Goal: Feedback & Contribution: Submit feedback/report problem

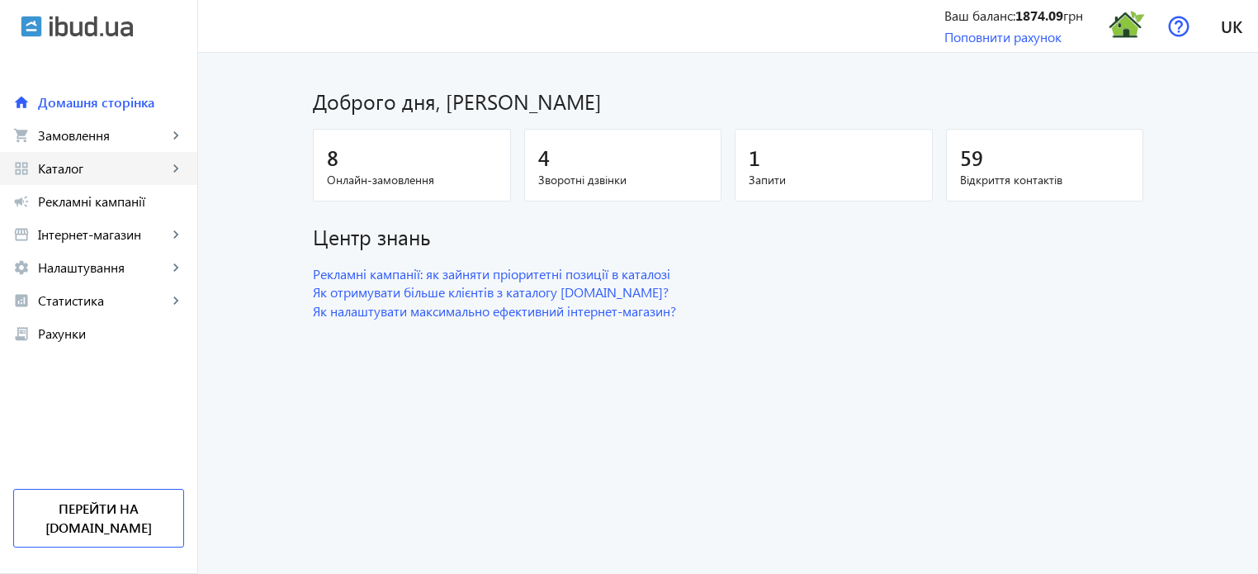
click at [84, 178] on link "grid_view Каталог keyboard_arrow_right" at bounding box center [98, 168] width 197 height 33
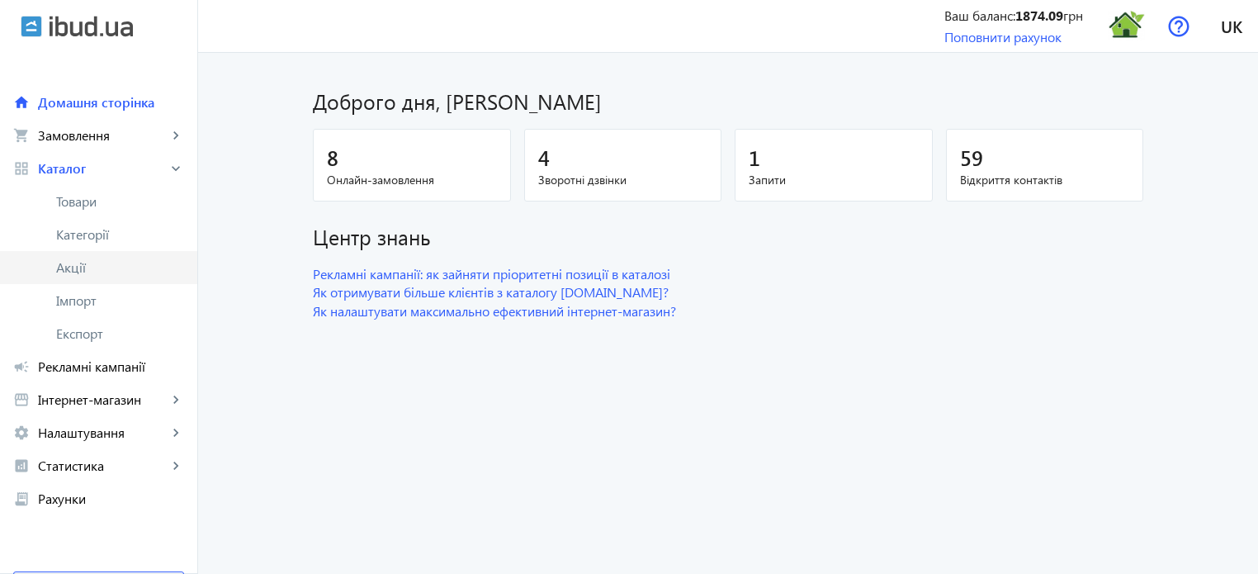
click at [79, 275] on span "Акції" at bounding box center [120, 267] width 128 height 17
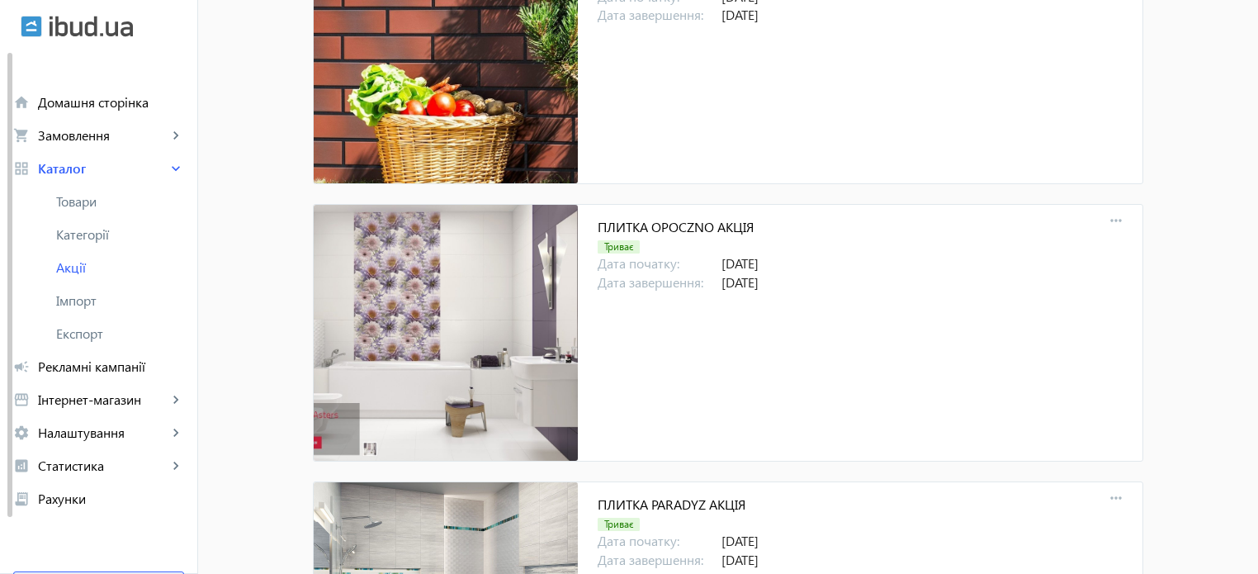
scroll to position [578, 0]
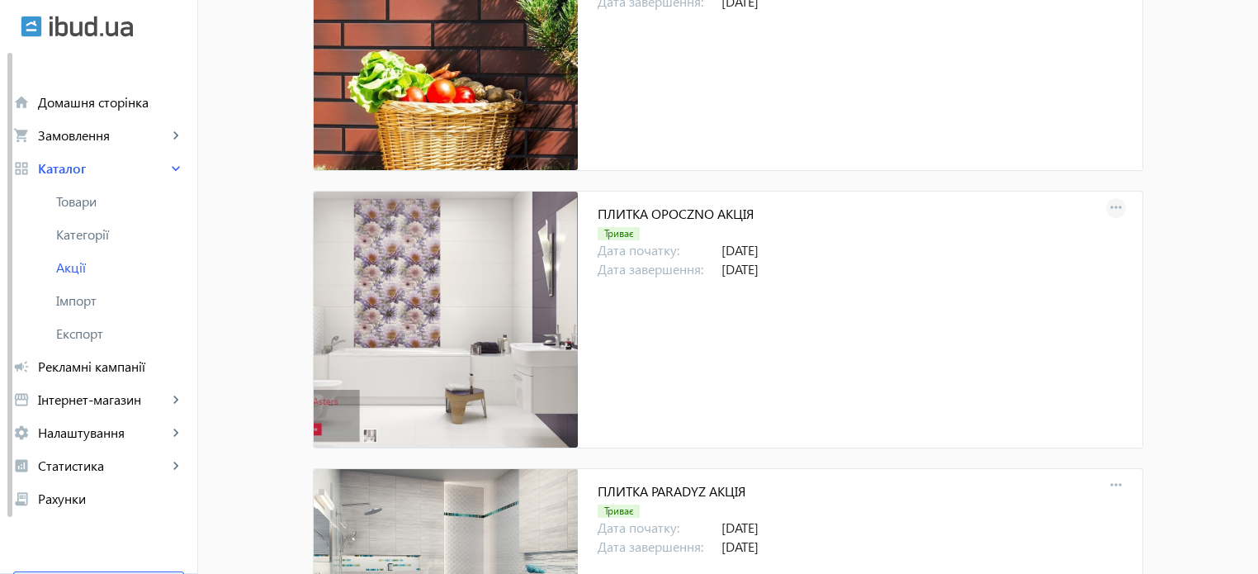
click at [1116, 207] on mat-icon "more_horiz" at bounding box center [1116, 208] width 23 height 23
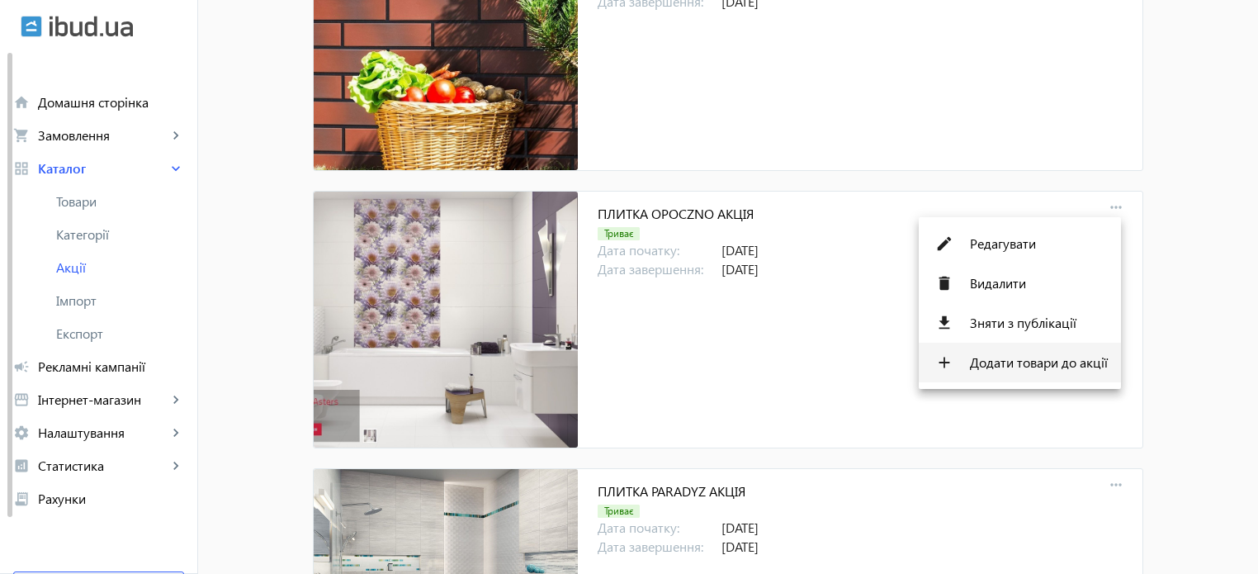
click at [1059, 366] on span "Додати товари до акції" at bounding box center [1039, 362] width 138 height 13
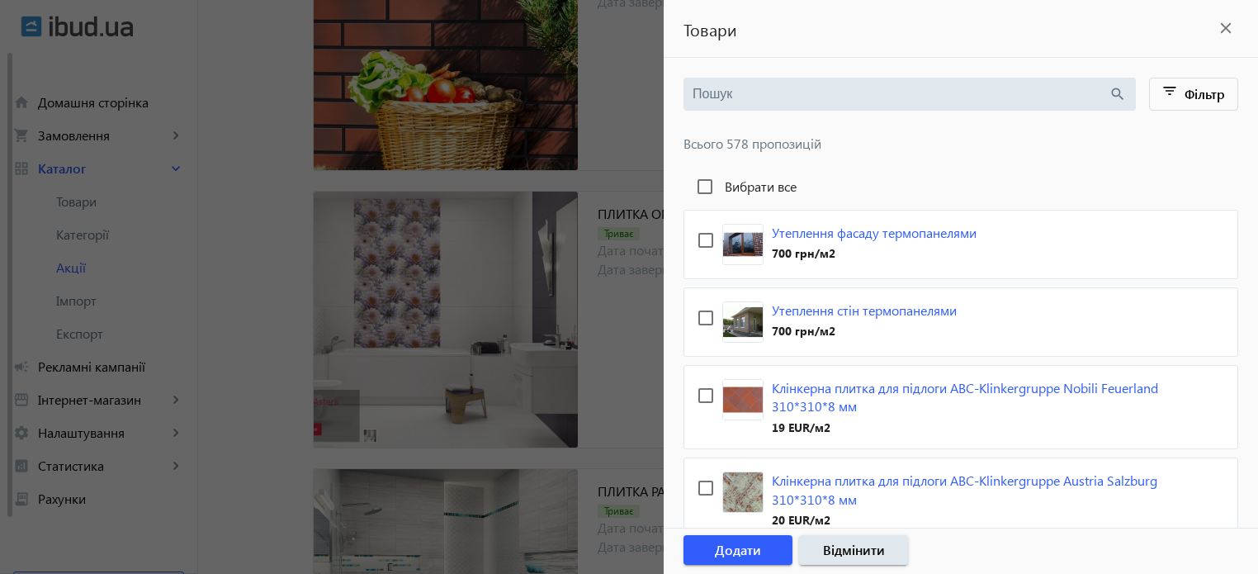
scroll to position [0, 0]
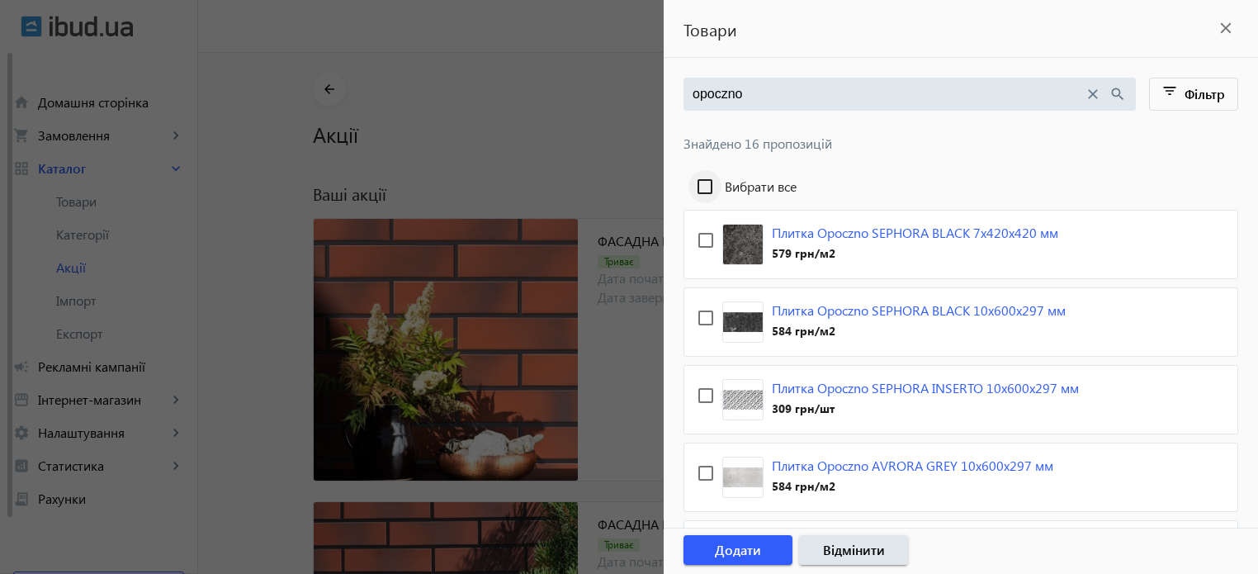
type input "opoczno"
click at [707, 184] on input "Вибрати все" at bounding box center [705, 186] width 33 height 33
checkbox input "true"
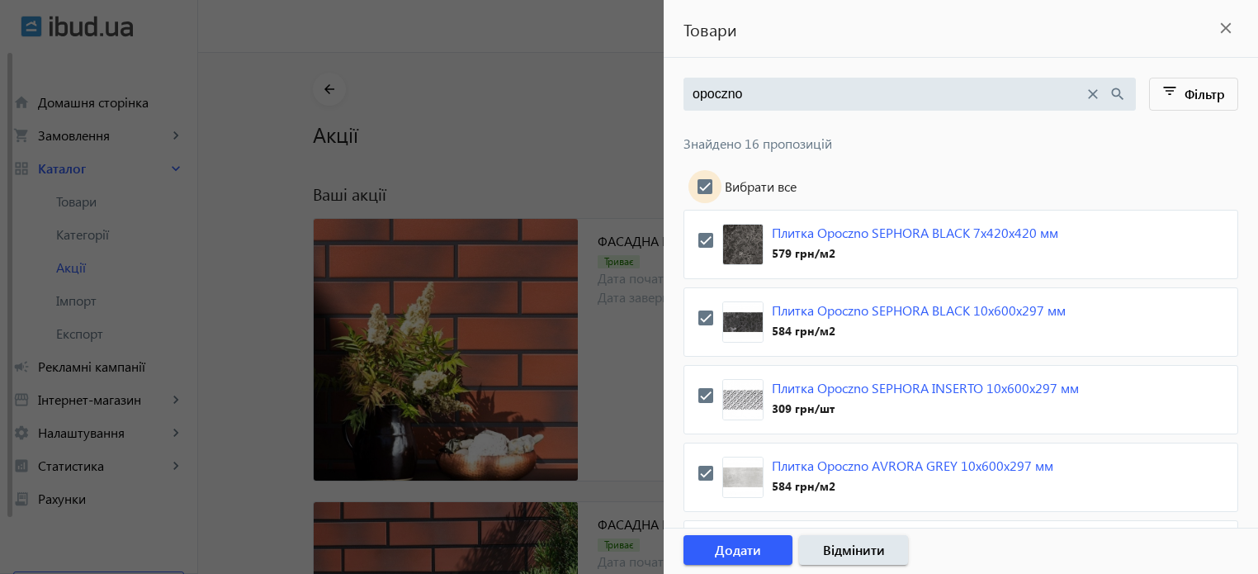
checkbox input "true"
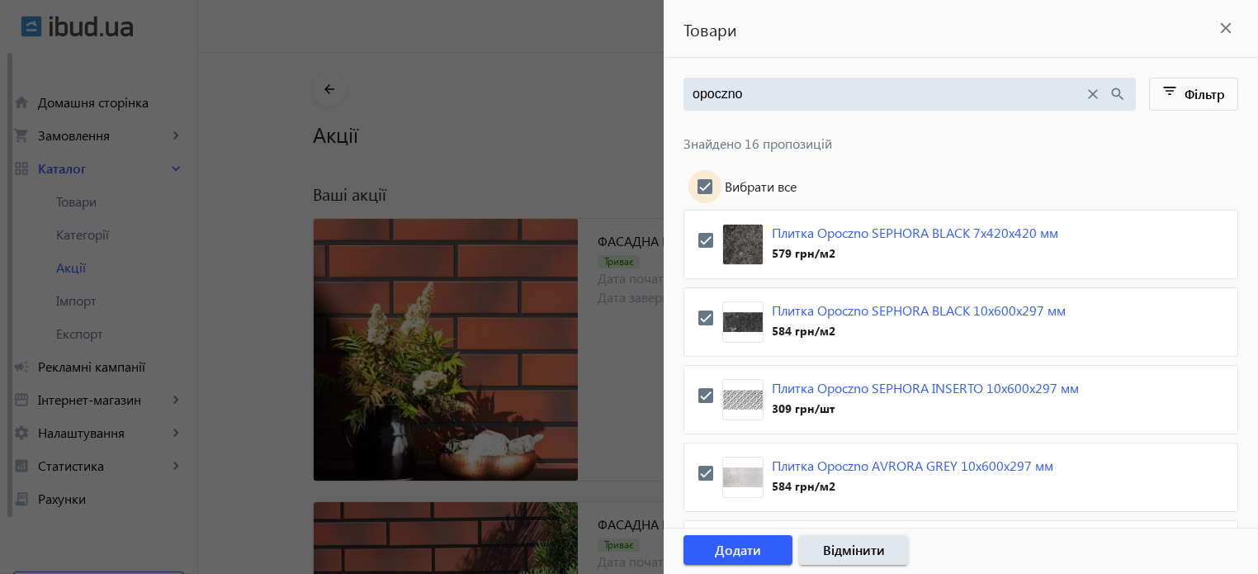
checkbox input "true"
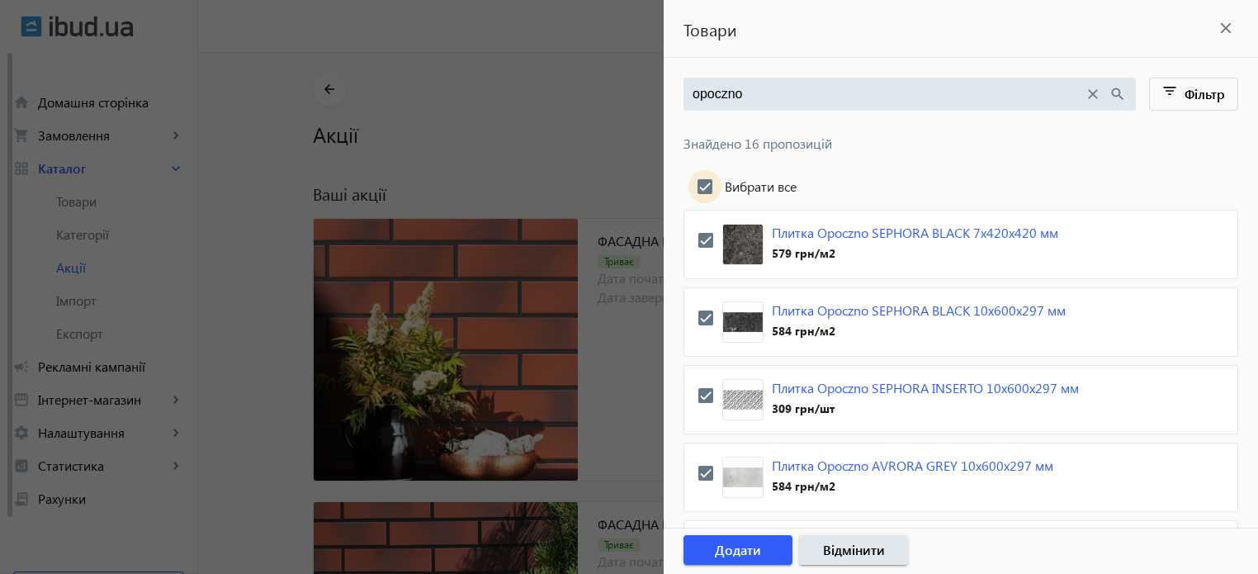
checkbox input "true"
click at [730, 552] on span "Додати" at bounding box center [738, 550] width 46 height 18
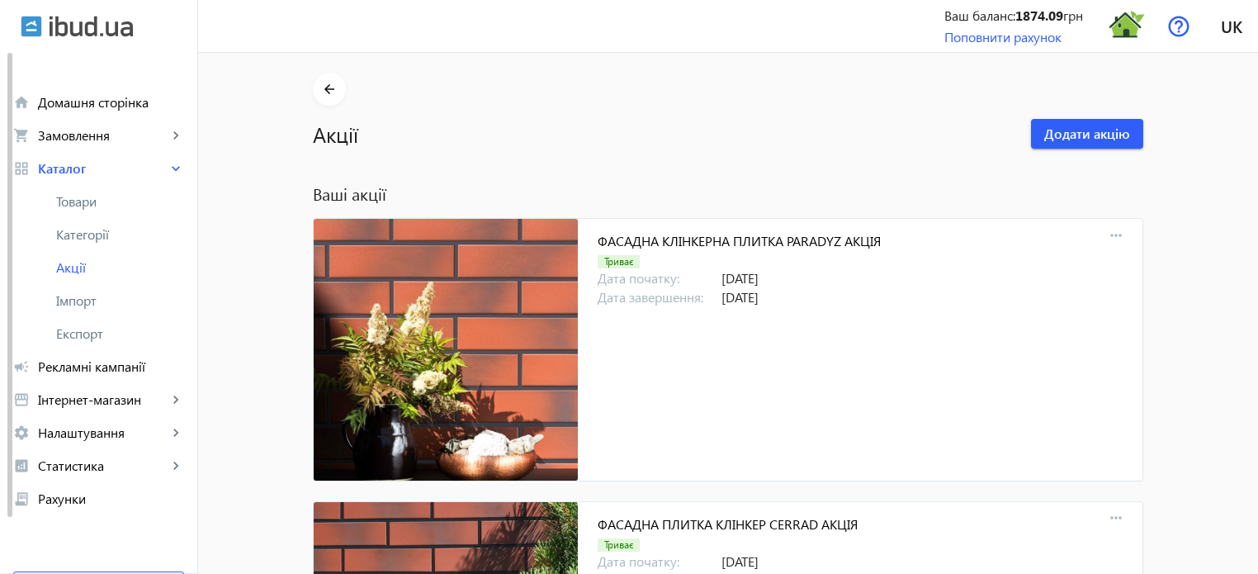
scroll to position [498, 0]
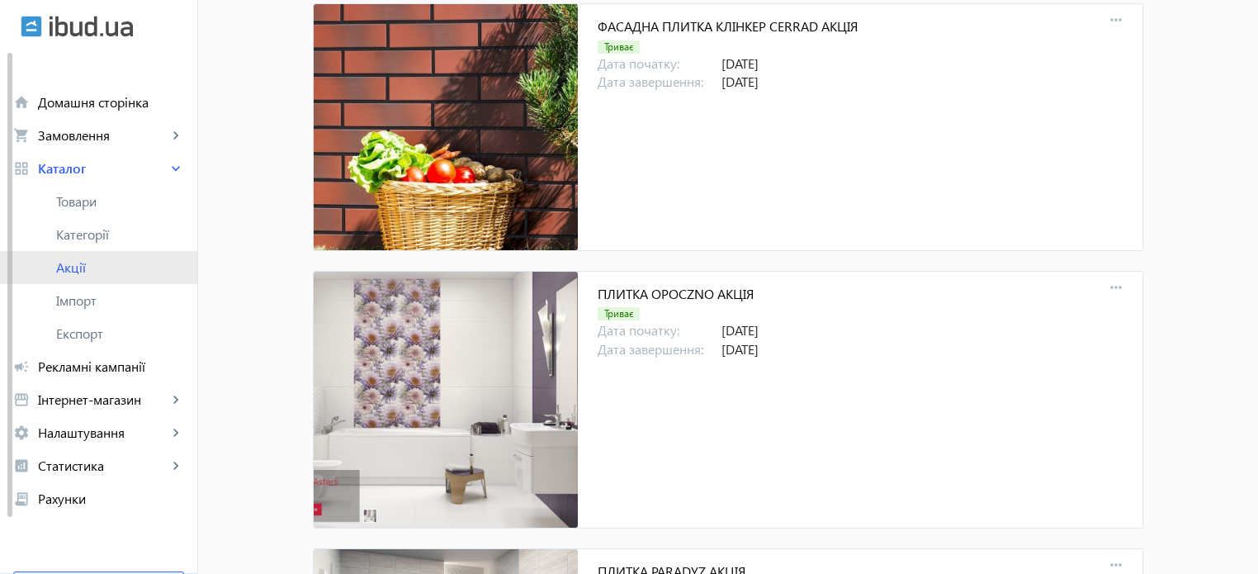
click at [78, 272] on span "Акції" at bounding box center [120, 267] width 128 height 17
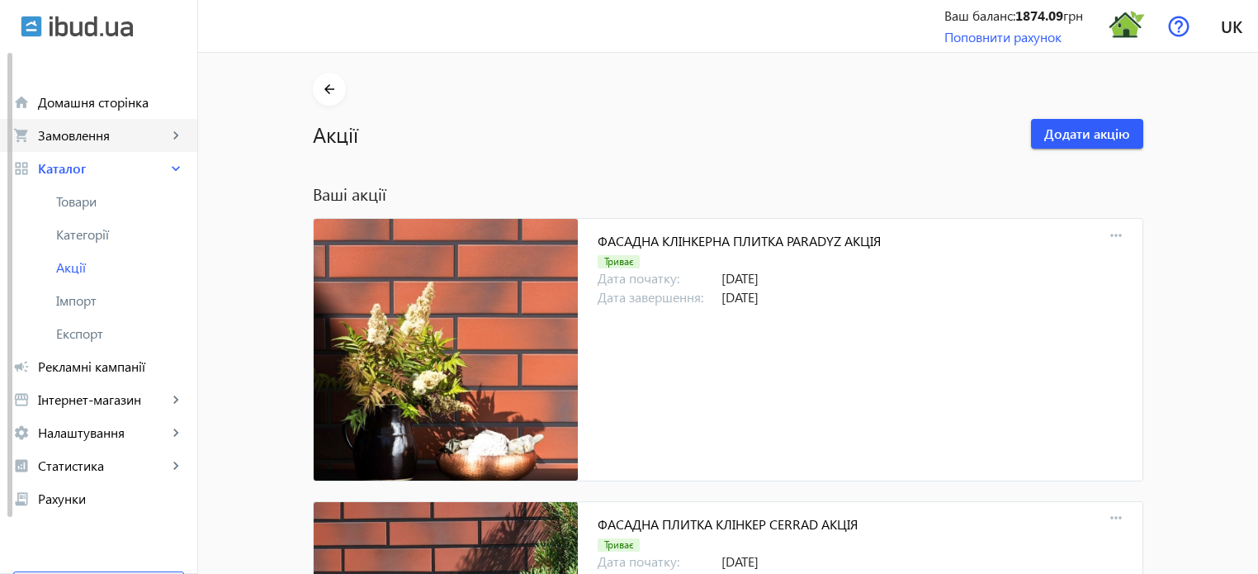
click at [92, 141] on span "Замовлення" at bounding box center [103, 135] width 130 height 17
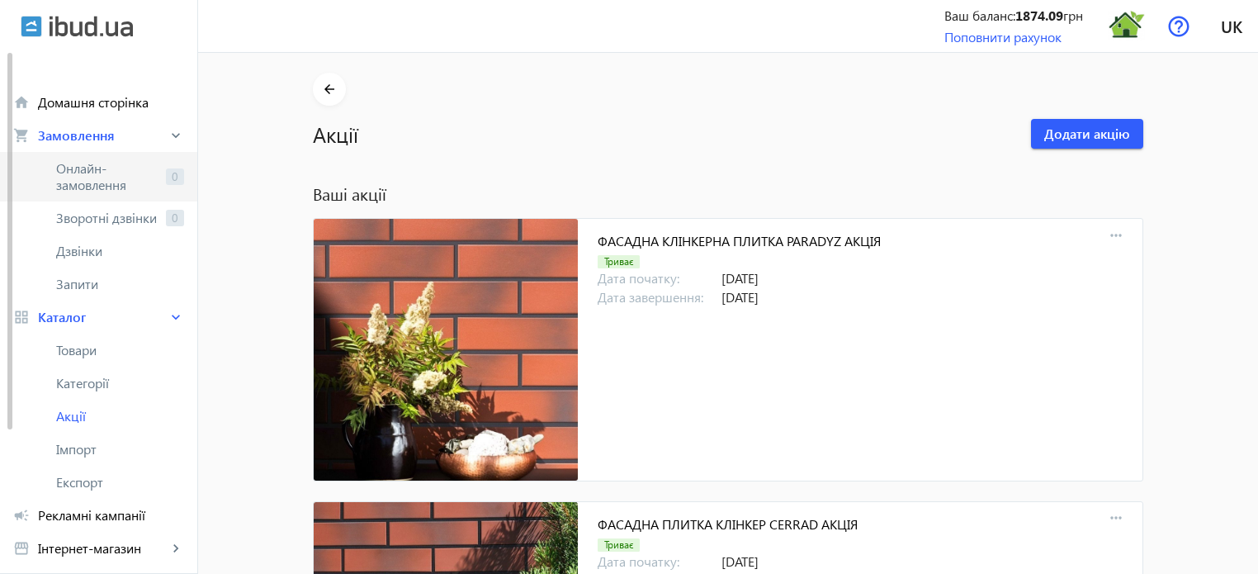
click at [95, 168] on span "Онлайн-замовлення" at bounding box center [107, 176] width 103 height 33
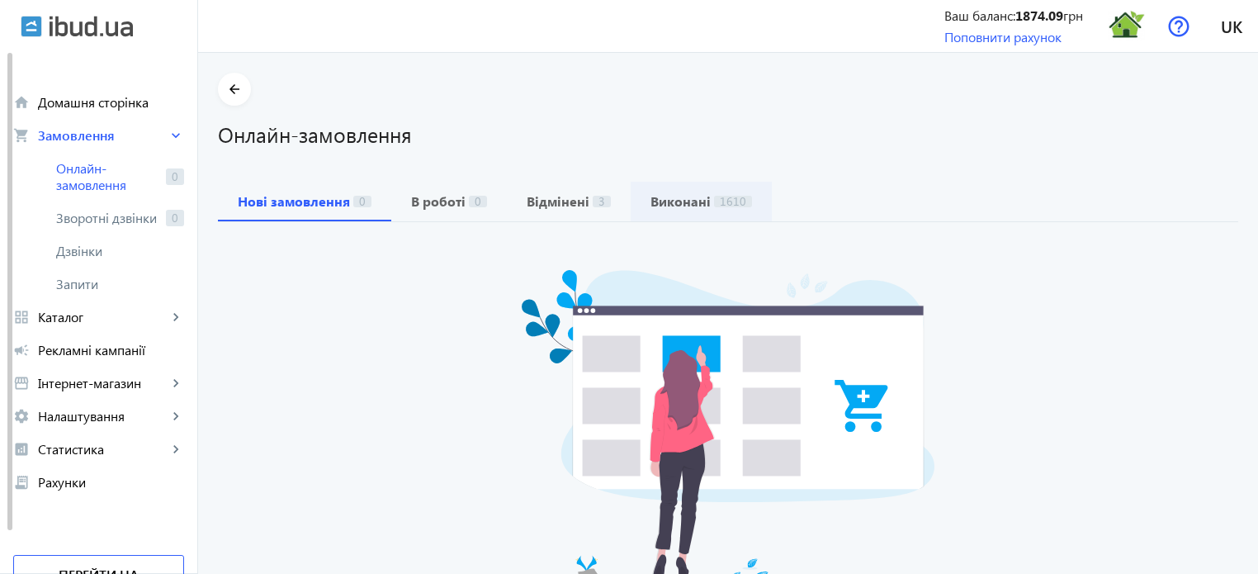
click at [684, 208] on b "Виконані" at bounding box center [681, 201] width 60 height 13
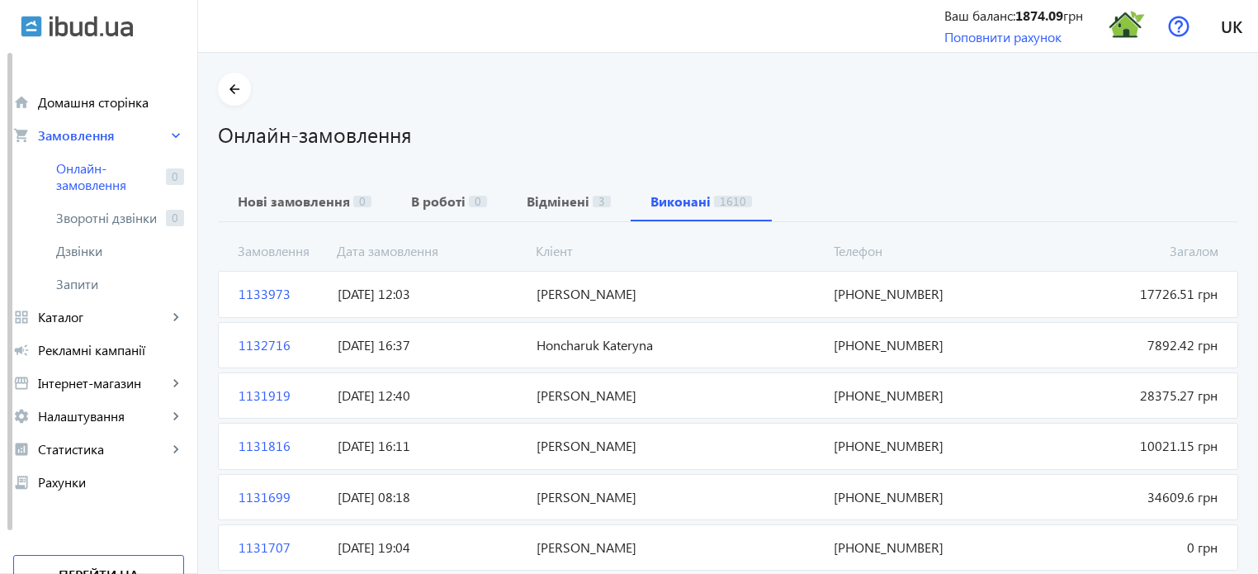
click at [249, 346] on span "1132716" at bounding box center [281, 345] width 99 height 18
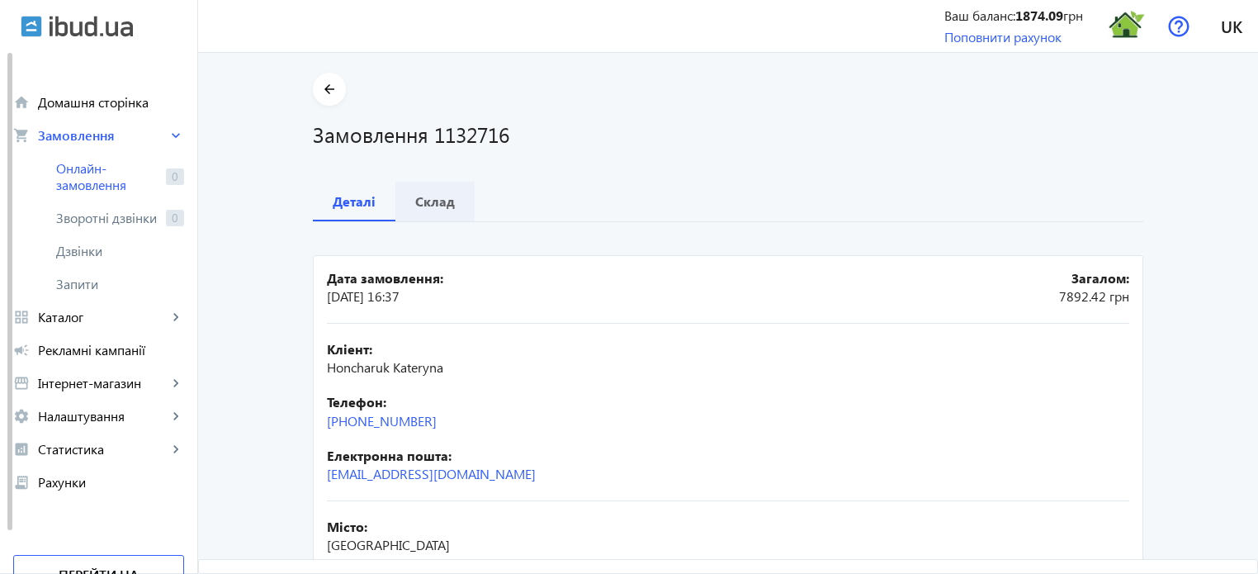
click at [446, 200] on b "Склад" at bounding box center [435, 201] width 40 height 13
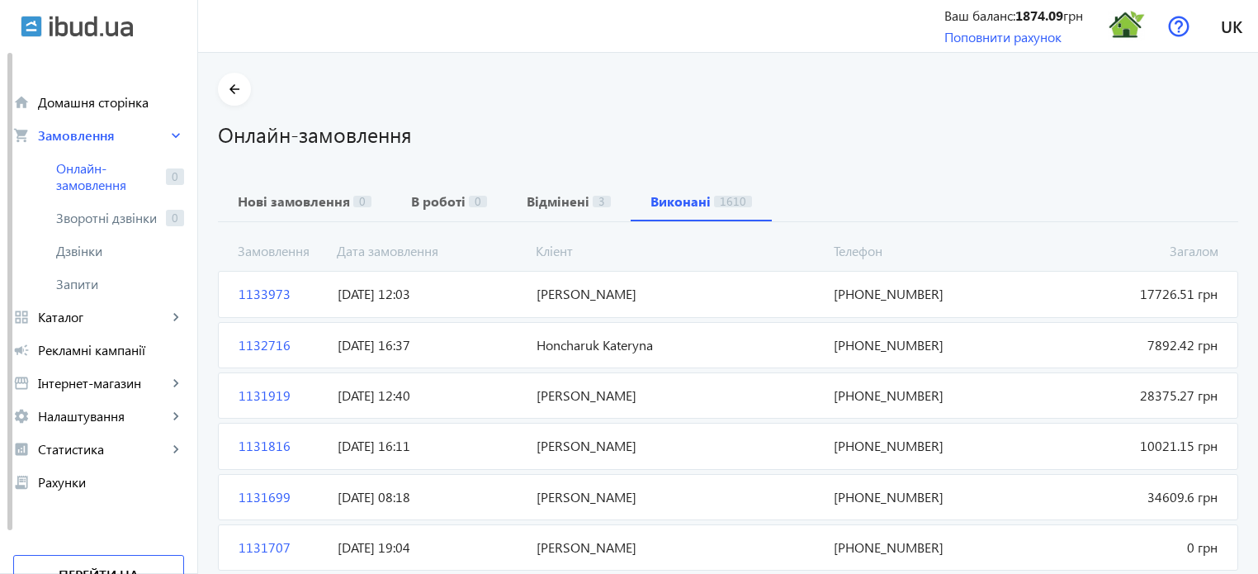
click at [258, 395] on span "1131919" at bounding box center [281, 395] width 99 height 18
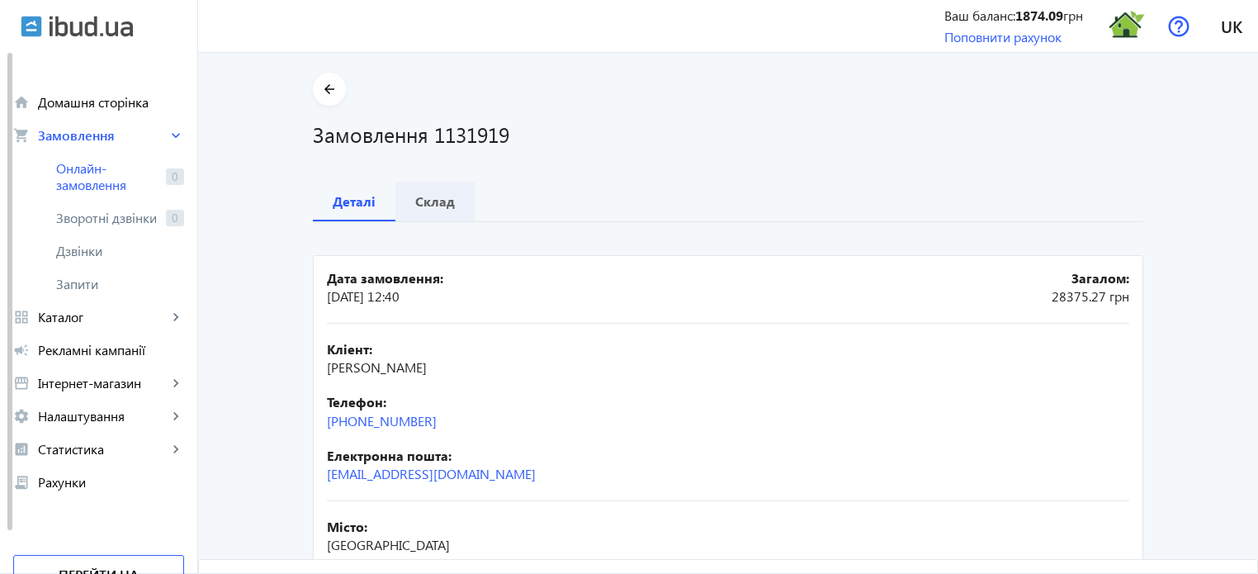
click at [449, 209] on div "Склад" at bounding box center [435, 202] width 79 height 40
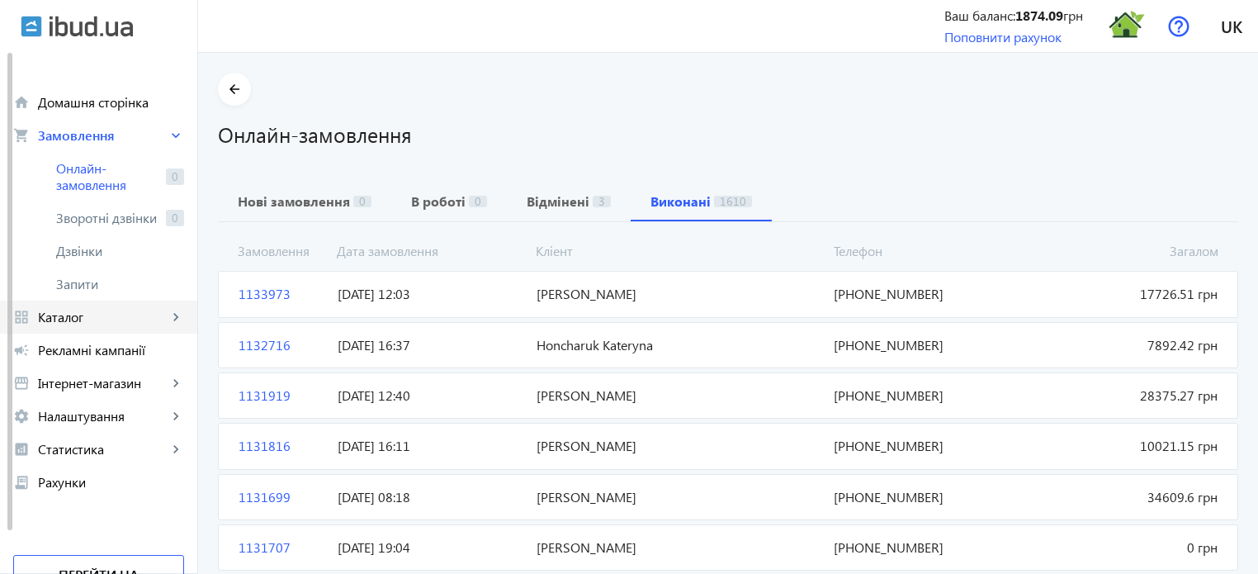
click at [78, 317] on span "Каталог" at bounding box center [103, 317] width 130 height 17
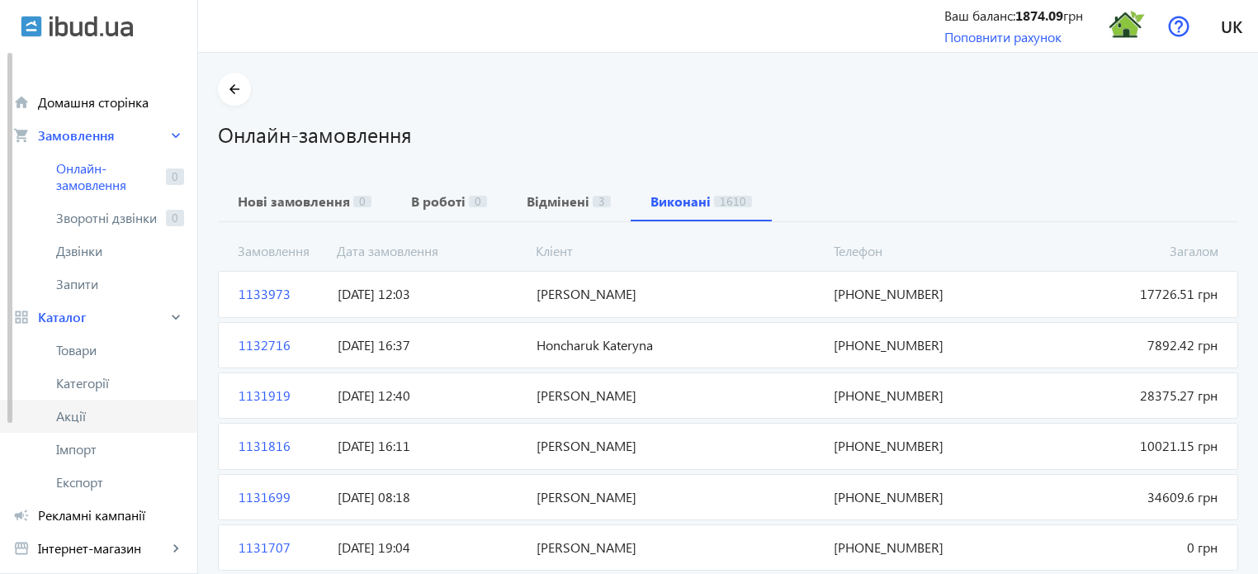
click at [86, 420] on span "Акції" at bounding box center [120, 416] width 128 height 17
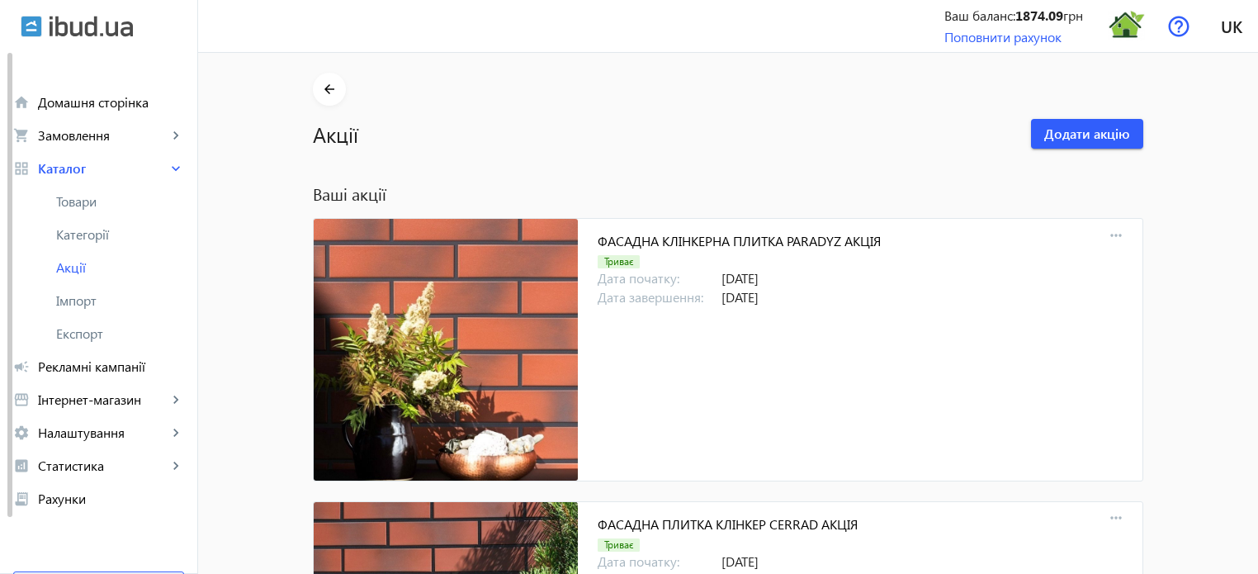
scroll to position [15325, 0]
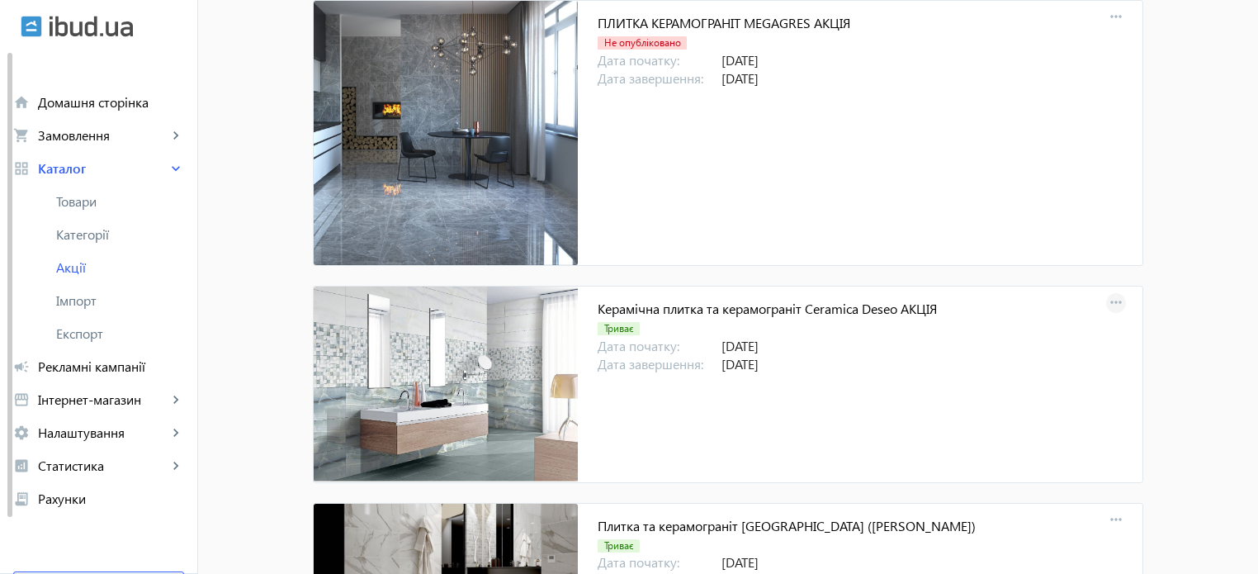
click at [1117, 291] on mat-icon "more_horiz" at bounding box center [1116, 302] width 23 height 23
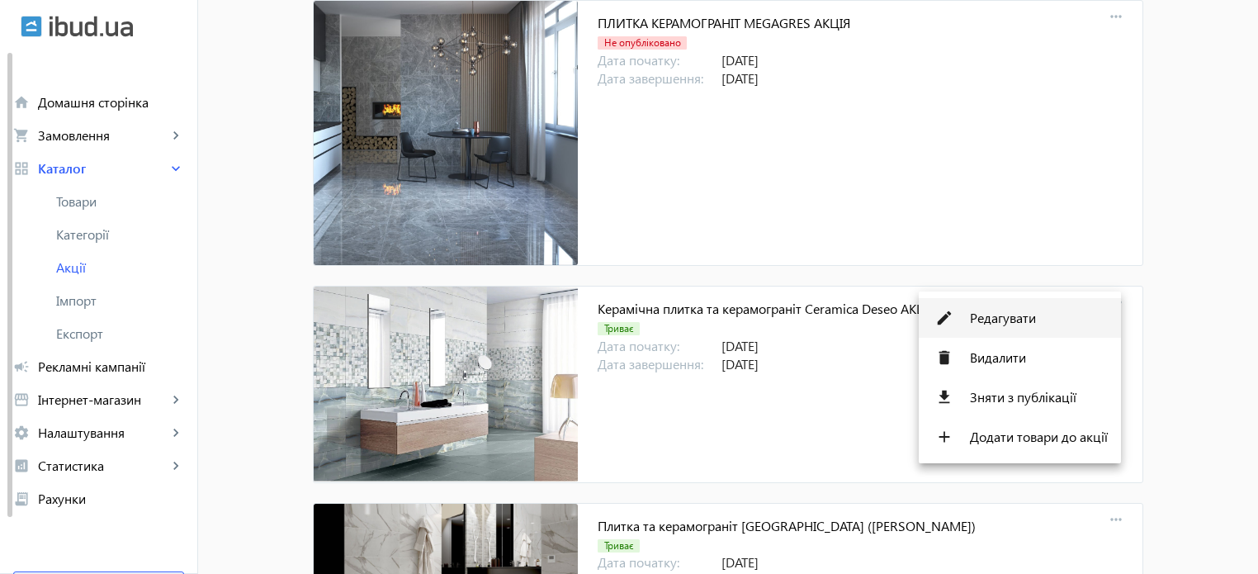
click at [1011, 319] on span "Редагувати" at bounding box center [1039, 317] width 138 height 13
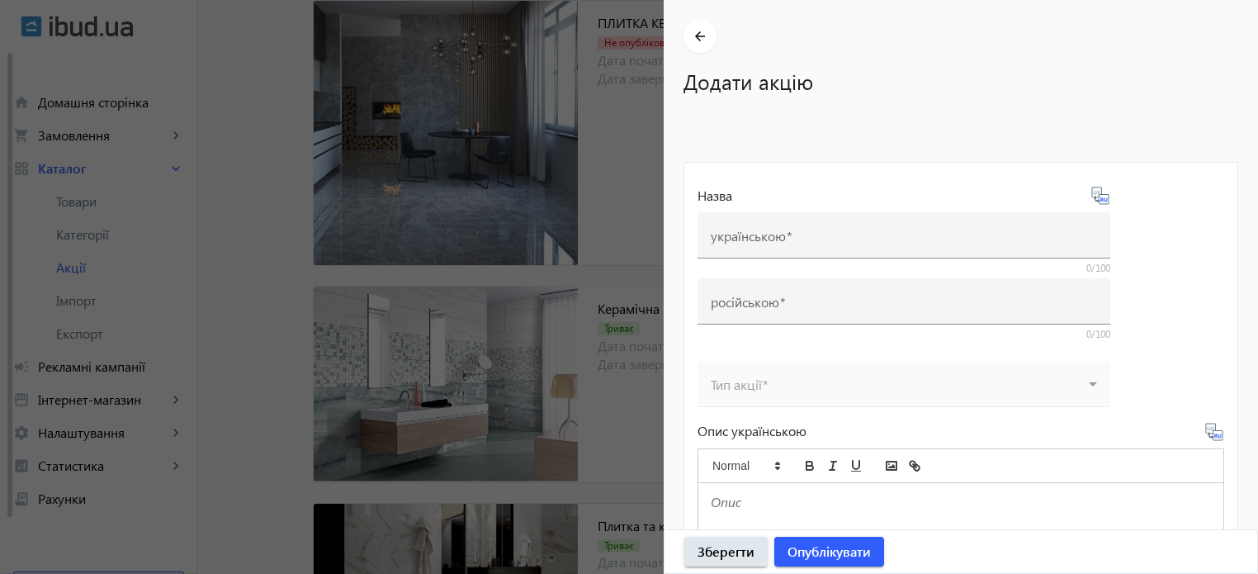
type input "Керамічна плитка та керамограніт Ceramica Deseo АКЦІЯ"
type input "Керамическая плитка и керамогранит Ceramica Deseo АКЦИЯ"
type input "[DATE]"
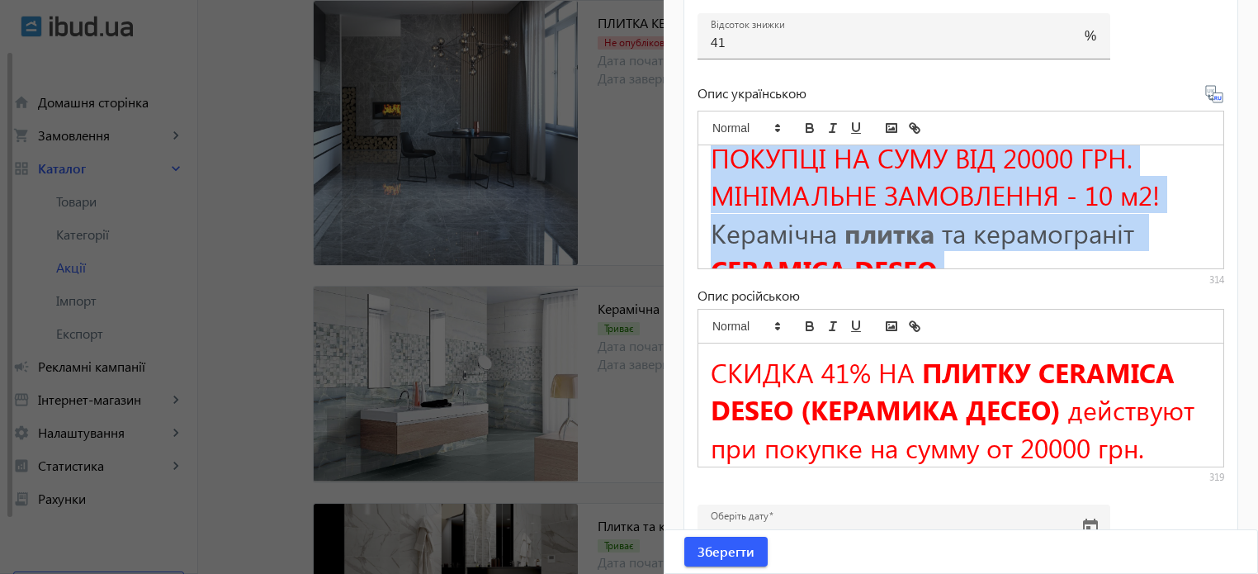
scroll to position [196, 0]
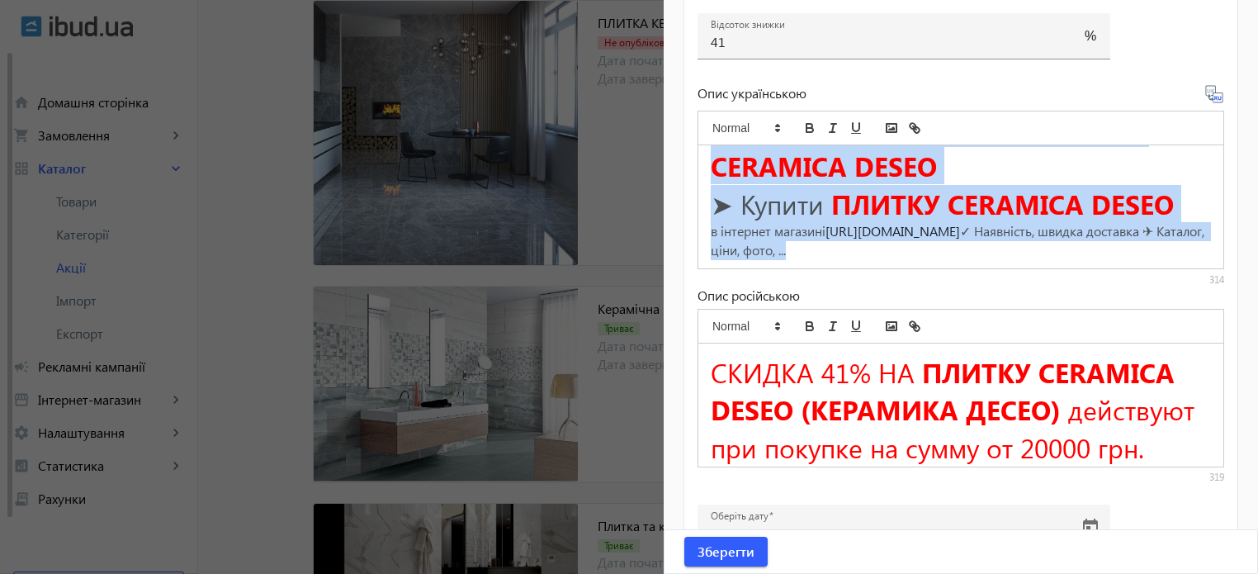
drag, startPoint x: 758, startPoint y: 173, endPoint x: 1172, endPoint y: 323, distance: 439.8
click at [1172, 323] on div "Опис українською ЗНИЖКА 41% НА ПЛИТКУ CERAMICA DESEO (КЕРАМІКА ДЕСЕО) ДІЮТЬ ПРИ…" at bounding box center [961, 284] width 527 height 400
copy div "ЗНИЖКА 41% НА ПЛИТКУ CERAMICA DESEO (КЕРАМІКА ДЕСЕО) ДІЮТЬ ПРИ ПОКУПЦІ НА СУМУ …"
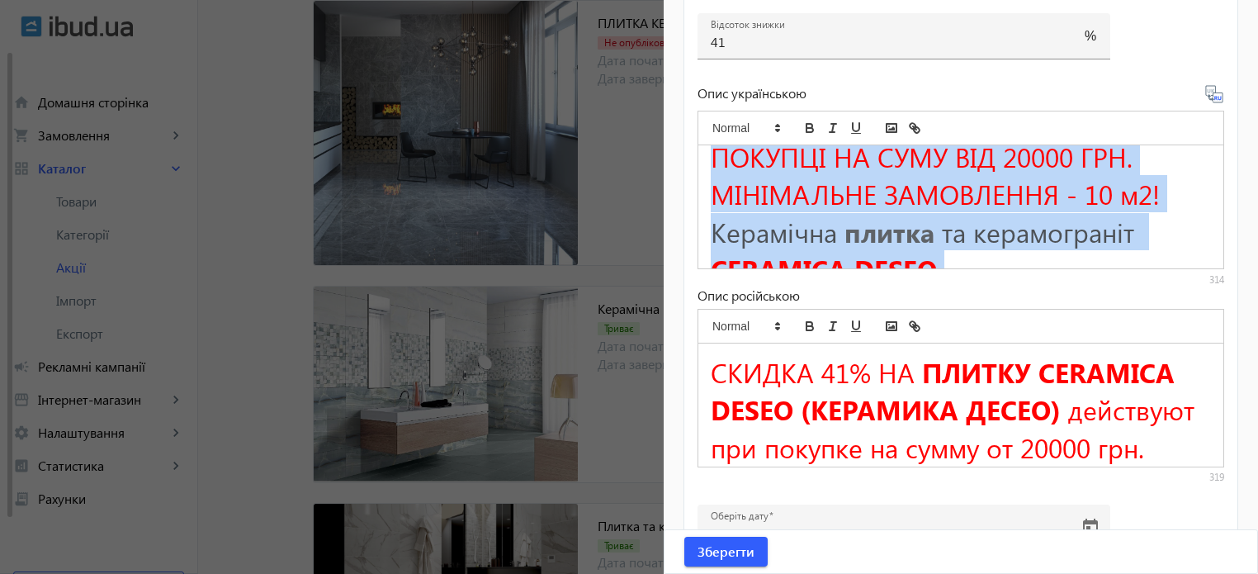
scroll to position [0, 0]
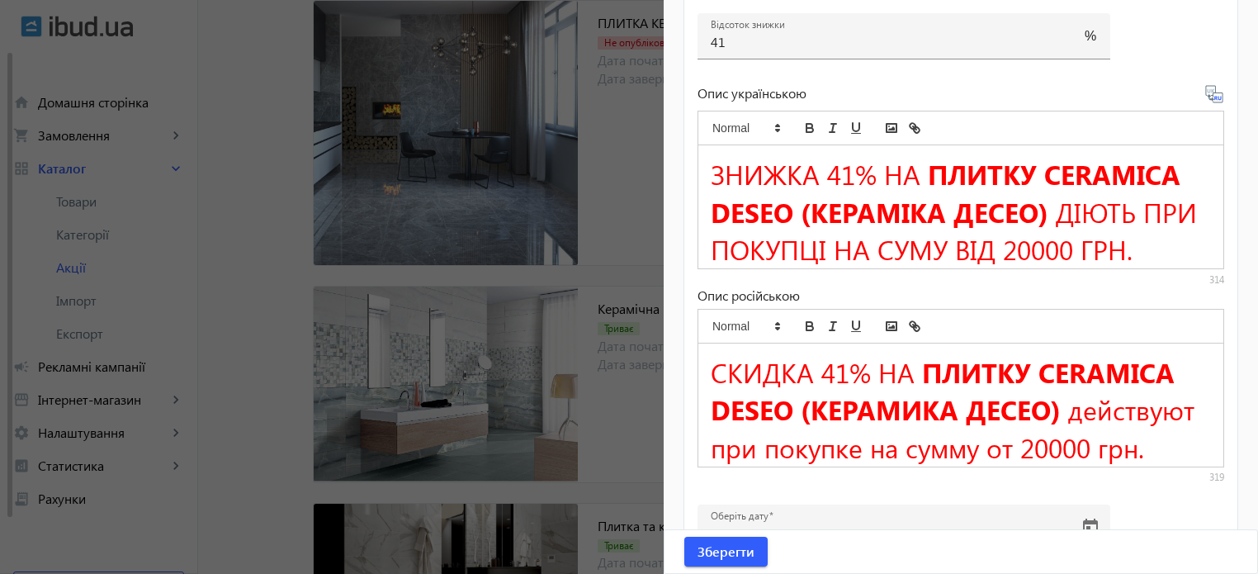
click at [261, 134] on div at bounding box center [629, 287] width 1258 height 574
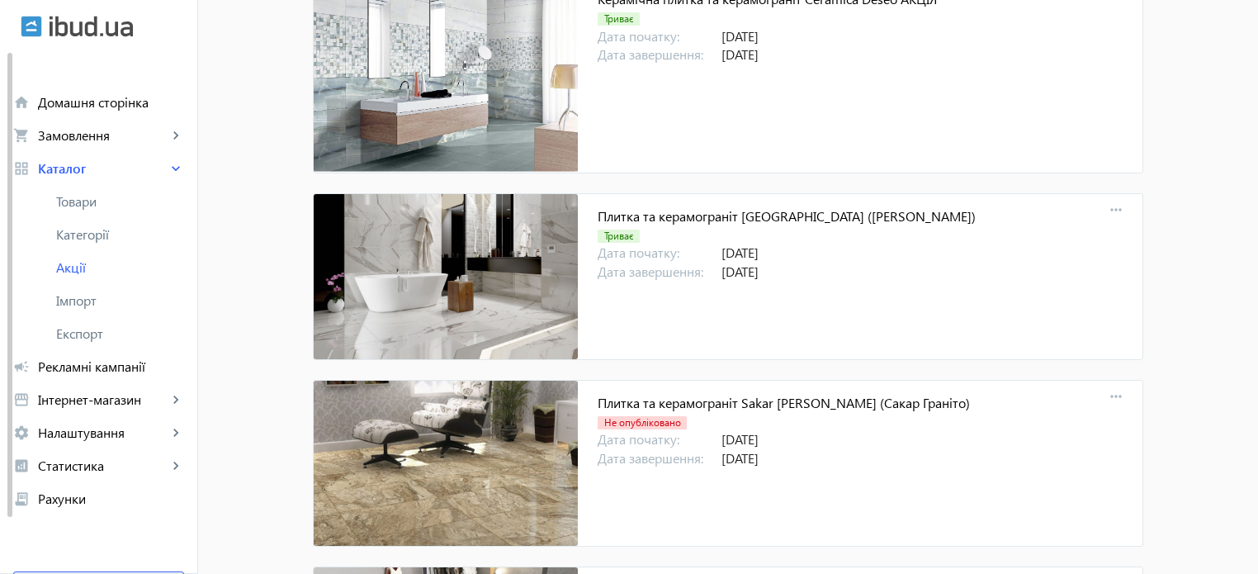
scroll to position [16437, 0]
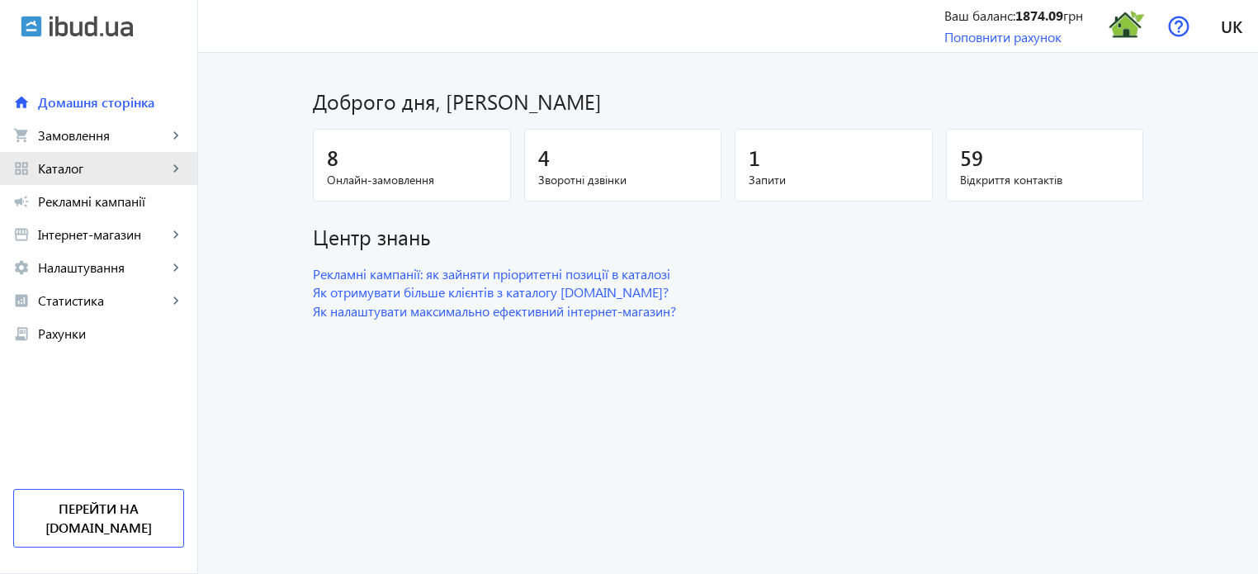
click at [82, 176] on span "Каталог" at bounding box center [103, 168] width 130 height 17
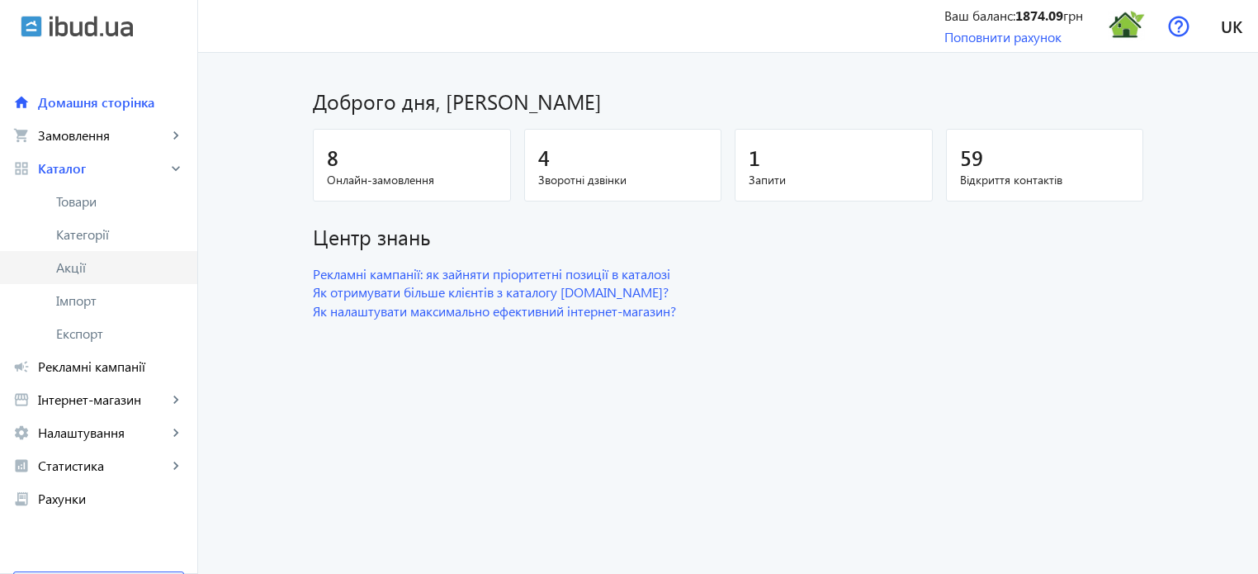
click at [75, 268] on span "Акції" at bounding box center [120, 267] width 128 height 17
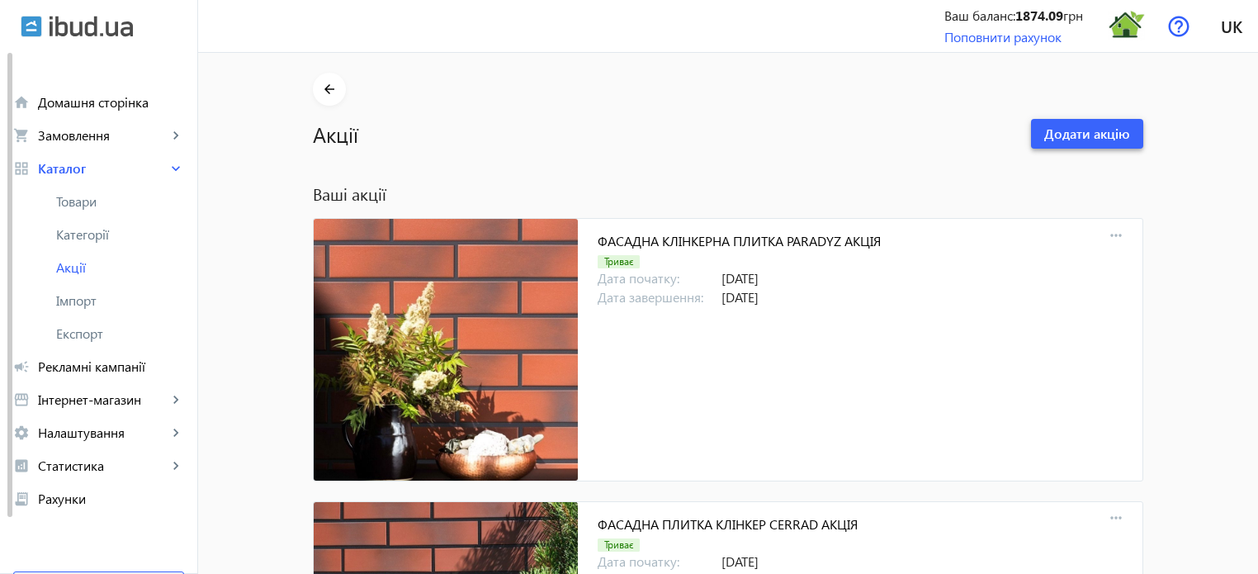
click at [1084, 128] on span "Додати акцію" at bounding box center [1087, 134] width 86 height 18
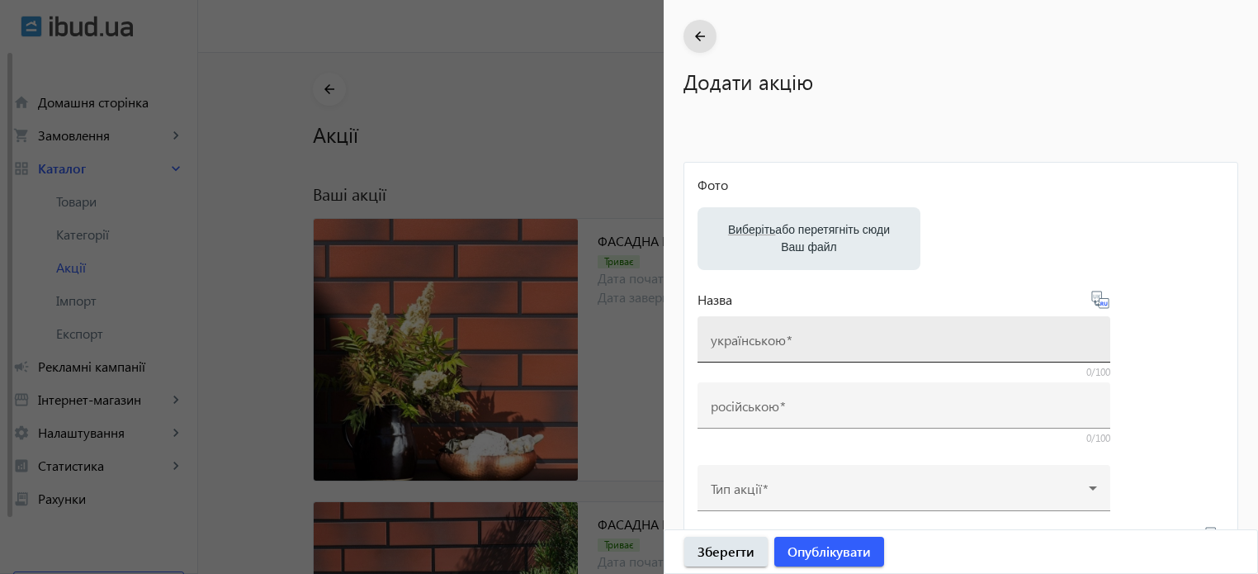
click at [744, 340] on mat-label "українською" at bounding box center [748, 339] width 75 height 17
click at [744, 340] on input "українською" at bounding box center [904, 344] width 386 height 17
paste input "Ламинат Beauty Floor"
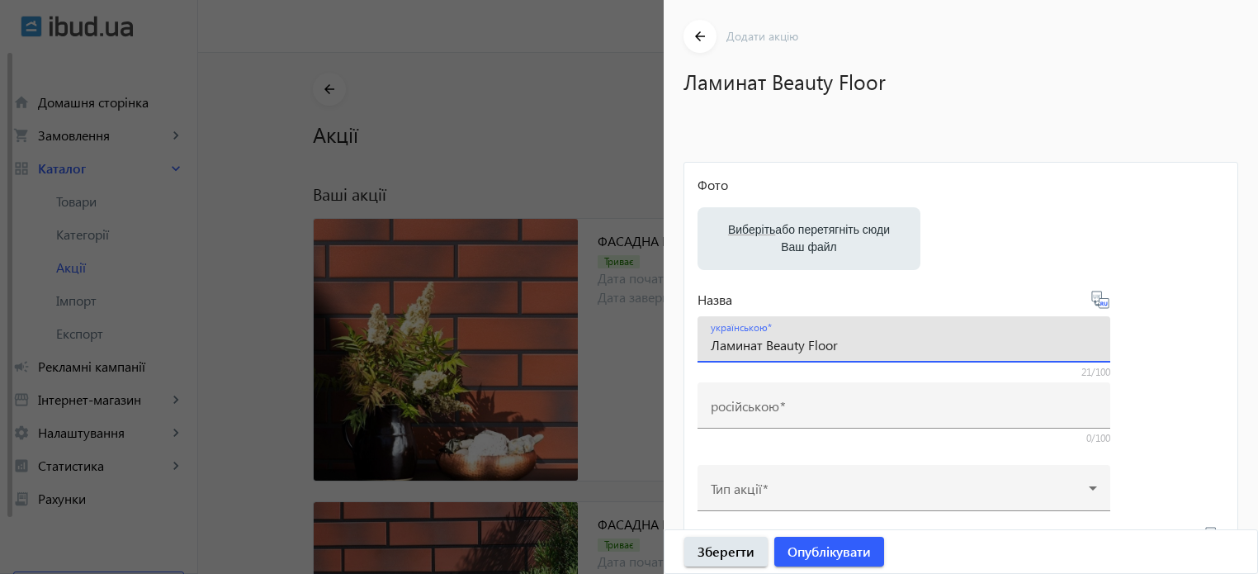
click at [745, 346] on input "Ламинат Beauty Floor" at bounding box center [904, 344] width 386 height 17
click at [868, 347] on input "Ламінат Beauty Floor" at bounding box center [904, 344] width 386 height 17
type input "Ламінат Beauty Floor АКЦІЯ"
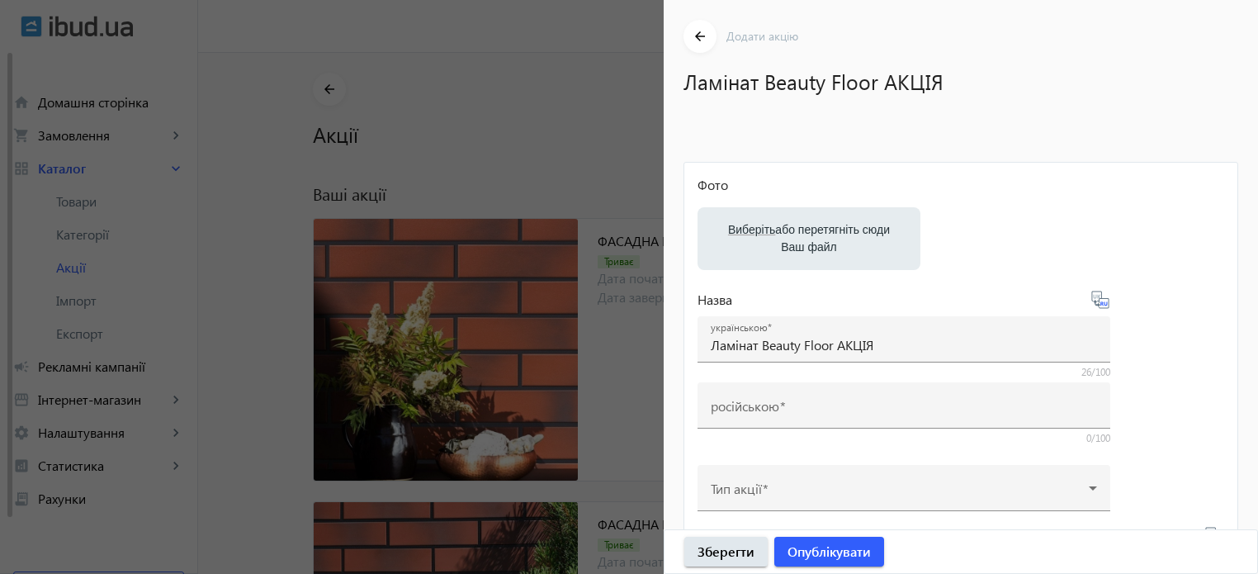
click at [1101, 306] on icon at bounding box center [1101, 300] width 20 height 20
type input "Ламинат Beauty Floor АКЦИЯ"
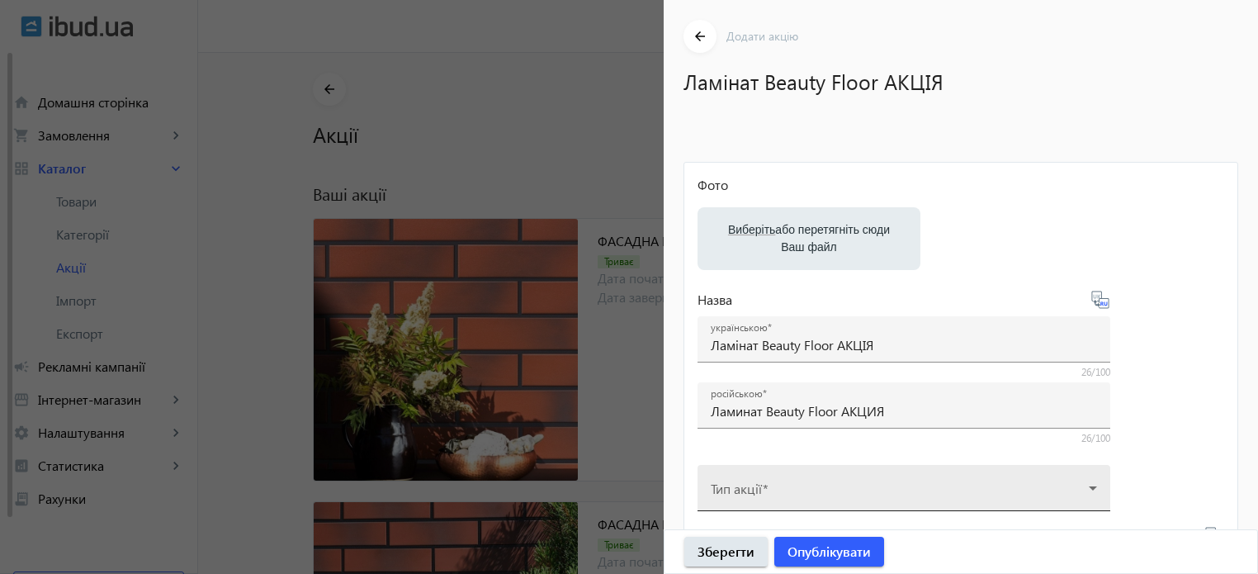
click at [1087, 488] on icon at bounding box center [1093, 488] width 20 height 20
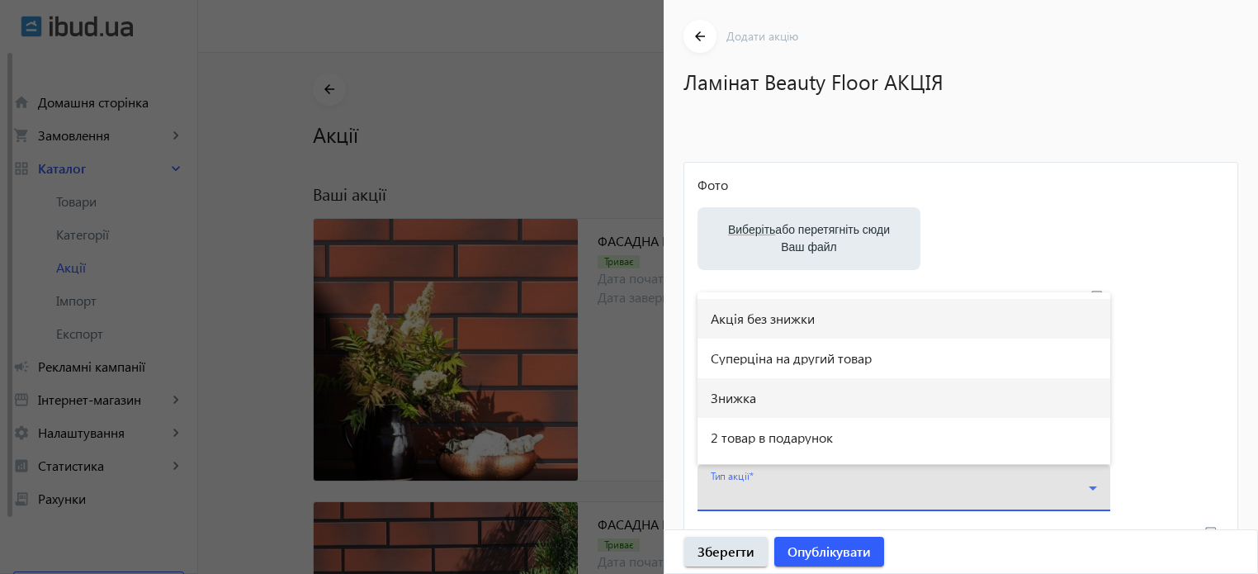
click at [737, 403] on span "Знижка" at bounding box center [733, 397] width 45 height 13
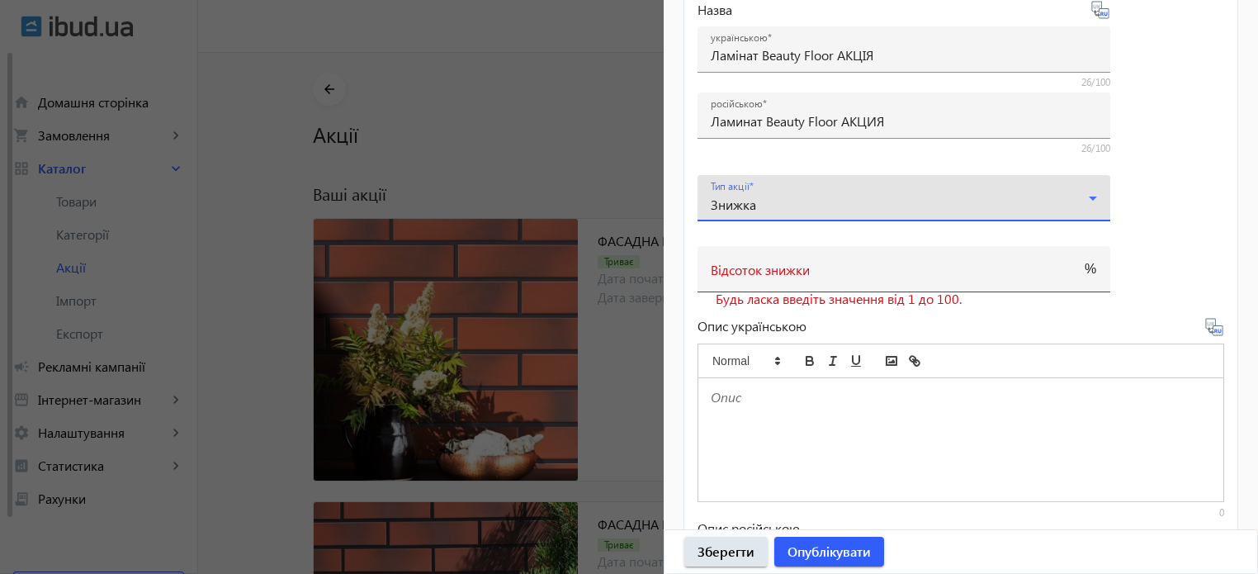
scroll to position [330, 0]
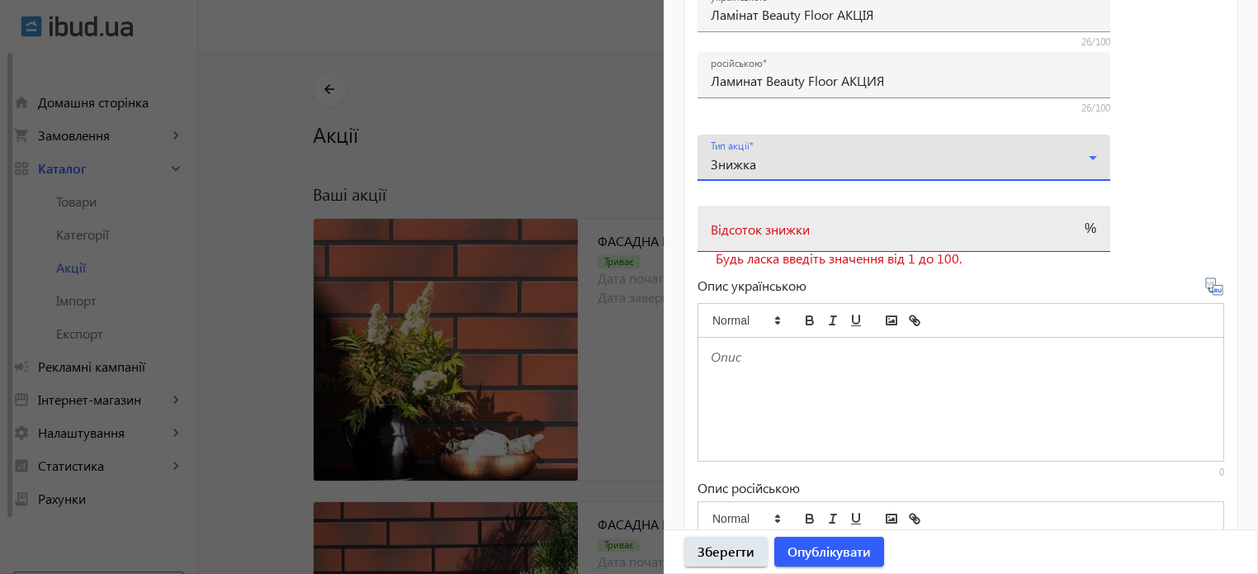
click at [762, 238] on input "Відсоток знижки" at bounding box center [889, 233] width 357 height 17
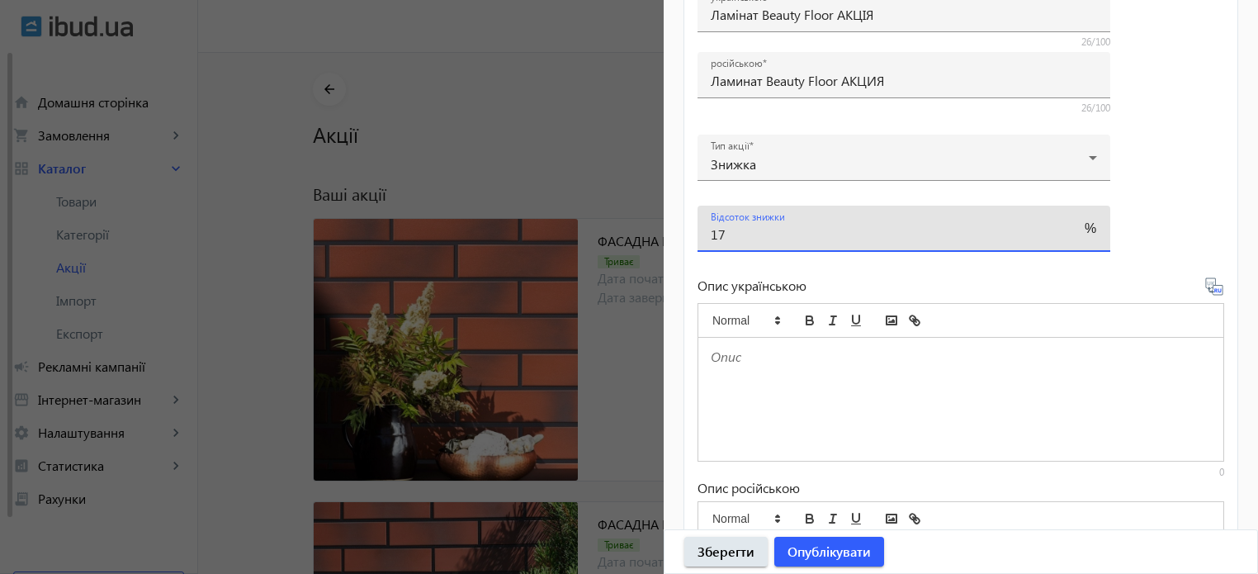
type input "17"
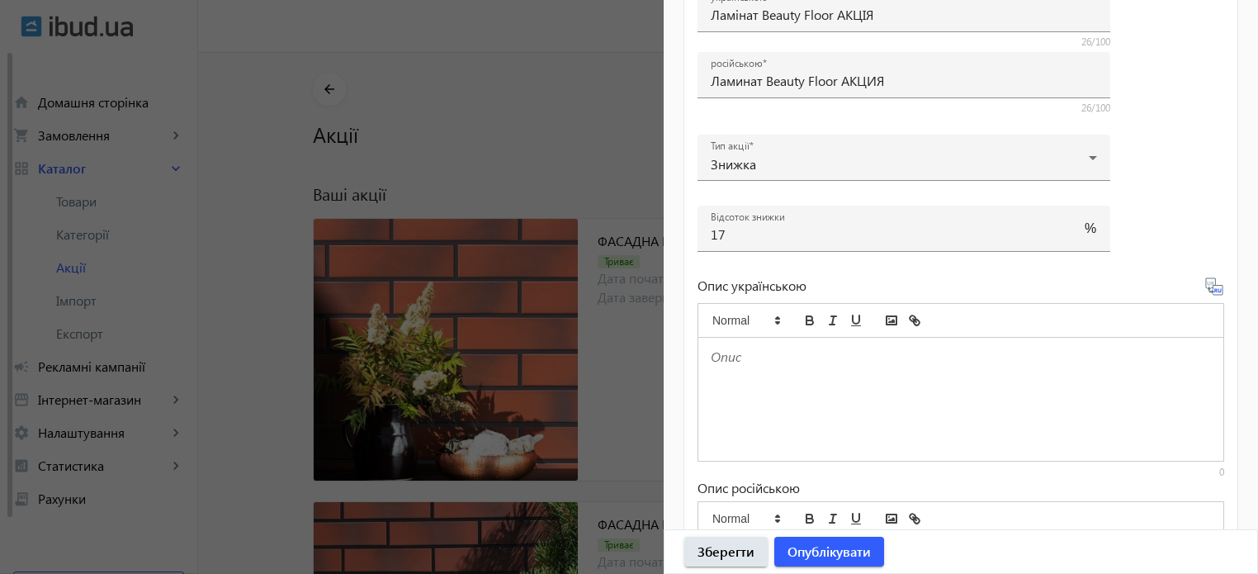
click at [736, 348] on p at bounding box center [961, 357] width 500 height 19
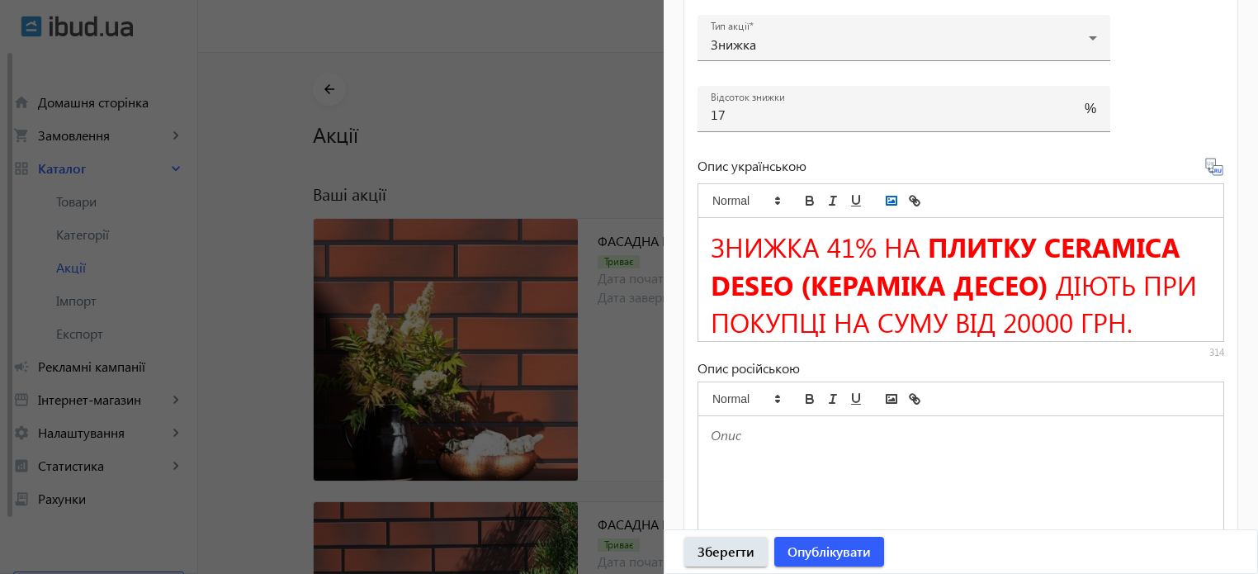
scroll to position [413, 0]
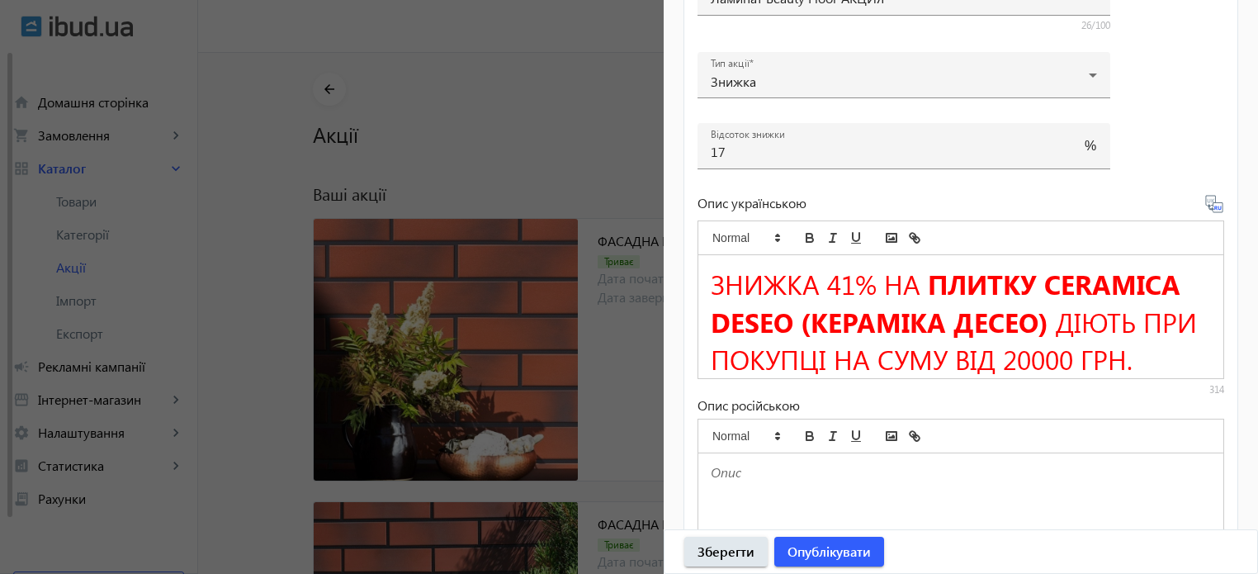
click at [849, 283] on span "ЗНИЖКА 41% НА" at bounding box center [816, 283] width 210 height 37
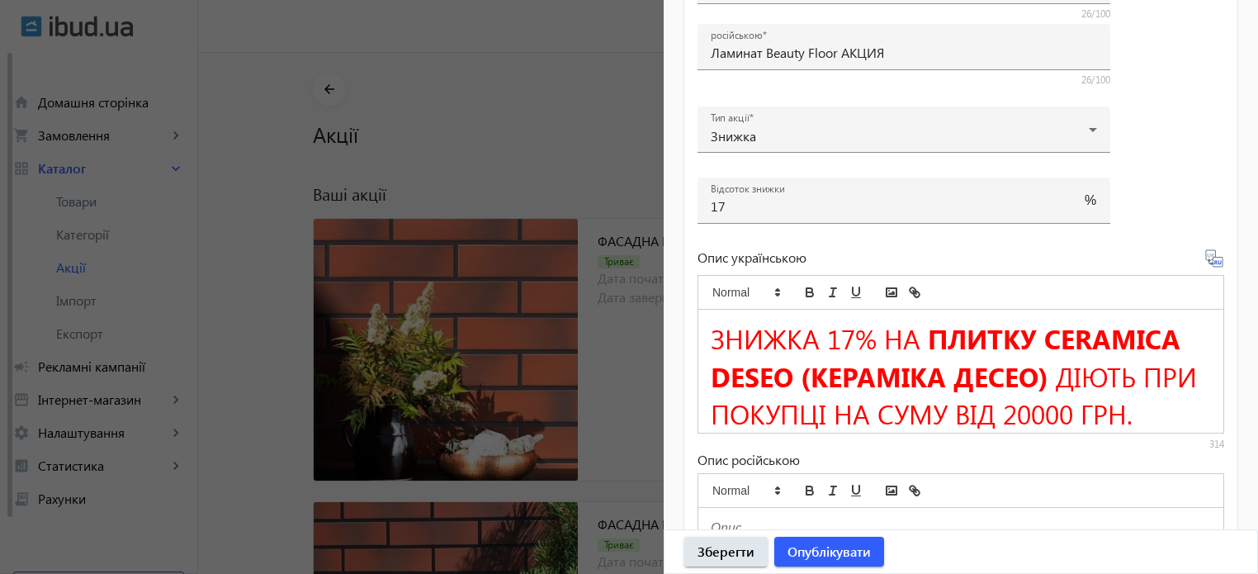
scroll to position [330, 0]
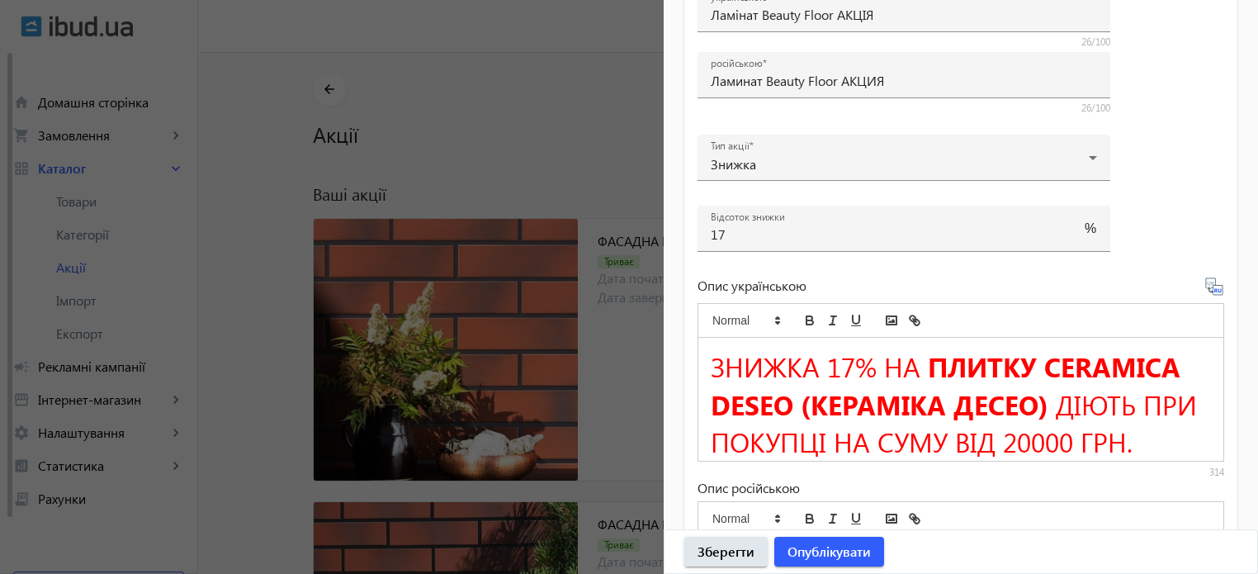
click at [925, 363] on h1 "ЗНИЖКА 17% НА ПЛИТКУ CERAMICA DESEO (КЕРАМІКА ДЕСЕО) ДІЮТЬ ПРИ ПОКУПЦІ НА СУМУ …" at bounding box center [961, 404] width 500 height 112
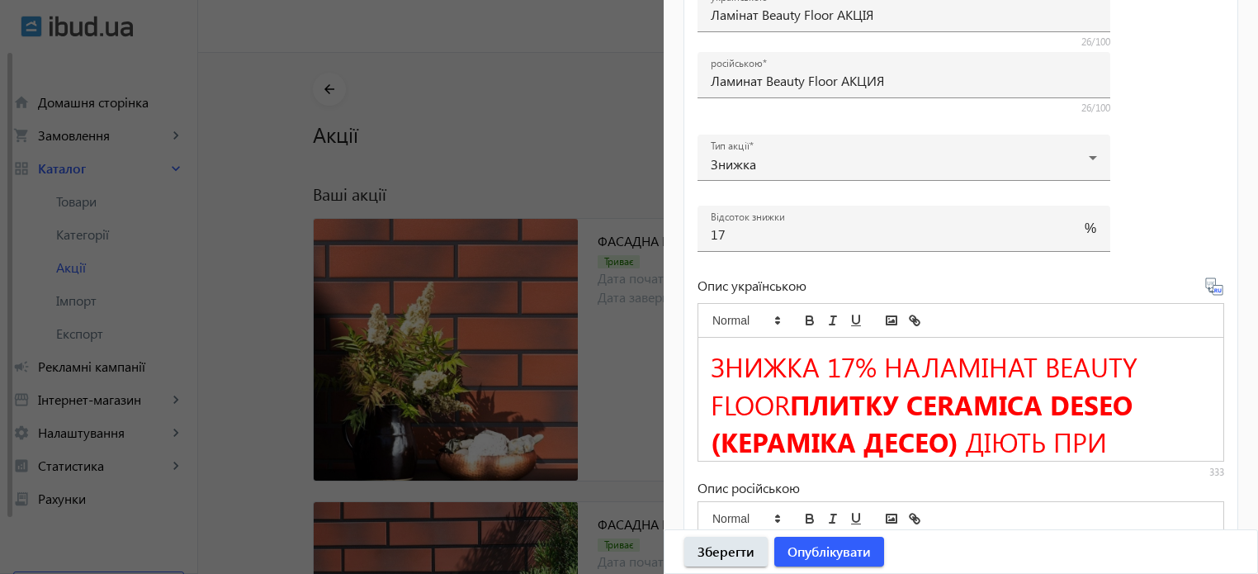
click at [921, 369] on span "ЗНИЖКА 17% НАЛАМІНАТ BEAUTY FLOOR" at bounding box center [928, 385] width 434 height 74
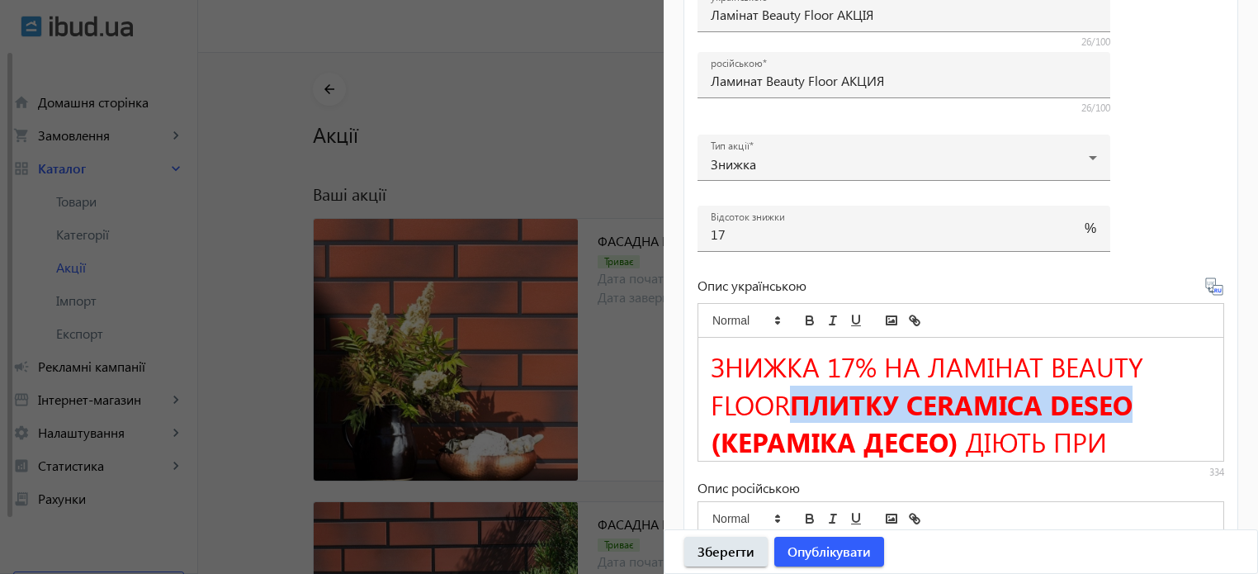
drag, startPoint x: 790, startPoint y: 398, endPoint x: 1131, endPoint y: 404, distance: 341.1
click at [1131, 404] on strong "ПЛИТКУ CERAMICA DESEO (КЕРАМІКА ДЕСЕО)" at bounding box center [925, 423] width 429 height 74
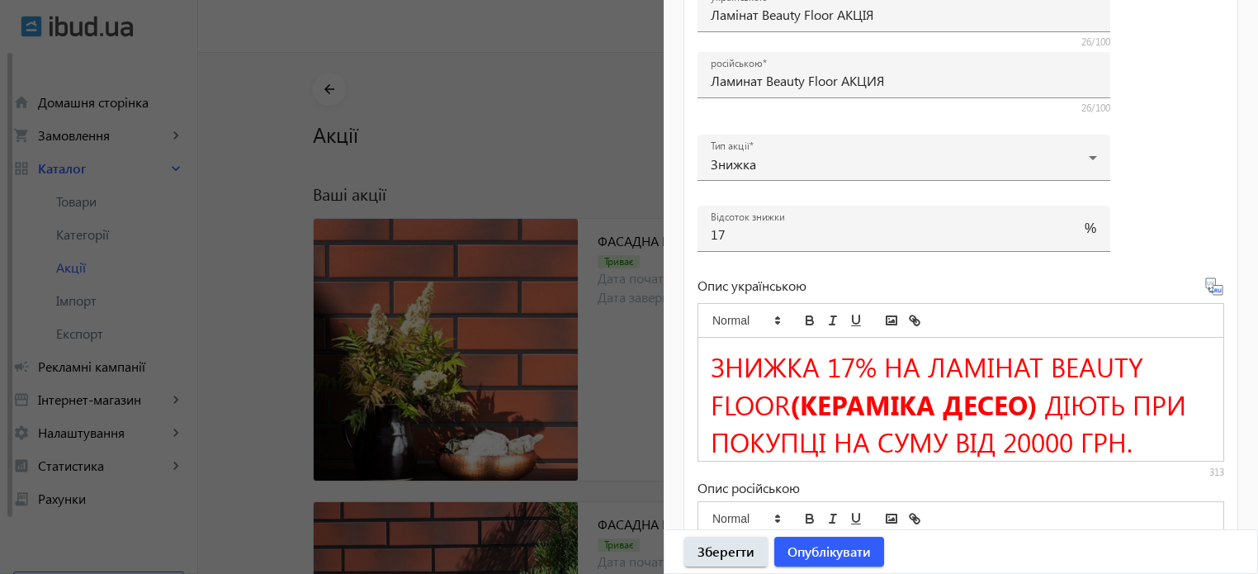
click at [1030, 400] on strong "(КЕРАМІКА ДЕСЕО)" at bounding box center [914, 404] width 248 height 37
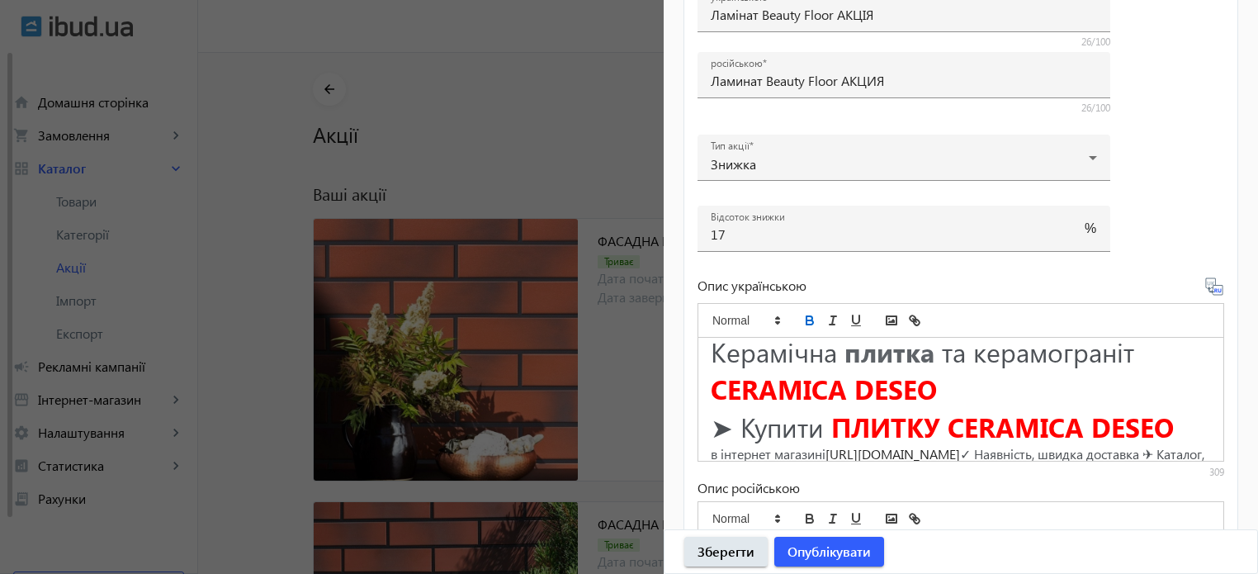
scroll to position [0, 0]
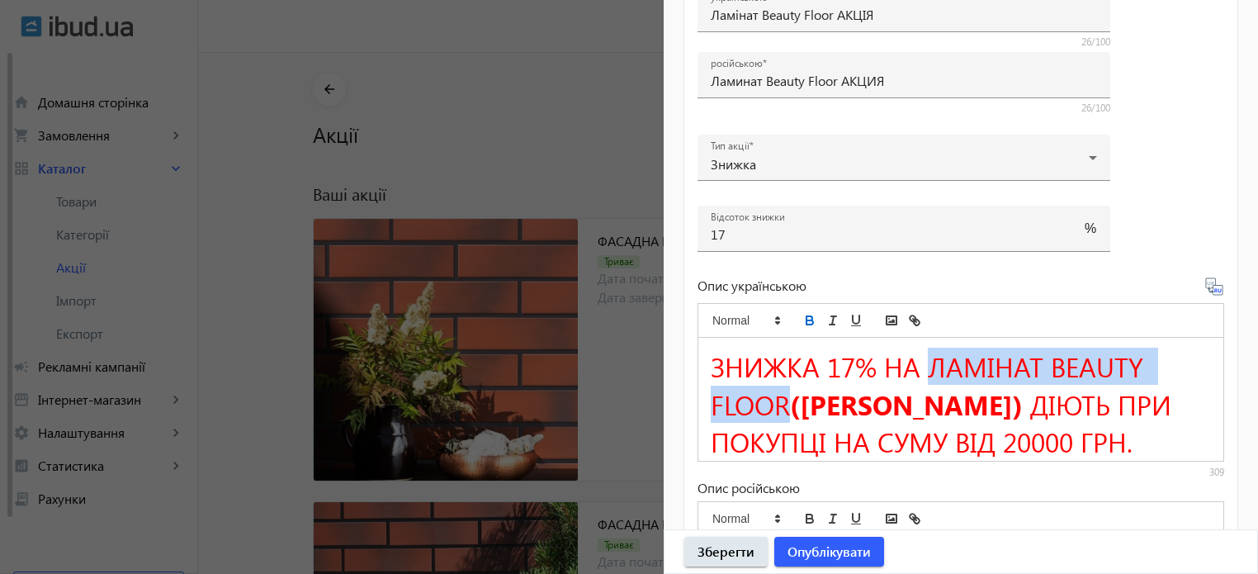
drag, startPoint x: 931, startPoint y: 361, endPoint x: 786, endPoint y: 392, distance: 147.9
click at [786, 392] on span "ЗНИЖКА 17% НА ЛАМІНАТ BEAUTY FLOOR" at bounding box center [931, 385] width 440 height 74
copy span "ЛАМІНАТ BEAUTY FLOOR"
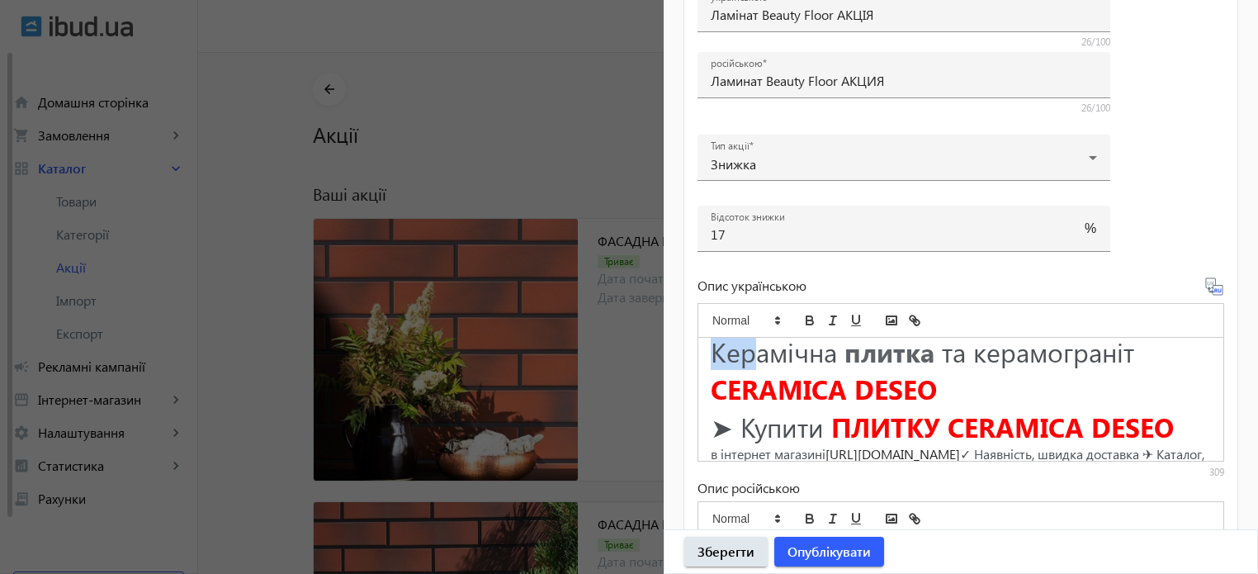
scroll to position [158, 0]
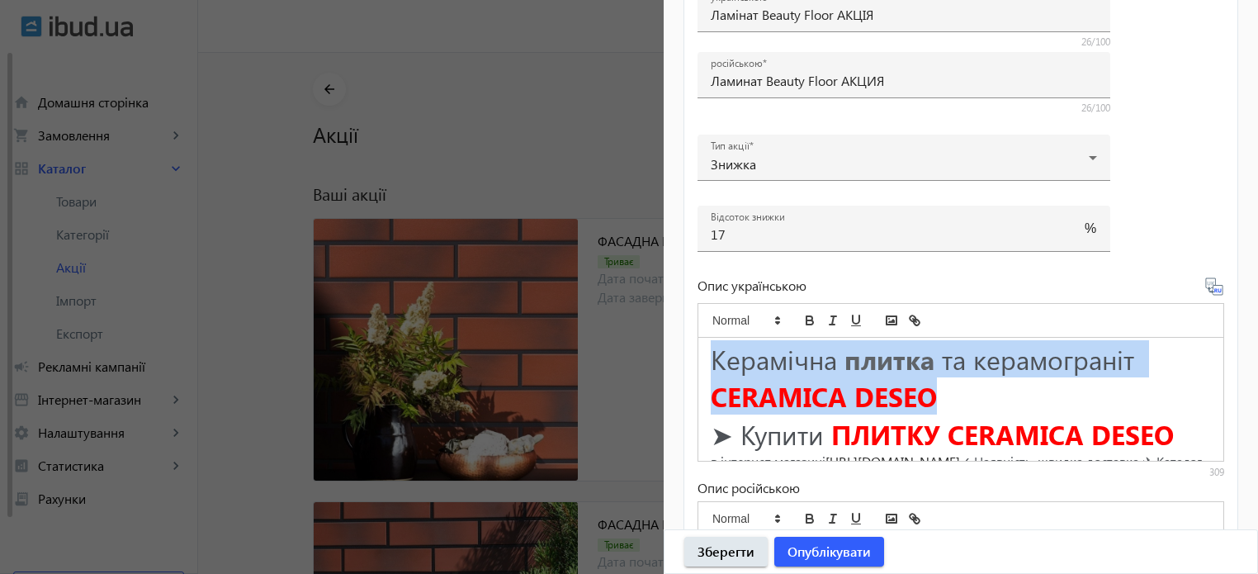
drag, startPoint x: 713, startPoint y: 348, endPoint x: 931, endPoint y: 395, distance: 223.6
click at [931, 395] on h1 "Керамічна плитка та керамограніт CERAMICA DESEO" at bounding box center [961, 377] width 500 height 75
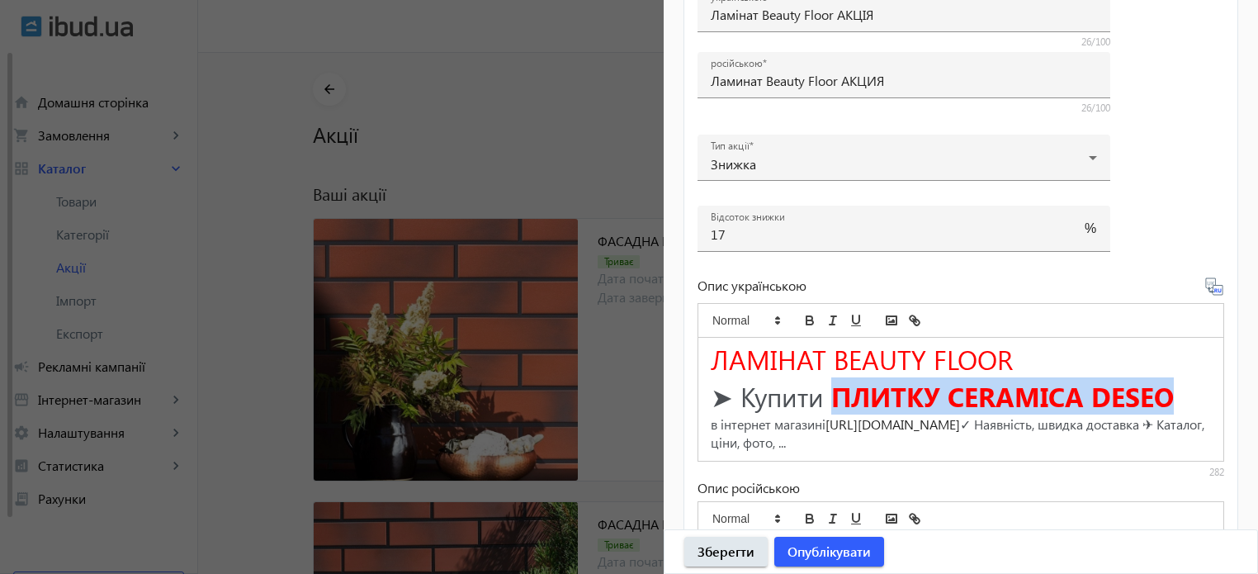
drag, startPoint x: 839, startPoint y: 388, endPoint x: 1179, endPoint y: 389, distance: 340.2
click at [1179, 389] on h1 "➤ Купити ПЛИТКУ CERAMICA DESEO" at bounding box center [961, 395] width 500 height 37
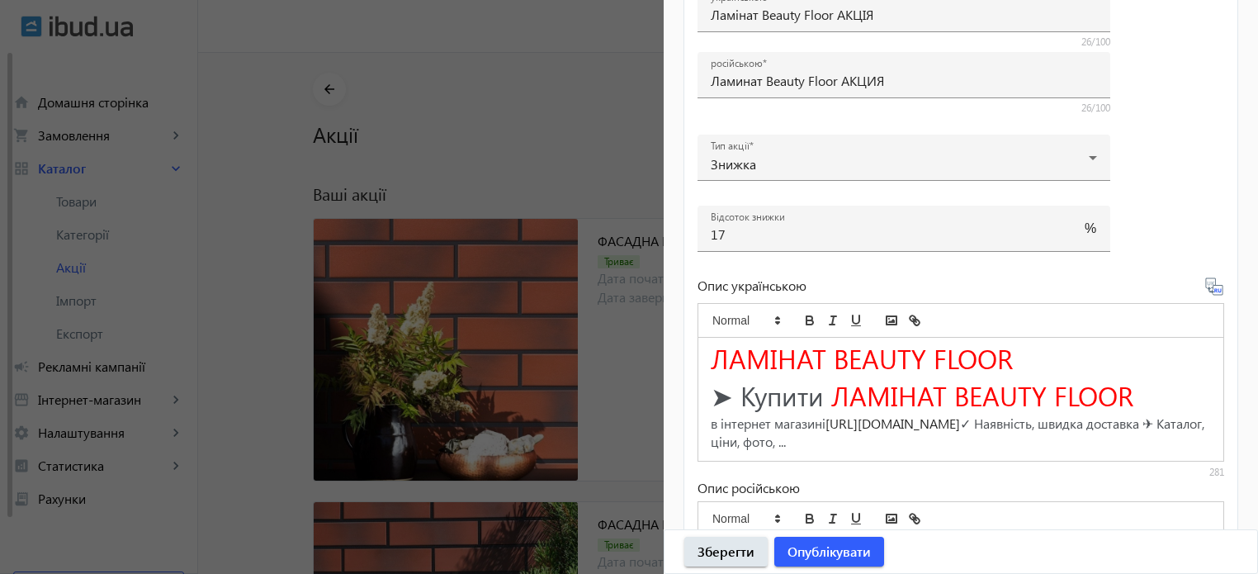
scroll to position [159, 0]
click at [1219, 289] on icon at bounding box center [1220, 291] width 3 height 4
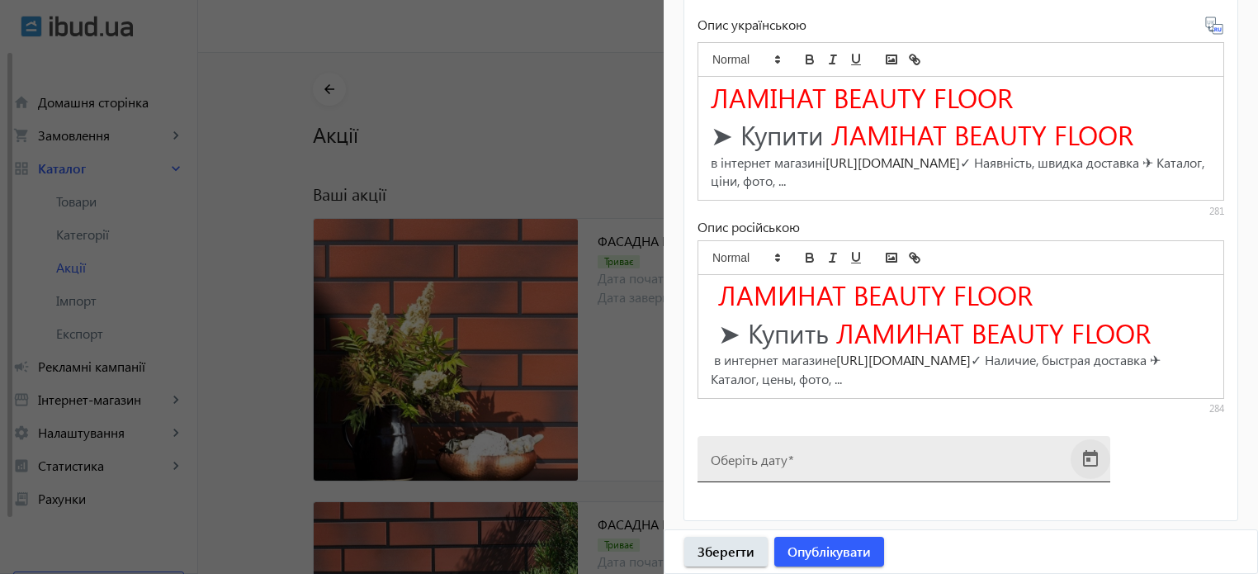
click at [1097, 457] on span "Open calendar" at bounding box center [1091, 459] width 40 height 40
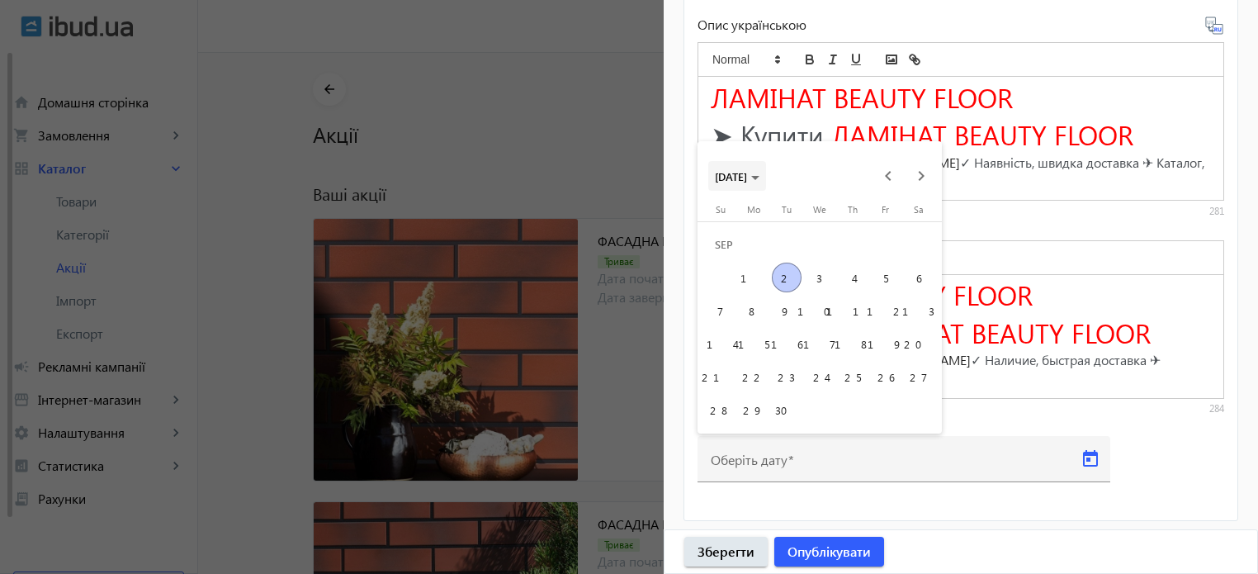
click at [760, 177] on polygon "Choose month and year" at bounding box center [755, 178] width 8 height 4
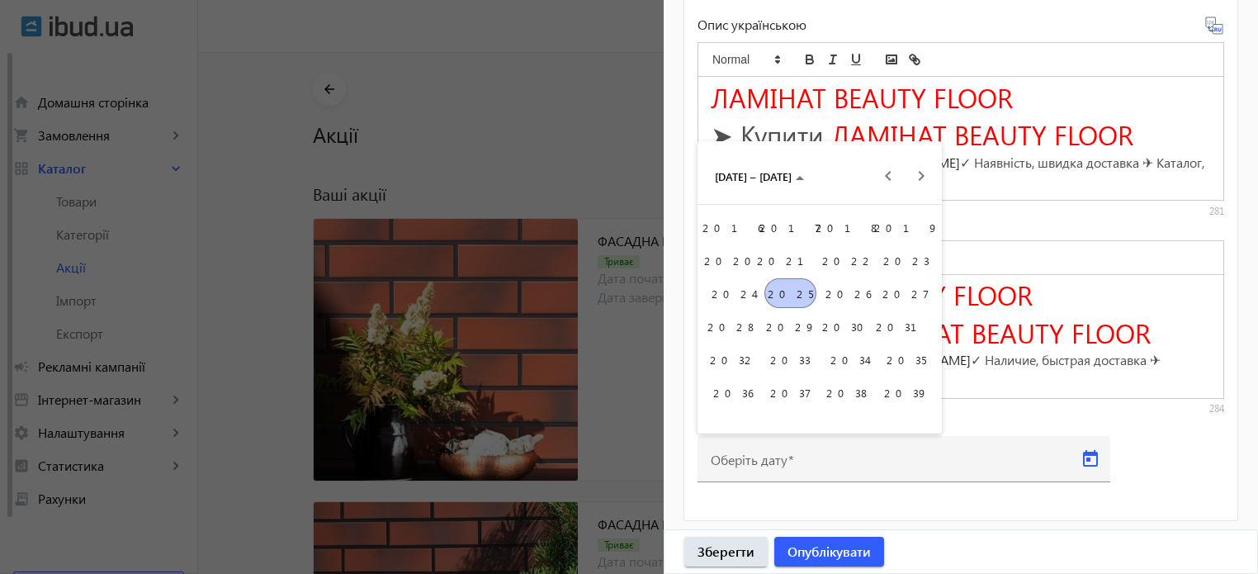
click at [783, 287] on span "2025" at bounding box center [791, 293] width 52 height 30
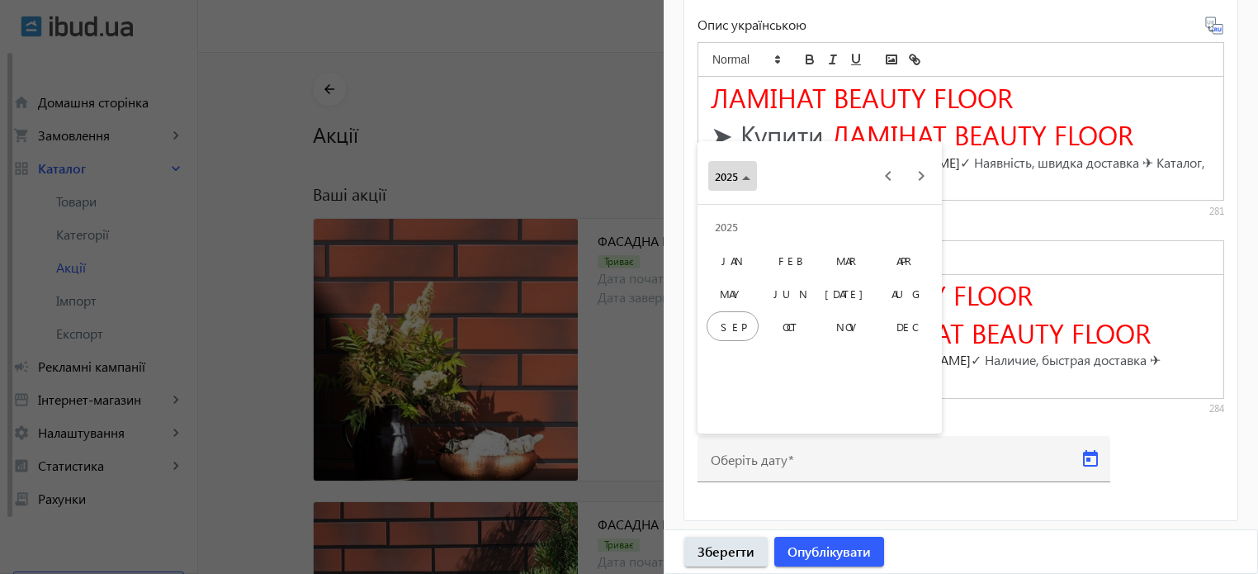
click at [748, 174] on span "2025" at bounding box center [733, 176] width 36 height 14
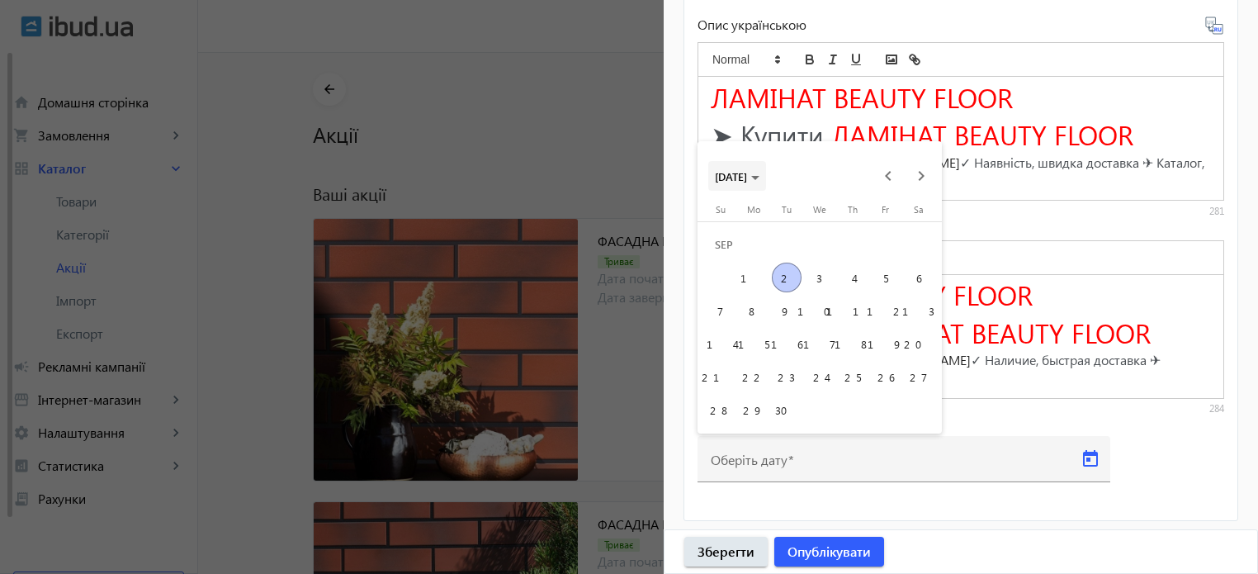
click at [760, 178] on polygon "Choose month and year" at bounding box center [755, 178] width 8 height 4
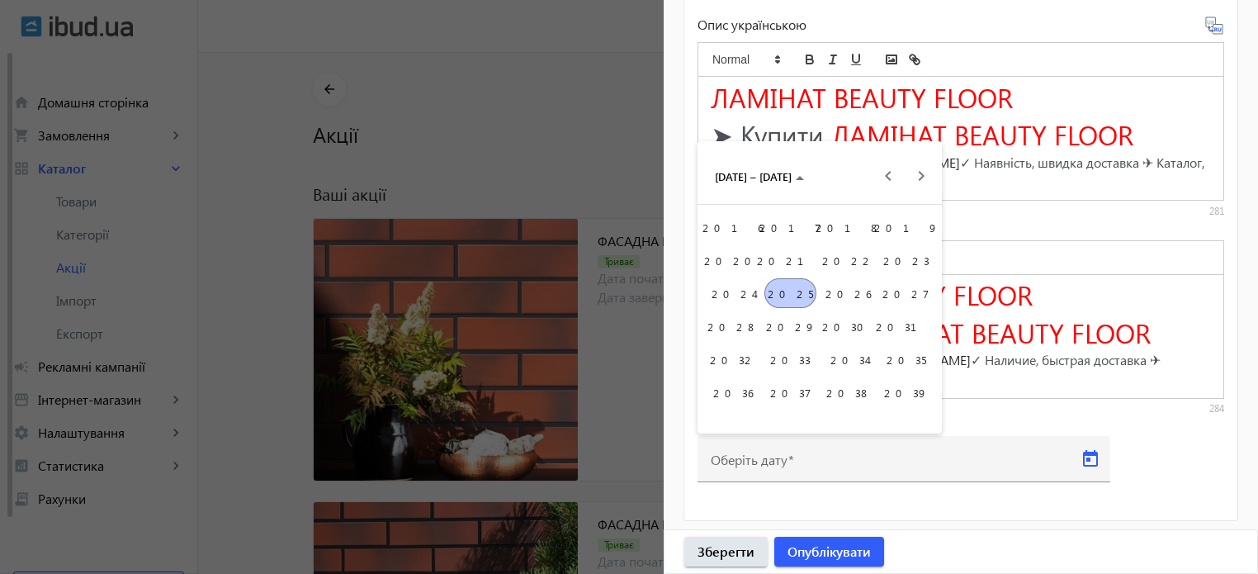
click at [841, 300] on span "2026" at bounding box center [848, 293] width 52 height 30
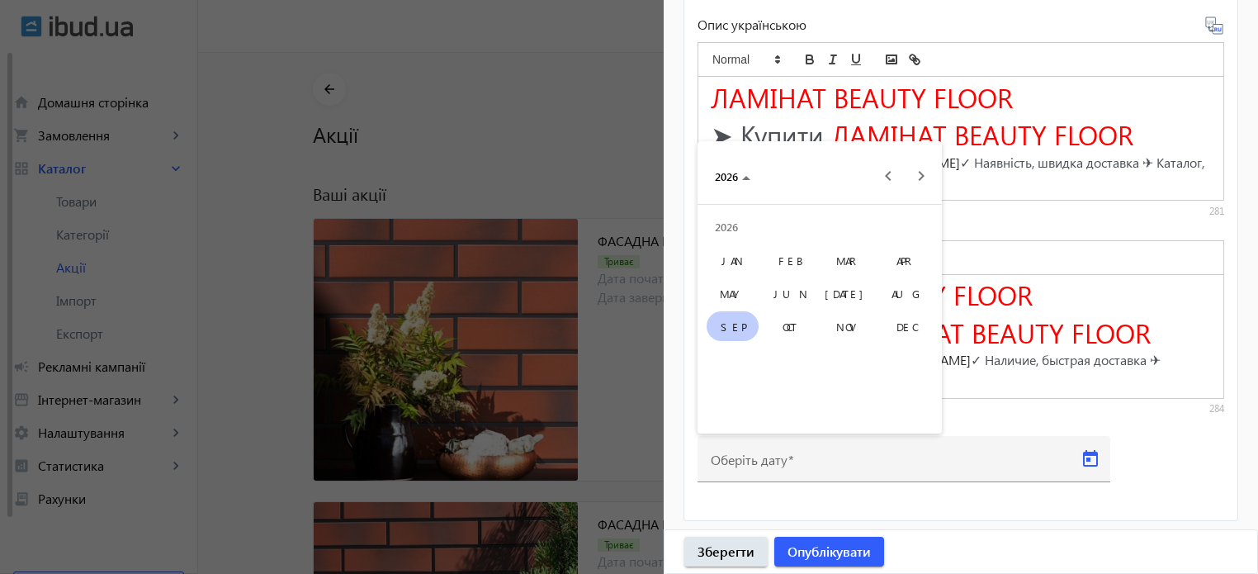
click at [917, 324] on span "DEC" at bounding box center [906, 326] width 52 height 30
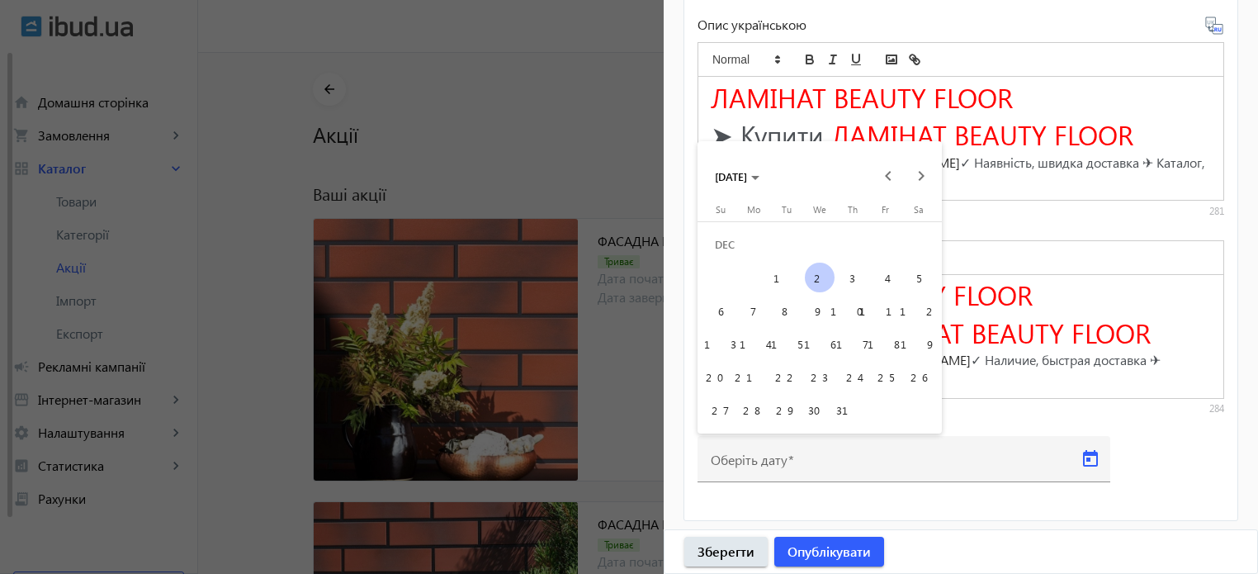
click at [860, 422] on span "31" at bounding box center [853, 410] width 30 height 30
type input "[DATE]"
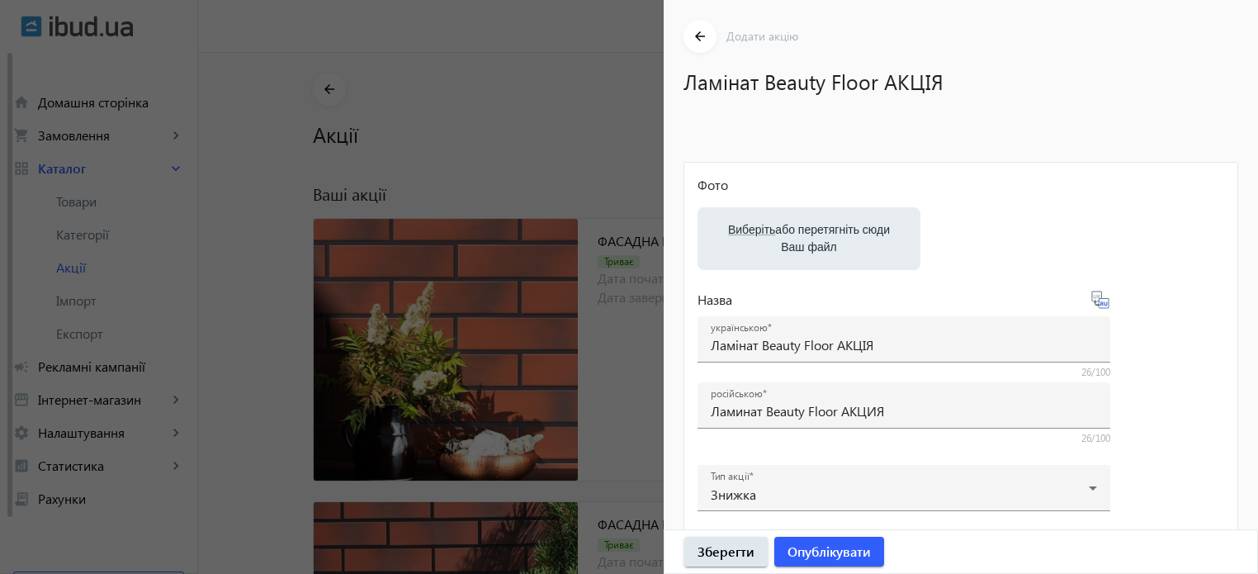
scroll to position [0, 0]
drag, startPoint x: 688, startPoint y: 80, endPoint x: 876, endPoint y: 87, distance: 188.4
click at [876, 87] on h1 "Ламінат Beauty Floor АКЦІЯ" at bounding box center [953, 81] width 538 height 29
copy h1 "Ламінат Beauty Floor"
click at [827, 259] on label "Виберіть або перетягніть сюди Ваш файл" at bounding box center [809, 239] width 197 height 46
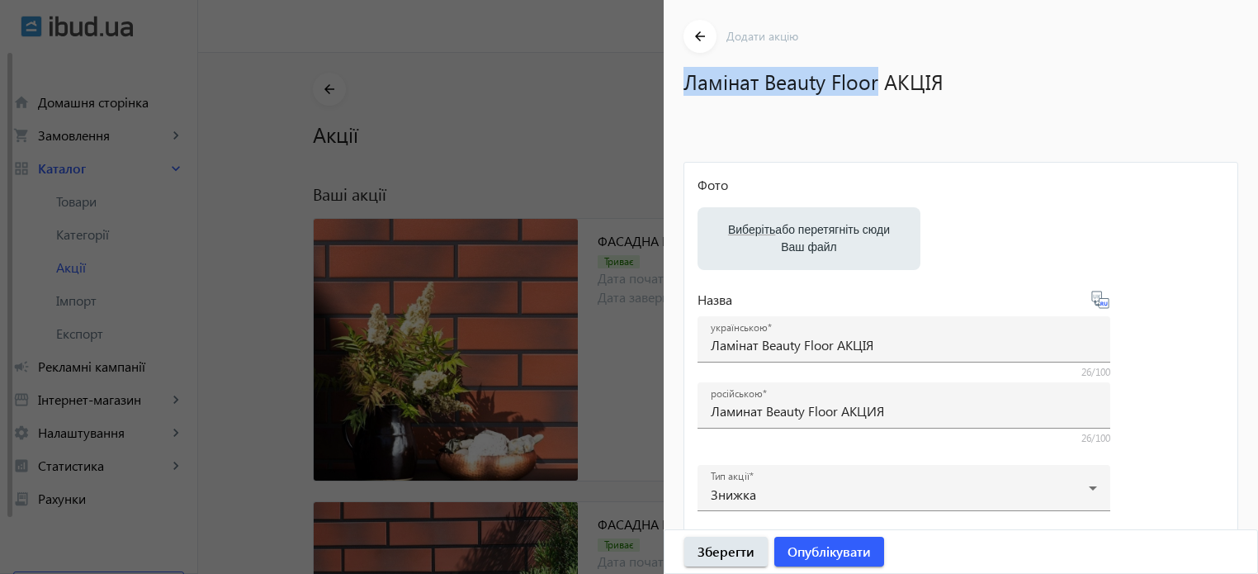
click at [827, 250] on input "Виберіть або перетягніть сюди Ваш файл" at bounding box center [809, 240] width 197 height 20
type input "C:\fakepath\laminat-beauty-floor-1.jpg"
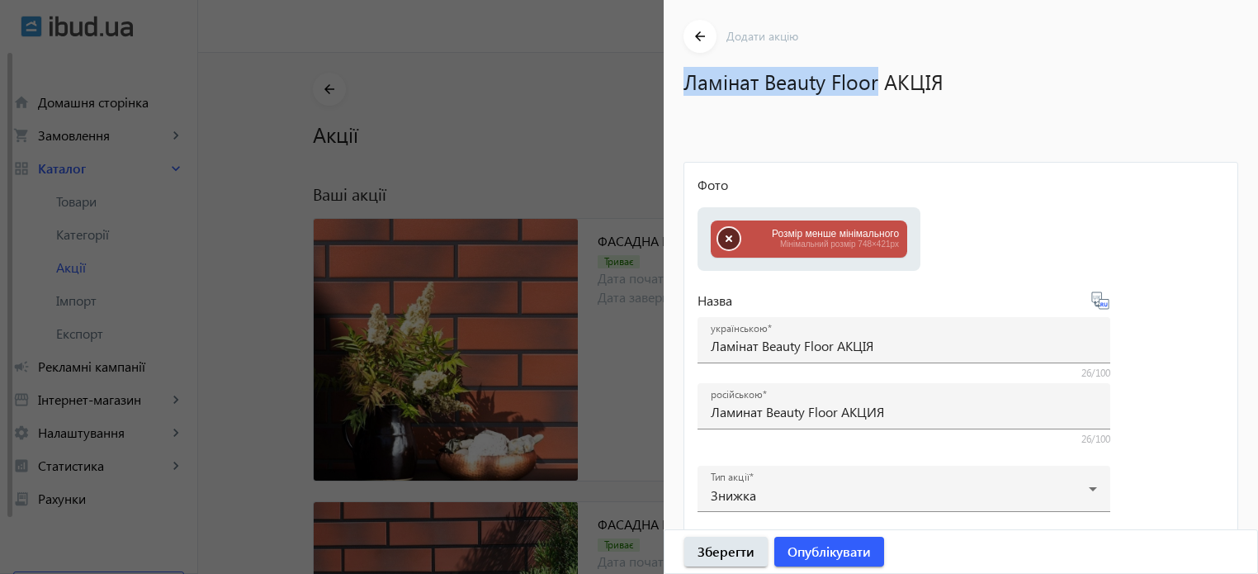
click at [721, 237] on button "button" at bounding box center [728, 238] width 21 height 21
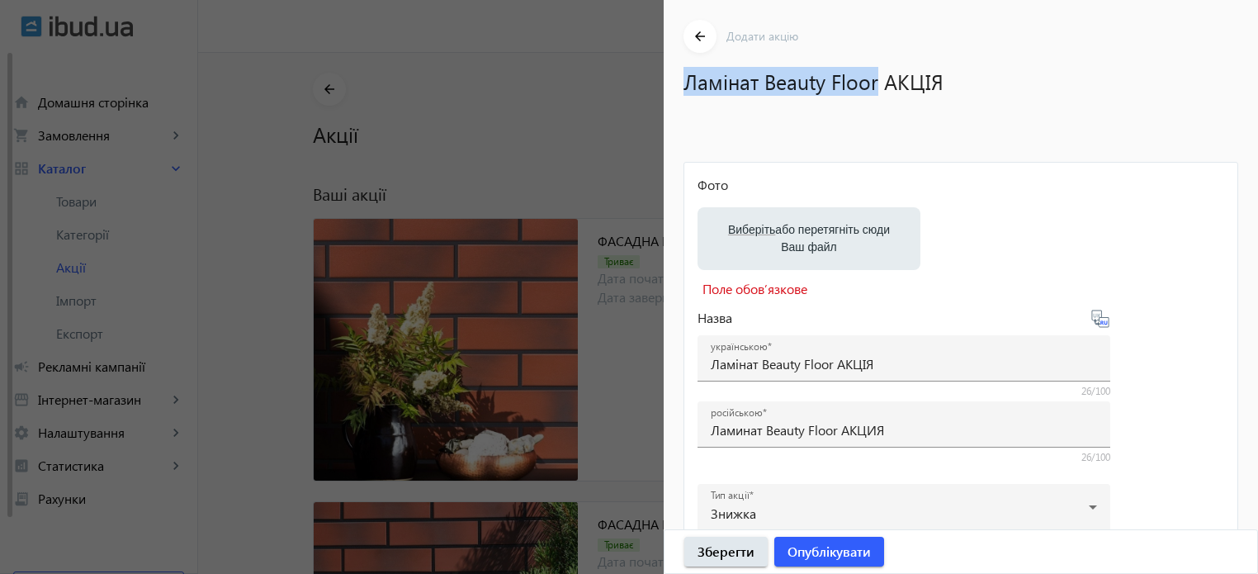
click at [806, 237] on label "Виберіть або перетягніть сюди Ваш файл" at bounding box center [809, 239] width 197 height 46
click at [806, 237] on input "Виберіть або перетягніть сюди Ваш файл" at bounding box center [809, 240] width 197 height 20
type input "C:\fakepath\laminat-beauty-floor-1.jpg"
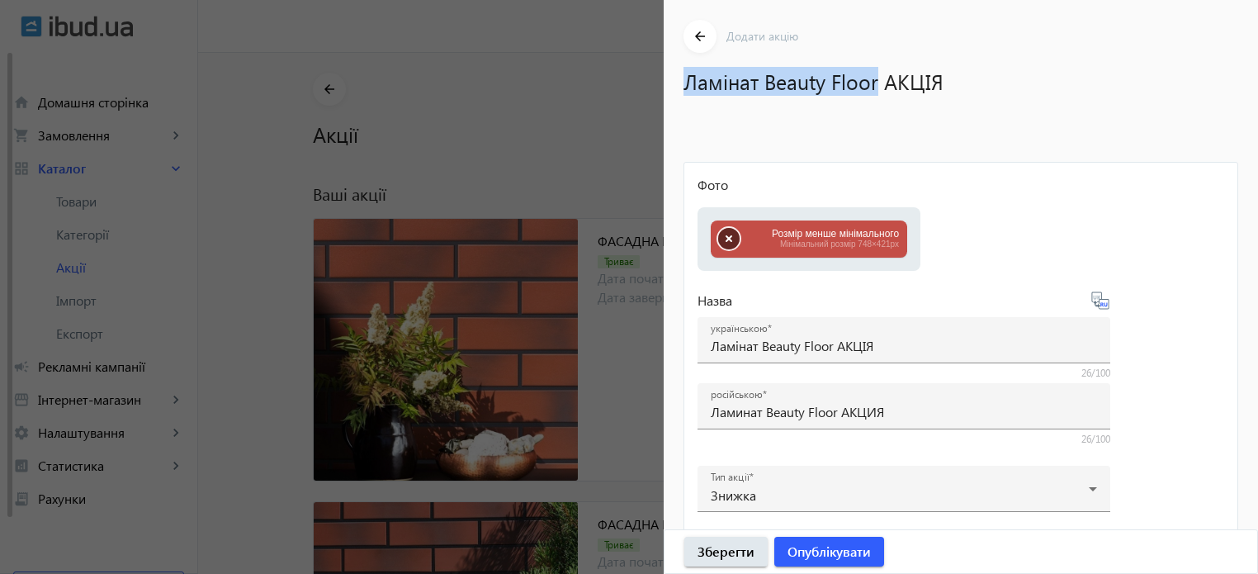
click at [732, 242] on button "button" at bounding box center [728, 238] width 21 height 21
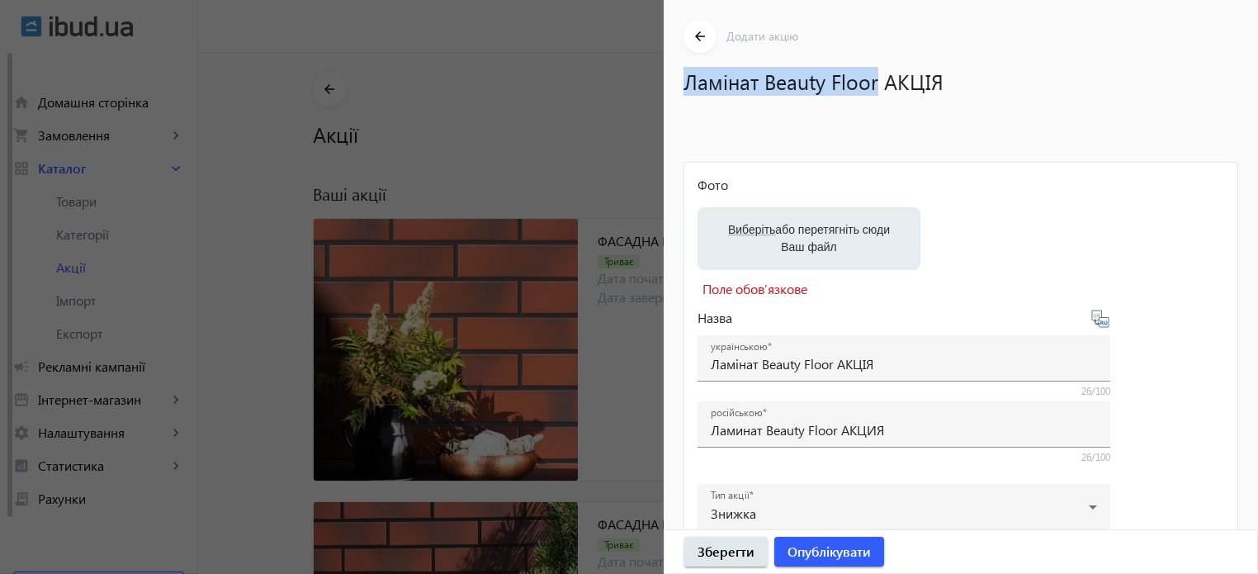
click at [773, 217] on label "Виберіть або перетягніть сюди Ваш файл" at bounding box center [809, 239] width 197 height 46
click at [773, 230] on input "Виберіть або перетягніть сюди Ваш файл" at bounding box center [809, 240] width 197 height 20
type input "C:\fakepath\laminat-beauty-floor-1.jpg"
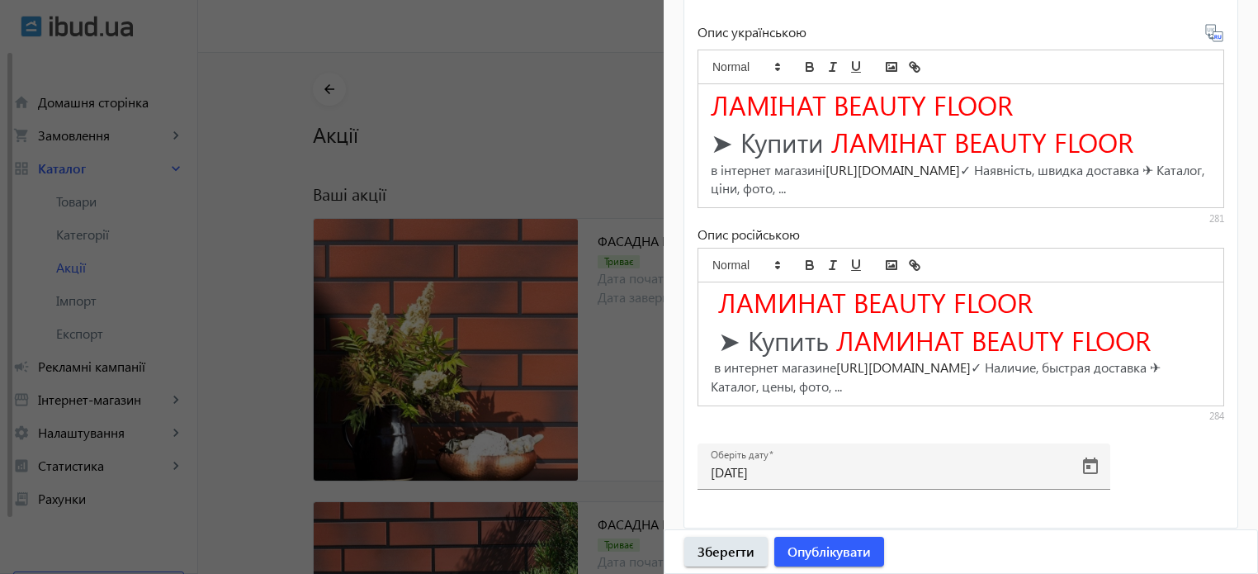
scroll to position [751, 0]
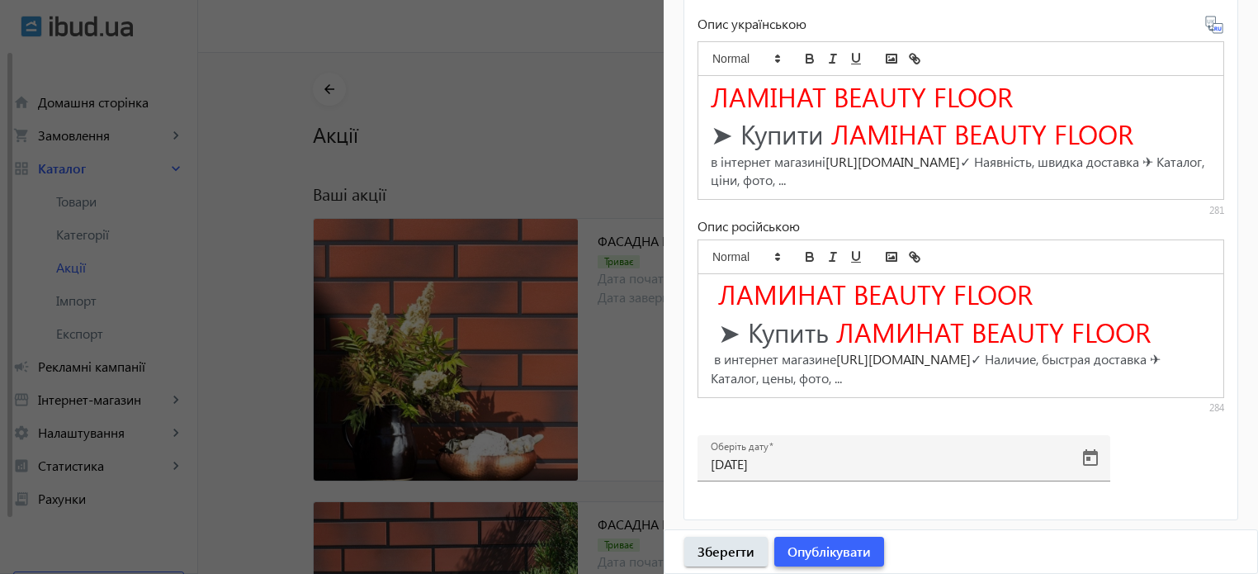
click at [827, 552] on span "Опублікувати" at bounding box center [829, 551] width 83 height 18
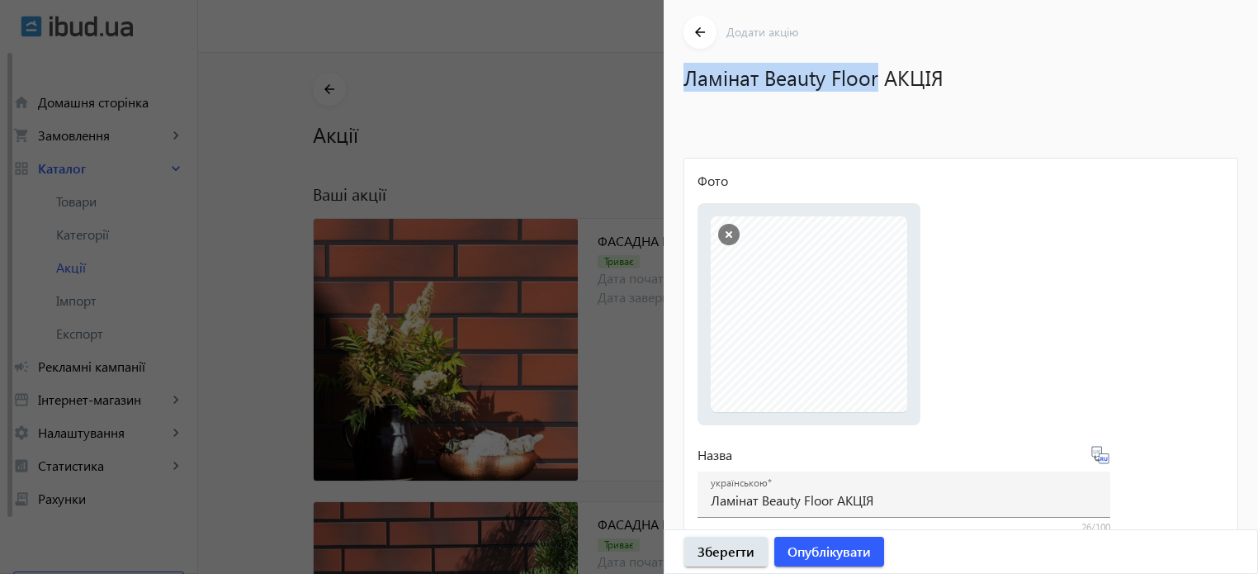
scroll to position [0, 0]
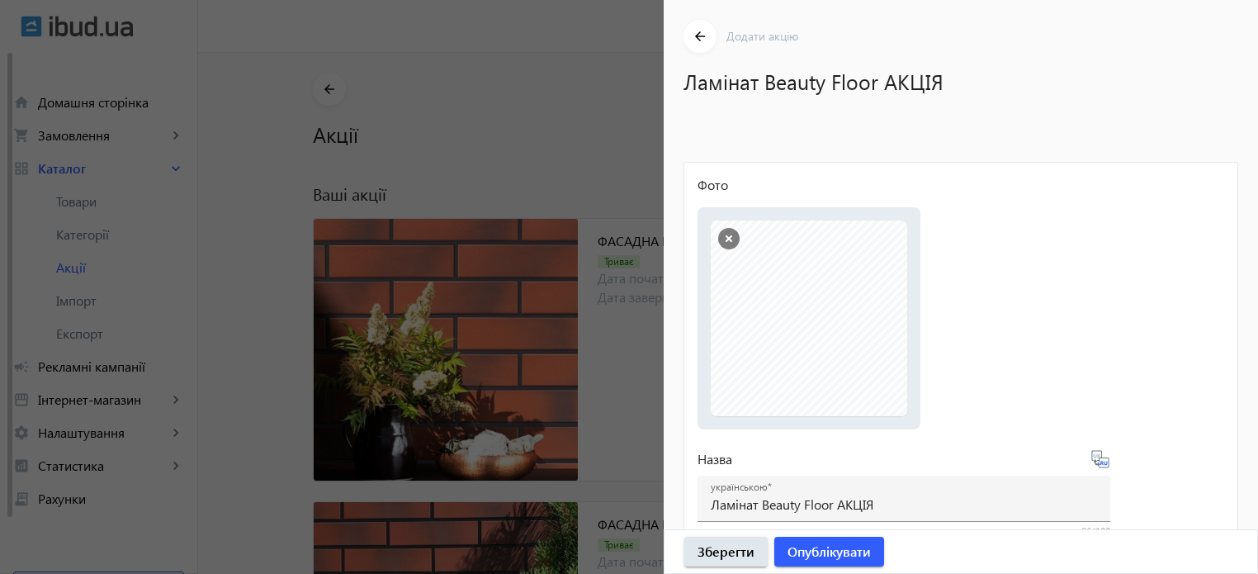
click at [960, 84] on h1 "Ламінат Beauty Floor АКЦІЯ" at bounding box center [953, 81] width 538 height 29
drag, startPoint x: 945, startPoint y: 78, endPoint x: 671, endPoint y: 76, distance: 273.3
copy h1 "Ламінат Beauty Floor АКЦІЯ"
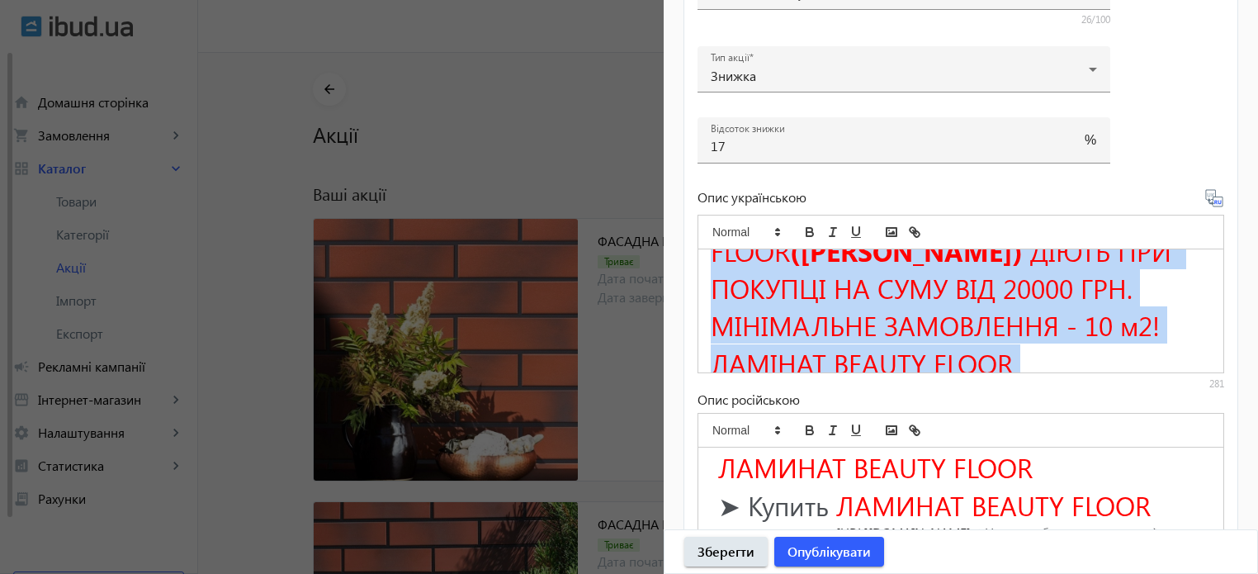
scroll to position [159, 0]
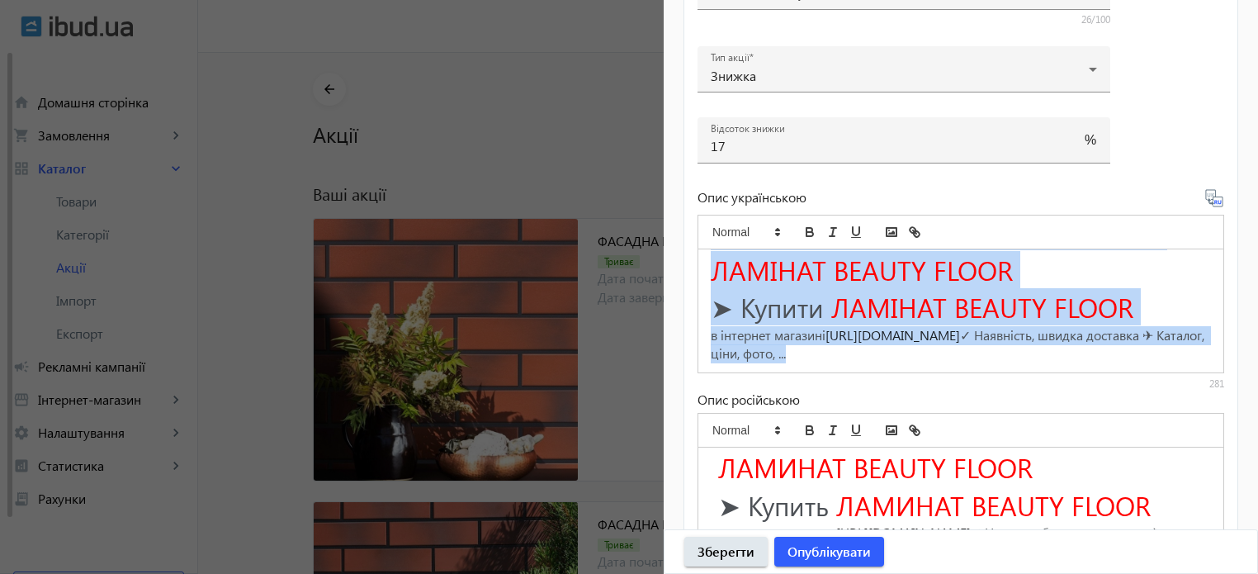
drag, startPoint x: 710, startPoint y: 269, endPoint x: 1156, endPoint y: 412, distance: 468.2
click at [1156, 412] on div "Опис українською ЗНИЖКА 17% НА ЛАМІНАТ BEAUTY FLOOR (БЬЮТІ ФЛОР) ДІЮТЬ ПРИ ПОКУ…" at bounding box center [961, 388] width 527 height 400
copy div "ЗНИЖКА 17% НА ЛАМІНАТ BEAUTY FLOOR (БЬЮТІ ФЛОР) ДІЮТЬ ПРИ ПОКУПЦІ НА СУМУ ВІД 2…"
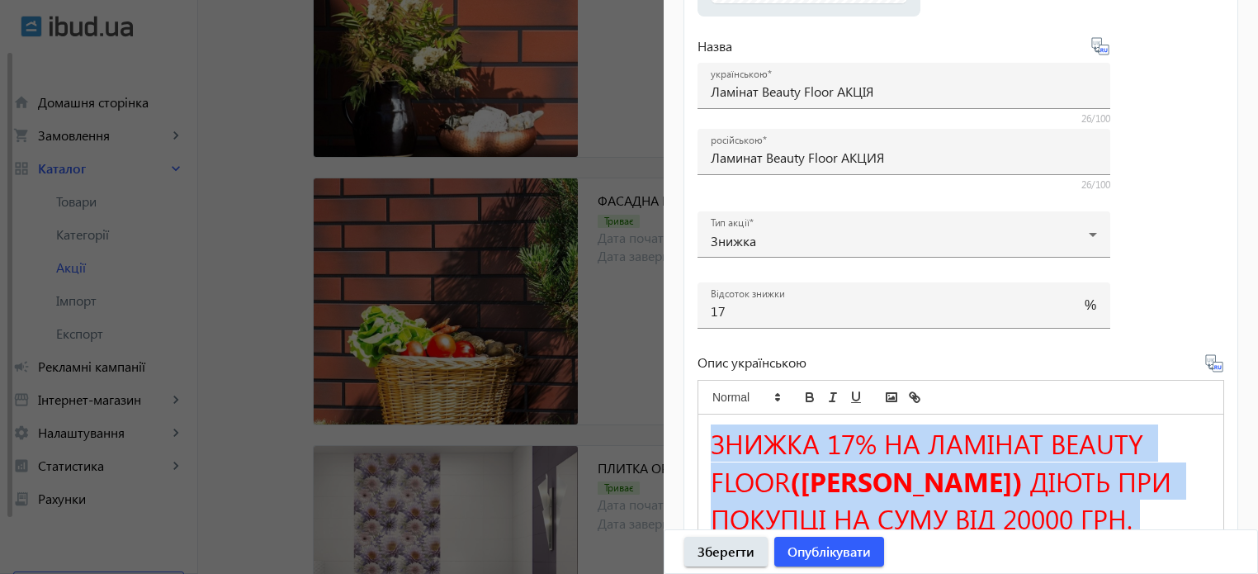
scroll to position [330, 0]
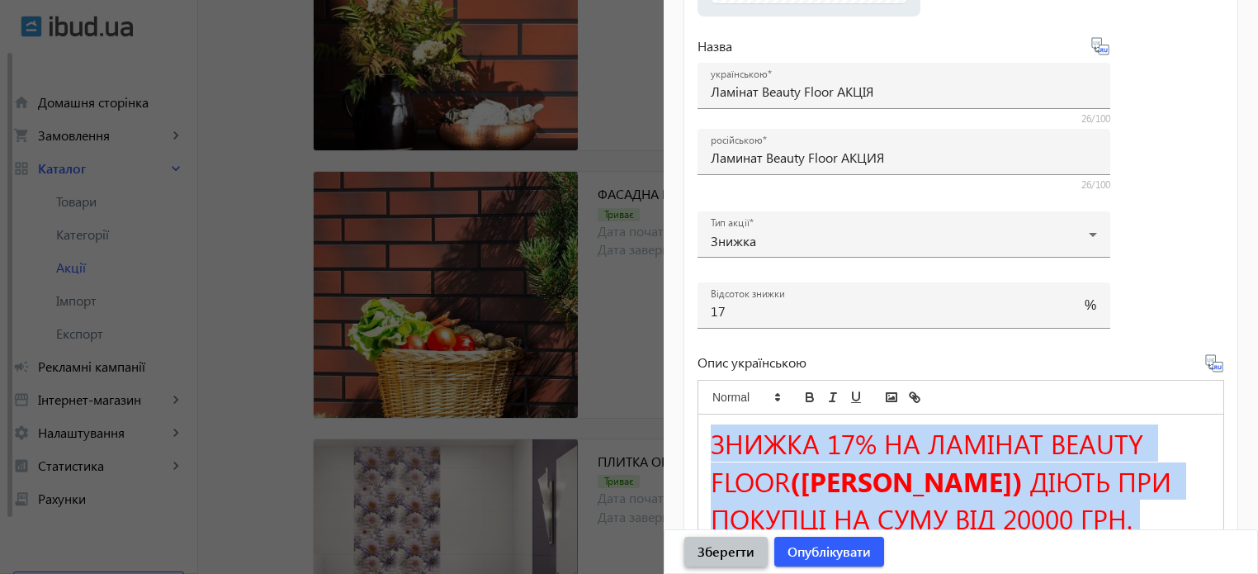
click at [722, 560] on span "Зберегти" at bounding box center [726, 551] width 57 height 18
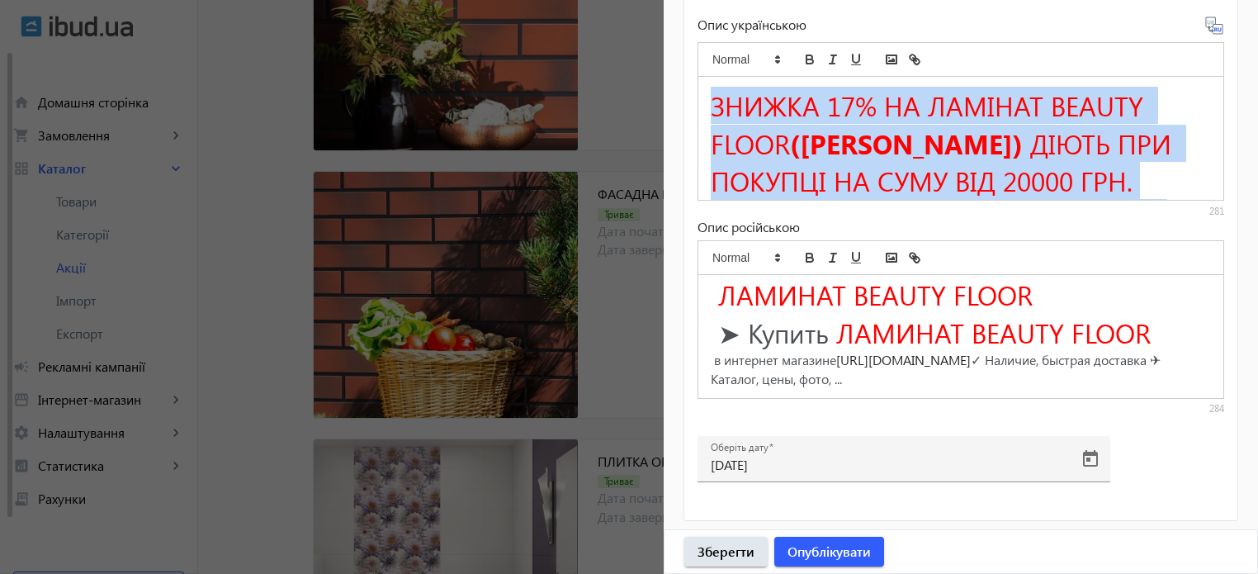
scroll to position [751, 0]
click at [732, 552] on span "Зберегти" at bounding box center [726, 551] width 57 height 18
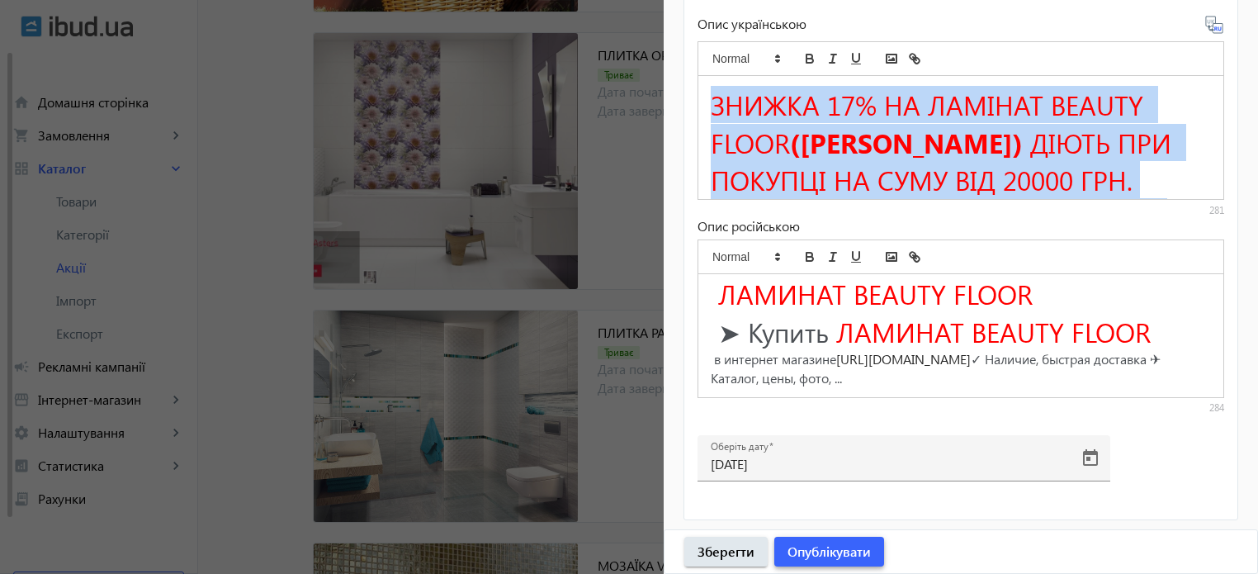
scroll to position [826, 0]
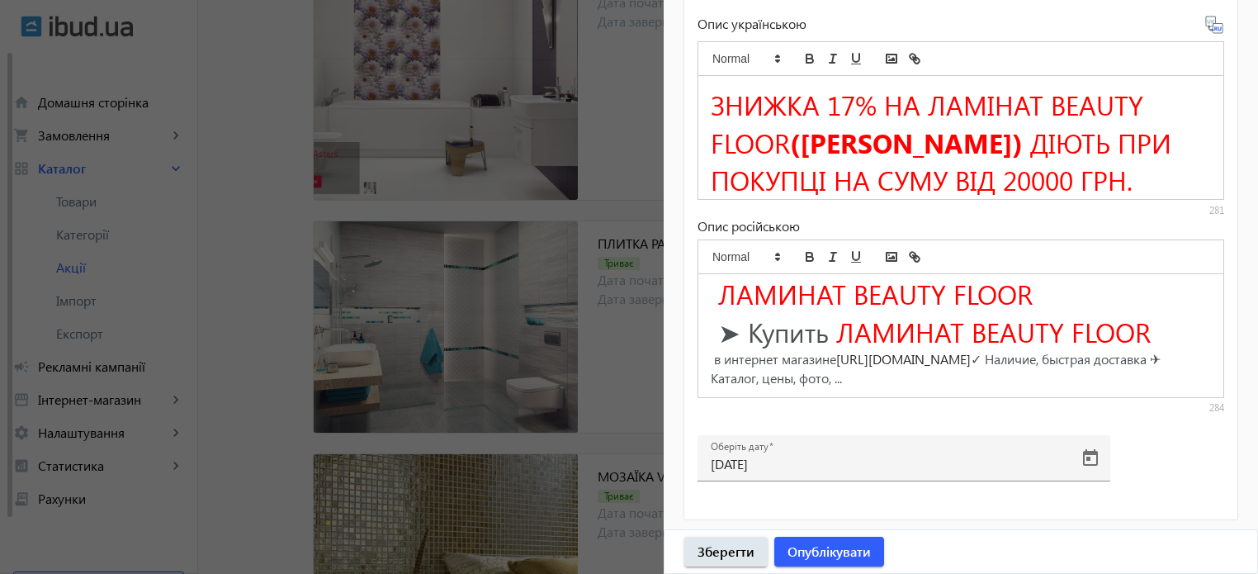
click at [623, 357] on div at bounding box center [629, 287] width 1258 height 574
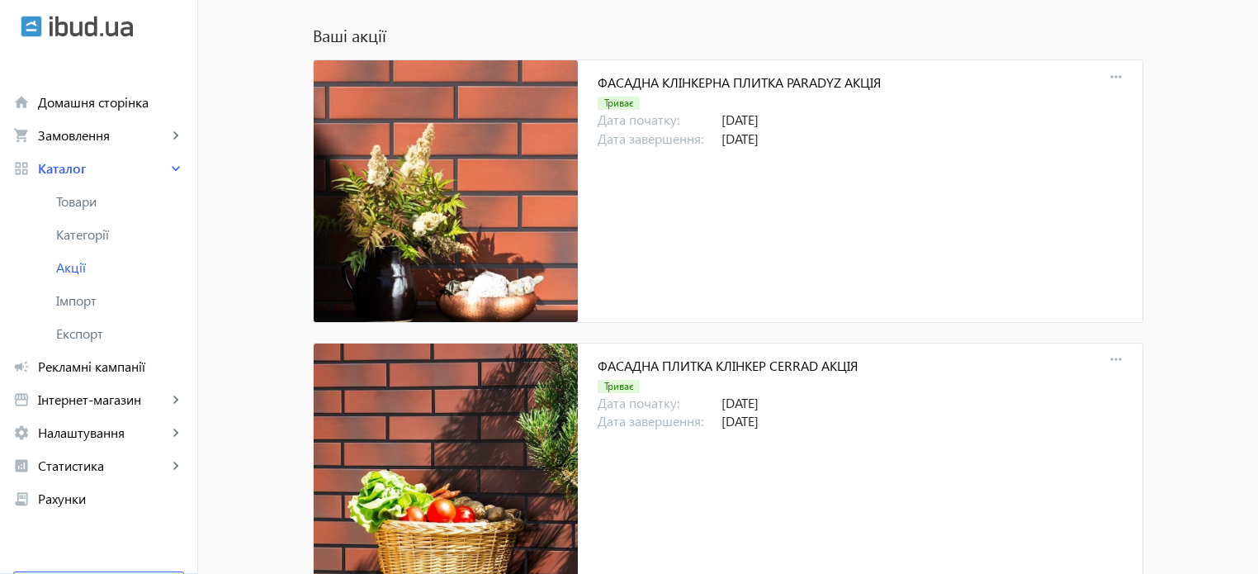
scroll to position [0, 0]
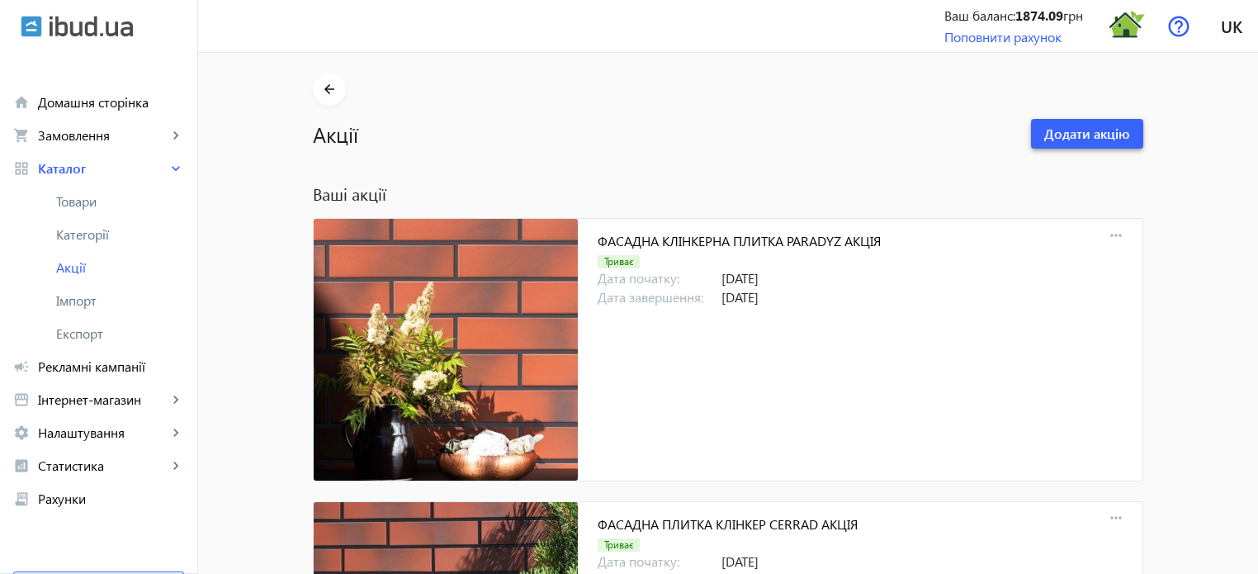
click at [1101, 140] on span "Додати акцію" at bounding box center [1087, 134] width 86 height 18
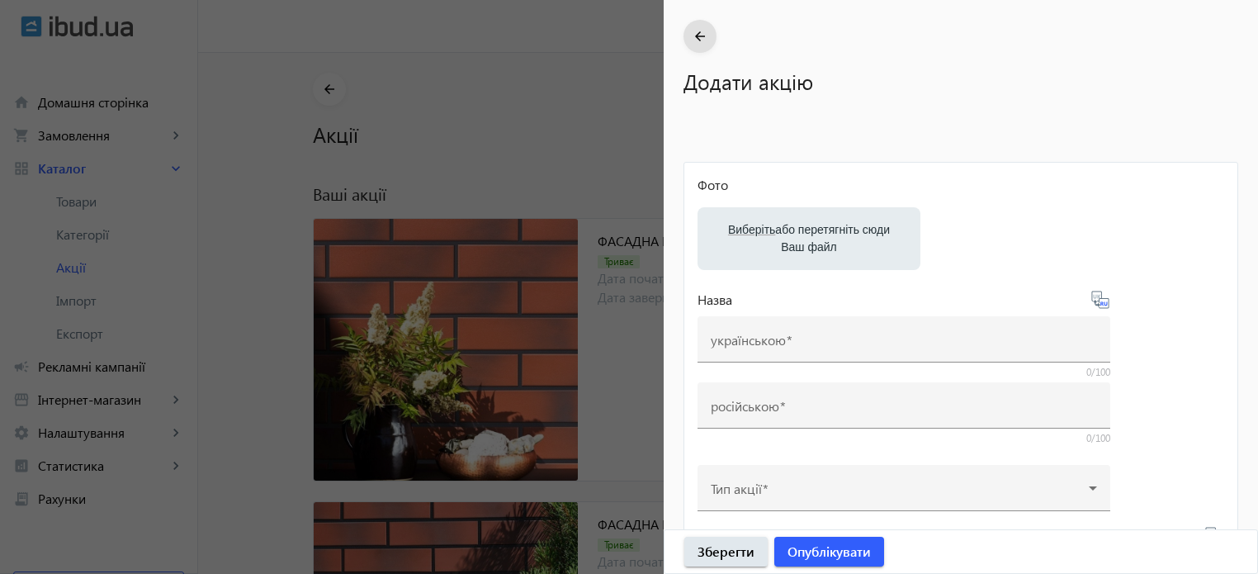
click at [791, 232] on label "Виберіть або перетягніть сюди Ваш файл" at bounding box center [809, 239] width 197 height 46
click at [791, 232] on input "Виберіть або перетягніть сюди Ваш файл" at bounding box center [809, 240] width 197 height 20
type input "C:\fakepath\lamnat-krono-original.jpeg"
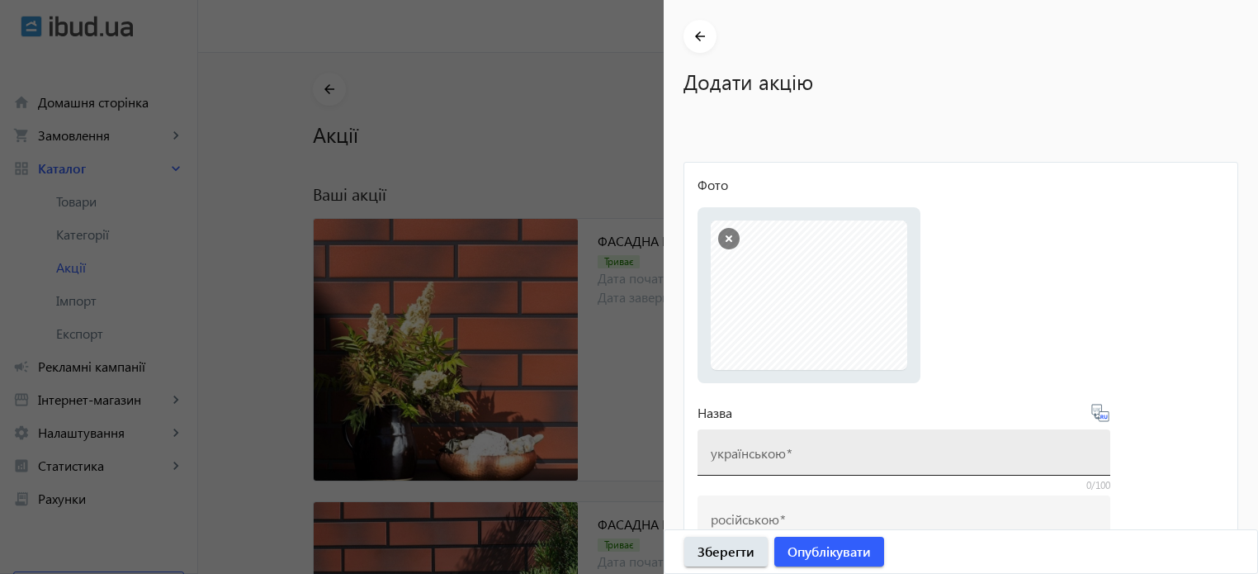
click at [730, 457] on mat-label "українською" at bounding box center [748, 452] width 75 height 17
click at [730, 457] on input "українською" at bounding box center [904, 457] width 386 height 17
paste input "Ламінат Beauty Floor АКЦІЯ"
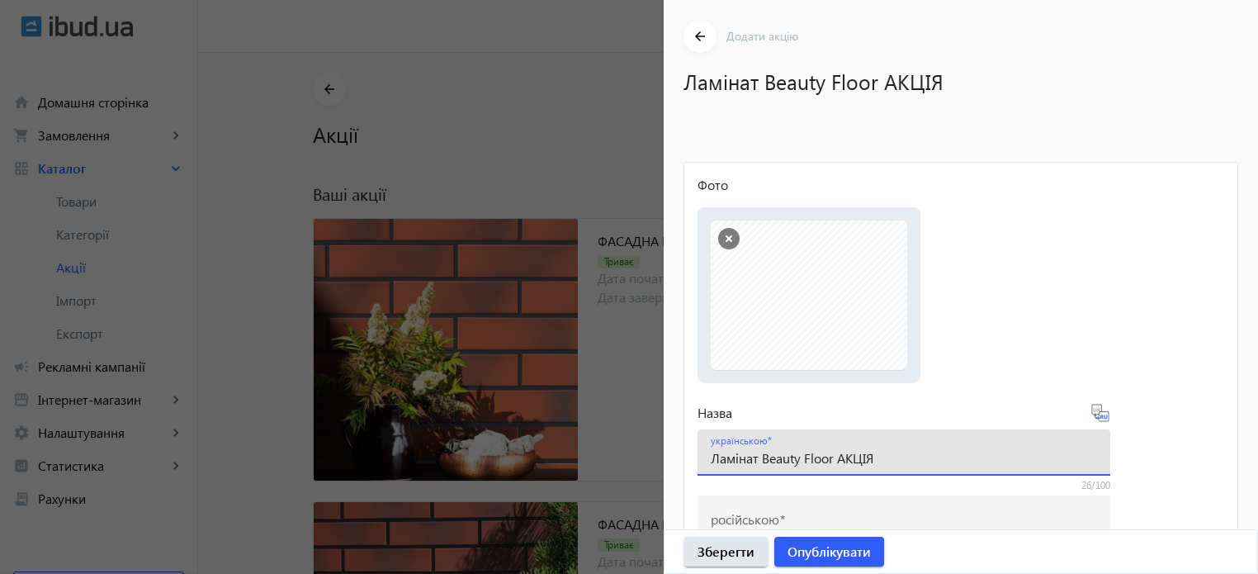
drag, startPoint x: 765, startPoint y: 457, endPoint x: 836, endPoint y: 460, distance: 70.2
click at [836, 460] on input "Ламінат Beauty Floor АКЦІЯ" at bounding box center [904, 457] width 386 height 17
paste input "Krono Original"
type input "Ламінат Krono Original АКЦІЯ"
click at [1110, 415] on icon at bounding box center [1101, 413] width 20 height 20
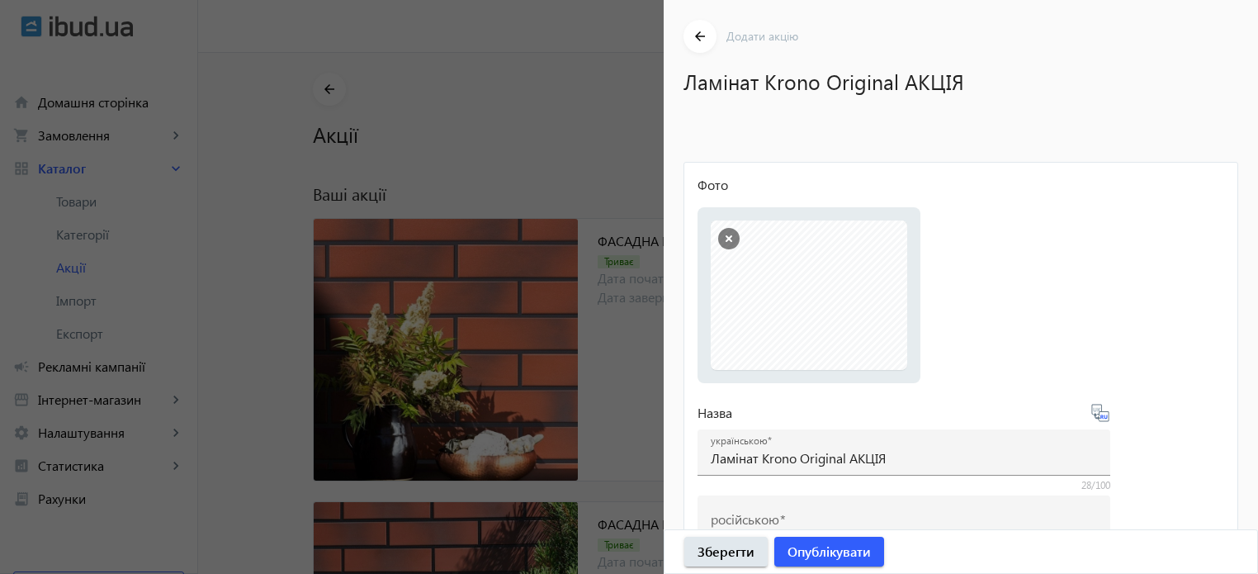
type input "Ламинат Krono Original АКЦИЯ"
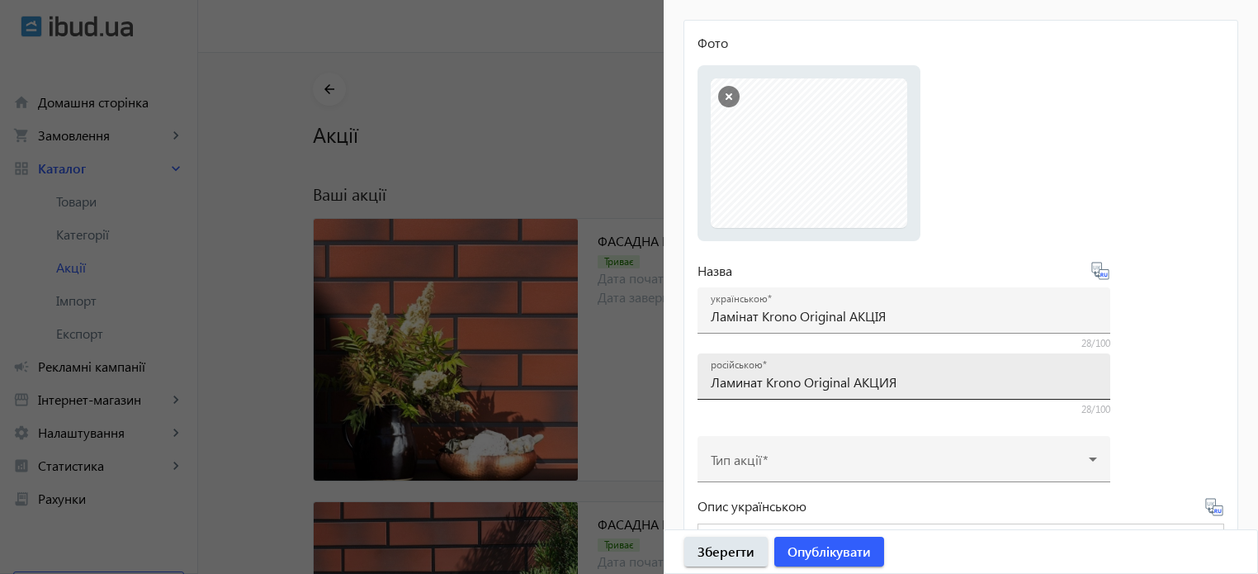
scroll to position [330, 0]
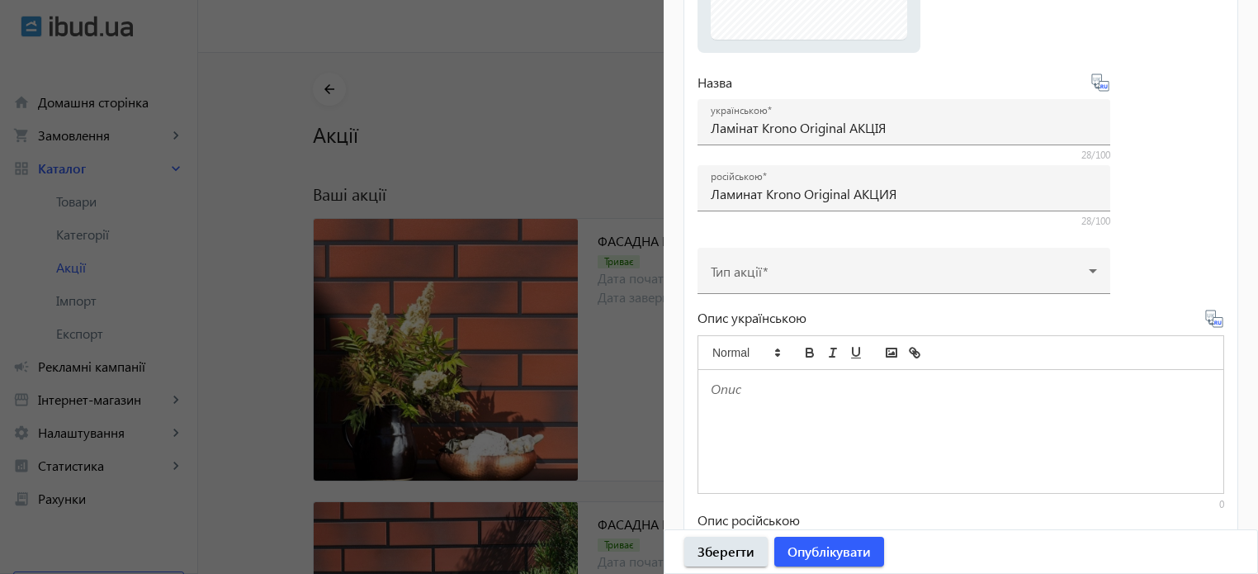
click at [741, 386] on p at bounding box center [961, 389] width 500 height 19
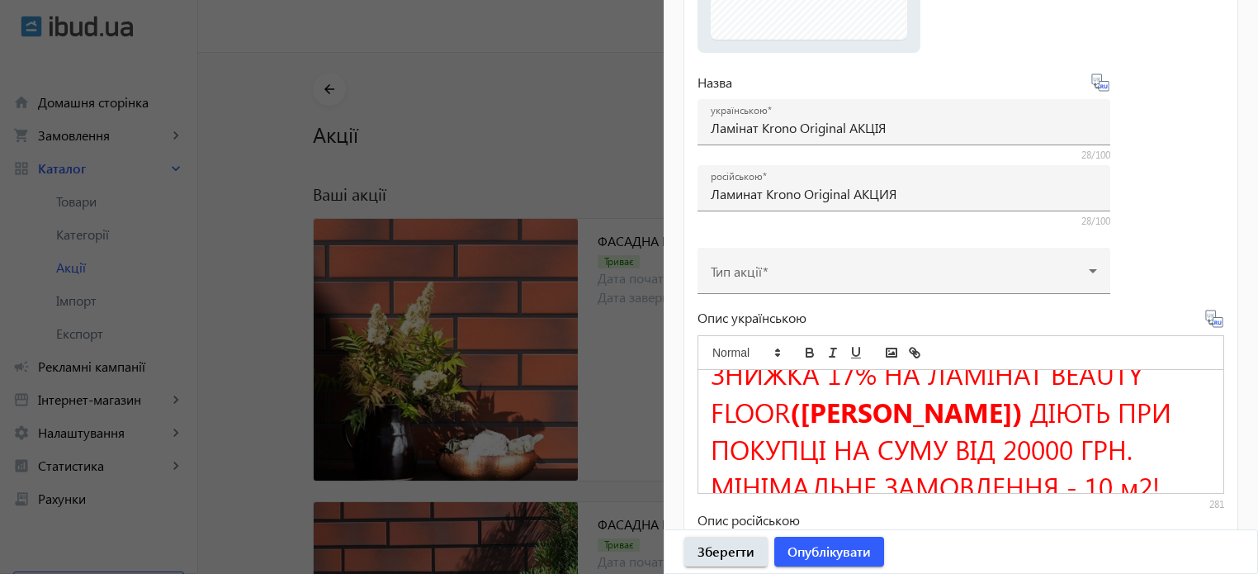
scroll to position [0, 0]
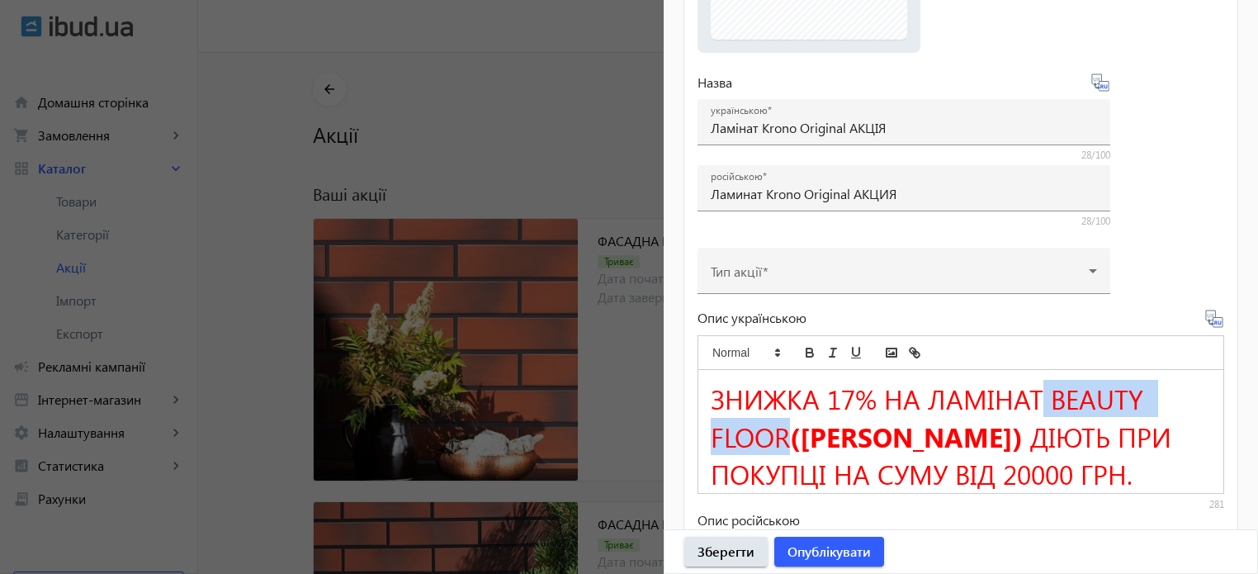
drag, startPoint x: 1036, startPoint y: 396, endPoint x: 793, endPoint y: 443, distance: 247.4
click at [793, 443] on h1 "ЗНИЖКА 17% НА ЛАМІНАТ BEAUTY FLOOR (БЬЮТІ ФЛОР) ДІЮТЬ ПРИ ПОКУПЦІ НА СУМУ ВІД 2…" at bounding box center [961, 436] width 500 height 112
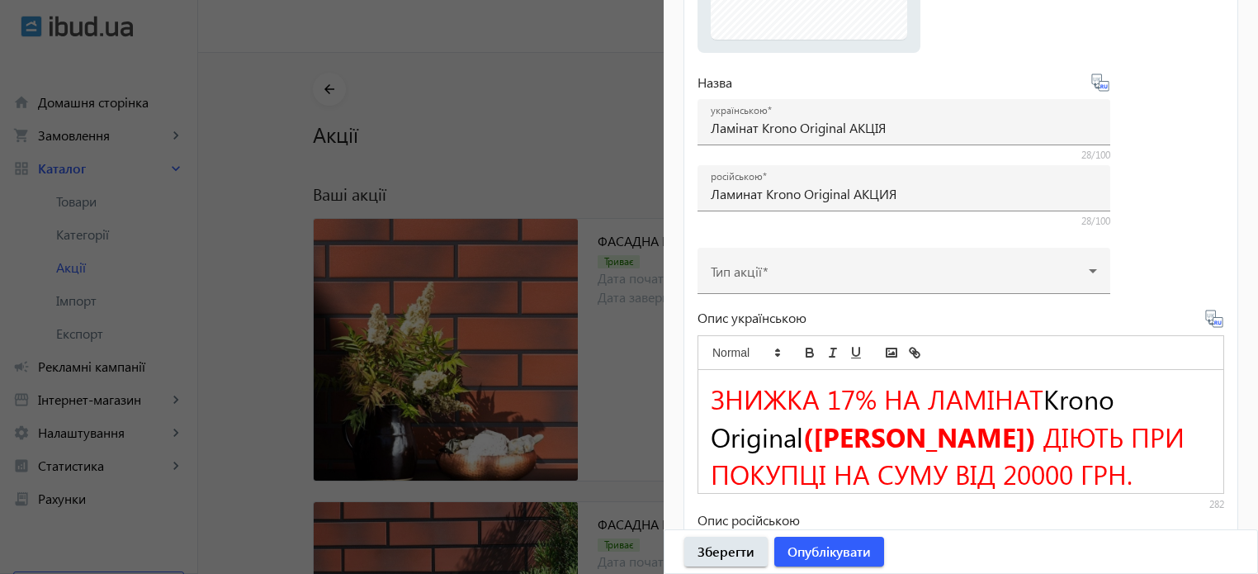
click at [1040, 397] on span "Krono Original" at bounding box center [916, 417] width 411 height 74
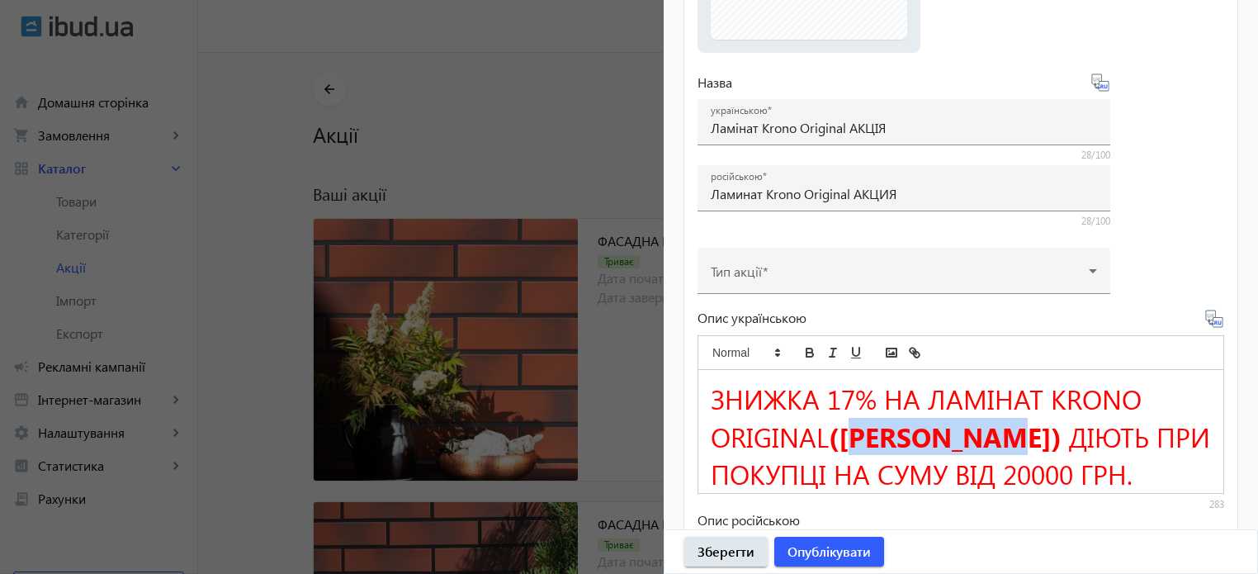
drag, startPoint x: 847, startPoint y: 434, endPoint x: 1015, endPoint y: 448, distance: 168.2
click at [1015, 448] on strong "(БЬЮТІ ФЛОР)" at bounding box center [945, 436] width 233 height 37
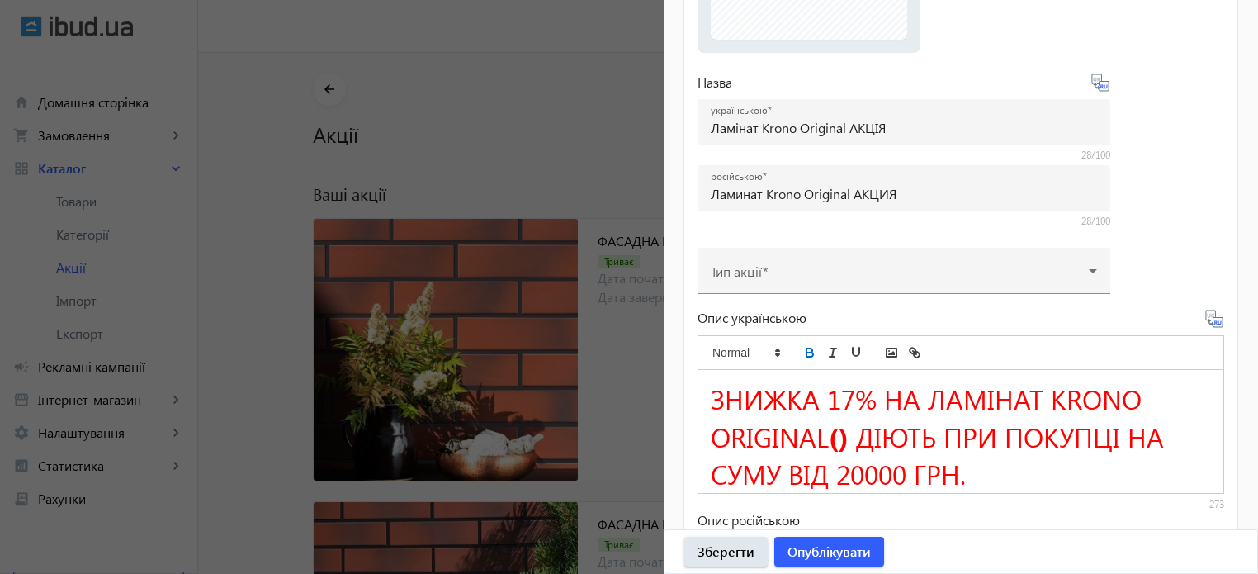
click at [1026, 315] on div "Опис українською ЗНИЖКА 17% НА ЛАМІНАТ KRONO ORIGINAL () ДІЮТЬ ПРИ ПОКУПЦІ НА С…" at bounding box center [961, 509] width 527 height 400
click at [846, 442] on strong "()" at bounding box center [839, 436] width 20 height 37
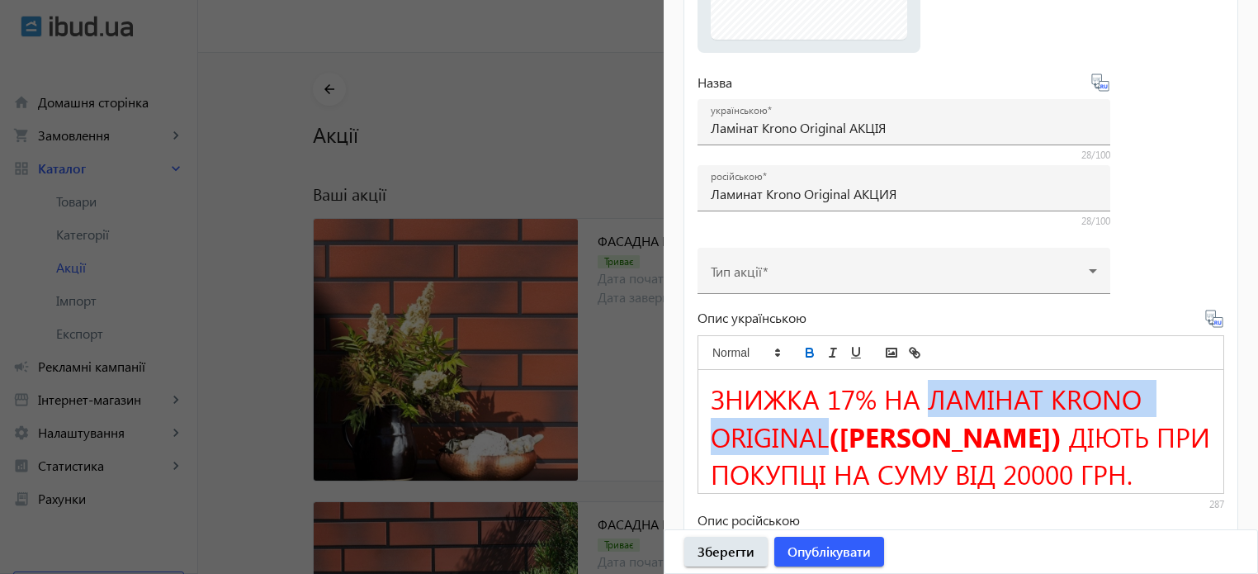
drag, startPoint x: 931, startPoint y: 396, endPoint x: 825, endPoint y: 443, distance: 115.7
click at [825, 443] on span "ЗНИЖКА 17% НА ЛАМІНАТ KRONO ORIGINAL" at bounding box center [930, 417] width 438 height 74
click at [811, 353] on icon "bold" at bounding box center [810, 355] width 7 height 4
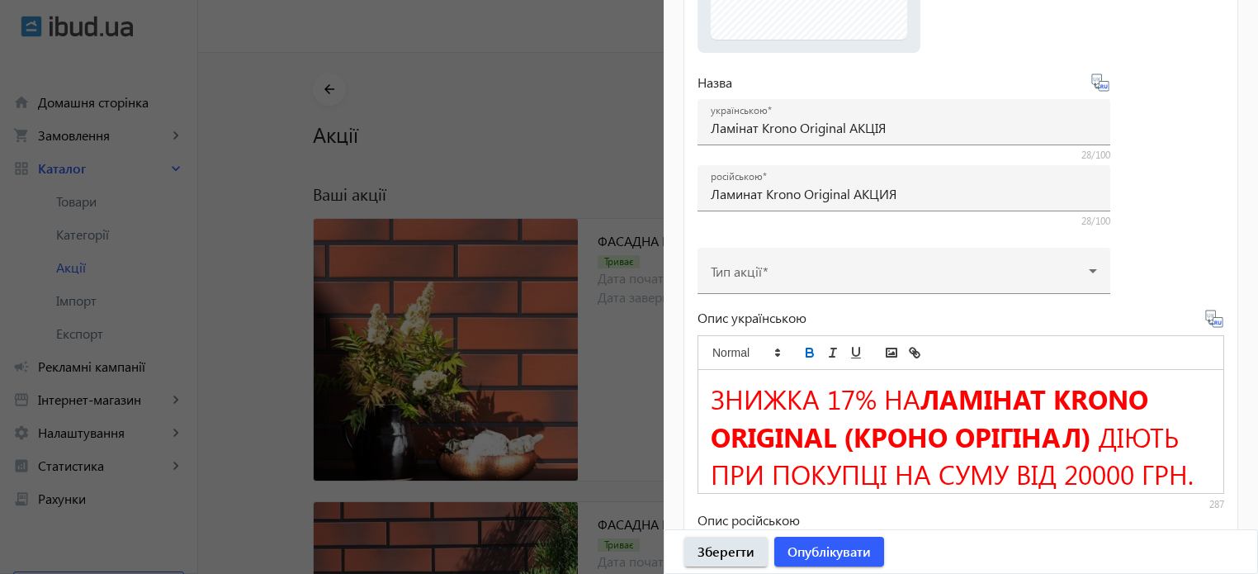
click at [853, 393] on span "ЗНИЖКА 17% НА" at bounding box center [816, 398] width 210 height 37
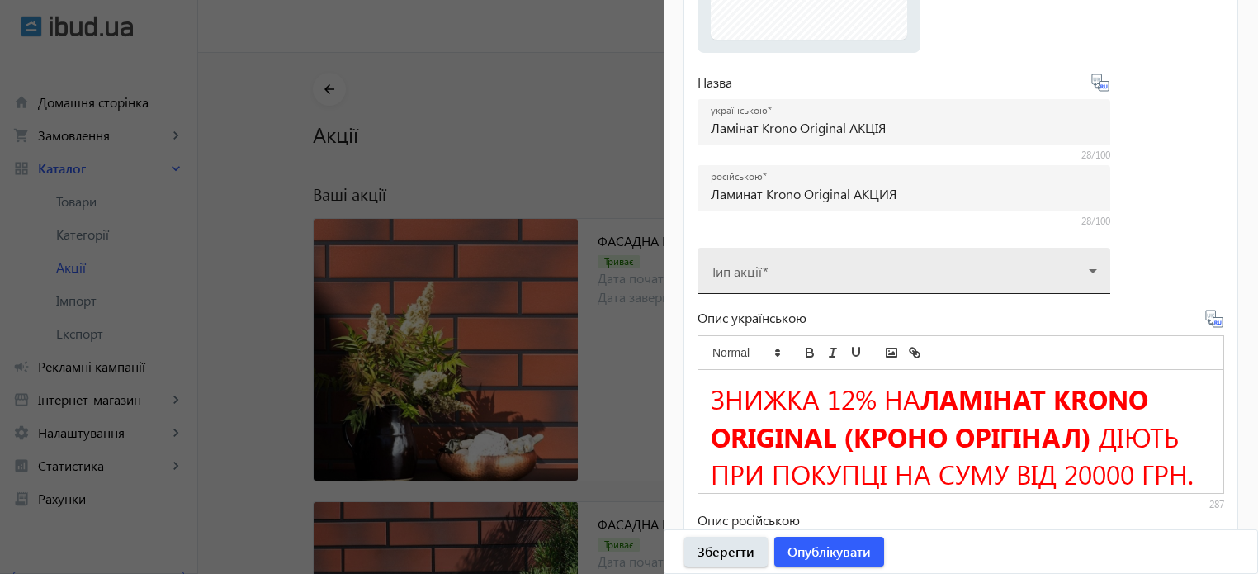
click at [775, 277] on span at bounding box center [900, 277] width 378 height 13
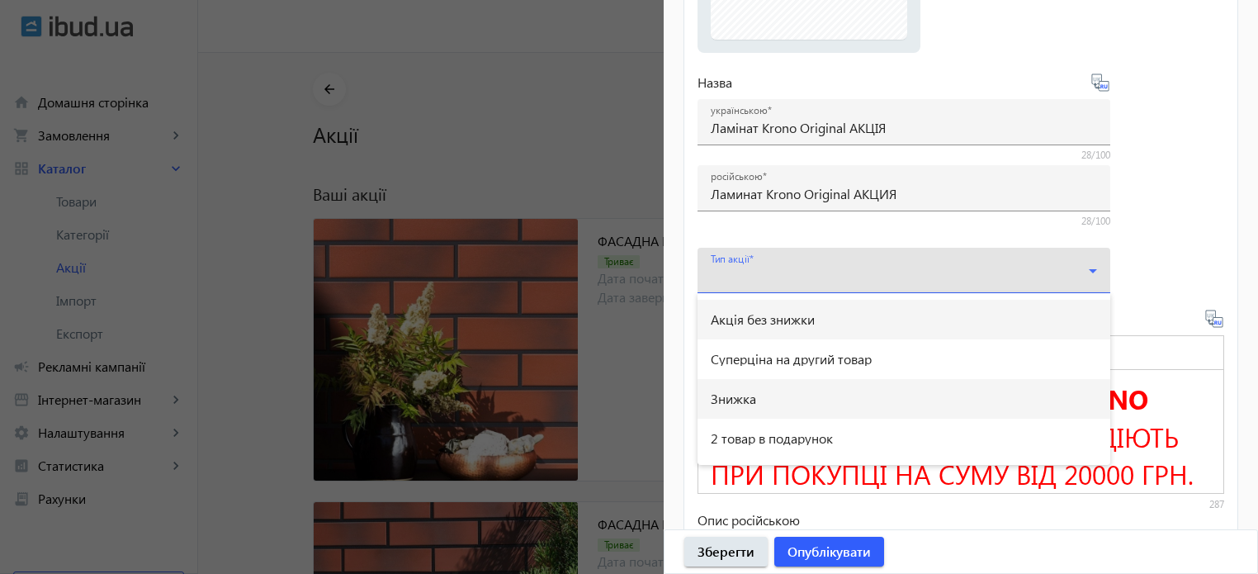
click at [758, 395] on mat-option "Знижка" at bounding box center [904, 399] width 413 height 40
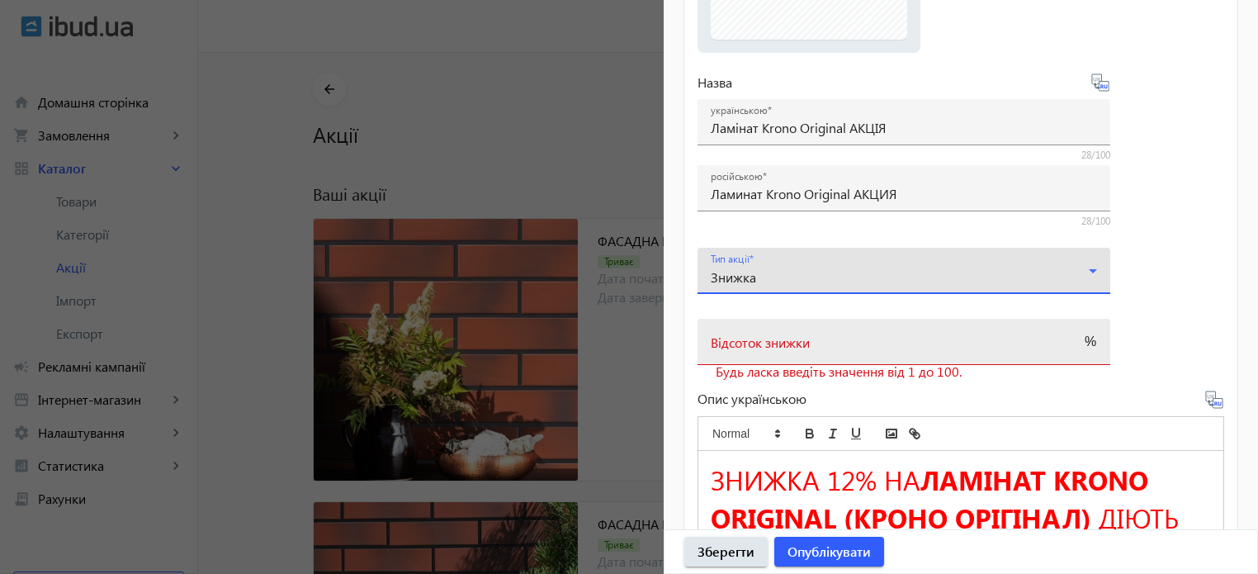
click at [761, 334] on mat-label "Відсоток знижки" at bounding box center [760, 342] width 99 height 17
click at [761, 339] on input "Відсоток знижки" at bounding box center [889, 347] width 357 height 17
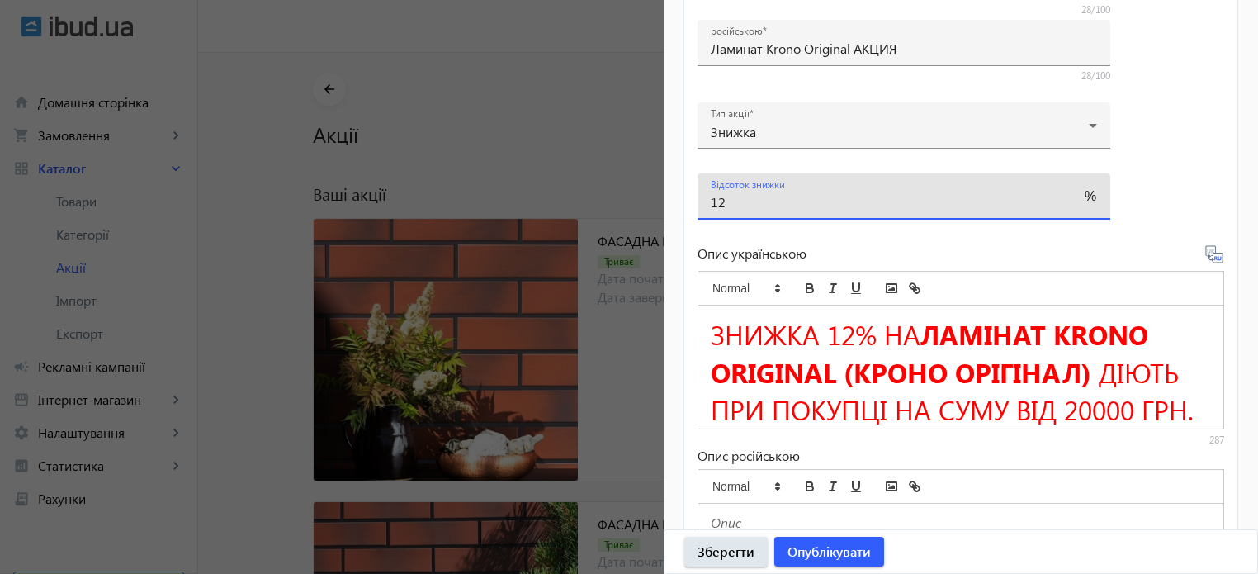
scroll to position [705, 0]
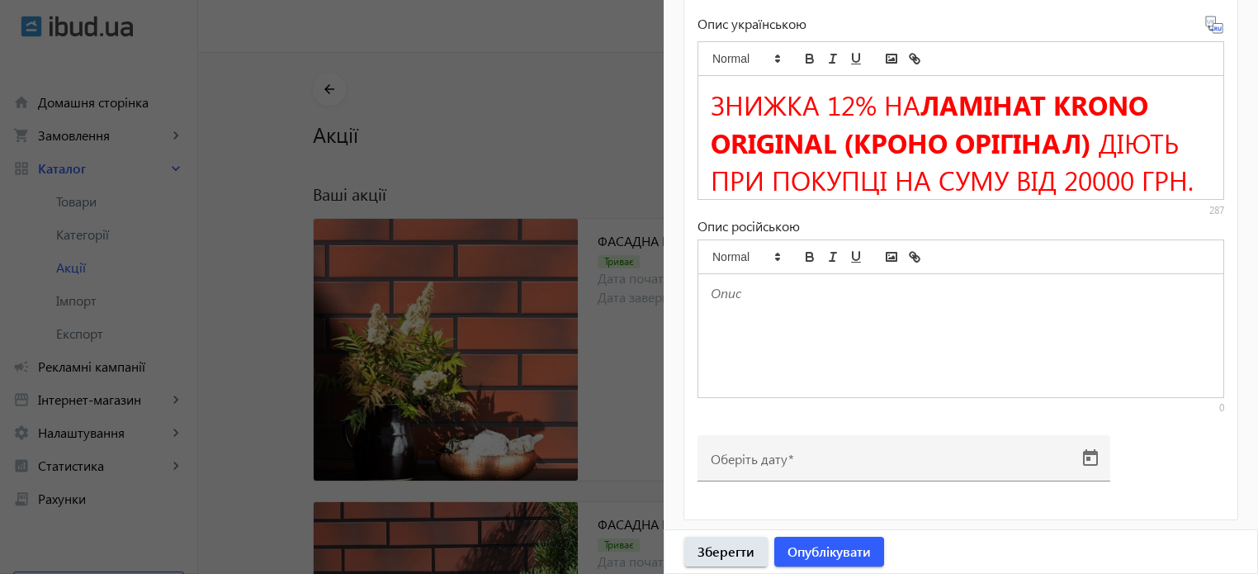
type input "12"
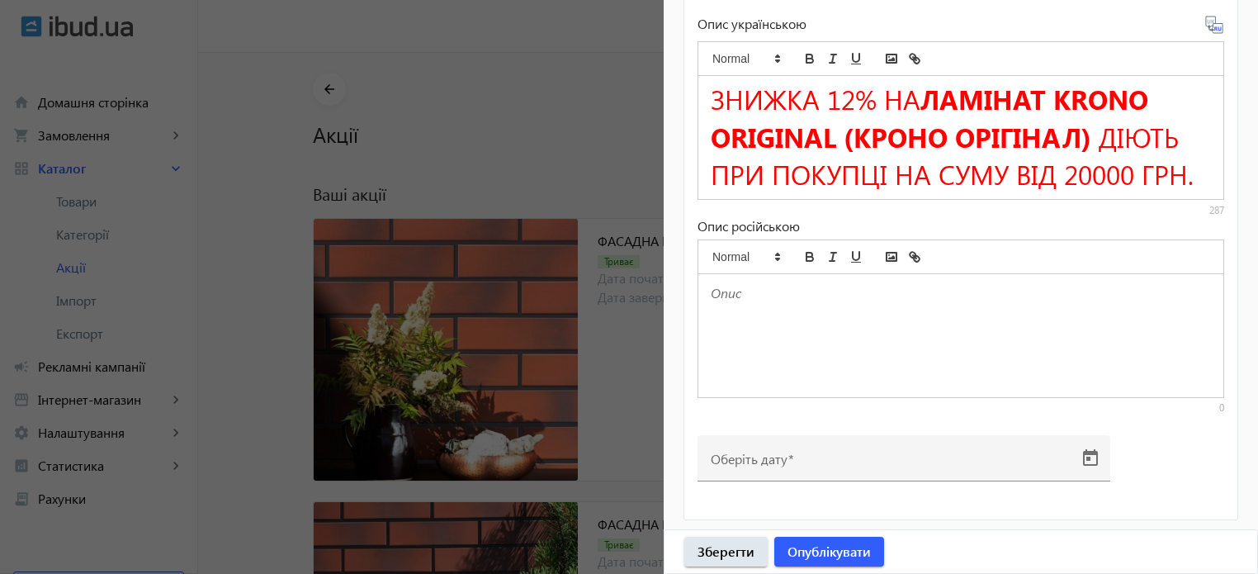
scroll to position [0, 0]
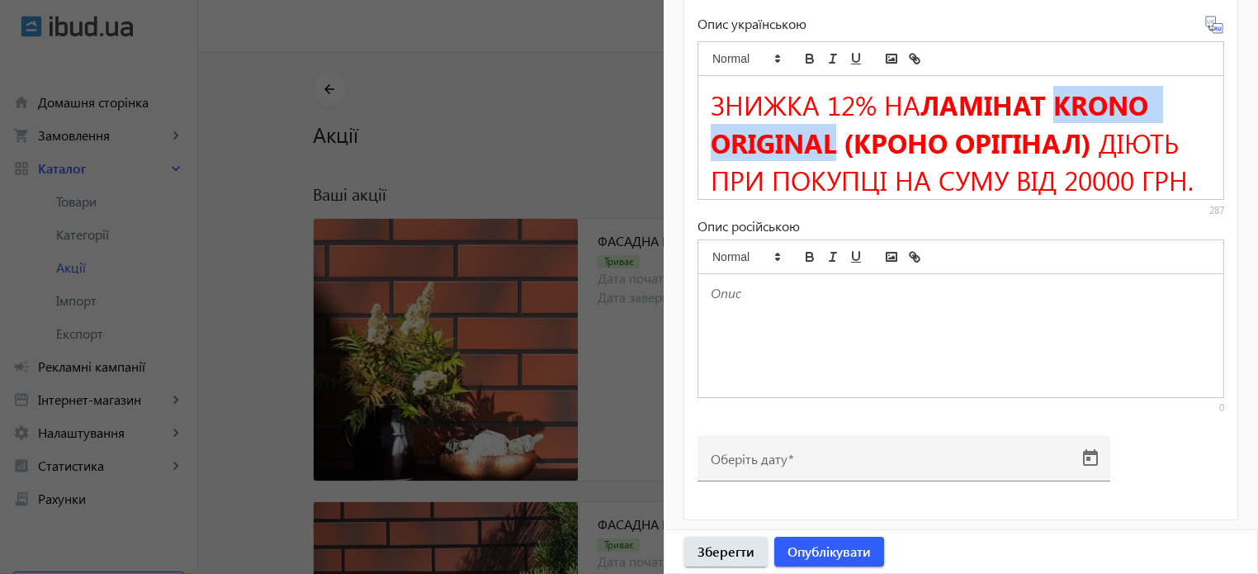
drag, startPoint x: 1063, startPoint y: 102, endPoint x: 838, endPoint y: 151, distance: 230.6
click at [838, 151] on strong "ЛАМІНАТ KRONO ORIGINAL (КРОНО ОРІГІНАЛ)" at bounding box center [933, 123] width 445 height 74
copy strong "KRONO ORIGINAL"
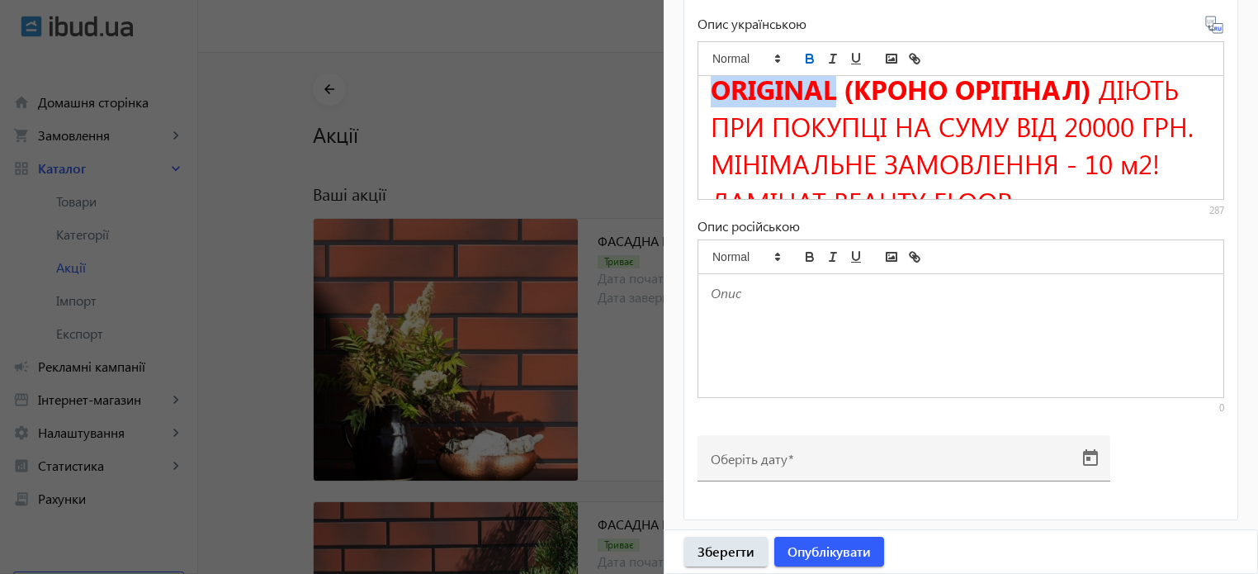
scroll to position [159, 0]
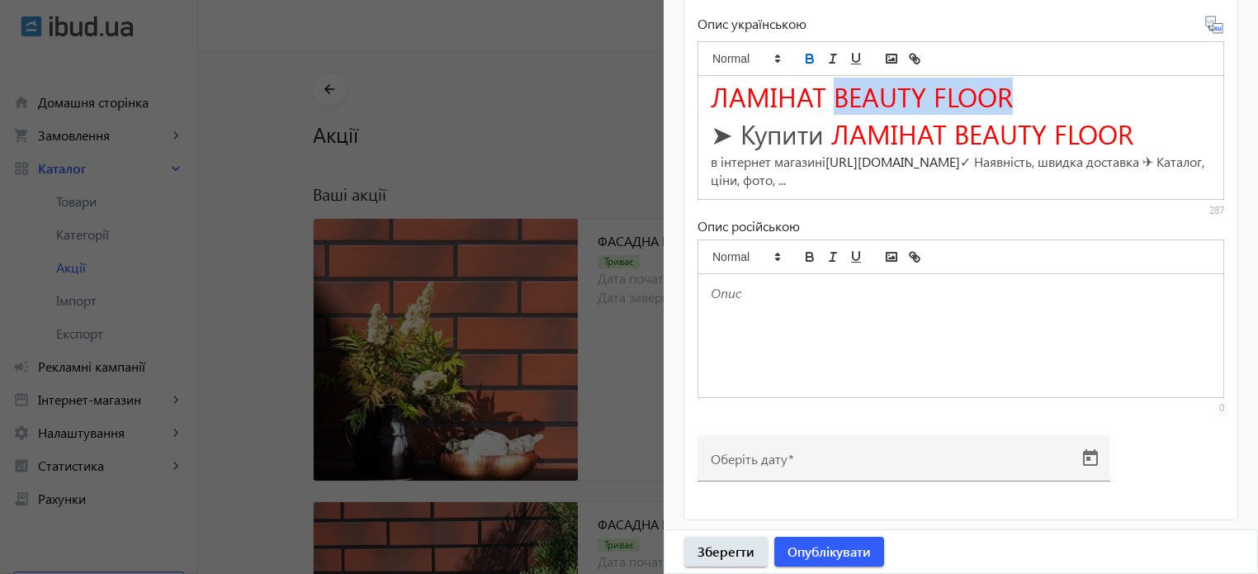
drag, startPoint x: 831, startPoint y: 94, endPoint x: 1027, endPoint y: 95, distance: 196.5
click at [1027, 95] on h1 "ЛАМІНАТ BEAUTY FLOOR" at bounding box center [961, 96] width 500 height 37
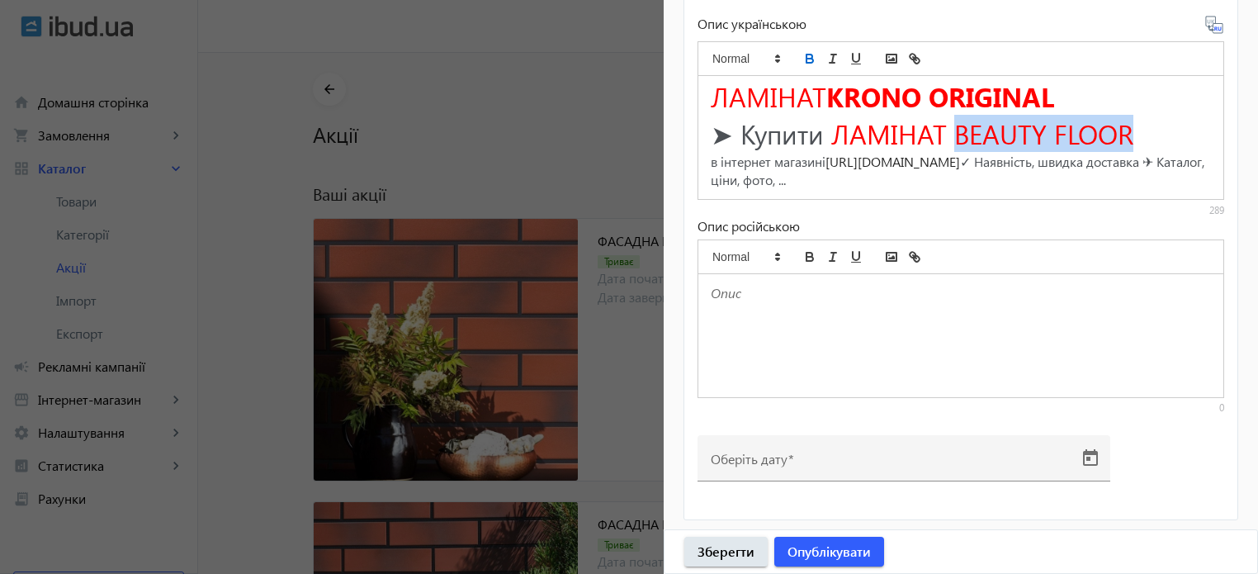
drag, startPoint x: 954, startPoint y: 128, endPoint x: 1144, endPoint y: 127, distance: 189.1
click at [1144, 127] on h1 "➤ Купити ЛАМІНАТ BEAUTY FLOOR" at bounding box center [961, 133] width 500 height 37
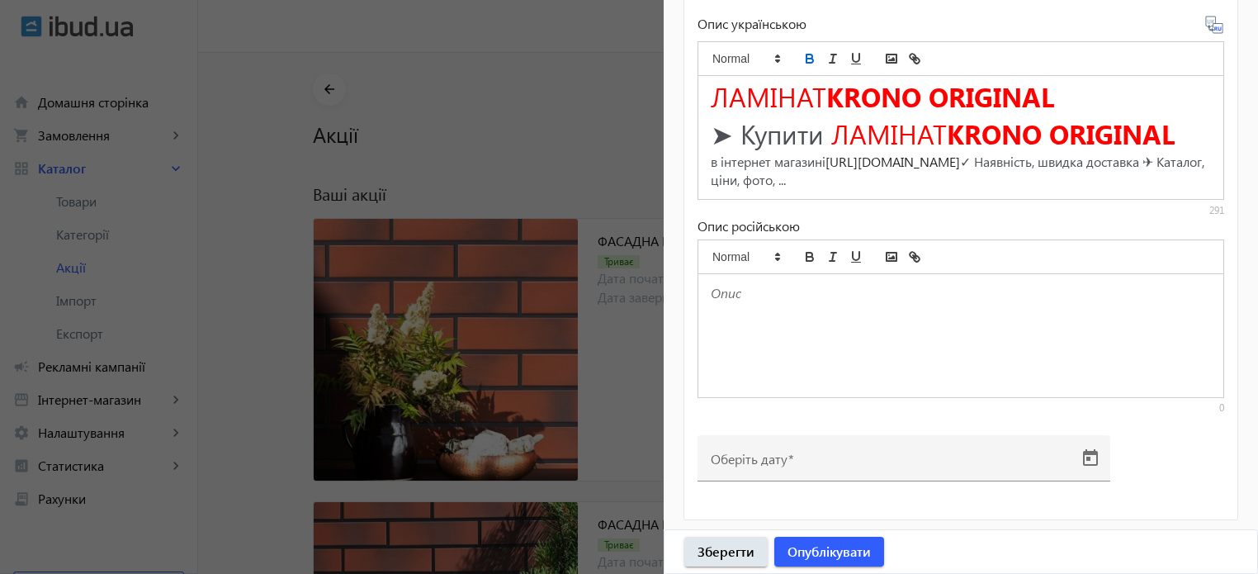
click at [1206, 31] on icon at bounding box center [1215, 25] width 20 height 20
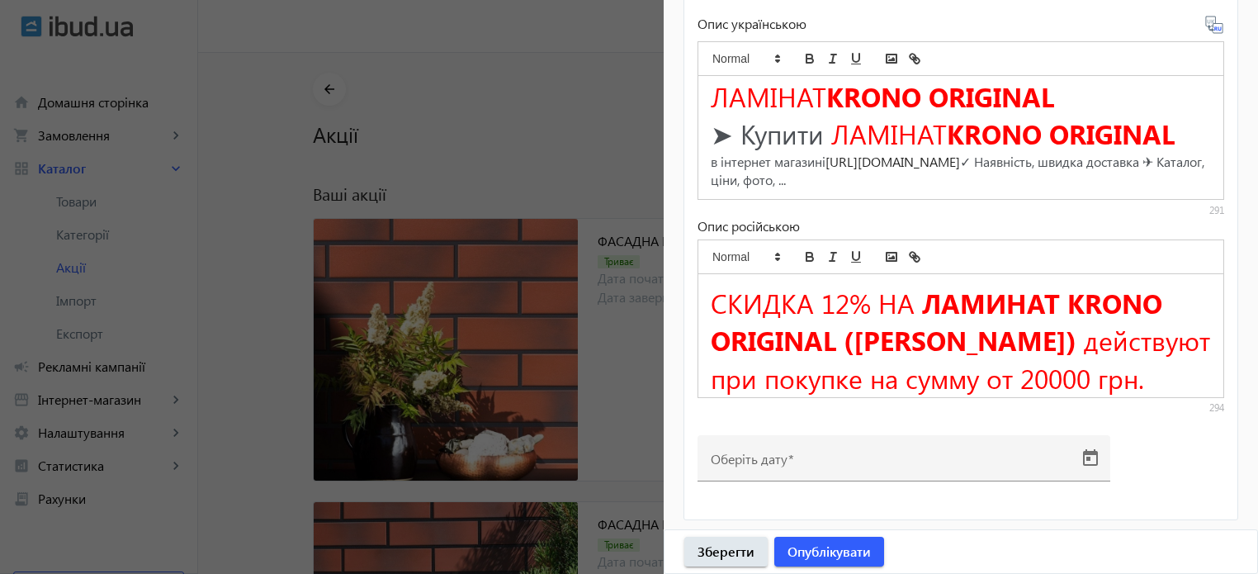
scroll to position [234, 0]
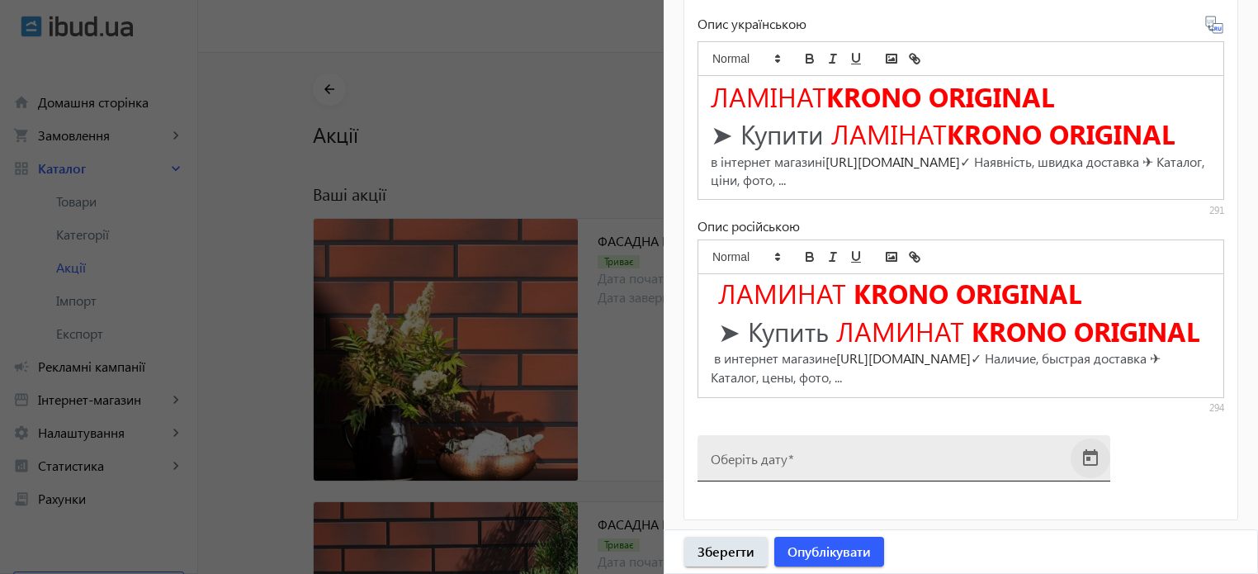
click at [1090, 456] on span "Open calendar" at bounding box center [1091, 458] width 40 height 40
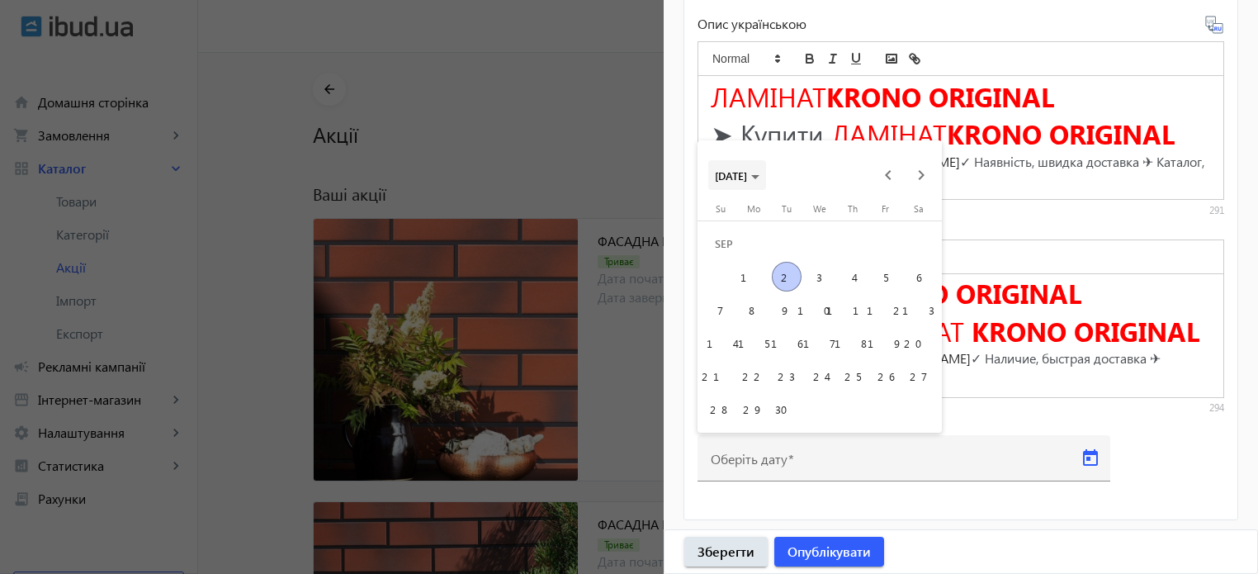
click at [760, 178] on polygon "Choose month and year" at bounding box center [755, 177] width 8 height 4
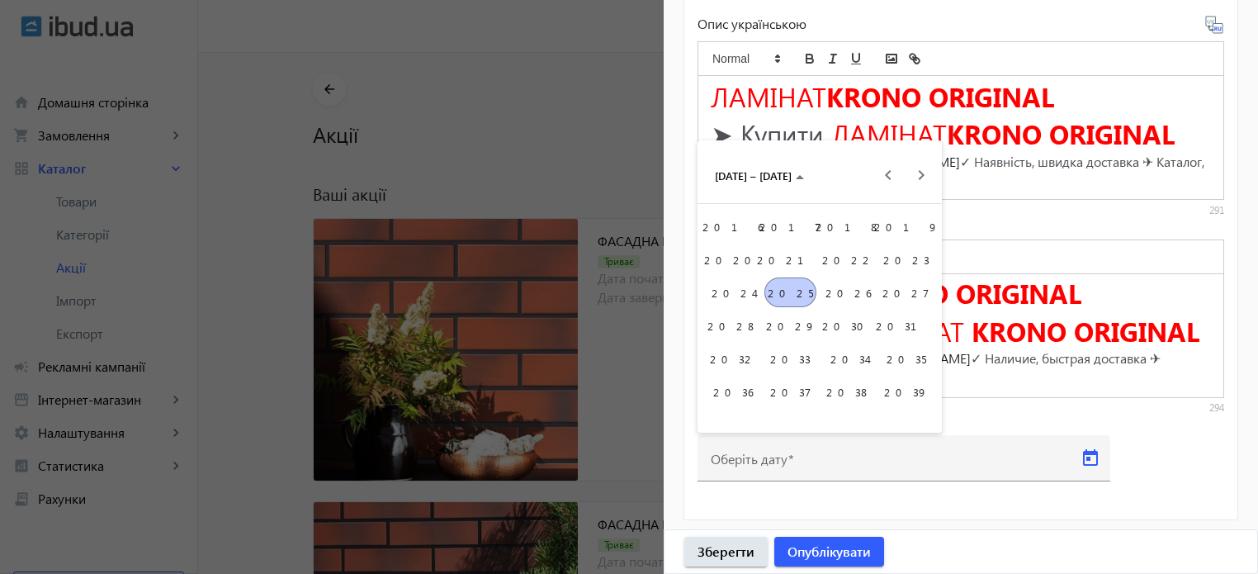
click at [859, 291] on span "2026" at bounding box center [848, 292] width 52 height 30
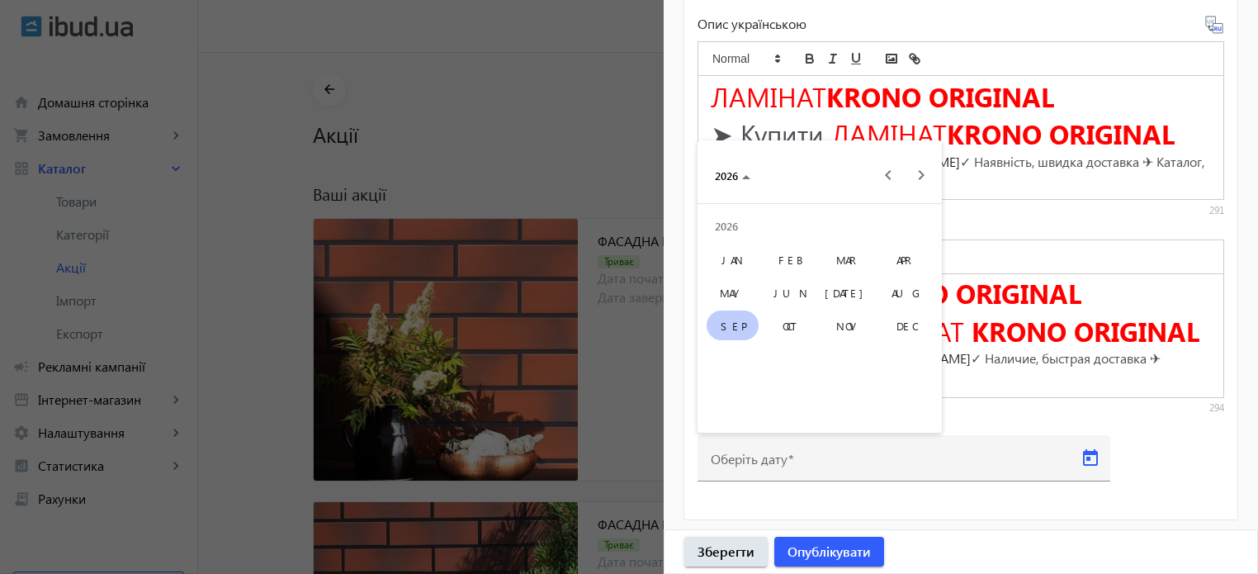
click at [908, 319] on span "DEC" at bounding box center [906, 325] width 52 height 30
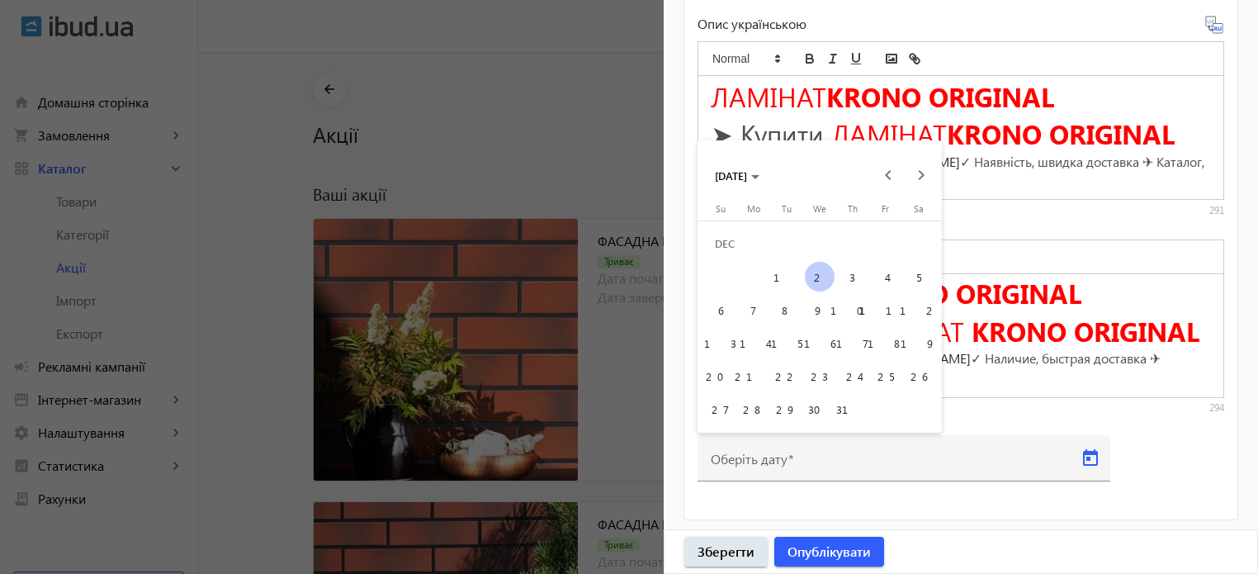
click at [852, 412] on span "31" at bounding box center [853, 409] width 30 height 30
type input "[DATE]"
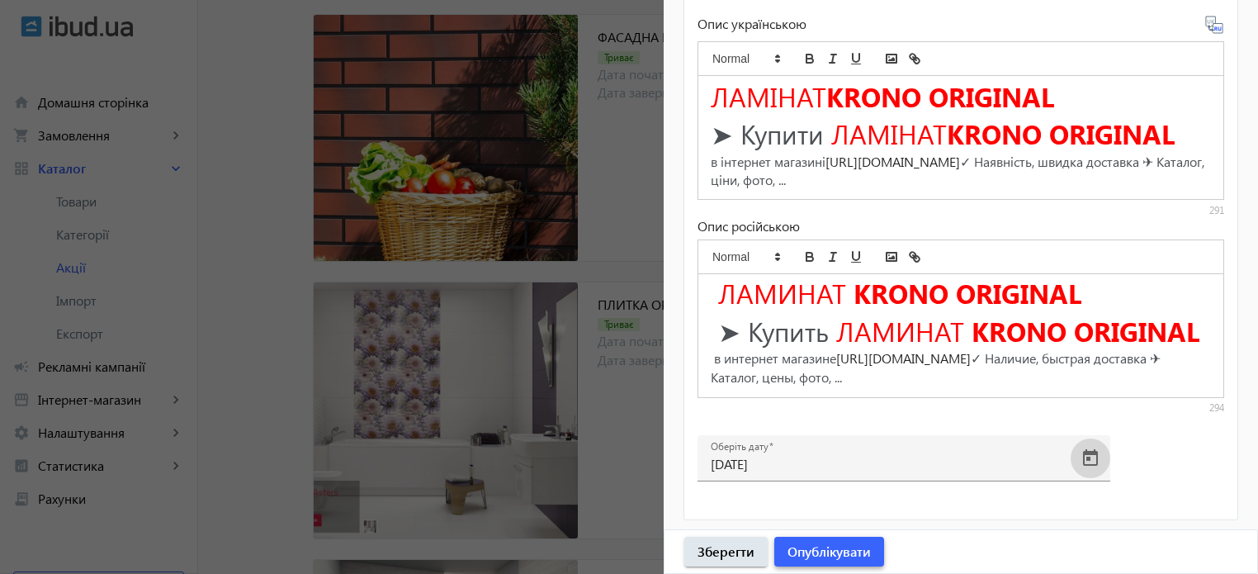
scroll to position [495, 0]
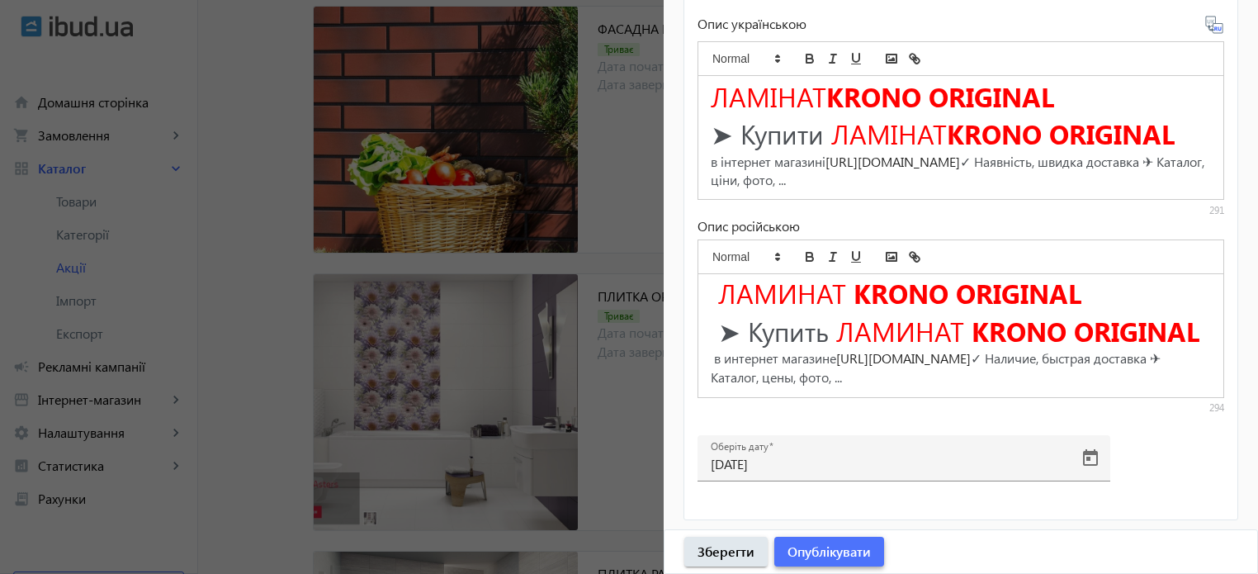
click at [819, 553] on span "Опублікувати" at bounding box center [829, 551] width 83 height 18
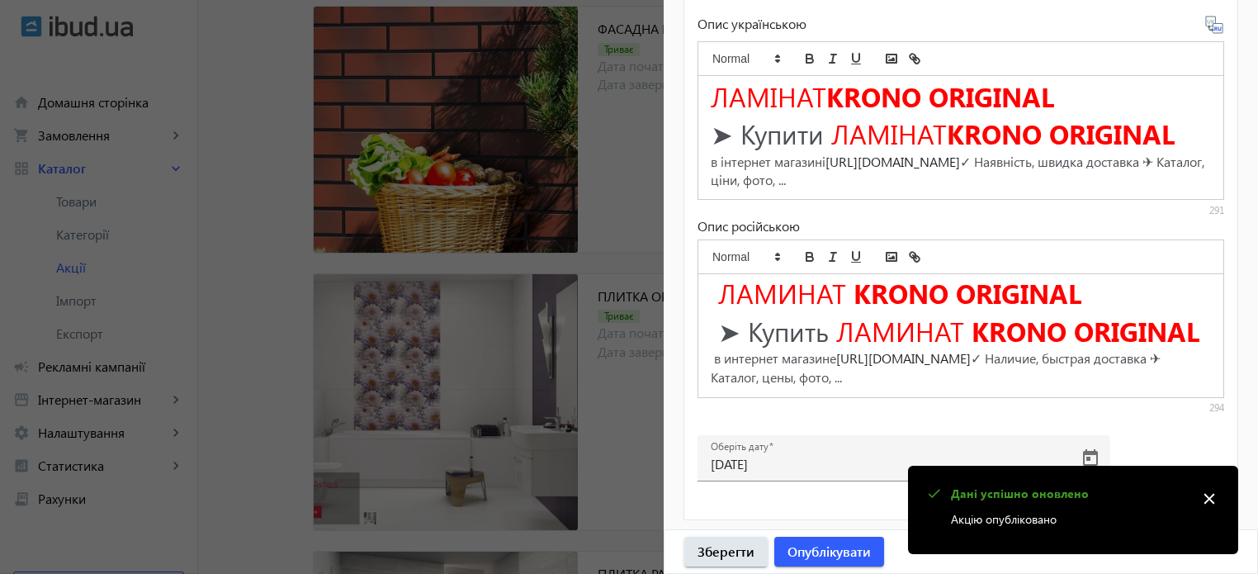
click at [242, 144] on div at bounding box center [629, 287] width 1258 height 574
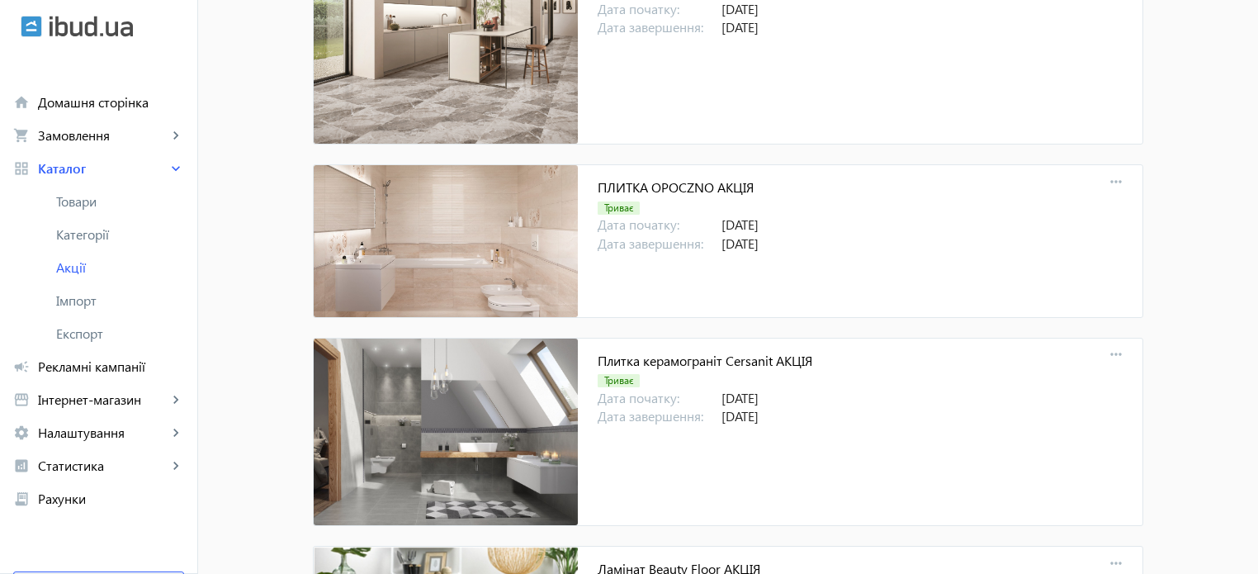
scroll to position [16721, 0]
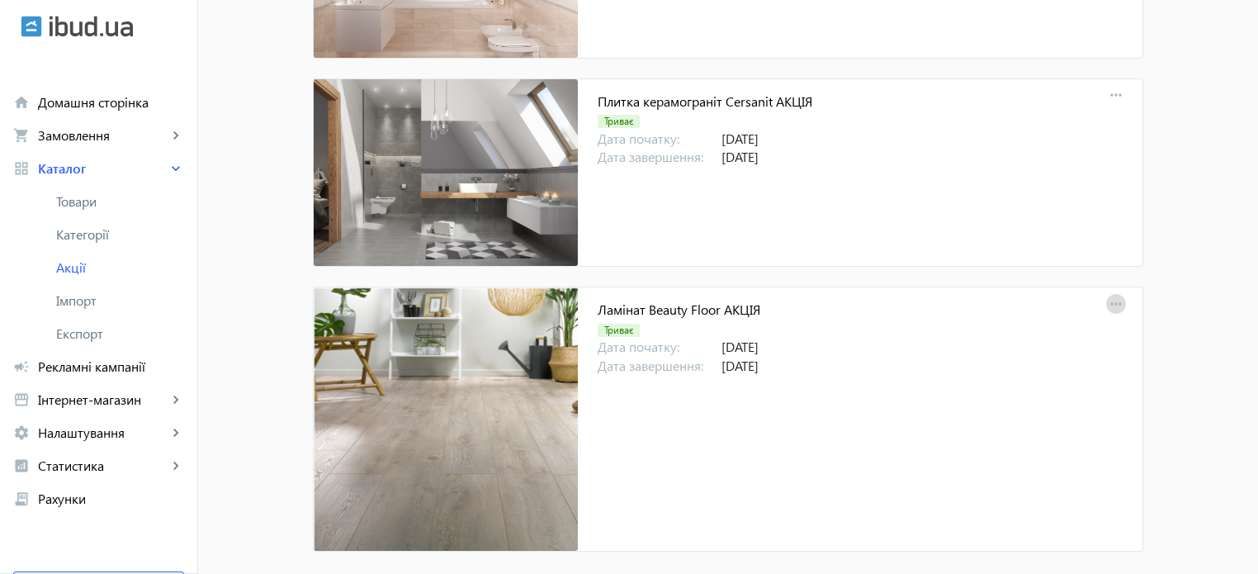
click at [1116, 293] on mat-icon "more_horiz" at bounding box center [1116, 304] width 23 height 23
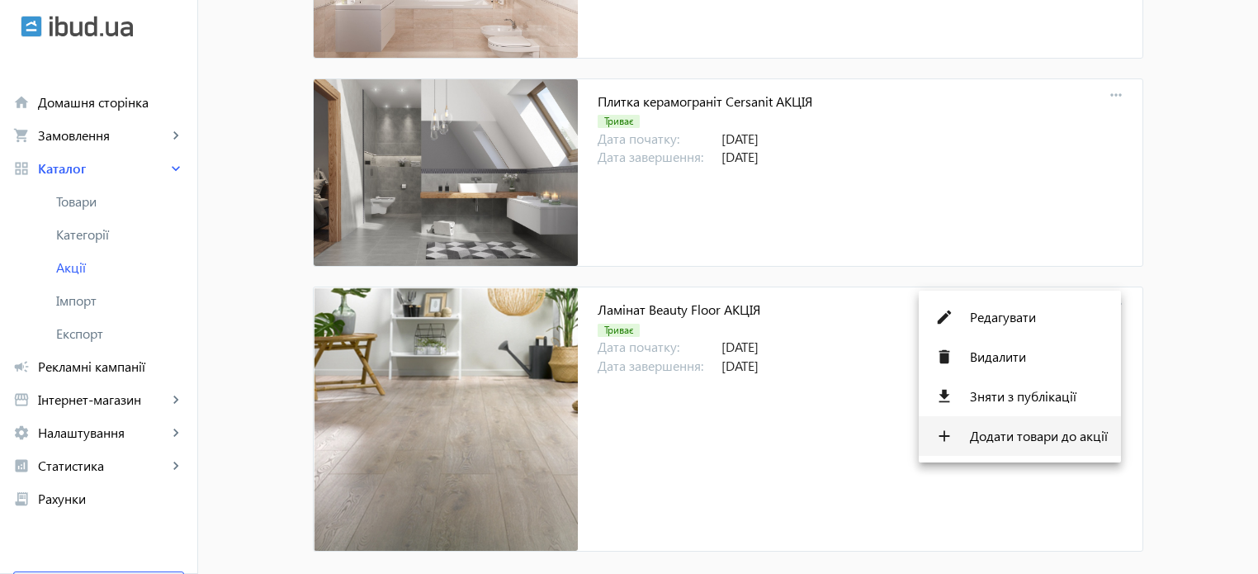
click at [1067, 435] on span "Додати товари до акції" at bounding box center [1039, 435] width 138 height 13
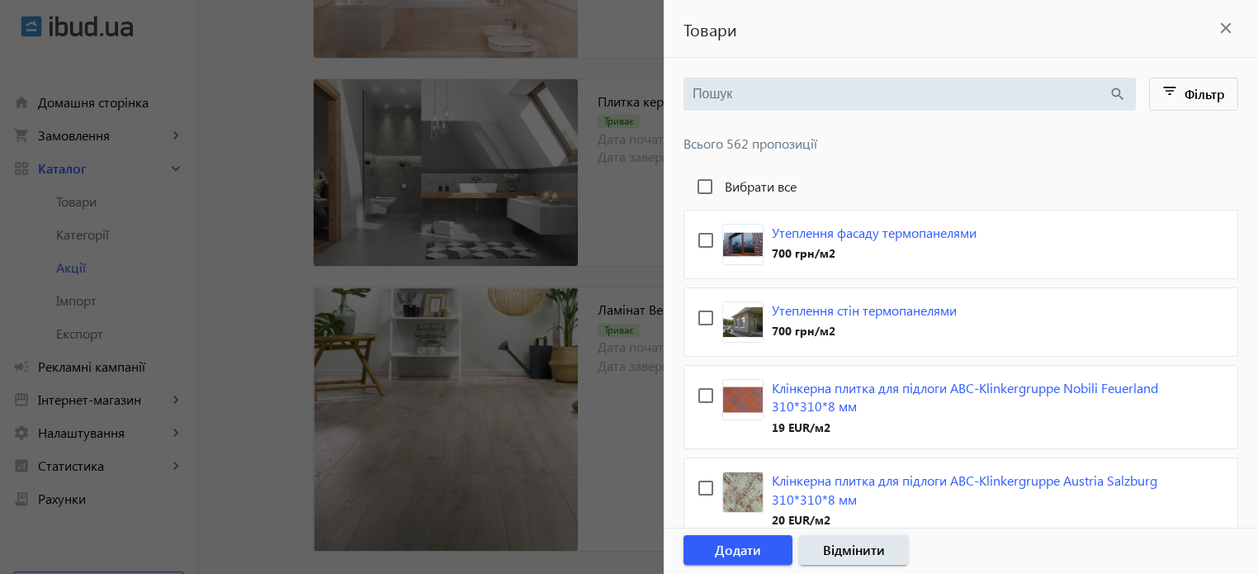
click at [697, 90] on input "search" at bounding box center [901, 94] width 416 height 18
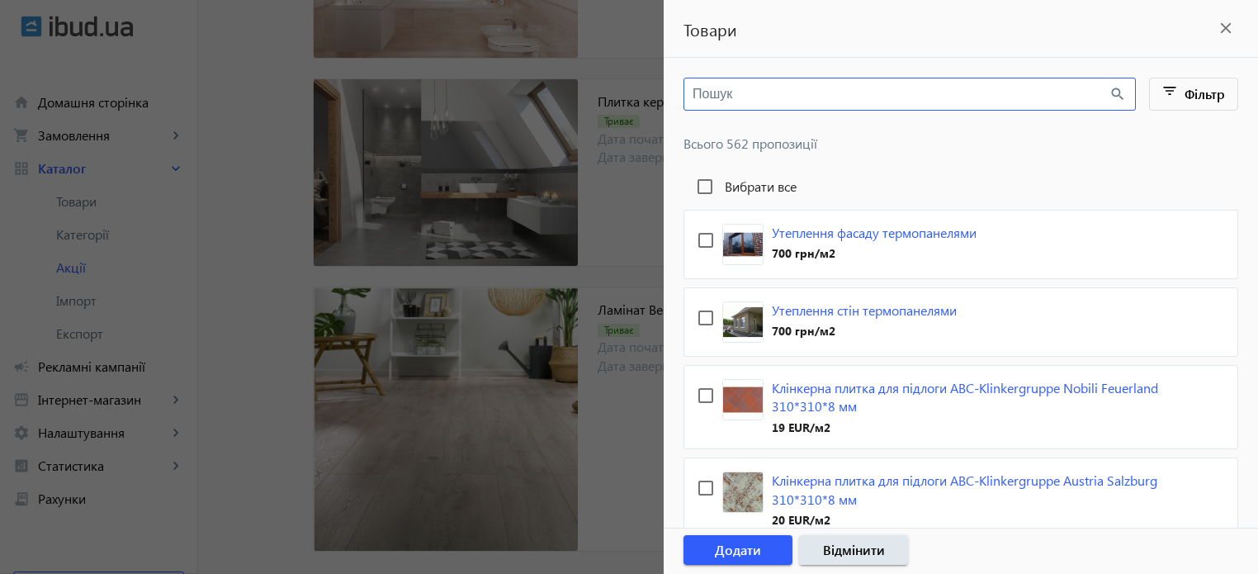
paste input "Beauty Floor"
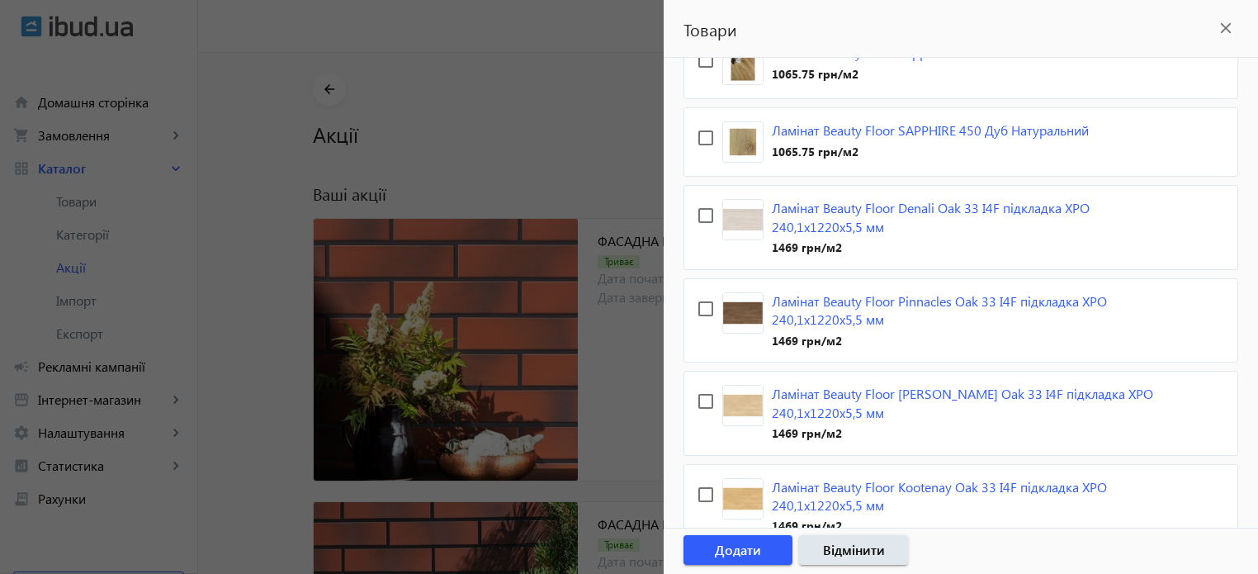
scroll to position [1404, 0]
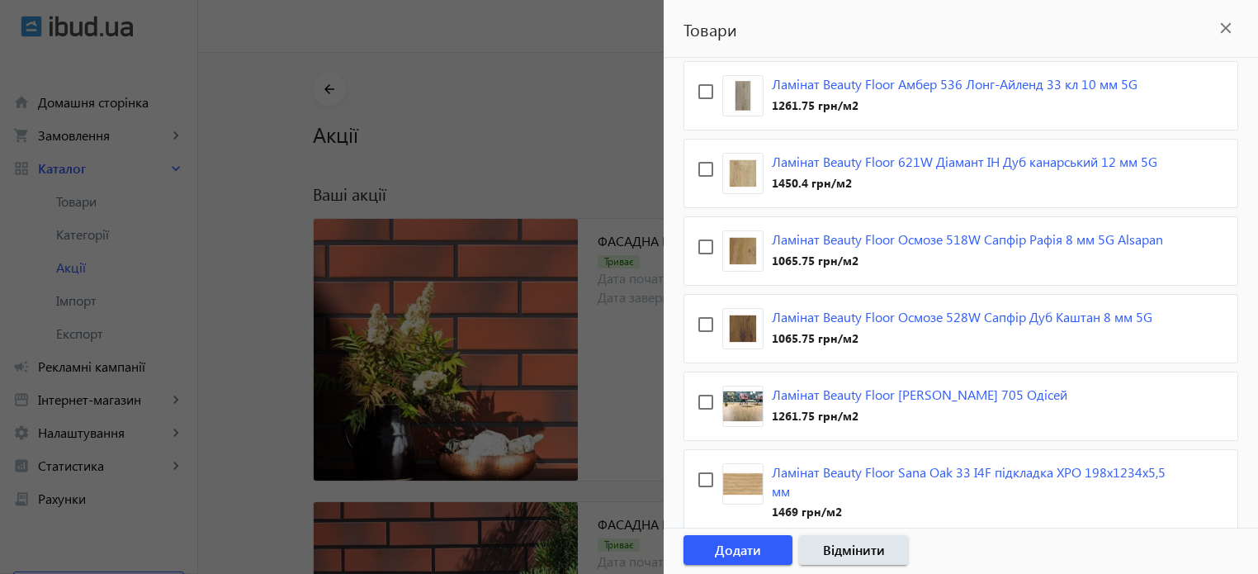
type input "Beauty Floor"
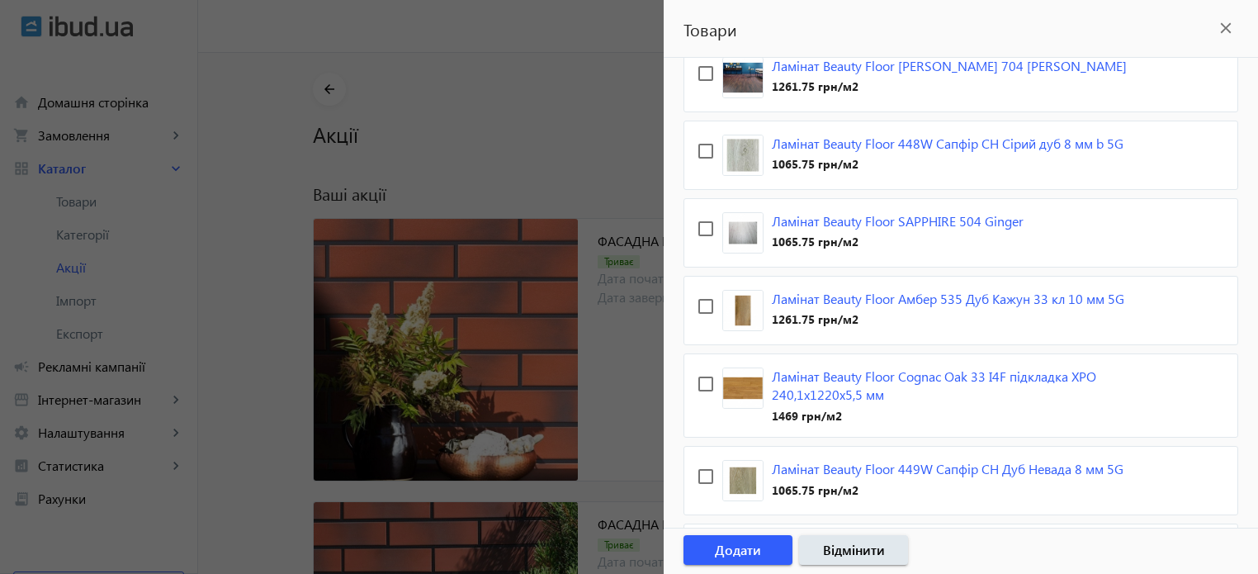
scroll to position [0, 0]
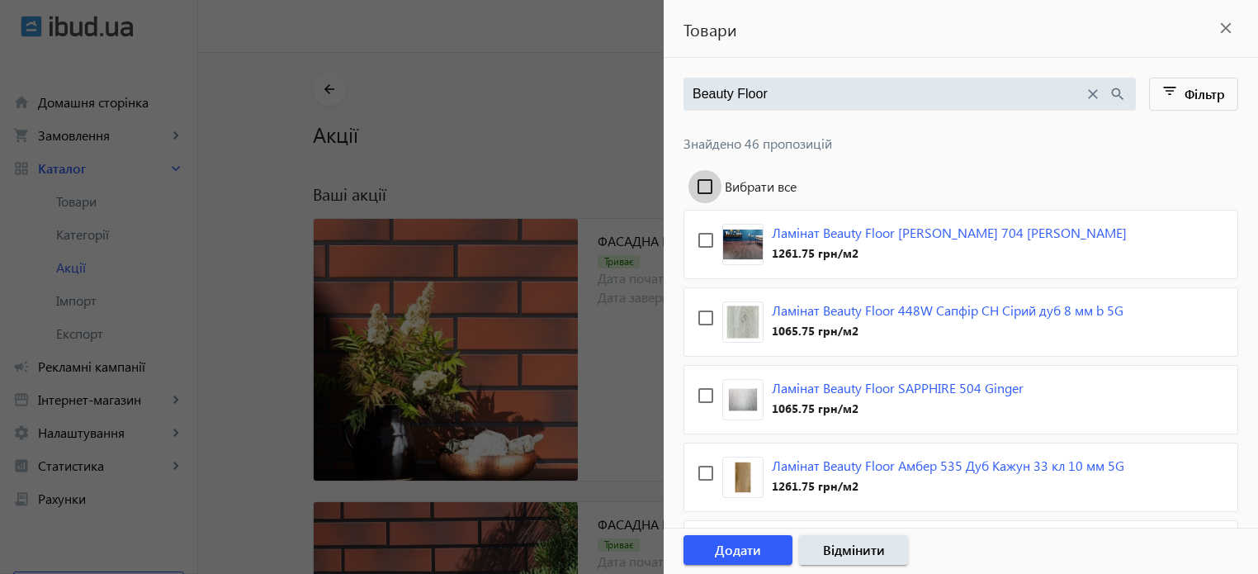
click at [705, 183] on input "Вибрати все" at bounding box center [705, 186] width 33 height 33
checkbox input "true"
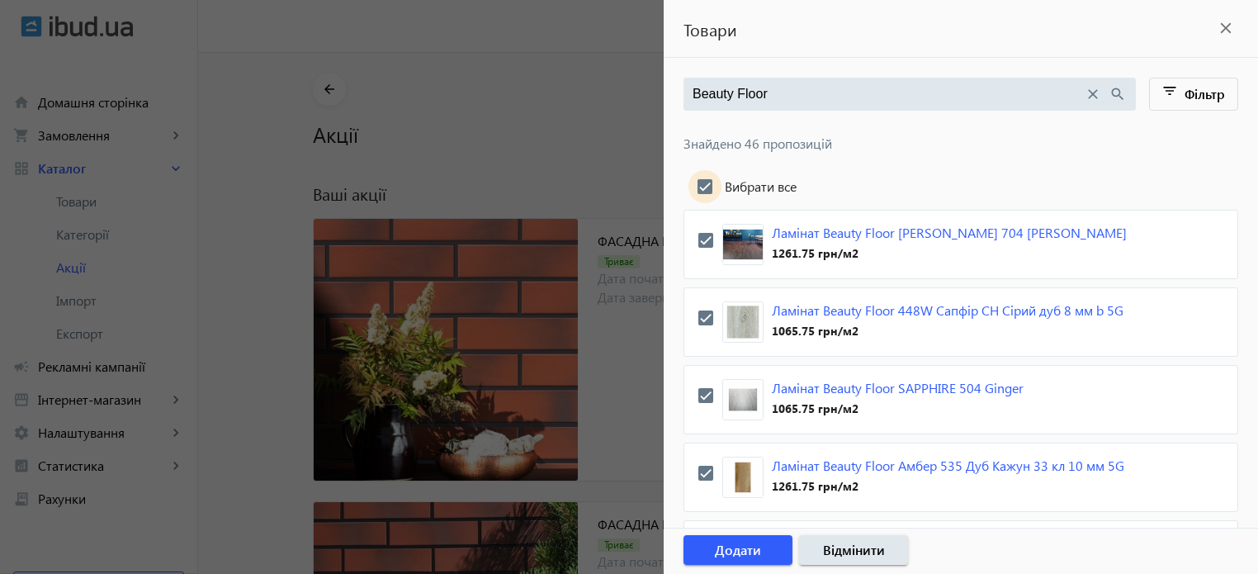
checkbox input "true"
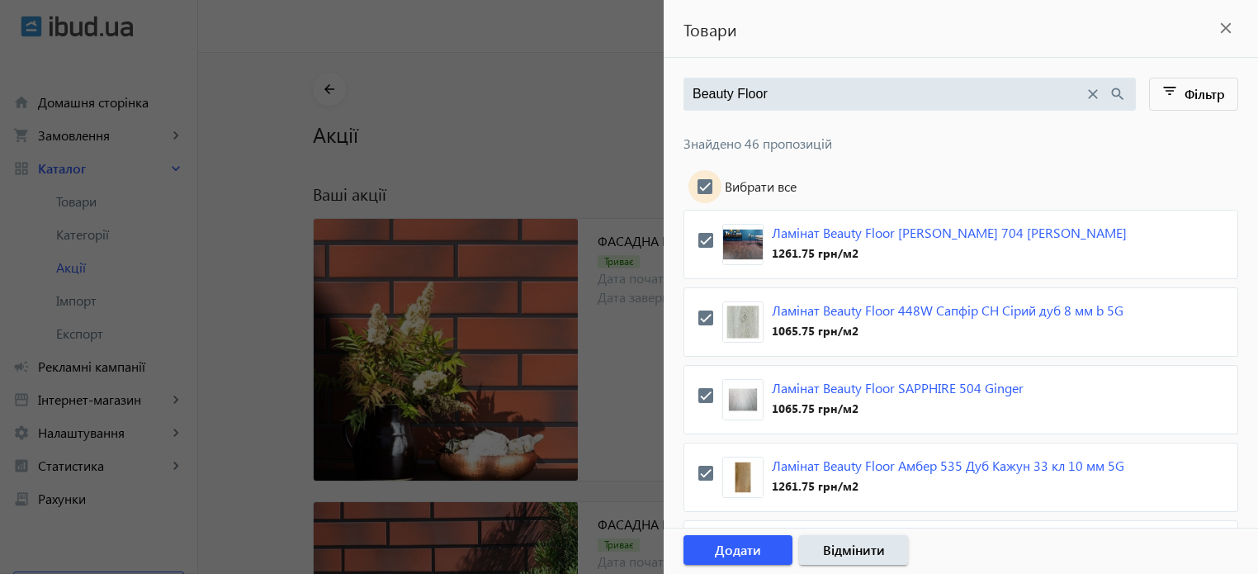
checkbox input "true"
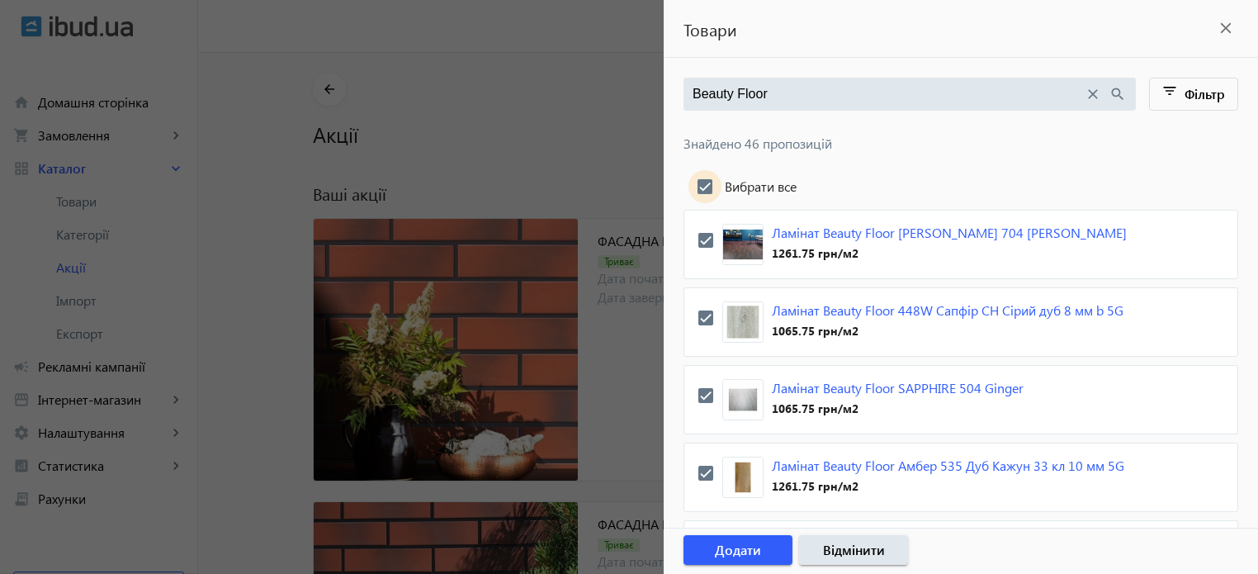
checkbox input "true"
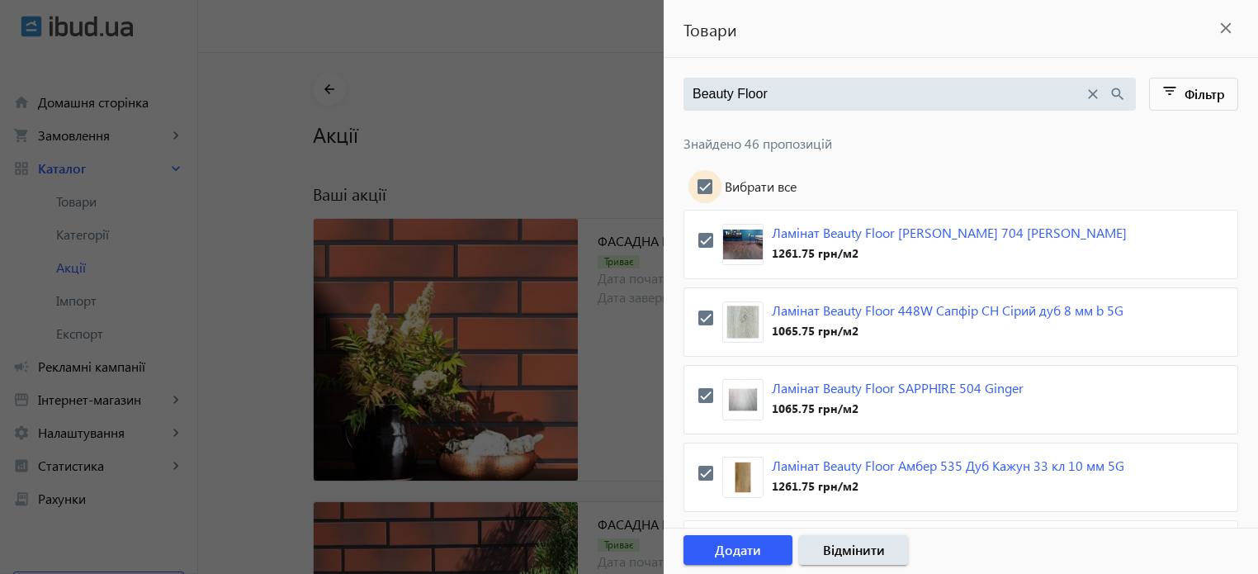
checkbox input "true"
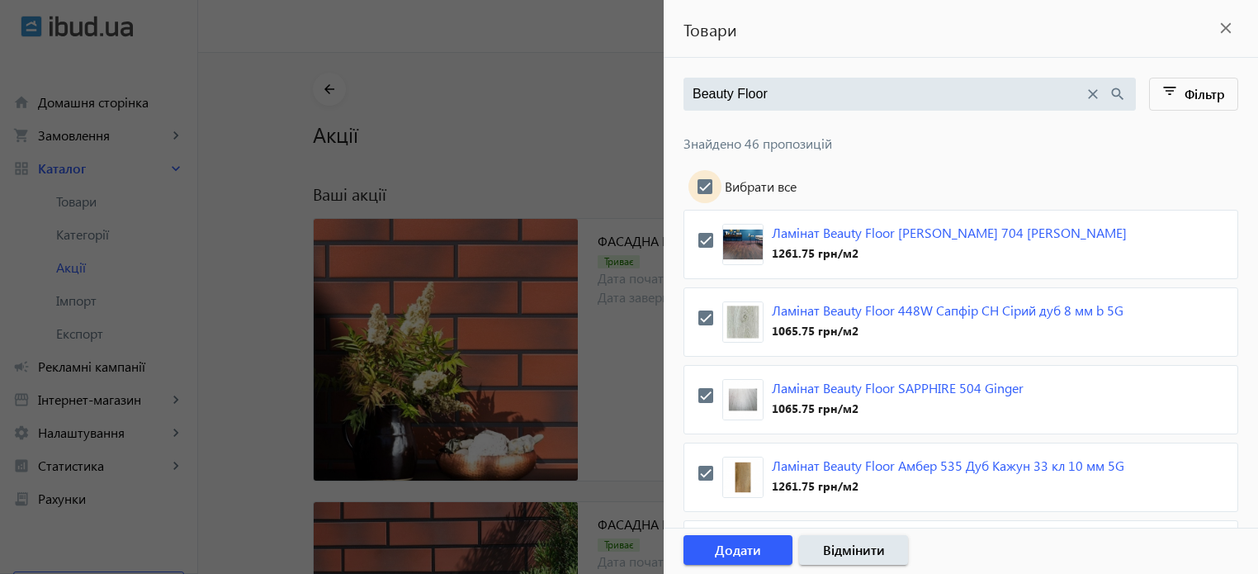
checkbox input "true"
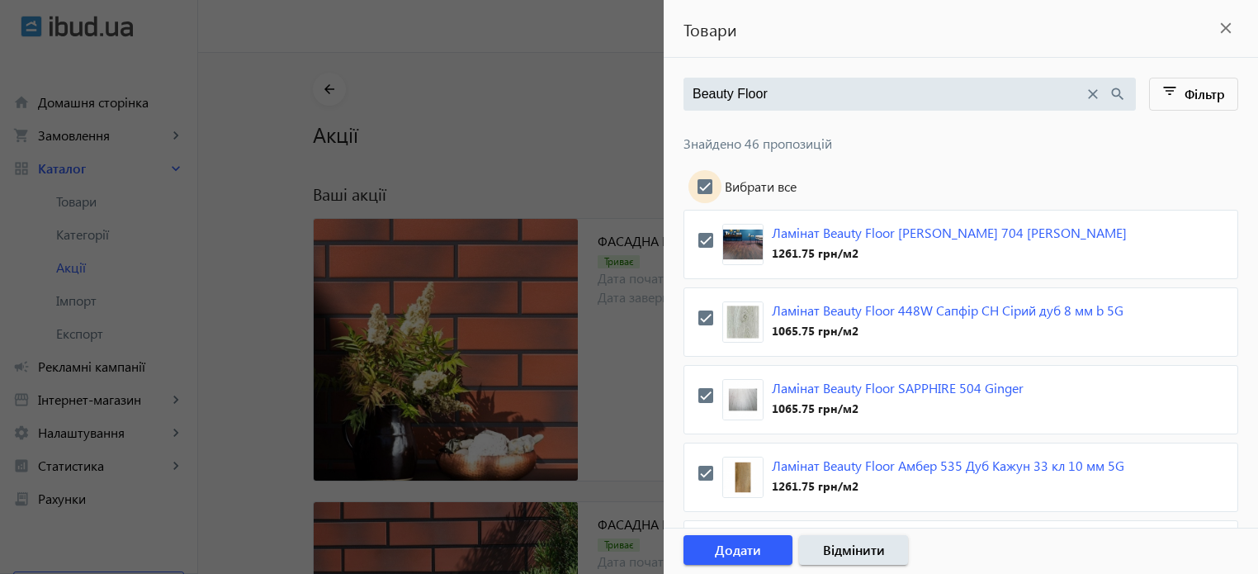
checkbox input "true"
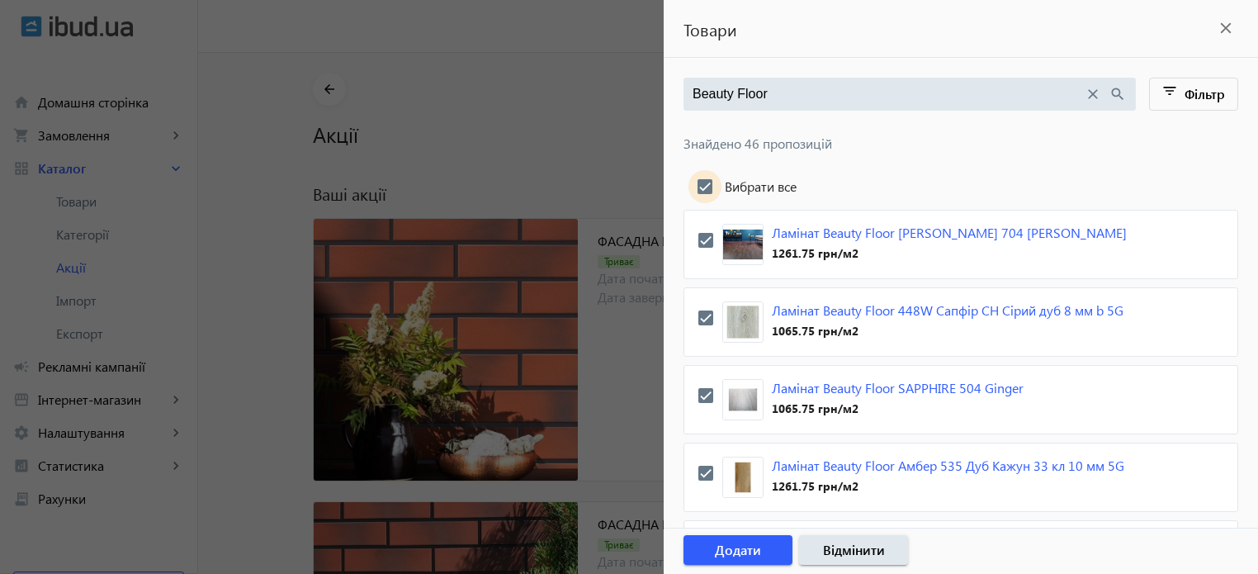
checkbox input "true"
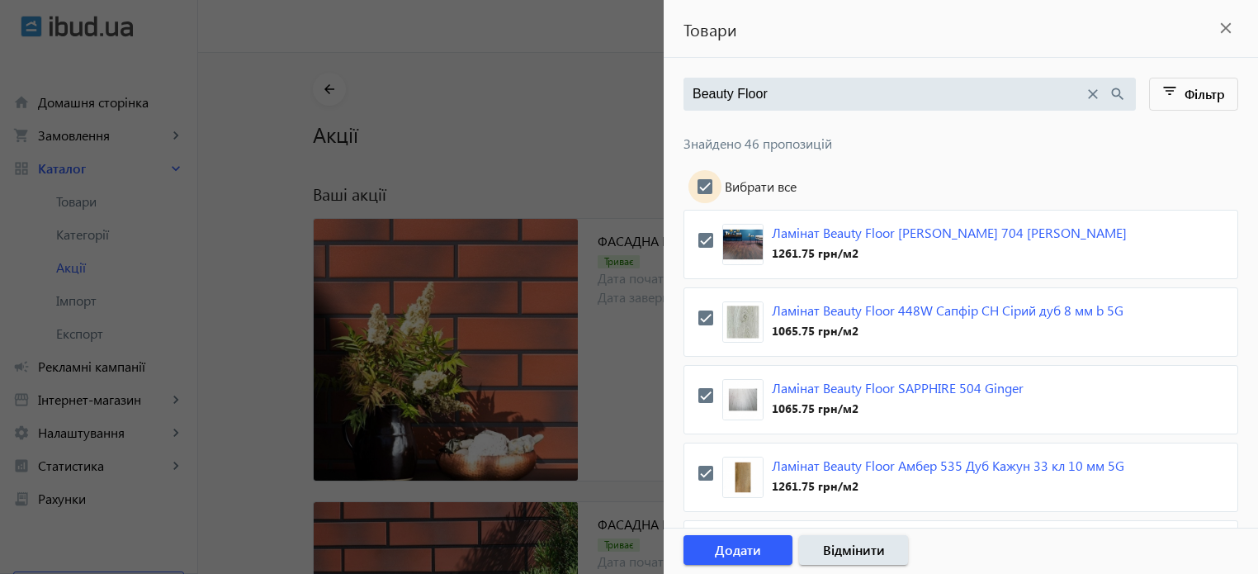
checkbox input "true"
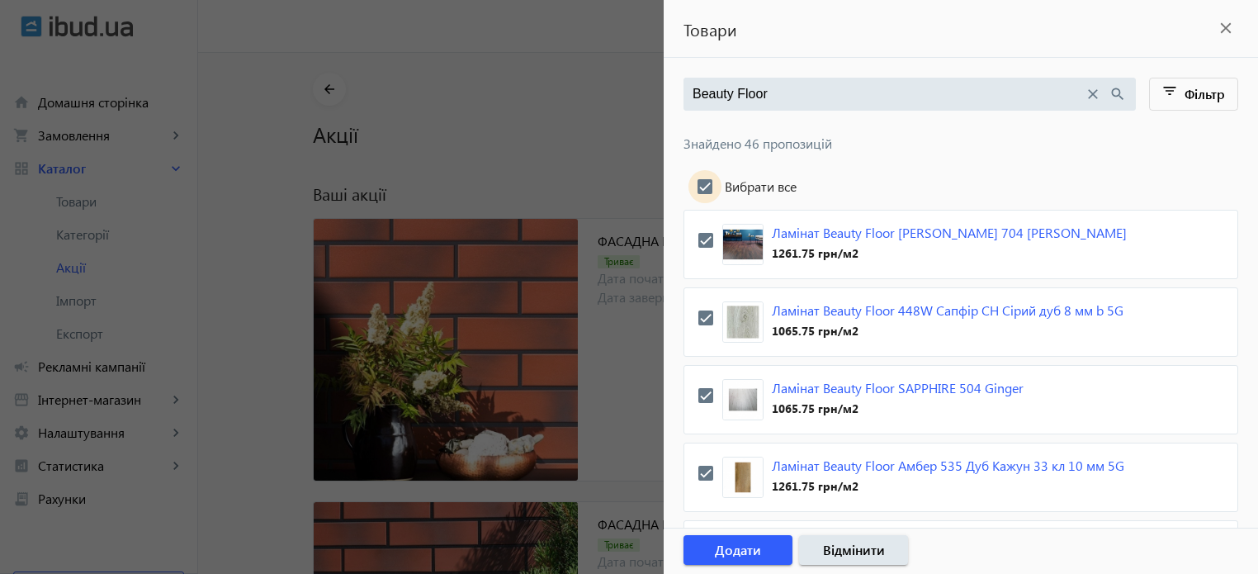
checkbox input "true"
click at [756, 550] on span "Додати" at bounding box center [738, 550] width 46 height 18
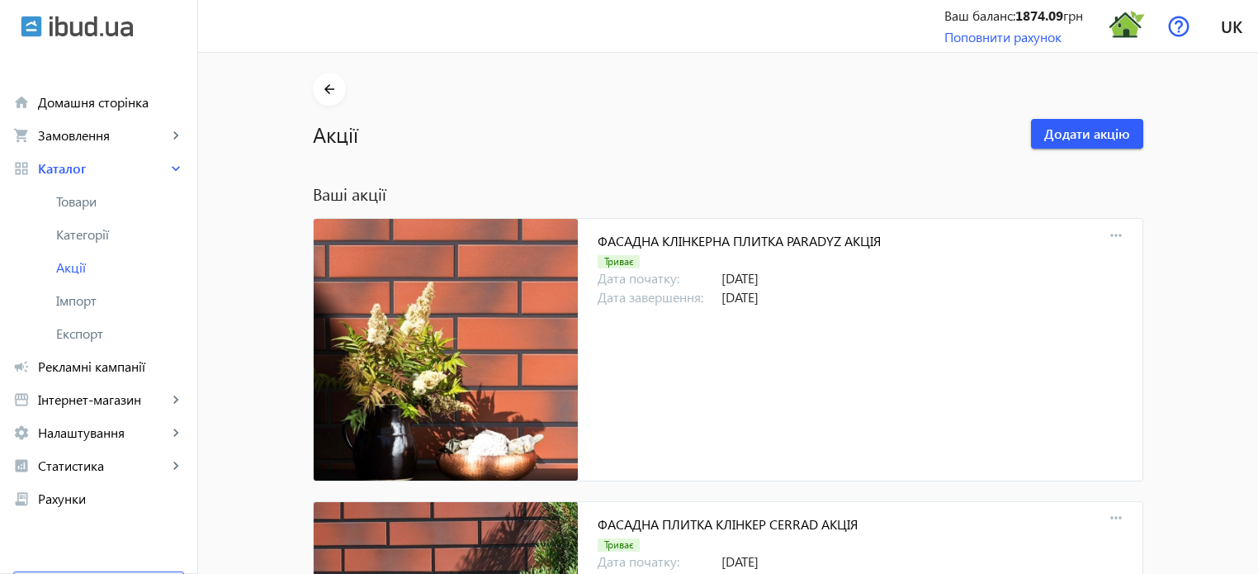
scroll to position [16715, 0]
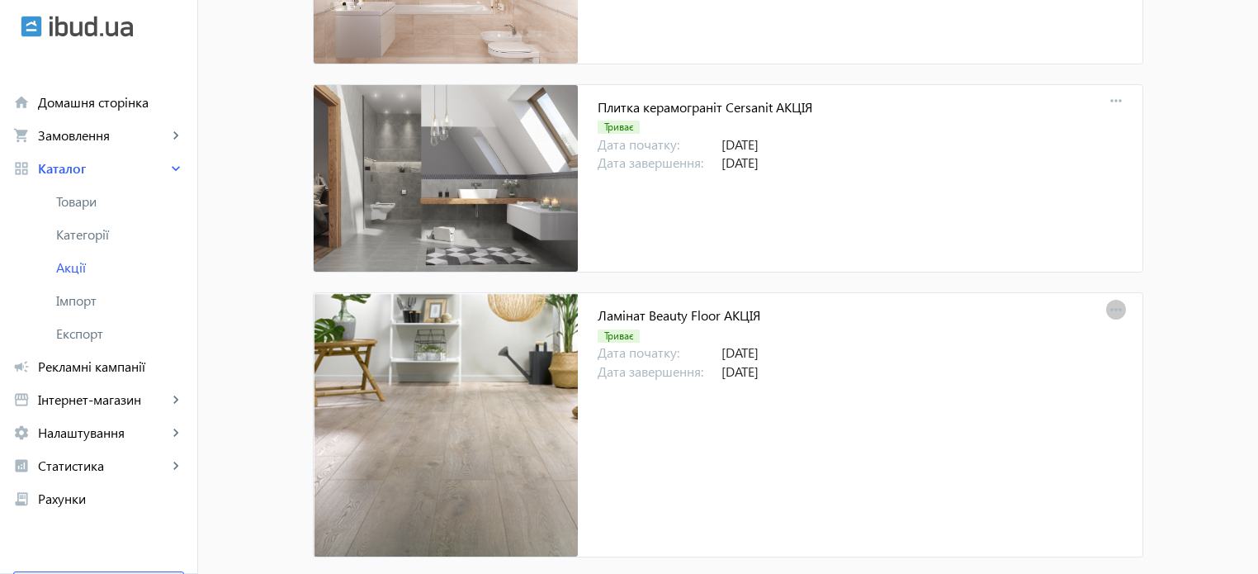
click at [1115, 299] on mat-icon "more_horiz" at bounding box center [1116, 310] width 23 height 23
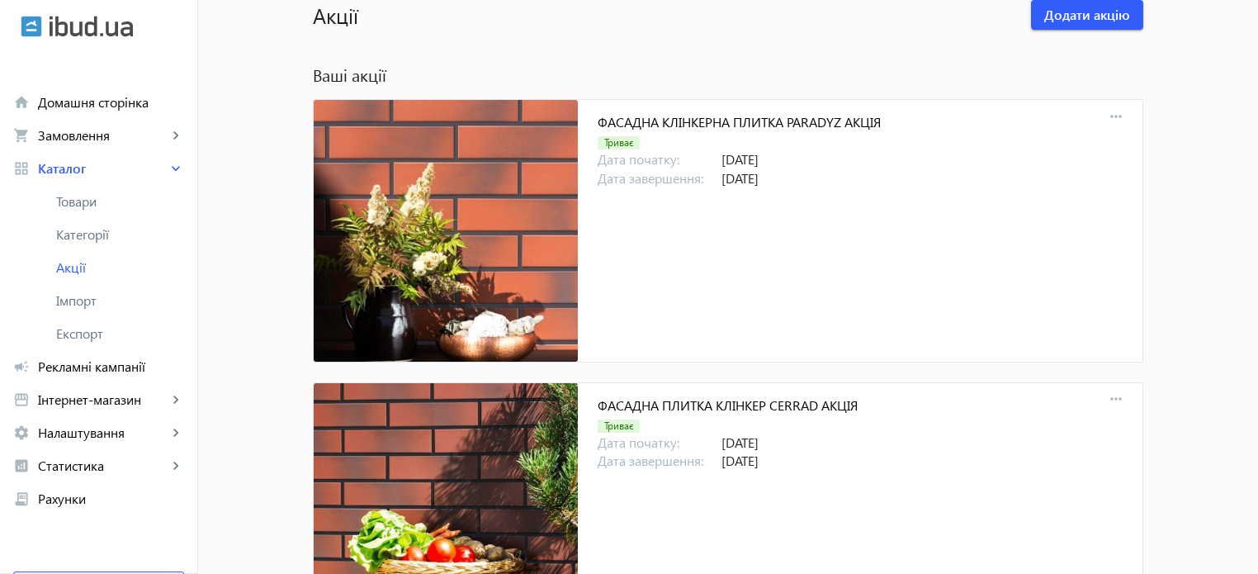
scroll to position [0, 0]
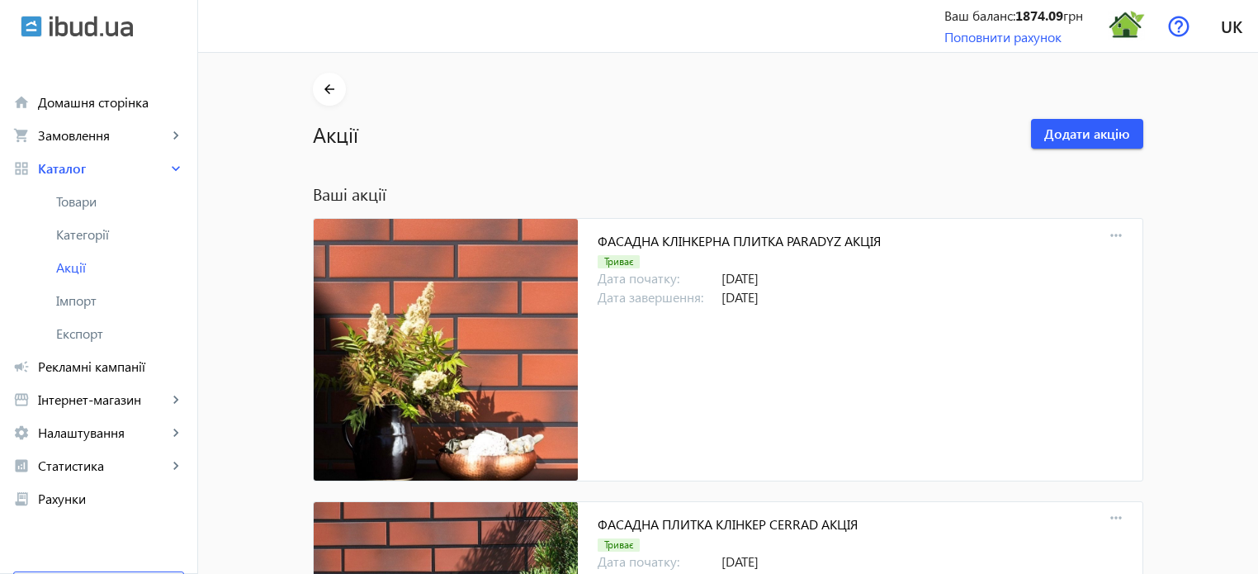
click at [1095, 137] on div at bounding box center [629, 287] width 1258 height 574
click at [1064, 135] on span "Додати акцію" at bounding box center [1087, 134] width 86 height 18
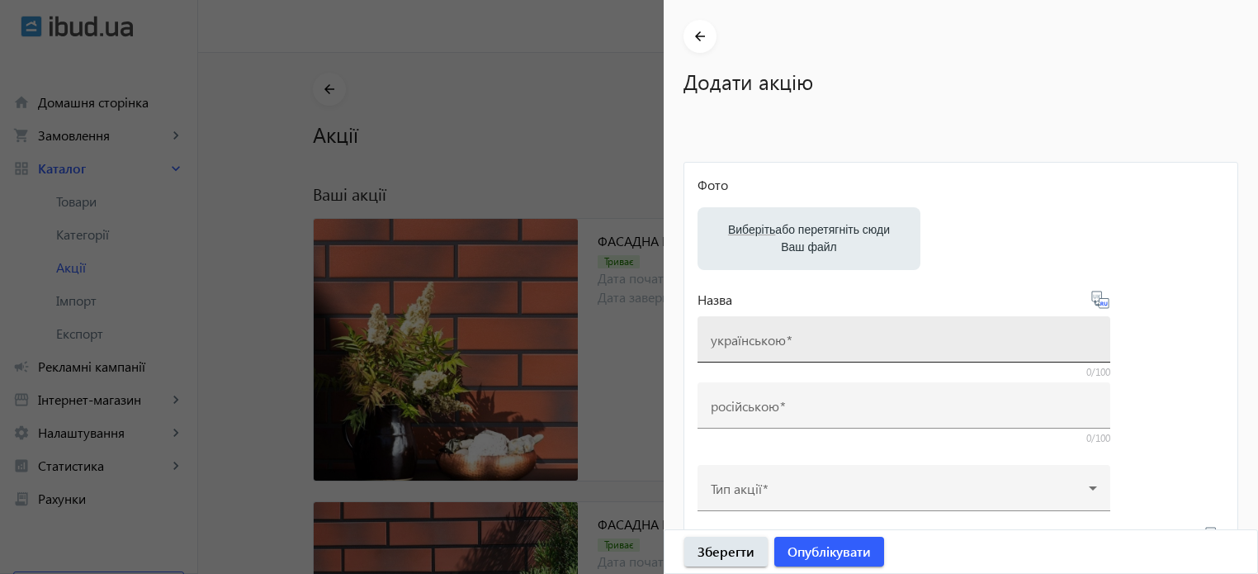
click at [734, 336] on mat-label "українською" at bounding box center [748, 339] width 75 height 17
click at [734, 336] on input "українською" at bounding box center [904, 344] width 386 height 17
paste input "Ламінат Beauty Floor АКЦІЯ"
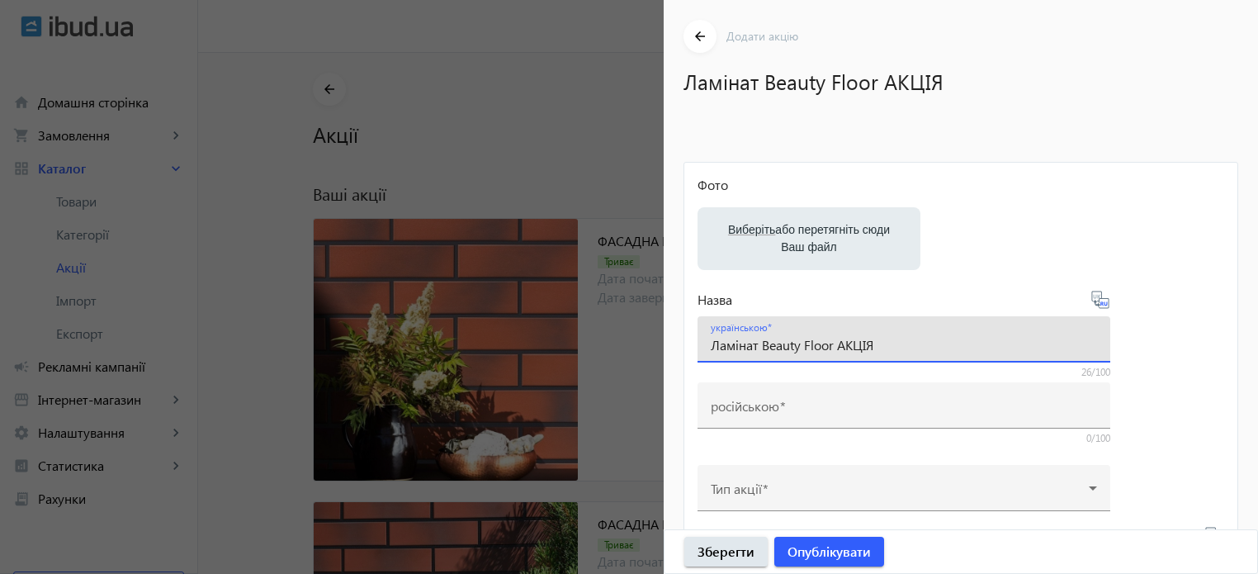
drag, startPoint x: 834, startPoint y: 341, endPoint x: 765, endPoint y: 346, distance: 69.5
click at [765, 346] on input "Ламінат Beauty Floor АКЦІЯ" at bounding box center [904, 344] width 386 height 17
paste input "Krono Original"
type input "Ламінат Krono Original АКЦІЯ"
click at [1101, 306] on icon at bounding box center [1101, 300] width 20 height 20
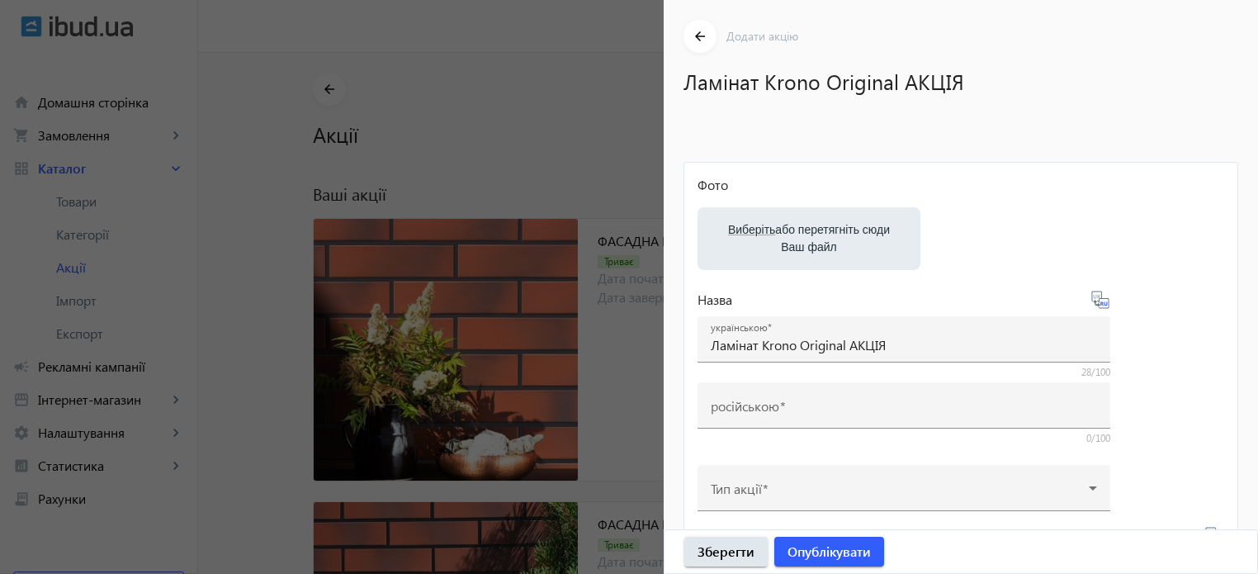
type input "Ламинат Krono Original АКЦИЯ"
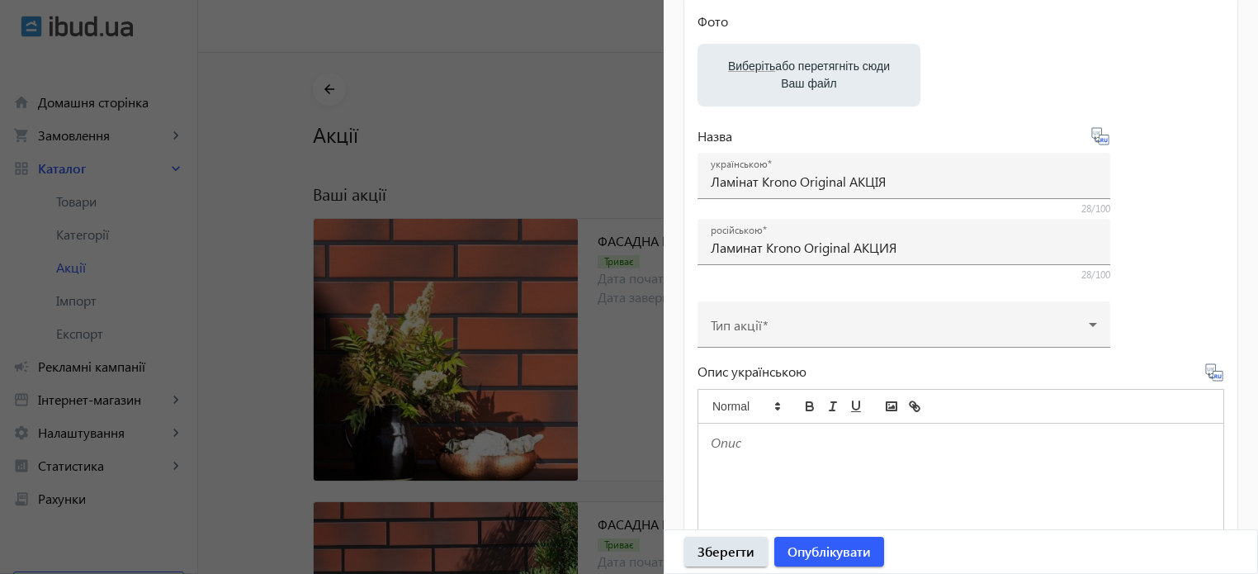
scroll to position [165, 0]
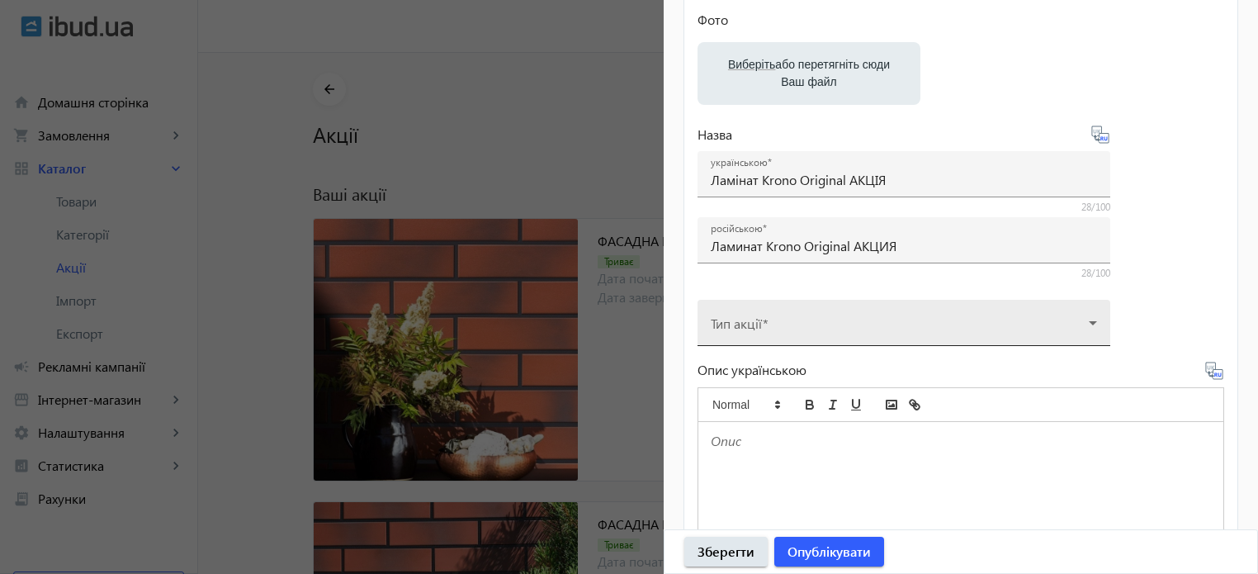
click at [798, 328] on span at bounding box center [900, 329] width 378 height 13
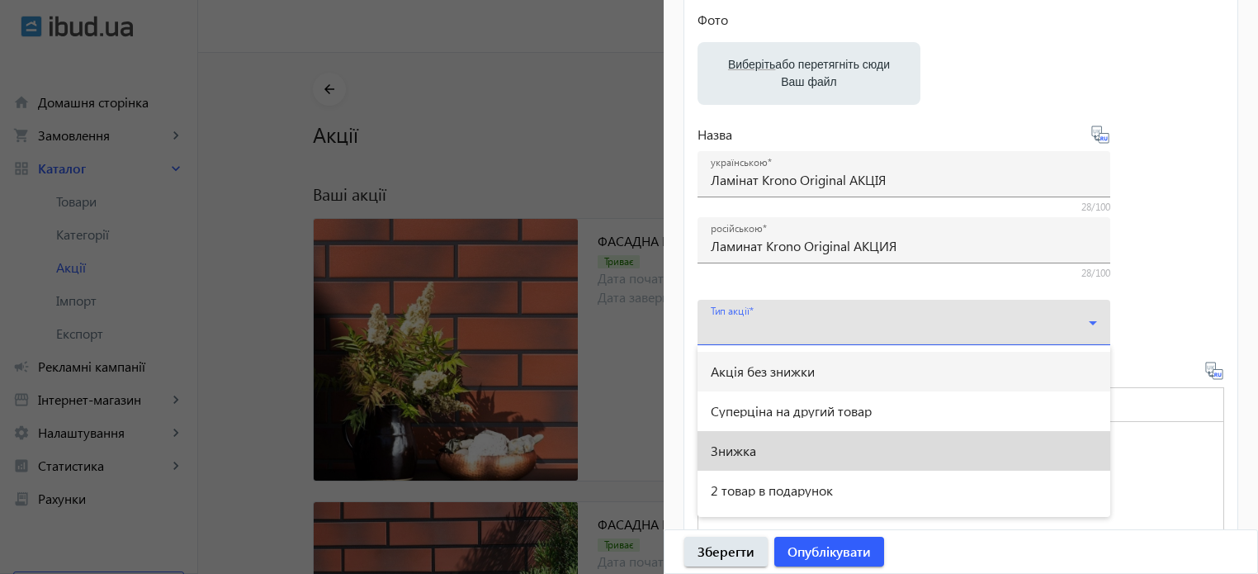
click at [741, 453] on span "Знижка" at bounding box center [733, 450] width 45 height 13
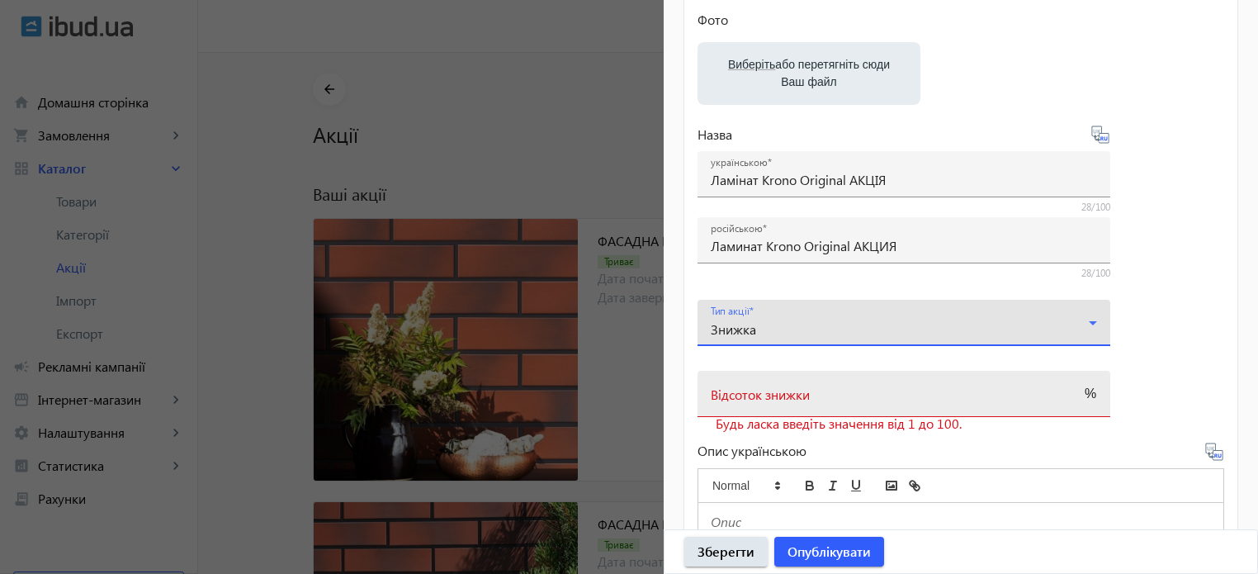
click at [765, 397] on mat-label "Відсоток знижки" at bounding box center [760, 394] width 99 height 17
click at [765, 397] on input "Відсоток знижки" at bounding box center [889, 399] width 357 height 17
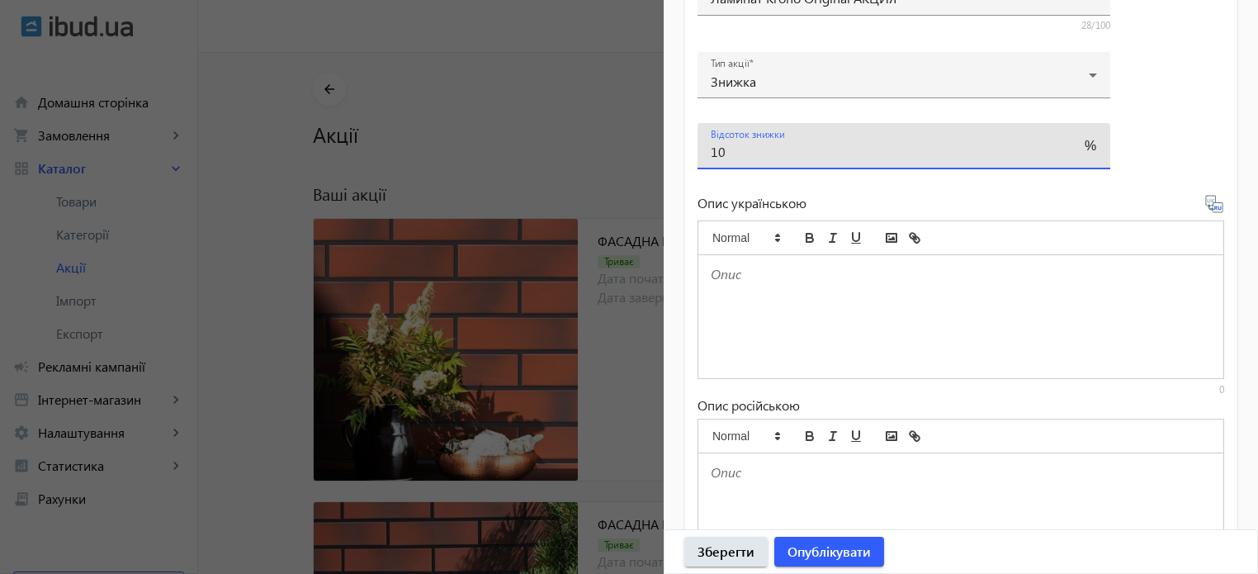
scroll to position [0, 0]
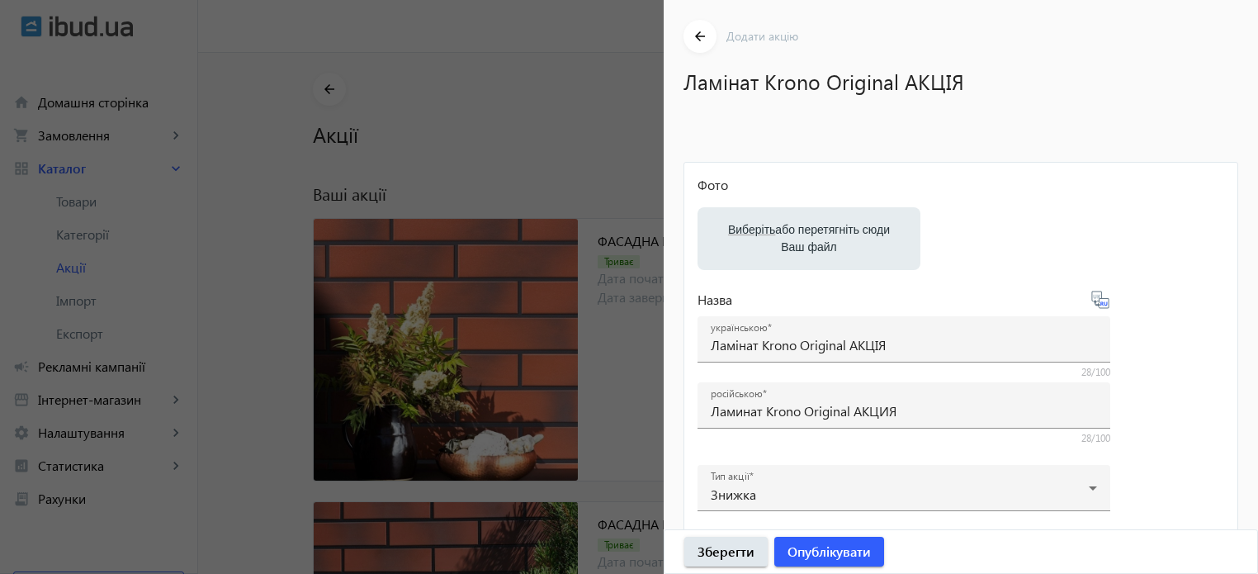
type input "10"
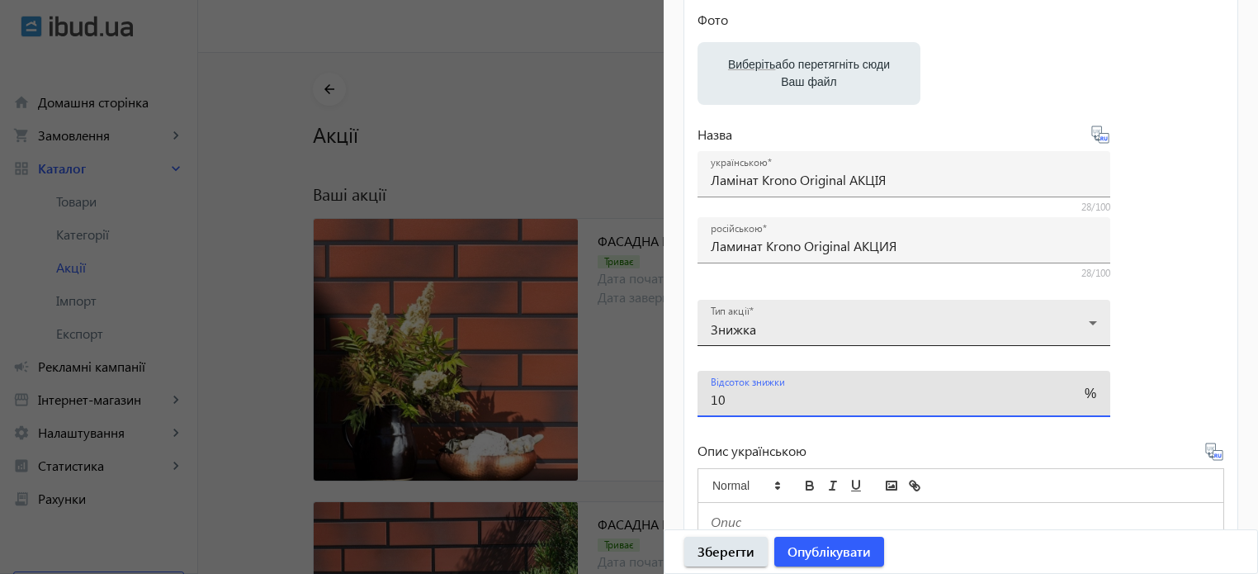
scroll to position [248, 0]
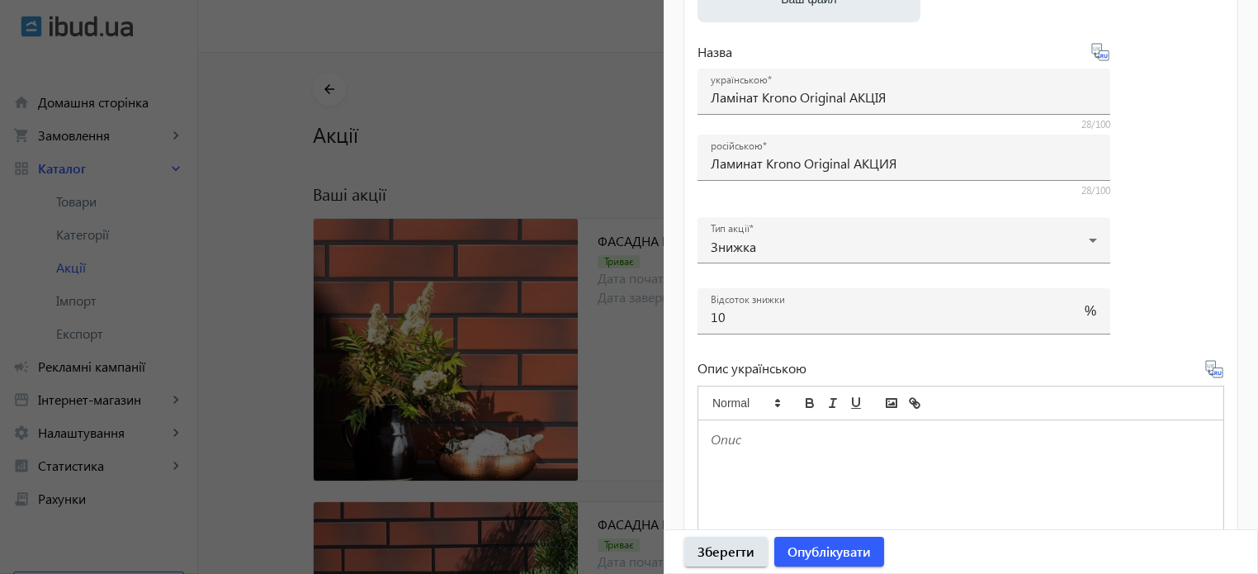
click at [733, 433] on p at bounding box center [961, 439] width 500 height 19
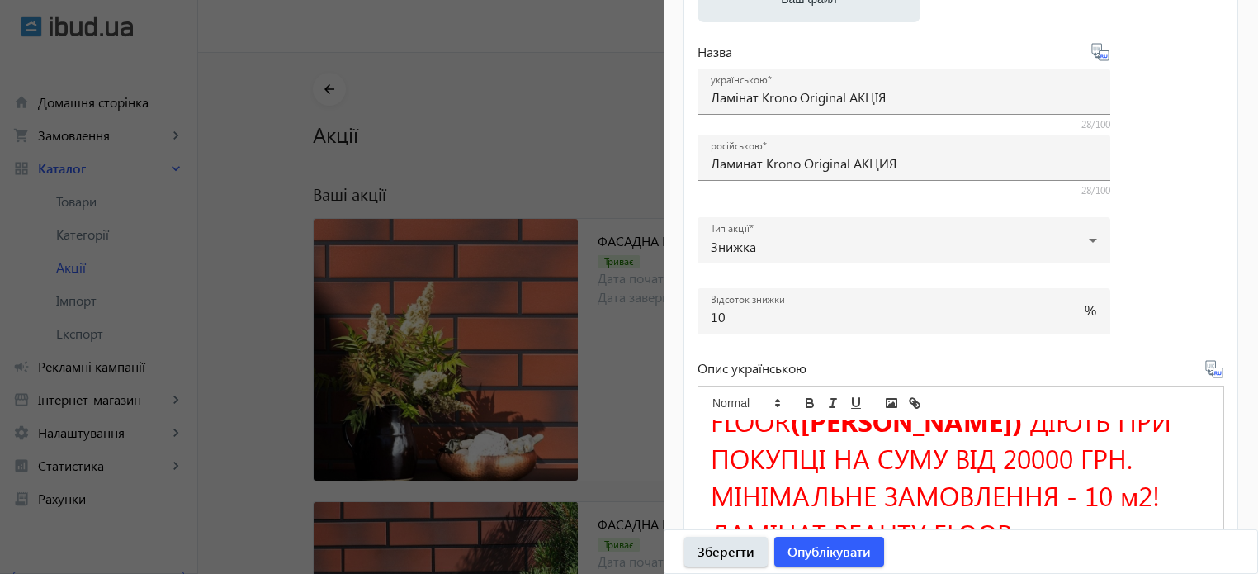
scroll to position [0, 0]
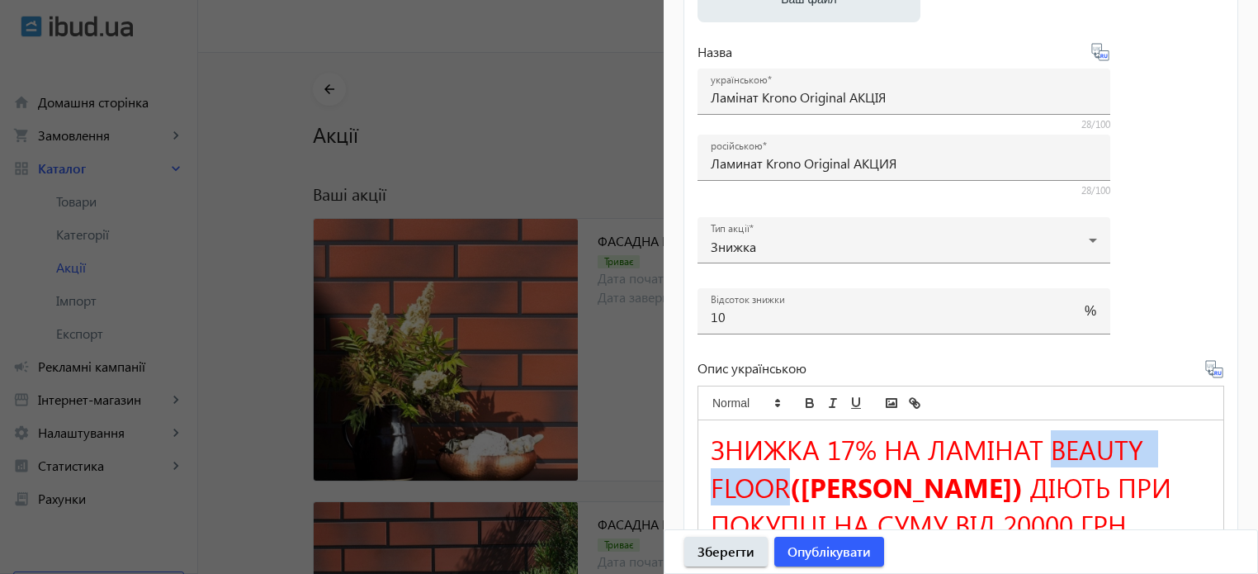
drag, startPoint x: 1047, startPoint y: 443, endPoint x: 784, endPoint y: 491, distance: 267.0
click at [784, 491] on span "ЗНИЖКА 17% НА ЛАМІНАТ BEAUTY FLOOR" at bounding box center [931, 467] width 440 height 74
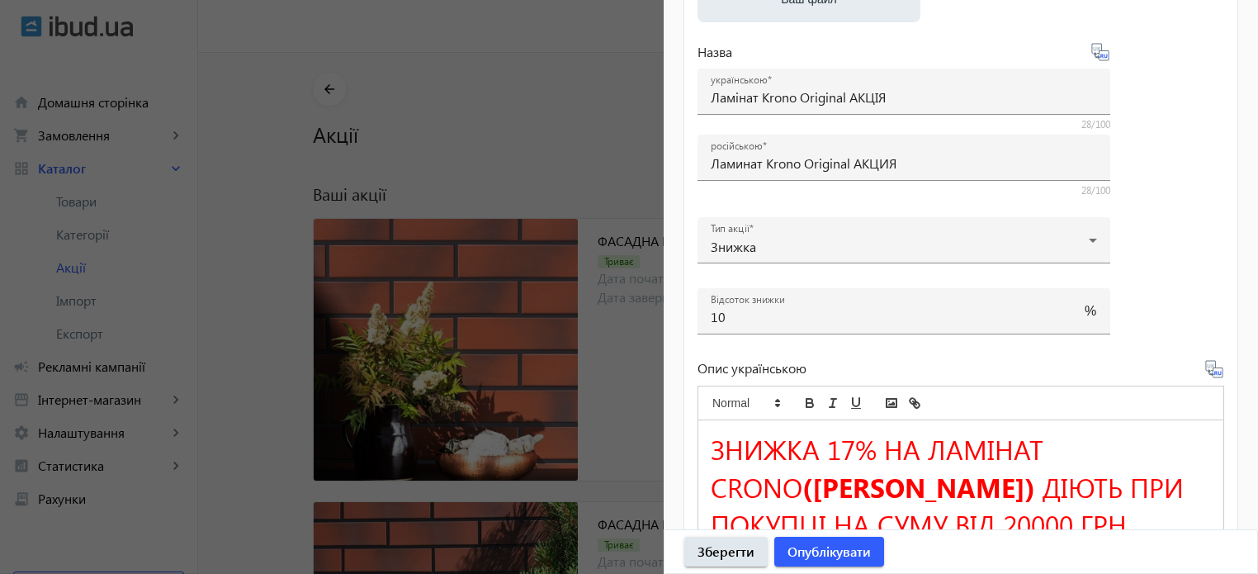
click at [1051, 448] on span "ЗНИЖКА 17% НА ЛАМІНАТ CRONO" at bounding box center [881, 467] width 340 height 74
click at [1144, 446] on h1 "ЗНИЖКА 17% НА ЛАМІНАТ KRONO (БЬЮТІ ФЛОР) ДІЮТЬ ПРИ ПОКУПЦІ НА СУМУ ВІД 20000 ГР…" at bounding box center [961, 486] width 500 height 112
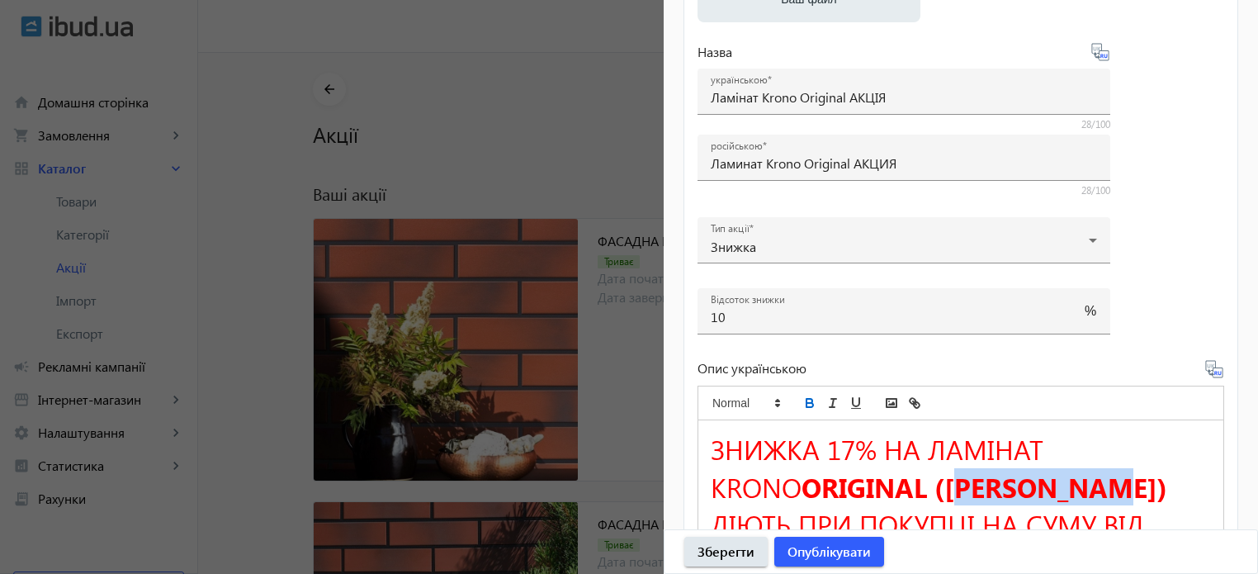
drag, startPoint x: 853, startPoint y: 485, endPoint x: 1020, endPoint y: 490, distance: 166.9
click at [1020, 490] on strong "ORIGINAL (БЬЮТІ ФЛОР)" at bounding box center [985, 486] width 366 height 37
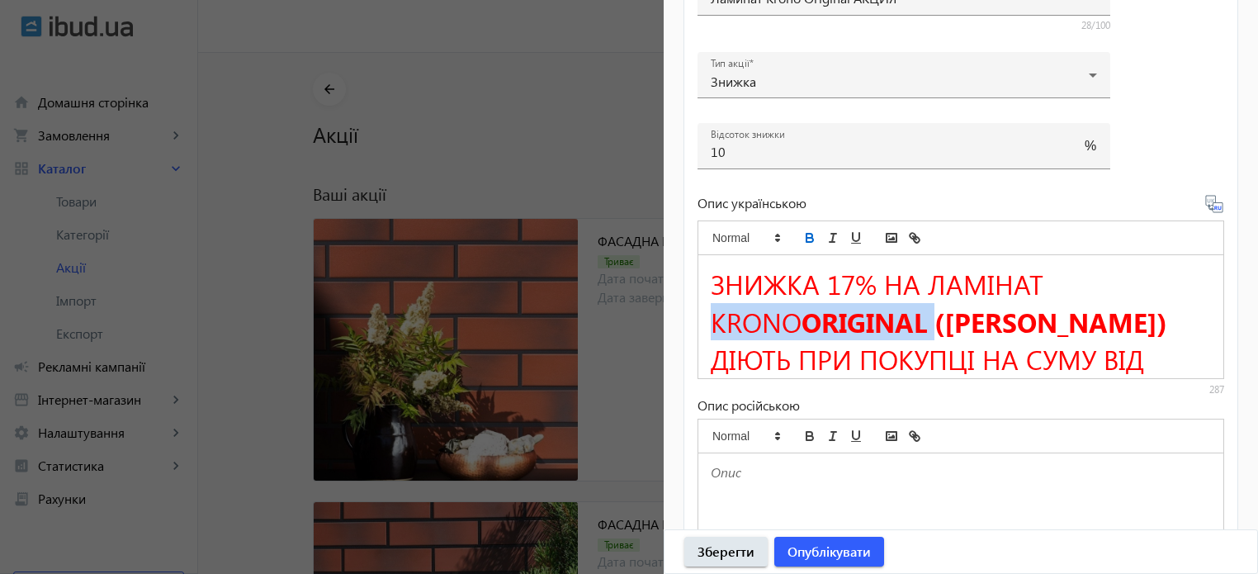
drag, startPoint x: 1050, startPoint y: 277, endPoint x: 835, endPoint y: 315, distance: 218.8
click at [835, 315] on h1 "ЗНИЖКА 17% НА ЛАМІНАТ KRONO ORIGINAL (КРОНО ОРІГІНАЛ) ДІЮТЬ ПРИ ПОКУПЦІ НА СУМУ…" at bounding box center [961, 340] width 500 height 150
copy h1 "KRONO ORIGINAL"
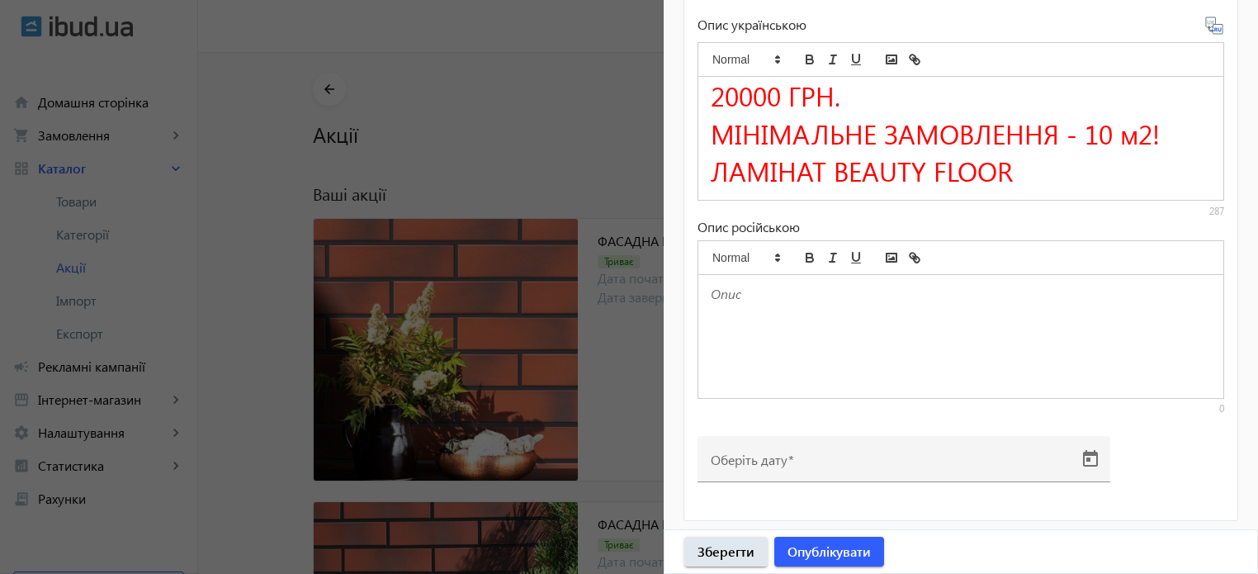
scroll to position [159, 0]
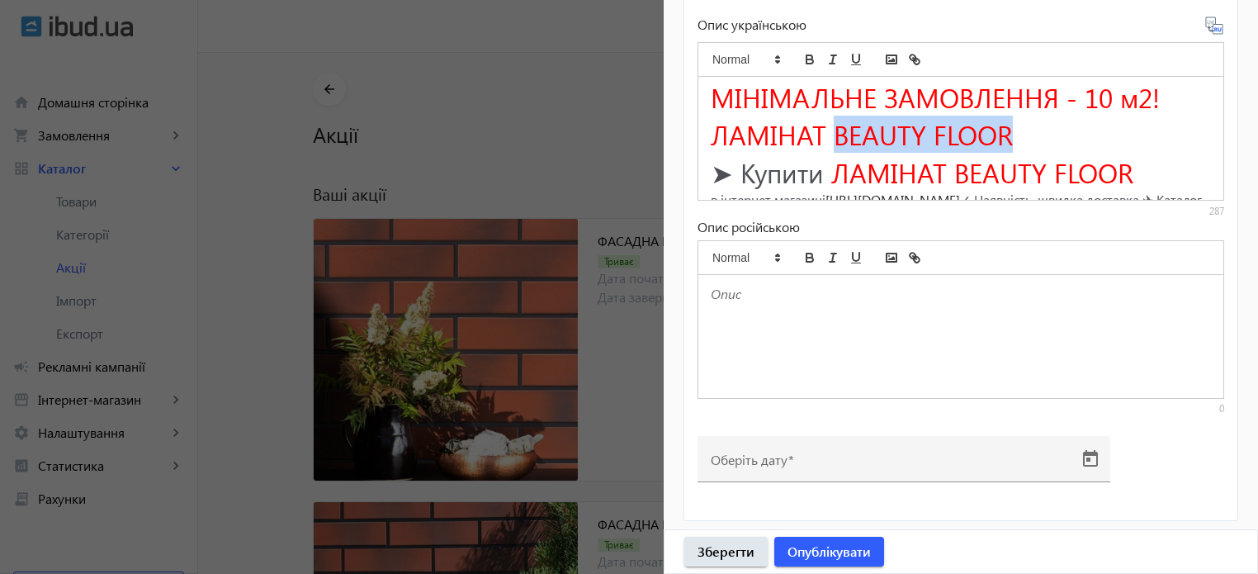
drag, startPoint x: 834, startPoint y: 93, endPoint x: 1017, endPoint y: 104, distance: 183.6
click at [1017, 116] on h1 "ЛАМІНАТ BEAUTY FLOOR" at bounding box center [961, 134] width 500 height 37
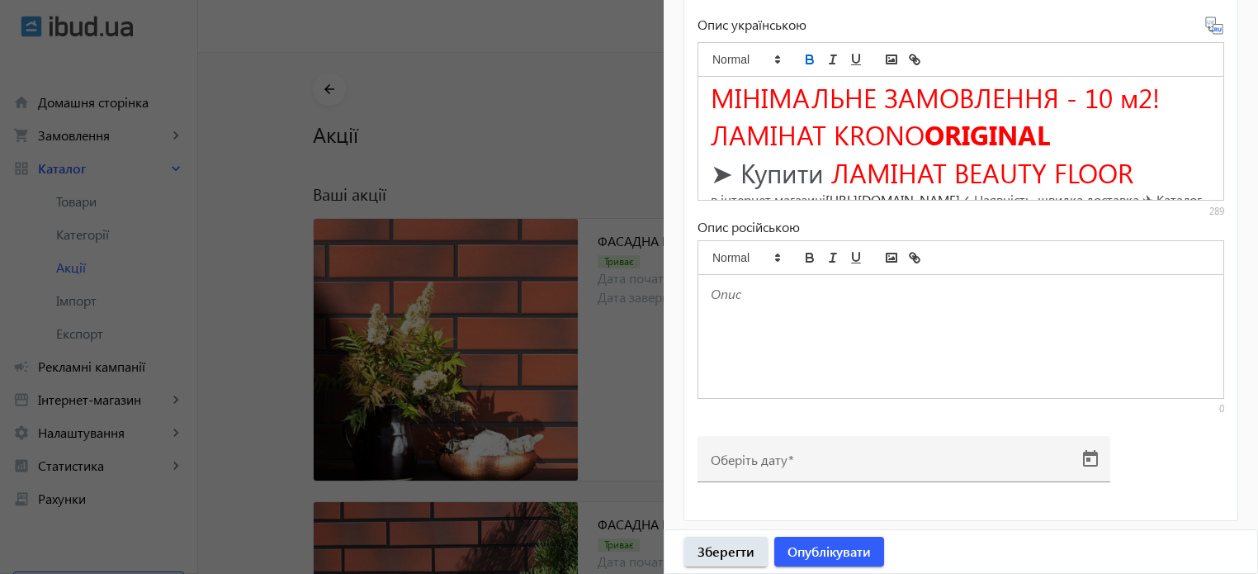
drag, startPoint x: 1058, startPoint y: 94, endPoint x: 714, endPoint y: 97, distance: 343.5
click at [714, 116] on h1 "ЛАМІНАТ KRONO ORIGINAL" at bounding box center [961, 134] width 500 height 37
click at [812, 59] on icon "bold" at bounding box center [810, 61] width 7 height 4
click at [1092, 116] on h1 "ЛАМІНАТ KRONO ORIGINAL" at bounding box center [961, 134] width 500 height 37
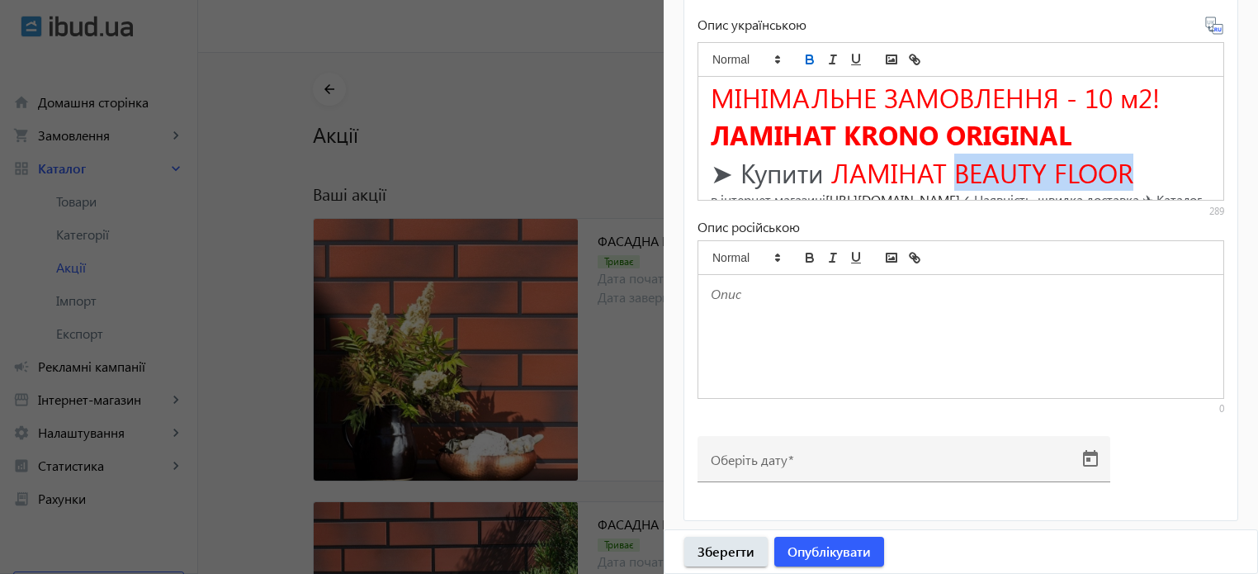
drag, startPoint x: 963, startPoint y: 130, endPoint x: 1140, endPoint y: 134, distance: 177.6
click at [1140, 154] on h1 "➤ Купити ЛАМІНАТ BEAUTY FLOOR" at bounding box center [961, 172] width 500 height 37
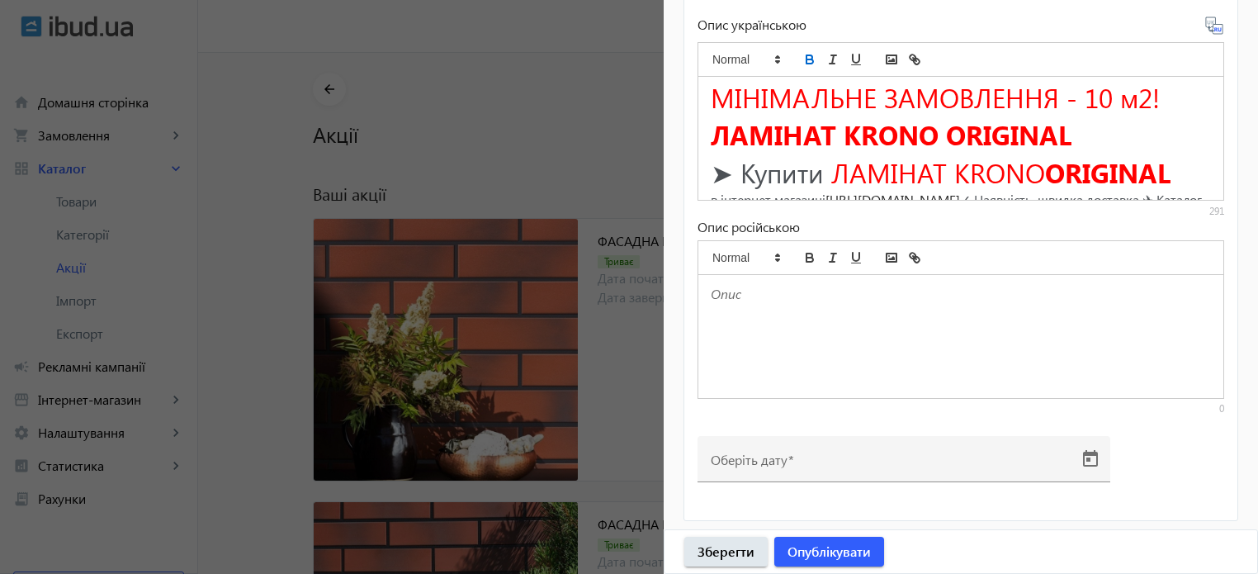
drag, startPoint x: 964, startPoint y: 130, endPoint x: 1177, endPoint y: 130, distance: 213.9
click at [1177, 154] on h1 "➤ Купити ЛАМІНАТ KRONO ORIGINAL" at bounding box center [961, 172] width 500 height 37
click at [813, 54] on icon "bold" at bounding box center [810, 59] width 15 height 15
click at [1127, 116] on h1 "ЛАМІНАТ KRONO ORIGINAL" at bounding box center [961, 134] width 500 height 37
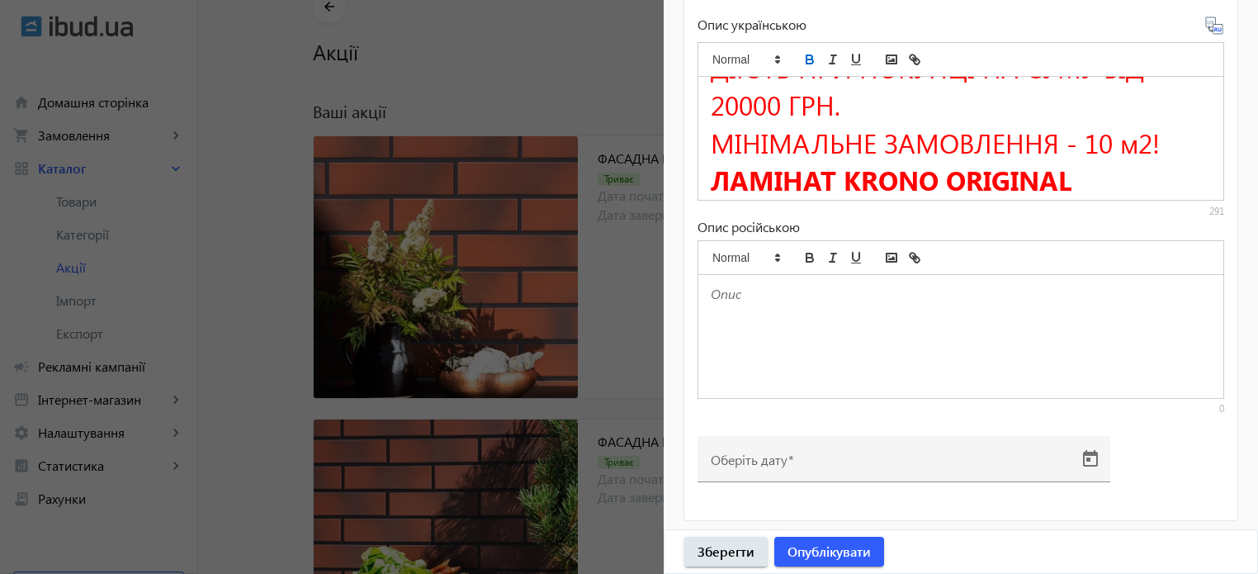
scroll to position [76, 0]
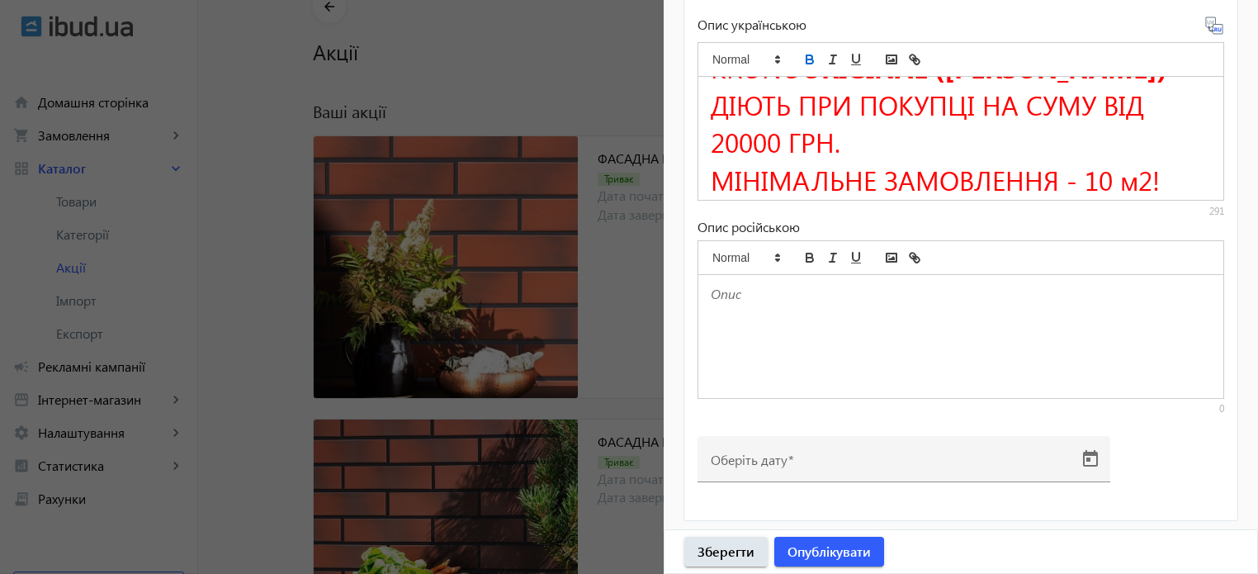
click at [1206, 31] on icon at bounding box center [1215, 26] width 20 height 20
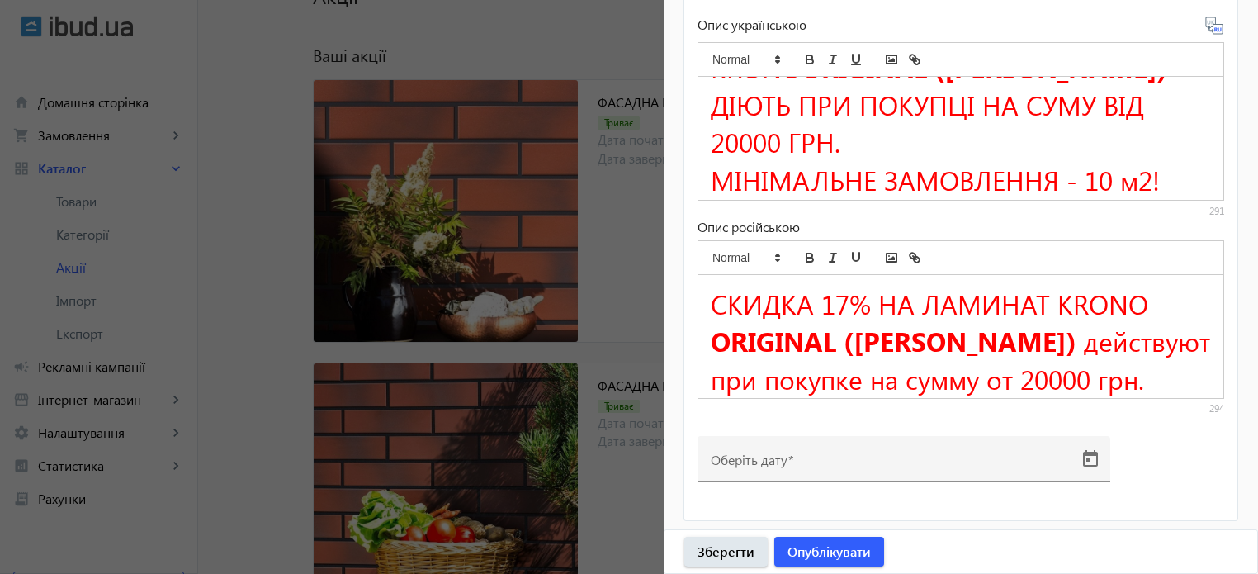
scroll to position [330, 0]
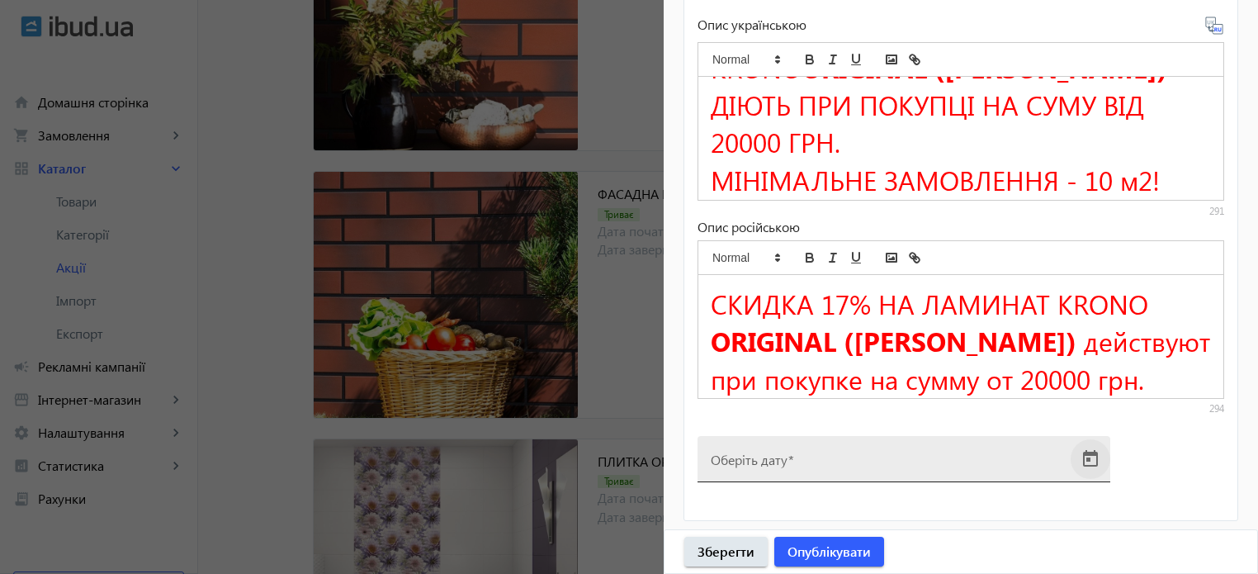
click at [1078, 457] on span "Open calendar" at bounding box center [1091, 459] width 40 height 40
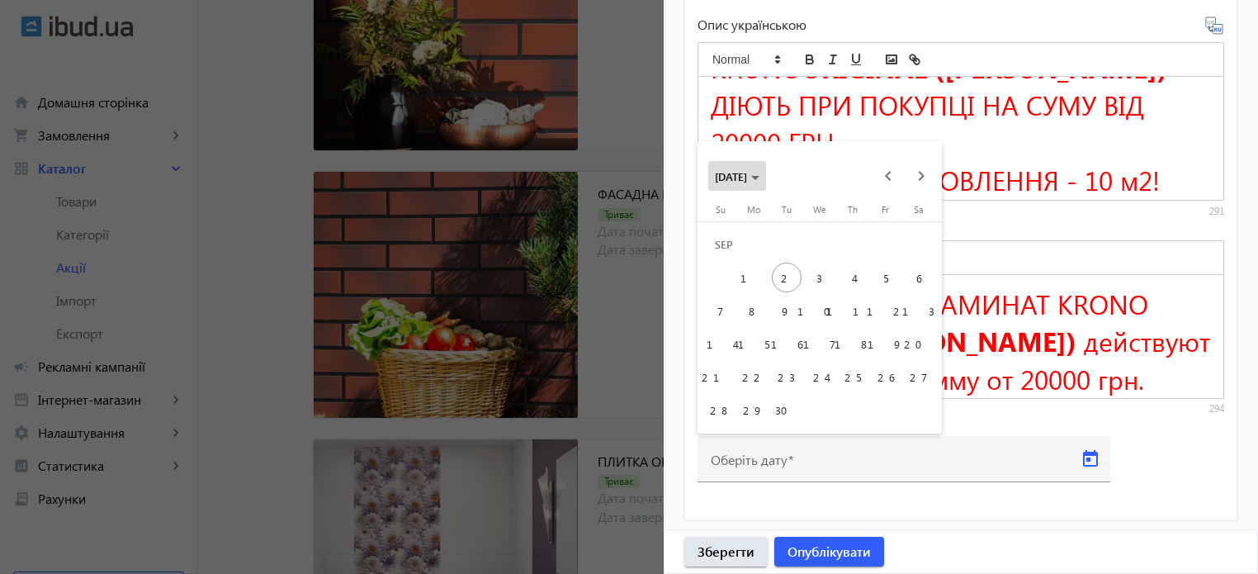
click at [760, 177] on polygon "Choose month and year" at bounding box center [755, 178] width 8 height 4
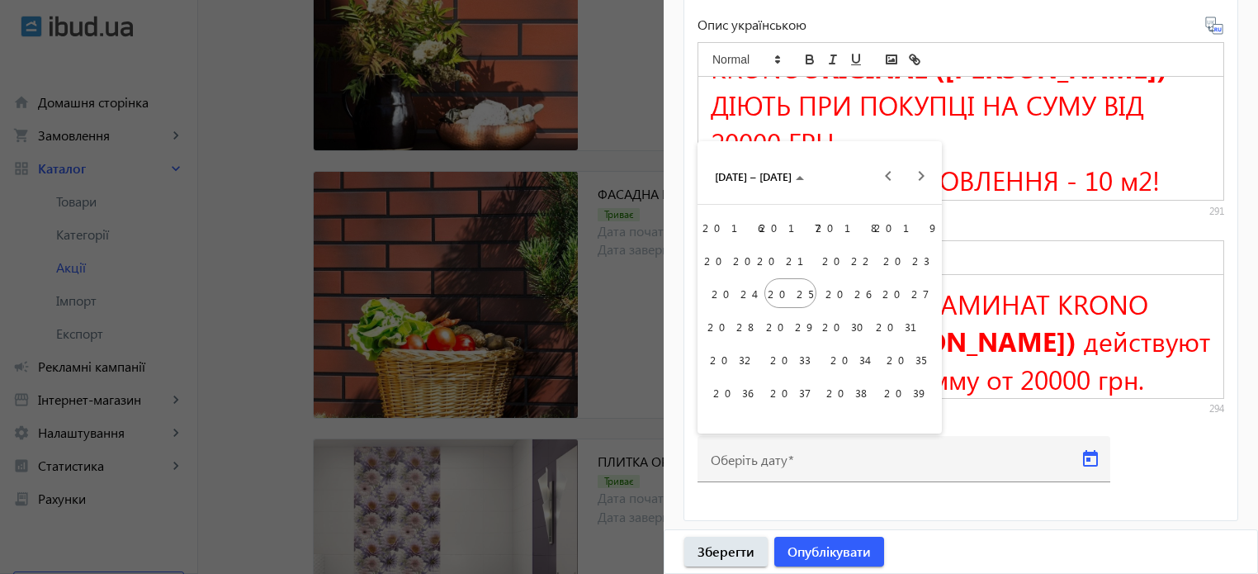
click at [852, 306] on span "2026" at bounding box center [848, 293] width 52 height 30
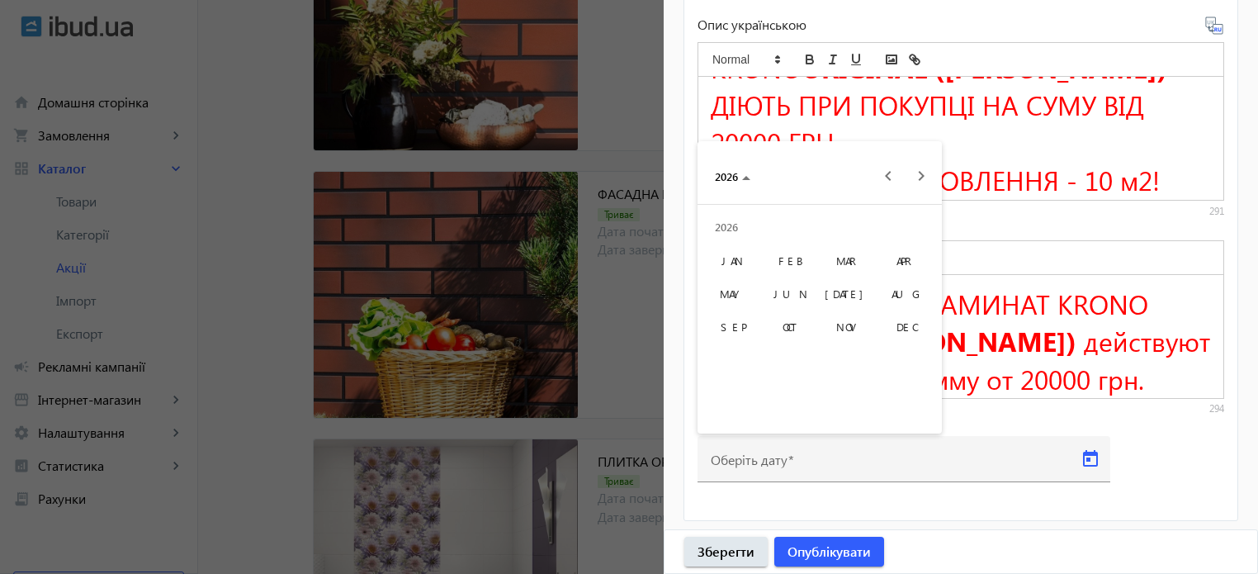
click at [921, 340] on span "DEC" at bounding box center [906, 326] width 52 height 30
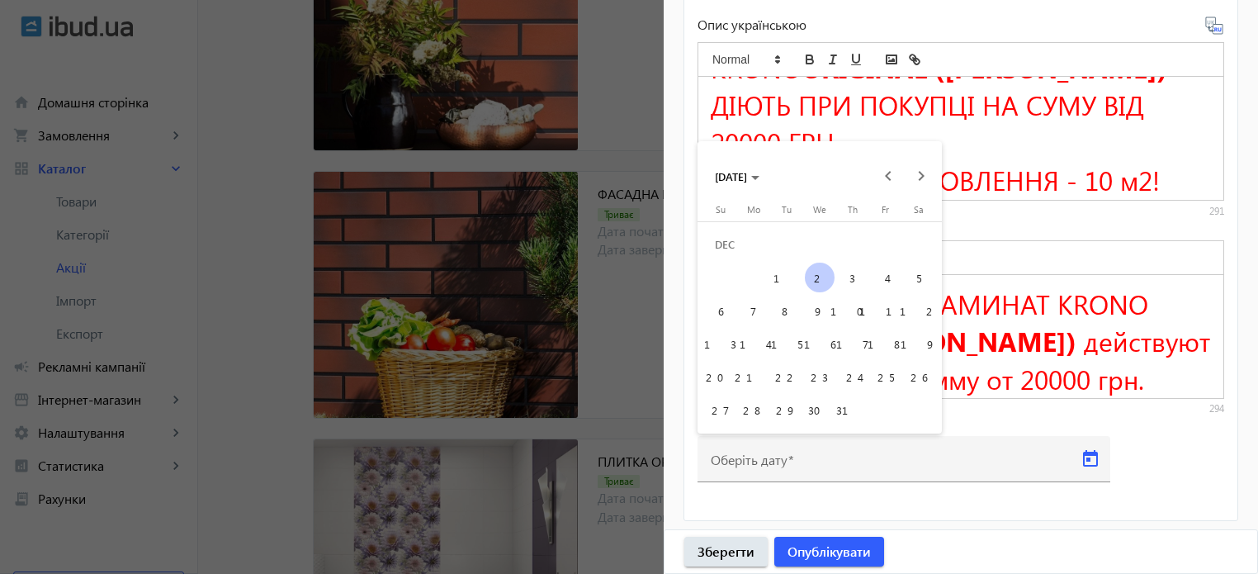
click at [850, 421] on span "31" at bounding box center [853, 410] width 30 height 30
type input "[DATE]"
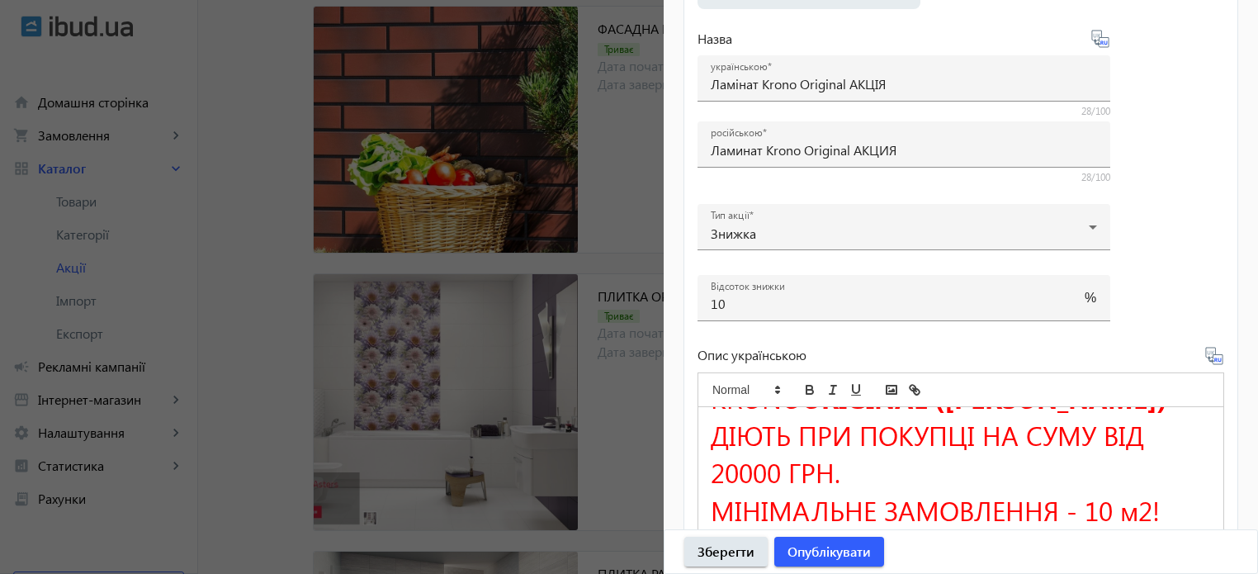
scroll to position [0, 0]
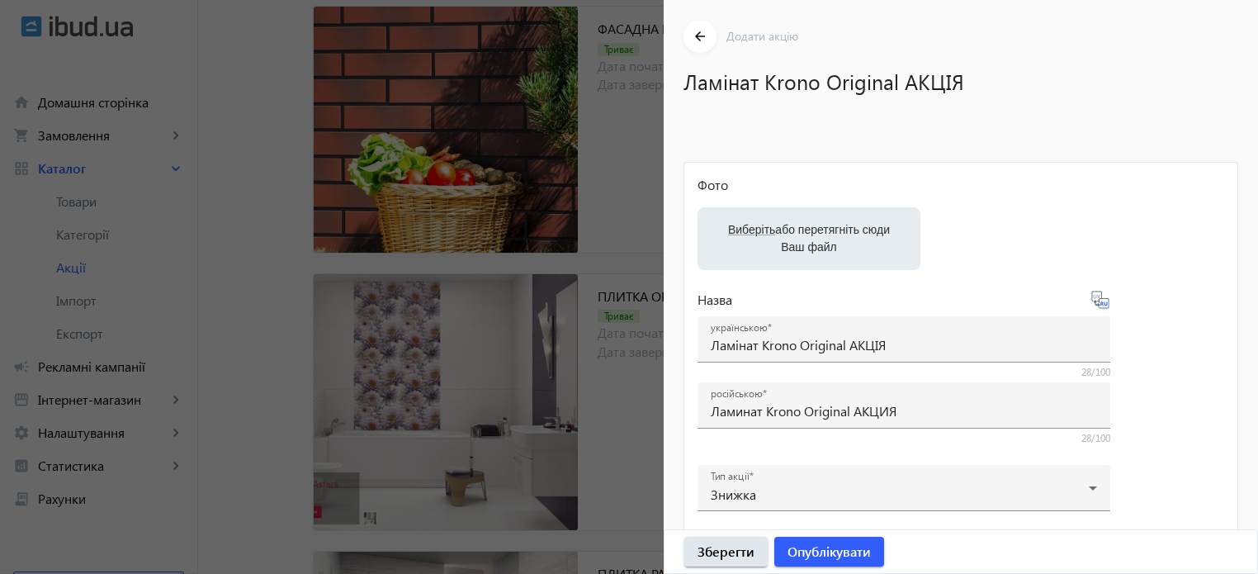
click at [833, 237] on label "Виберіть або перетягніть сюди Ваш файл" at bounding box center [809, 239] width 197 height 46
click at [833, 237] on input "Виберіть або перетягніть сюди Ваш файл" at bounding box center [809, 240] width 197 height 20
type input "C:\fakepath\lamnat-krono-original.jpeg"
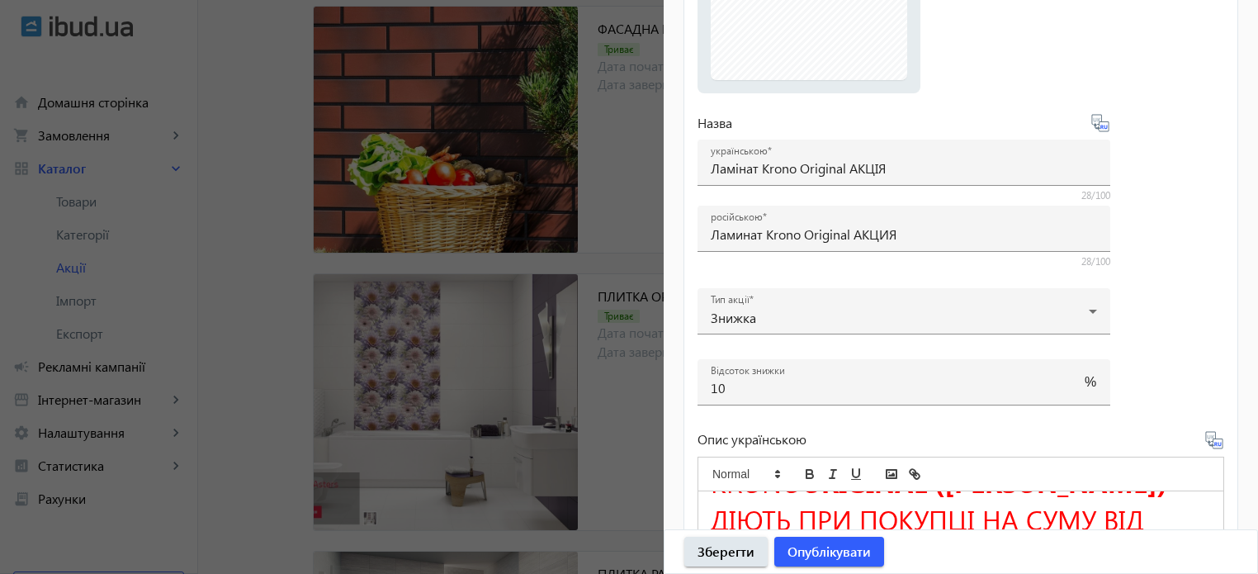
scroll to position [292, 0]
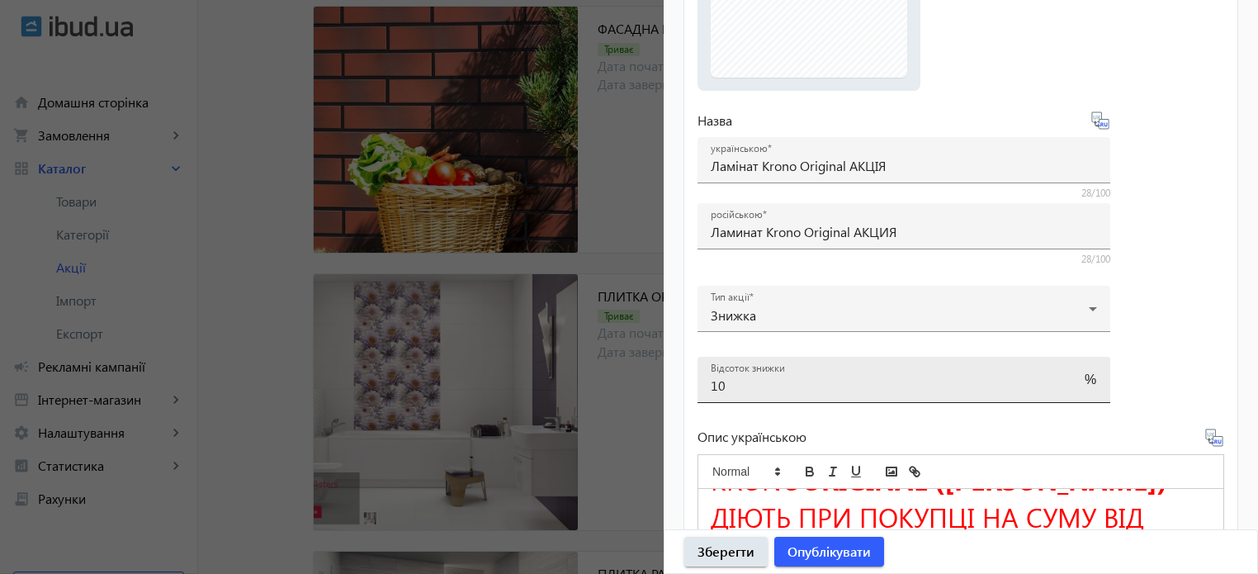
click at [743, 383] on input "10" at bounding box center [889, 385] width 357 height 17
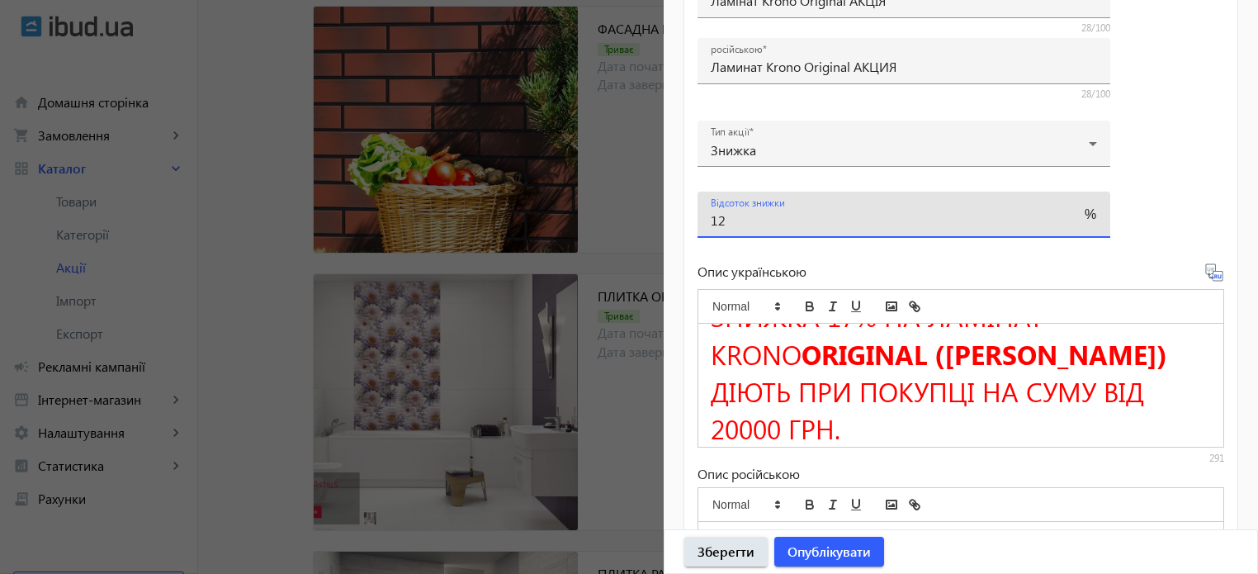
scroll to position [0, 0]
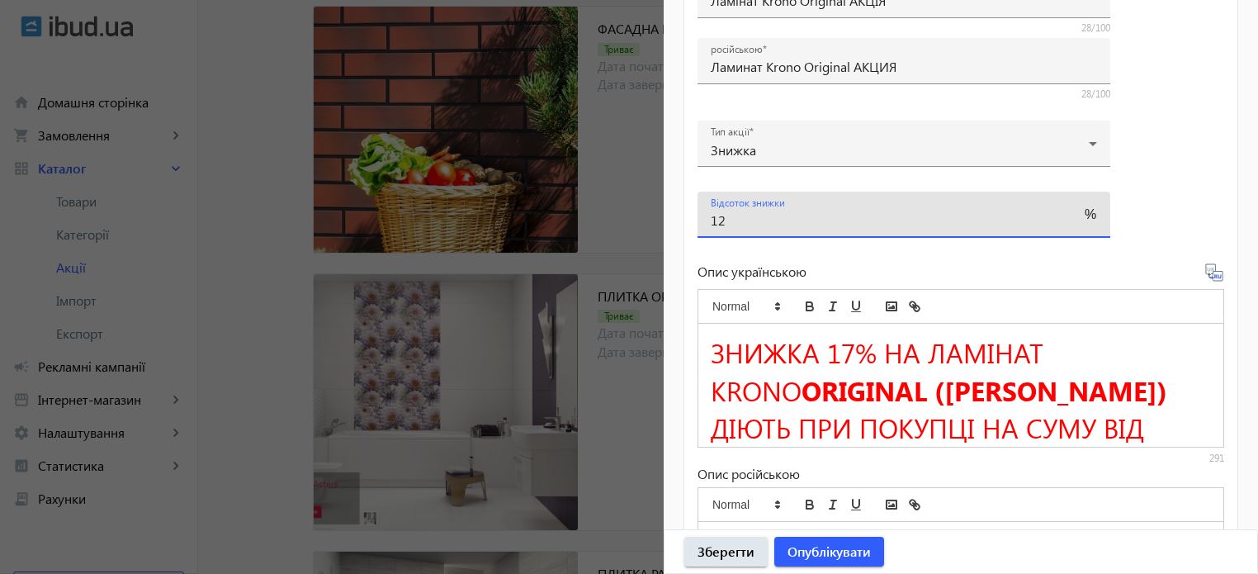
type input "12"
click at [854, 345] on span "ЗНИЖКА 17% НА ЛАМІНАТ KRONO" at bounding box center [881, 371] width 340 height 74
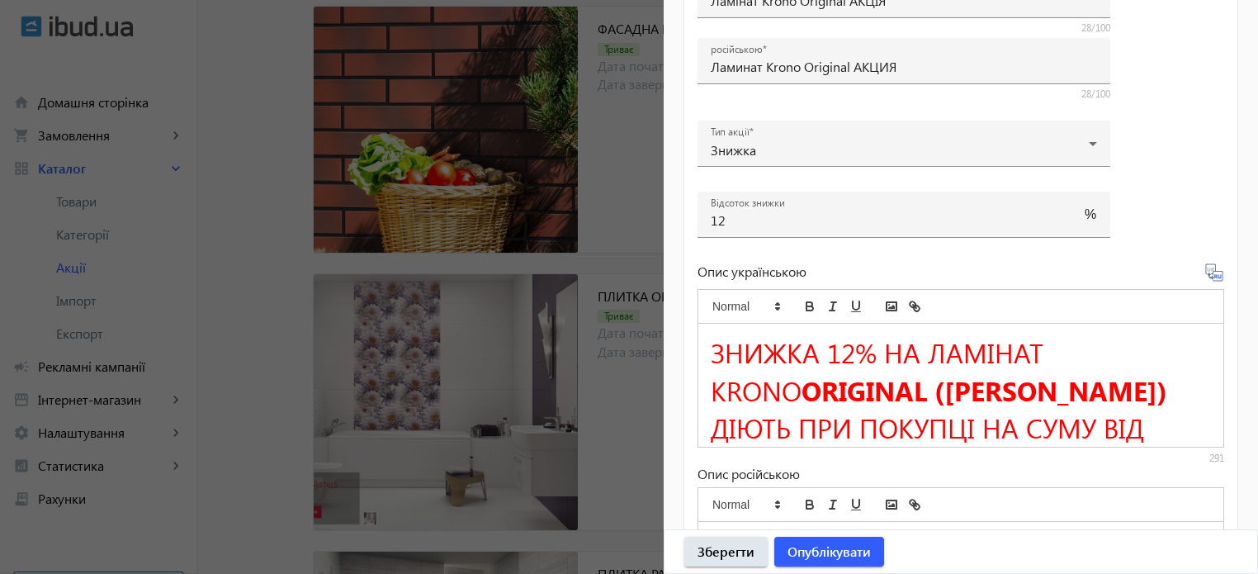
click at [1210, 273] on icon at bounding box center [1215, 273] width 20 height 20
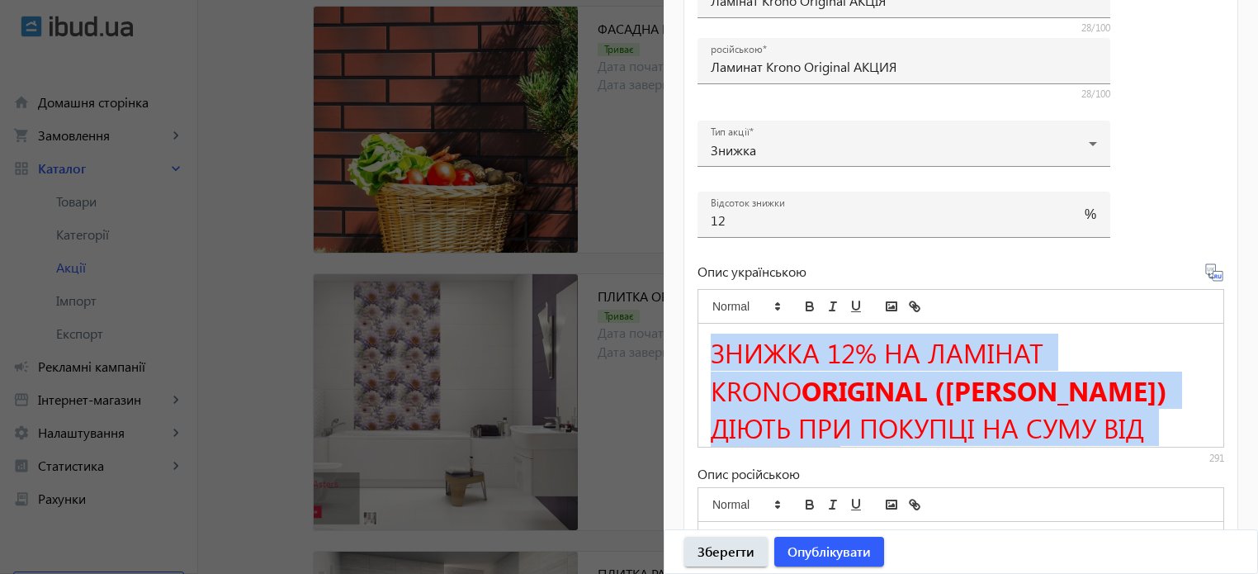
drag, startPoint x: 711, startPoint y: 346, endPoint x: 1197, endPoint y: 431, distance: 493.7
click at [1197, 431] on div "ЗНИЖКА 12% НА ЛАМІНАТ KRONO ORIGINAL (КРОНО ОРІГІНАЛ) ДІЮТЬ ПРИ ПОКУПЦІ НА СУМУ…" at bounding box center [961, 385] width 525 height 123
copy h1 "ЗНИЖКА 12% НА ЛАМІНАТ KRONO ORIGINAL (КРОНО ОРІГІНАЛ) ДІЮТЬ ПРИ ПОКУПЦІ НА СУМУ…"
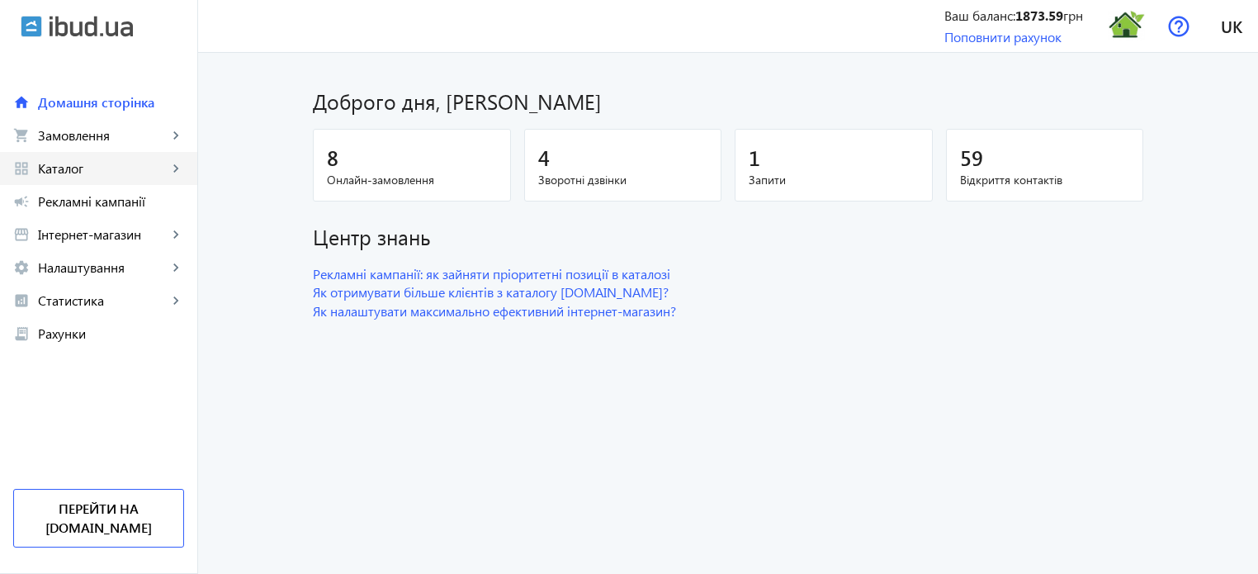
click at [86, 168] on span "Каталог" at bounding box center [103, 168] width 130 height 17
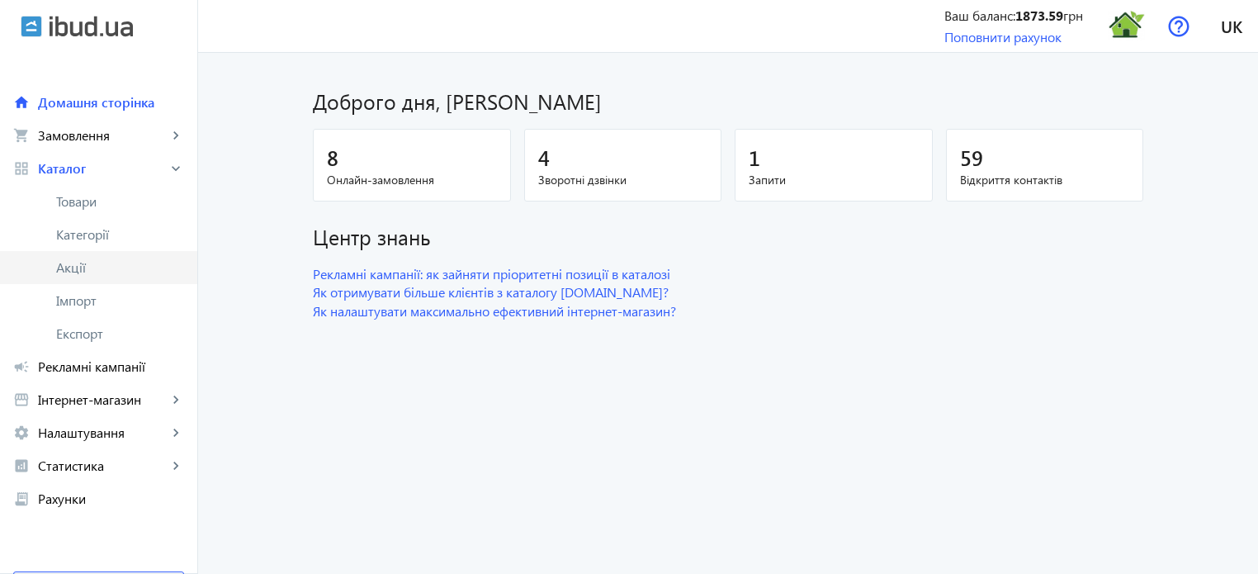
click at [76, 265] on span "Акції" at bounding box center [120, 267] width 128 height 17
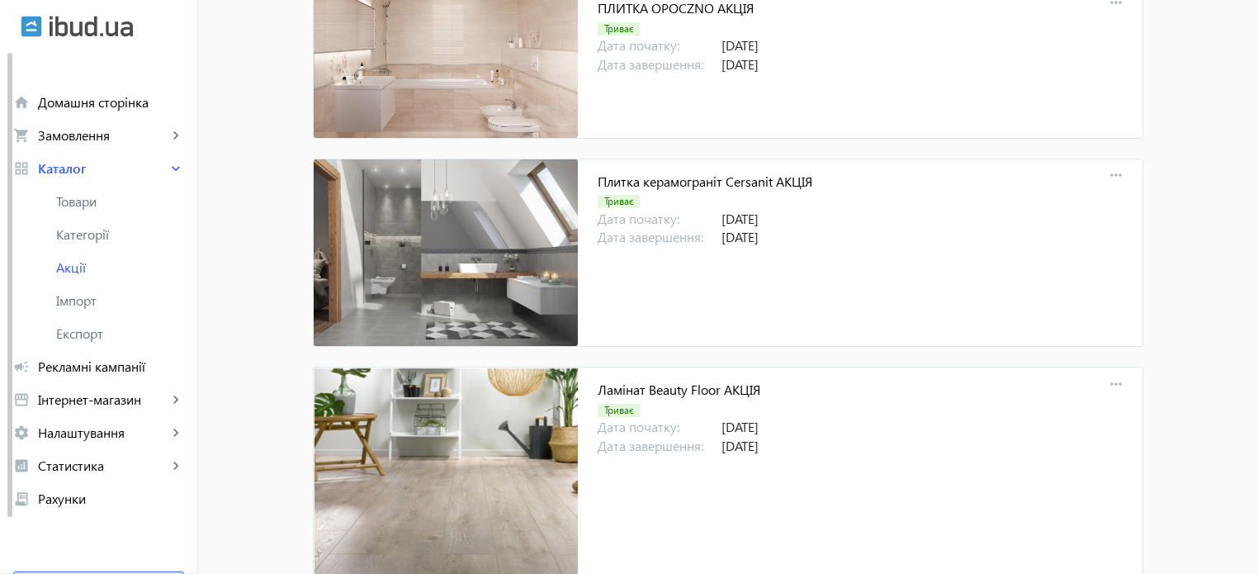
scroll to position [16721, 0]
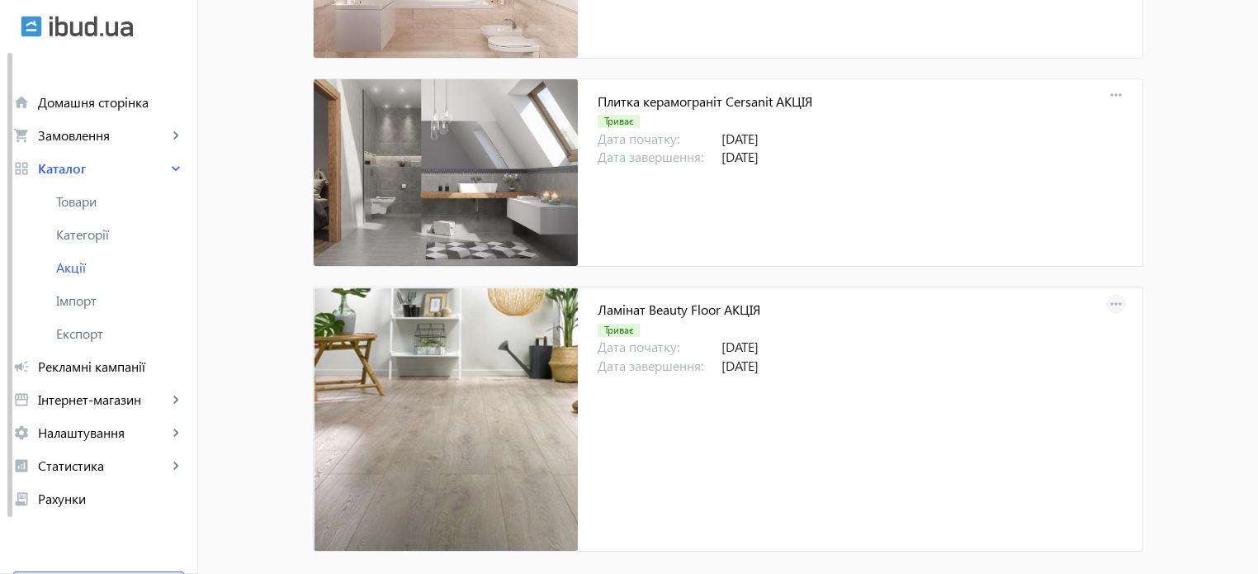
click at [1110, 293] on mat-icon "more_horiz" at bounding box center [1116, 304] width 23 height 23
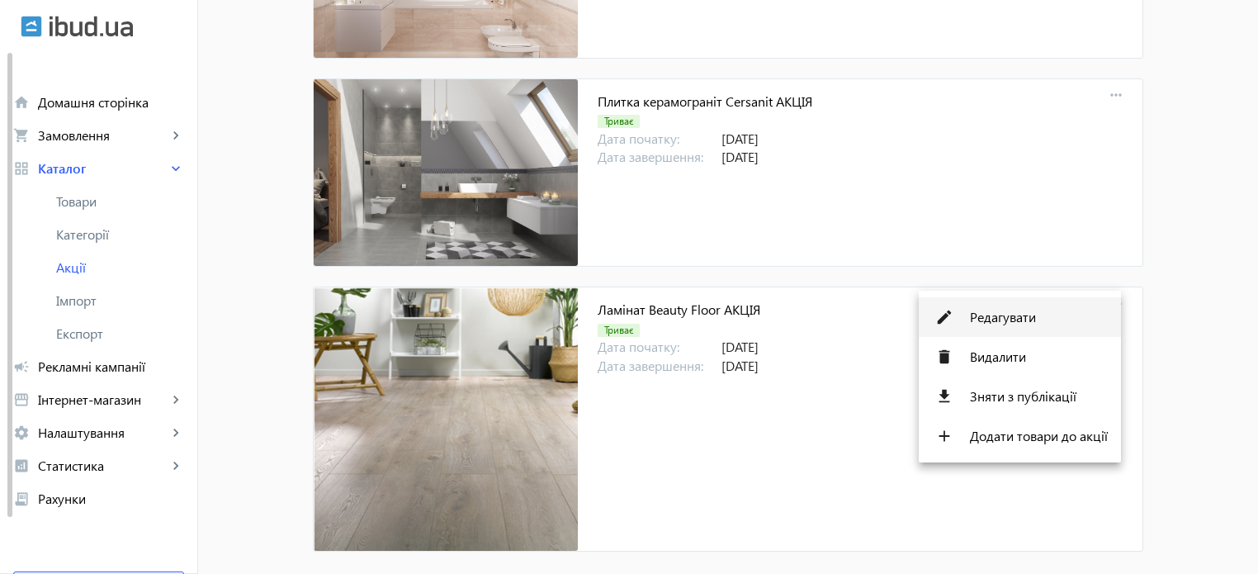
click at [1011, 320] on span "Редагувати" at bounding box center [1039, 316] width 138 height 13
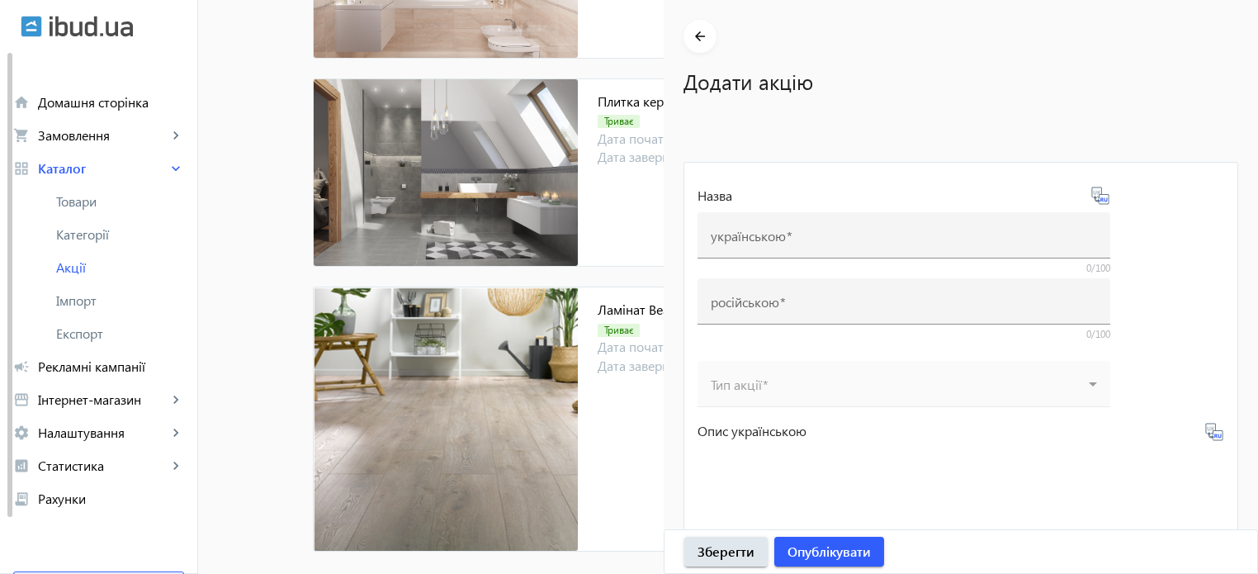
type input "Ламінат Beauty Floor АКЦІЯ"
type input "Ламинат Beauty Floor АКЦИЯ"
type input "[DATE]"
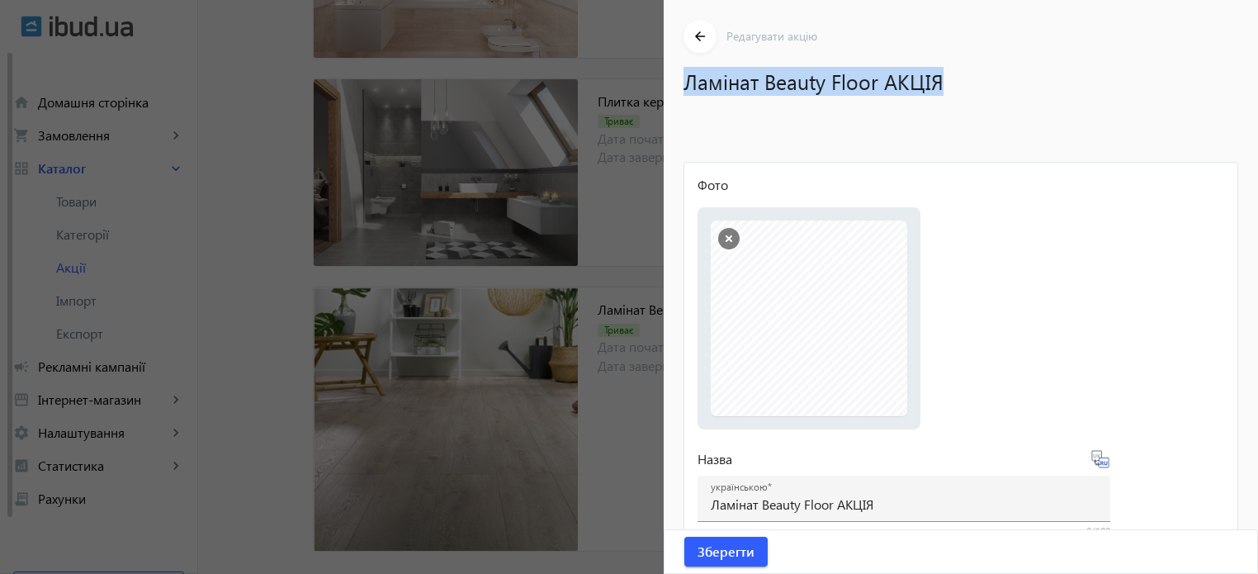
drag, startPoint x: 687, startPoint y: 81, endPoint x: 981, endPoint y: 84, distance: 294.0
click at [981, 84] on h1 "Ламінат Beauty Floor АКЦІЯ" at bounding box center [953, 81] width 538 height 29
copy h1 "Ламінат Beauty Floor АКЦІЯ"
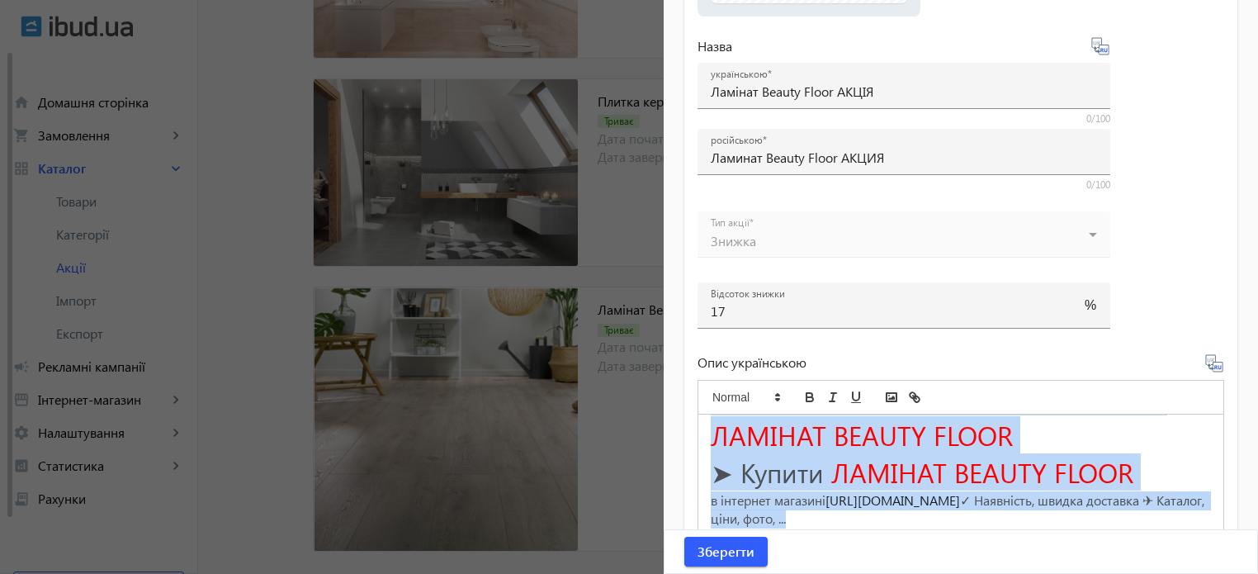
scroll to position [751, 0]
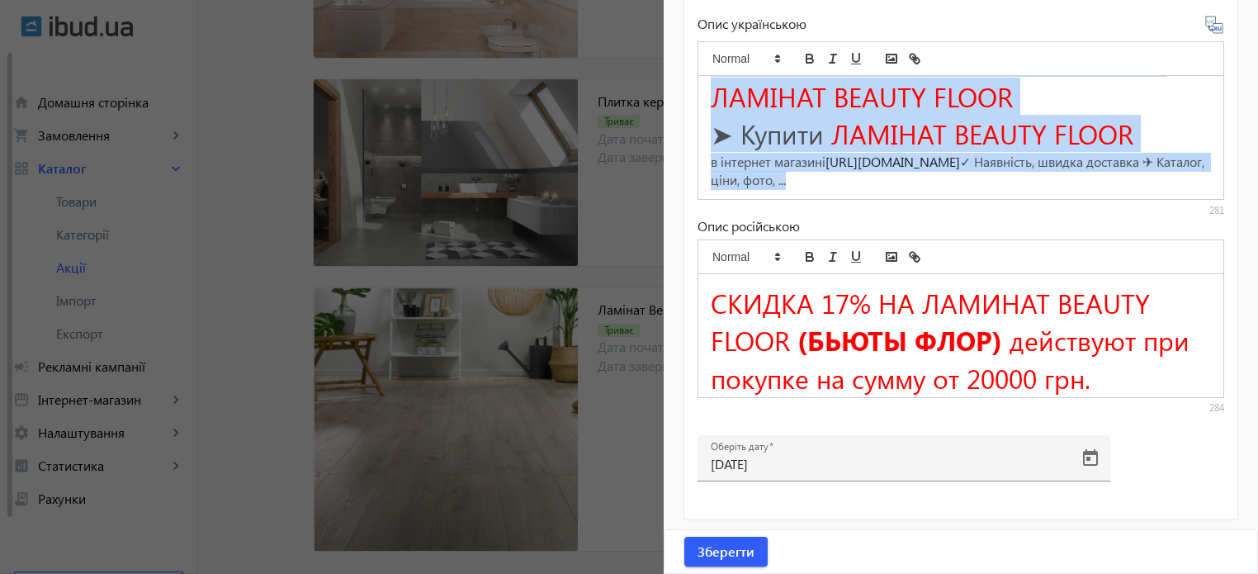
drag, startPoint x: 714, startPoint y: 438, endPoint x: 1192, endPoint y: 613, distance: 508.8
copy div "ЗНИЖКА 17% НА ЛАМІНАТ BEAUTY FLOOR (БЬЮТІ ФЛОР) ДІЮТЬ ПРИ ПОКУПЦІ НА СУМУ ВІД 2…"
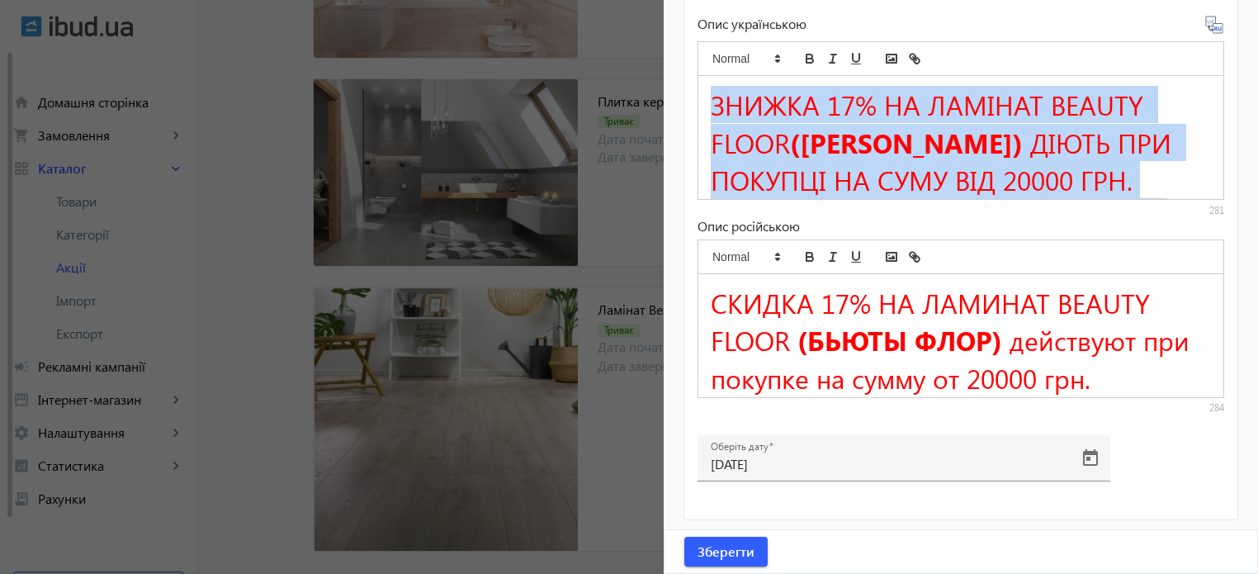
copy div "ЗНИЖКА 17% НА ЛАМІНАТ BEAUTY FLOOR (БЬЮТІ ФЛОР) ДІЮТЬ ПРИ ПОКУПЦІ НА СУМУ ВІД 2…"
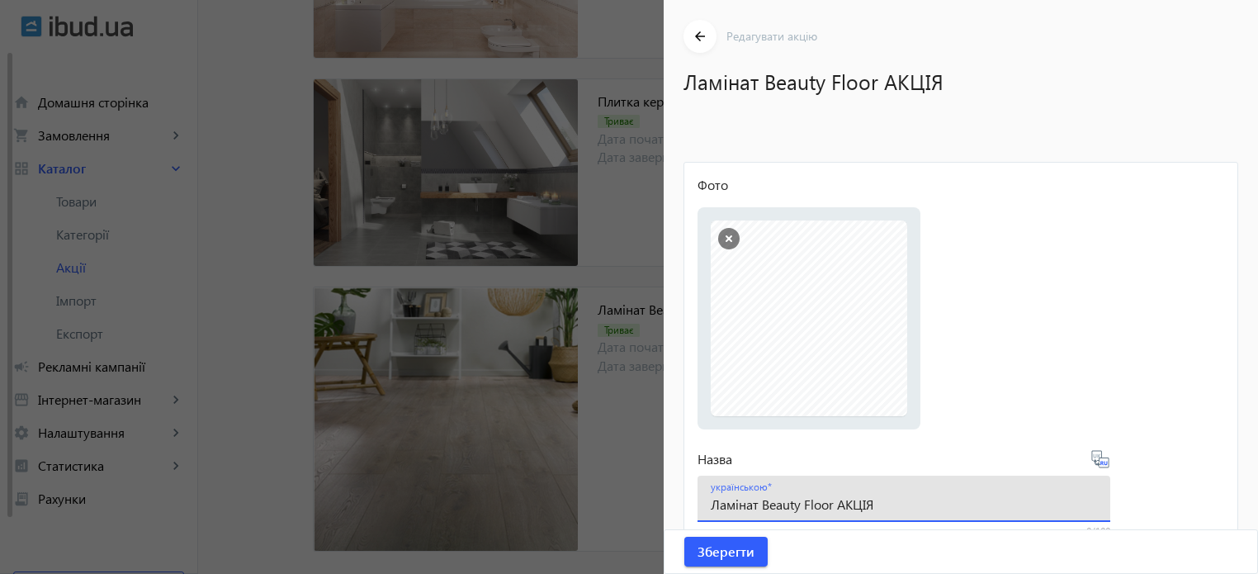
drag, startPoint x: 892, startPoint y: 498, endPoint x: 224, endPoint y: 405, distance: 674.5
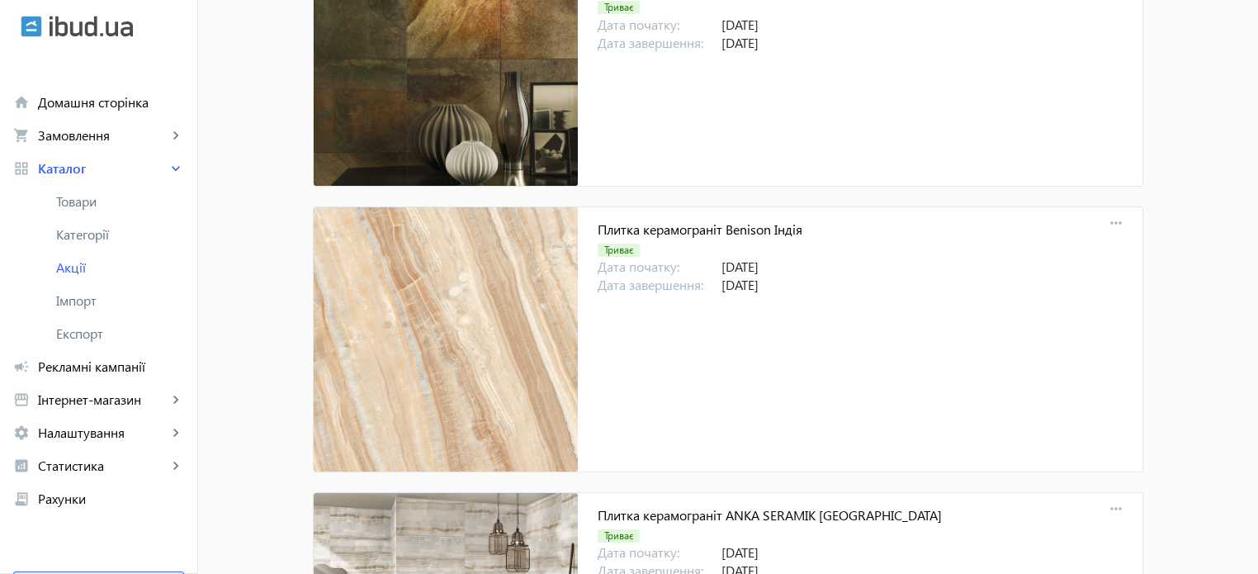
scroll to position [16942, 0]
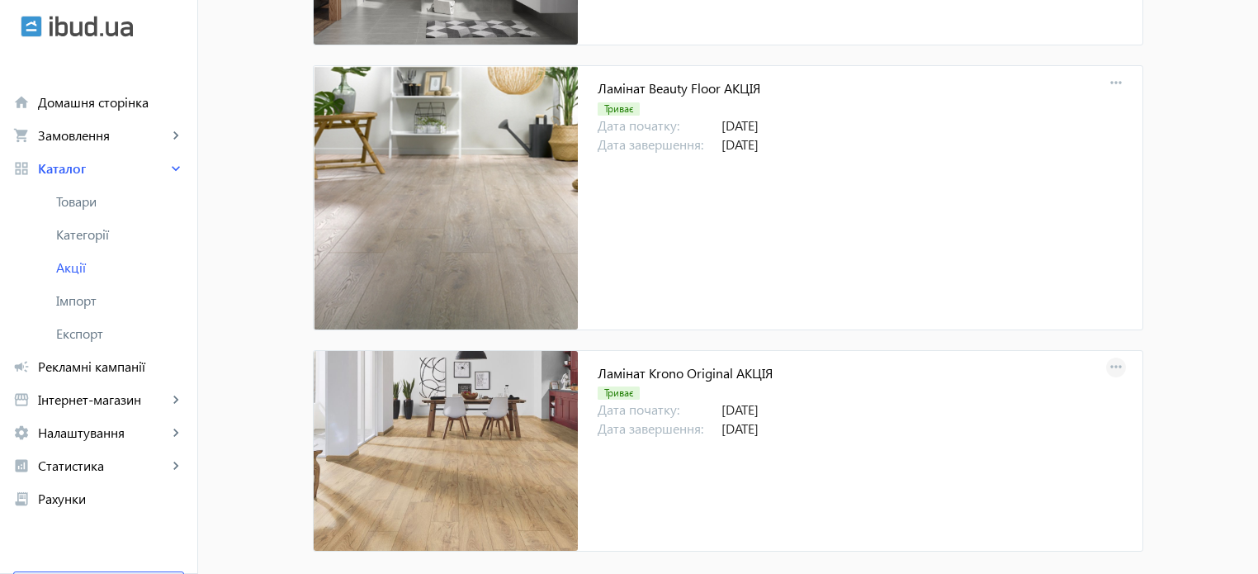
click at [1110, 356] on mat-icon "more_horiz" at bounding box center [1116, 367] width 23 height 23
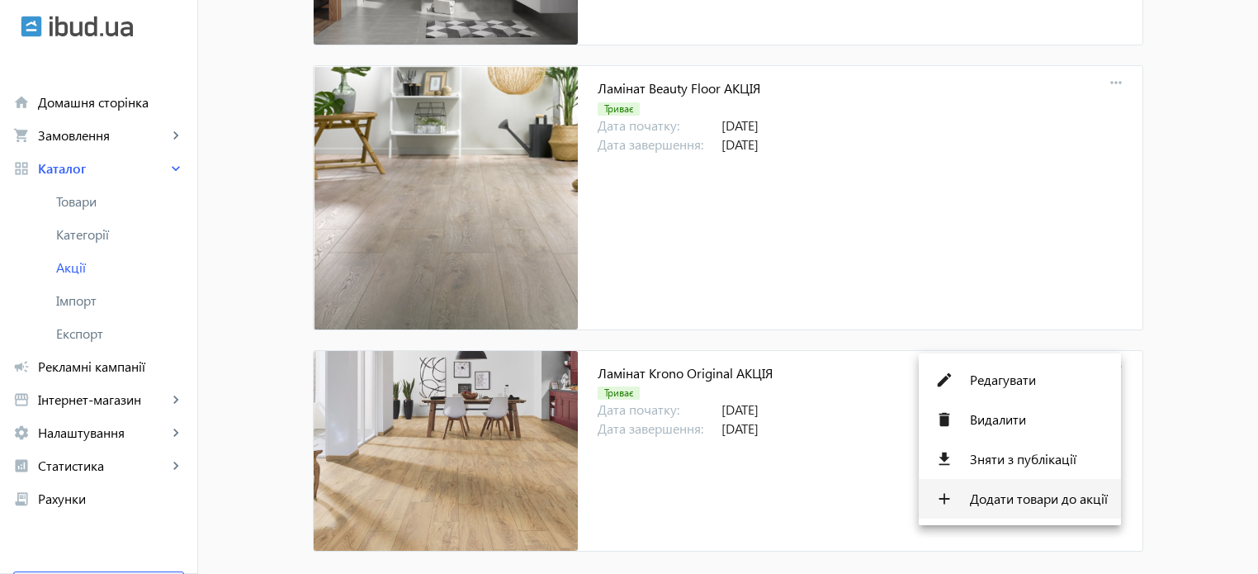
click at [1088, 493] on span "Додати товари до акції" at bounding box center [1039, 498] width 138 height 13
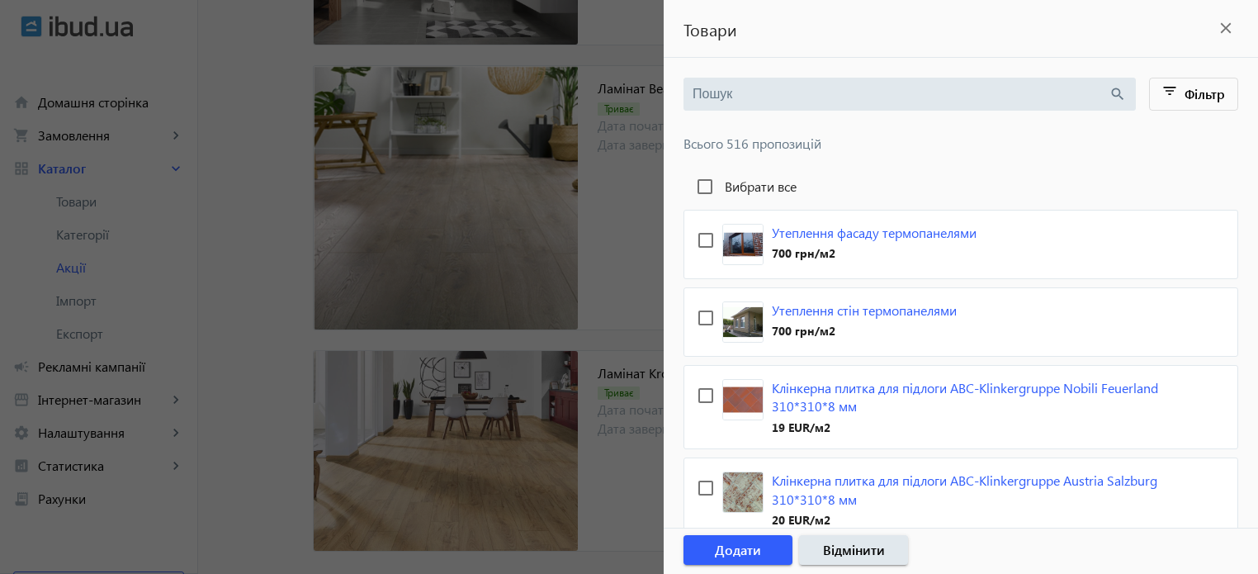
click at [738, 85] on input "search" at bounding box center [901, 94] width 416 height 18
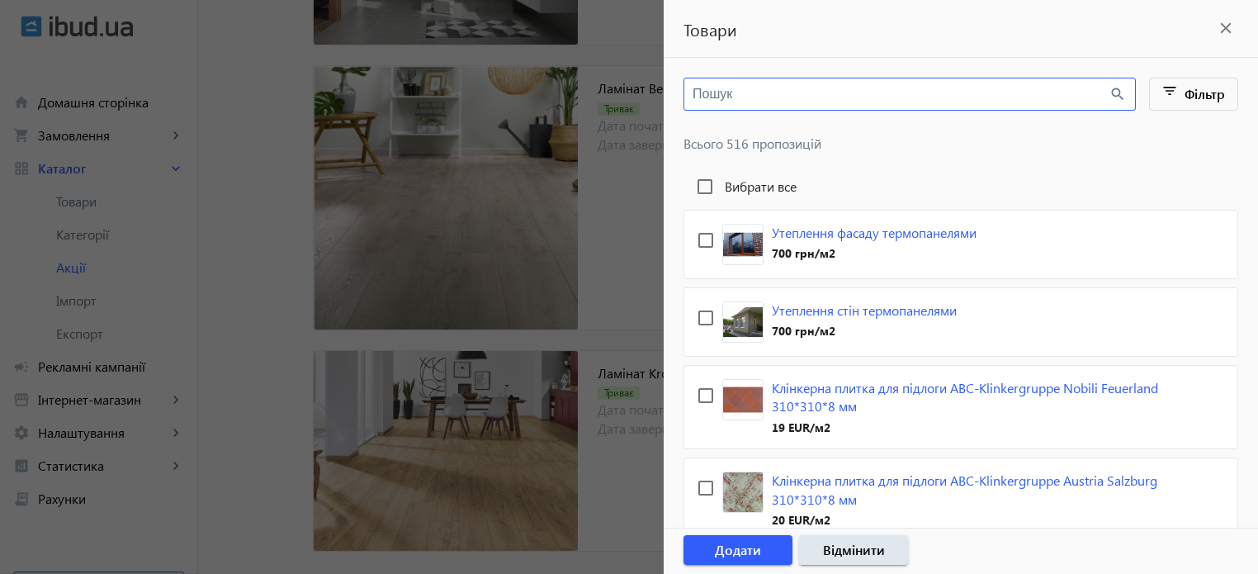
paste input "Krono Original"
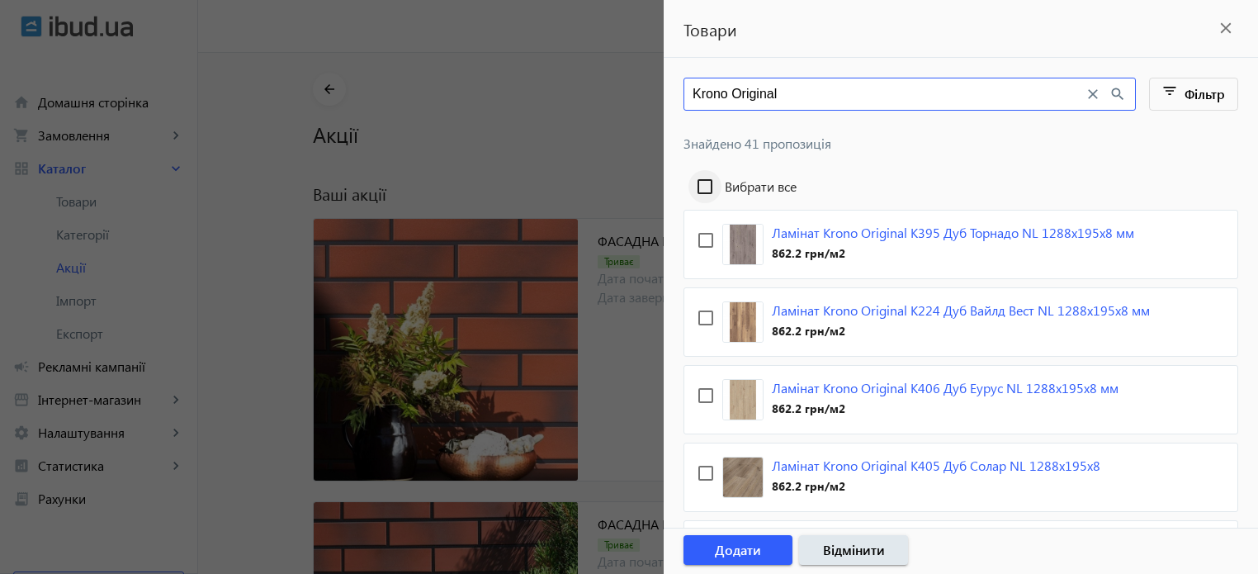
type input "Krono Original"
click at [708, 181] on input "Вибрати все" at bounding box center [705, 186] width 33 height 33
checkbox input "true"
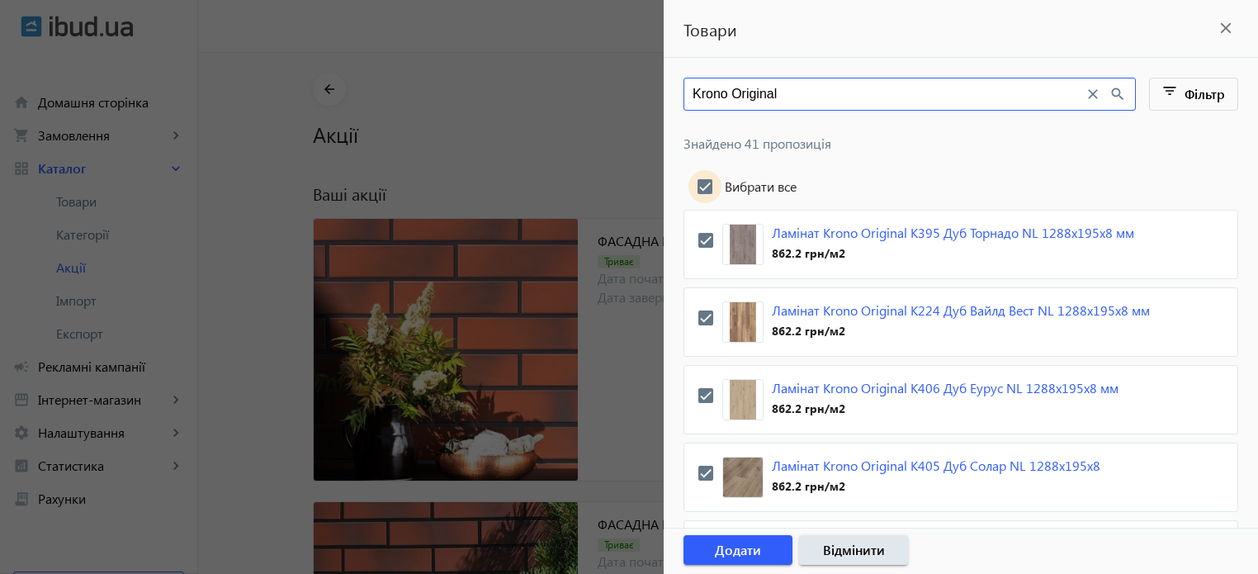
checkbox input "true"
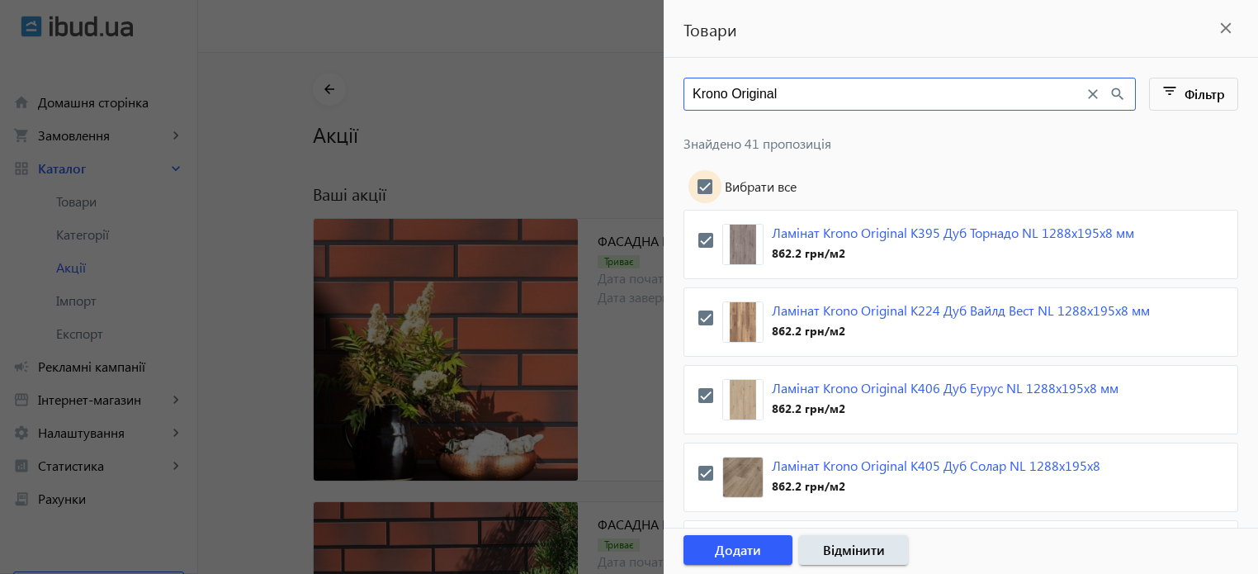
checkbox input "true"
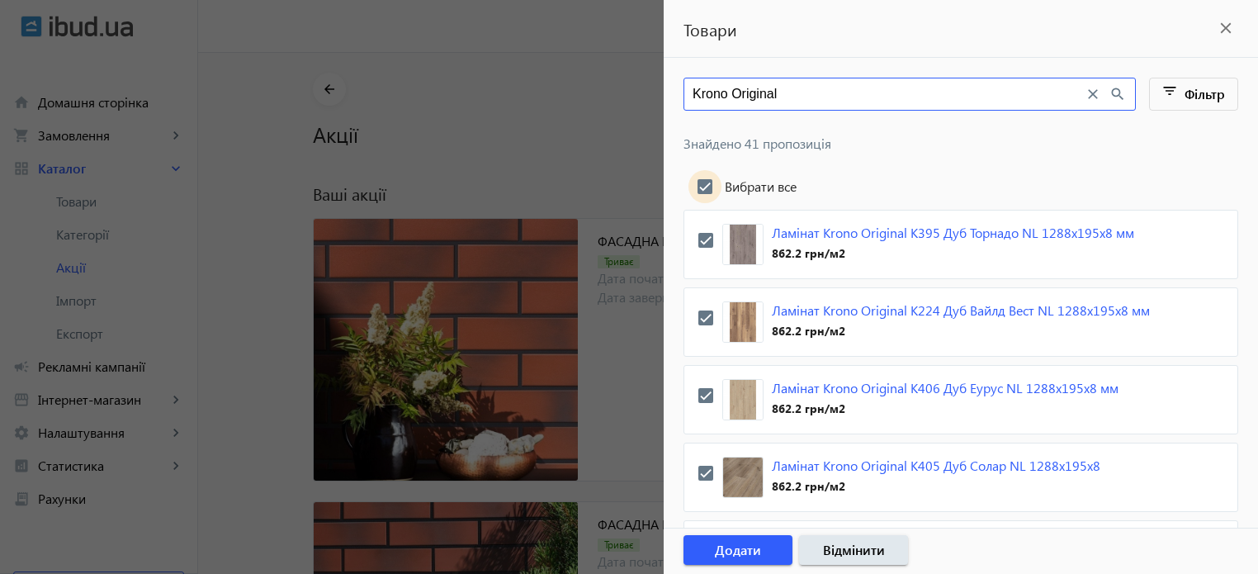
checkbox input "true"
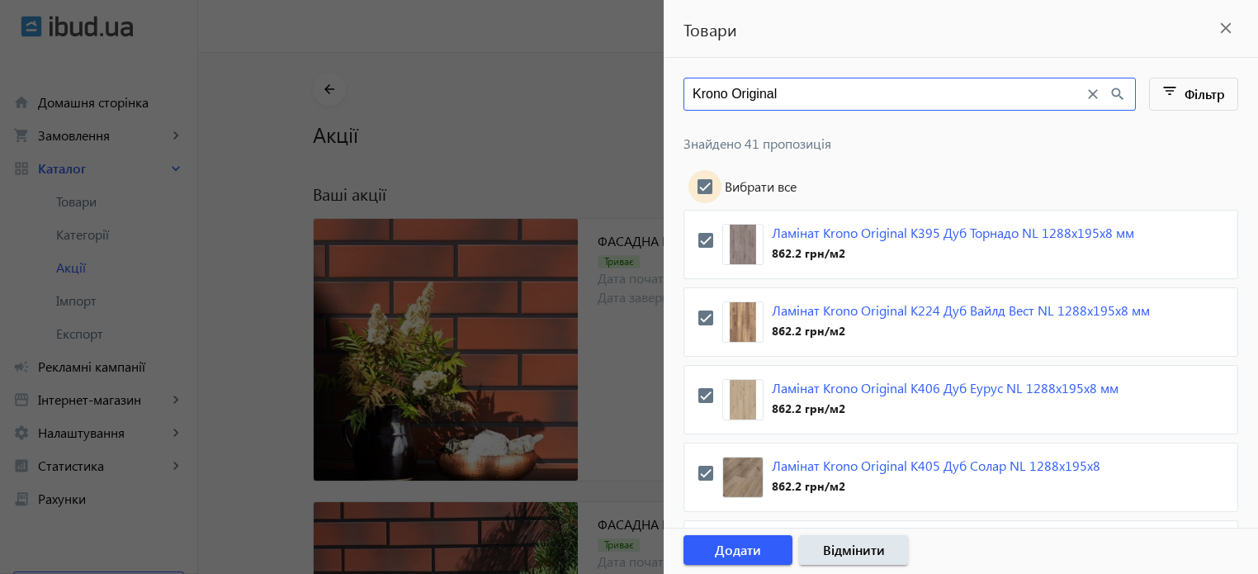
checkbox input "true"
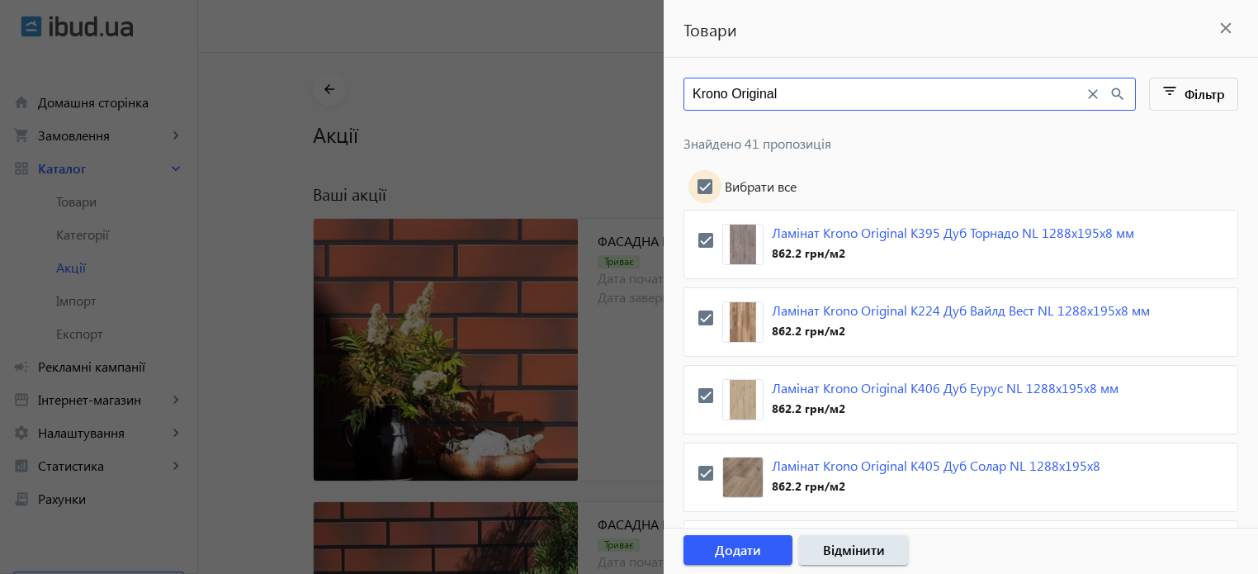
checkbox input "true"
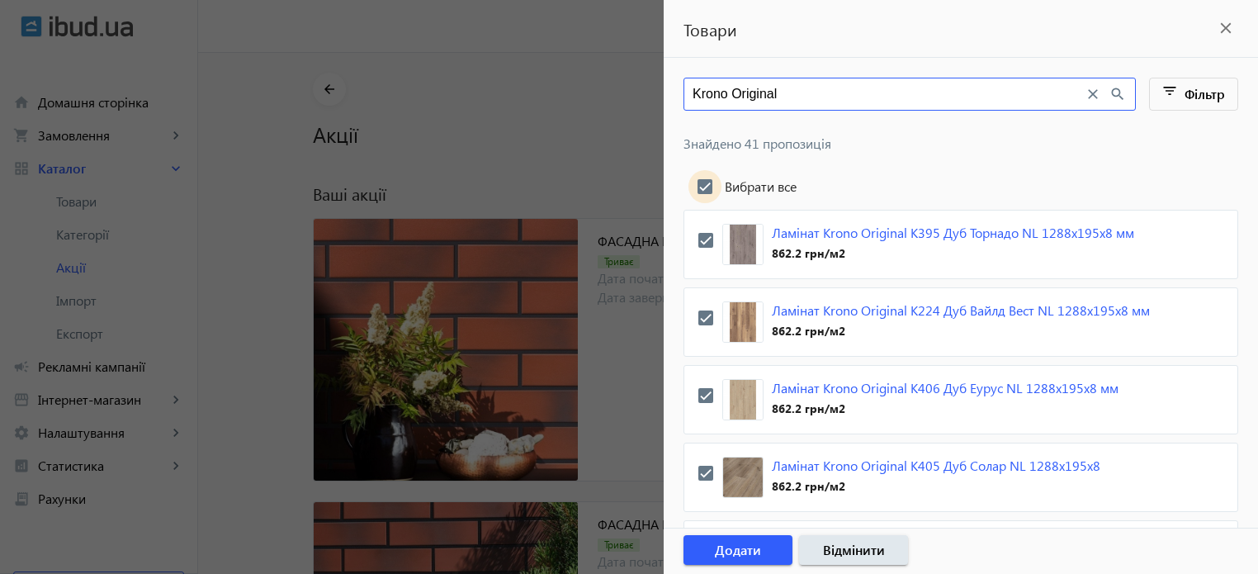
checkbox input "true"
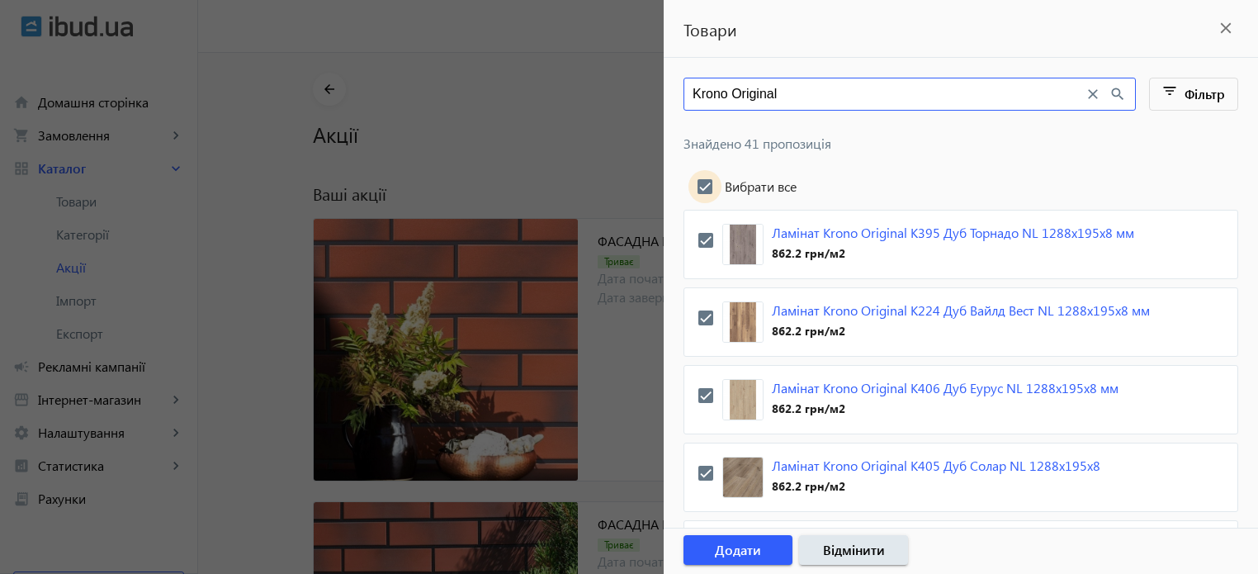
checkbox input "true"
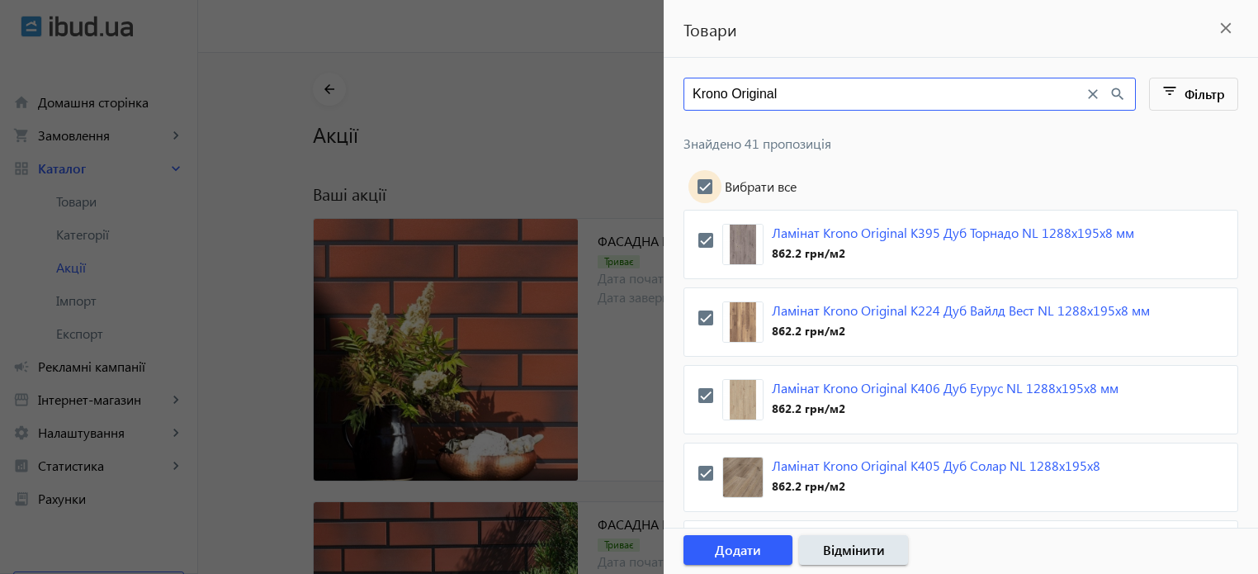
checkbox input "true"
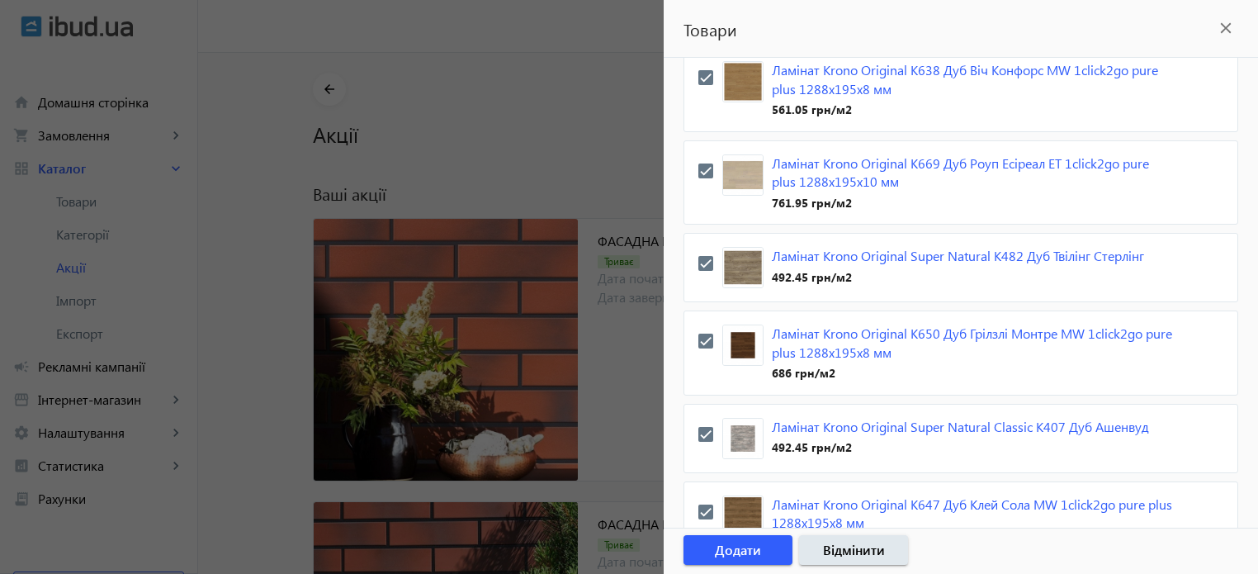
scroll to position [3220, 0]
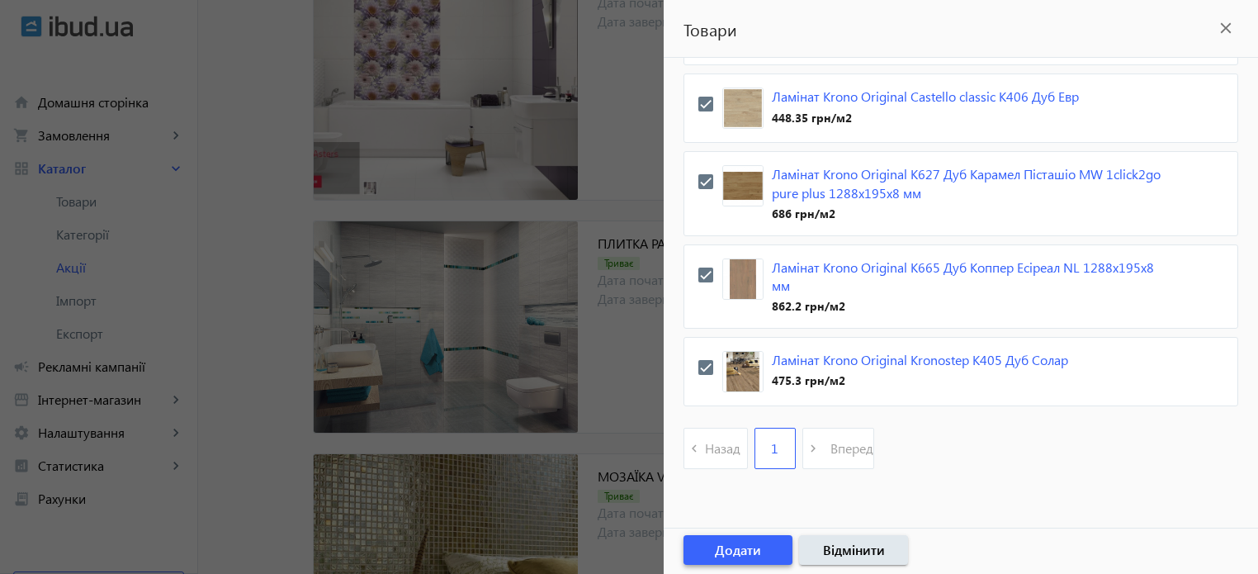
click at [732, 545] on span "Додати" at bounding box center [738, 550] width 46 height 18
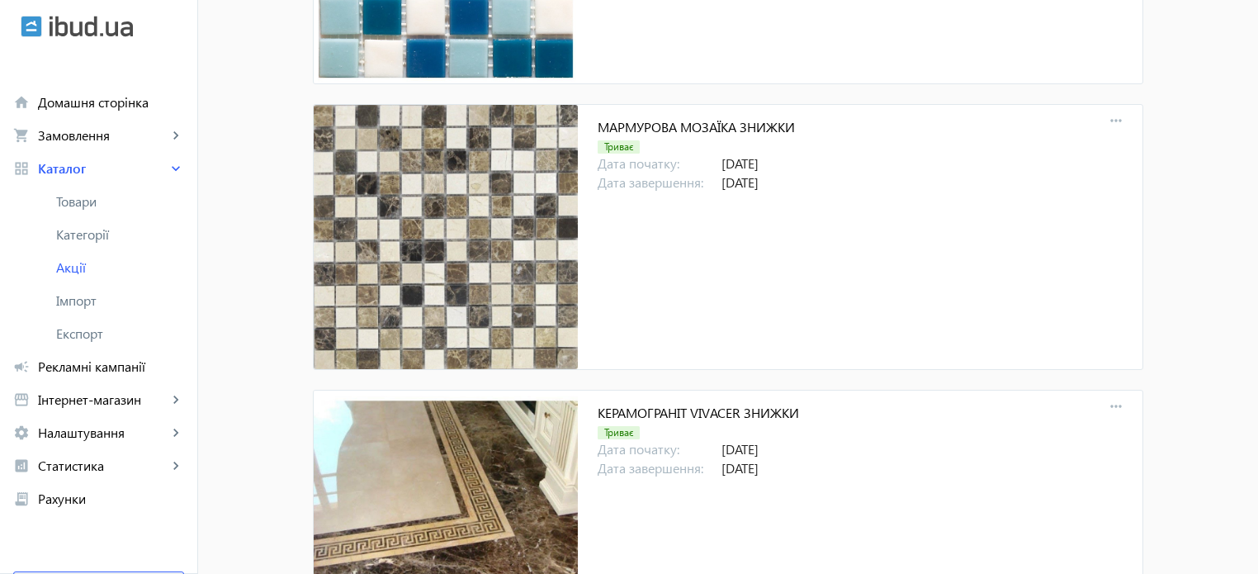
scroll to position [0, 0]
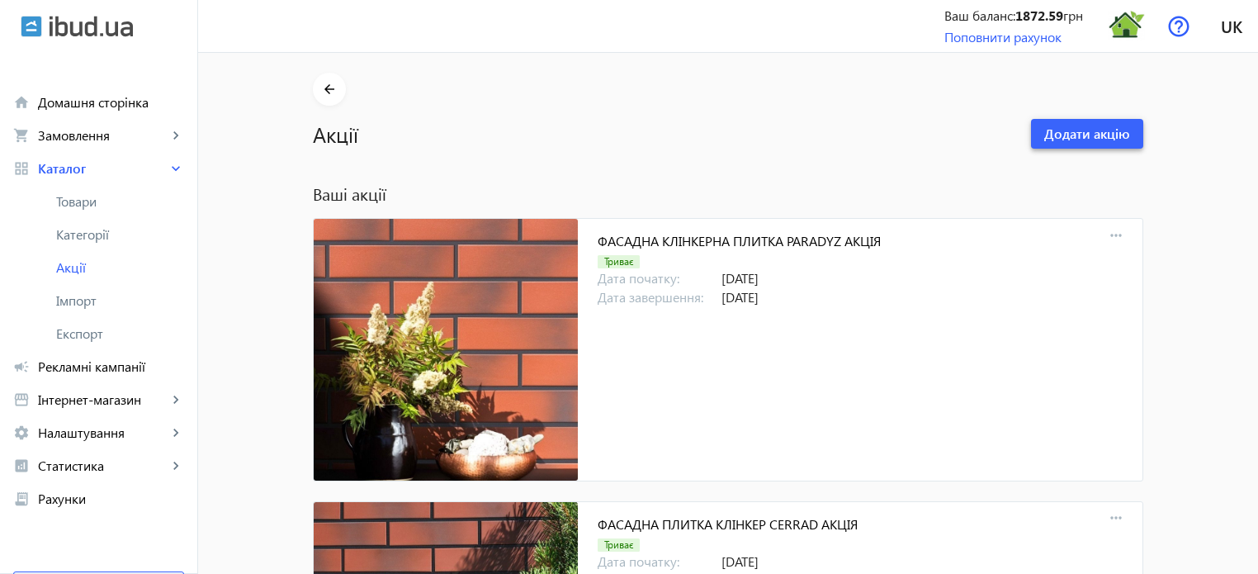
click at [1083, 130] on span "Додати акцію" at bounding box center [1087, 134] width 86 height 18
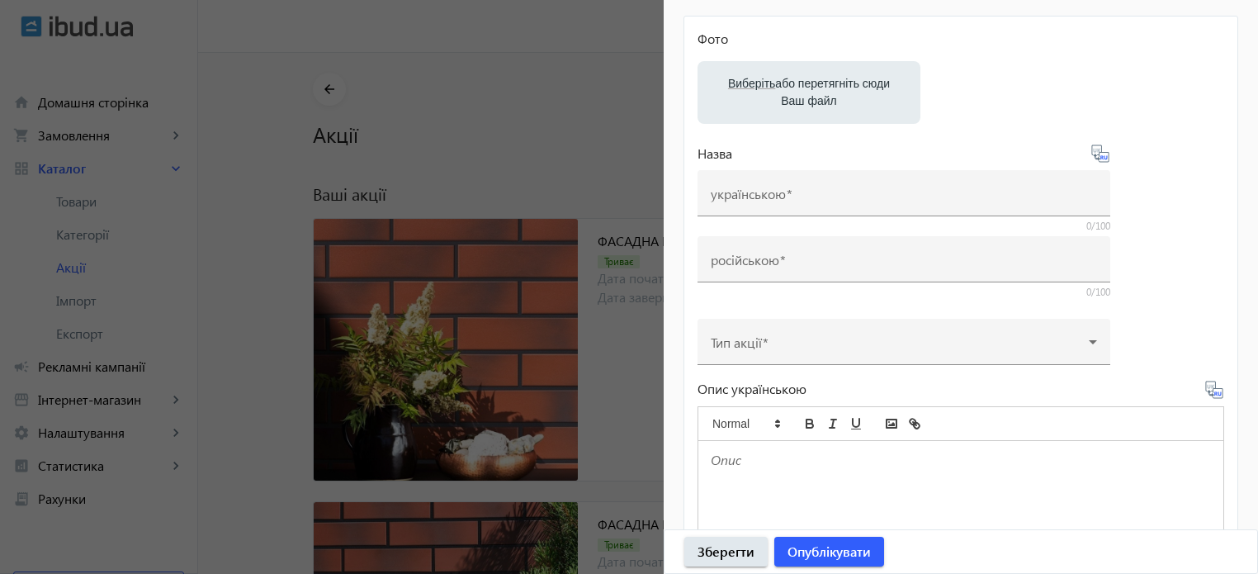
scroll to position [495, 0]
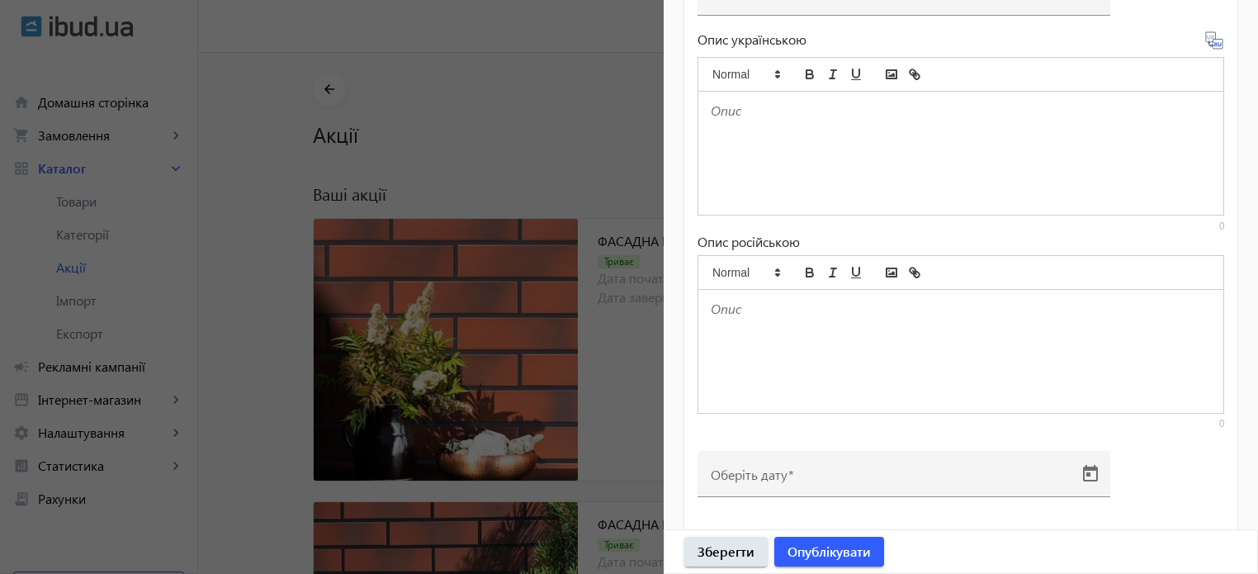
click at [754, 310] on p at bounding box center [961, 309] width 500 height 19
click at [727, 118] on p at bounding box center [961, 111] width 500 height 19
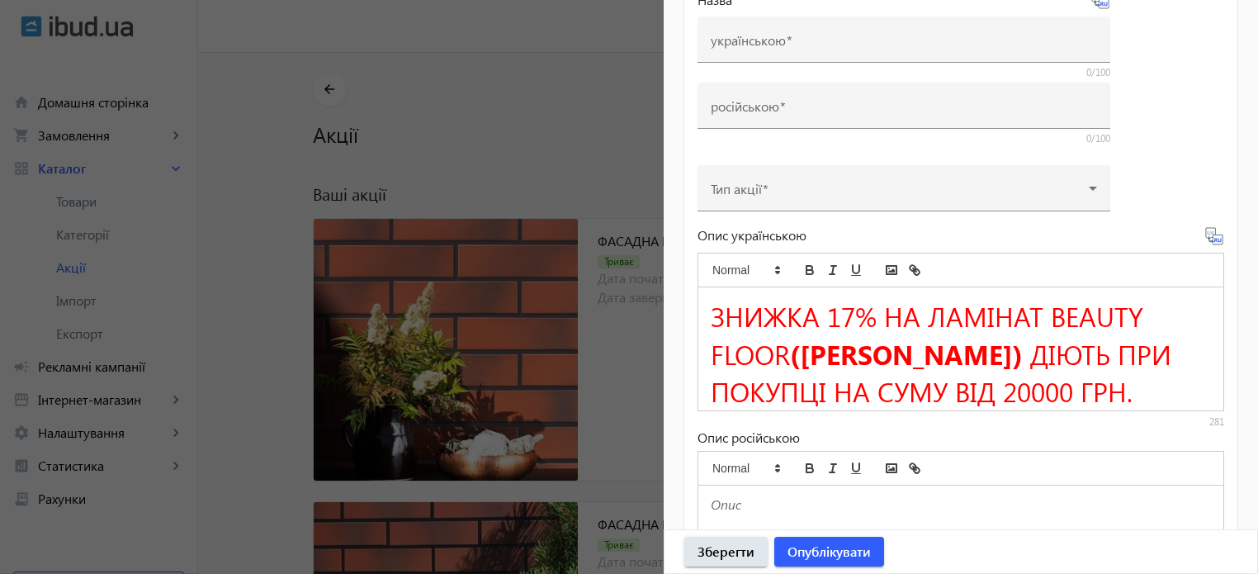
scroll to position [83, 0]
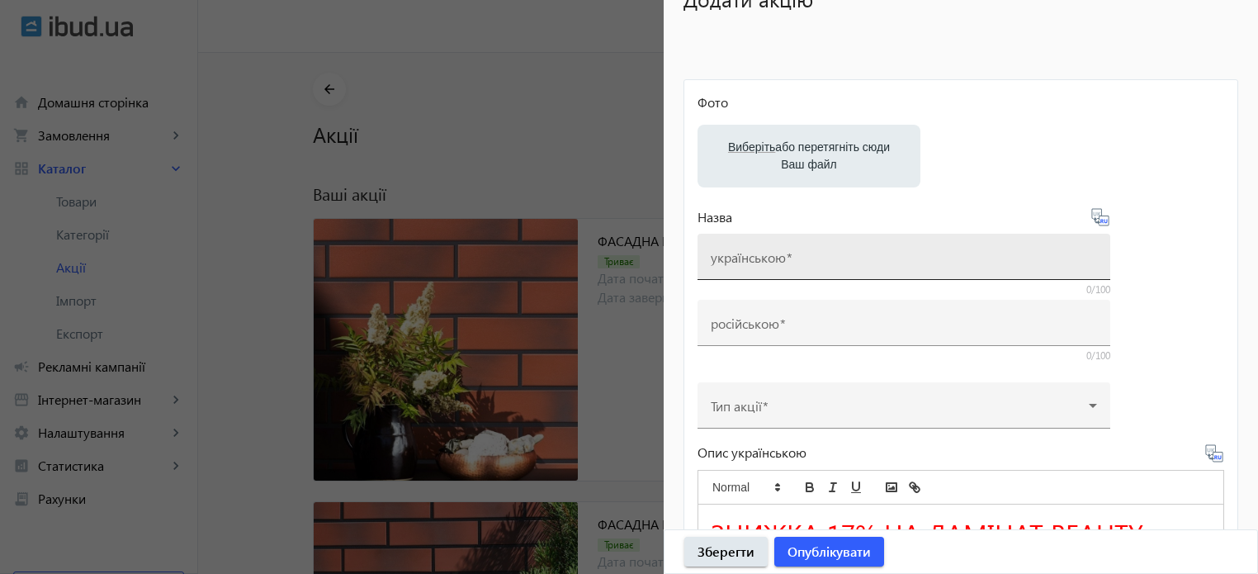
click at [750, 250] on mat-label "українською" at bounding box center [748, 257] width 75 height 17
click at [750, 253] on input "українською" at bounding box center [904, 261] width 386 height 17
paste input "Ламінат Beauty Floor АКЦІЯ"
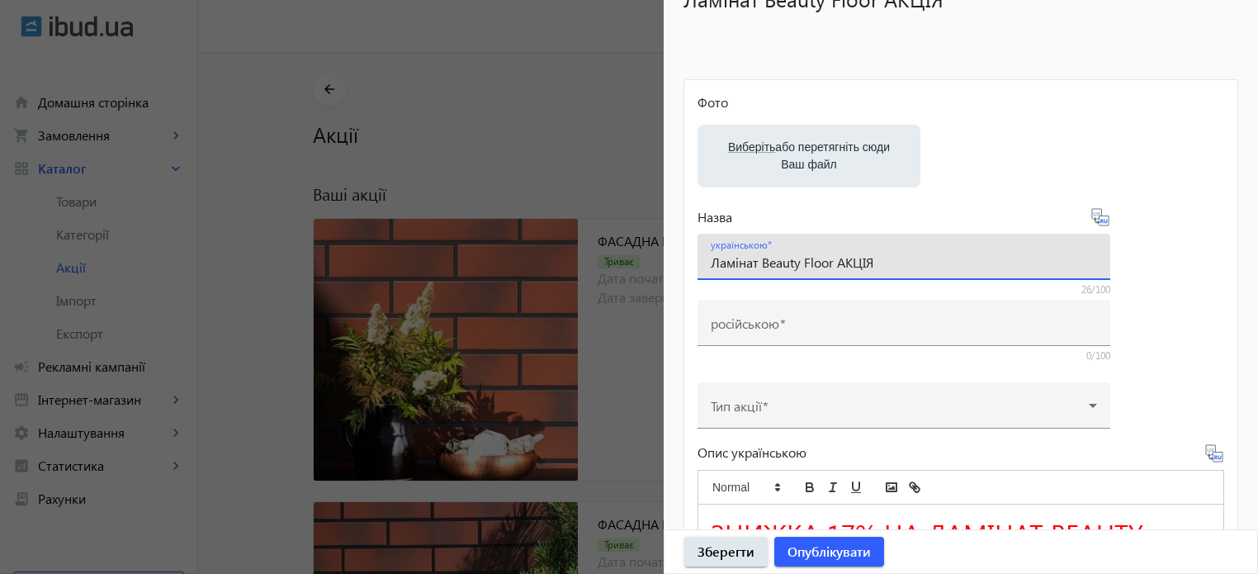
drag, startPoint x: 836, startPoint y: 262, endPoint x: 765, endPoint y: 263, distance: 71.0
click at [765, 263] on input "Ламінат Beauty Floor АКЦІЯ" at bounding box center [904, 261] width 386 height 17
paste input "Kaindl"
type input "Ламінат Kaindl АКЦІЯ"
click at [1103, 217] on icon at bounding box center [1101, 217] width 20 height 20
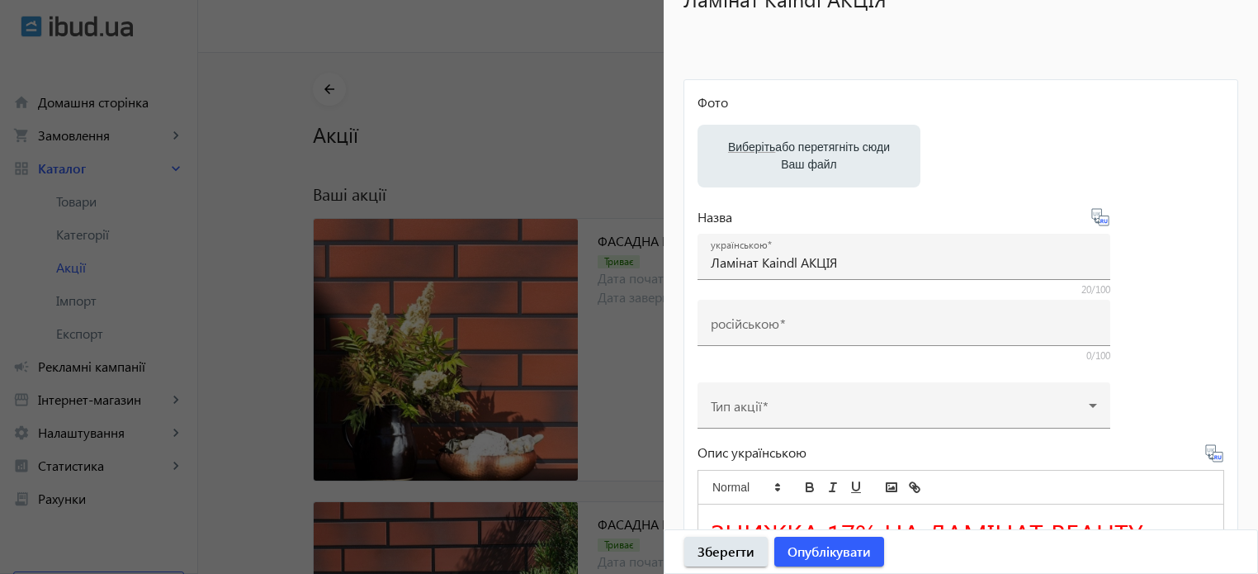
type input "Ламинат Kaindl АКЦИЯ"
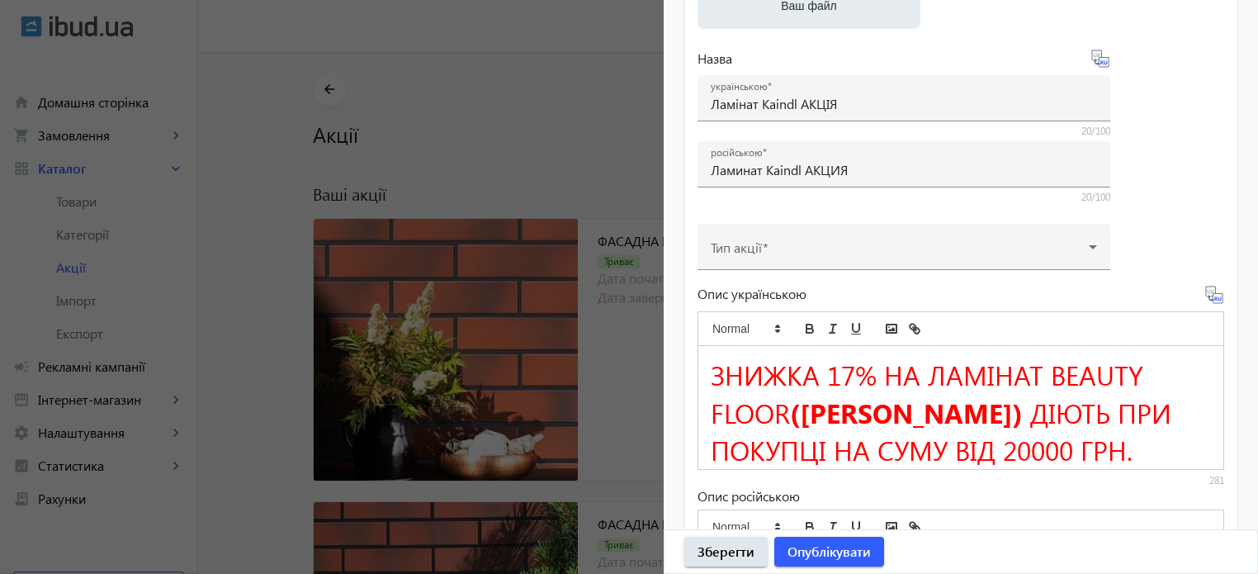
scroll to position [248, 0]
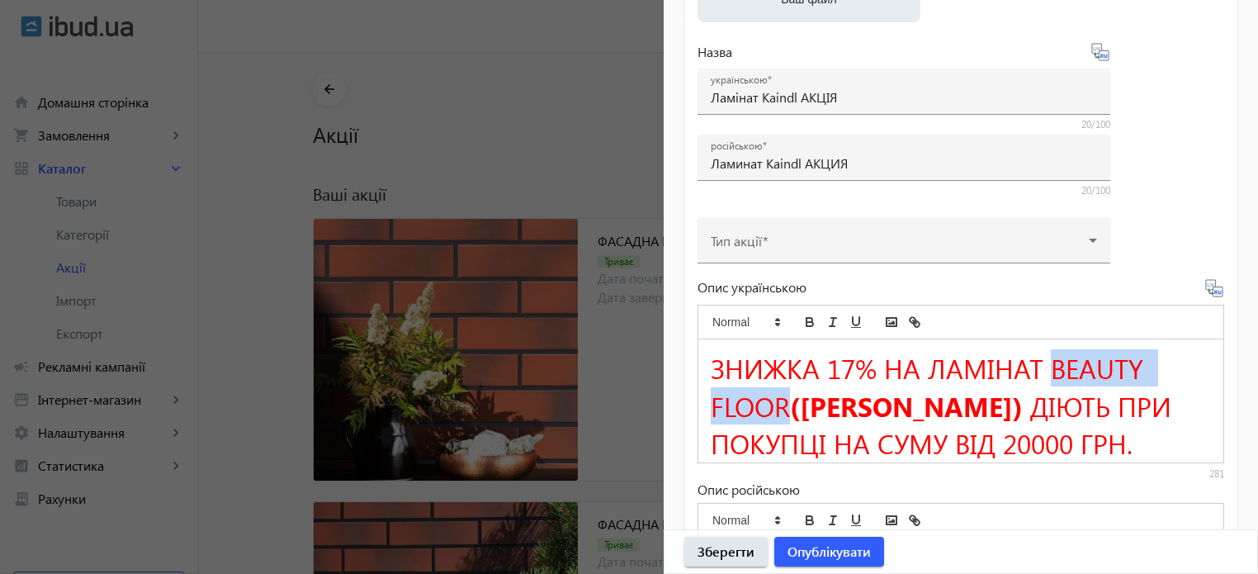
drag, startPoint x: 1049, startPoint y: 363, endPoint x: 792, endPoint y: 409, distance: 261.6
click at [792, 409] on h1 "ЗНИЖКА 17% НА ЛАМІНАТ BEAUTY FLOOR (БЬЮТІ ФЛОР) ДІЮТЬ ПРИ ПОКУПЦІ НА СУМУ ВІД 2…" at bounding box center [961, 405] width 500 height 112
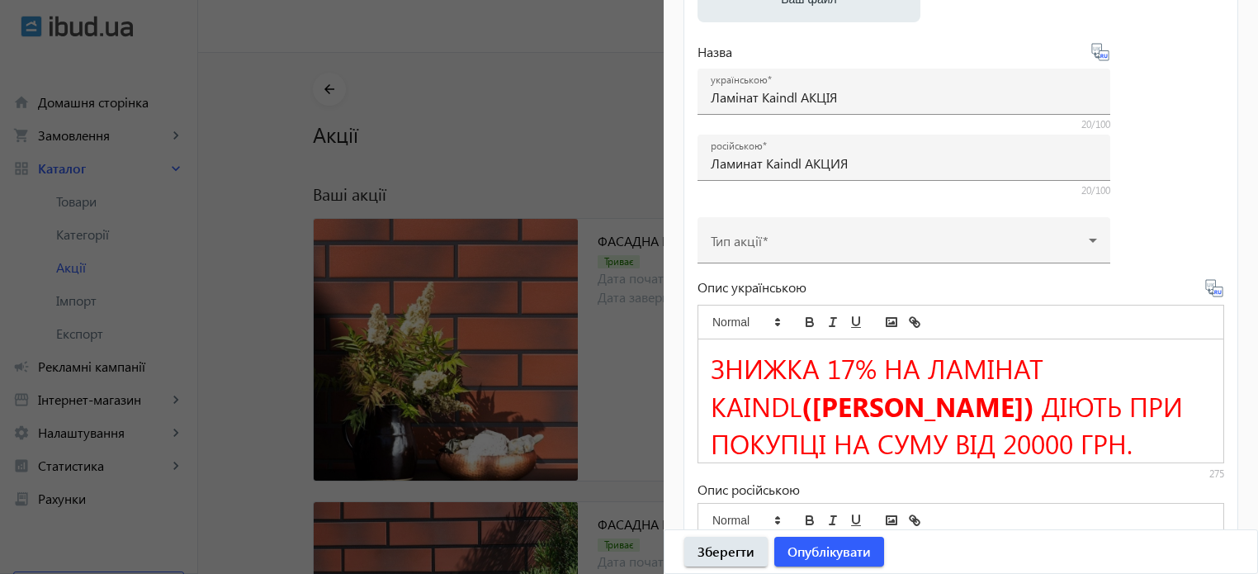
click at [888, 402] on strong "(БЬЮТІ ФЛОР)" at bounding box center [918, 405] width 233 height 37
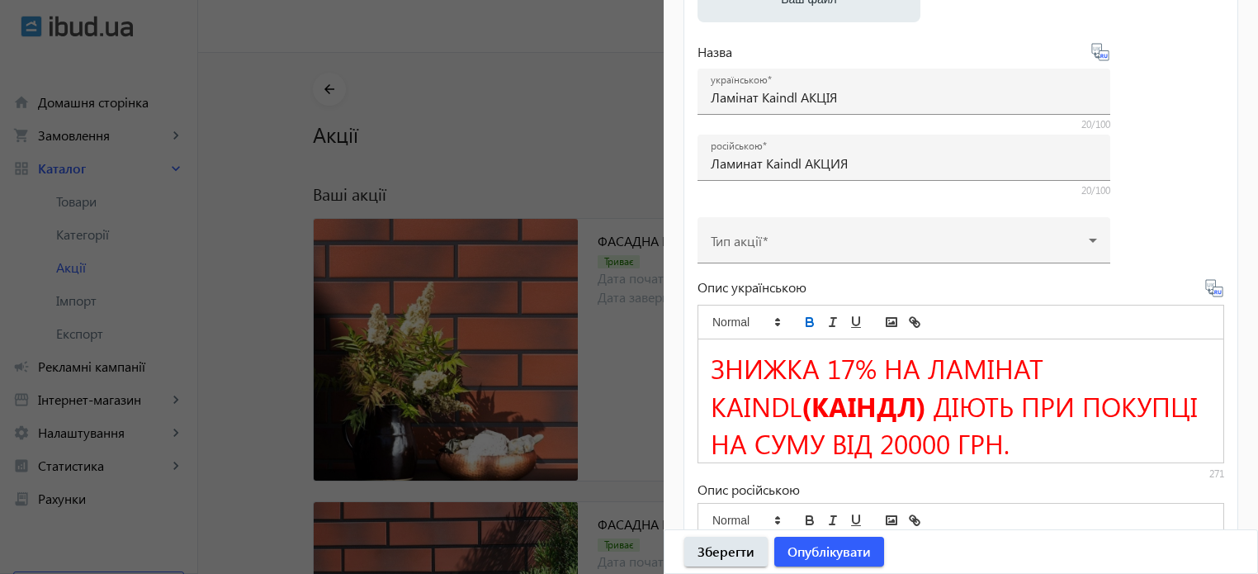
click at [1209, 292] on icon at bounding box center [1215, 288] width 20 height 20
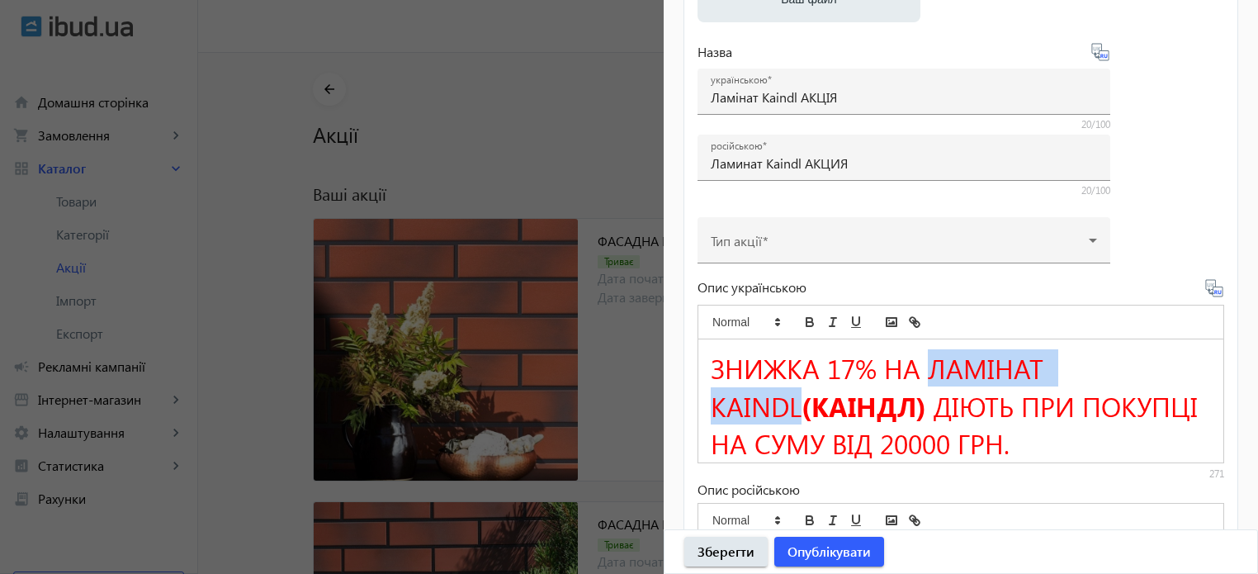
drag, startPoint x: 926, startPoint y: 363, endPoint x: 1133, endPoint y: 359, distance: 206.5
click at [1051, 359] on span "ЗНИЖКА 17% НА ЛАМІНАТ KAINDL" at bounding box center [881, 386] width 340 height 74
click at [812, 320] on icon "bold" at bounding box center [810, 320] width 6 height 4
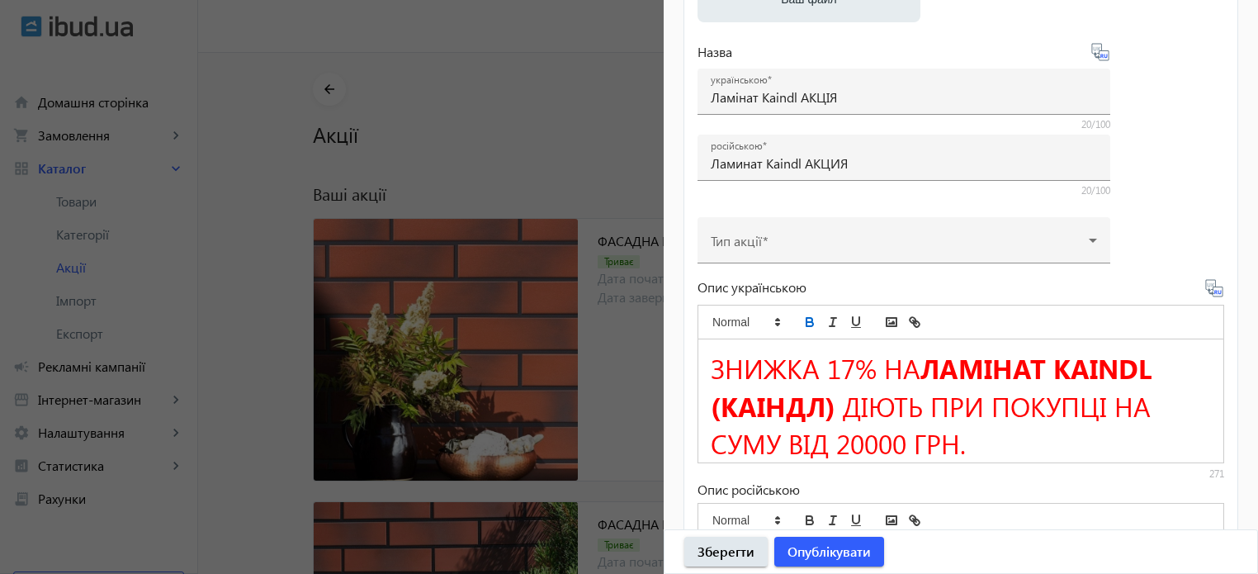
copy span "ЛАМІНАТ KAINDL"
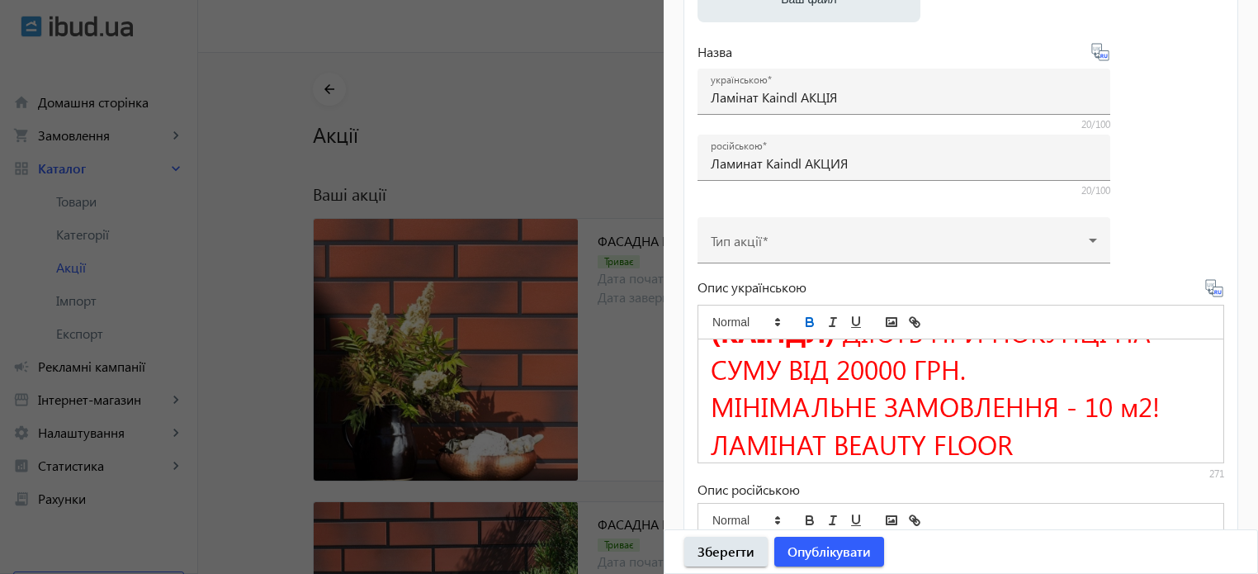
scroll to position [159, 0]
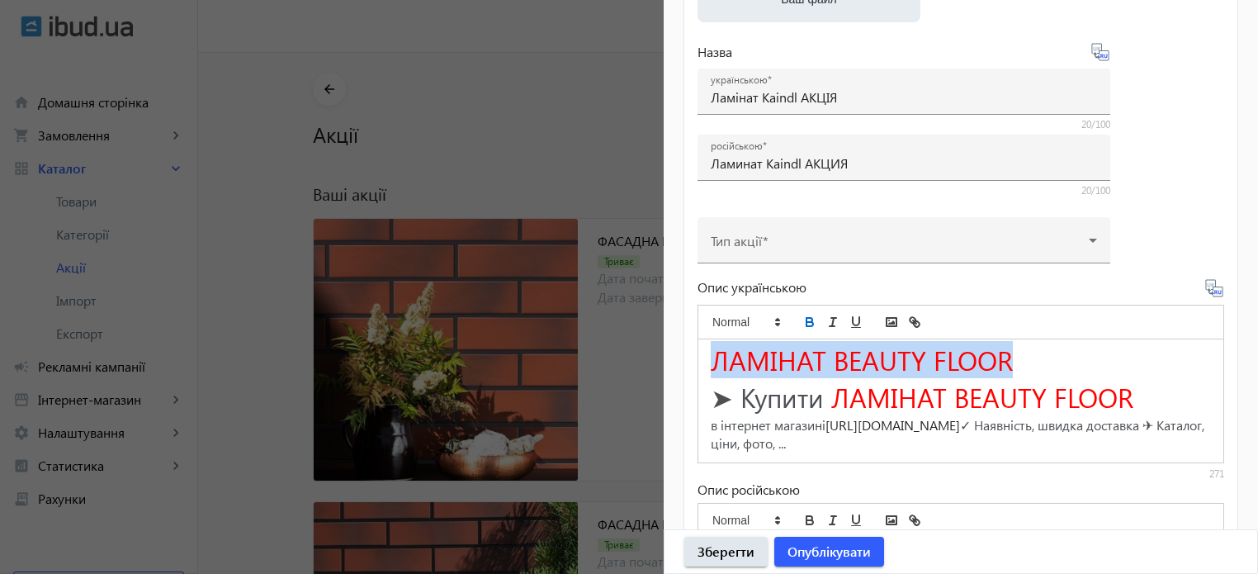
drag, startPoint x: 710, startPoint y: 356, endPoint x: 1030, endPoint y: 353, distance: 320.4
click at [1030, 353] on h1 "ЛАМІНАТ BEAUTY FLOOR" at bounding box center [961, 359] width 500 height 37
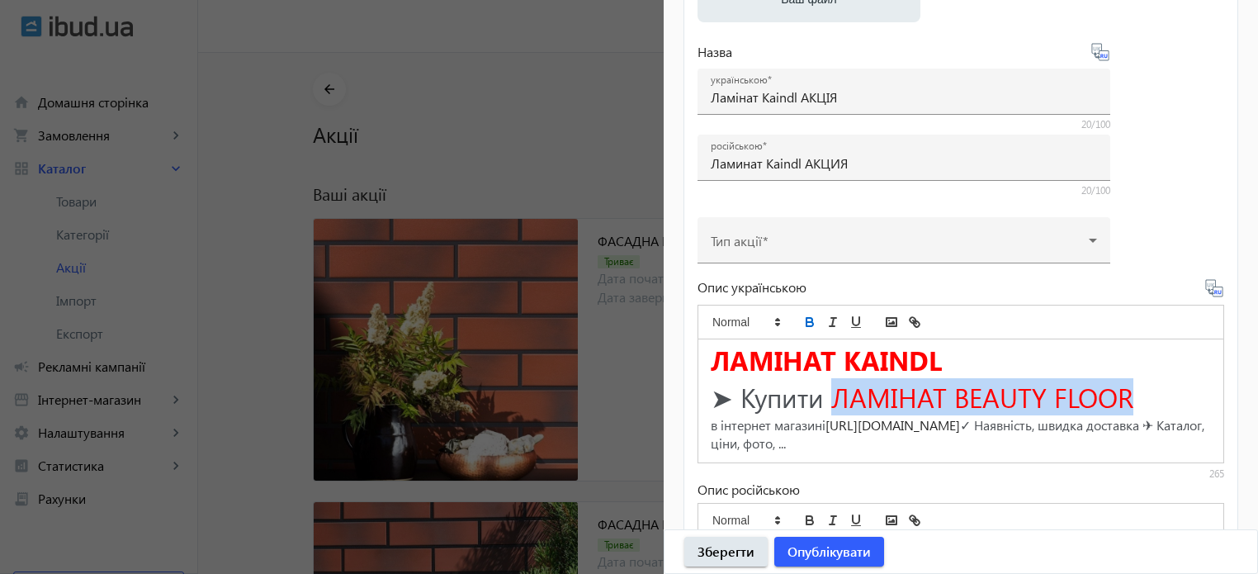
drag, startPoint x: 840, startPoint y: 392, endPoint x: 1136, endPoint y: 391, distance: 296.4
click at [1136, 391] on h1 "➤ Купити ЛАМІНАТ BEAUTY FLOOR" at bounding box center [961, 396] width 500 height 37
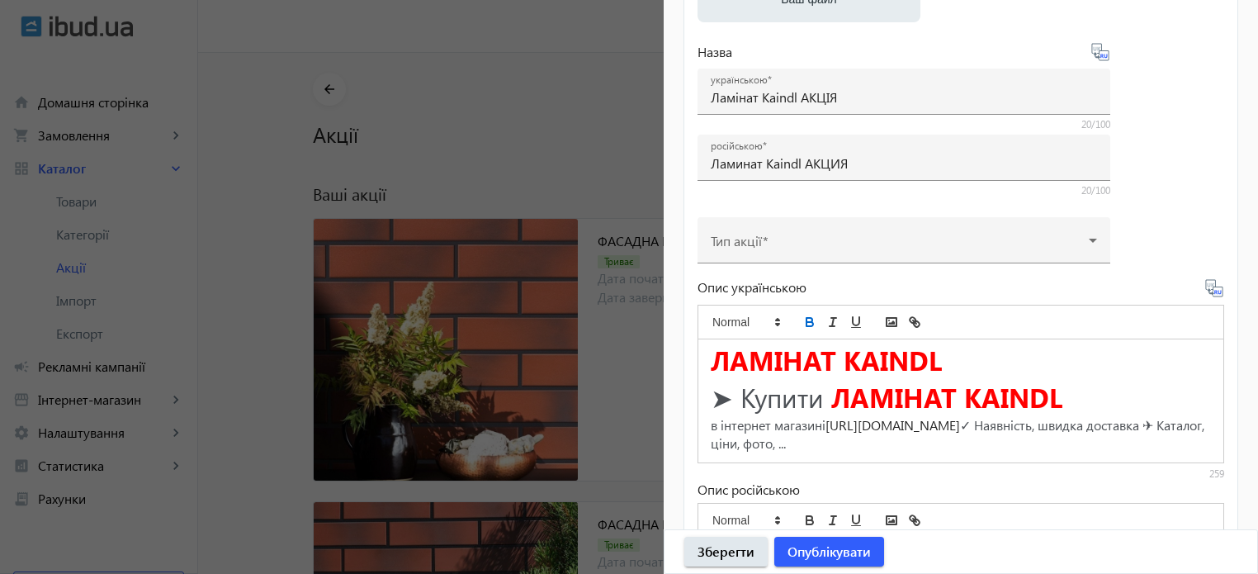
click at [1210, 287] on icon at bounding box center [1215, 288] width 20 height 20
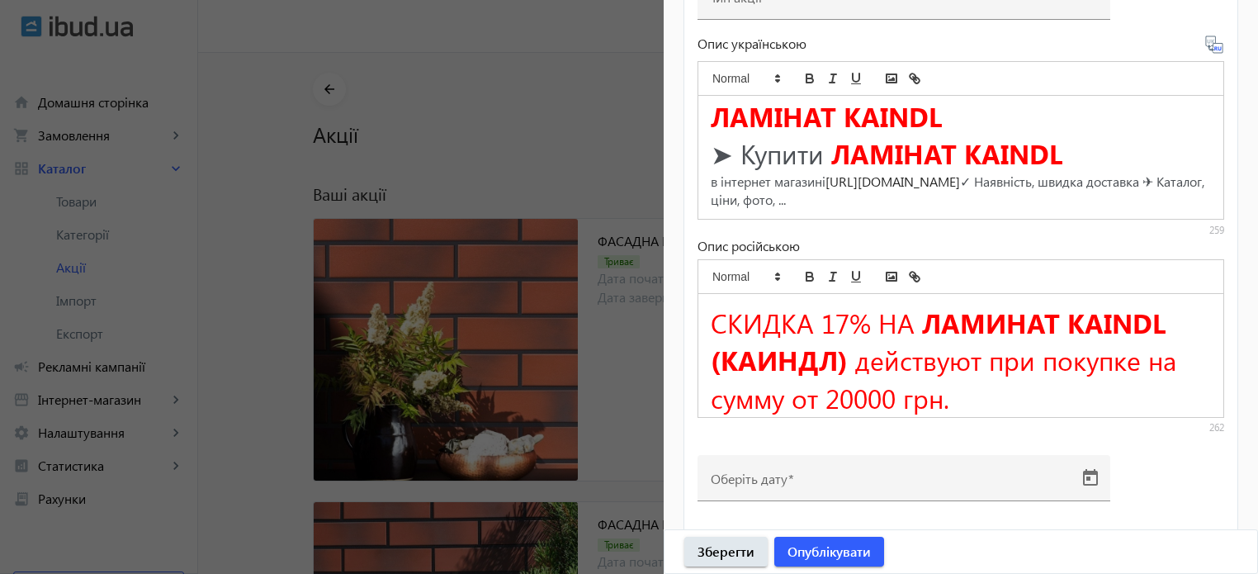
scroll to position [511, 0]
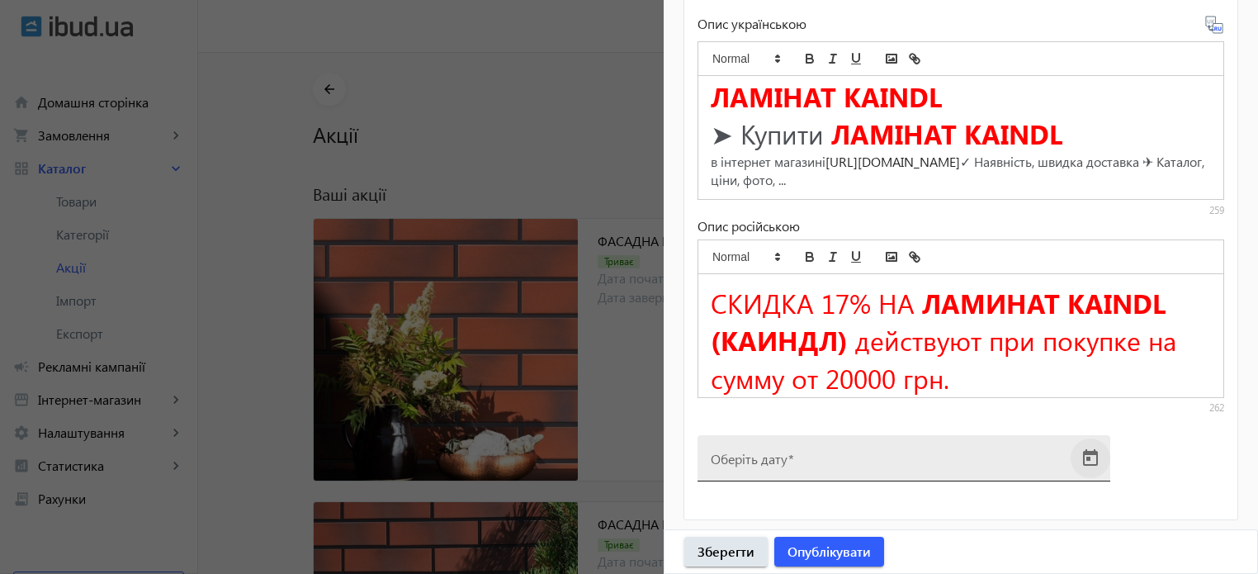
click at [1097, 448] on span "Open calendar" at bounding box center [1091, 458] width 40 height 40
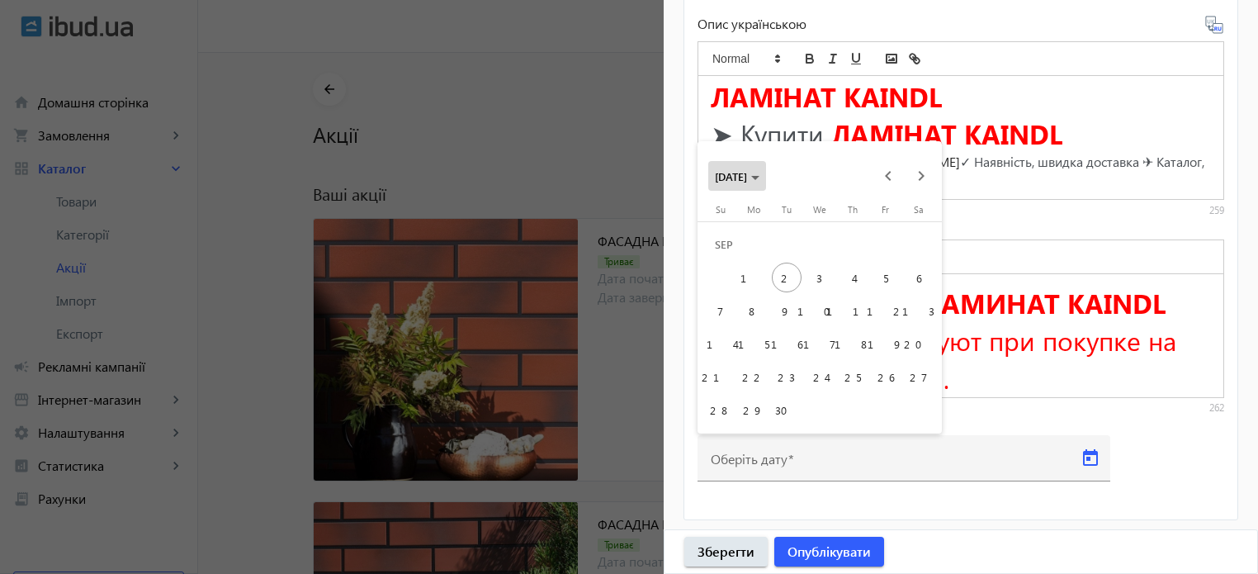
click at [760, 180] on span "[DATE]" at bounding box center [737, 176] width 45 height 14
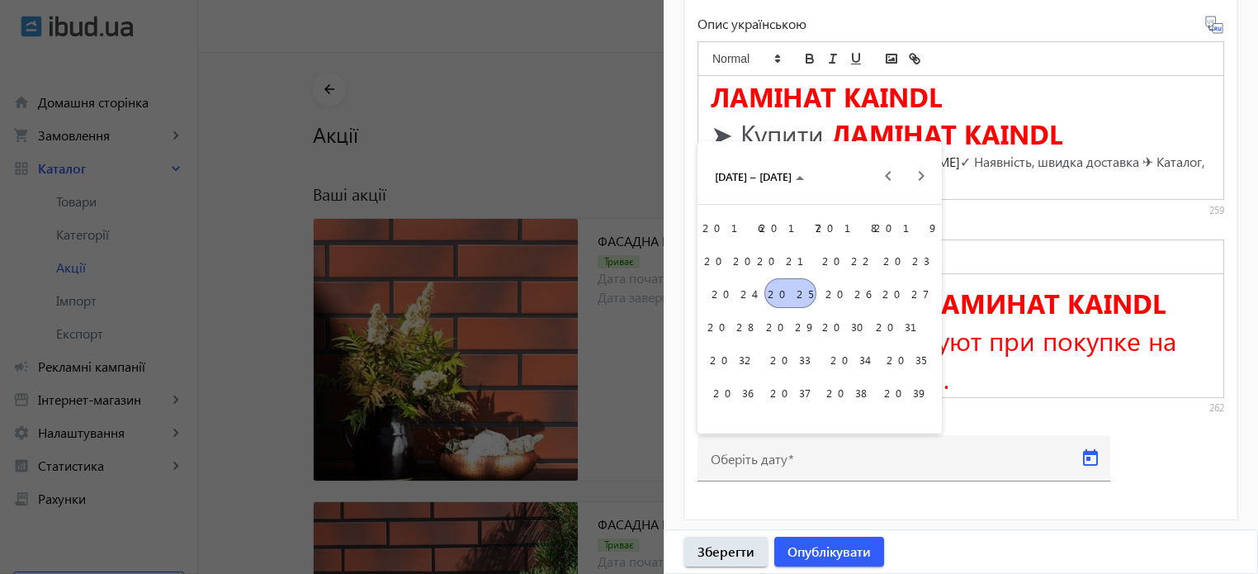
click at [855, 295] on span "2026" at bounding box center [848, 293] width 52 height 30
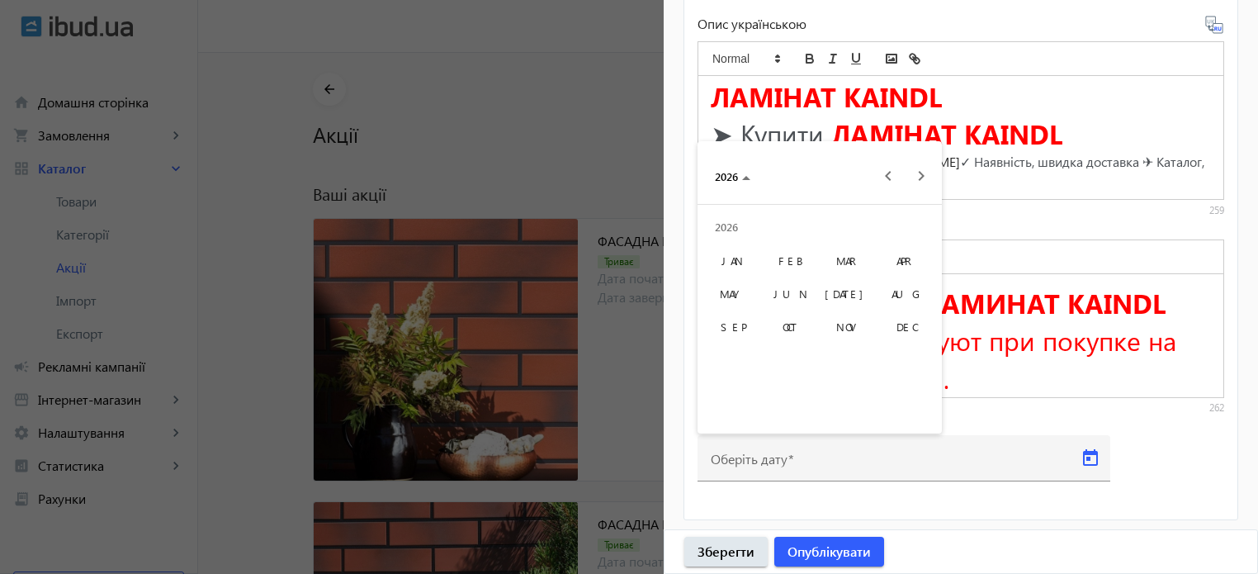
click at [917, 329] on span "DEC" at bounding box center [906, 326] width 52 height 30
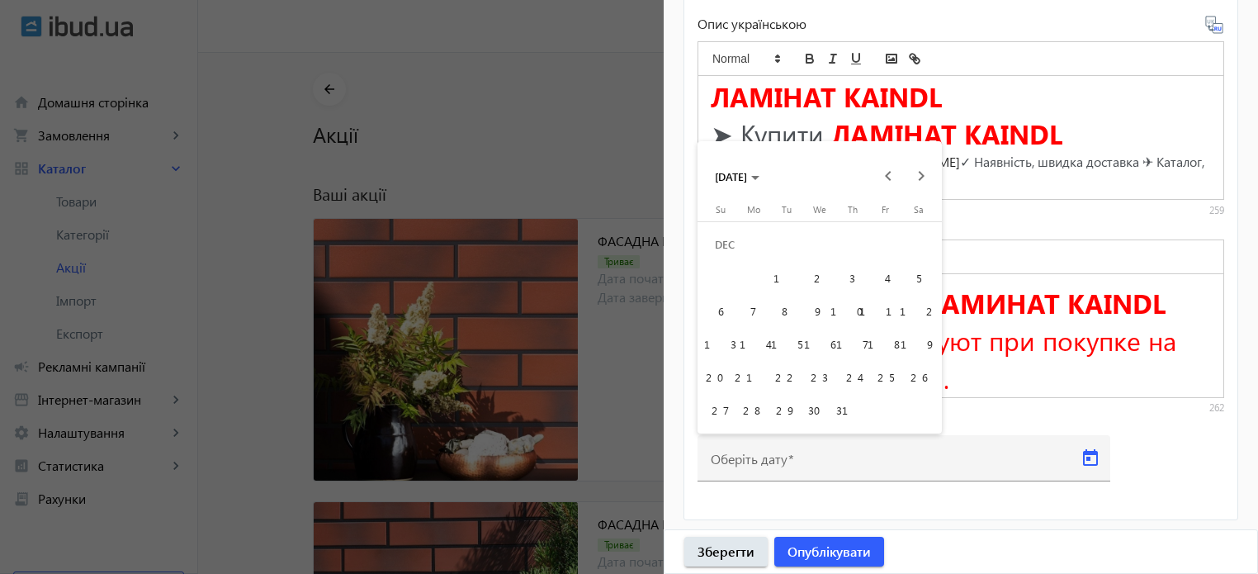
click at [860, 413] on span "31" at bounding box center [853, 410] width 30 height 30
type input "[DATE]"
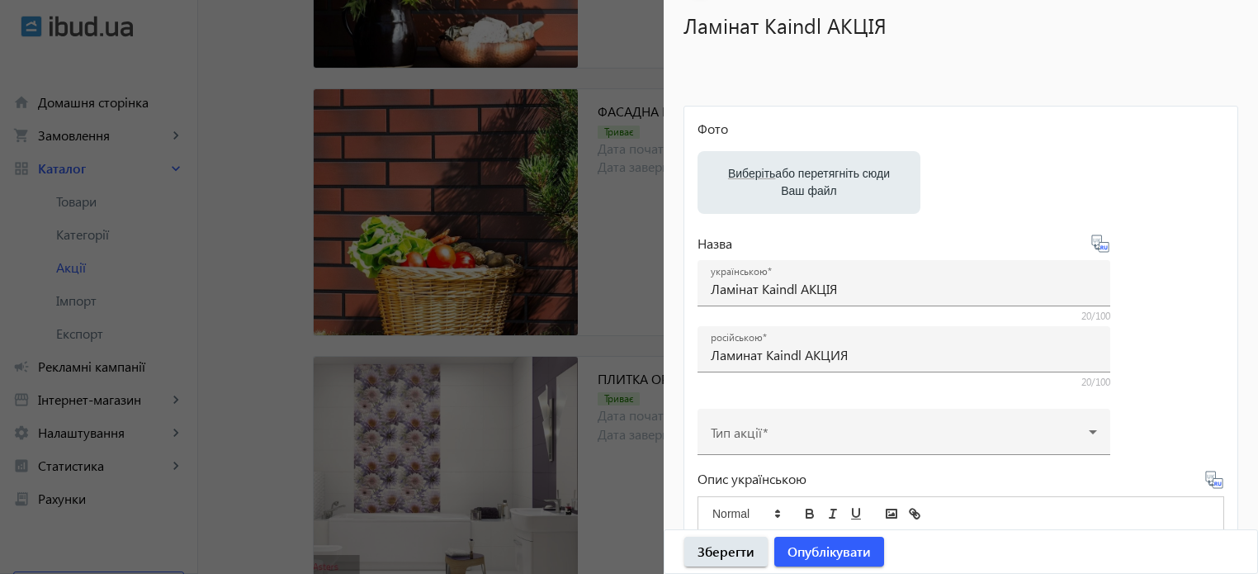
scroll to position [16, 0]
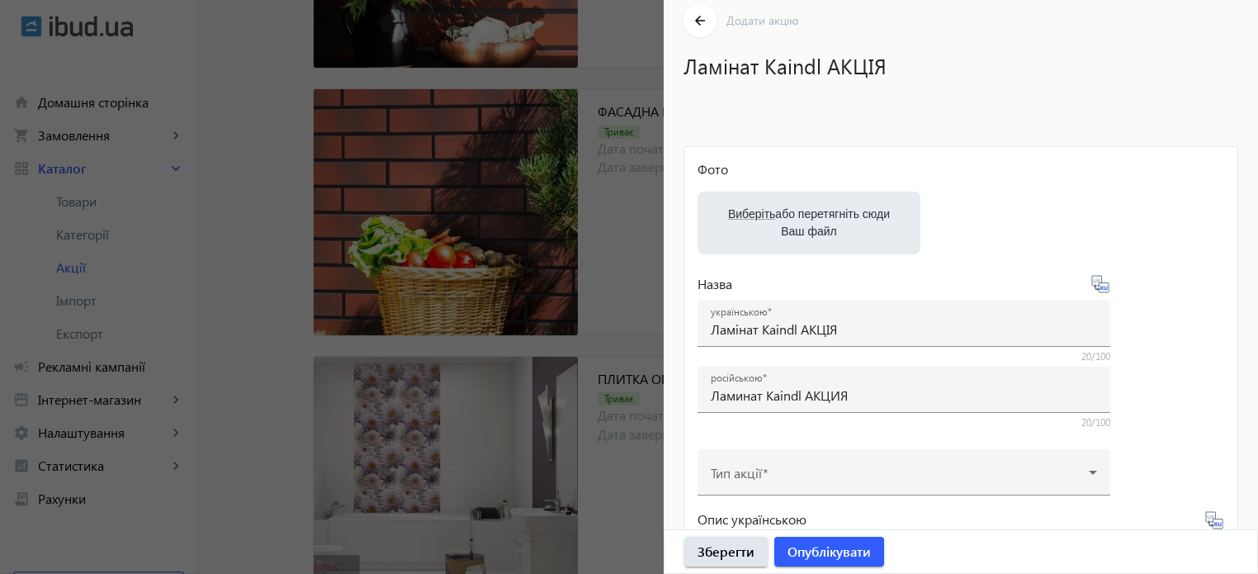
click at [816, 224] on label "Виберіть або перетягніть сюди Ваш файл" at bounding box center [809, 223] width 197 height 46
click at [816, 224] on input "Виберіть або перетягніть сюди Ваш файл" at bounding box center [809, 225] width 197 height 20
type input "C:\fakepath\kaindl-1.jpeg"
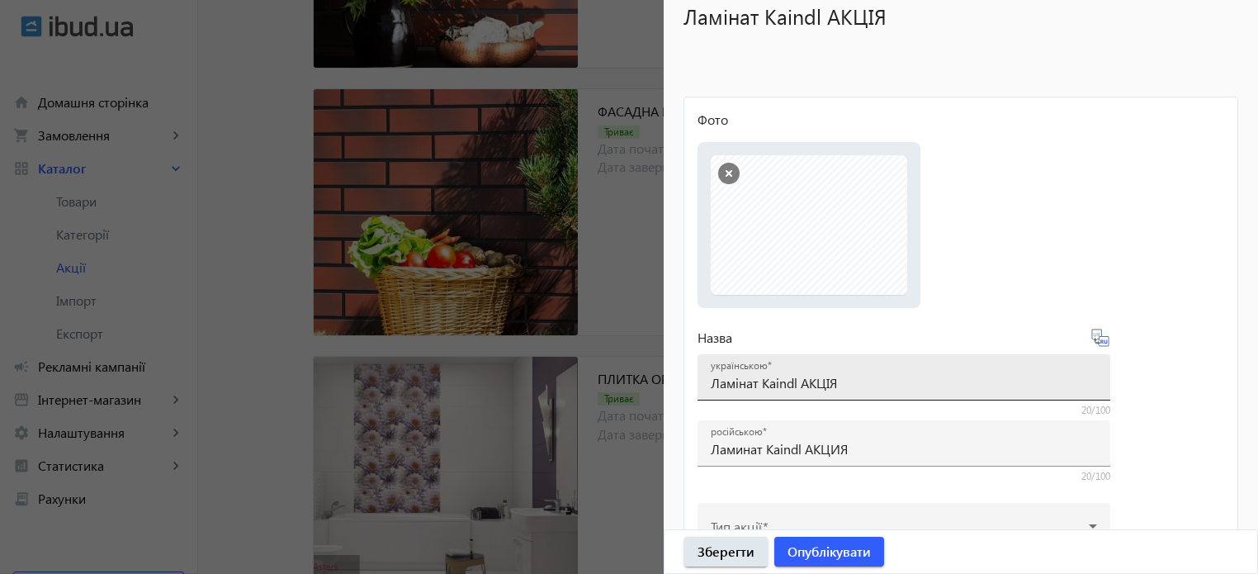
scroll to position [263, 0]
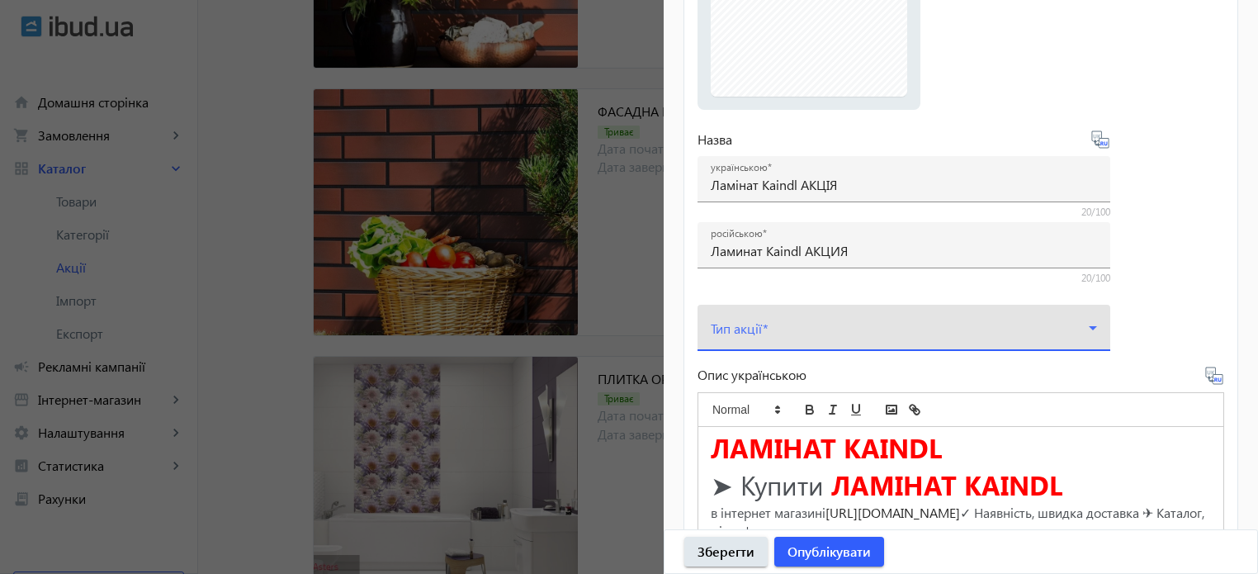
click at [751, 328] on span at bounding box center [900, 334] width 378 height 13
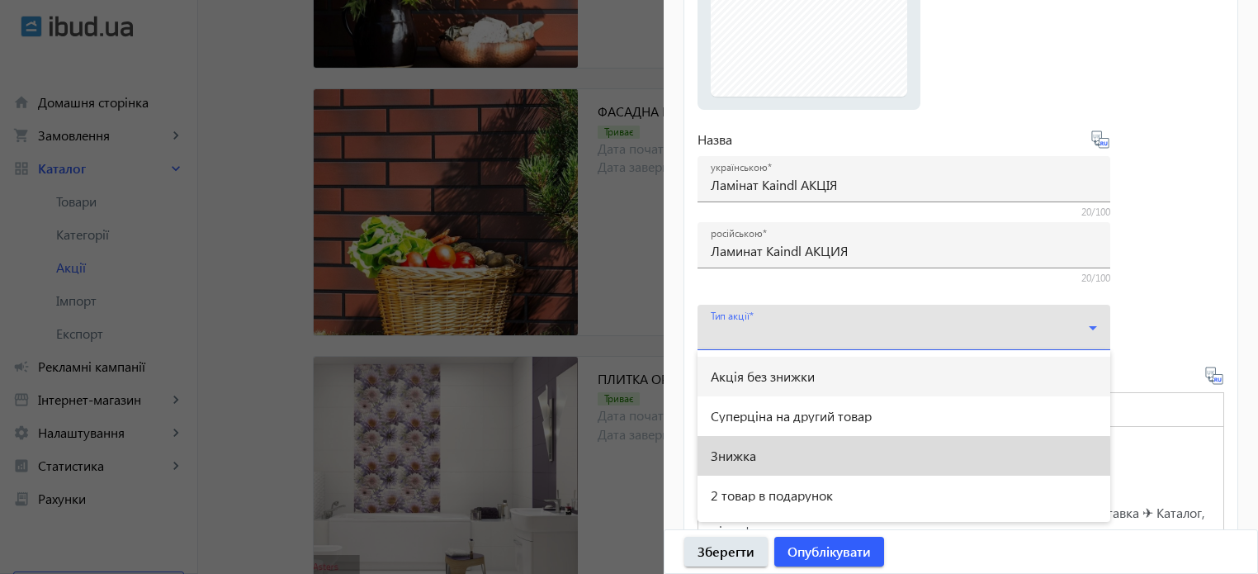
click at [753, 462] on span "Знижка" at bounding box center [733, 455] width 45 height 13
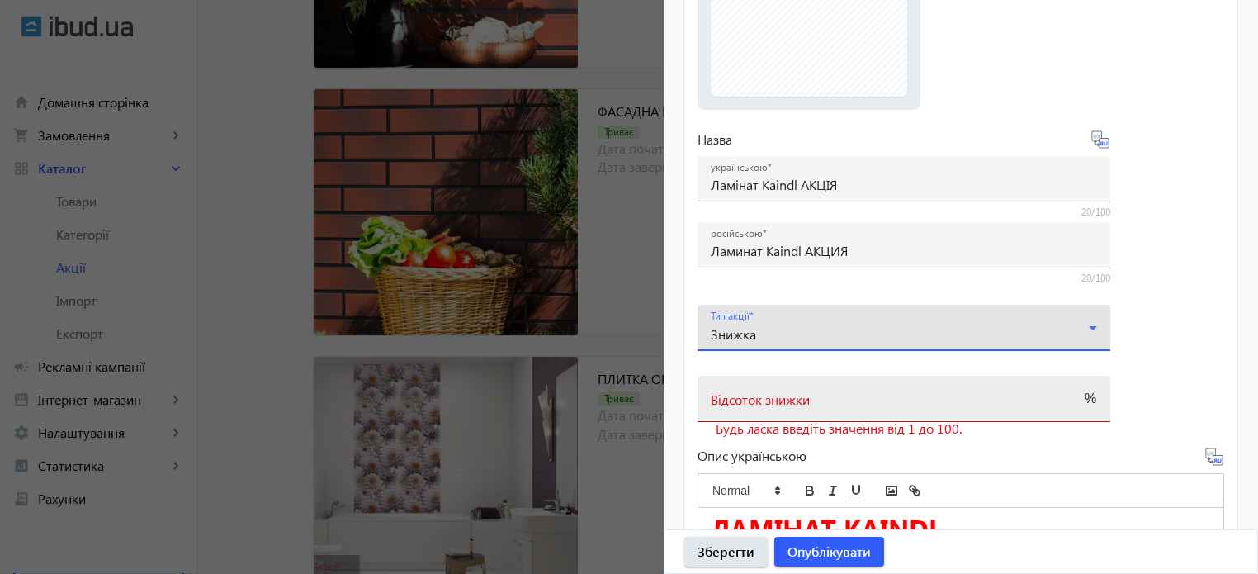
click at [753, 391] on mat-label "Відсоток знижки" at bounding box center [760, 399] width 99 height 17
click at [753, 396] on input "Відсоток знижки" at bounding box center [889, 404] width 357 height 17
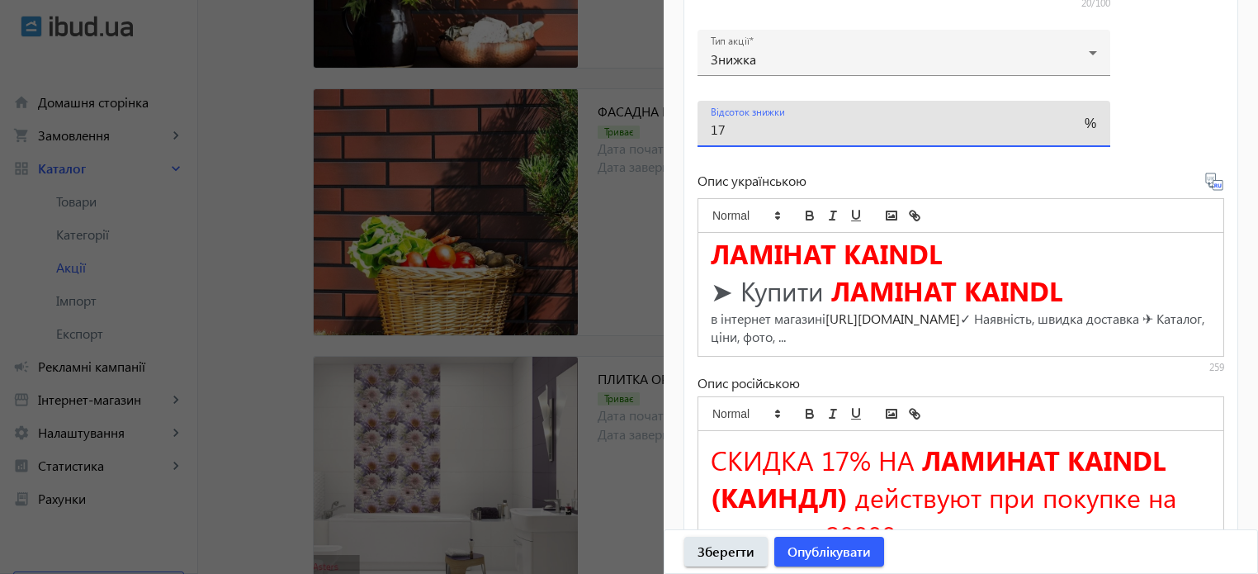
scroll to position [530, 0]
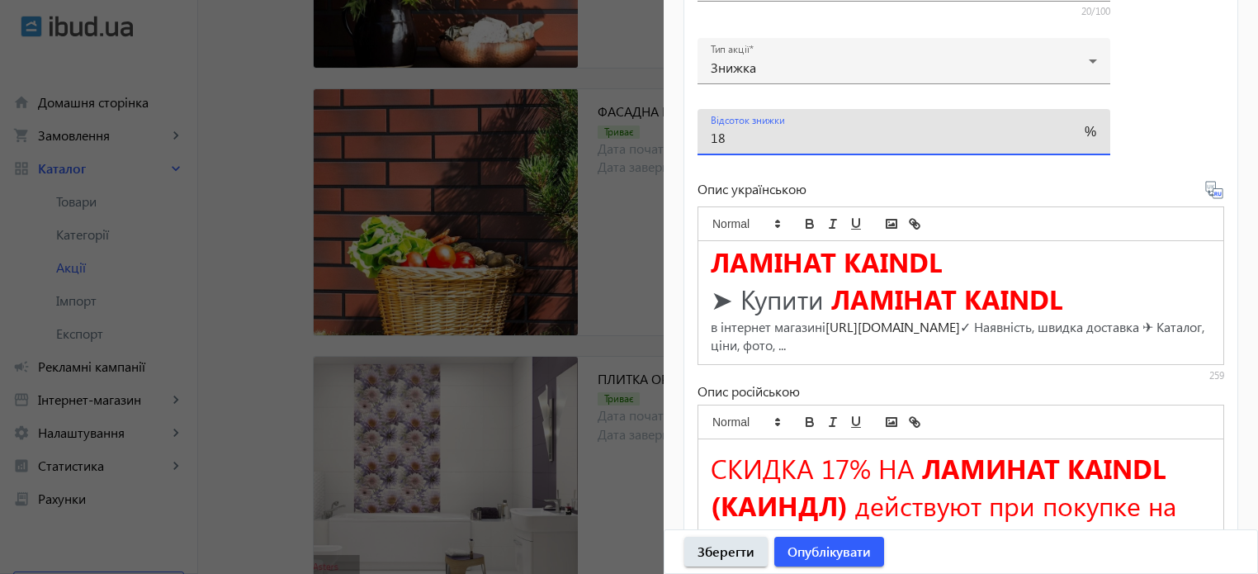
type input "18"
click at [849, 468] on span "СКИДКА 17% НА" at bounding box center [813, 467] width 204 height 37
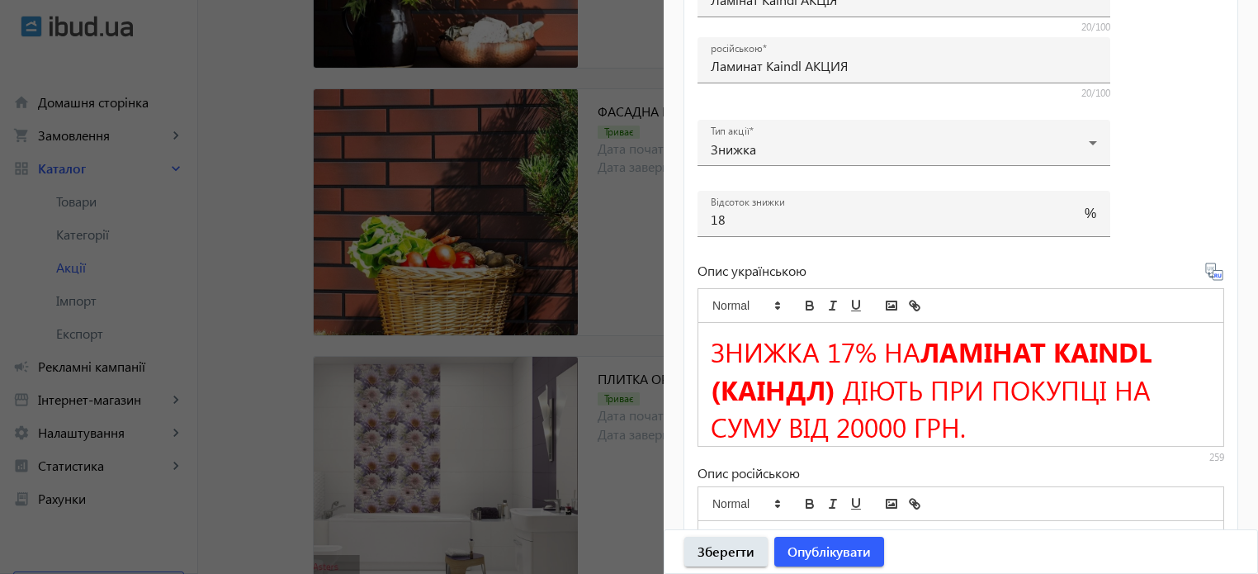
scroll to position [448, 0]
click at [851, 346] on span "ЗНИЖКА 17% НА" at bounding box center [816, 352] width 210 height 37
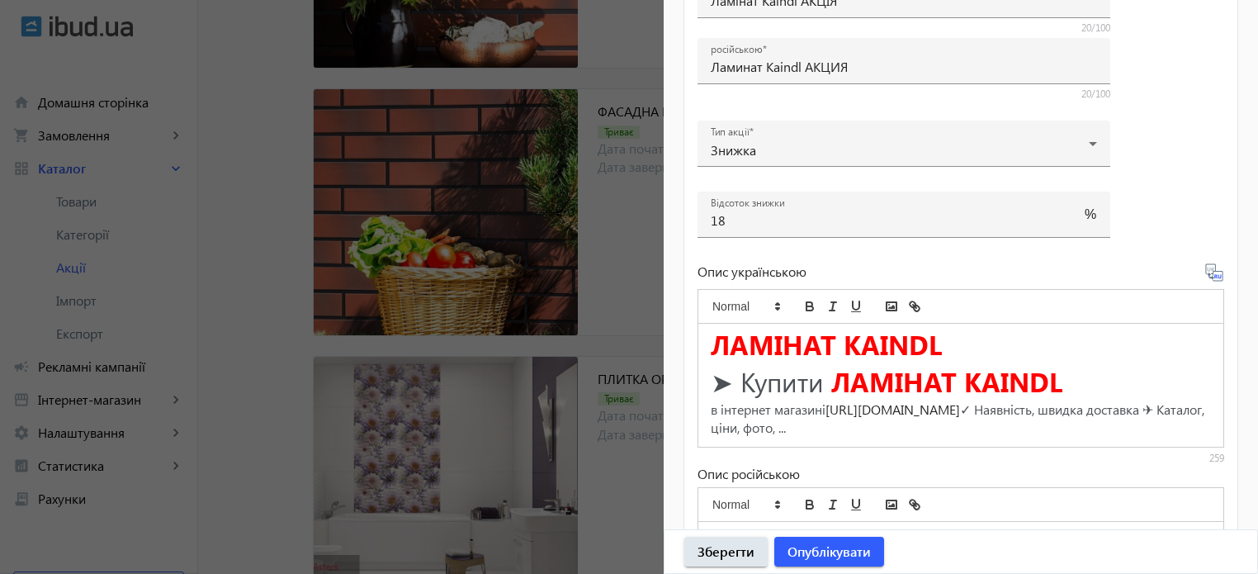
scroll to position [530, 0]
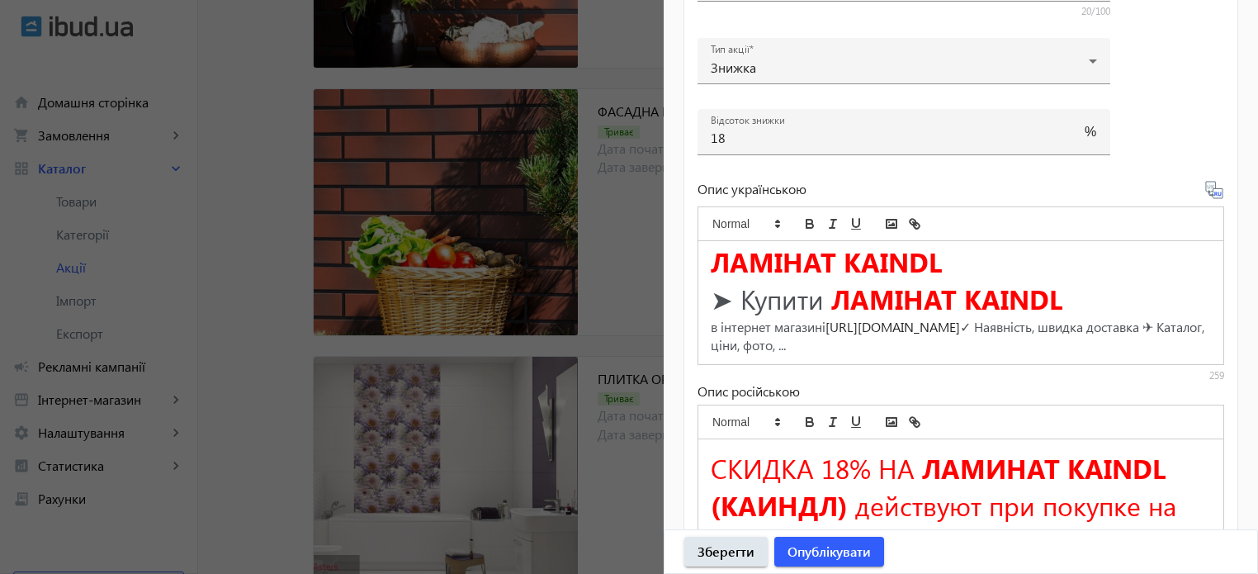
click at [1211, 192] on icon at bounding box center [1215, 190] width 20 height 20
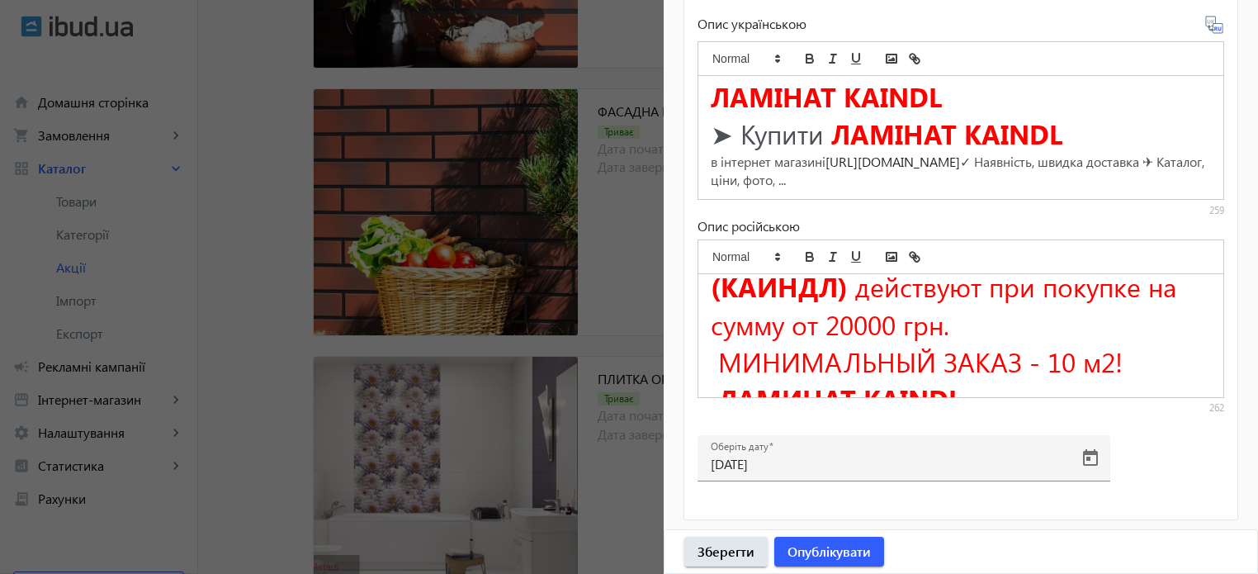
scroll to position [83, 0]
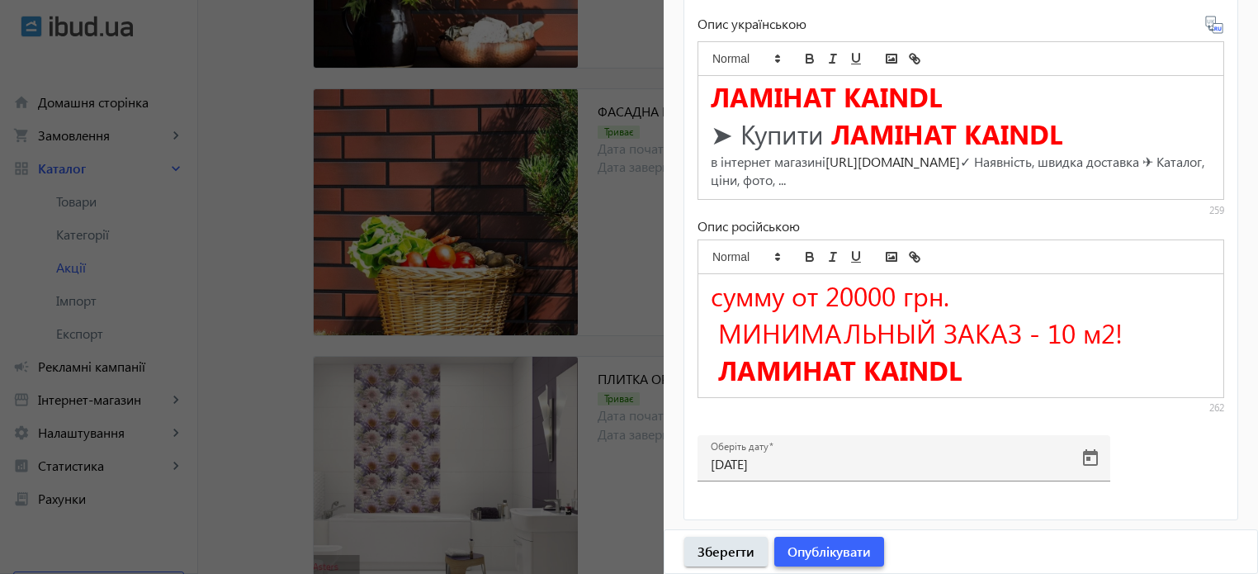
click at [831, 554] on span "Опублікувати" at bounding box center [829, 551] width 83 height 18
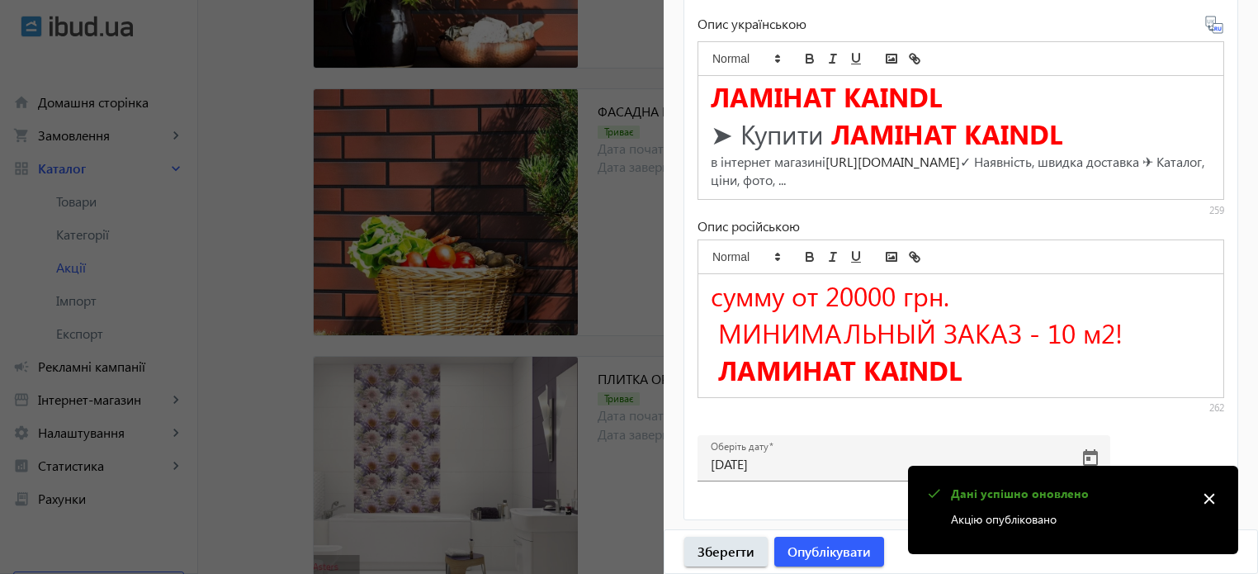
click at [238, 148] on div at bounding box center [629, 287] width 1258 height 574
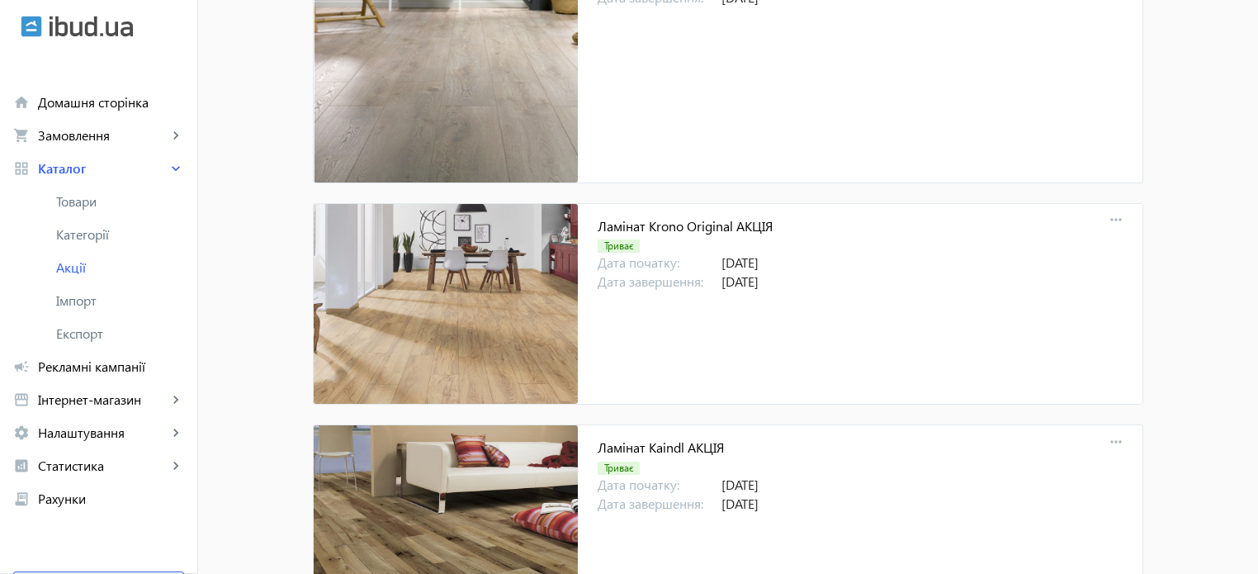
scroll to position [17151, 0]
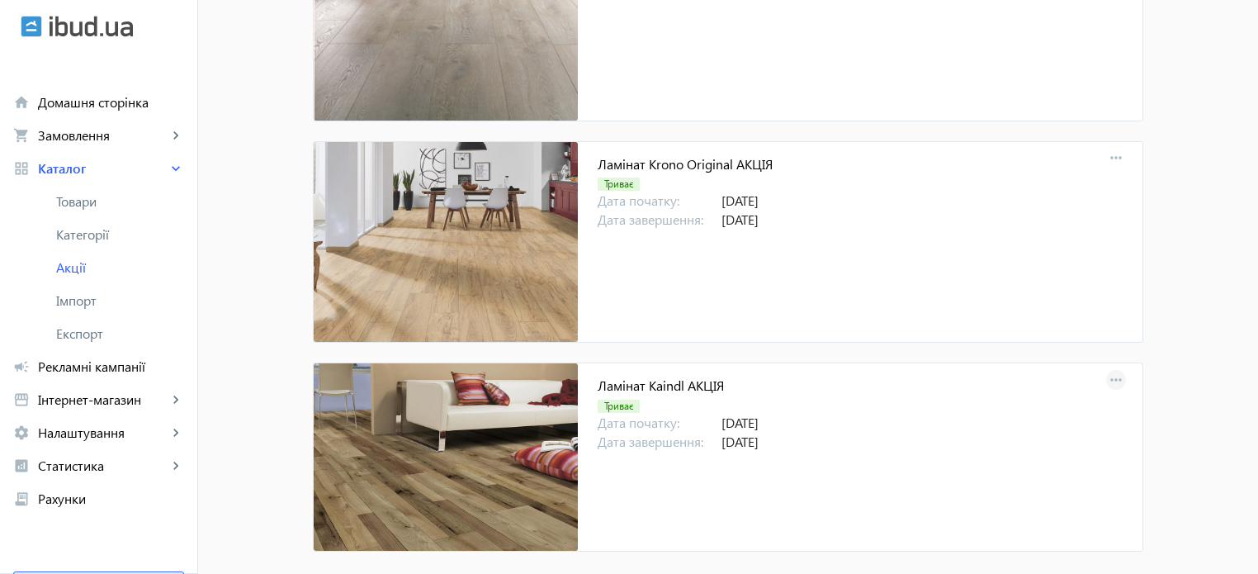
click at [1111, 369] on mat-icon "more_horiz" at bounding box center [1116, 380] width 23 height 23
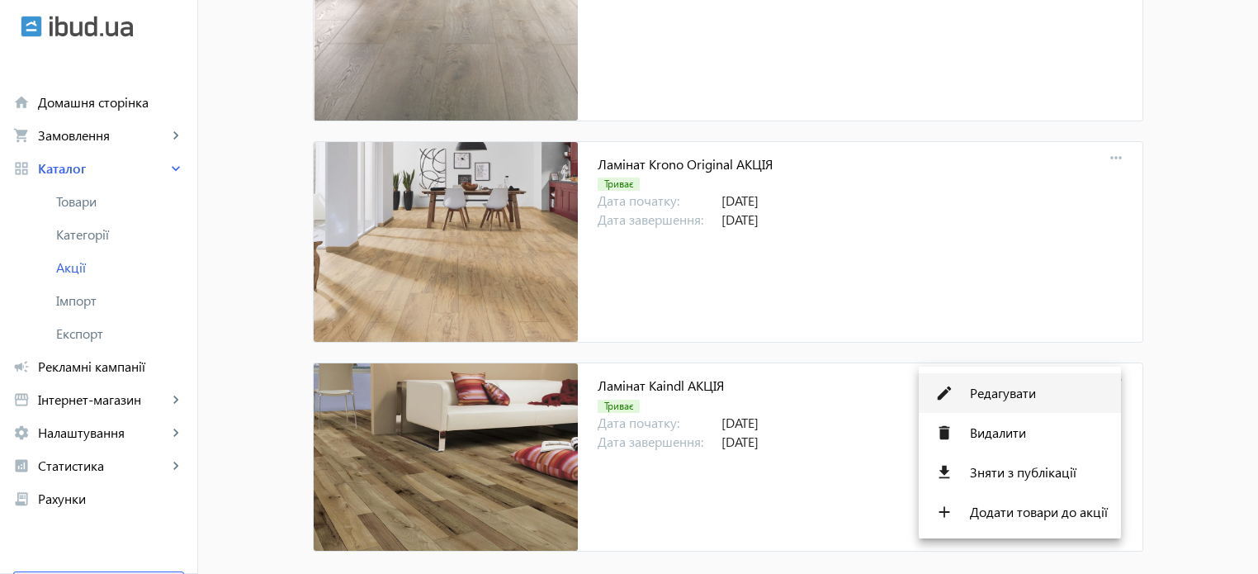
click at [1007, 392] on span "Редагувати" at bounding box center [1039, 392] width 138 height 13
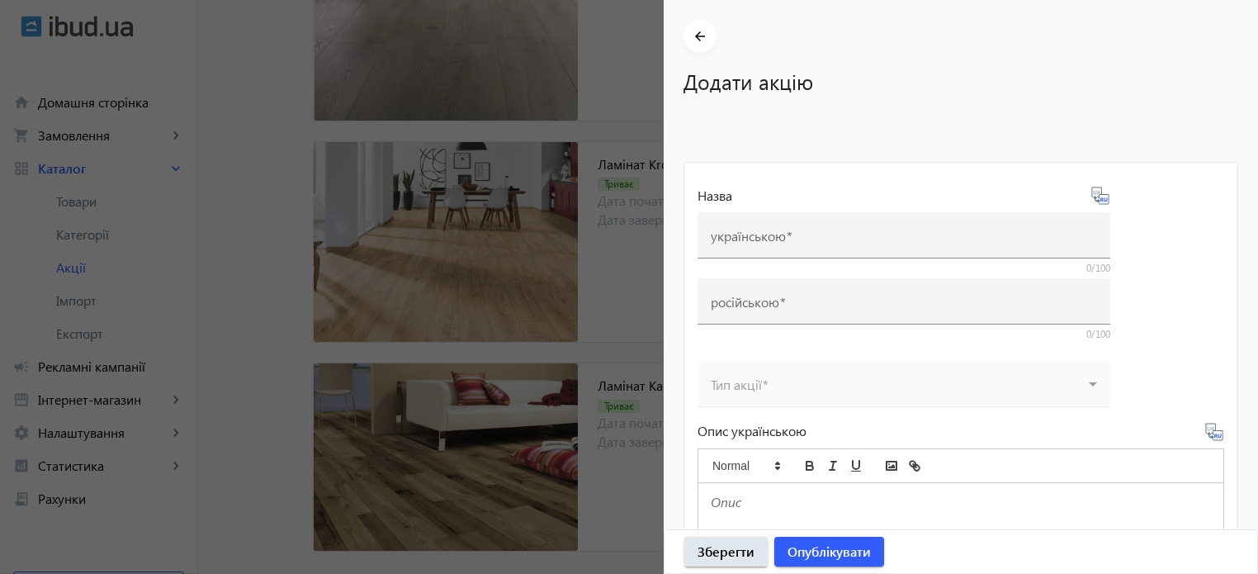
type input "Ламінат Kaindl АКЦІЯ"
type input "Ламинат Kaindl АКЦИЯ"
type input "[DATE]"
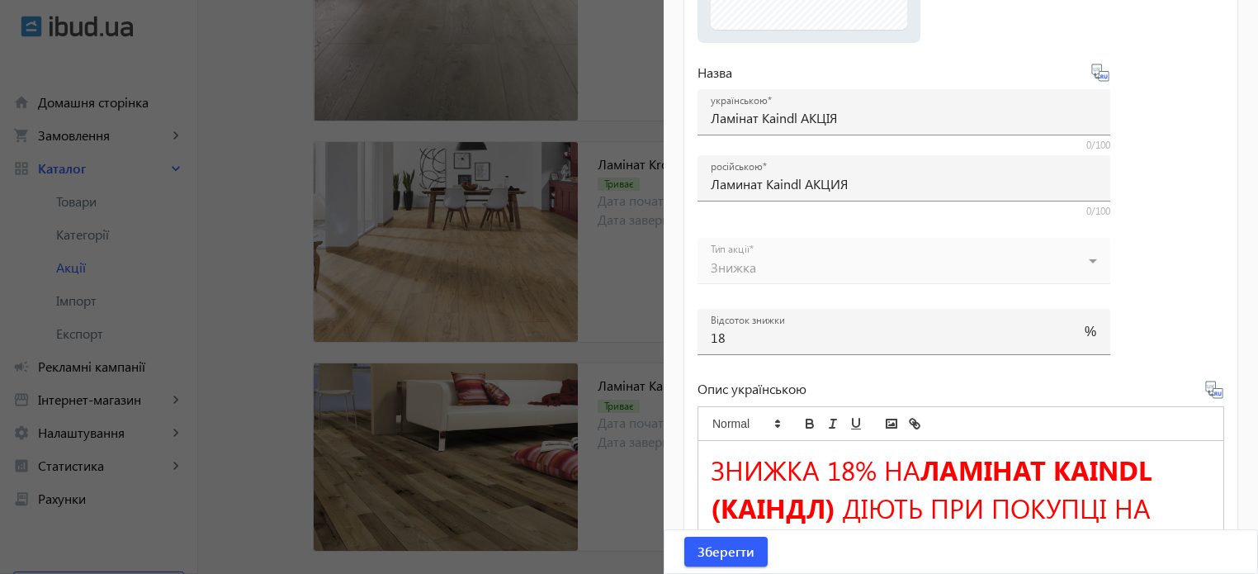
scroll to position [0, 0]
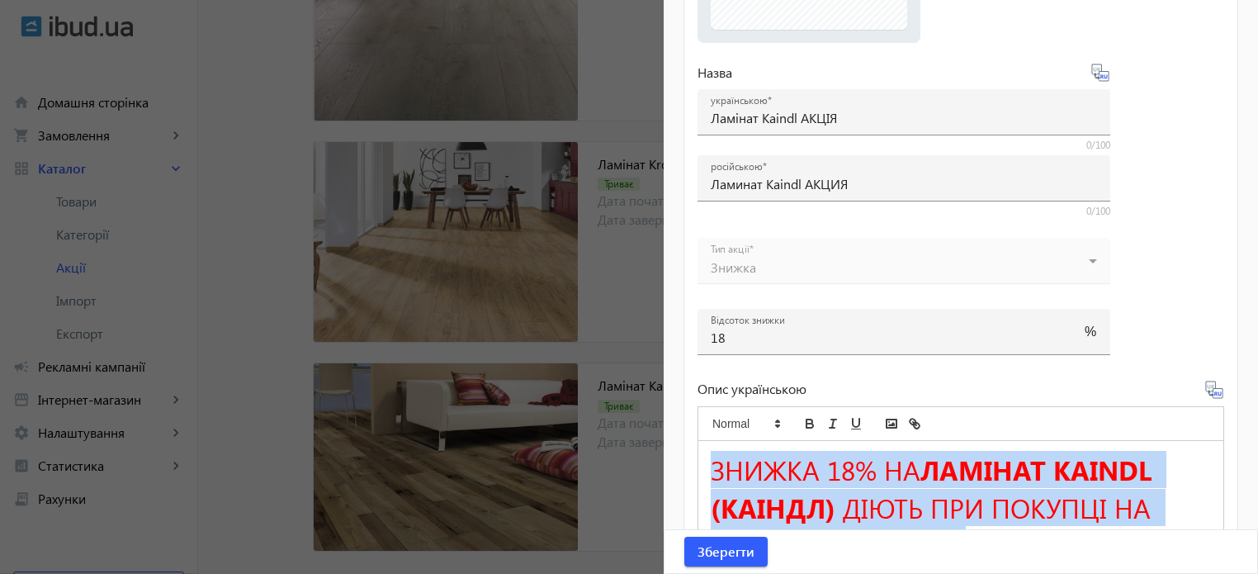
drag, startPoint x: 709, startPoint y: 462, endPoint x: 1075, endPoint y: 525, distance: 371.1
click at [1075, 525] on div "ЗНИЖКА 18% НА ЛАМІНАТ KAINDL (КАІНДЛ) ДІЮТЬ ПРИ ПОКУПЦІ НА СУМУ ВІД 20000 ГРН. …" at bounding box center [961, 502] width 525 height 123
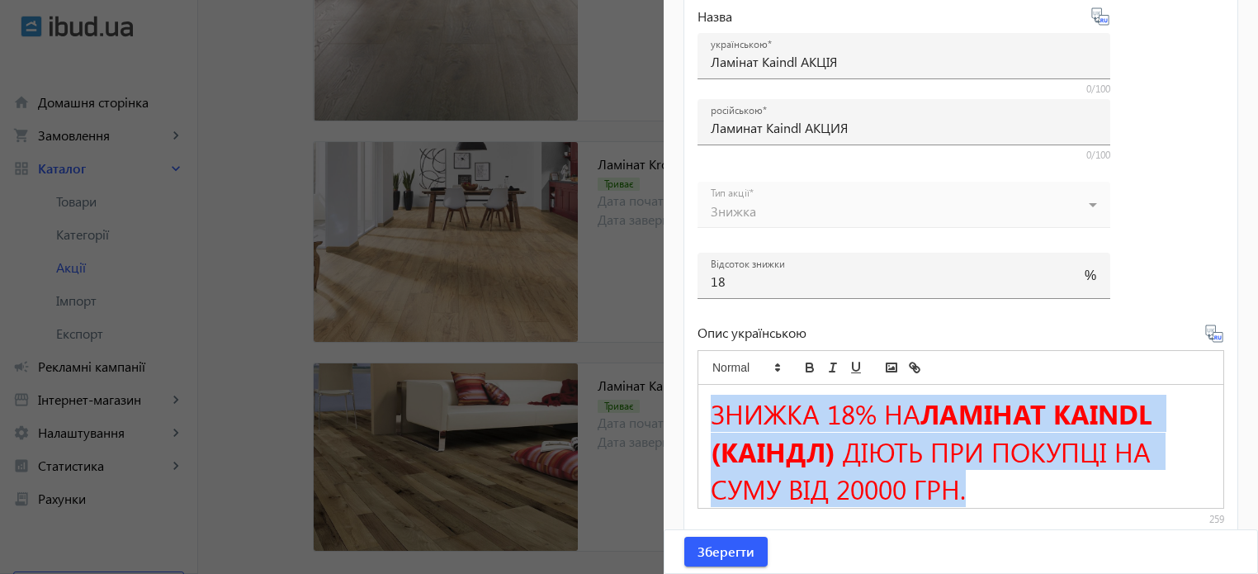
scroll to position [413, 0]
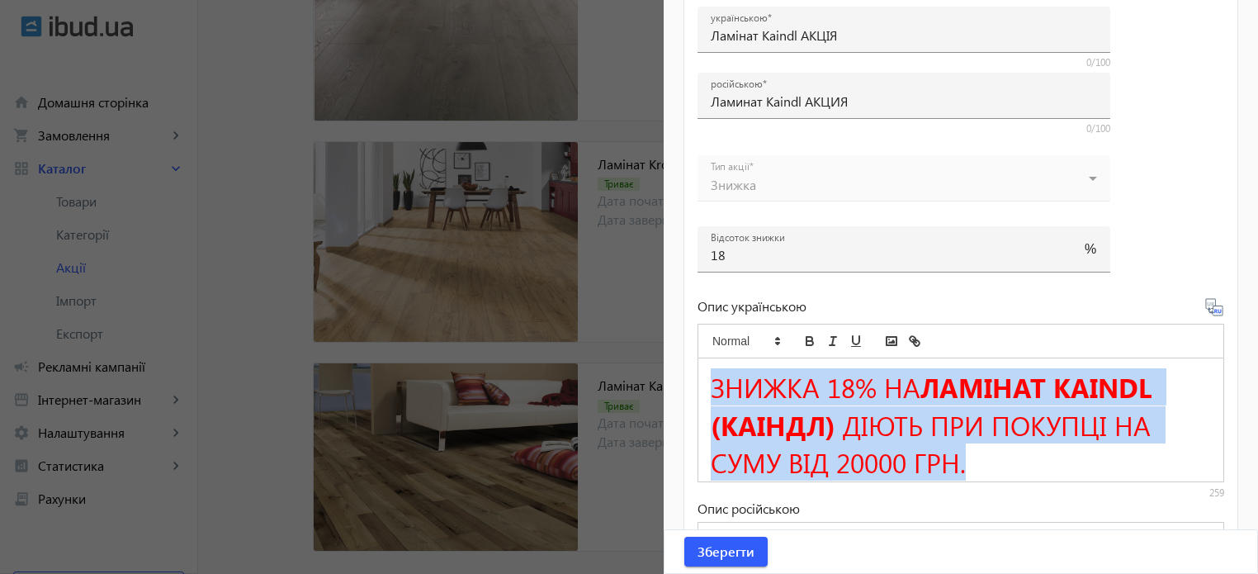
copy h1 "ЗНИЖКА 18% НА ЛАМІНАТ KAINDL (КАІНДЛ) ДІЮТЬ ПРИ ПОКУПЦІ НА СУМУ ВІД 20000 ГРН."
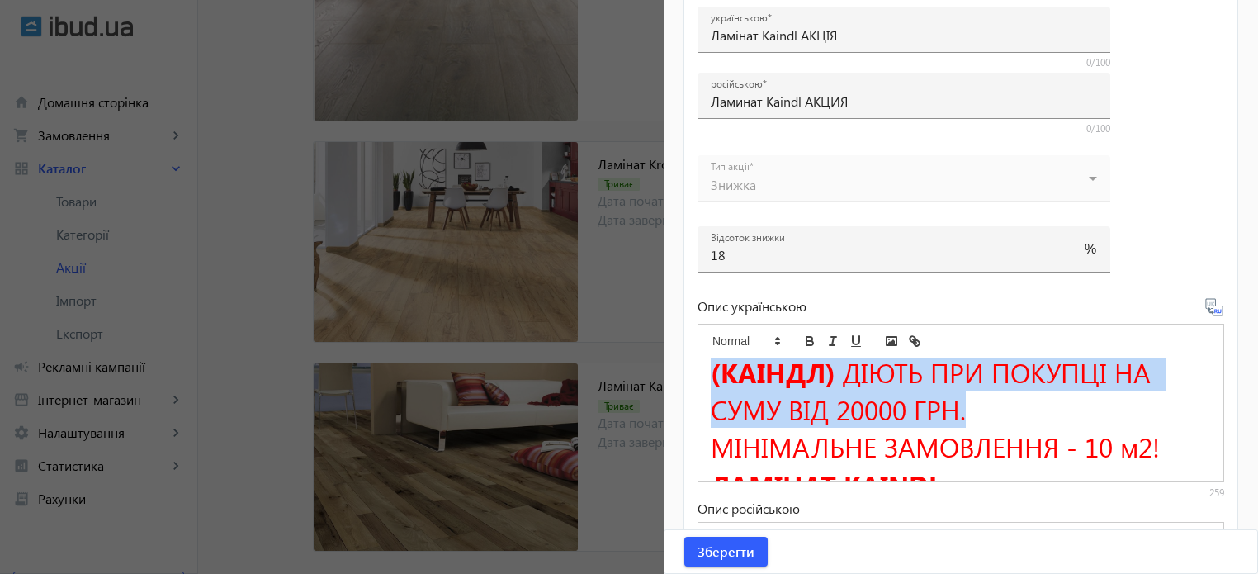
scroll to position [159, 0]
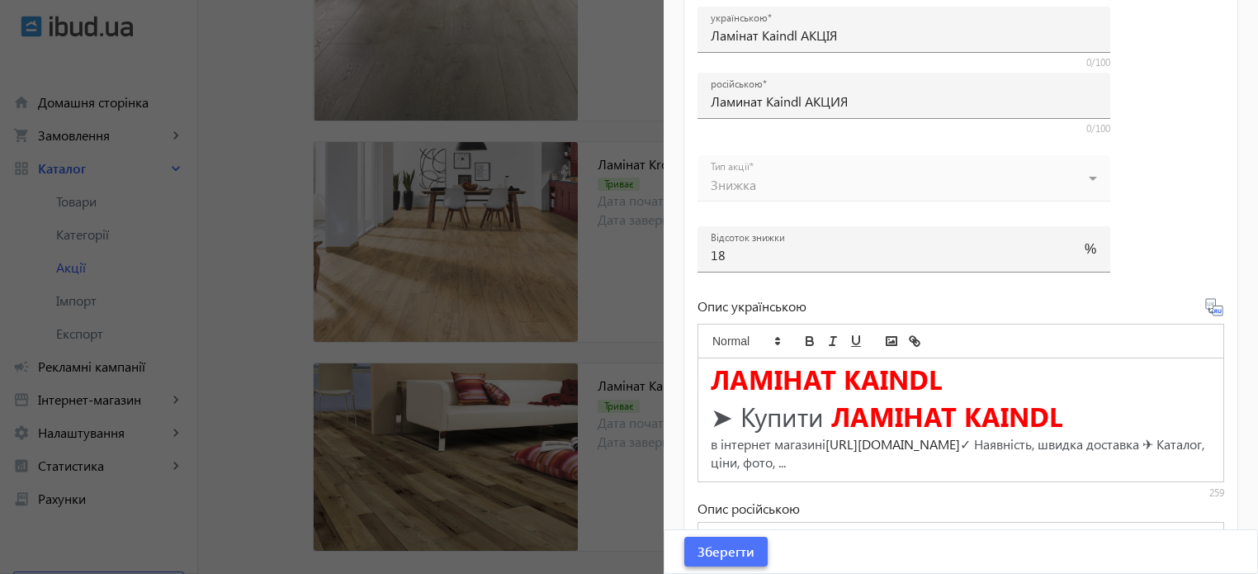
click at [728, 556] on span "Зберегти" at bounding box center [726, 551] width 57 height 18
click at [578, 552] on div at bounding box center [629, 287] width 1258 height 574
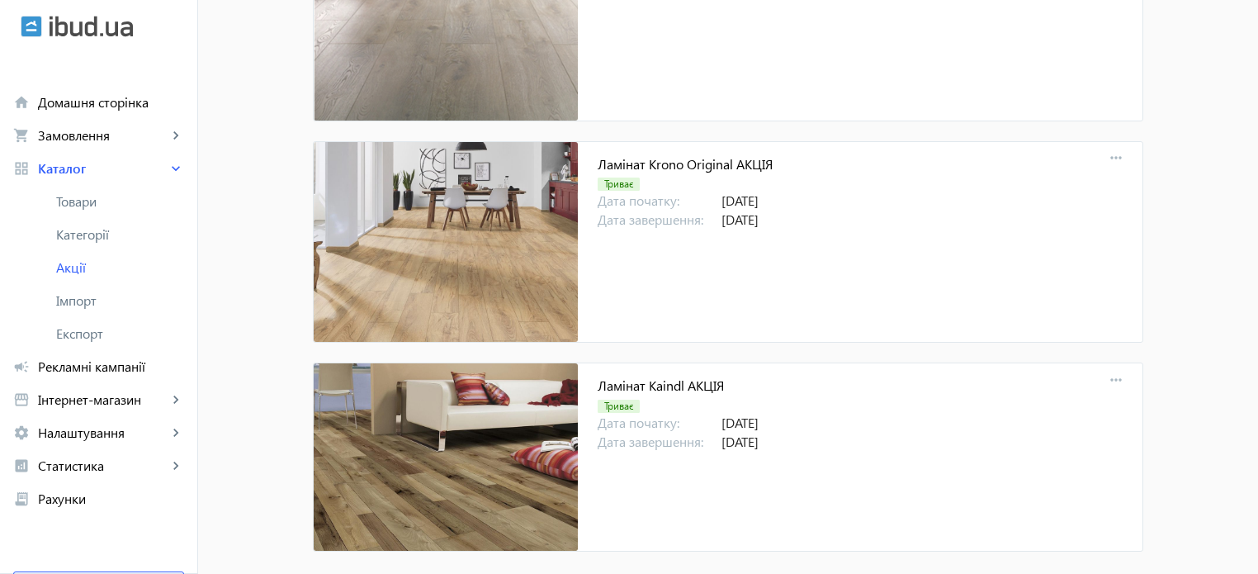
scroll to position [0, 0]
click at [1112, 369] on mat-icon "more_horiz" at bounding box center [1116, 380] width 23 height 23
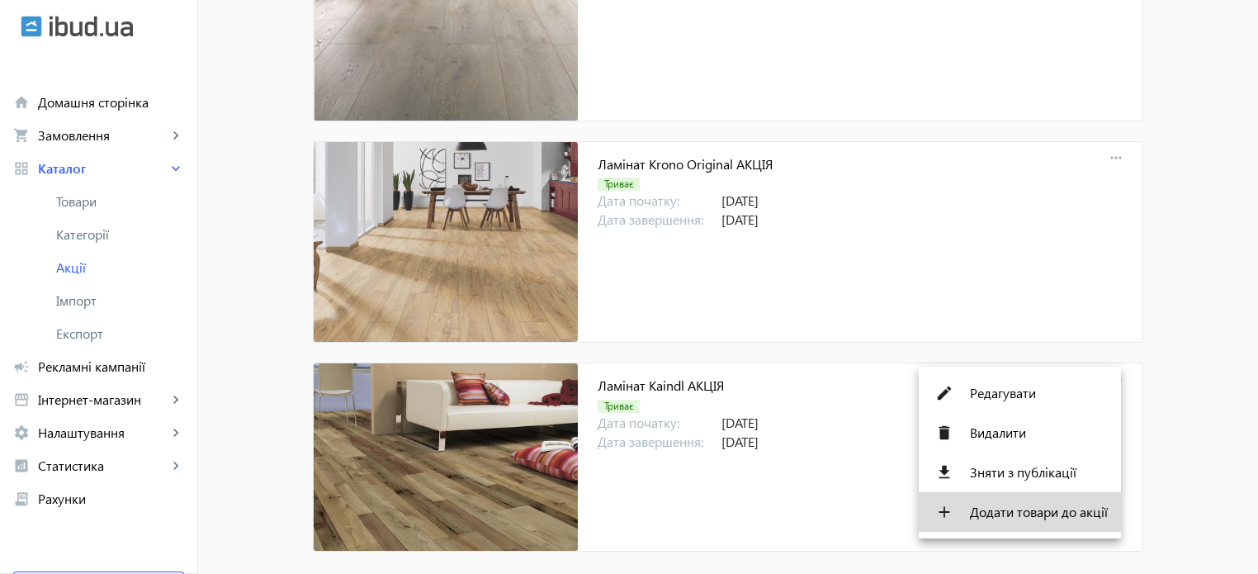
click at [1026, 514] on span "Додати товари до акції" at bounding box center [1039, 511] width 138 height 13
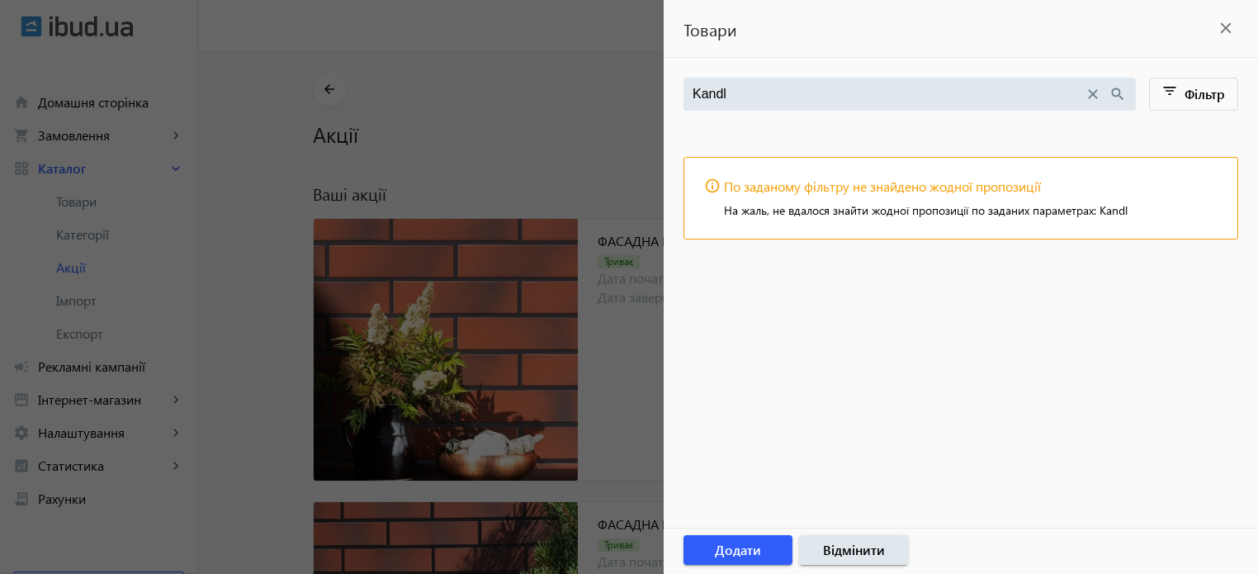
click at [711, 92] on input "Kandl" at bounding box center [888, 94] width 391 height 18
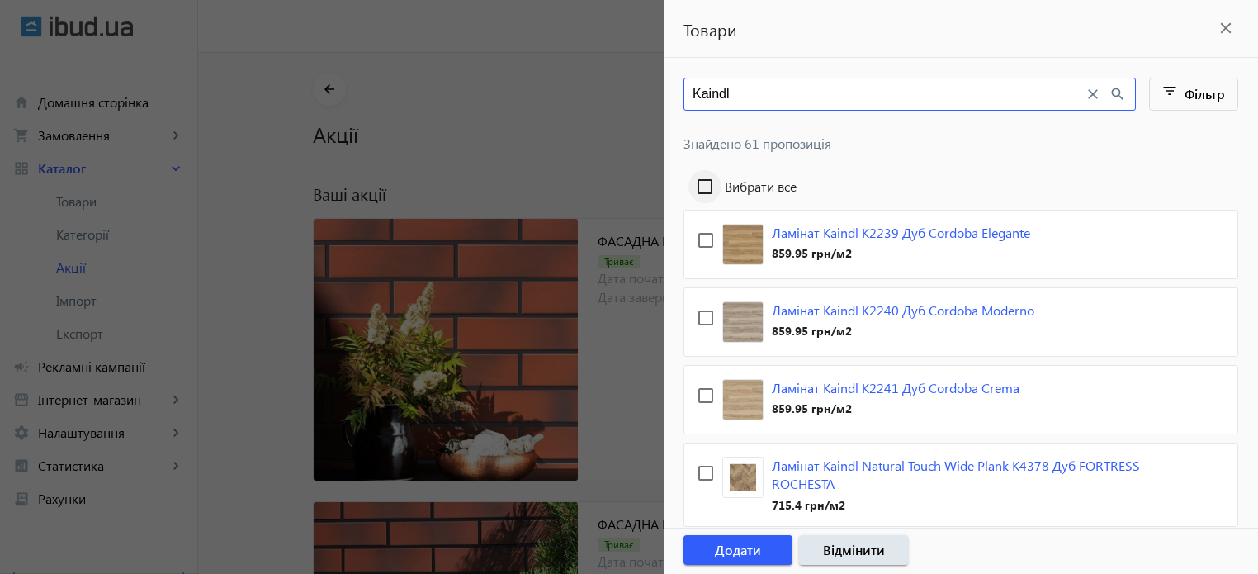
type input "Kaindl"
click at [707, 182] on input "Вибрати все" at bounding box center [705, 186] width 33 height 33
checkbox input "true"
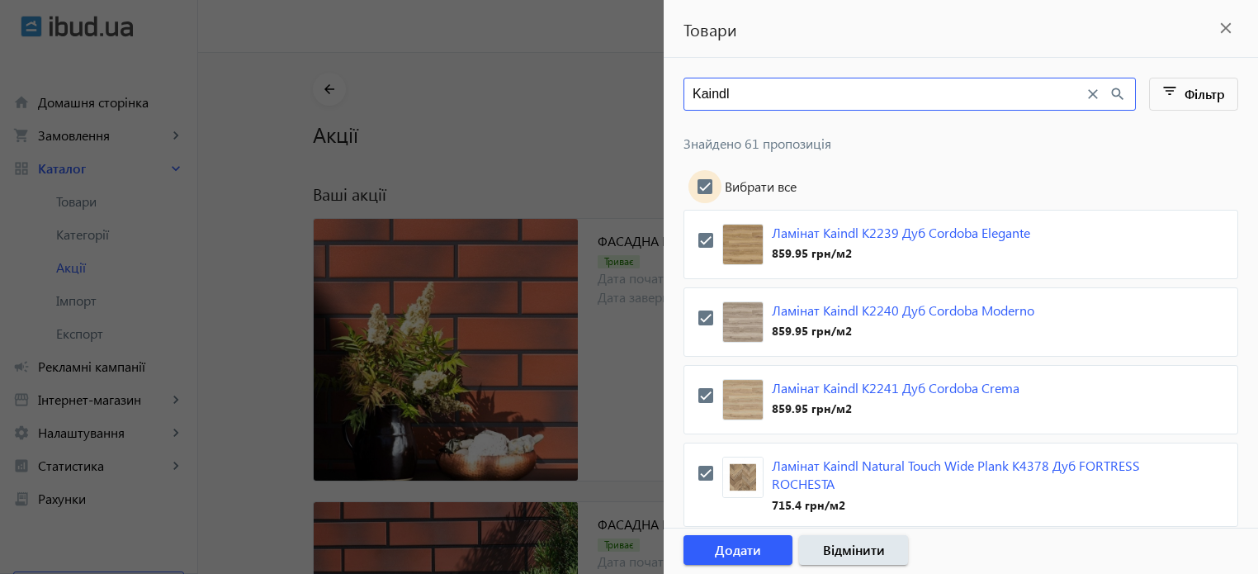
checkbox input "true"
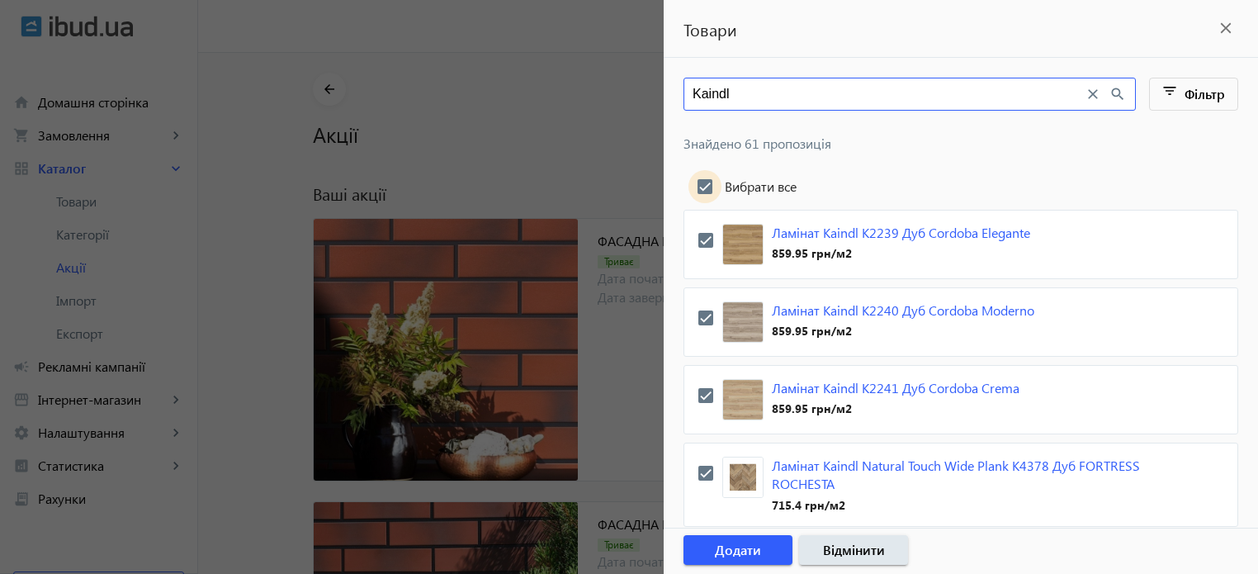
checkbox input "true"
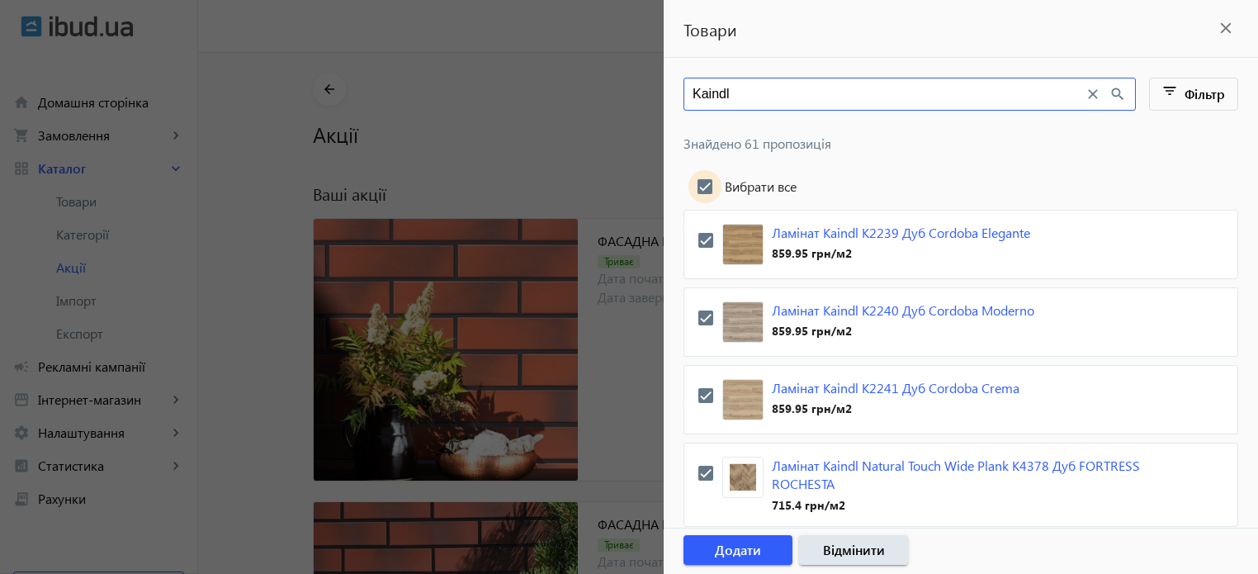
checkbox input "true"
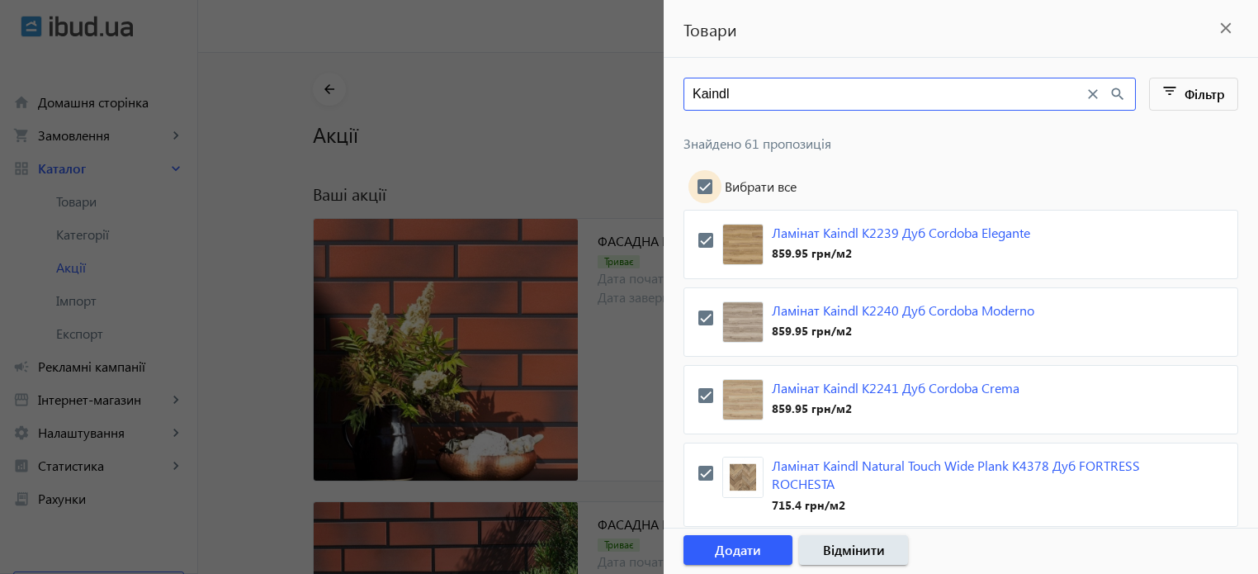
checkbox input "true"
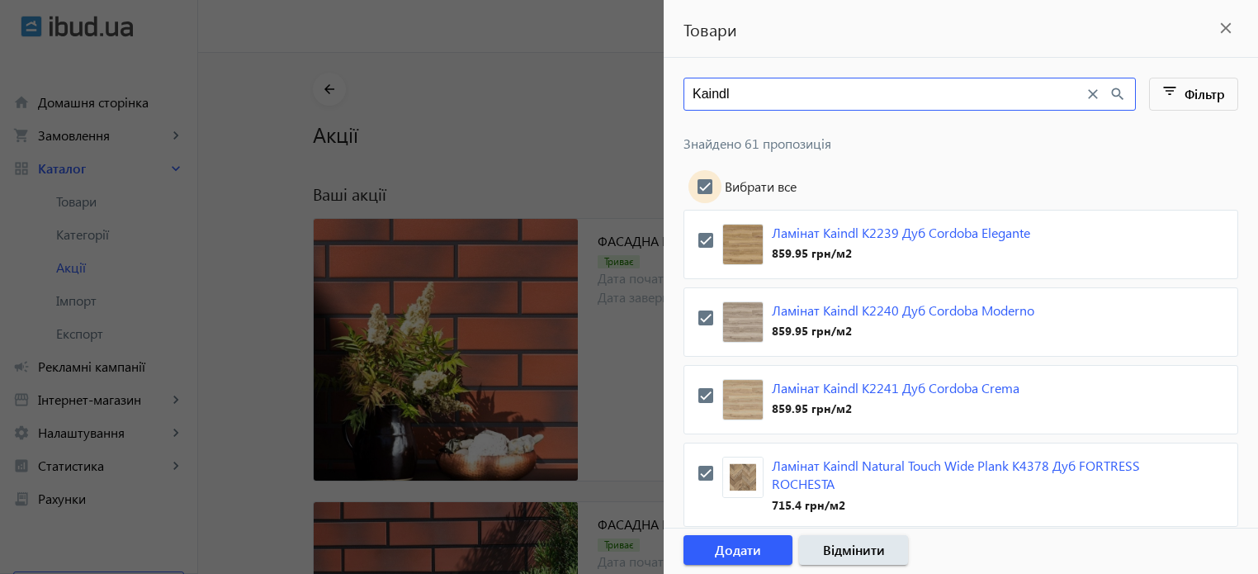
checkbox input "true"
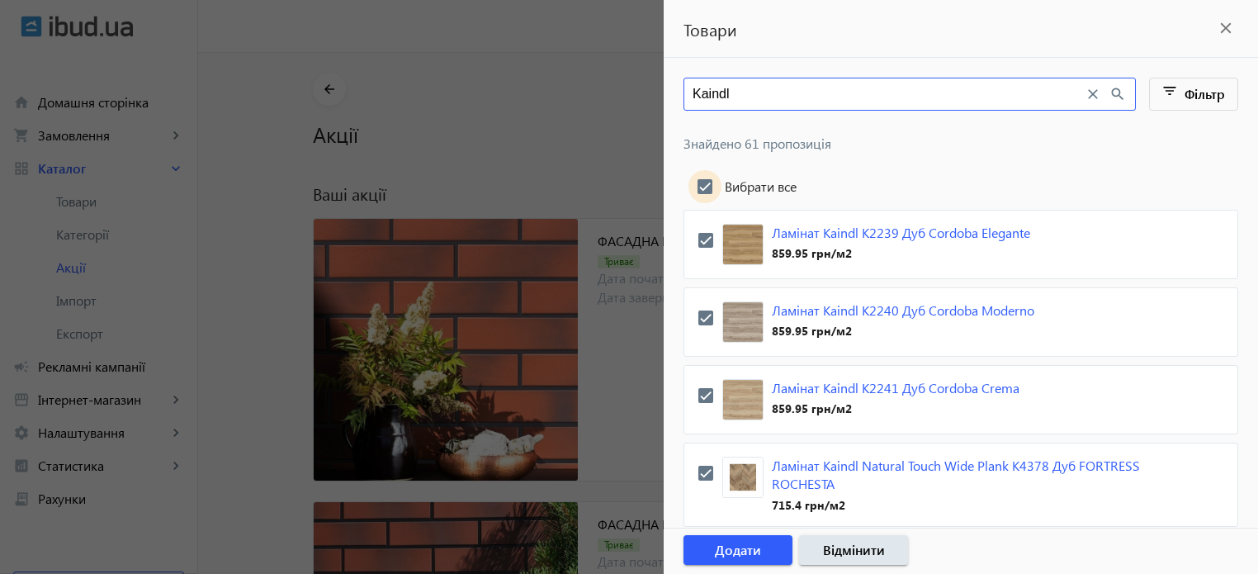
checkbox input "true"
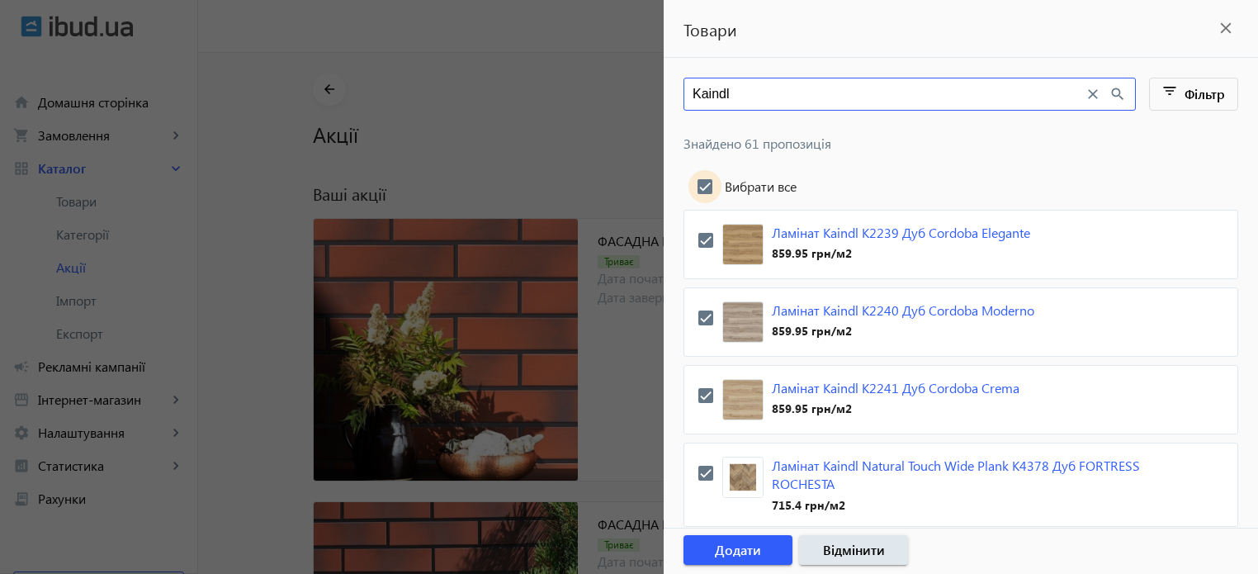
checkbox input "true"
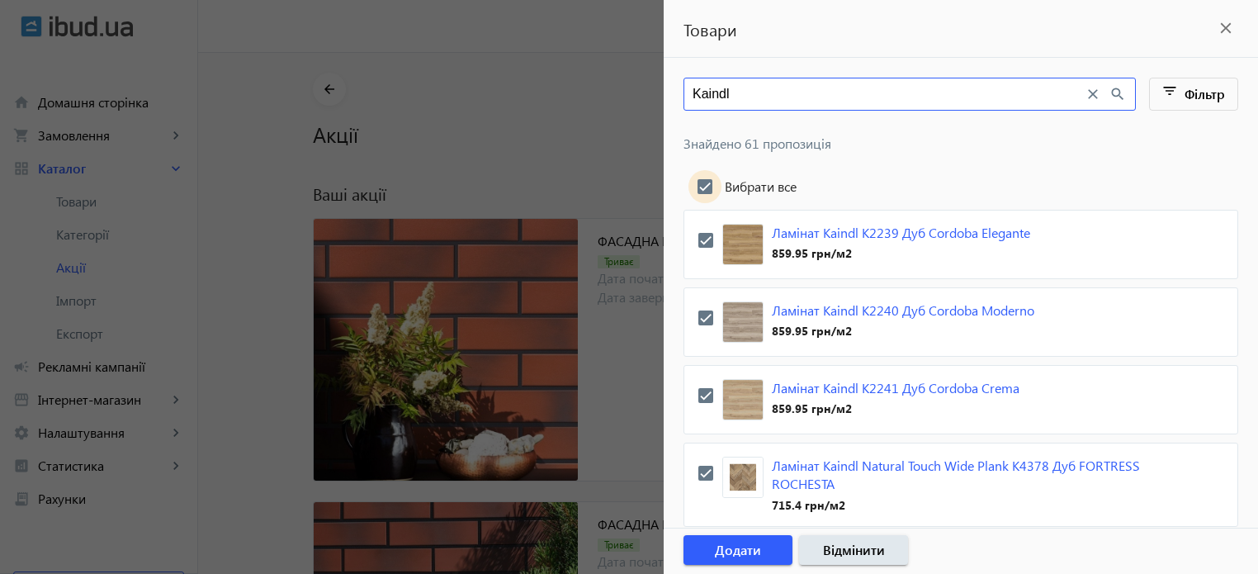
checkbox input "true"
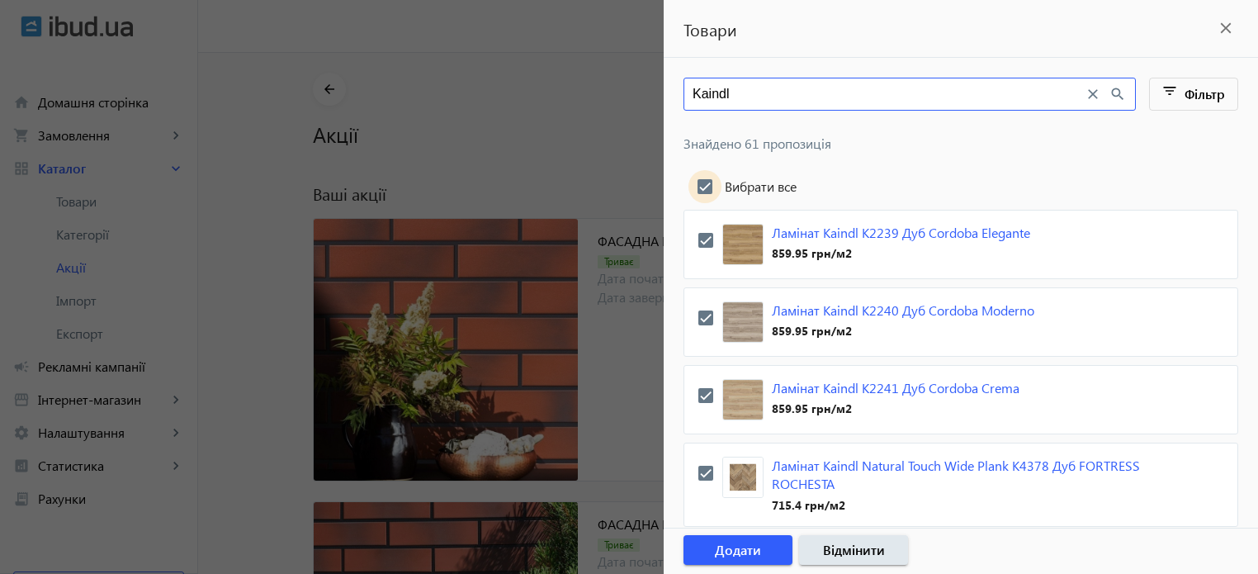
checkbox input "true"
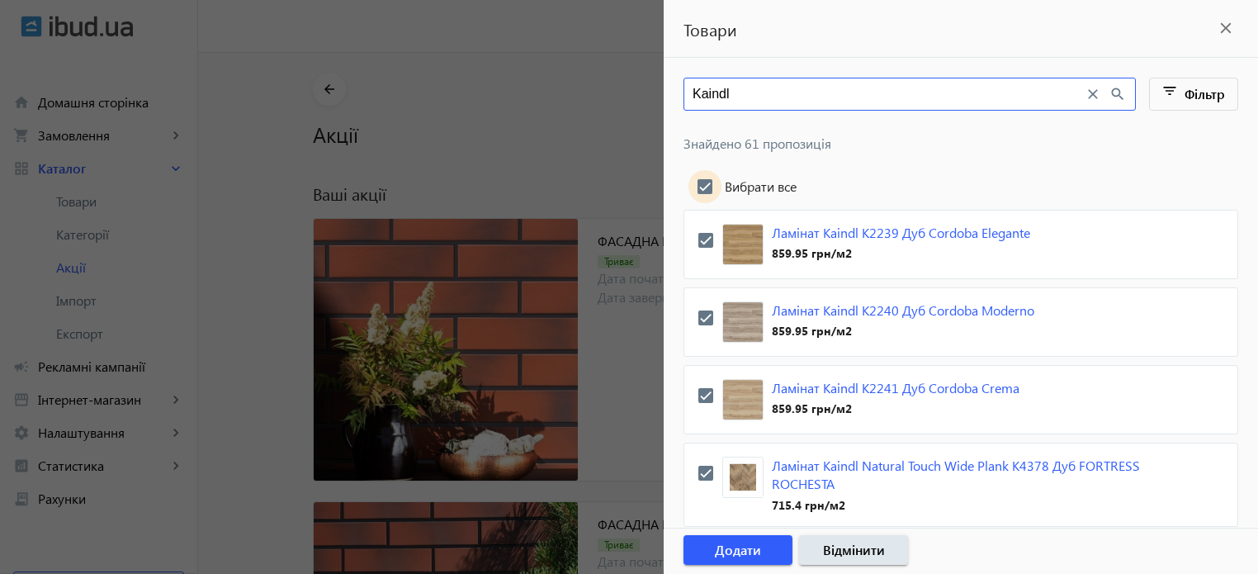
checkbox input "true"
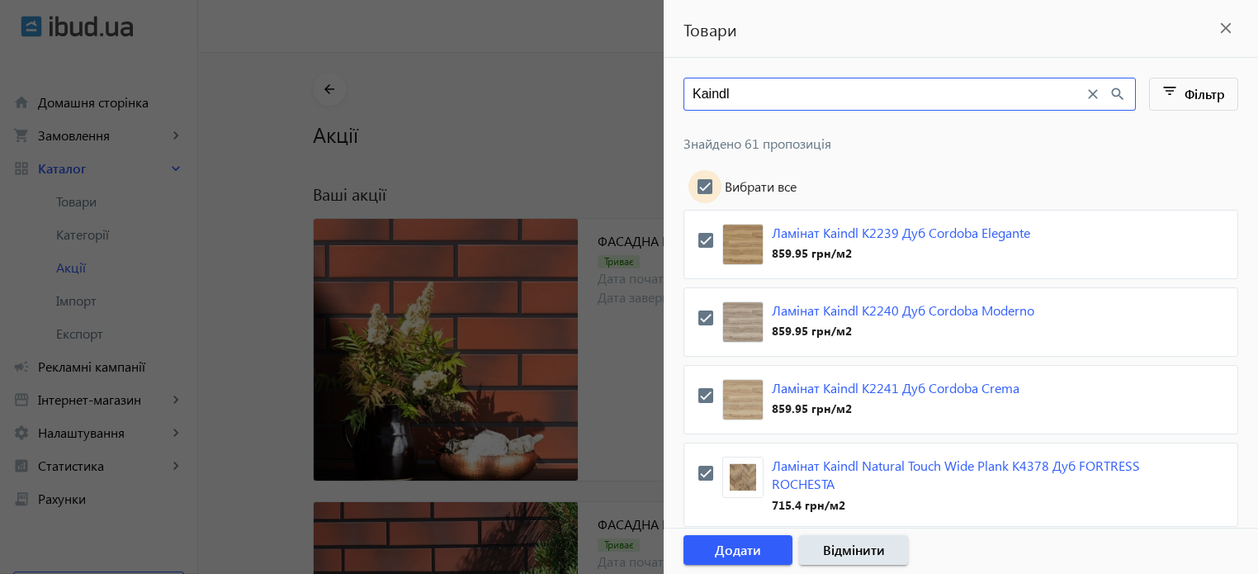
checkbox input "true"
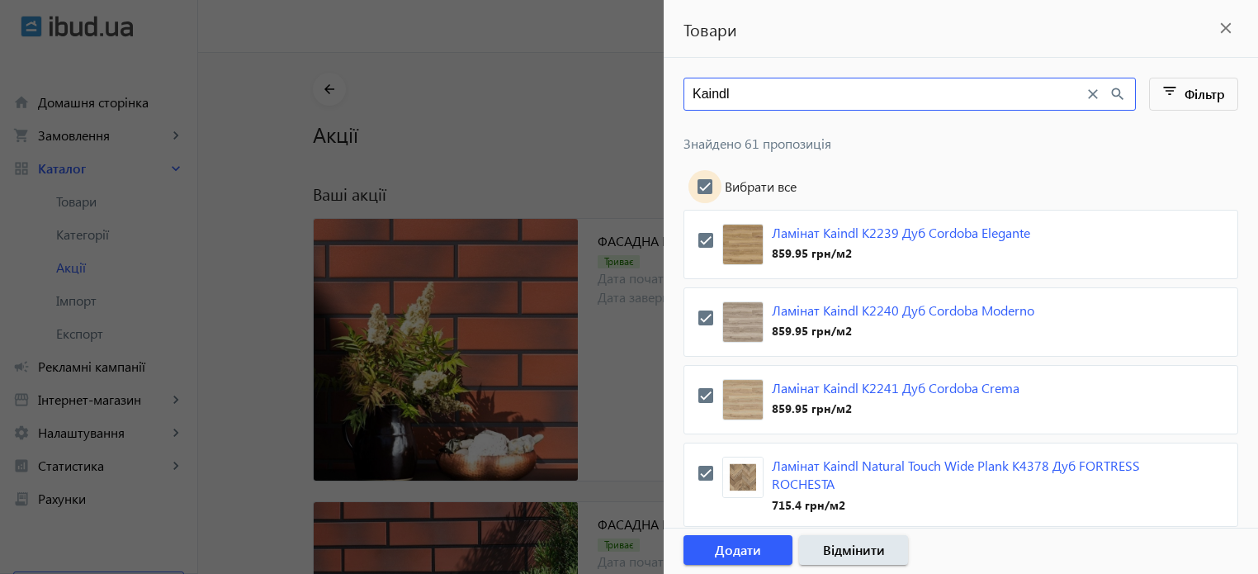
checkbox input "true"
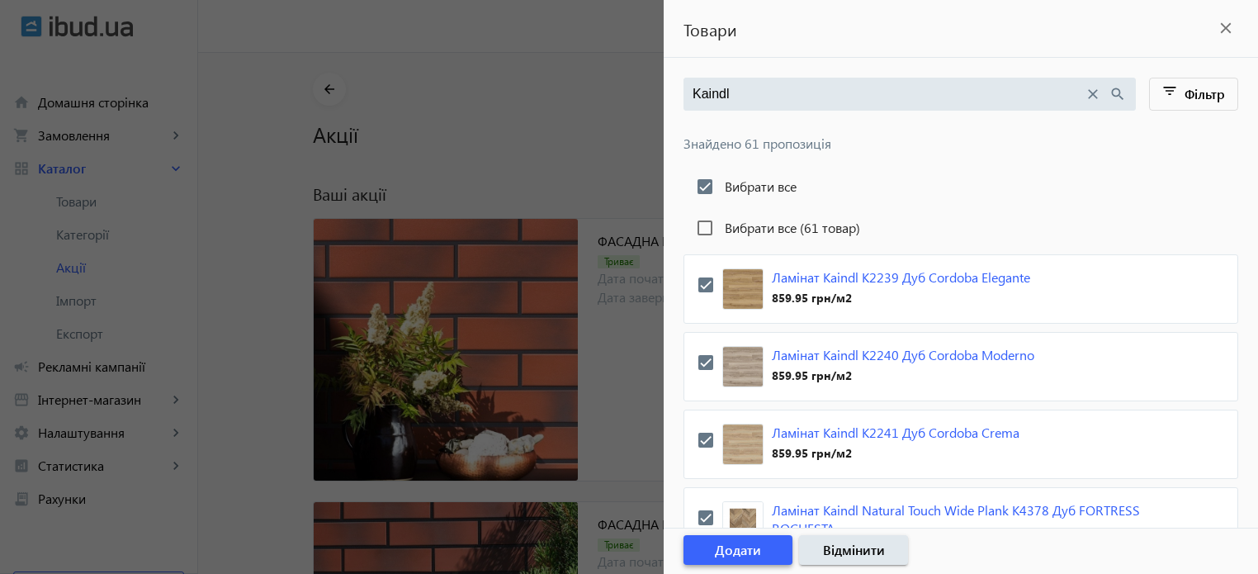
click at [746, 551] on span "Додати" at bounding box center [738, 550] width 46 height 18
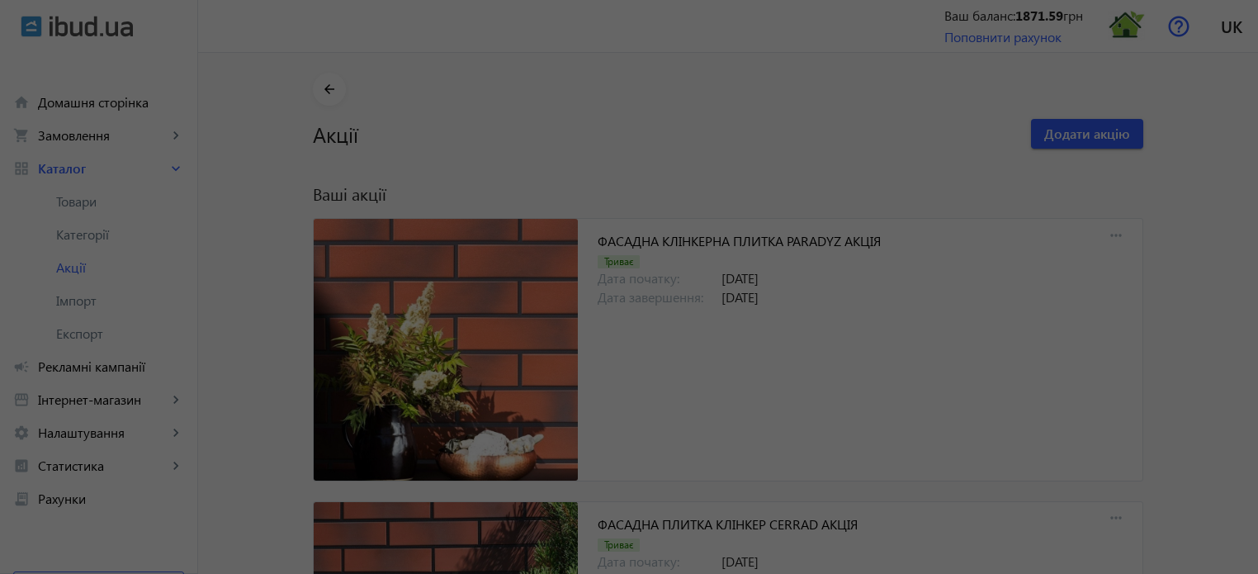
scroll to position [17151, 0]
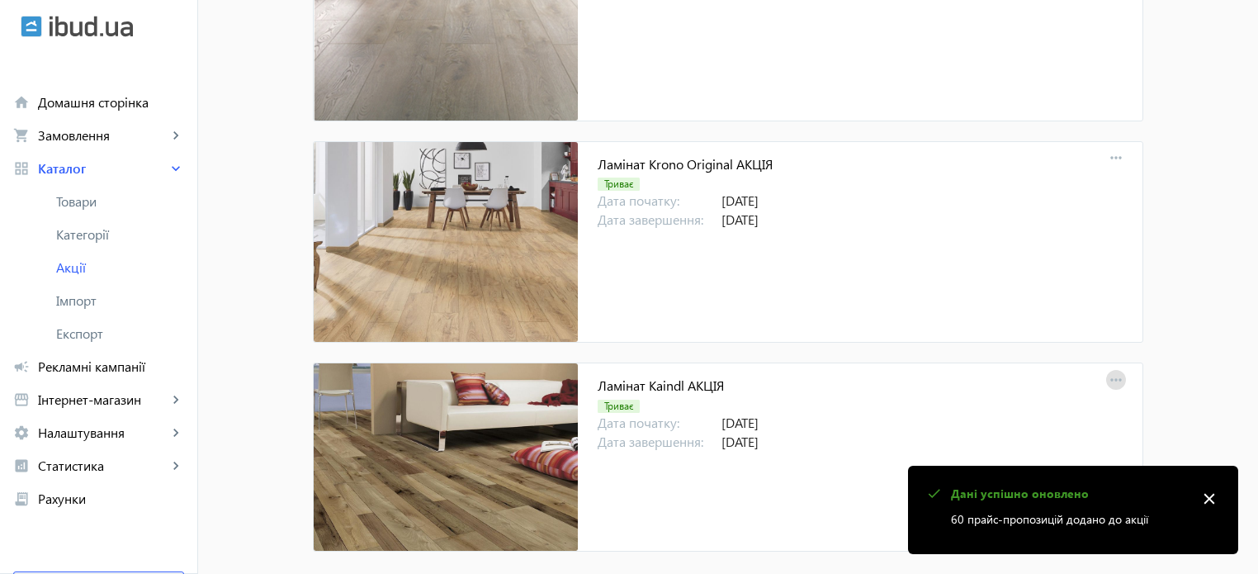
click at [1113, 369] on mat-icon "more_horiz" at bounding box center [1116, 380] width 23 height 23
click at [1188, 333] on div at bounding box center [629, 287] width 1258 height 574
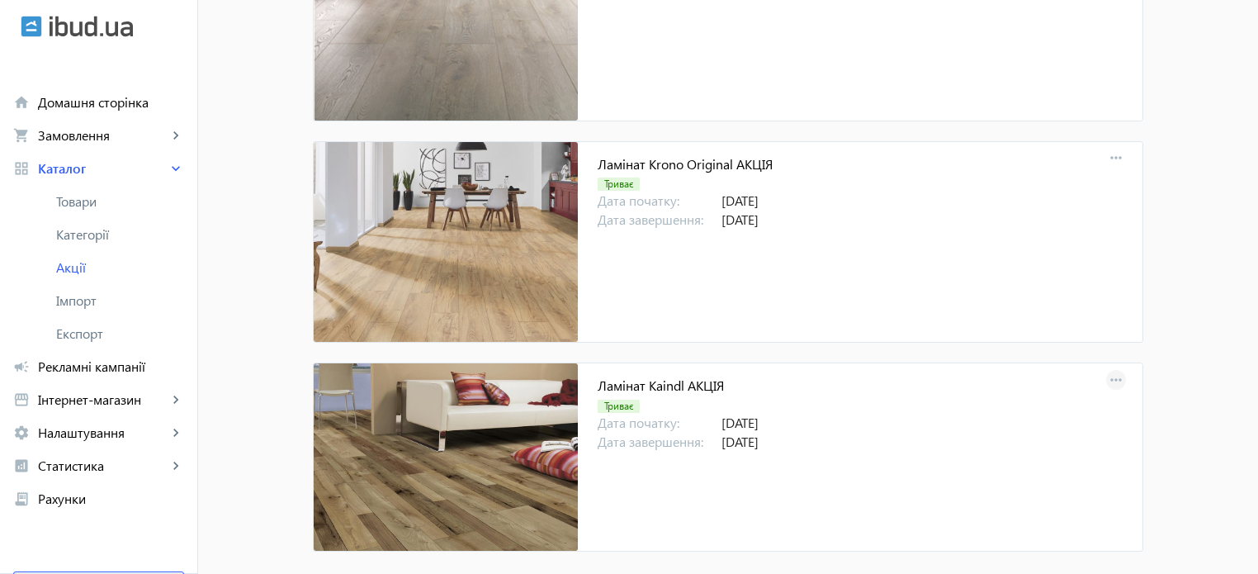
click at [1114, 369] on mat-icon "more_horiz" at bounding box center [1116, 380] width 23 height 23
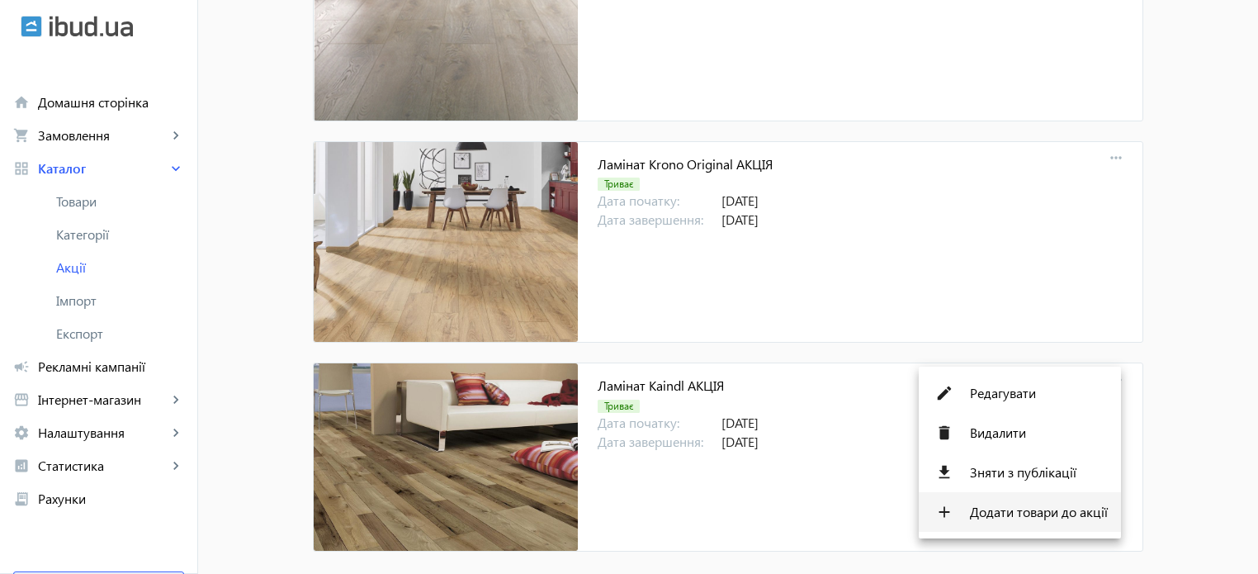
click at [1052, 516] on span "Додати товари до акції" at bounding box center [1039, 511] width 138 height 13
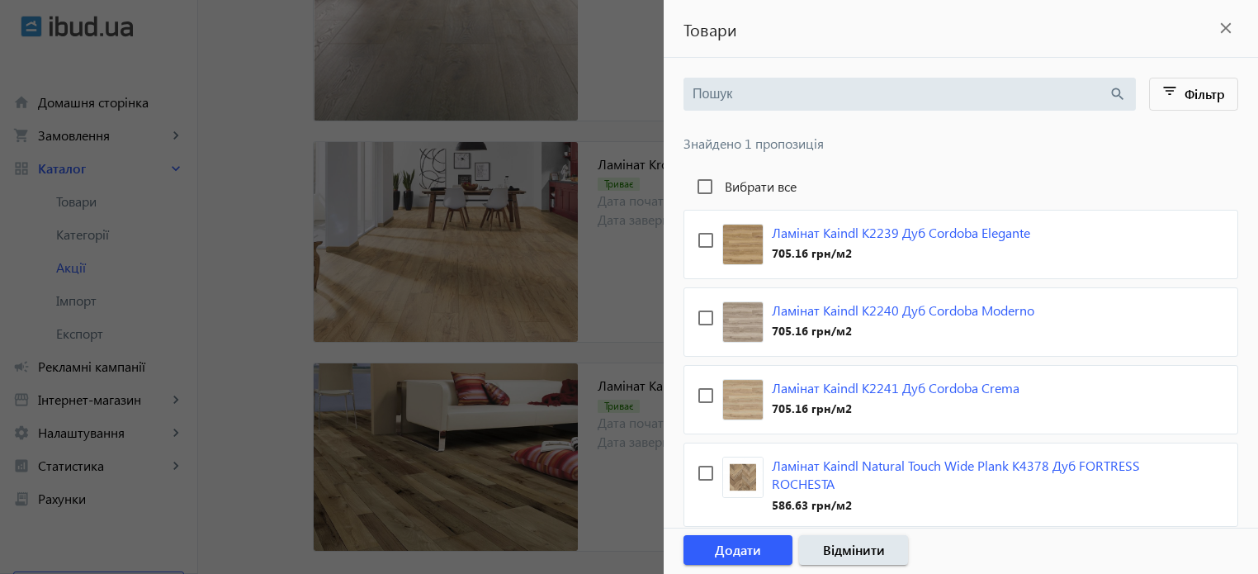
type input "Kaindl"
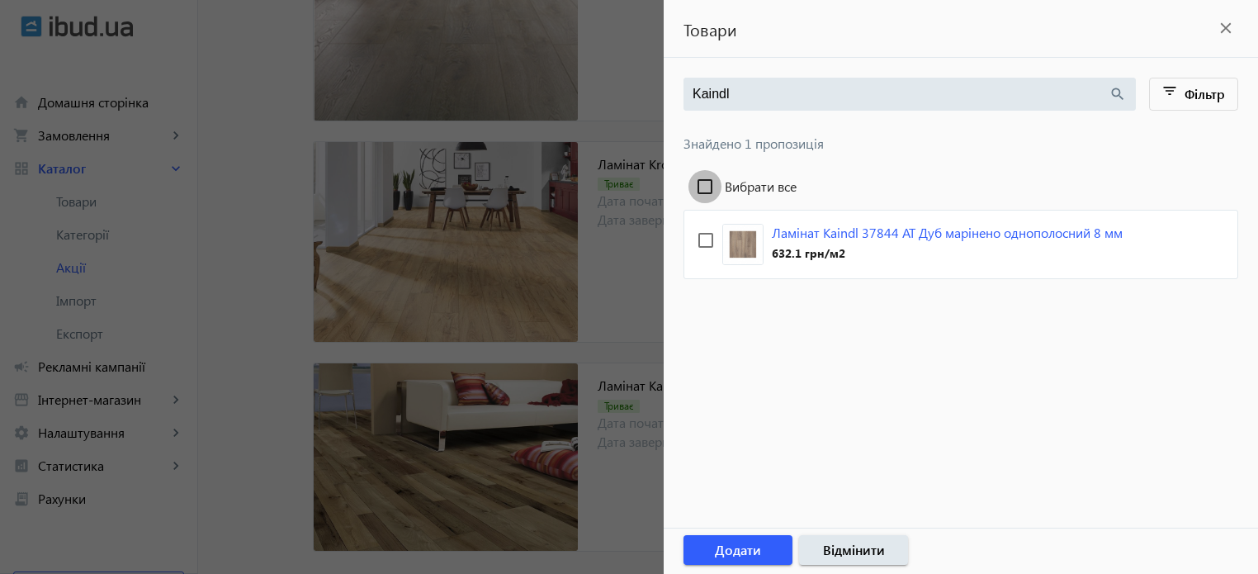
click at [708, 182] on input "Вибрати все" at bounding box center [705, 186] width 33 height 33
checkbox input "true"
click at [733, 552] on span "Додати" at bounding box center [738, 550] width 46 height 18
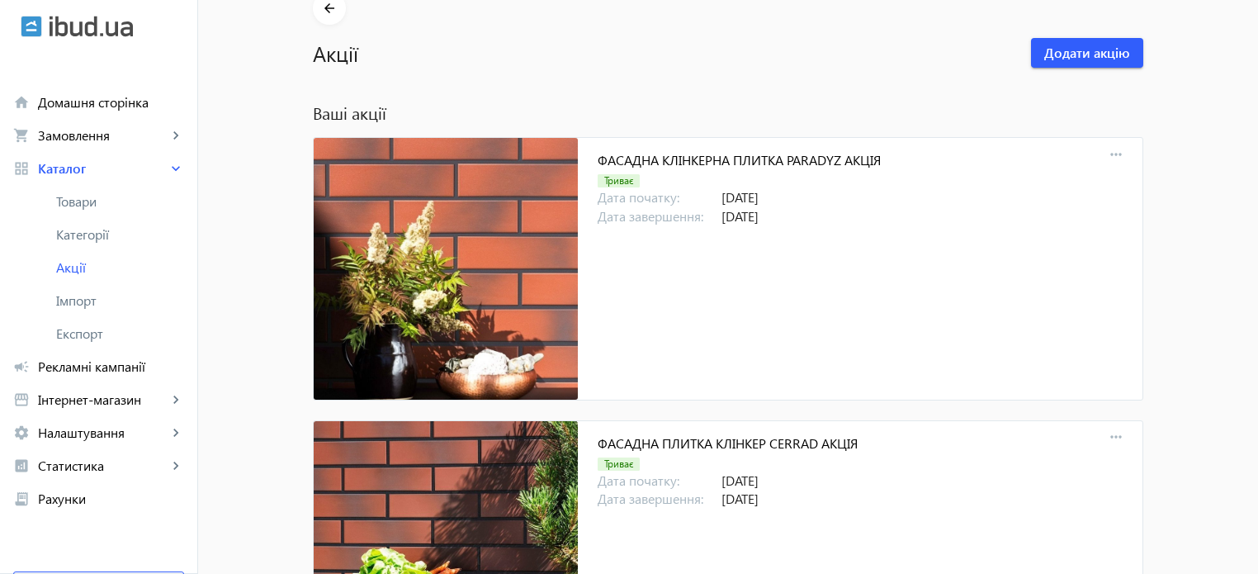
scroll to position [83, 0]
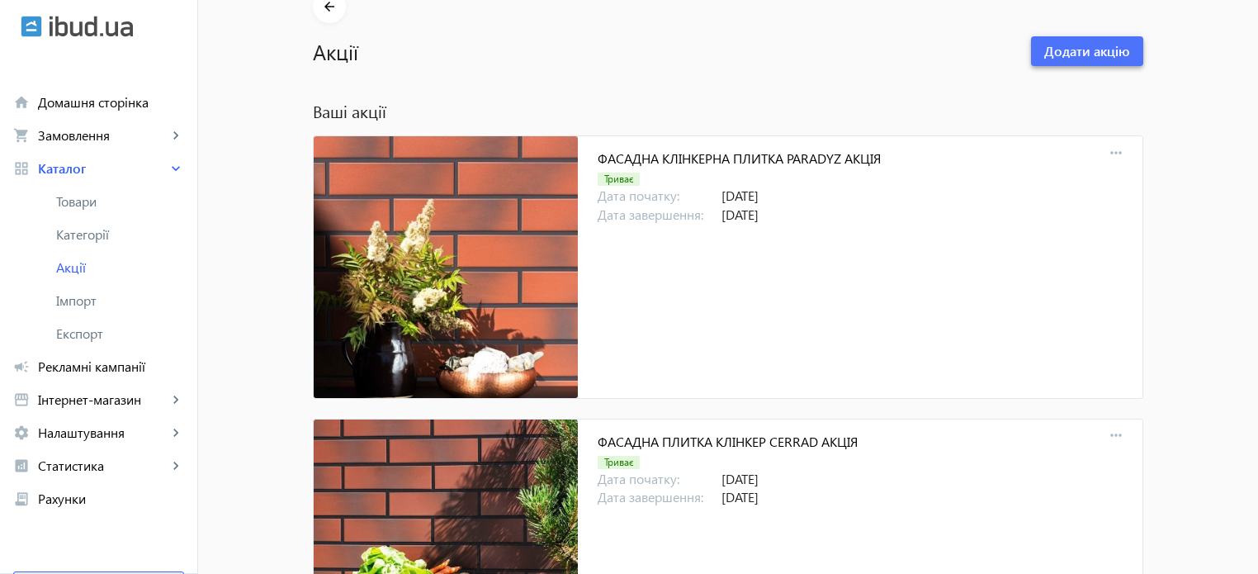
click at [1081, 51] on span "Додати акцію" at bounding box center [1087, 51] width 86 height 18
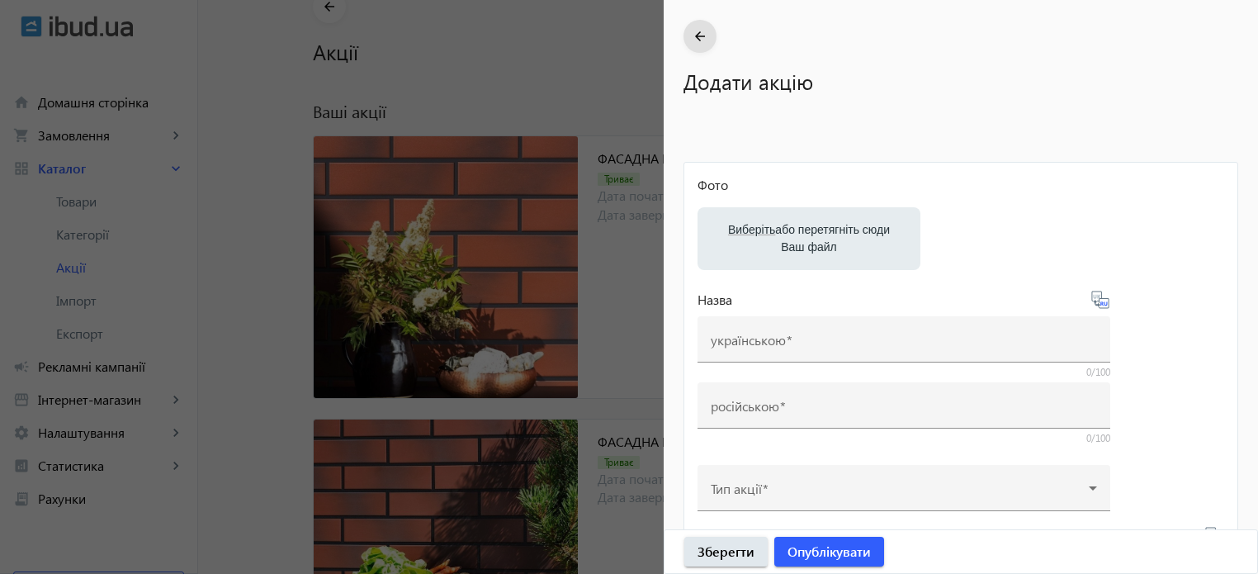
click at [806, 239] on label "Виберіть або перетягніть сюди Ваш файл" at bounding box center [809, 239] width 197 height 46
click at [806, 239] on input "Виберіть або перетягніть сюди Ваш файл" at bounding box center [809, 240] width 197 height 20
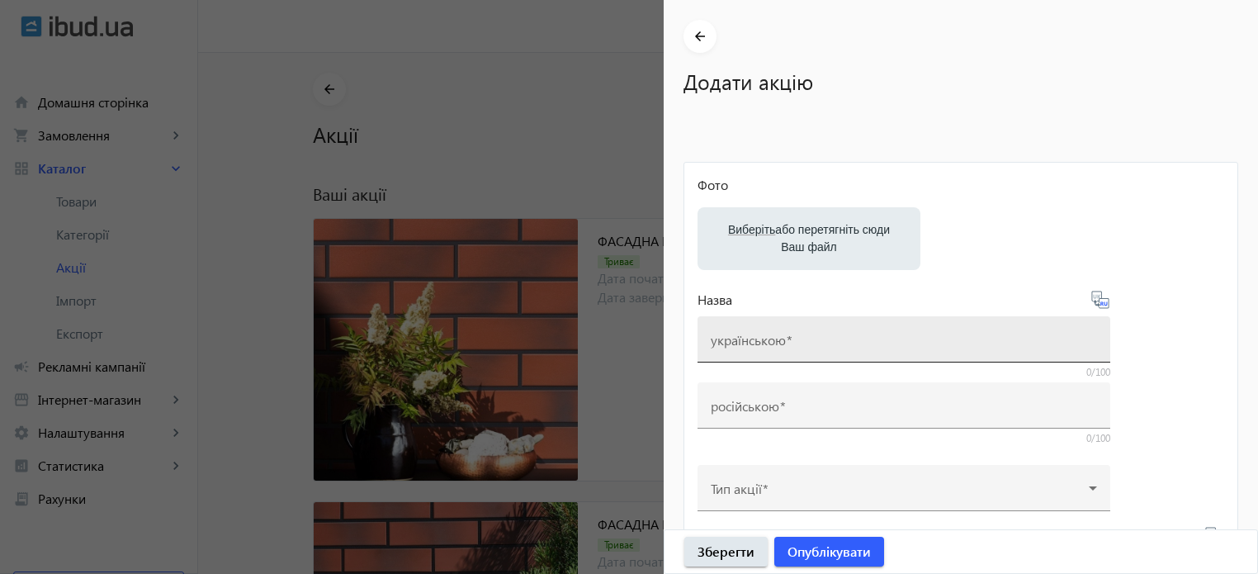
click at [764, 335] on mat-label "українською" at bounding box center [748, 339] width 75 height 17
click at [764, 336] on input "українською" at bounding box center [904, 344] width 386 height 17
paste input "Керамічна плитка та керамограніт Ceramica Deseo АКЦІЯ"
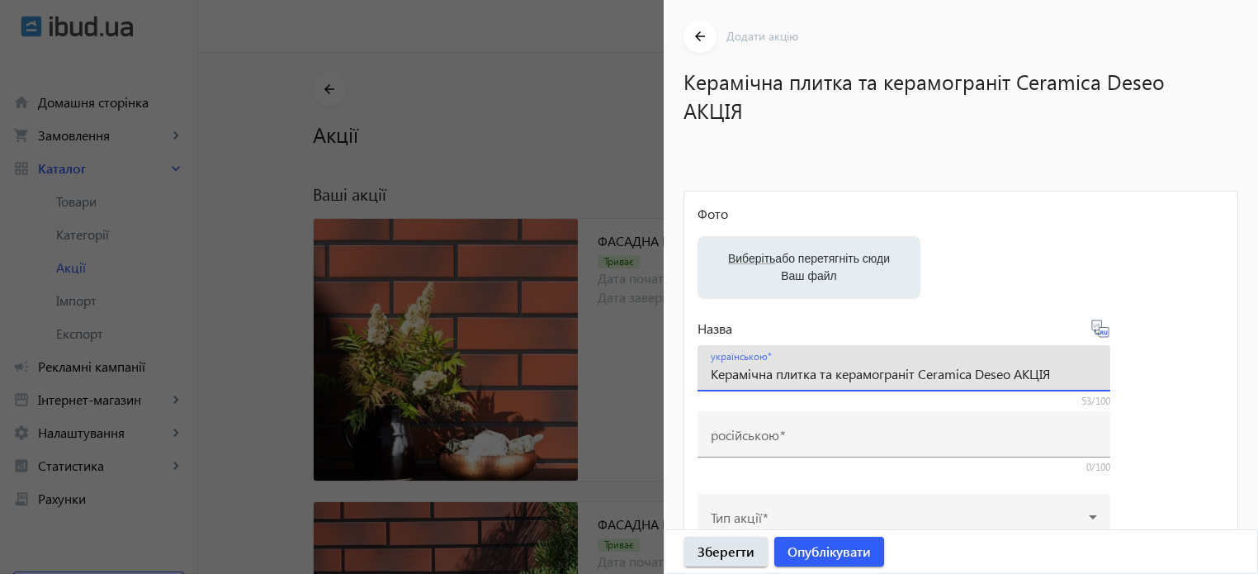
click at [773, 375] on input "Керамічна плитка та керамограніт Ceramica Deseo АКЦІЯ" at bounding box center [904, 373] width 386 height 17
drag, startPoint x: 778, startPoint y: 374, endPoint x: 561, endPoint y: 346, distance: 218.1
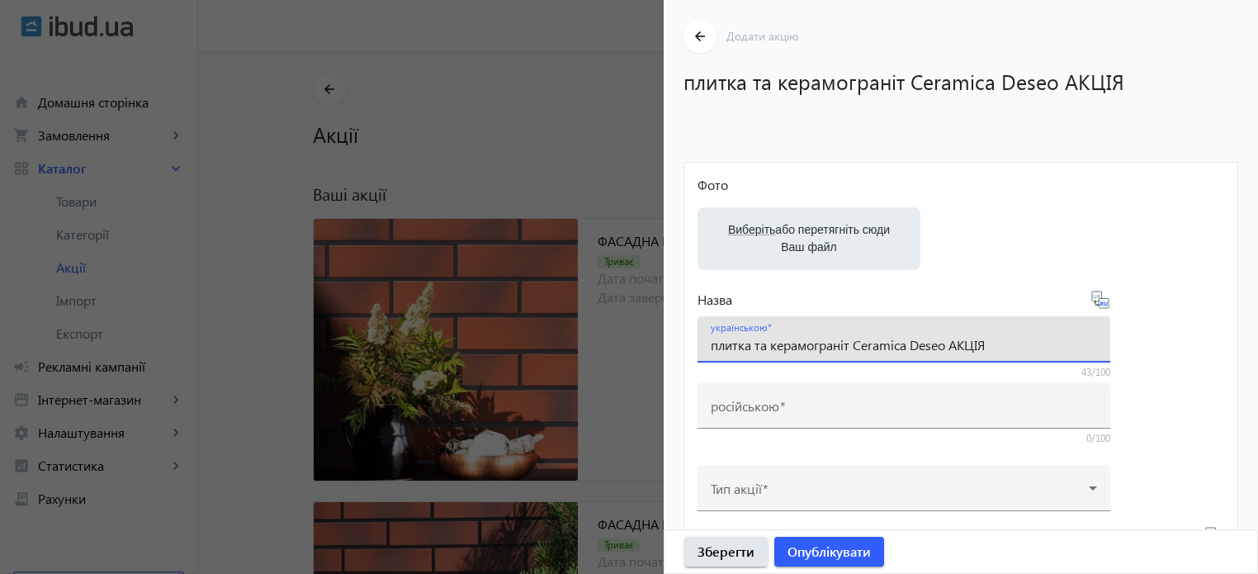
click at [718, 345] on input "плитка та керамограніт Ceramica Deseo АКЦІЯ" at bounding box center [904, 344] width 386 height 17
click at [753, 347] on input "Плитка та керамограніт Ceramica Deseo АКЦІЯ" at bounding box center [904, 344] width 386 height 17
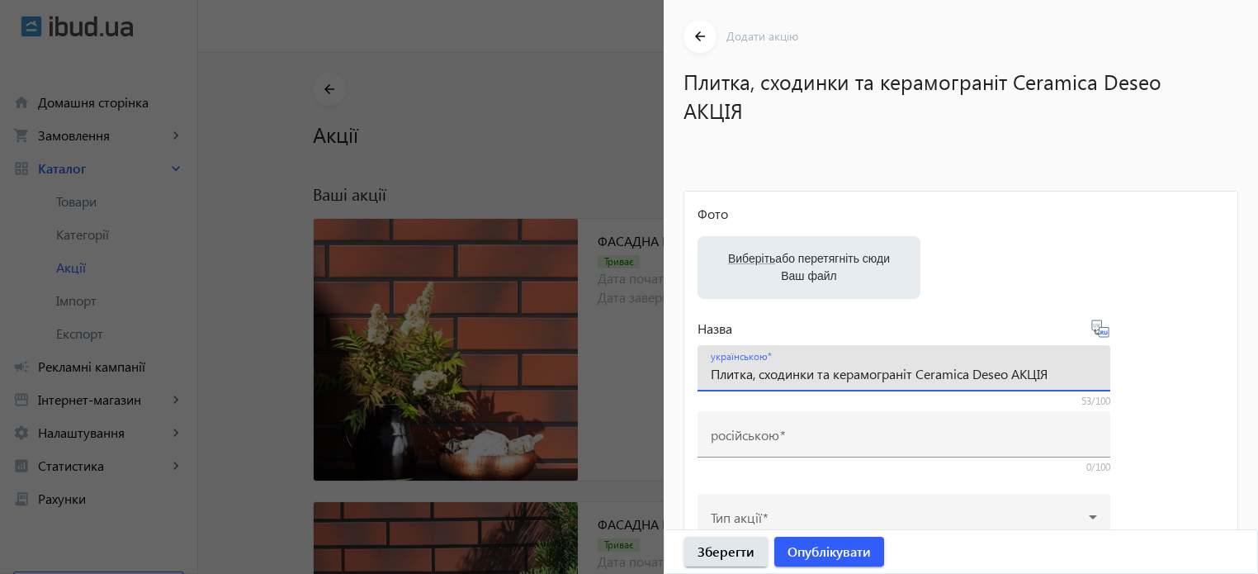
type input "Плитка, сходинки та керамограніт Ceramica Deseo АКЦІЯ"
click at [1102, 334] on icon at bounding box center [1101, 329] width 20 height 20
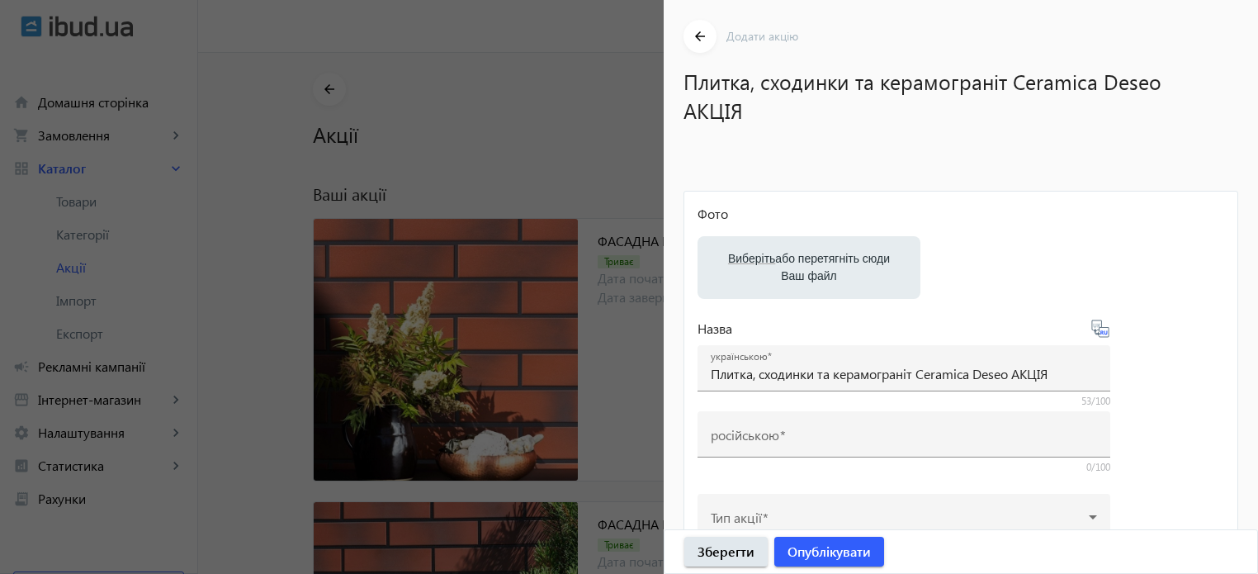
type input "Плитка, ступени и керамогранит Ceramica Deseo АКЦИЯ"
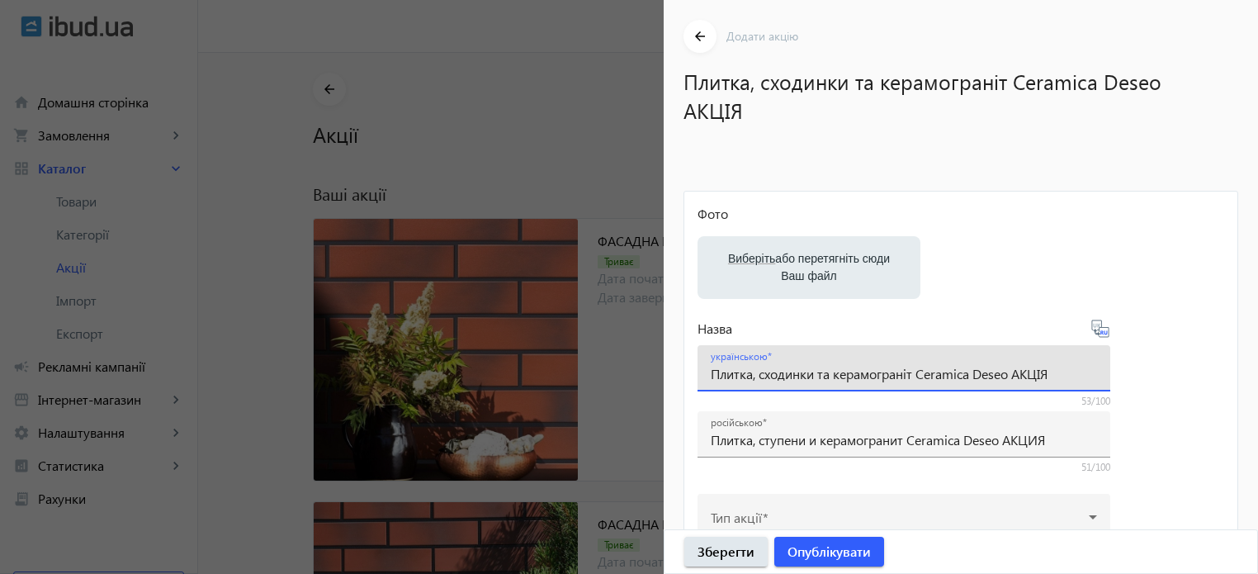
drag, startPoint x: 919, startPoint y: 374, endPoint x: 1010, endPoint y: 377, distance: 90.9
click at [1010, 377] on input "Плитка, сходинки та керамограніт Ceramica Deseo АКЦІЯ" at bounding box center [904, 373] width 386 height 17
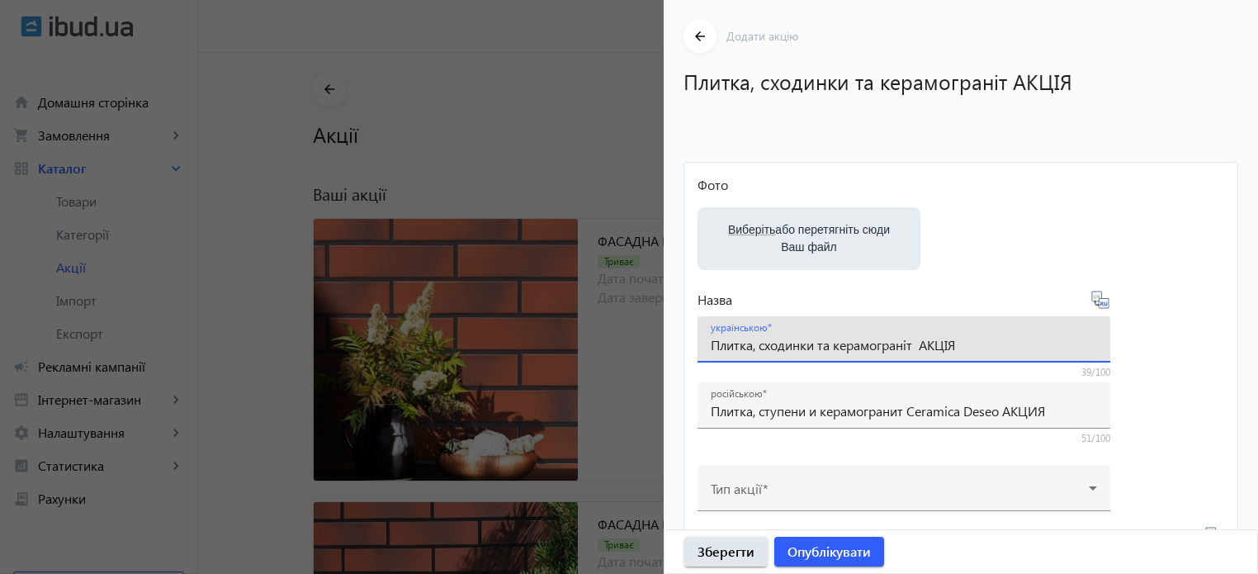
paste input "Exagres"
type input "Плитка, сходинки та керамограніт Exagres АКЦІЯ"
click at [1106, 306] on icon at bounding box center [1106, 304] width 3 height 4
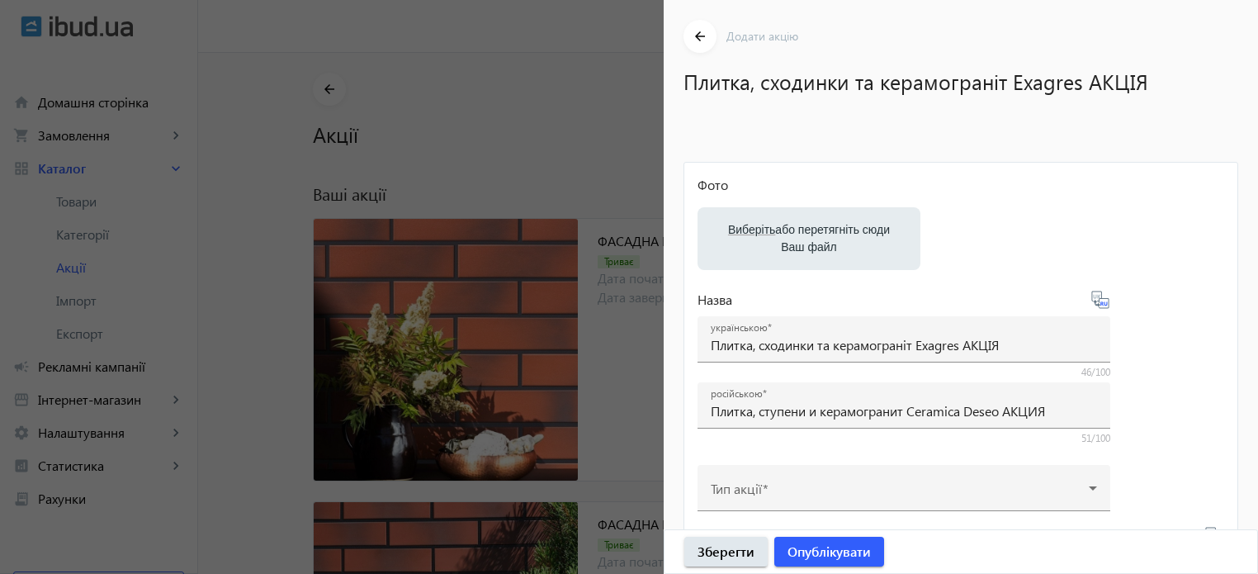
type input "Плитка, ступени и керамогранит Exagres АКЦИЯ"
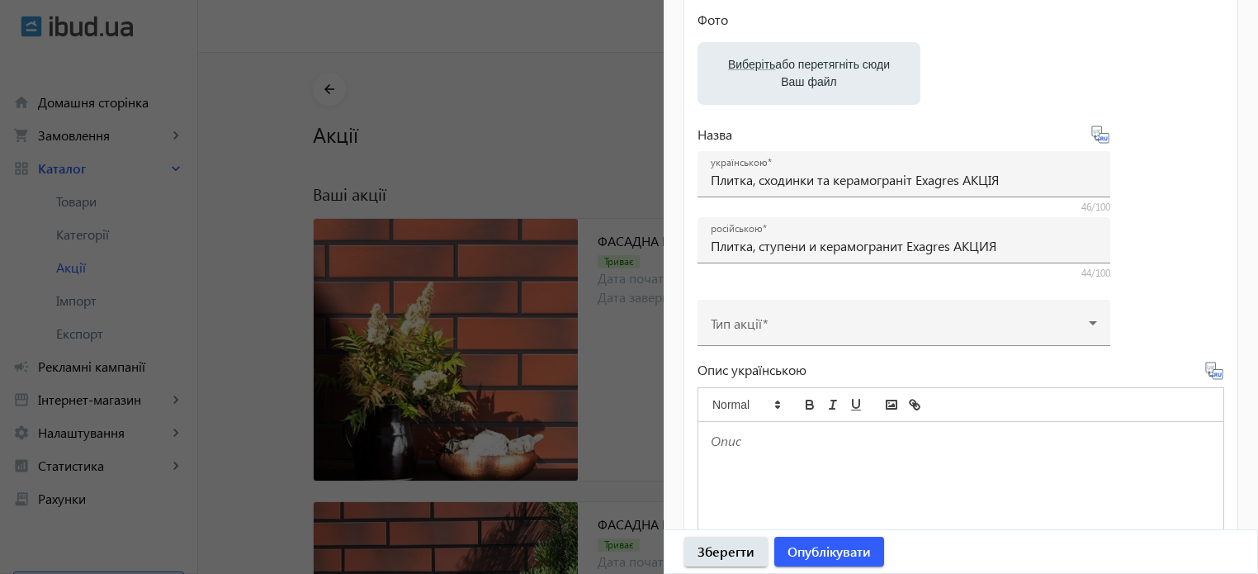
scroll to position [330, 0]
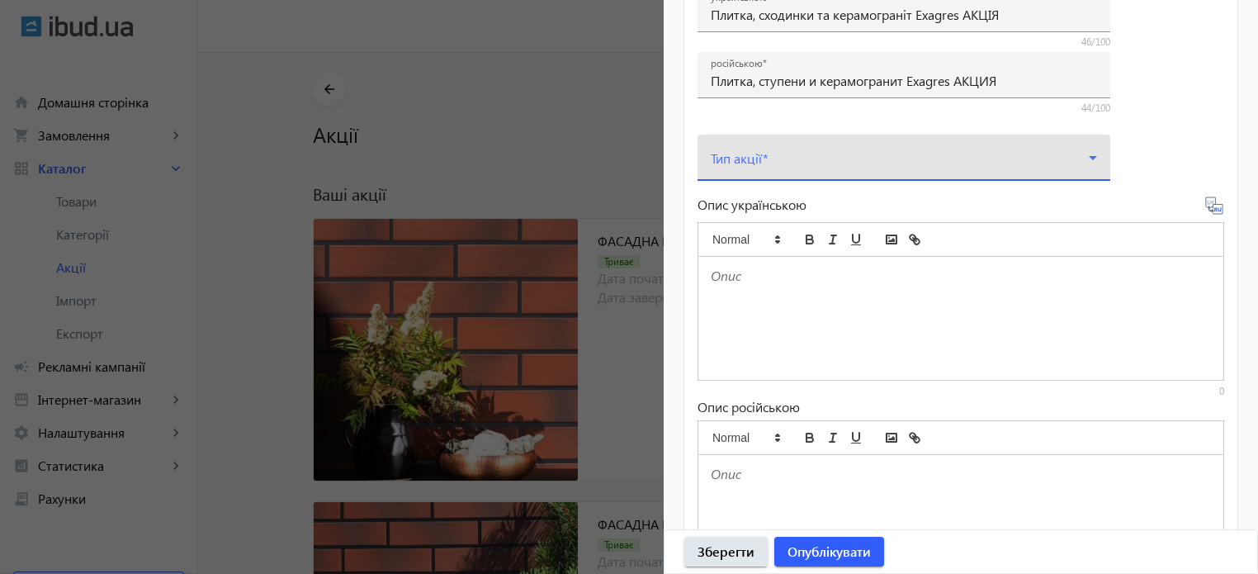
click at [865, 163] on span at bounding box center [900, 164] width 378 height 13
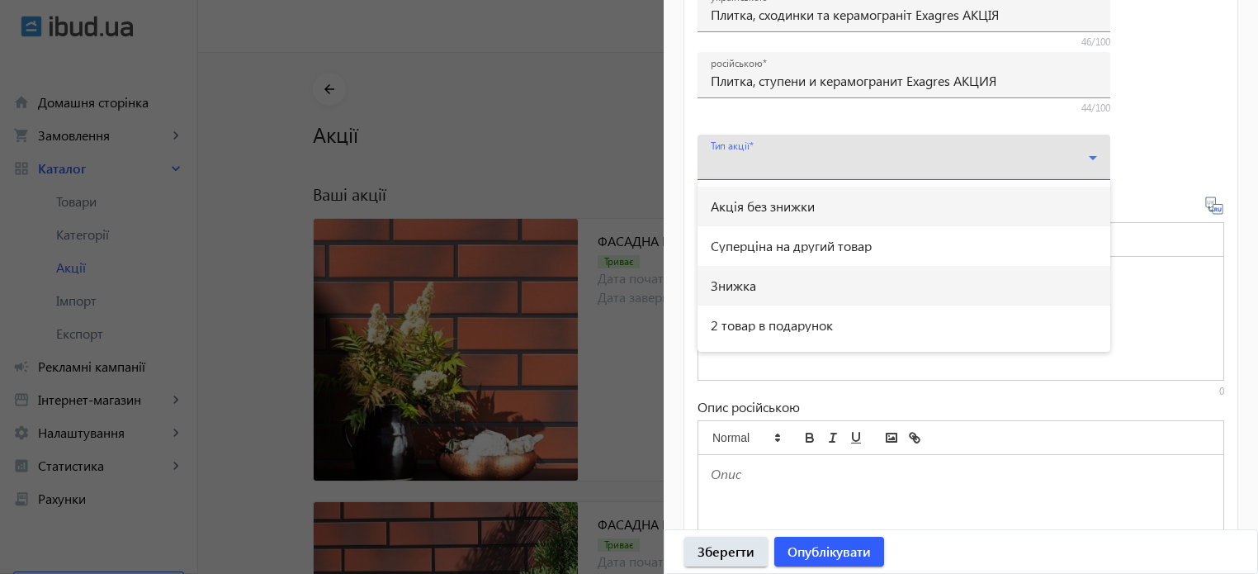
click at [753, 291] on span "Знижка" at bounding box center [733, 285] width 45 height 13
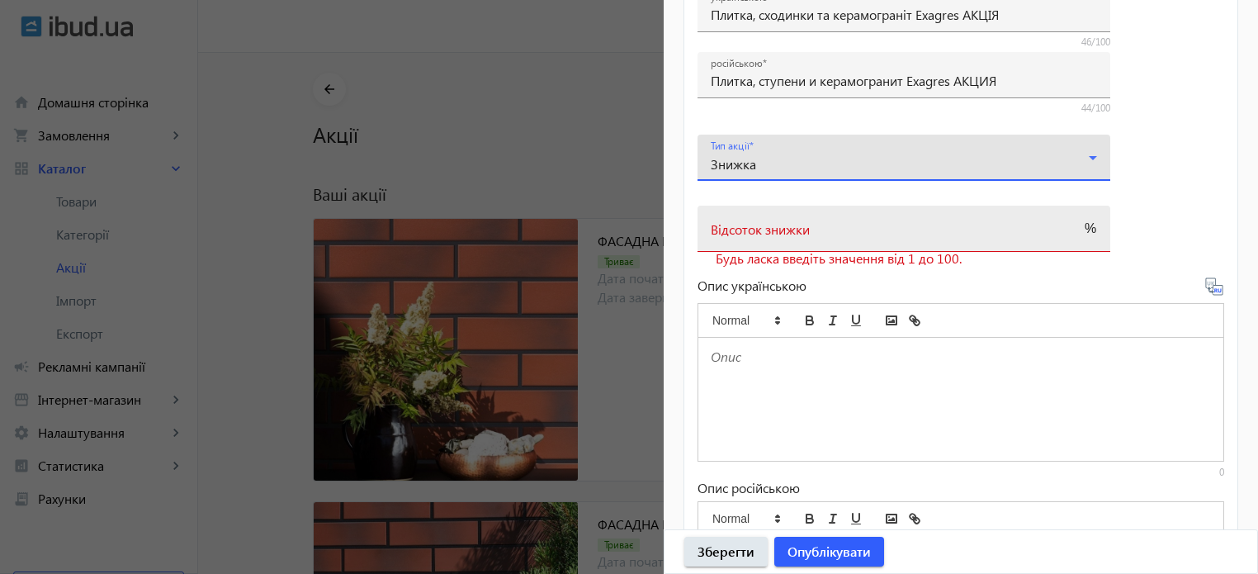
click at [766, 227] on mat-label "Відсоток знижки" at bounding box center [760, 228] width 99 height 17
click at [766, 227] on input "Відсоток знижки" at bounding box center [889, 233] width 357 height 17
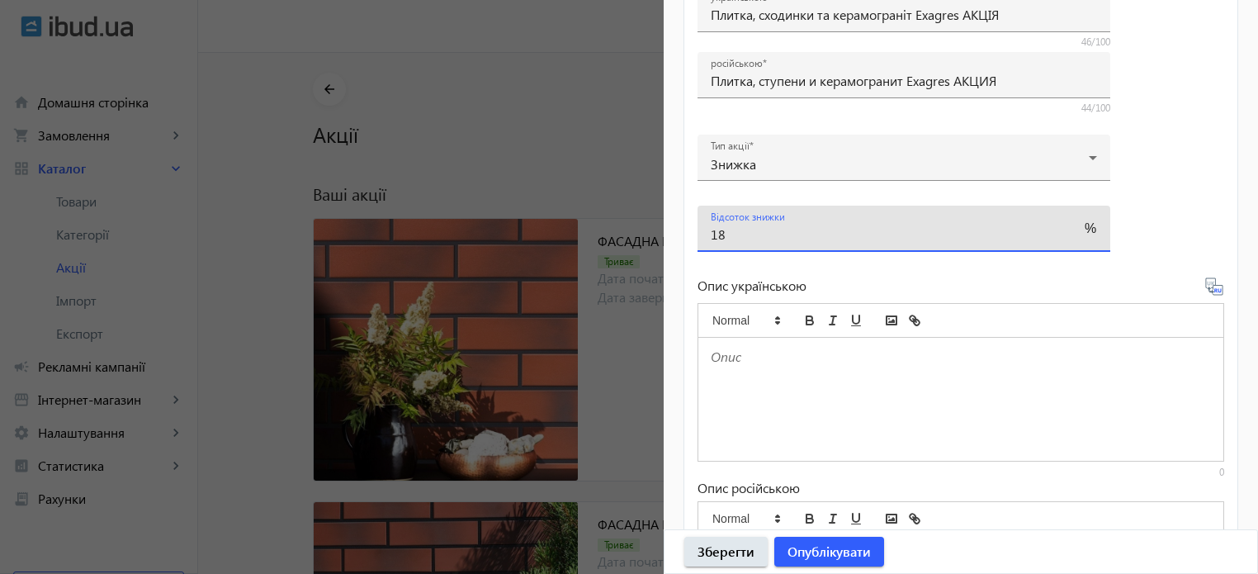
type input "18"
click at [763, 354] on p at bounding box center [961, 357] width 500 height 19
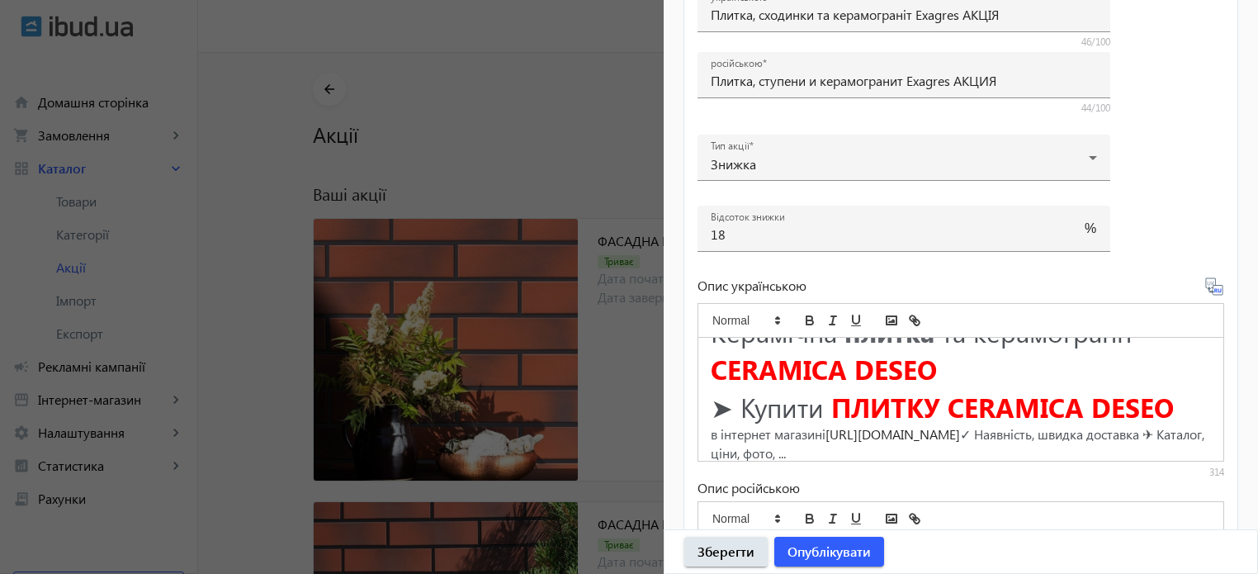
scroll to position [0, 0]
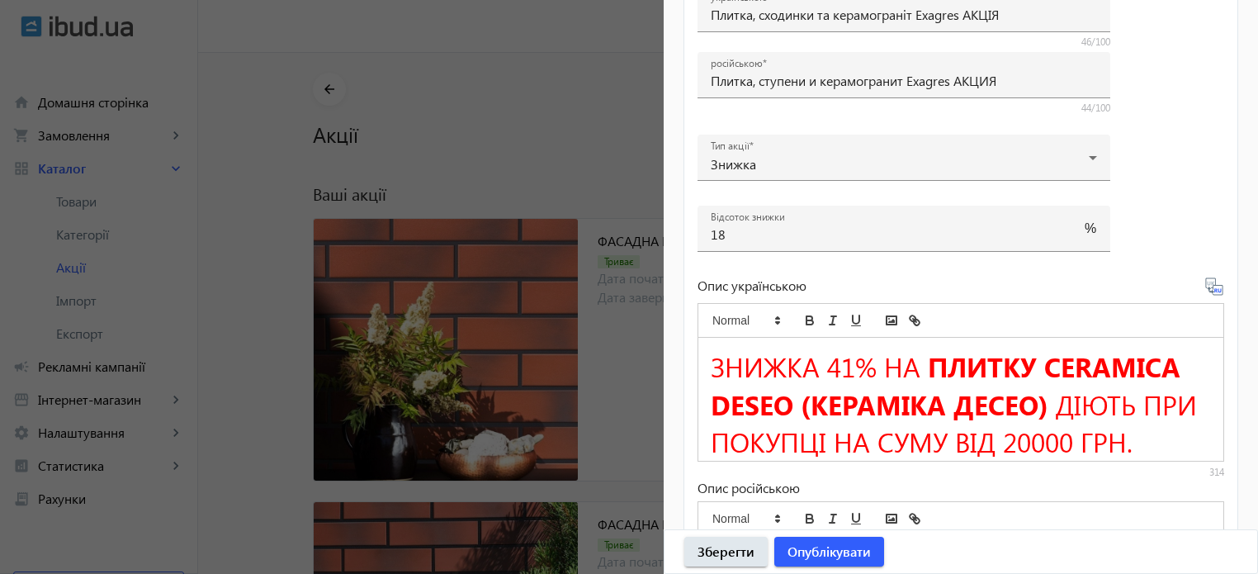
click at [850, 361] on span "ЗНИЖКА 41% НА" at bounding box center [816, 366] width 210 height 37
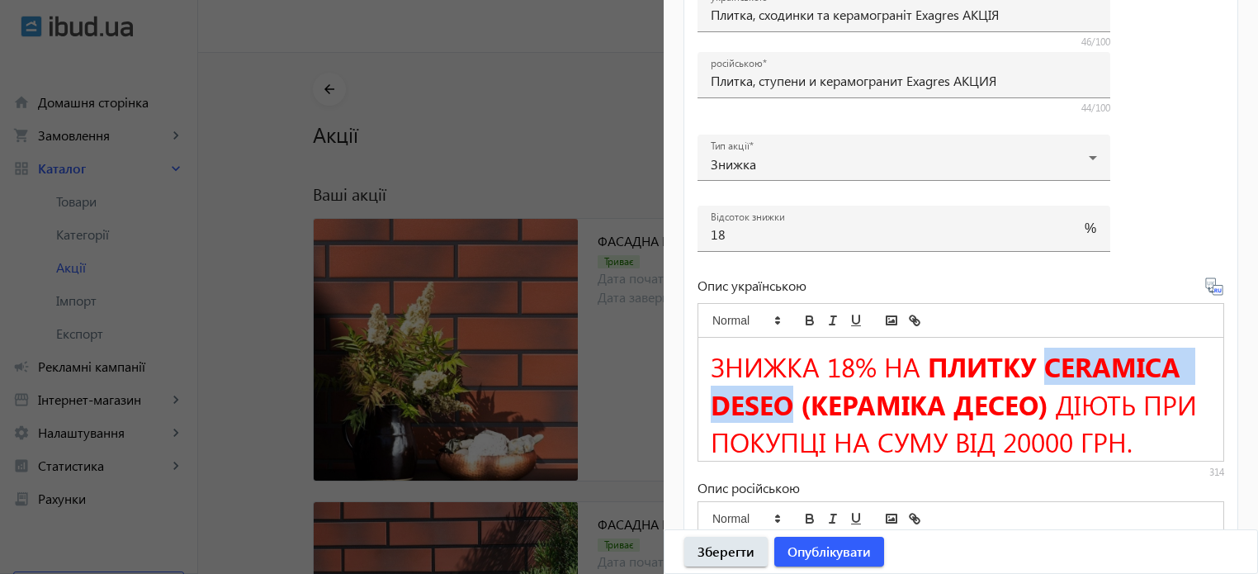
drag, startPoint x: 789, startPoint y: 400, endPoint x: 1047, endPoint y: 366, distance: 259.9
click at [1047, 366] on strong "ПЛИТКУ CERAMICA DESEO (КЕРАМІКА ДЕСЕО)" at bounding box center [949, 385] width 477 height 74
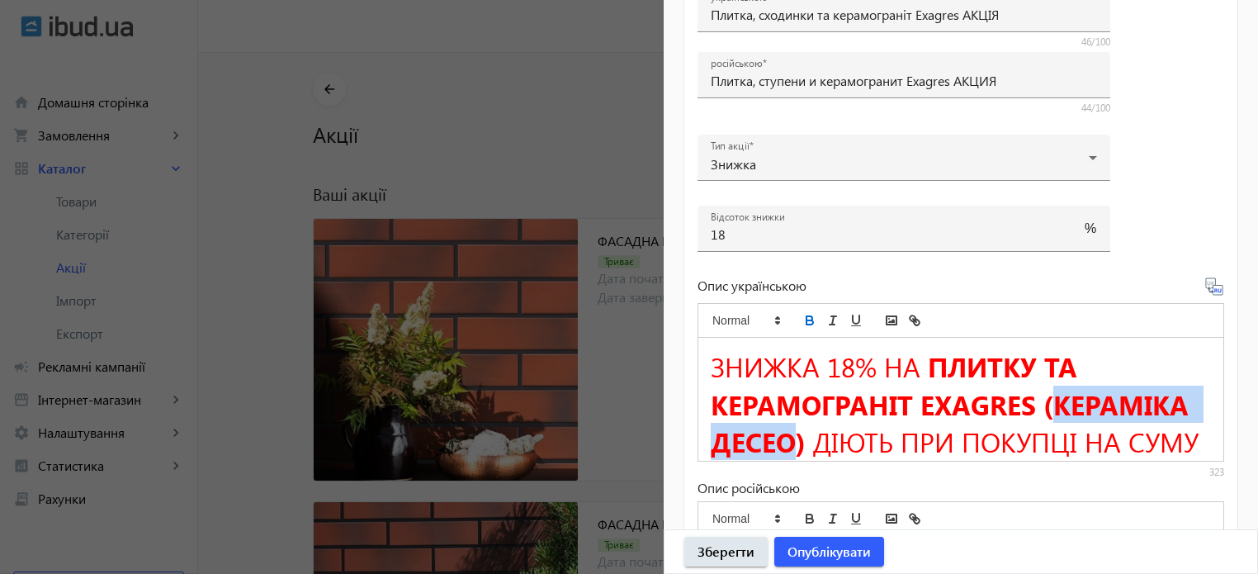
drag, startPoint x: 793, startPoint y: 432, endPoint x: 1054, endPoint y: 407, distance: 262.1
click at [1054, 407] on strong "ПЛИТКУ ТА КЕРАМОГРАНІТ EXAGRES (КЕРАМІКА ДЕСЕО)" at bounding box center [954, 404] width 486 height 112
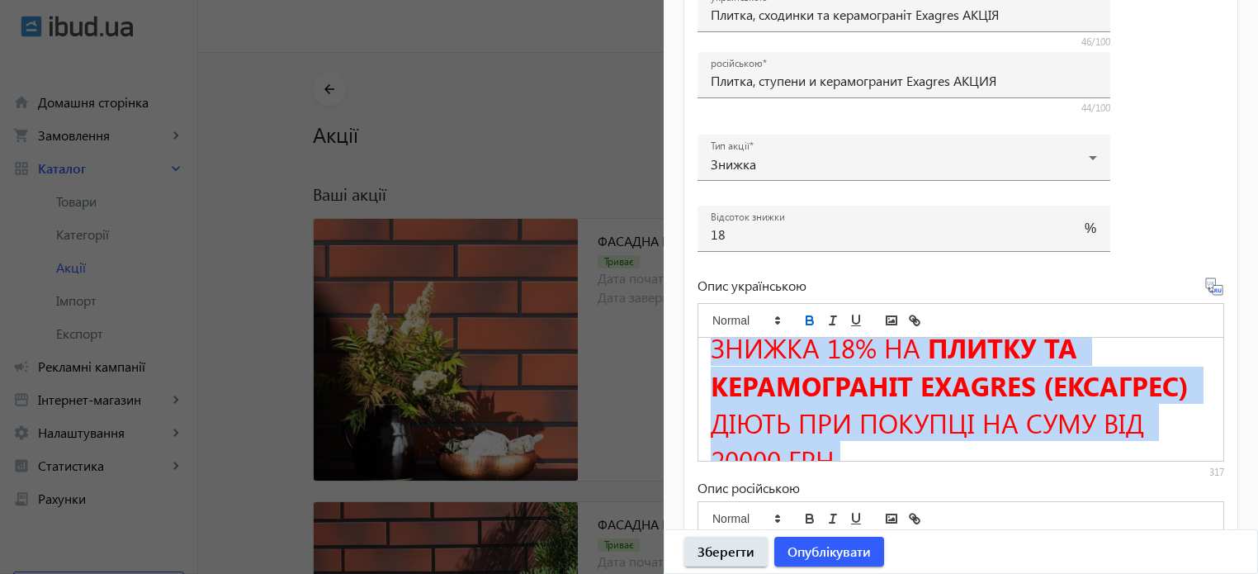
scroll to position [59, 0]
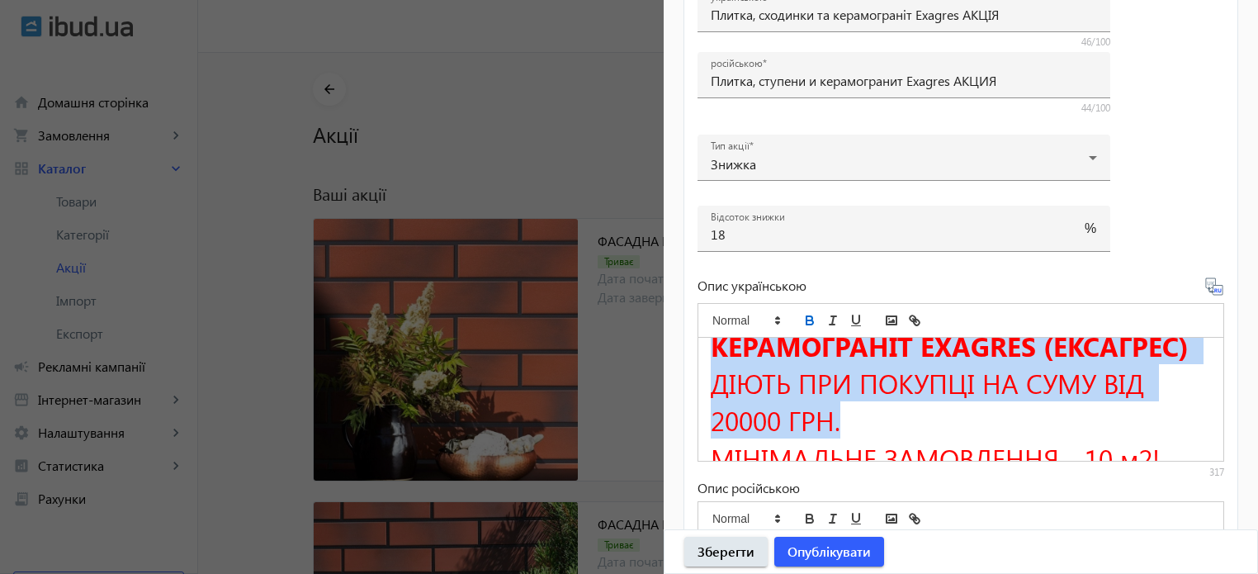
drag, startPoint x: 710, startPoint y: 362, endPoint x: 891, endPoint y: 424, distance: 191.1
click at [891, 424] on h1 "ЗНИЖКА 18% НА ПЛИТКУ ТА КЕРАМОГРАНІТ EXAGRES (ЕКСАГРЕС) ДІЮТЬ ПРИ ПОКУПЦІ НА СУ…" at bounding box center [961, 364] width 500 height 150
copy h1 "ЗНИЖКА 18% НА ПЛИТКУ ТА КЕРАМОГРАНІТ EXAGRES (ЕКСАГРЕС) ДІЮТЬ ПРИ ПОКУПЦІ НА СУ…"
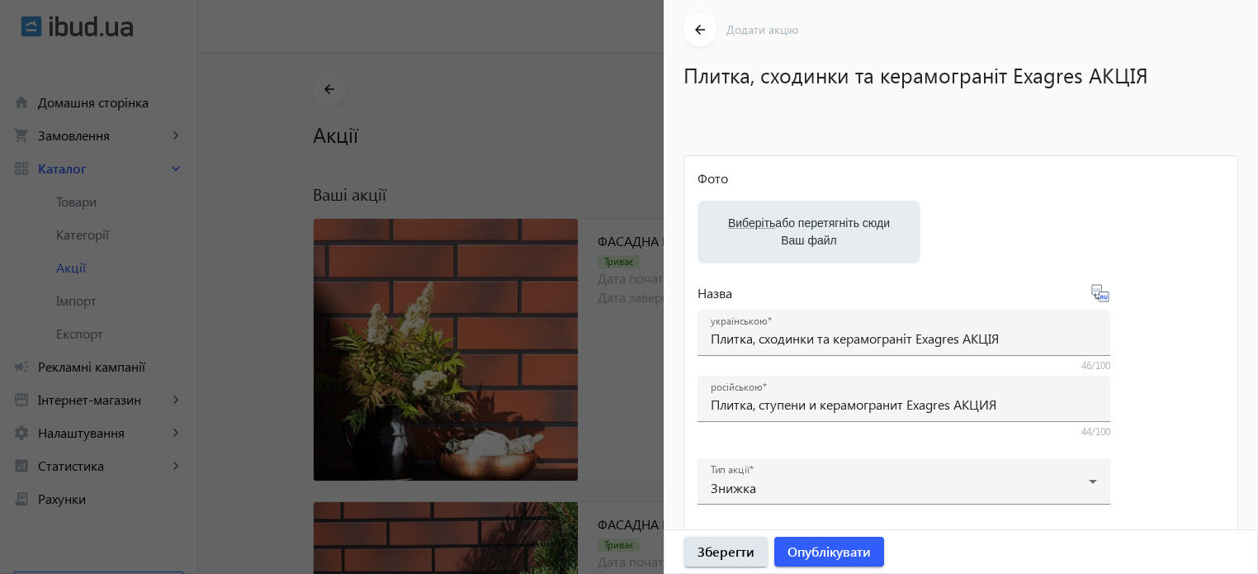
scroll to position [0, 0]
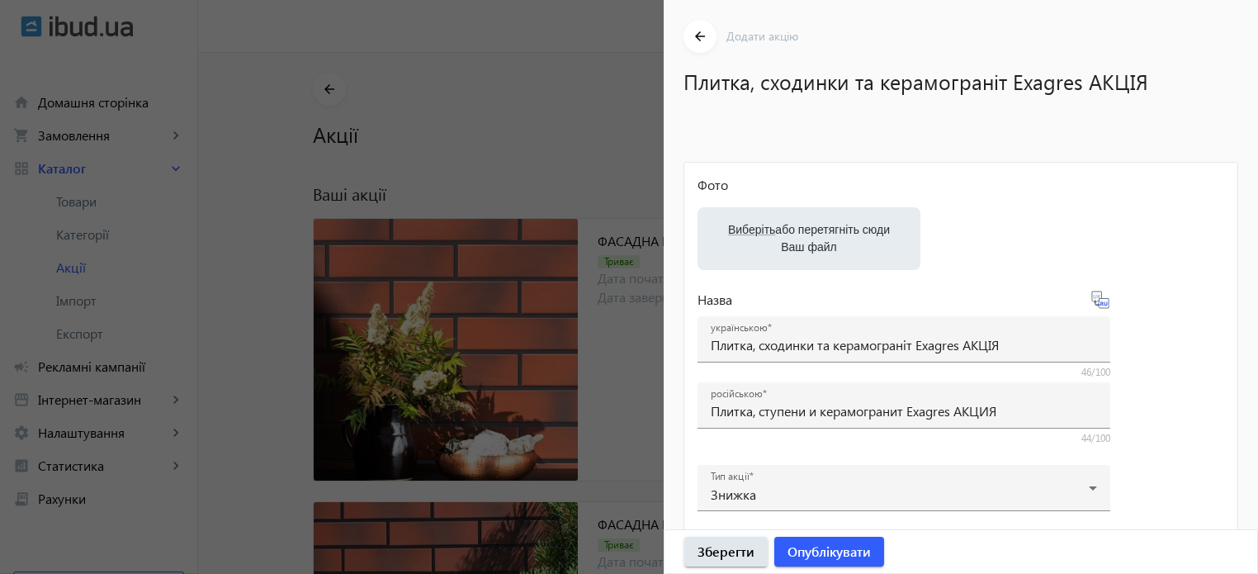
click at [779, 216] on label "Виберіть або перетягніть сюди Ваш файл" at bounding box center [809, 239] width 197 height 46
click at [779, 230] on input "Виберіть або перетягніть сюди Ваш файл" at bounding box center [809, 240] width 197 height 20
type input "C:\fakepath\plitka-exagres.jpg"
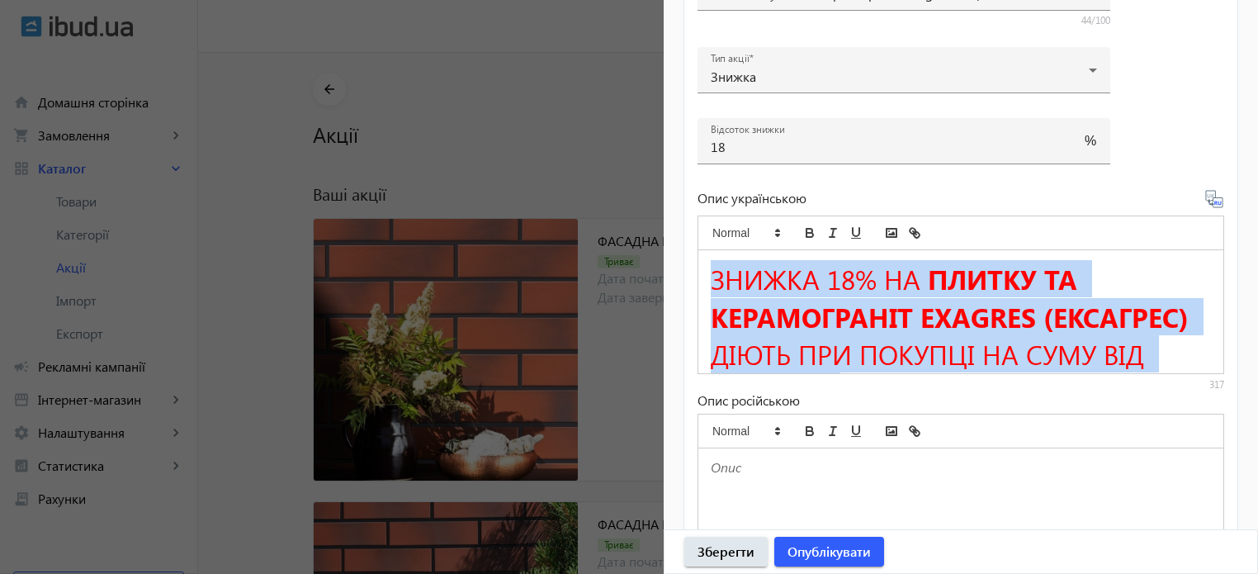
click at [1120, 268] on h1 "ЗНИЖКА 18% НА ПЛИТКУ ТА КЕРАМОГРАНІТ EXAGRES (ЕКСАГРЕС) ДІЮТЬ ПРИ ПОКУПЦІ НА СУ…" at bounding box center [961, 335] width 500 height 150
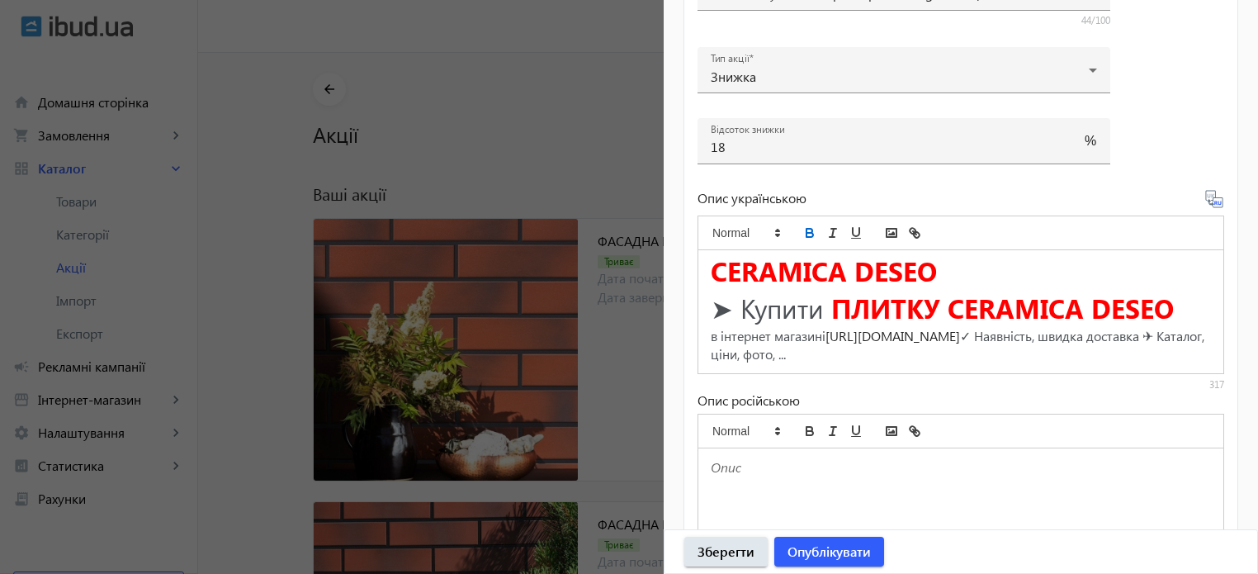
scroll to position [151, 0]
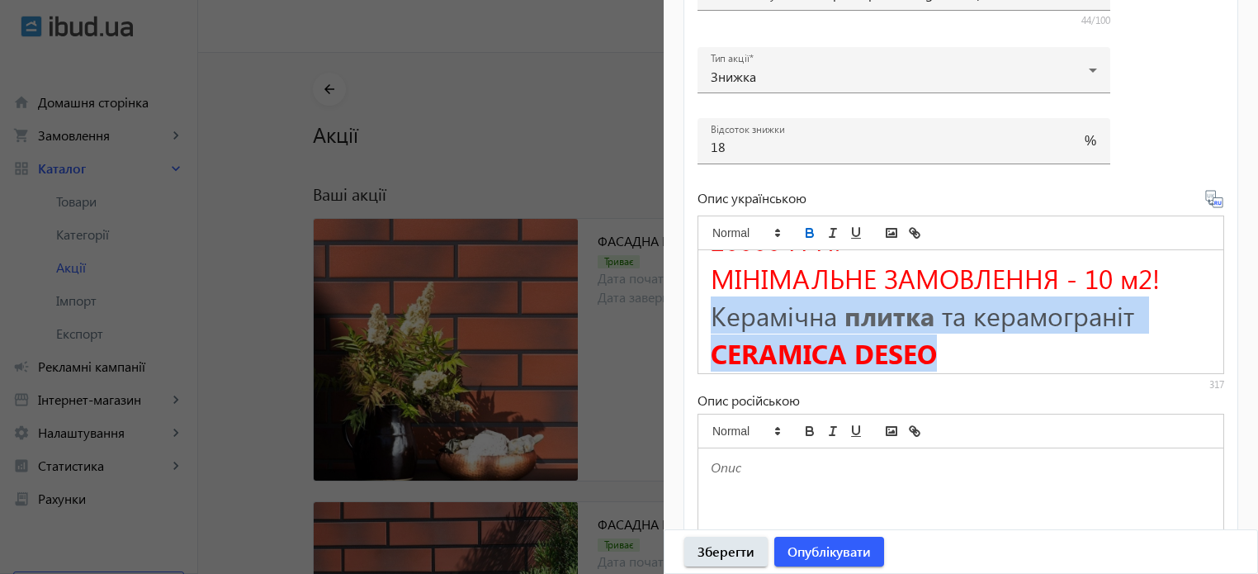
drag, startPoint x: 712, startPoint y: 313, endPoint x: 931, endPoint y: 358, distance: 224.1
click at [931, 358] on h1 "Керамічна плитка та керамограніт CERAMICA DESEO" at bounding box center [961, 333] width 500 height 75
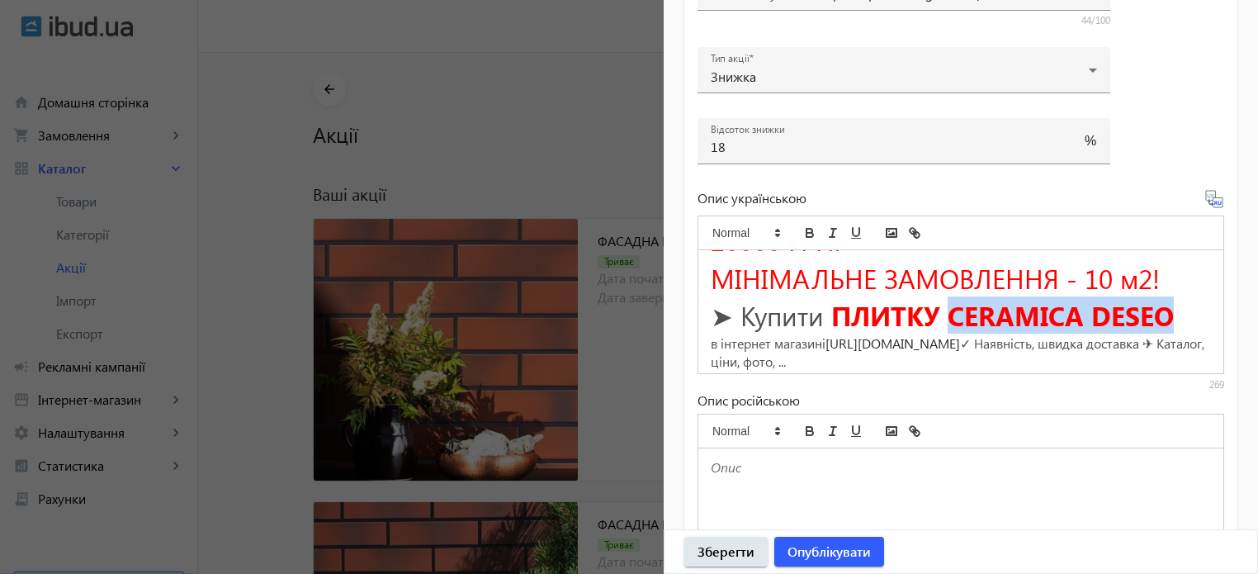
drag, startPoint x: 955, startPoint y: 306, endPoint x: 1176, endPoint y: 315, distance: 220.6
click at [1174, 315] on strong "ПЛИТКУ CERAMICA DESEO" at bounding box center [1002, 314] width 343 height 37
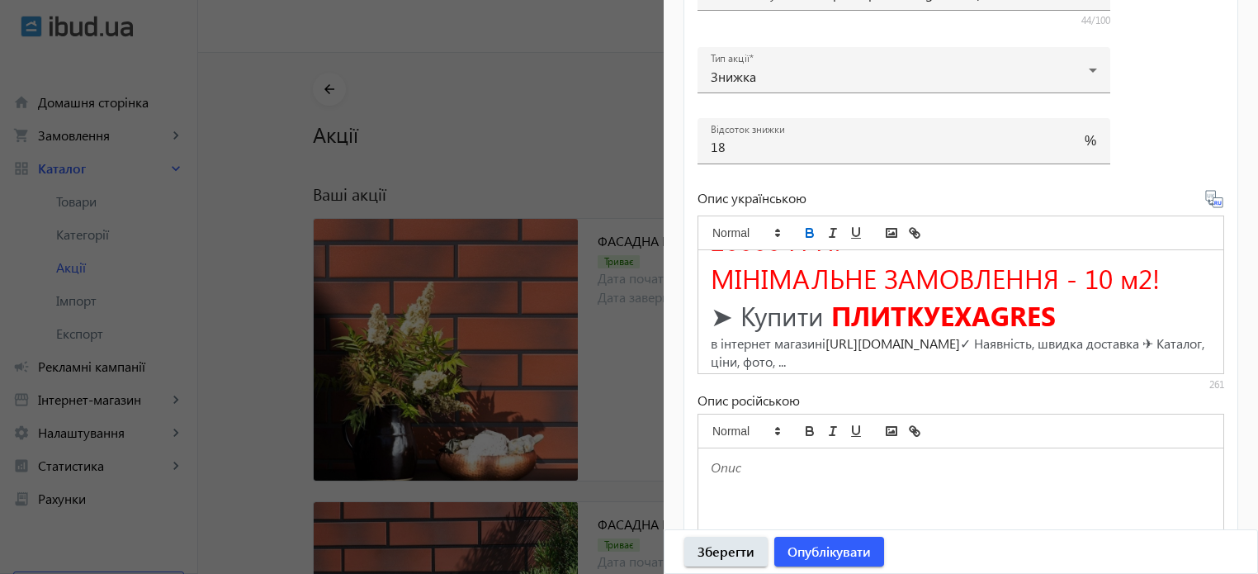
click at [943, 313] on strong "ПЛИТКУEXAGRES" at bounding box center [943, 314] width 225 height 37
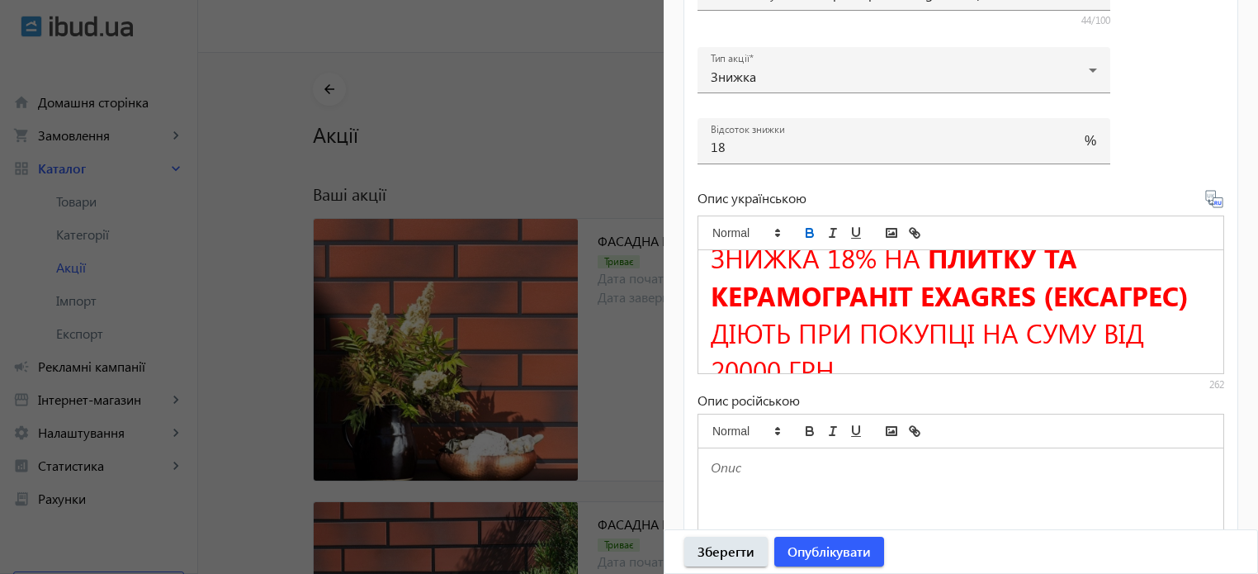
scroll to position [0, 0]
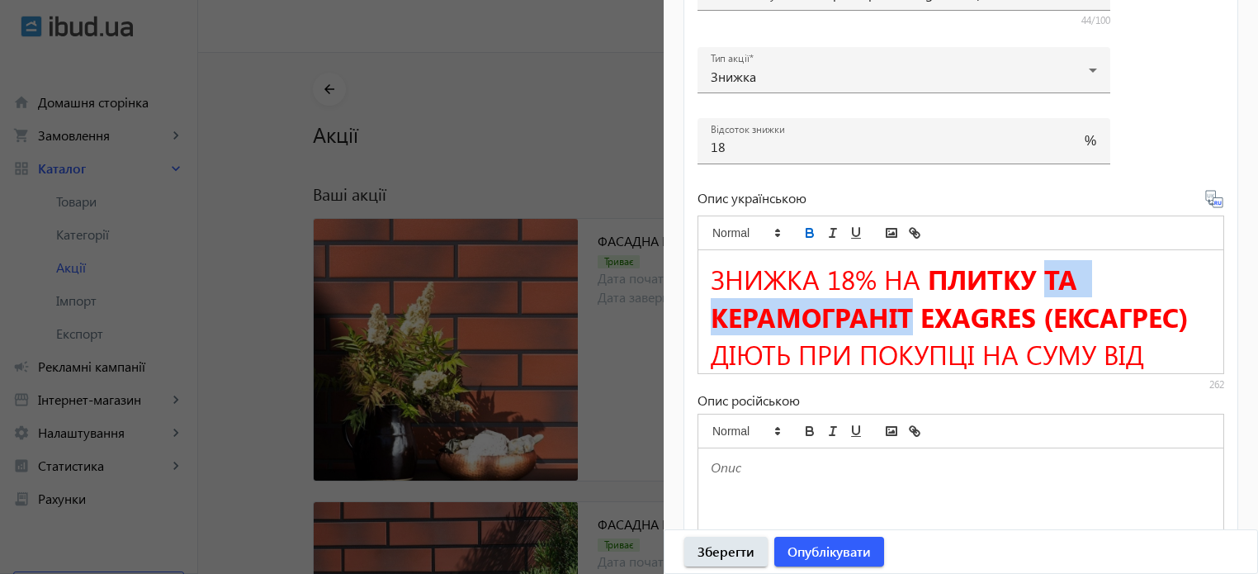
drag, startPoint x: 1046, startPoint y: 272, endPoint x: 910, endPoint y: 317, distance: 143.3
click at [910, 317] on strong "ПЛИТКУ ТА КЕРАМОГРАНІТ EXAGRES (ЕКСАГРЕС)" at bounding box center [950, 297] width 478 height 74
copy strong "ТА КЕРАМОГРАНІТ"
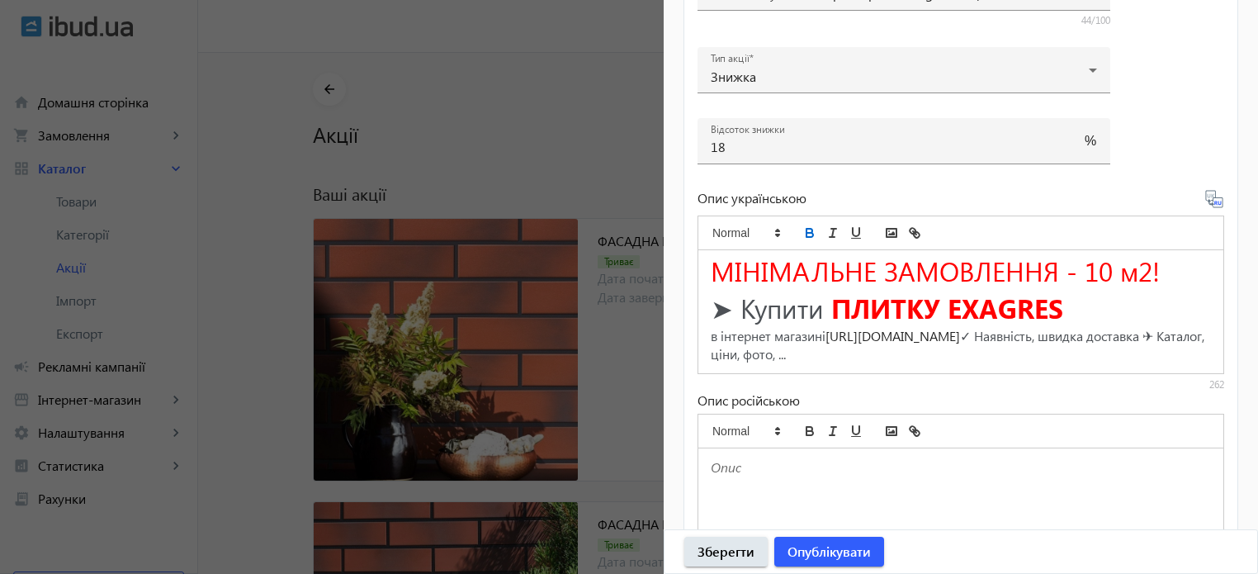
click at [941, 306] on strong "ПЛИТКУ EXAGRES" at bounding box center [947, 307] width 232 height 37
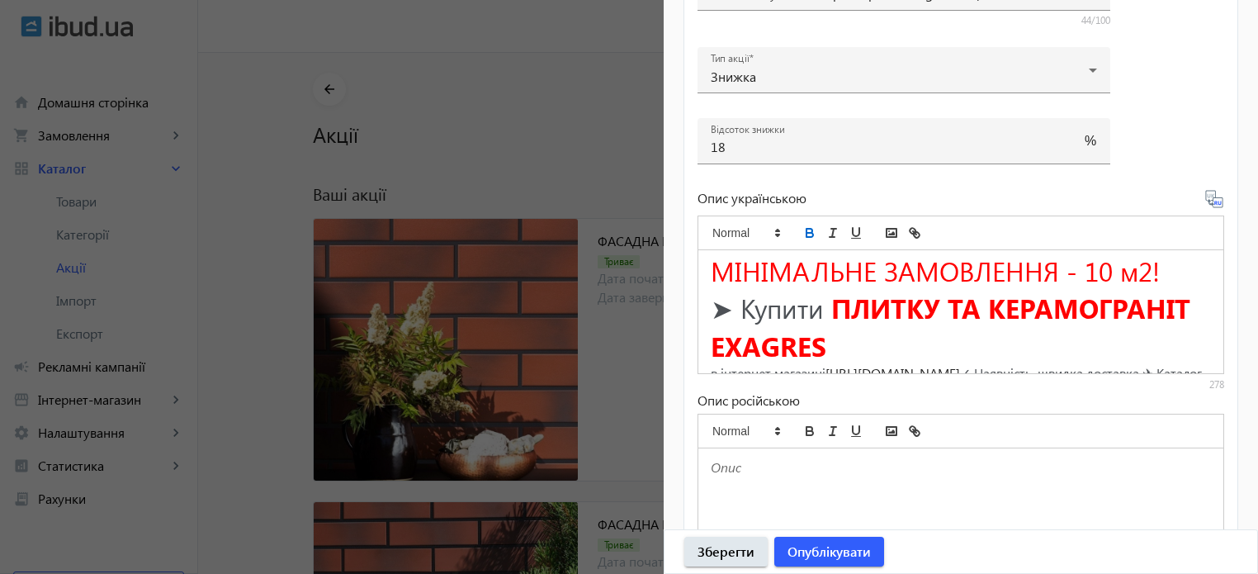
click at [943, 301] on strong "ПЛИТКУ ТА КЕРАМОГРАНІТ EXAGRES" at bounding box center [954, 326] width 487 height 74
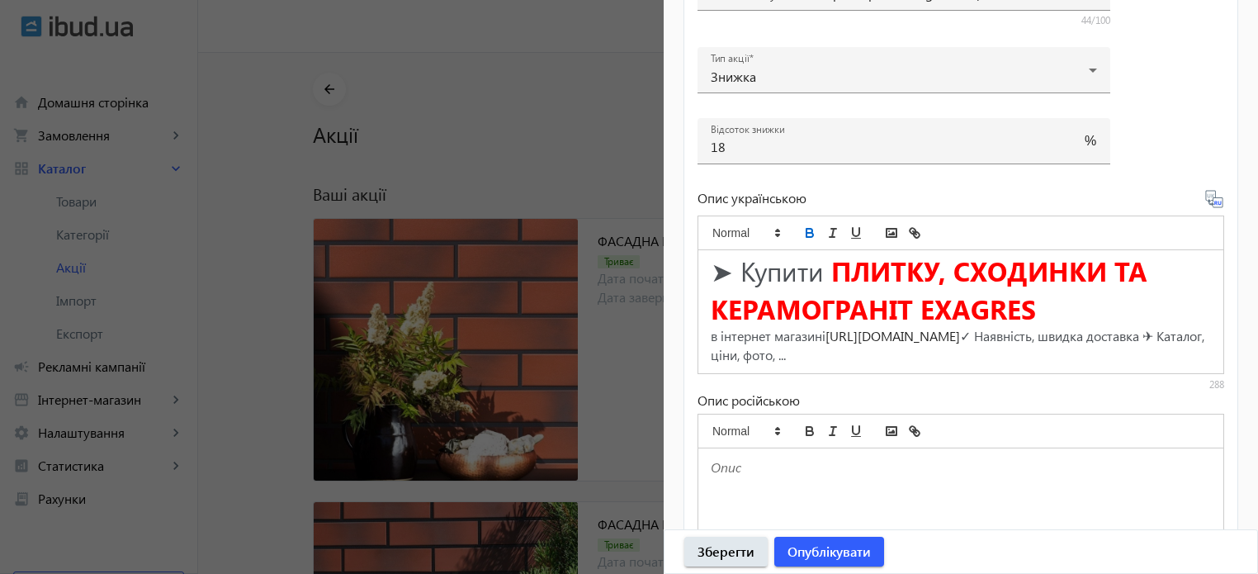
scroll to position [661, 0]
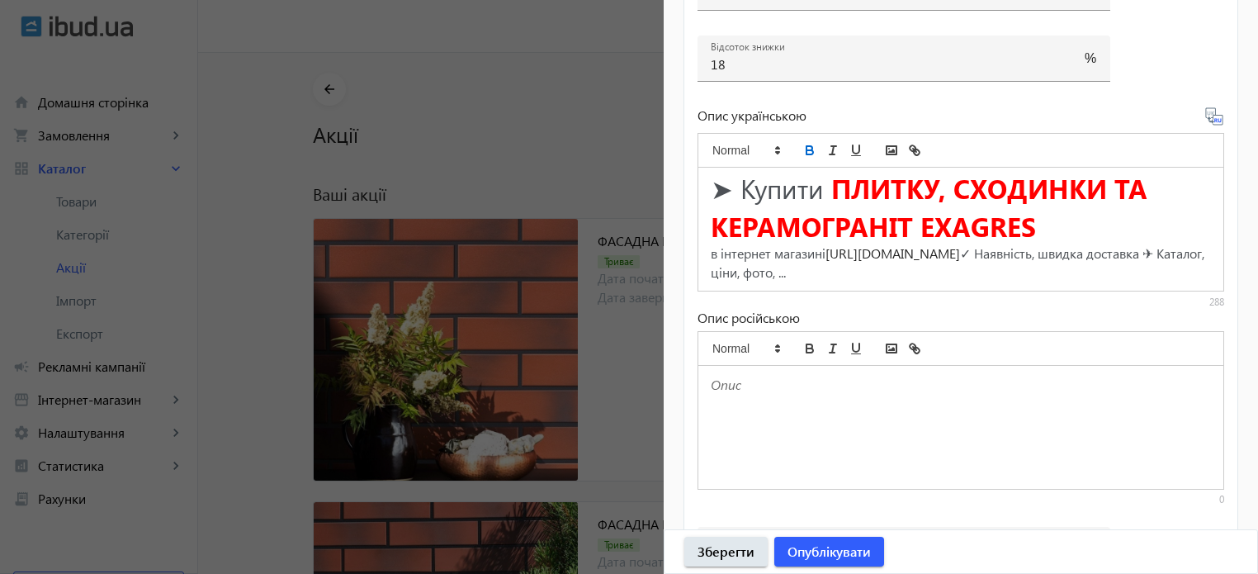
click at [1219, 120] on icon at bounding box center [1220, 121] width 3 height 4
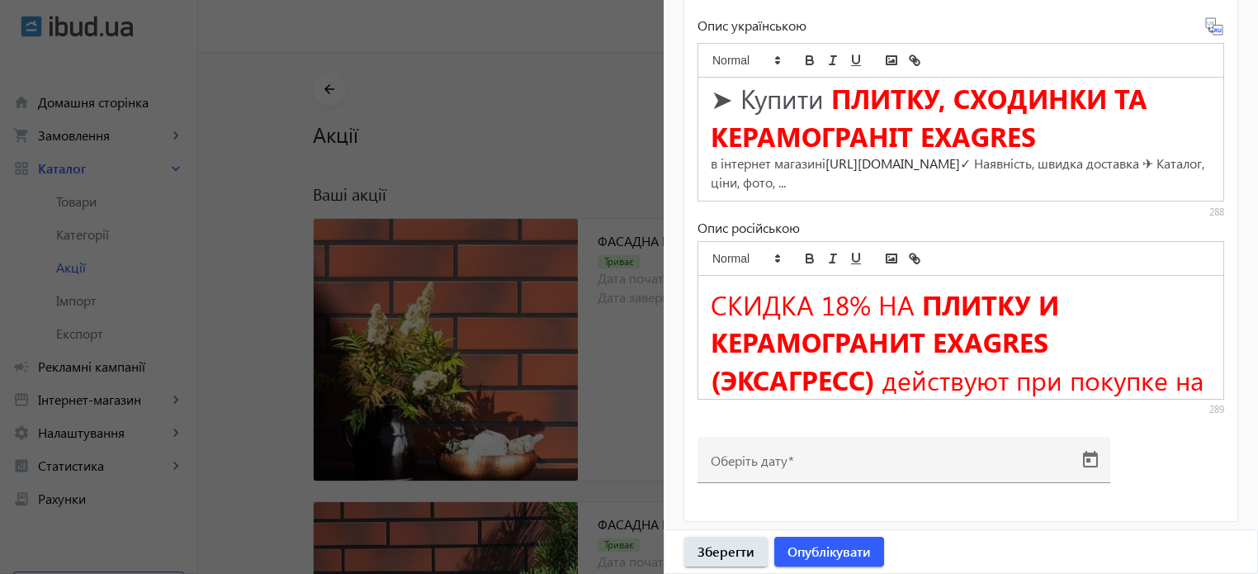
scroll to position [752, 0]
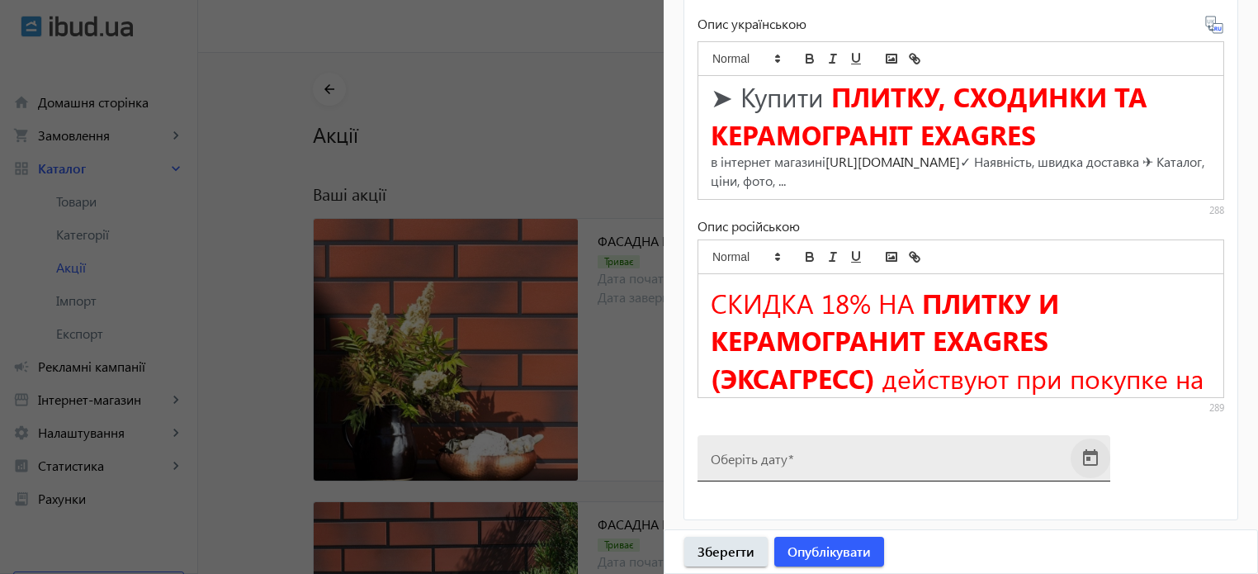
click at [1092, 455] on span "Open calendar" at bounding box center [1091, 458] width 40 height 40
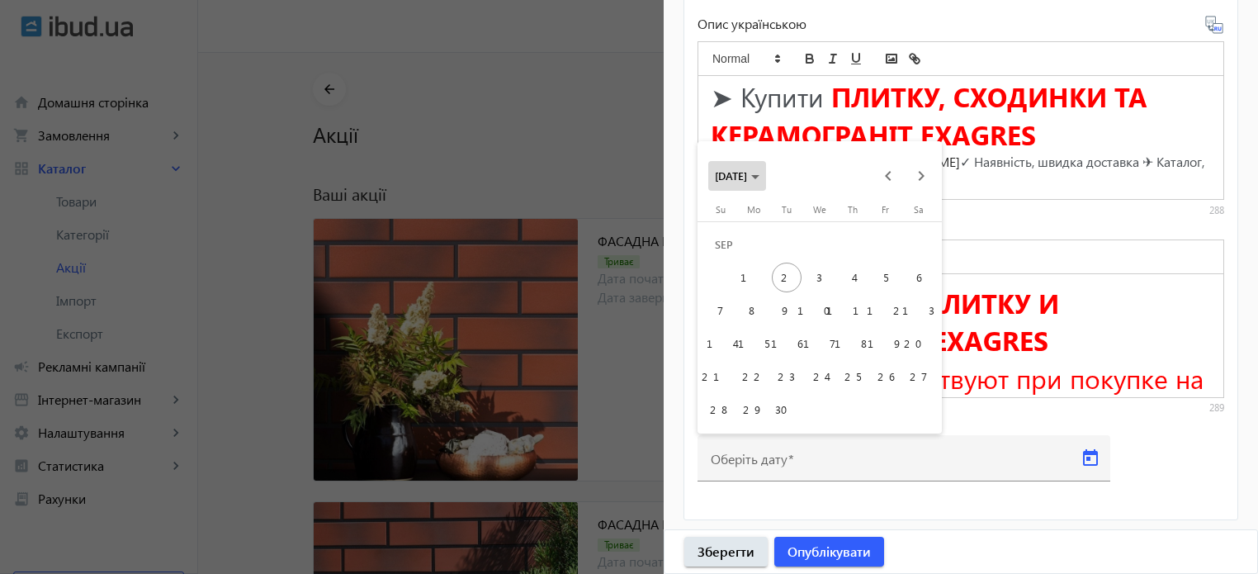
click at [760, 179] on icon "Choose month and year" at bounding box center [755, 177] width 8 height 4
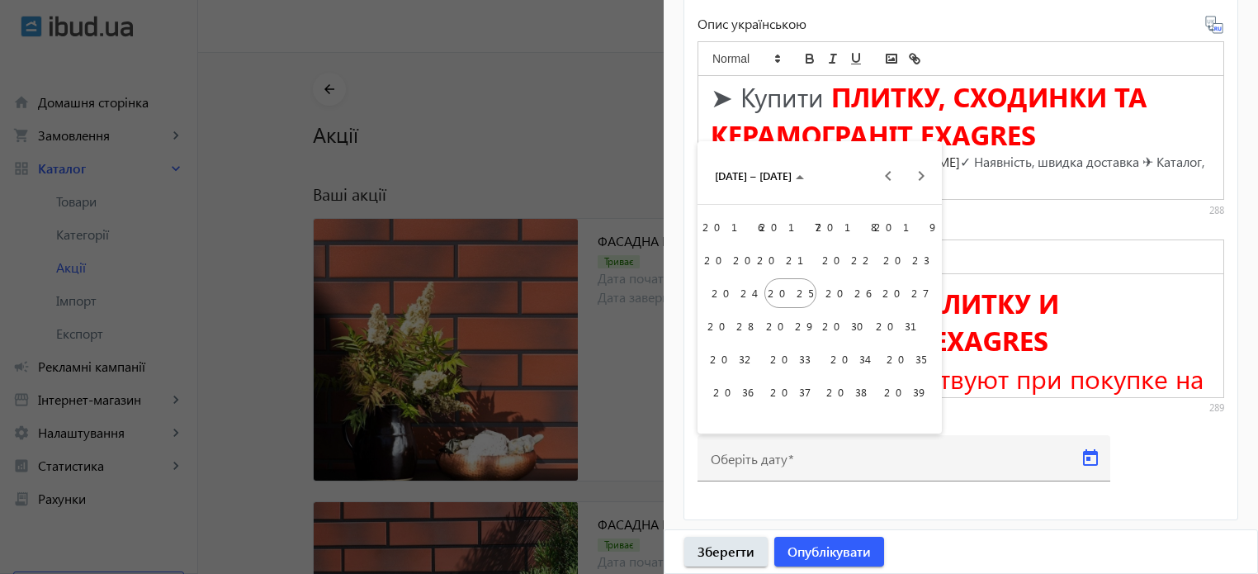
click at [859, 290] on span "2026" at bounding box center [848, 293] width 52 height 30
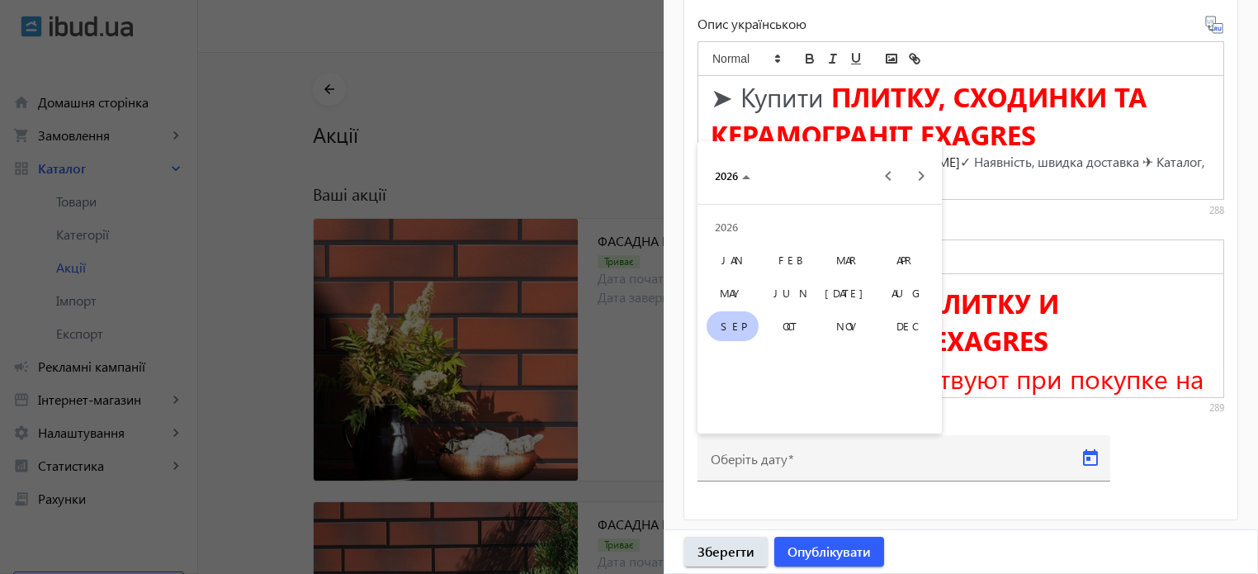
click at [900, 339] on span "DEC" at bounding box center [906, 326] width 52 height 30
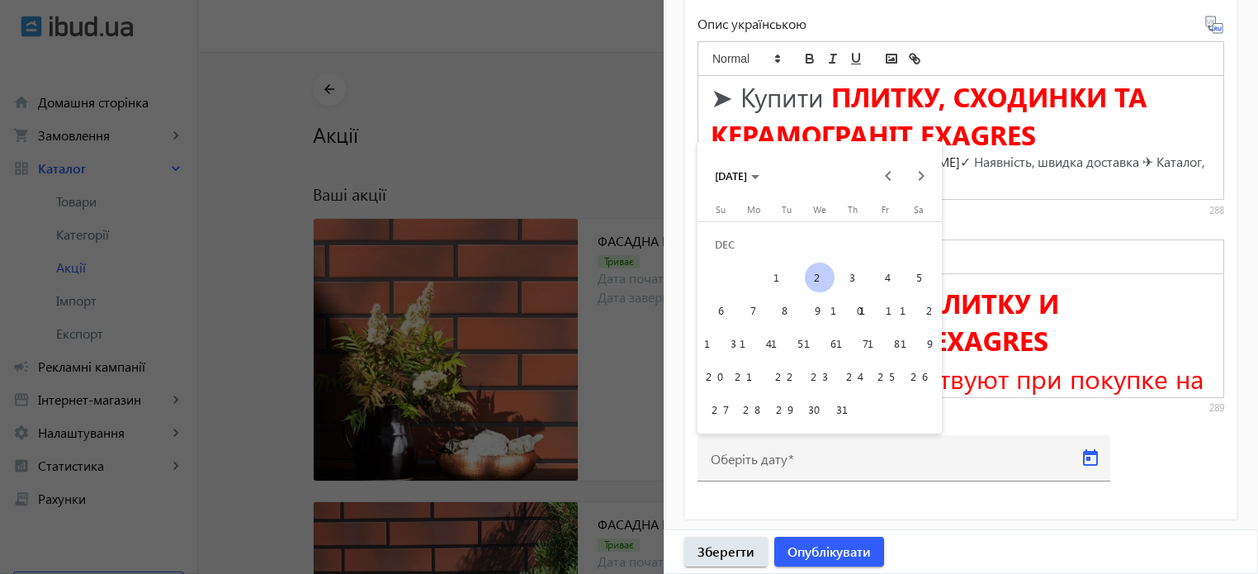
click at [846, 419] on span "31" at bounding box center [853, 410] width 30 height 30
type input "[DATE]"
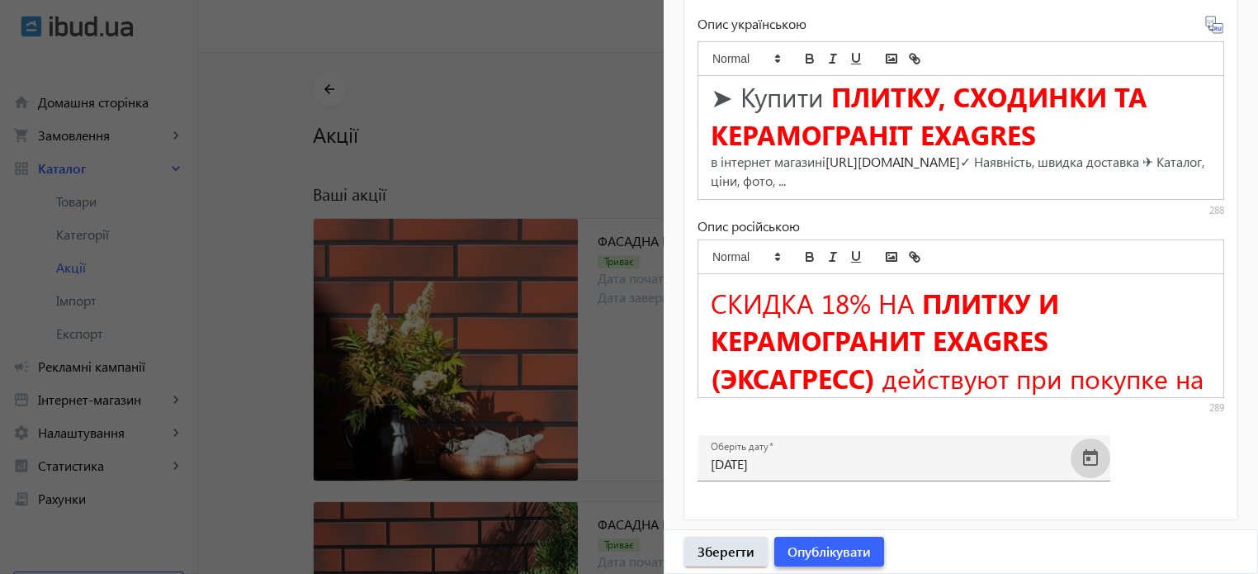
click at [836, 551] on span "Опублікувати" at bounding box center [829, 551] width 83 height 18
drag, startPoint x: 546, startPoint y: 107, endPoint x: 545, endPoint y: 93, distance: 13.2
click at [546, 103] on div at bounding box center [629, 287] width 1258 height 574
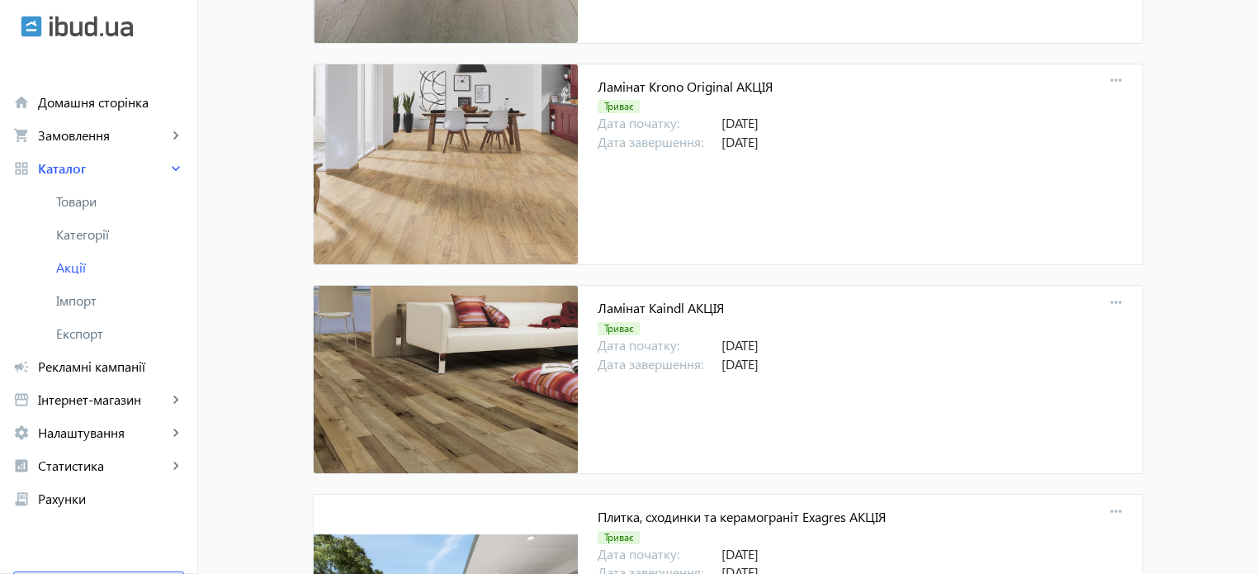
scroll to position [17436, 0]
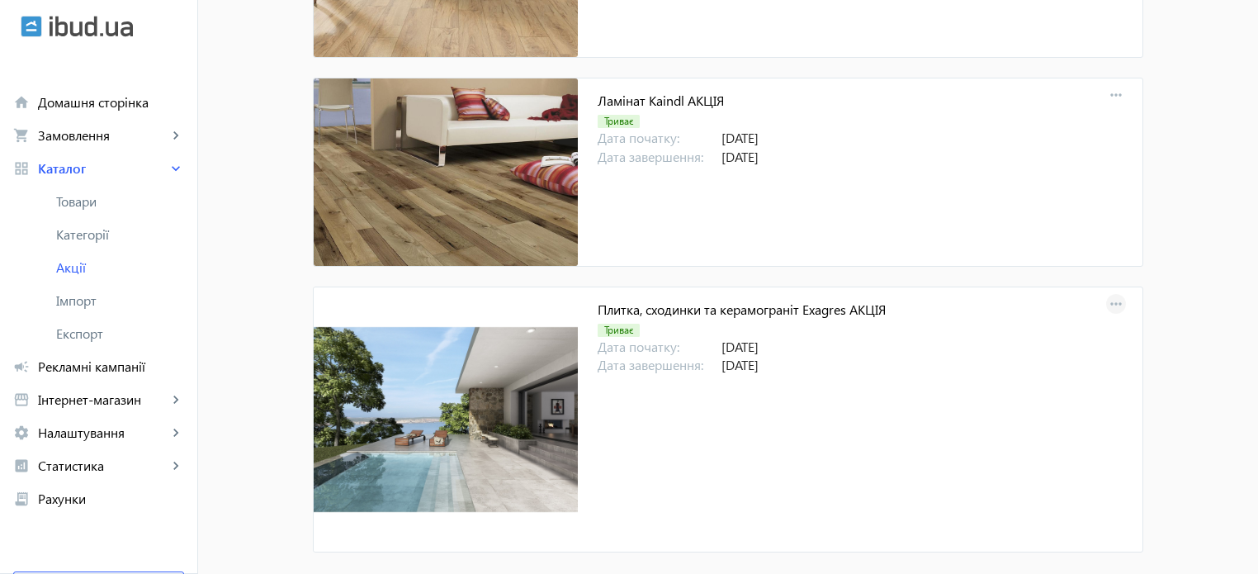
click at [1106, 293] on mat-icon "more_horiz" at bounding box center [1116, 304] width 23 height 23
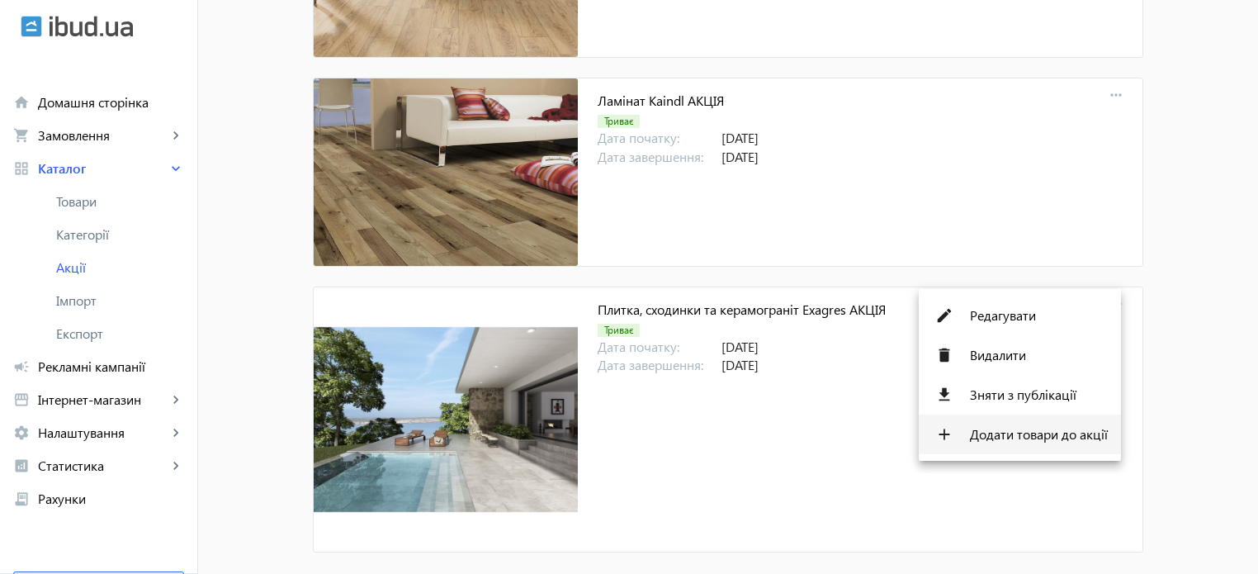
click at [1057, 438] on span "Додати товари до акції" at bounding box center [1039, 434] width 138 height 13
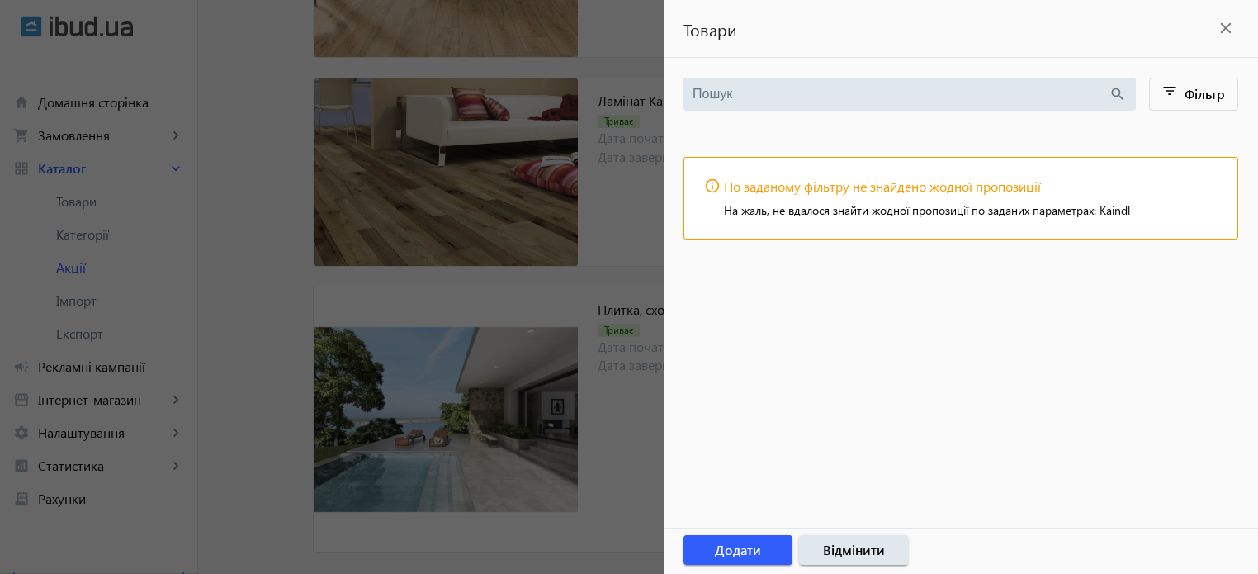
type input "Kaindl"
drag, startPoint x: 740, startPoint y: 101, endPoint x: 450, endPoint y: 26, distance: 299.4
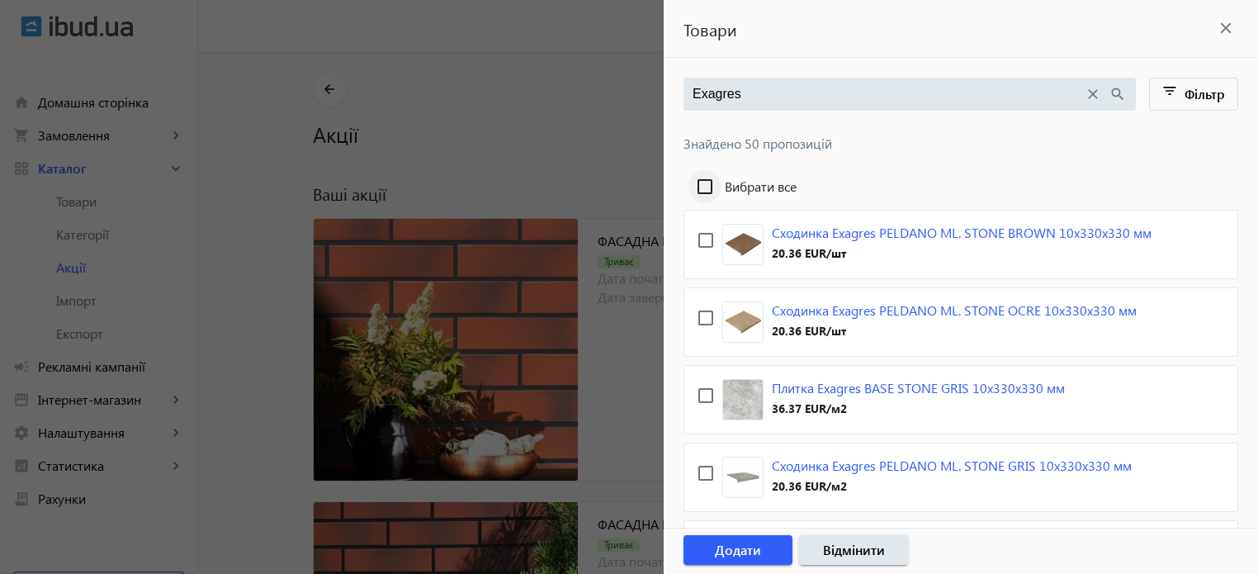
type input "Exagres"
click at [705, 185] on input "Вибрати все" at bounding box center [705, 186] width 33 height 33
checkbox input "true"
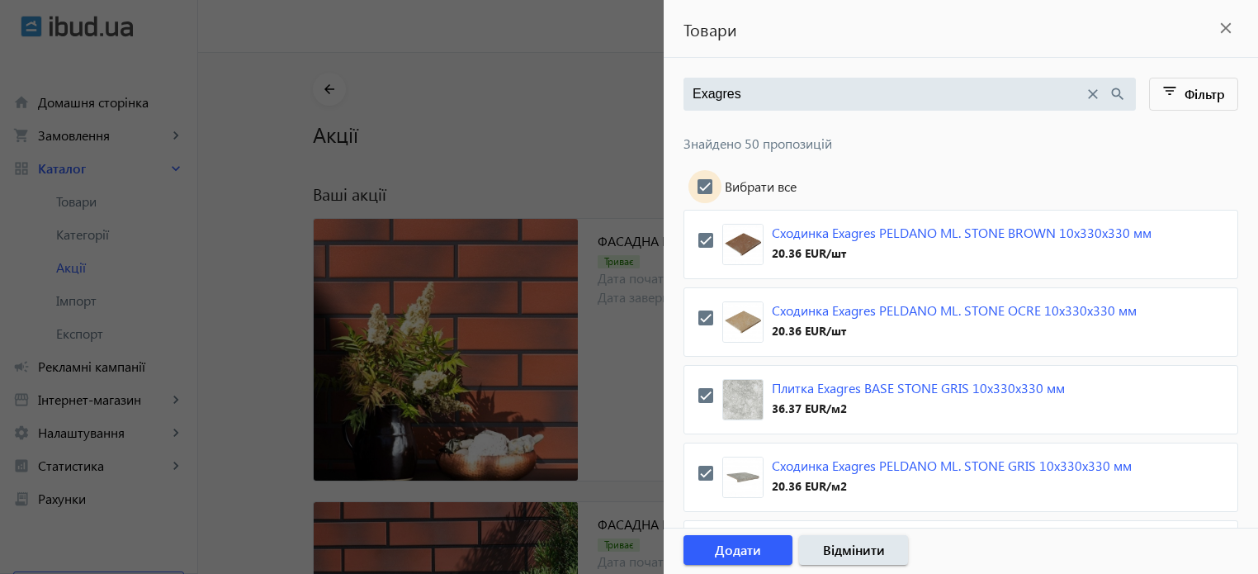
checkbox input "true"
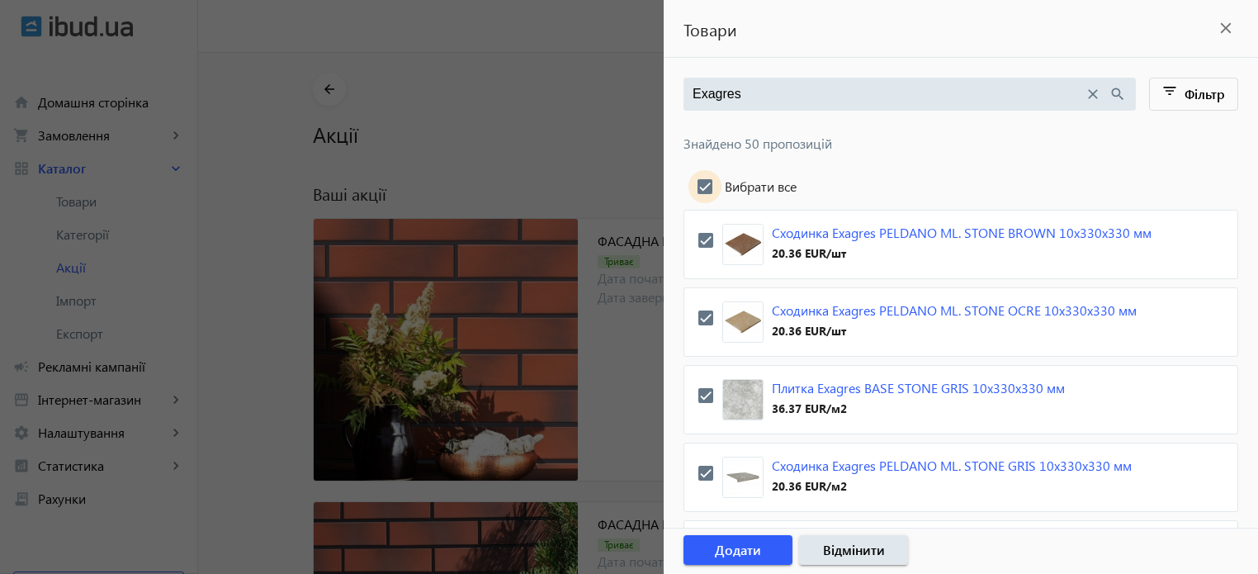
checkbox input "true"
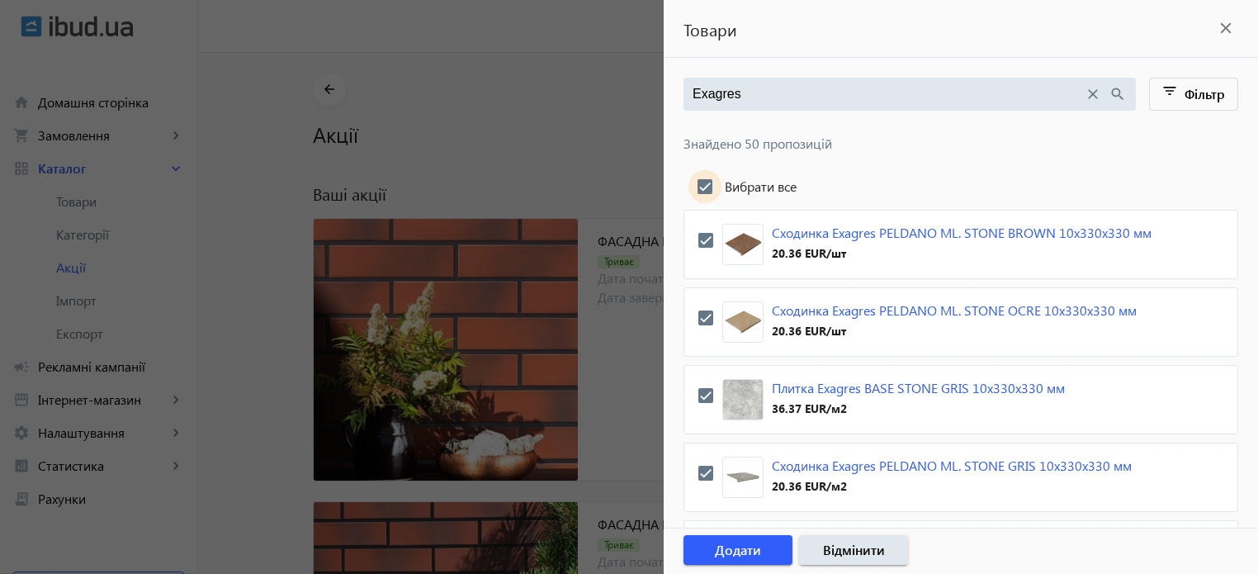
checkbox input "true"
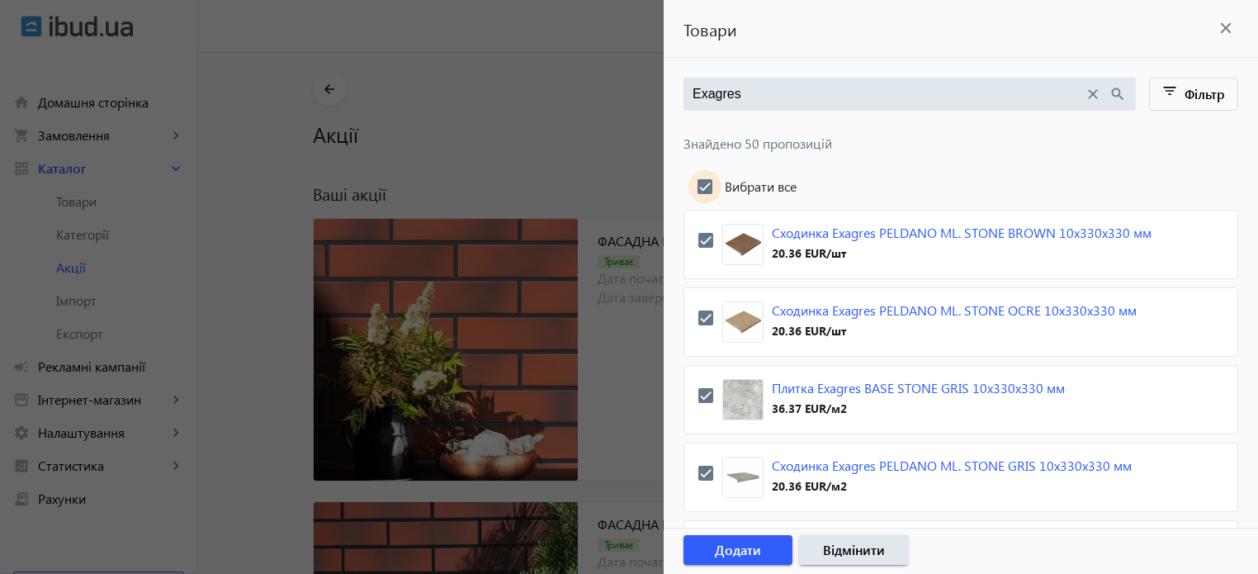
checkbox input "true"
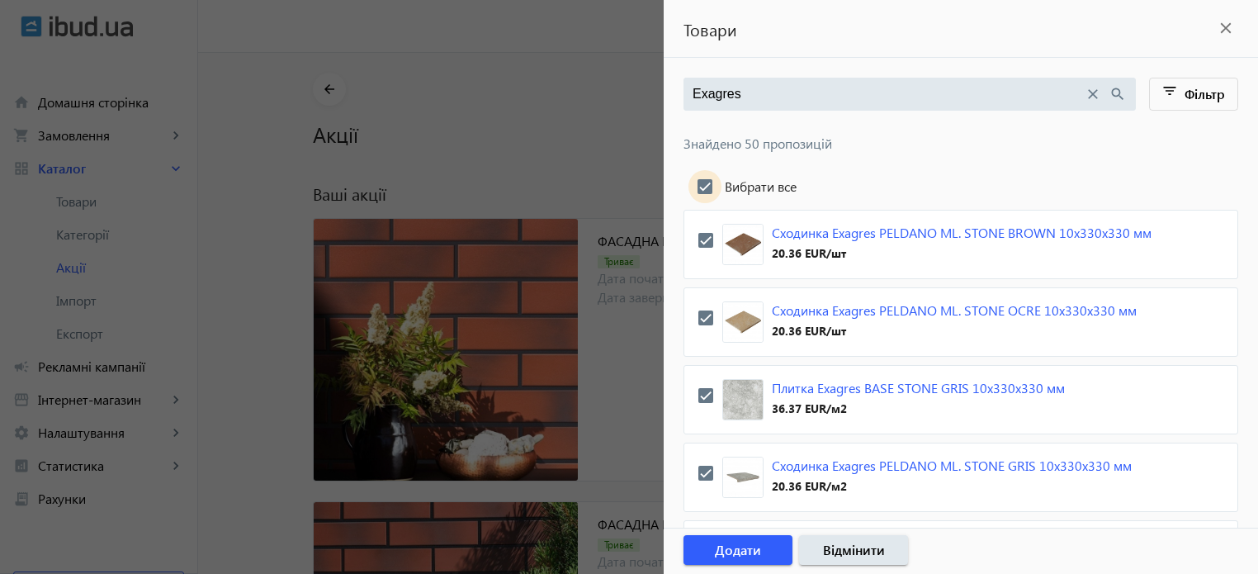
checkbox input "true"
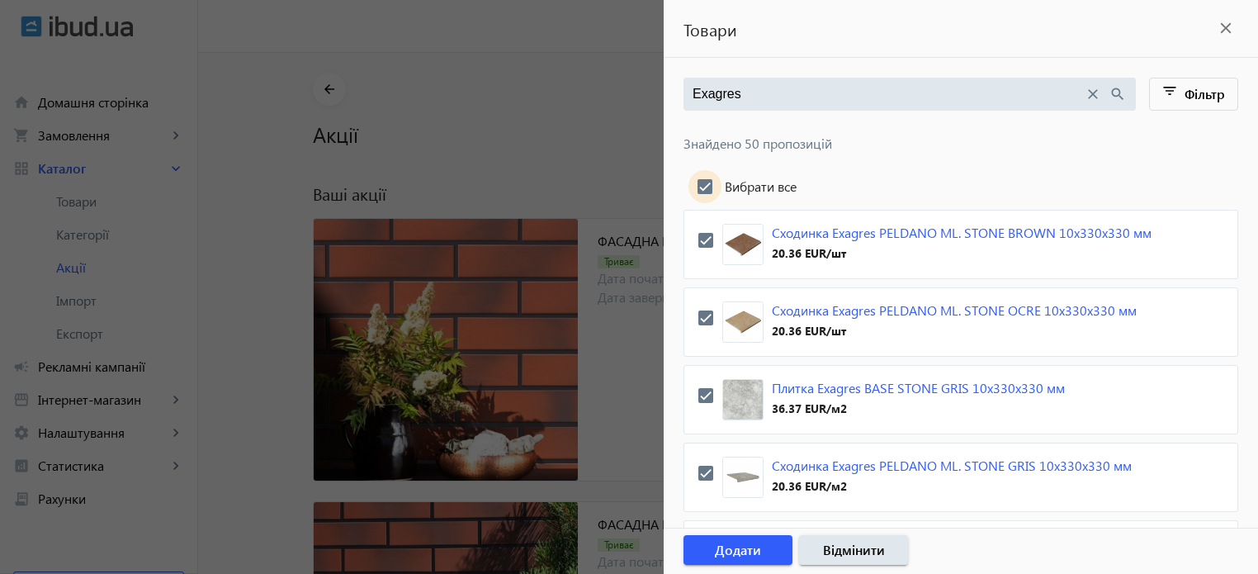
checkbox input "true"
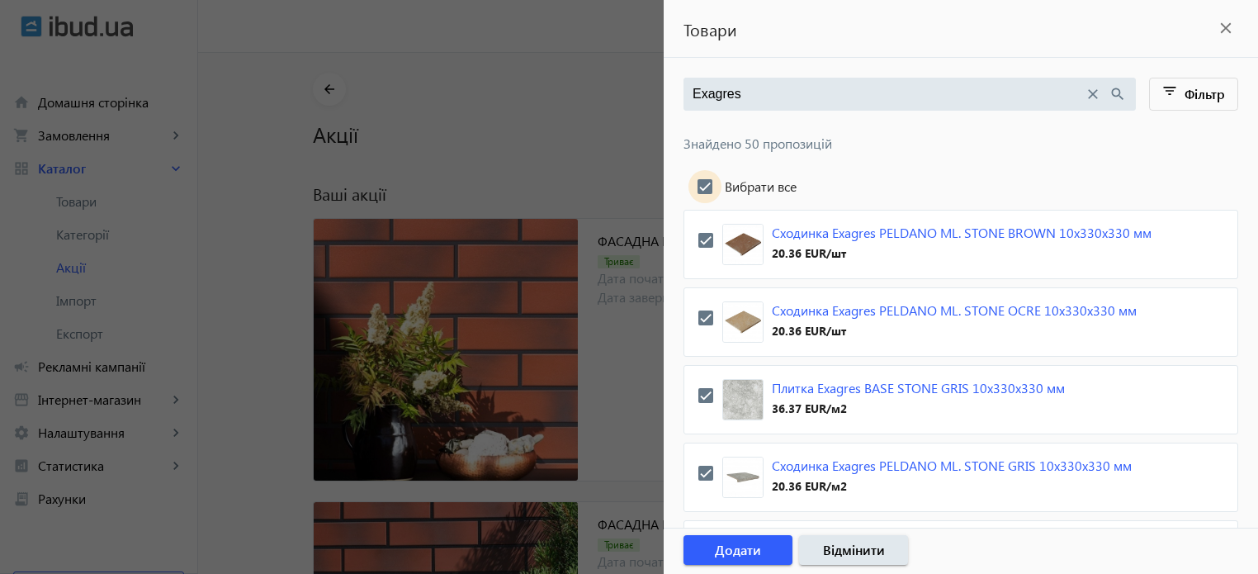
checkbox input "true"
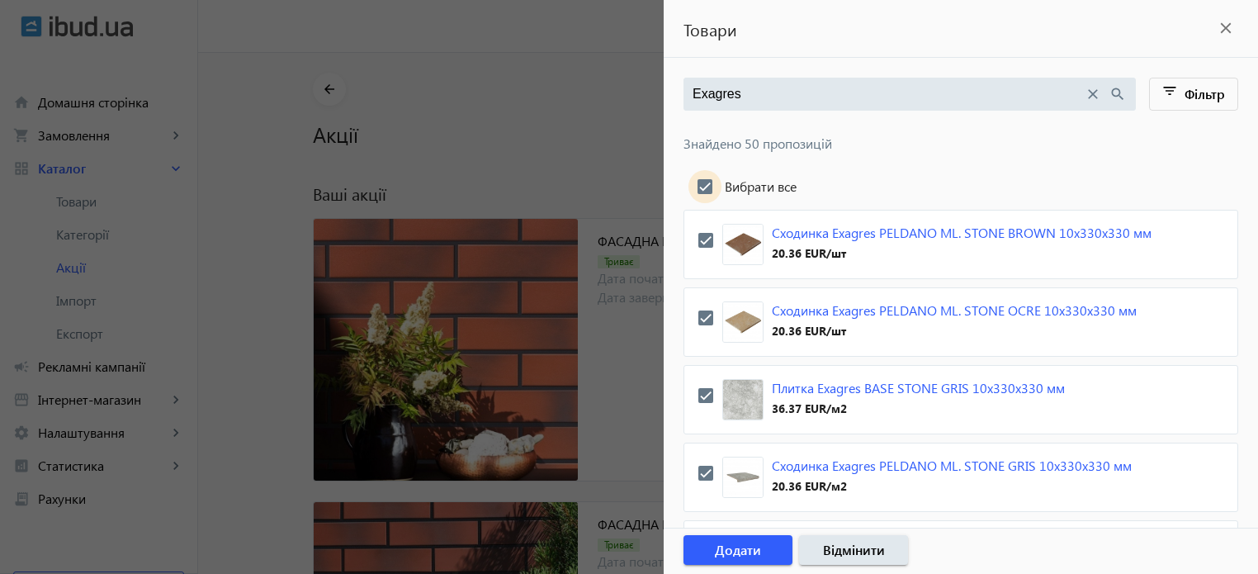
checkbox input "true"
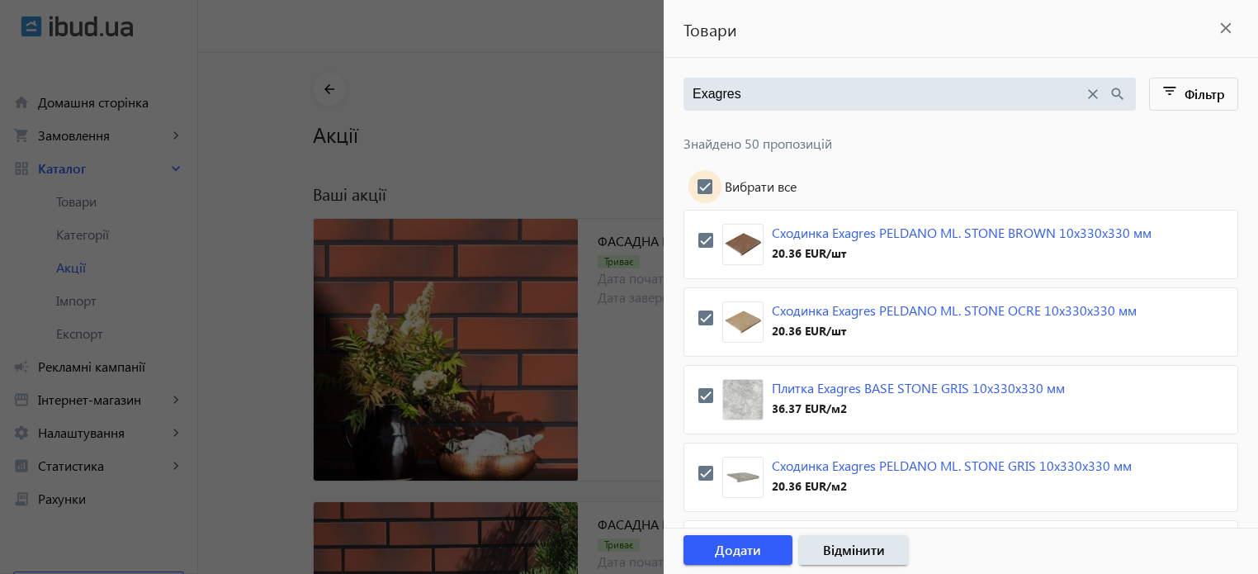
checkbox input "true"
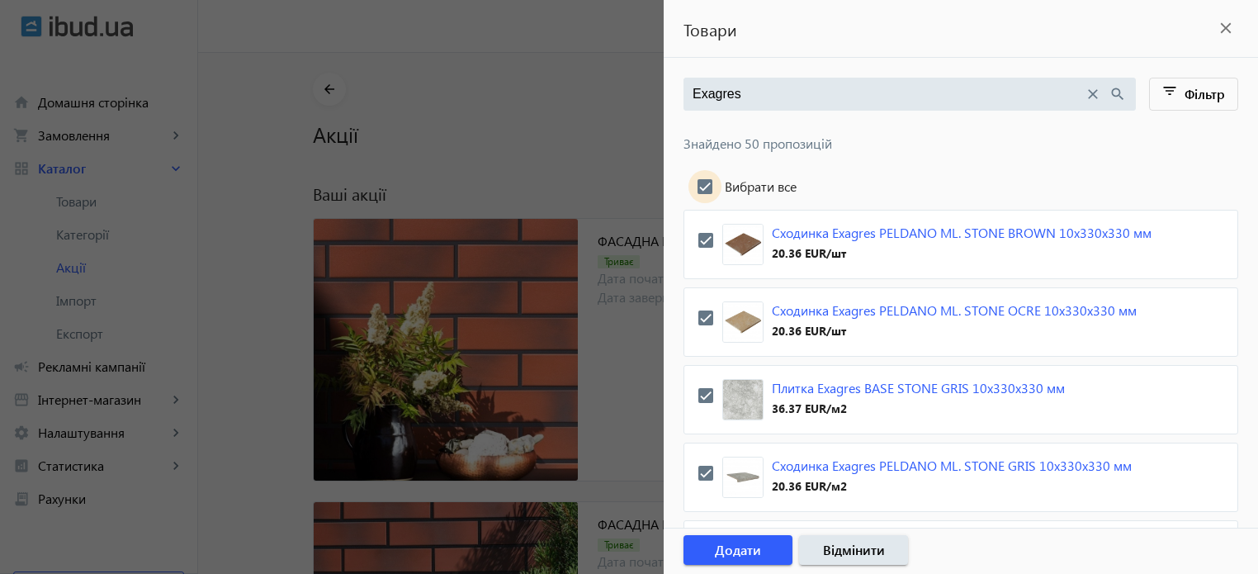
checkbox input "true"
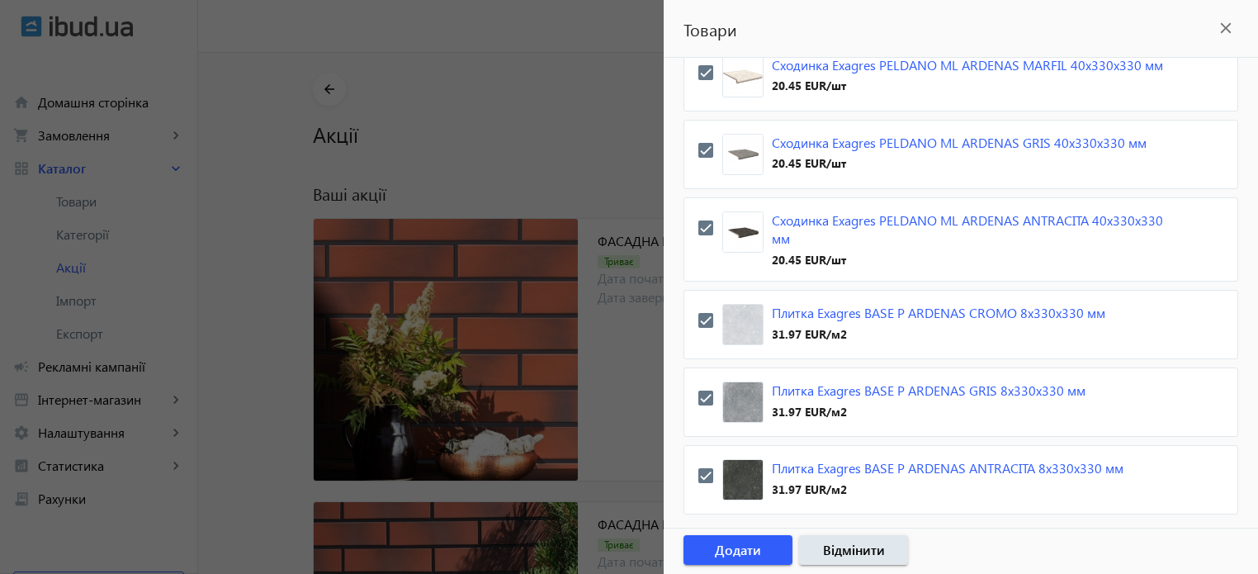
scroll to position [3844, 0]
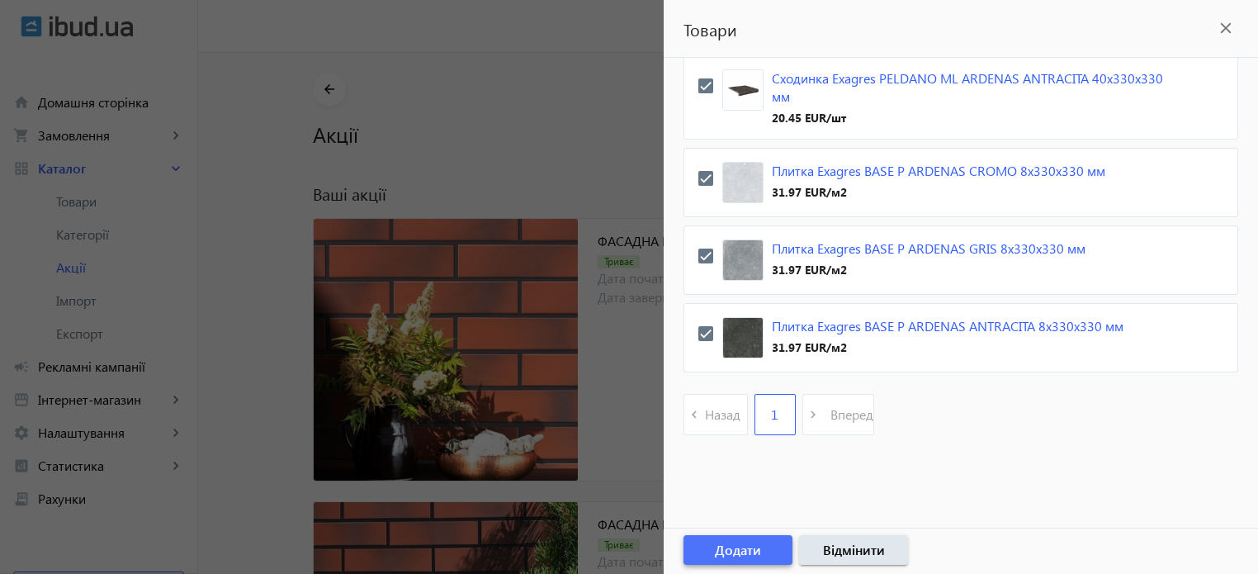
click at [729, 552] on span "Додати" at bounding box center [738, 550] width 46 height 18
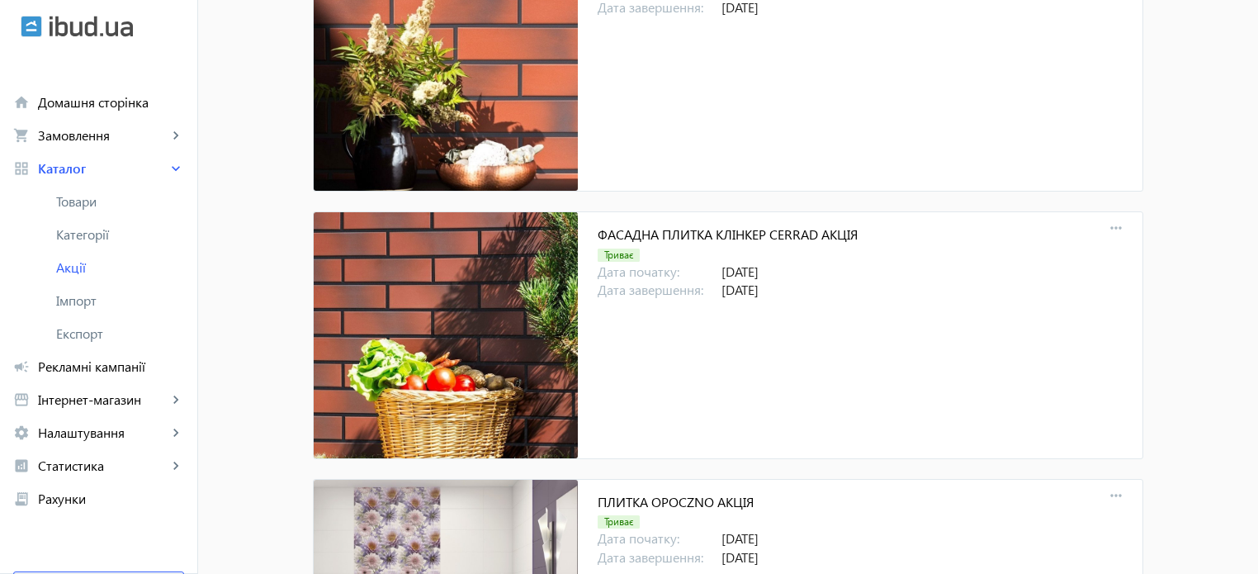
scroll to position [0, 0]
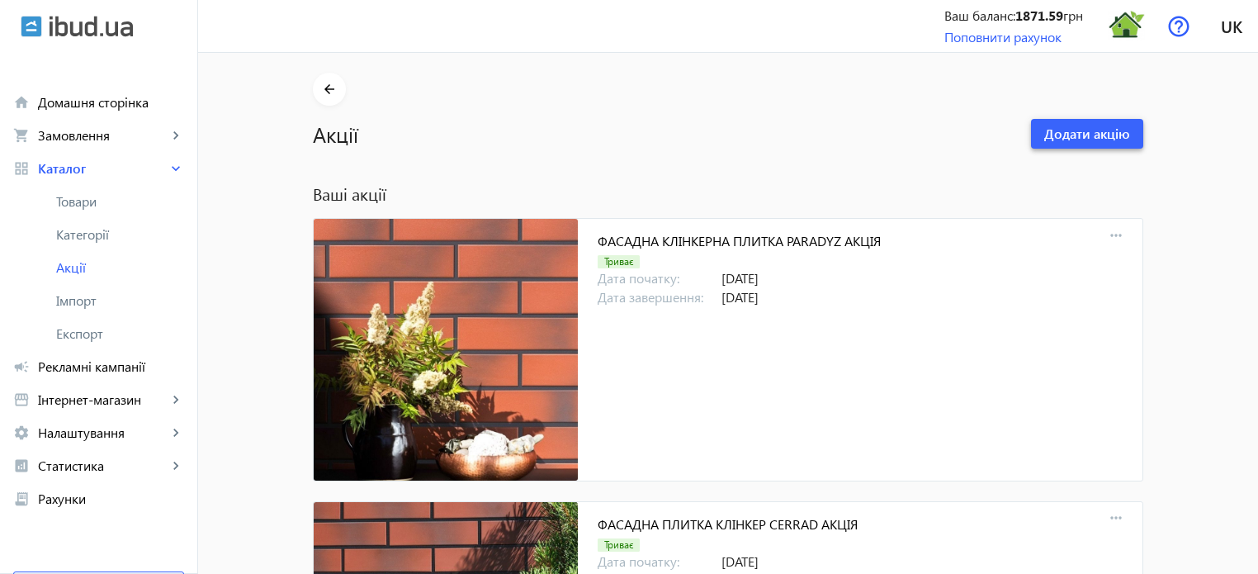
click at [1063, 131] on span "Додати акцію" at bounding box center [1087, 134] width 86 height 18
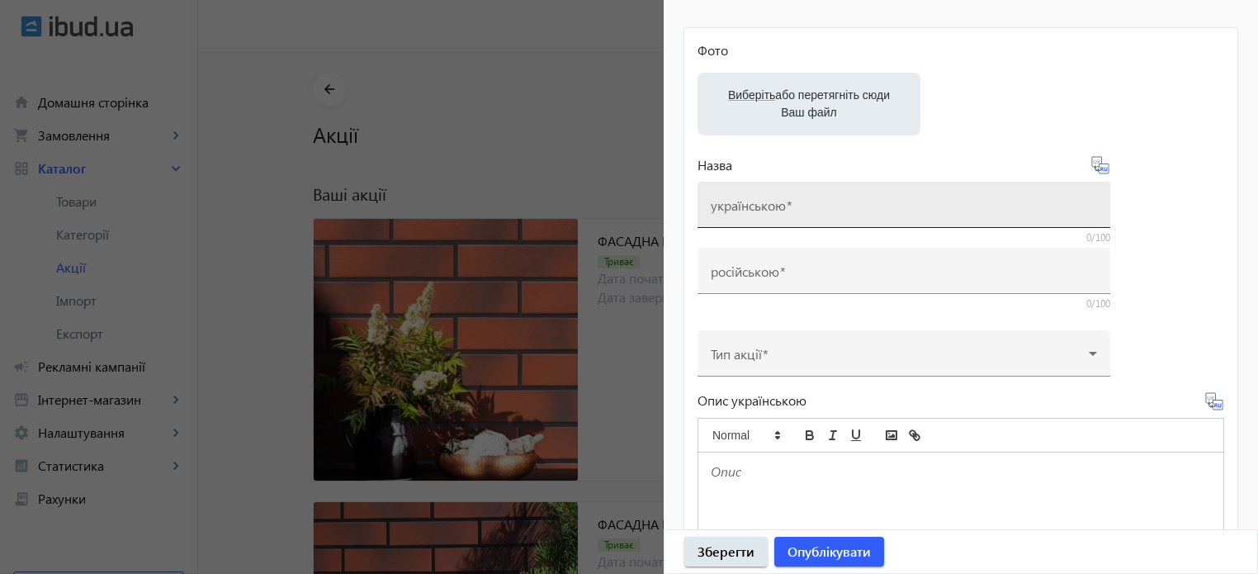
scroll to position [413, 0]
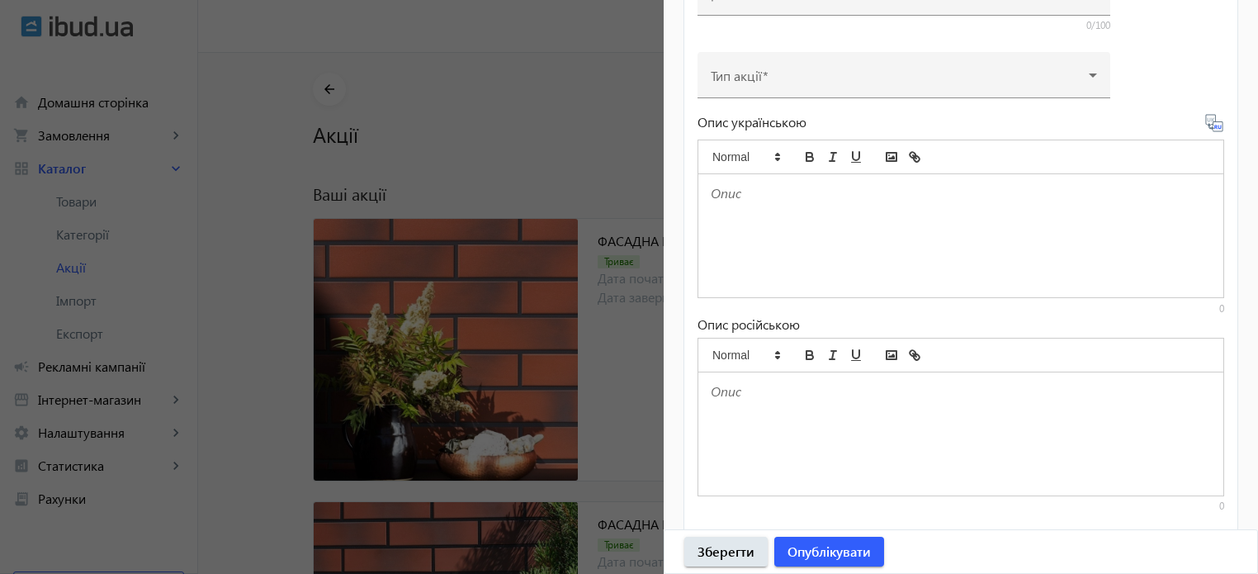
click at [737, 197] on p at bounding box center [961, 193] width 500 height 19
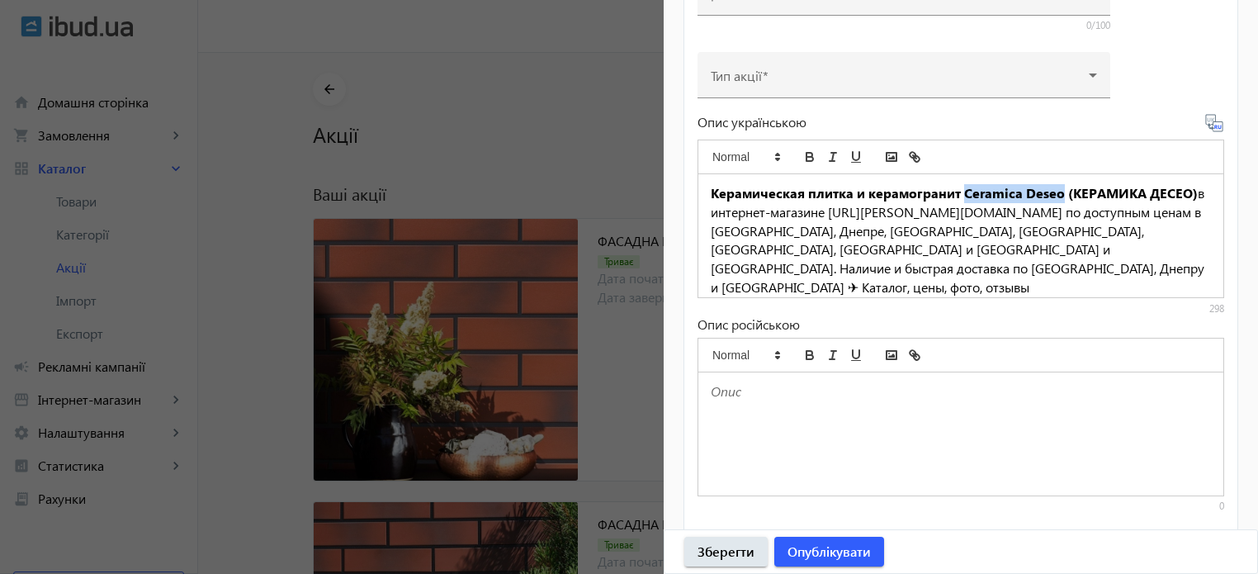
drag, startPoint x: 962, startPoint y: 191, endPoint x: 1057, endPoint y: 197, distance: 95.1
click at [1057, 197] on strong "Керамическая плитка и керамогранит Ceramica Deseo (КЕРАМИКА ДЕСЕО)" at bounding box center [954, 192] width 487 height 17
drag, startPoint x: 959, startPoint y: 190, endPoint x: 1092, endPoint y: 194, distance: 133.0
click at [1092, 194] on strong "Керамическая плитка и керамогранит (КЕРАМИКА ДЕСЕО)" at bounding box center [904, 192] width 386 height 17
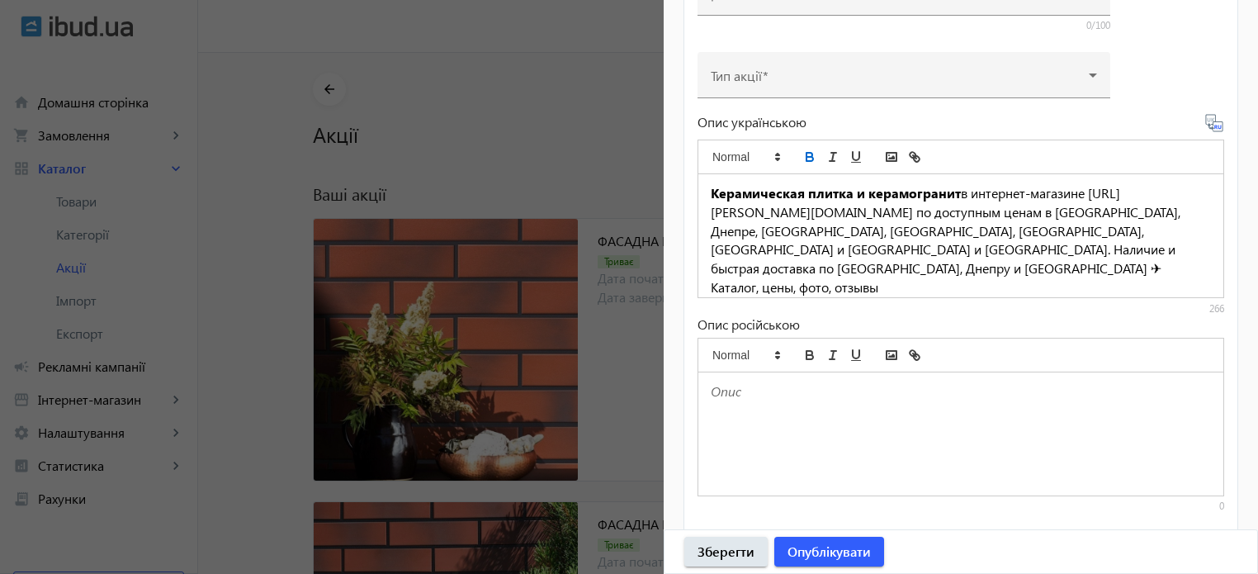
paste div
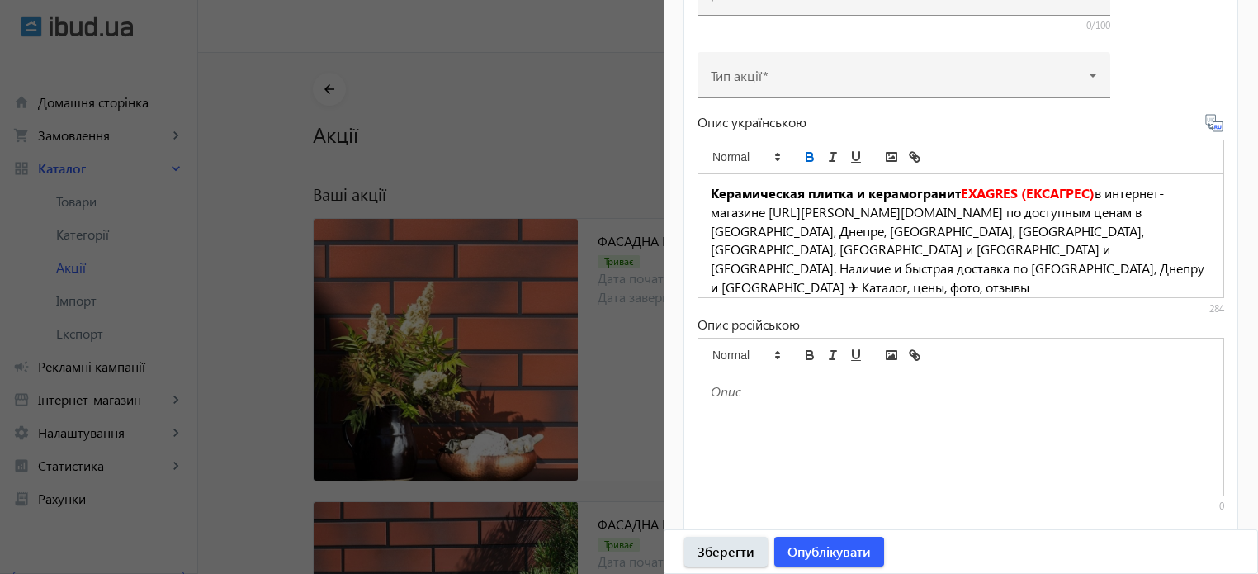
click at [961, 191] on strong "EXAGRES (ЕКСАГРЕС)" at bounding box center [1028, 192] width 134 height 17
click at [851, 192] on strong "Керамическая плитка и керамогранит" at bounding box center [836, 192] width 250 height 17
drag, startPoint x: 852, startPoint y: 191, endPoint x: 866, endPoint y: 168, distance: 26.3
click at [852, 191] on strong "Керамическая плитка ступени и керамогранит" at bounding box center [864, 192] width 306 height 17
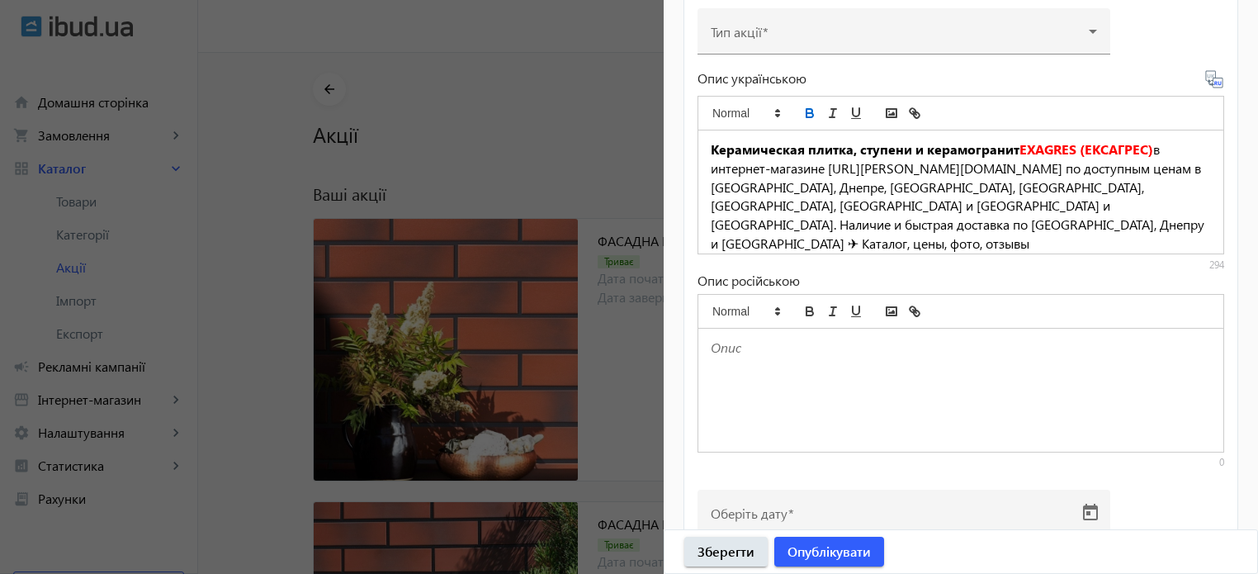
scroll to position [495, 0]
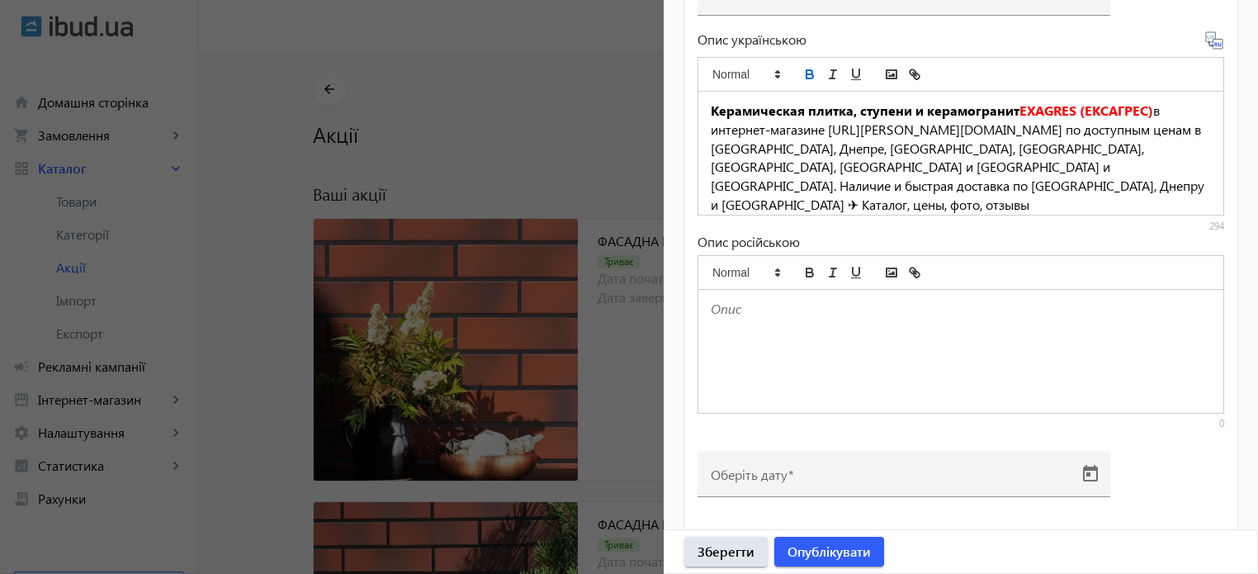
click at [1215, 43] on icon at bounding box center [1216, 45] width 3 height 4
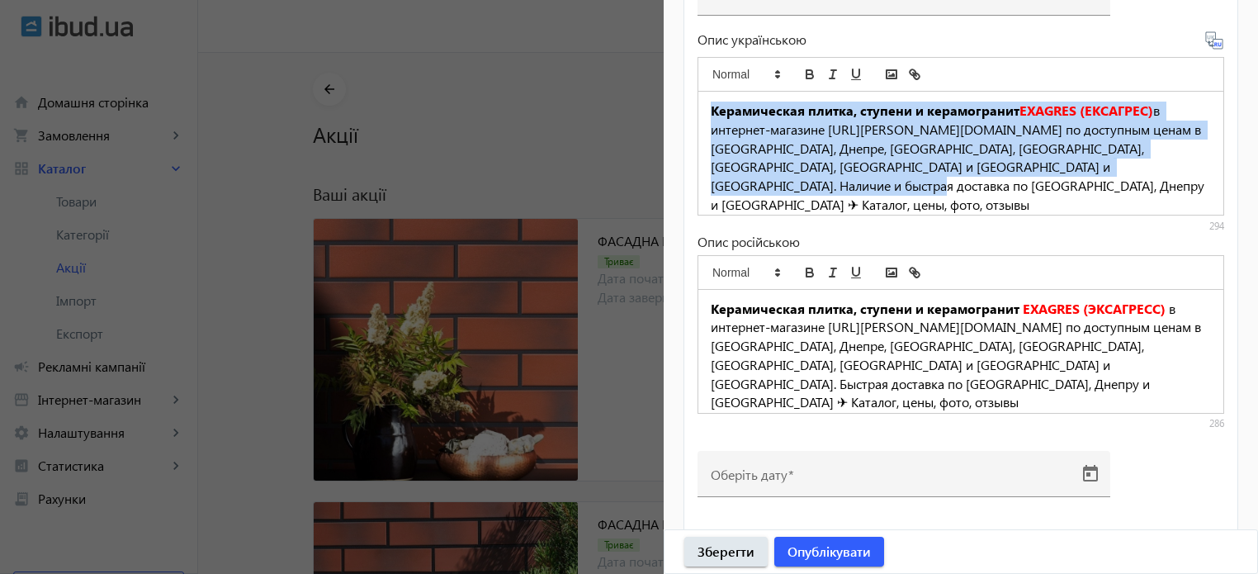
drag, startPoint x: 791, startPoint y: 184, endPoint x: 684, endPoint y: 107, distance: 132.5
click at [684, 107] on mat-card "Фото Виберіть або перетягніть сюди Ваш файл Назва українською 0/100 російською …" at bounding box center [961, 100] width 555 height 869
copy p "Керамическая плитка, ступени и керамогранит EXAGRES (ЕКСАГРЕС) в интернет-магаз…"
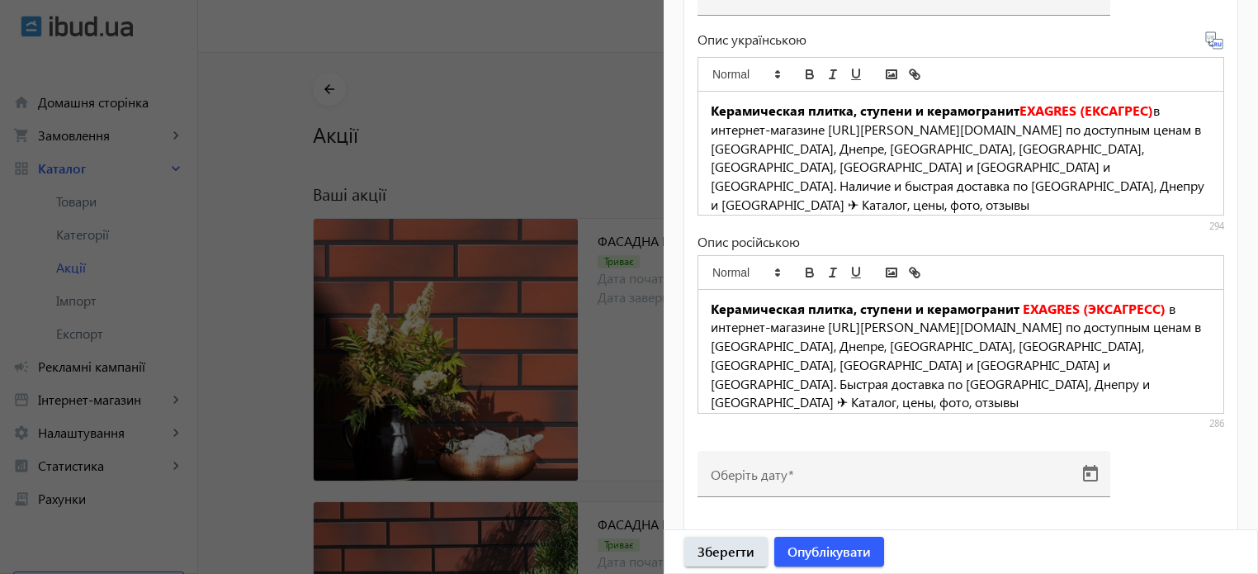
click at [574, 126] on div at bounding box center [629, 287] width 1258 height 574
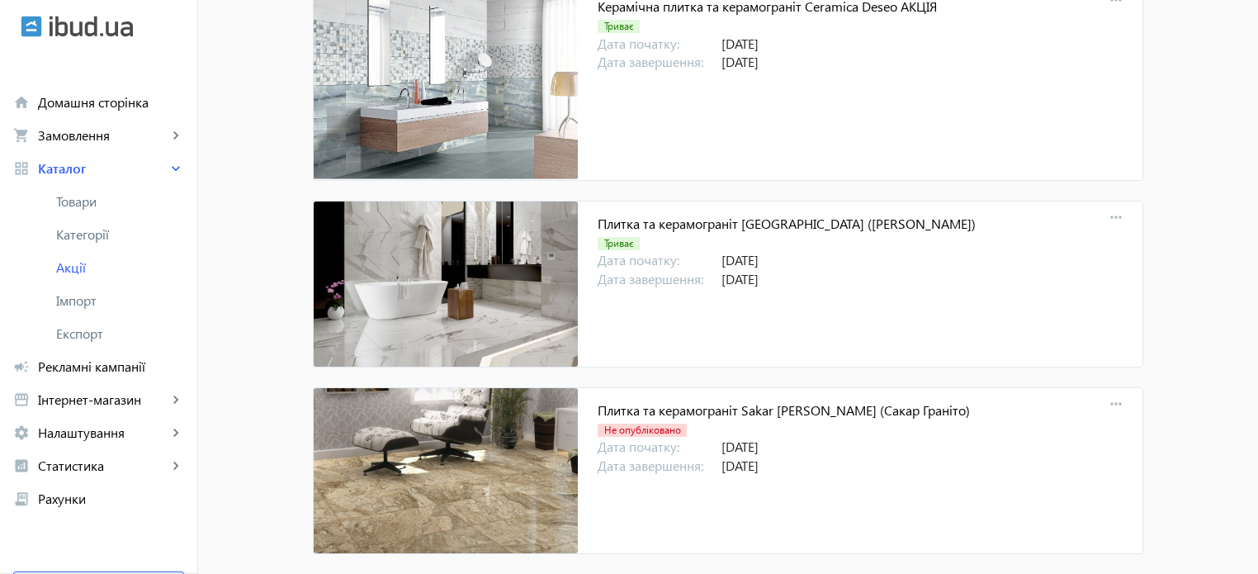
scroll to position [15655, 0]
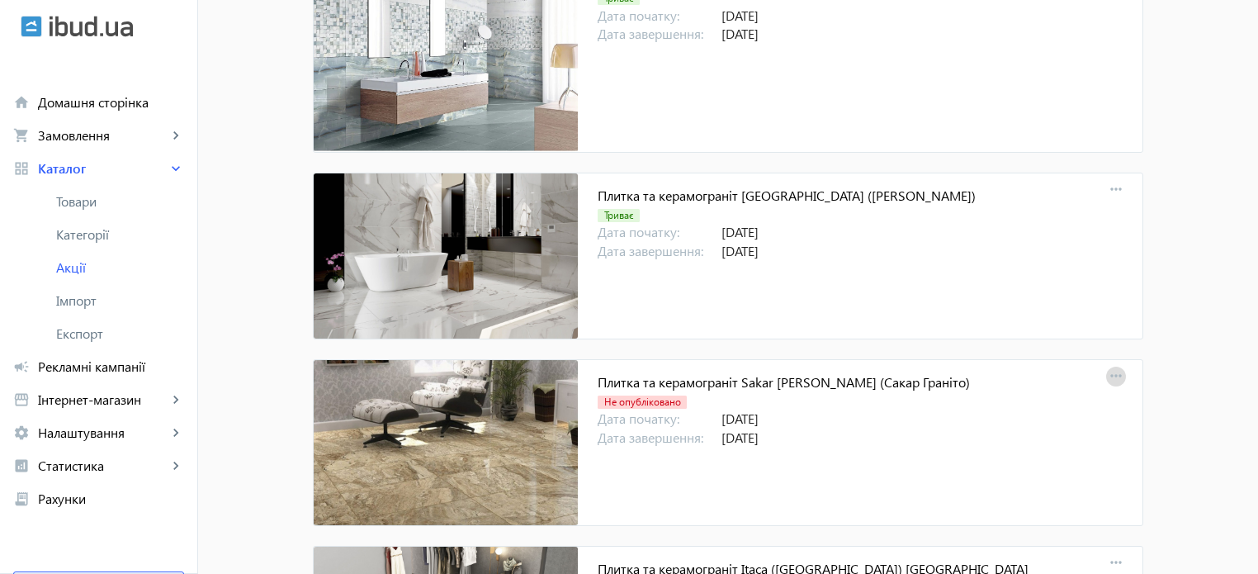
click at [1115, 365] on mat-icon "more_horiz" at bounding box center [1116, 376] width 23 height 23
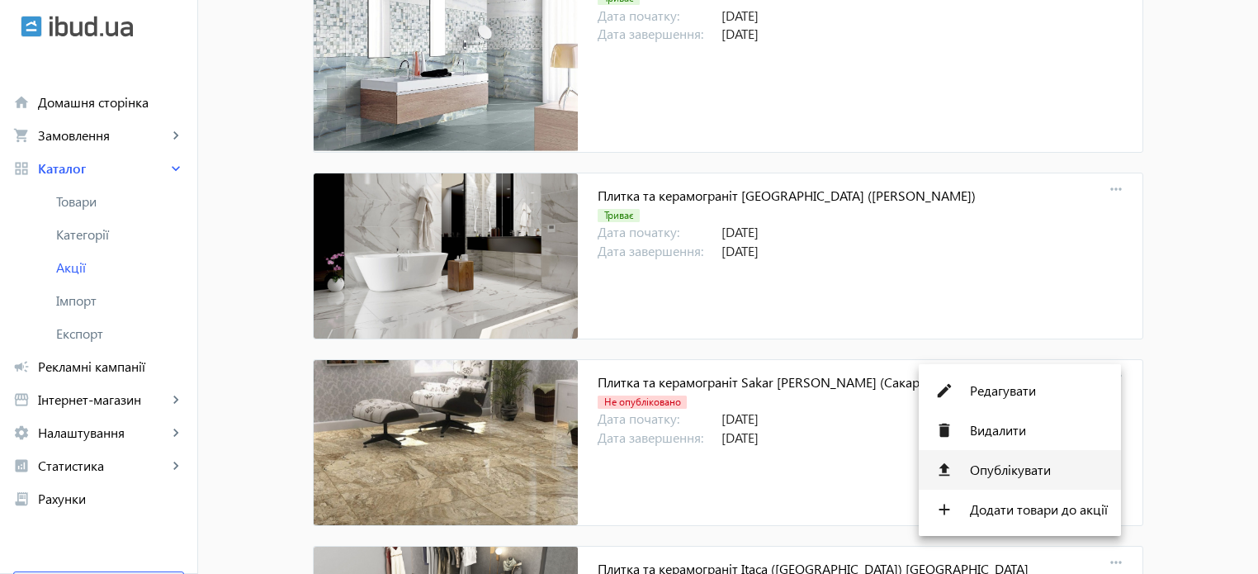
click at [1008, 468] on span "Опублікувати" at bounding box center [1039, 469] width 138 height 13
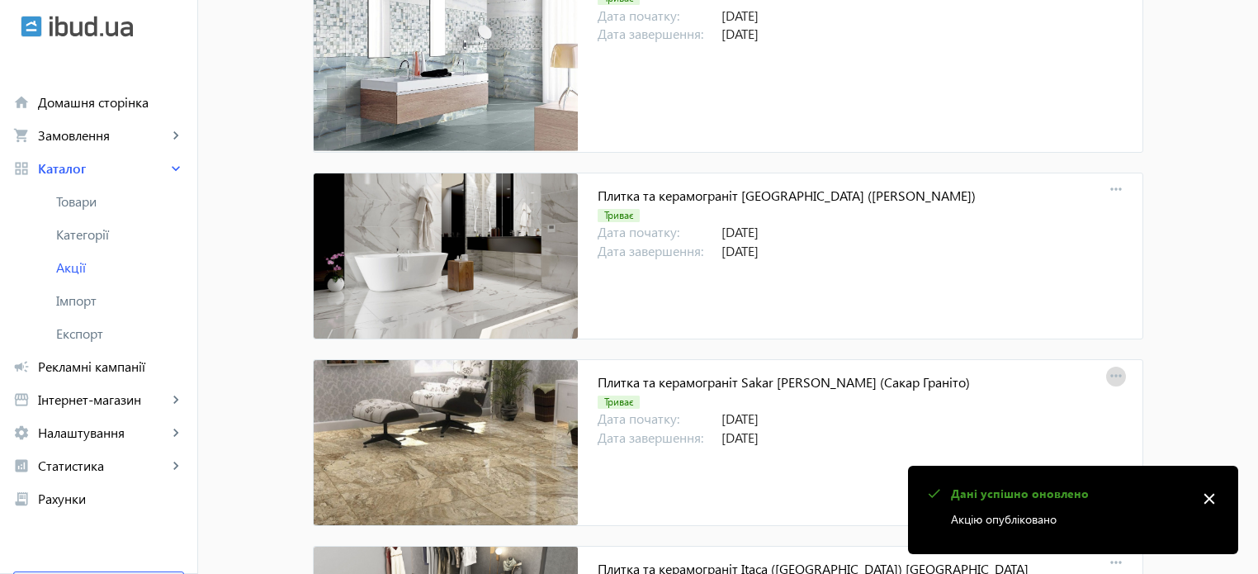
click at [1110, 365] on mat-icon "more_horiz" at bounding box center [1116, 376] width 23 height 23
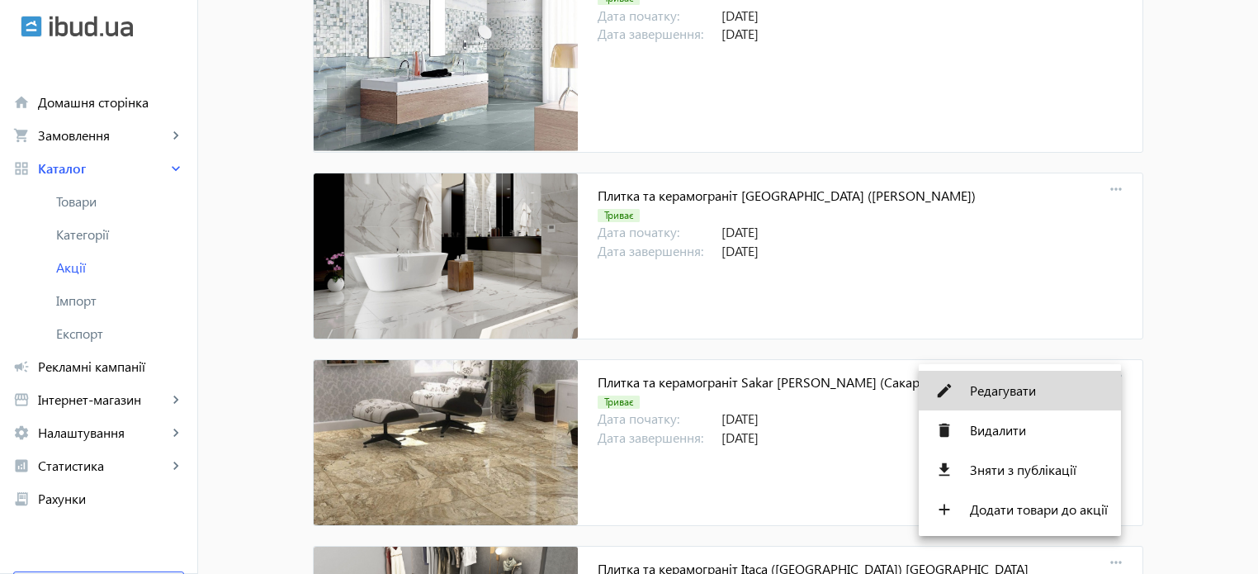
click at [1011, 384] on span "Редагувати" at bounding box center [1039, 390] width 138 height 13
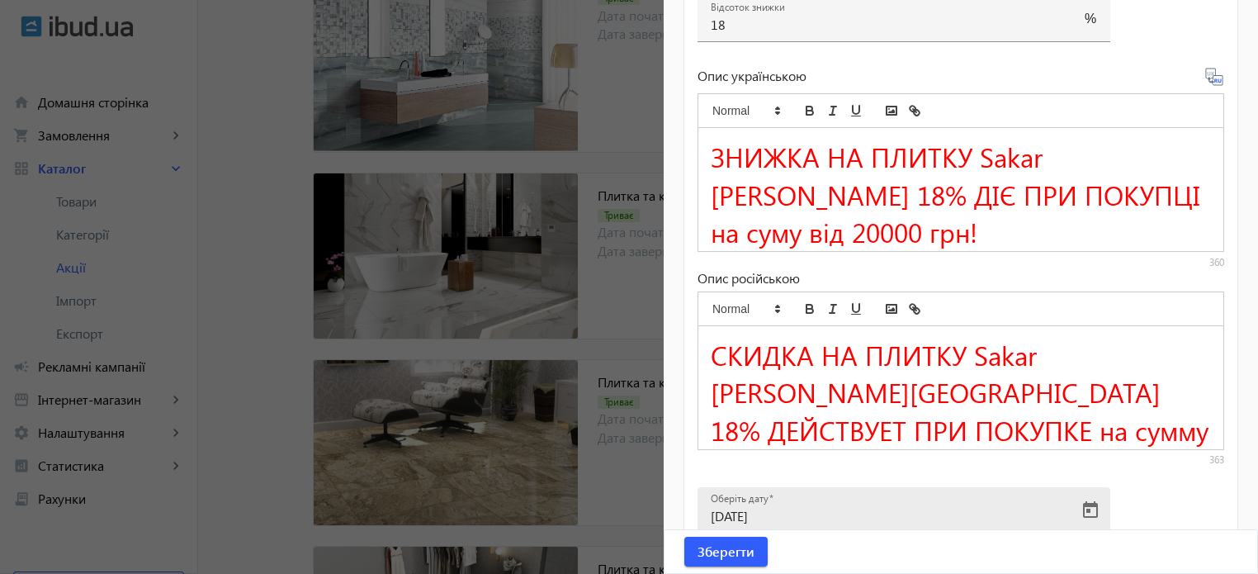
scroll to position [661, 0]
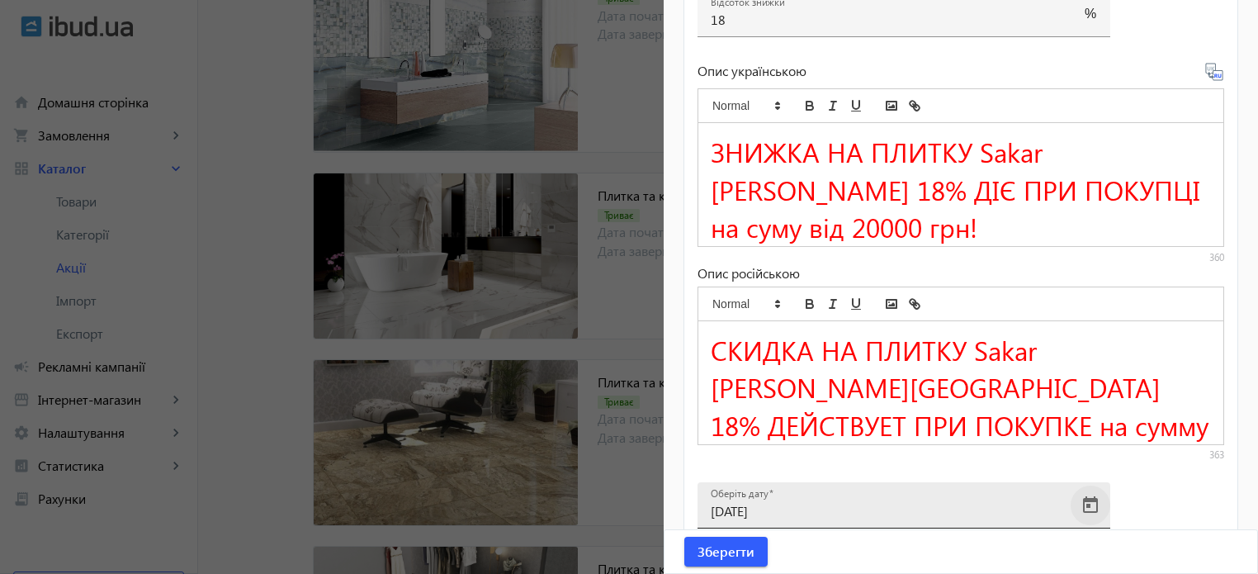
click at [1095, 486] on span "Open calendar" at bounding box center [1091, 506] width 40 height 40
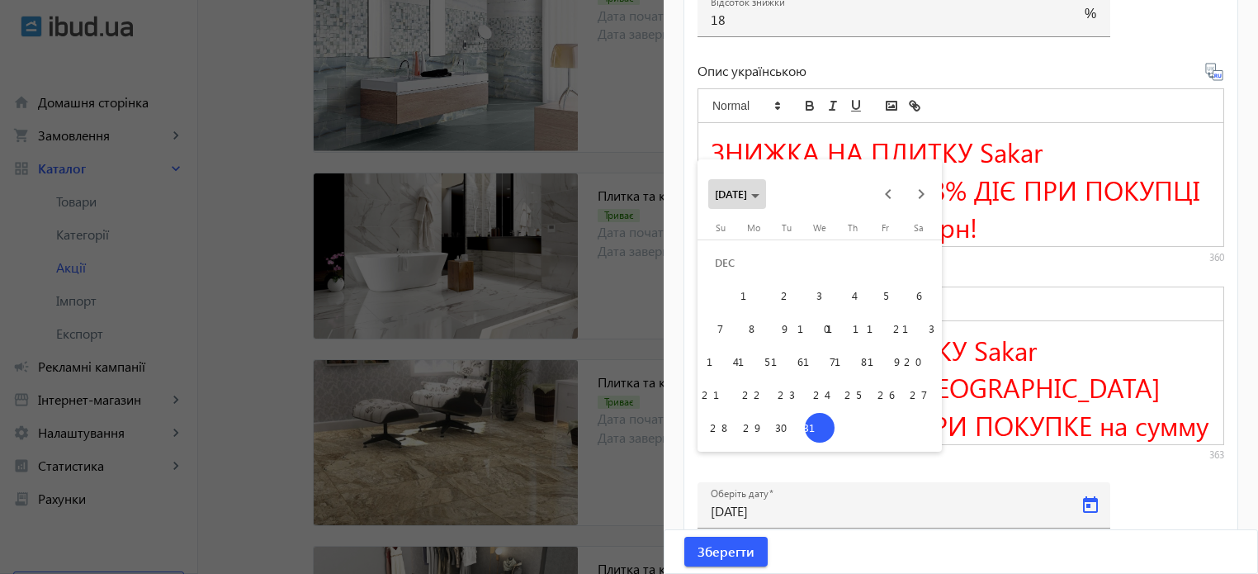
click at [760, 187] on span "[DATE]" at bounding box center [737, 194] width 45 height 14
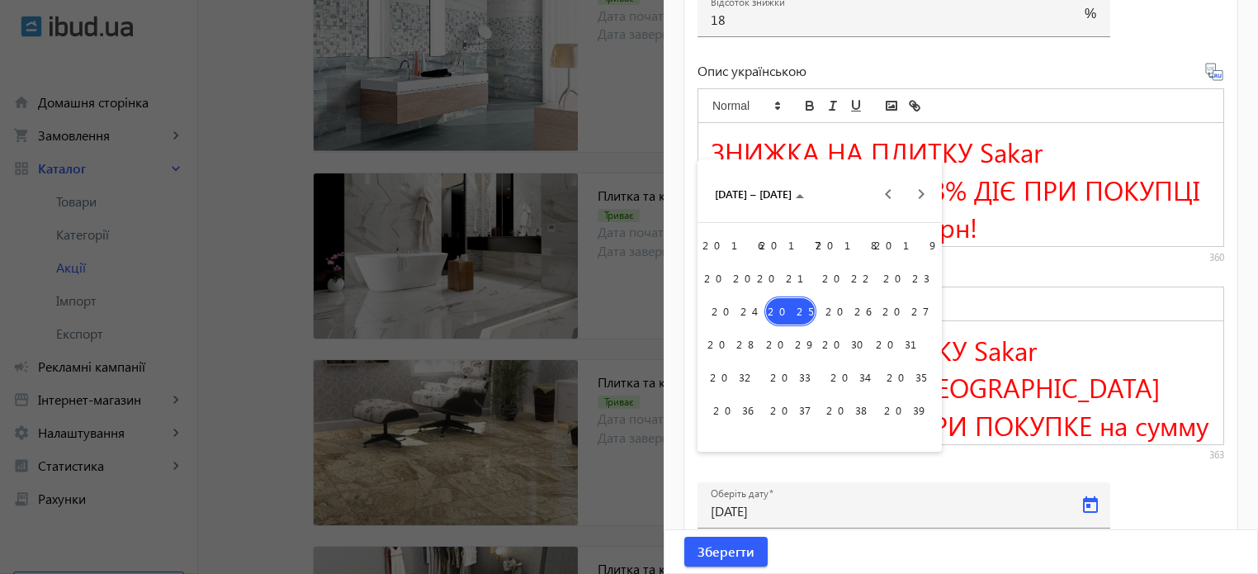
click at [850, 316] on span "2026" at bounding box center [848, 311] width 52 height 30
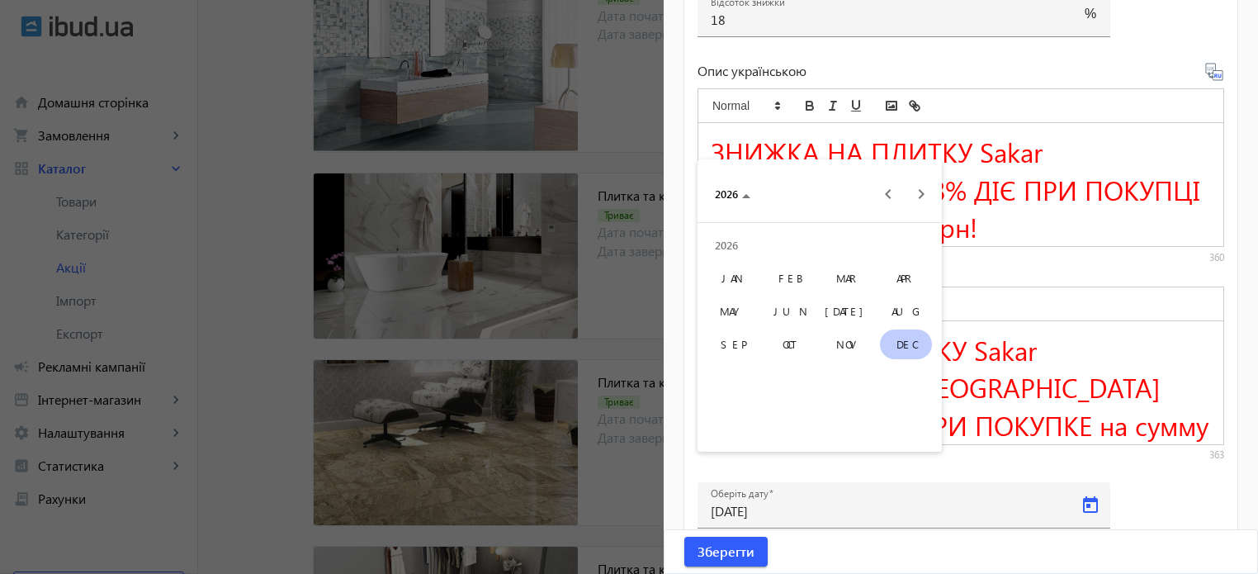
click at [906, 344] on span "DEC" at bounding box center [906, 344] width 52 height 30
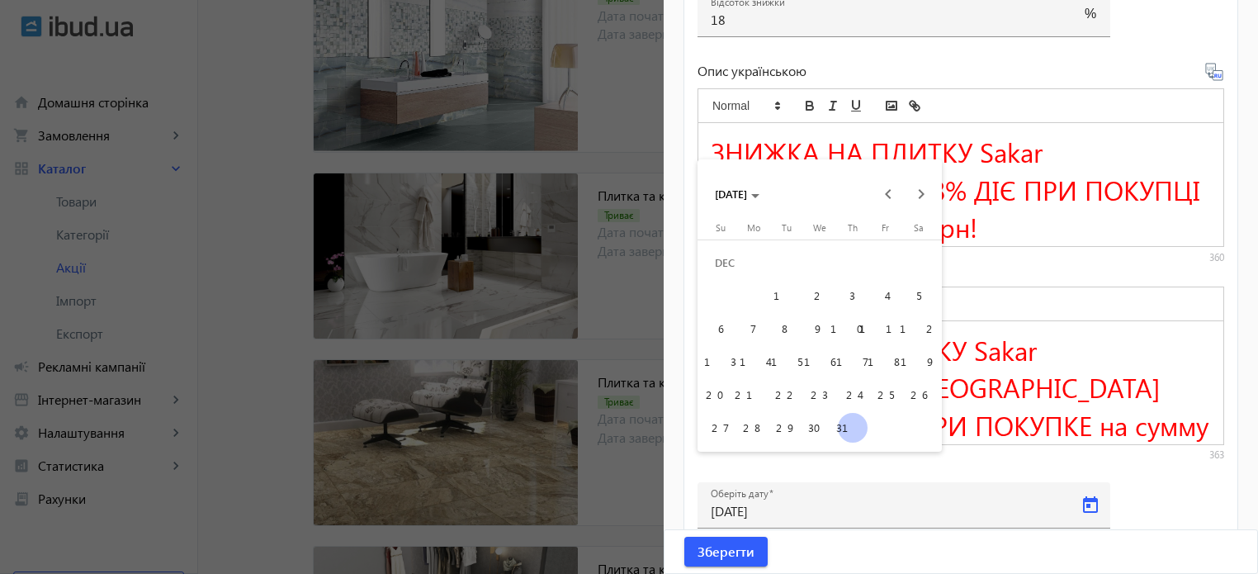
click at [854, 434] on span "31" at bounding box center [853, 428] width 30 height 30
type input "[DATE]"
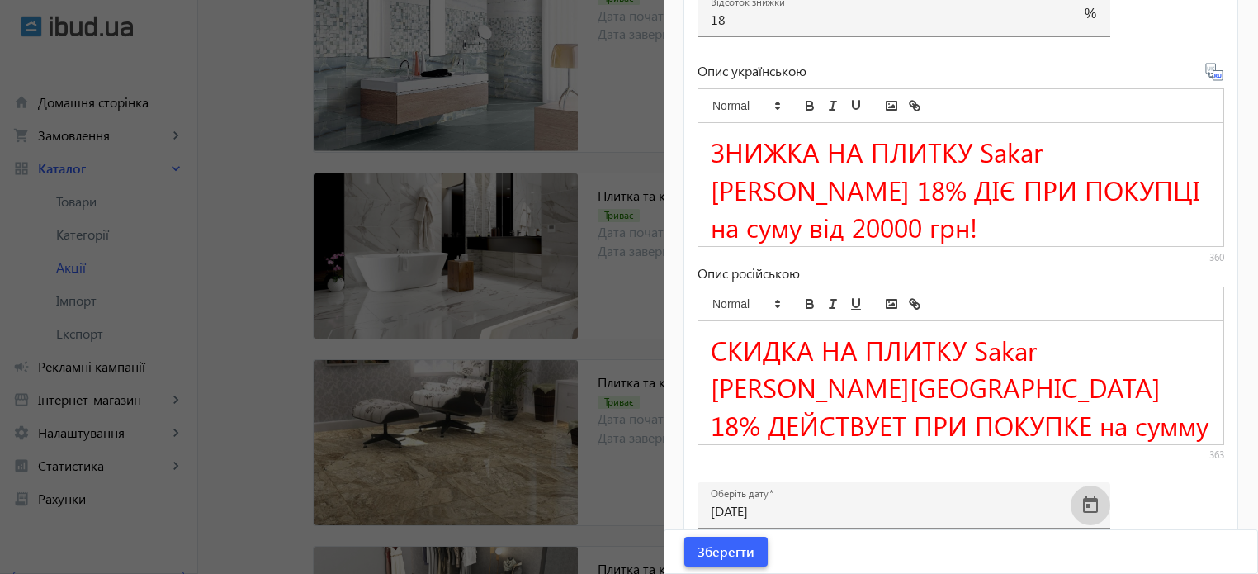
click at [735, 547] on span "Зберегти" at bounding box center [726, 551] width 57 height 18
click at [723, 549] on span "Зберегти" at bounding box center [726, 551] width 57 height 18
click at [253, 257] on div at bounding box center [629, 287] width 1258 height 574
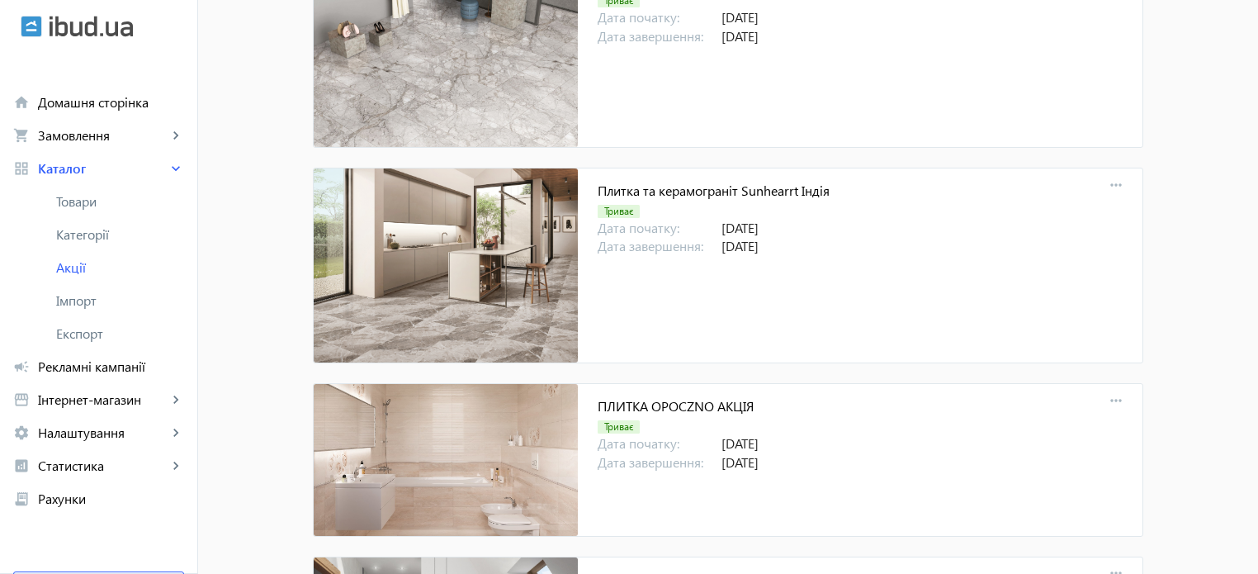
scroll to position [15325, 0]
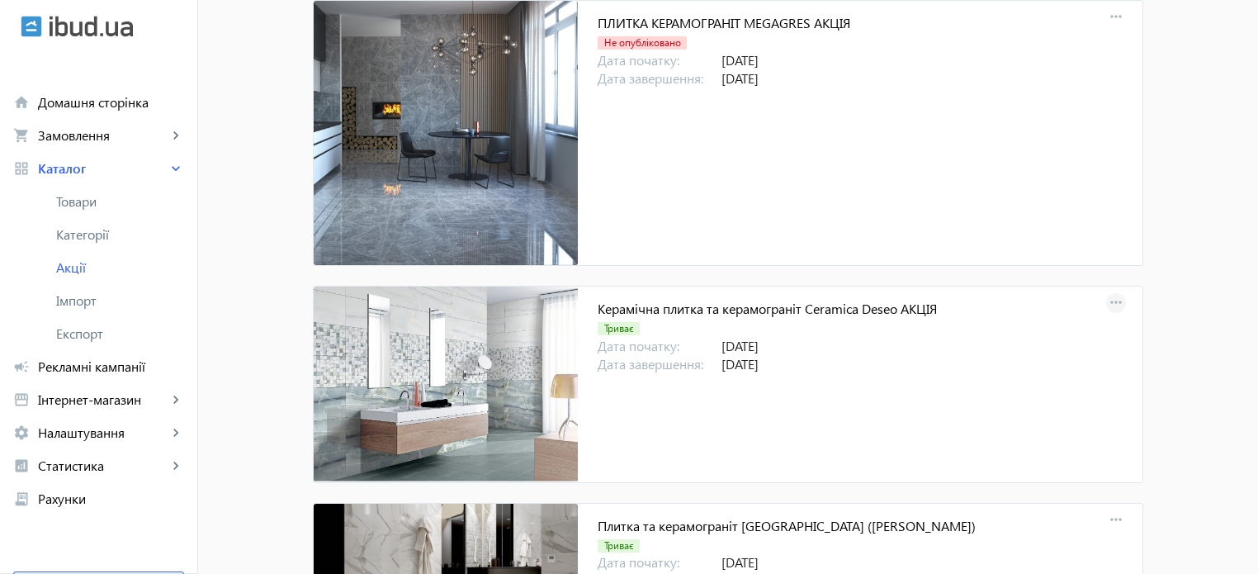
click at [1116, 291] on mat-icon "more_horiz" at bounding box center [1116, 302] width 23 height 23
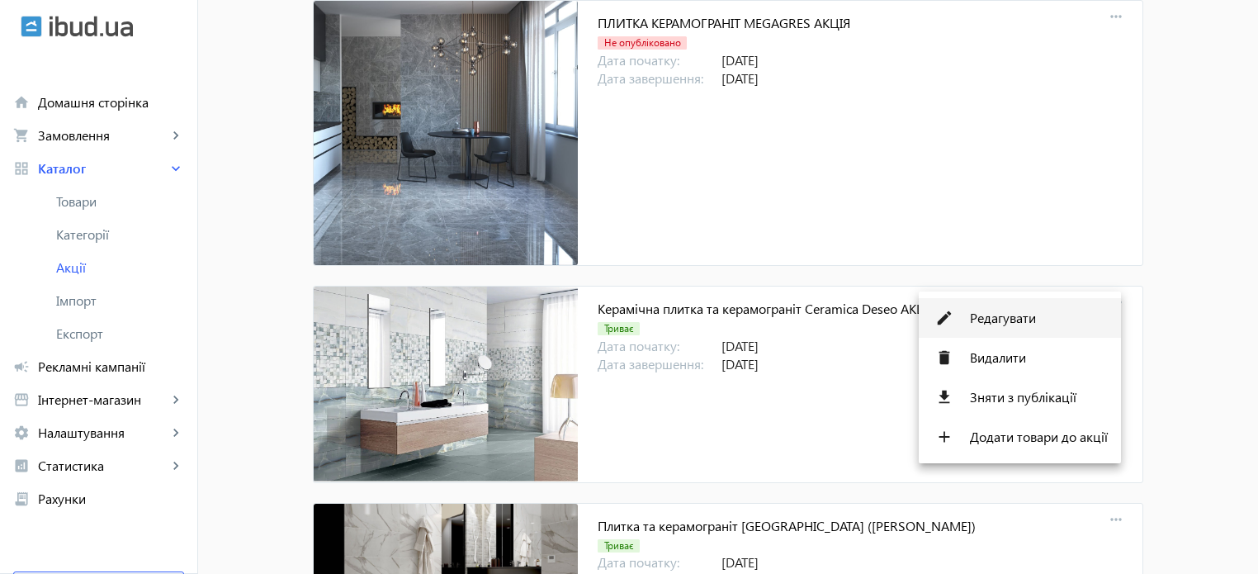
click at [1001, 323] on span "Редагувати" at bounding box center [1039, 317] width 138 height 13
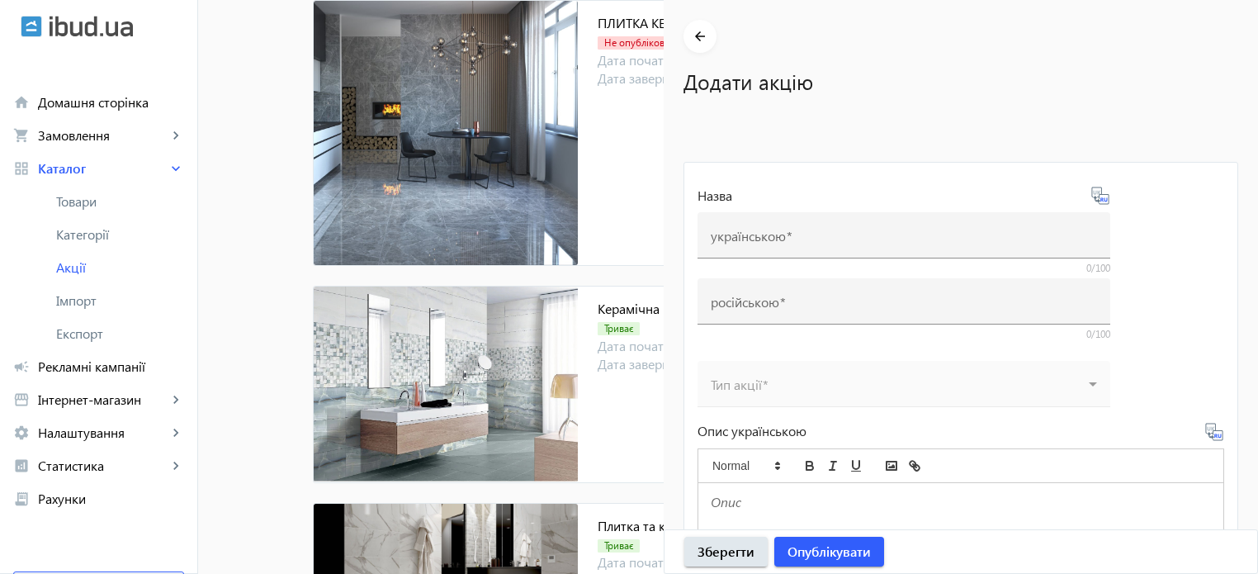
type input "Керамічна плитка та керамограніт Ceramica Deseo АКЦІЯ"
type input "Керамическая плитка и керамогранит Ceramica Deseo АКЦИЯ"
type input "[DATE]"
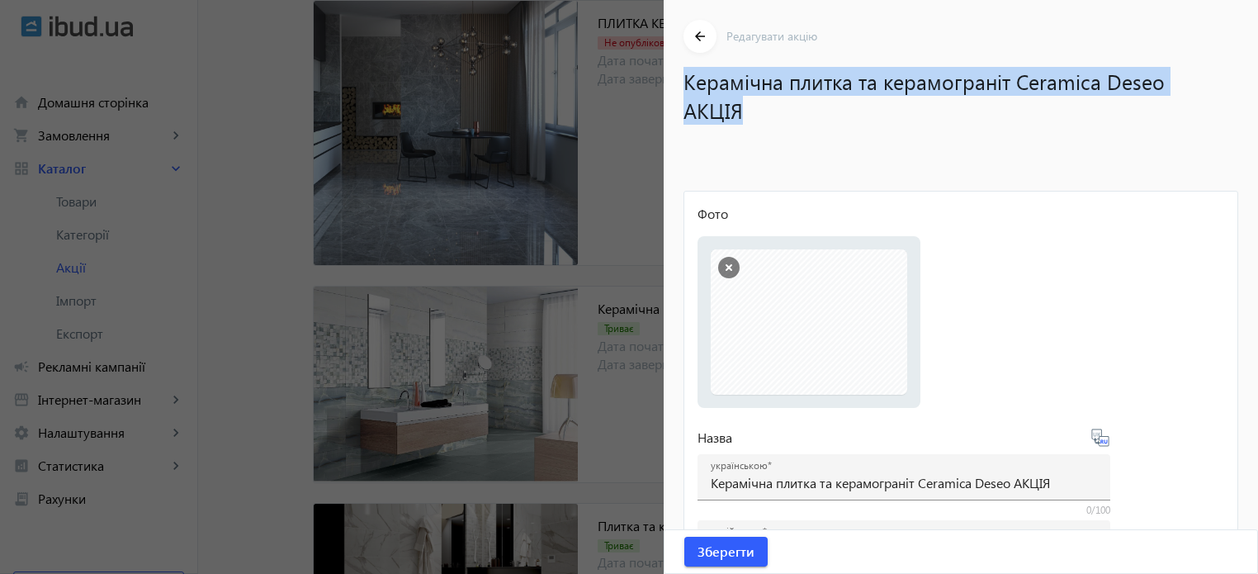
drag, startPoint x: 684, startPoint y: 81, endPoint x: 750, endPoint y: 102, distance: 69.2
click at [750, 102] on h1 "Керамічна плитка та керамограніт Ceramica Deseo АКЦІЯ" at bounding box center [953, 96] width 538 height 58
copy h1 "Керамічна плитка та керамограніт Ceramica Deseo АКЦІЯ"
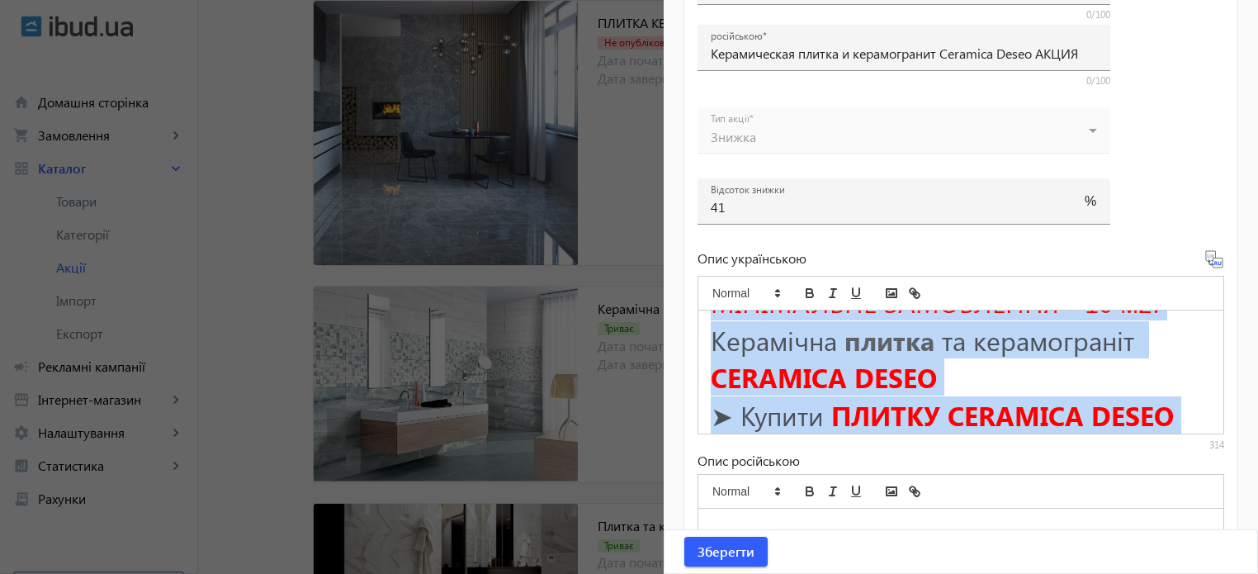
scroll to position [196, 0]
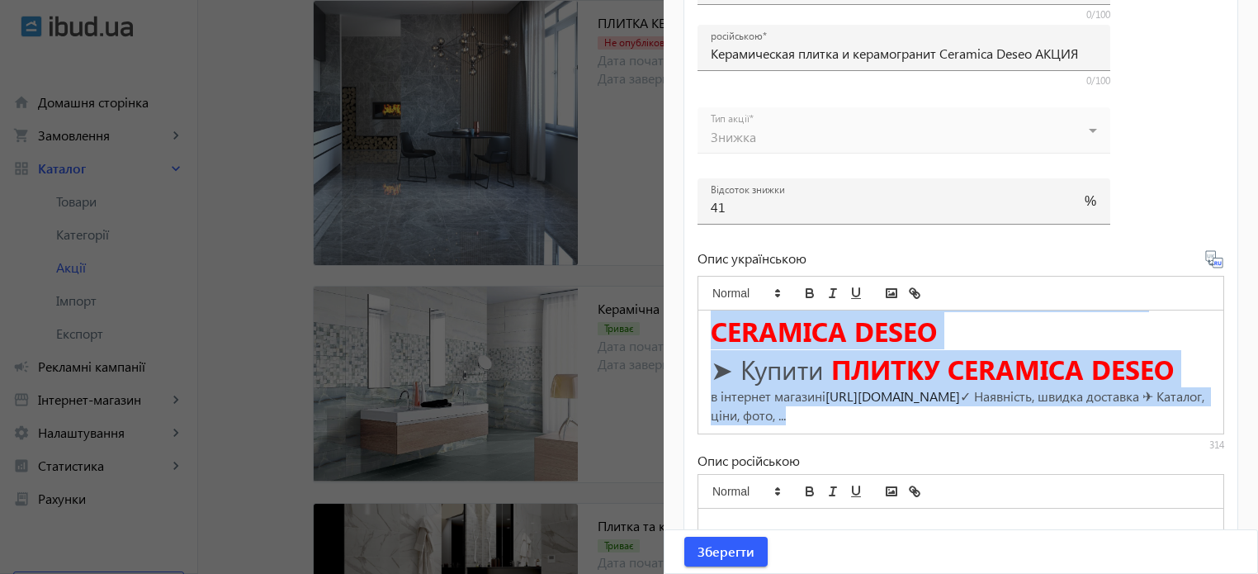
drag, startPoint x: 711, startPoint y: 331, endPoint x: 1196, endPoint y: 547, distance: 530.4
click at [1196, 547] on form "Фото Виберіть або перетягніть сюди Ваш файл 880366c718c323a411007118535288-b9c2…" at bounding box center [961, 224] width 527 height 1031
copy div "ЗНИЖКА 41% НА ПЛИТКУ CERAMICA DESEO (КЕРАМІКА ДЕСЕО) ДІЮТЬ ПРИ ПОКУПЦІ НА СУМУ …"
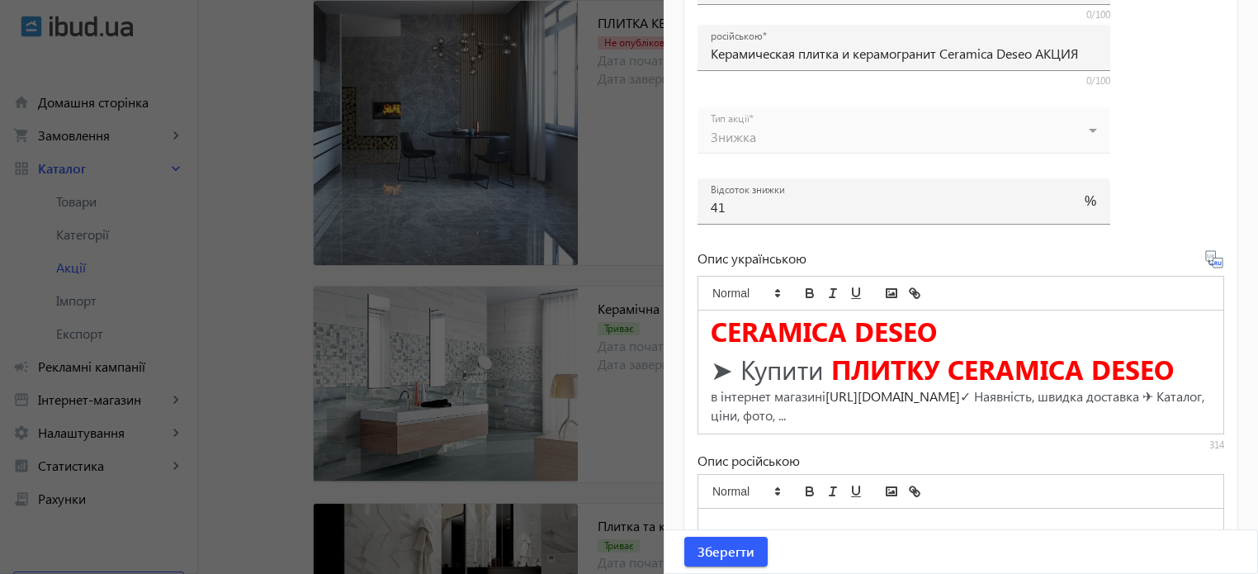
click at [623, 191] on div at bounding box center [629, 287] width 1258 height 574
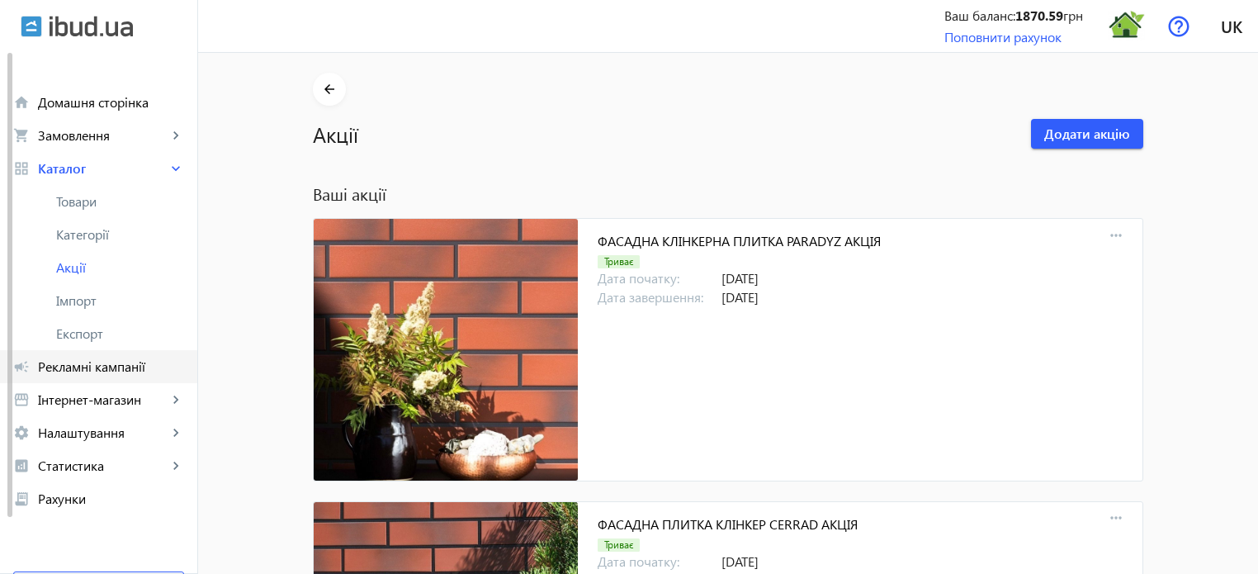
click at [91, 377] on link "campaign Рекламні кампанії" at bounding box center [98, 366] width 197 height 33
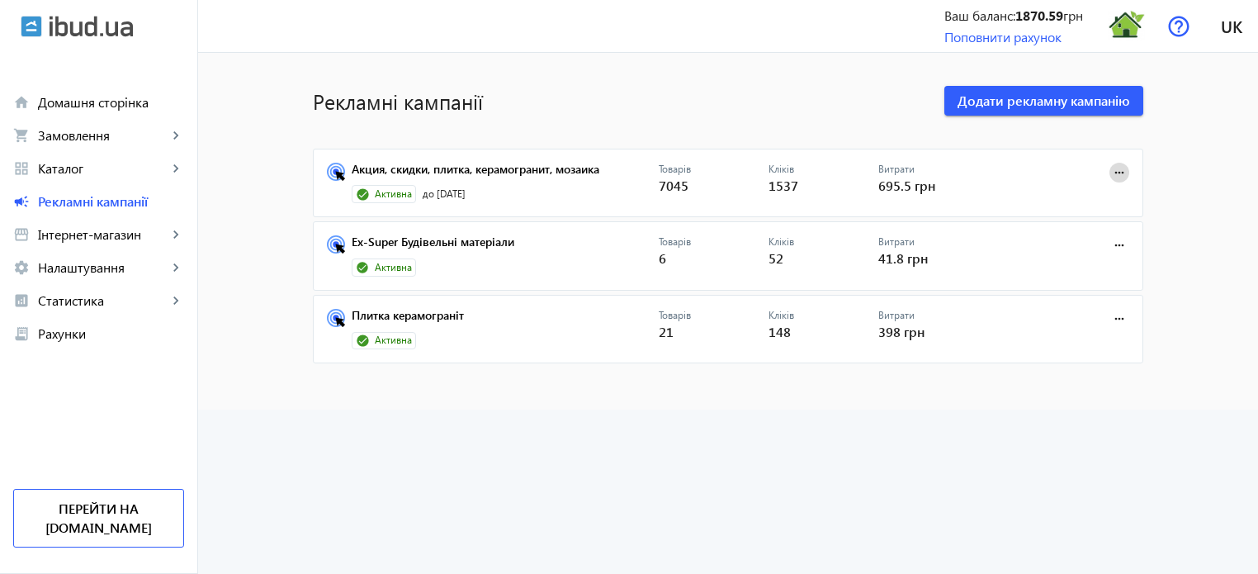
click at [1116, 173] on mat-icon "more_horiz" at bounding box center [1120, 172] width 18 height 18
click at [511, 167] on div at bounding box center [629, 287] width 1258 height 574
click at [492, 171] on link "Акция, скидки, плитка, керамогранит, мозаика" at bounding box center [505, 174] width 307 height 23
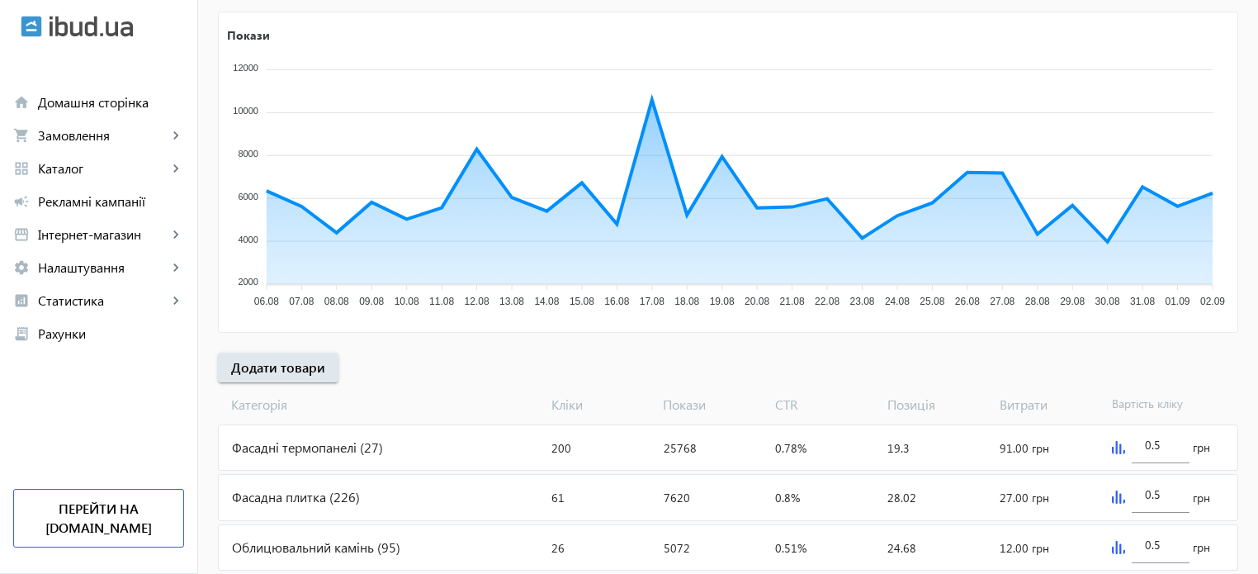
scroll to position [413, 0]
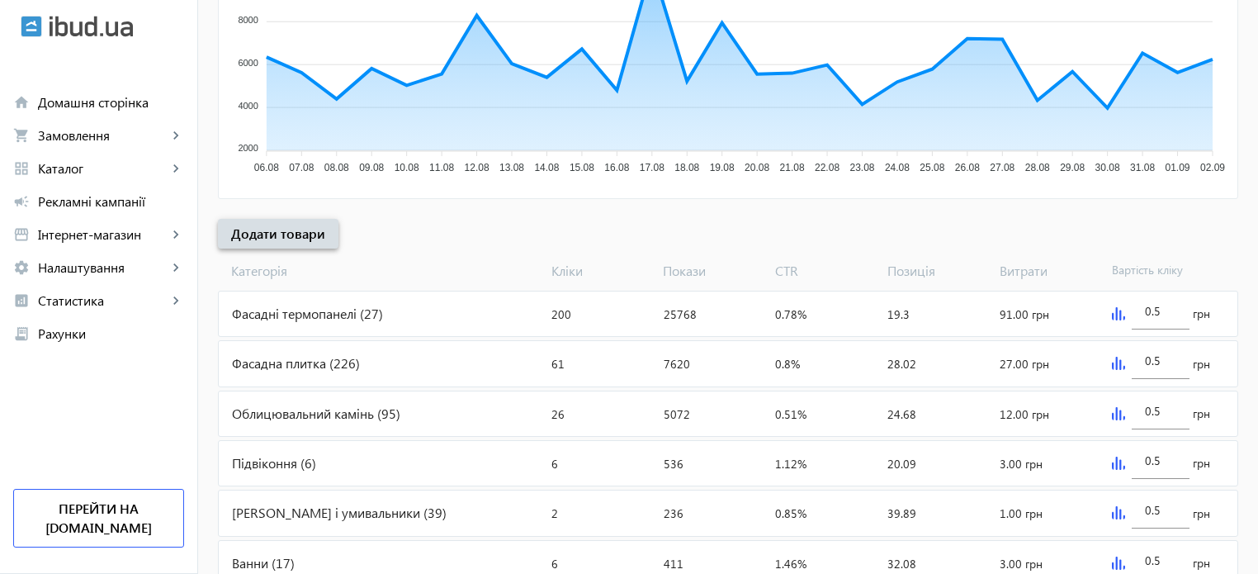
click at [285, 225] on span "Додати товари" at bounding box center [278, 234] width 94 height 18
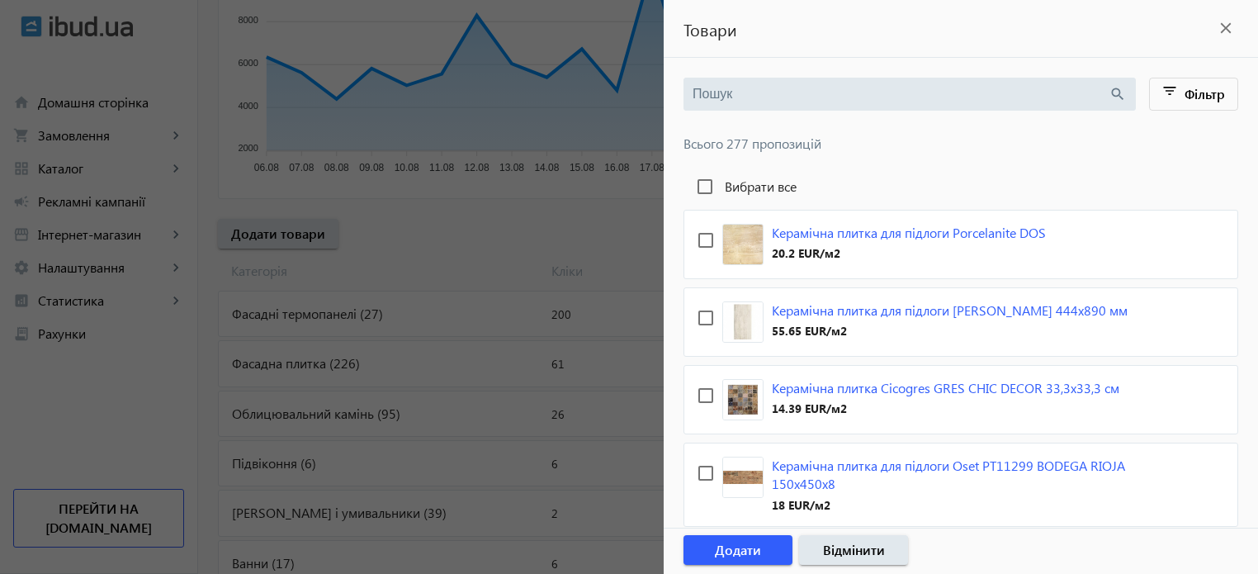
paste input "Exagres"
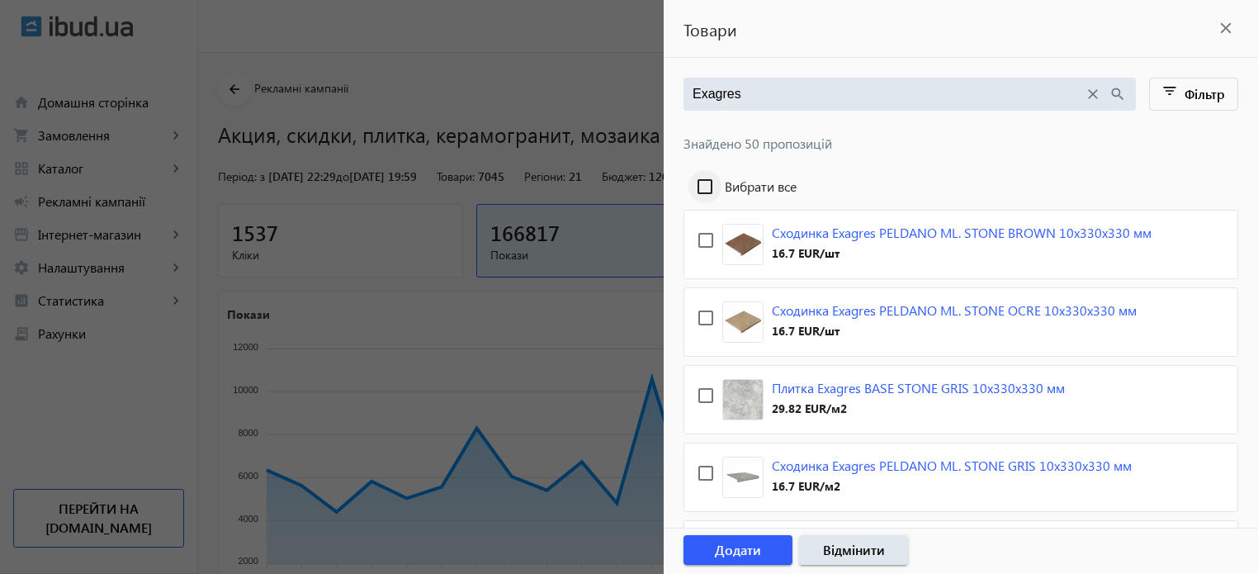
type input "Exagres"
click at [708, 184] on input "Вибрати все" at bounding box center [705, 186] width 33 height 33
checkbox input "true"
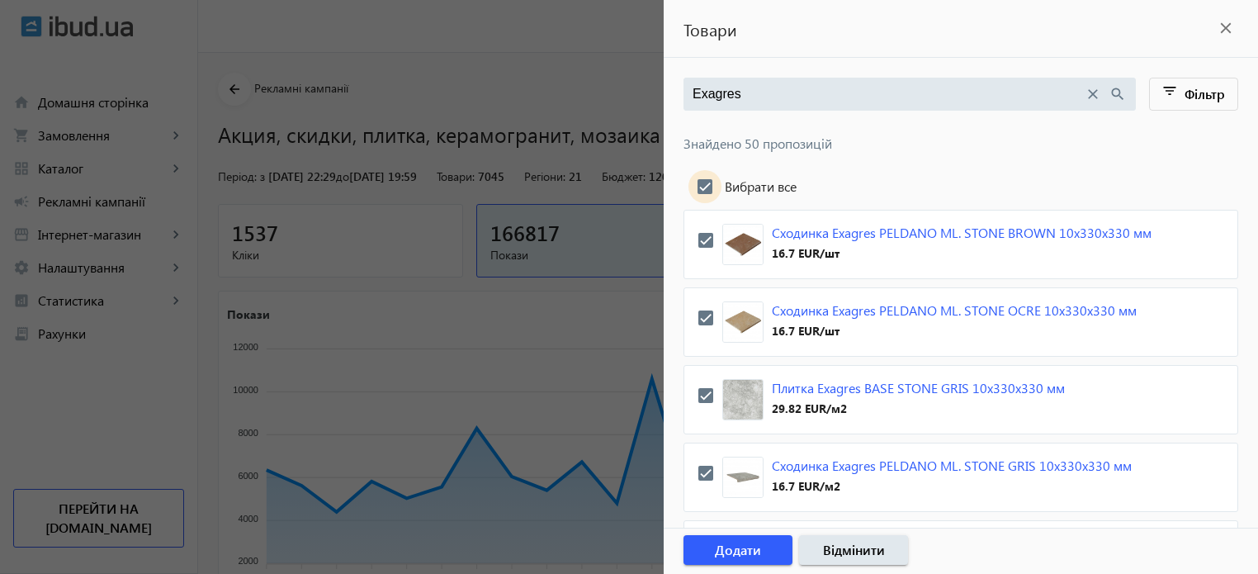
checkbox input "true"
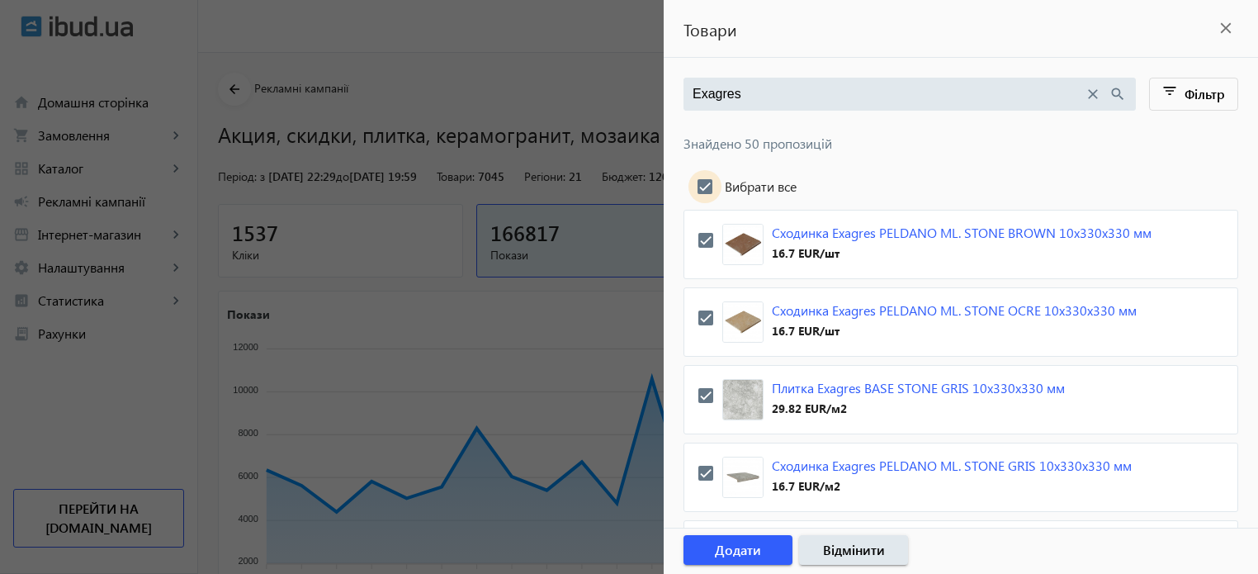
checkbox input "true"
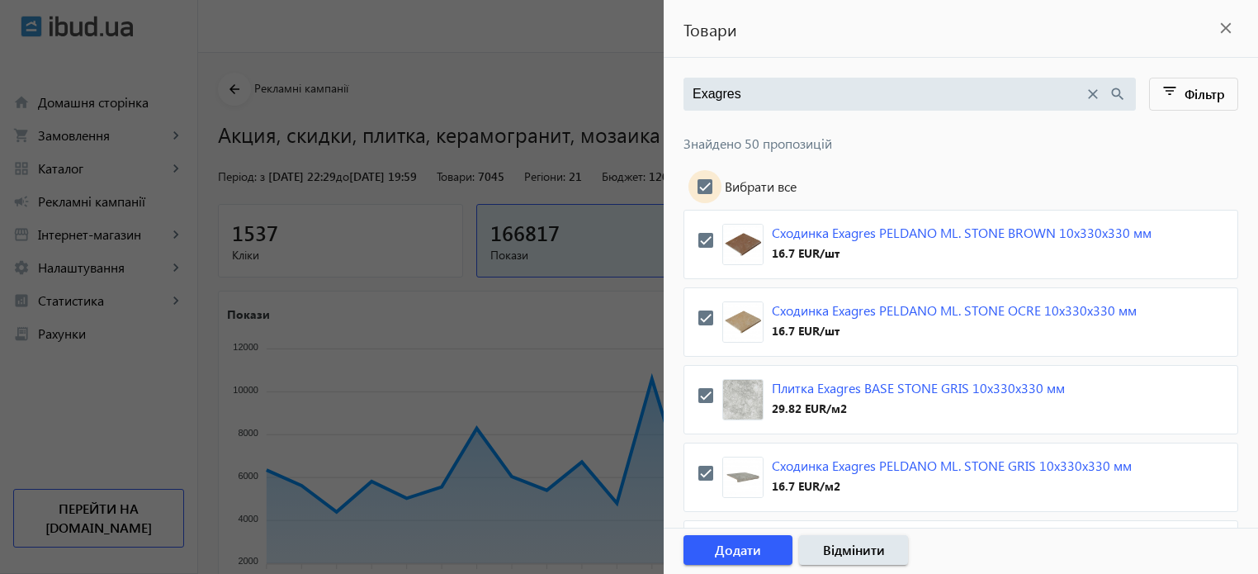
checkbox input "true"
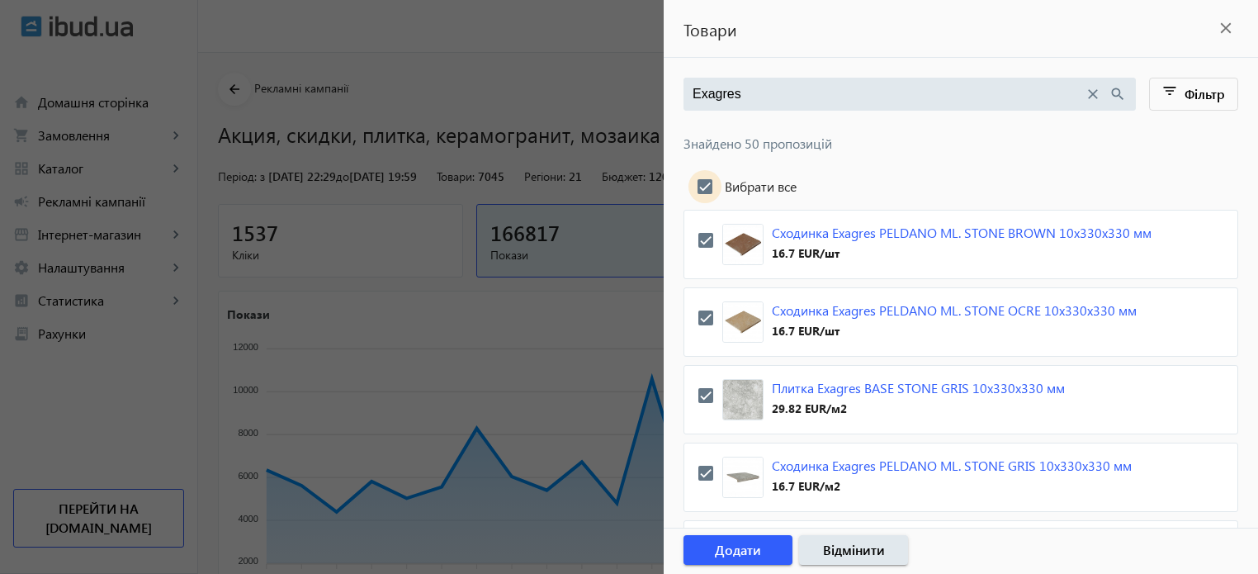
checkbox input "true"
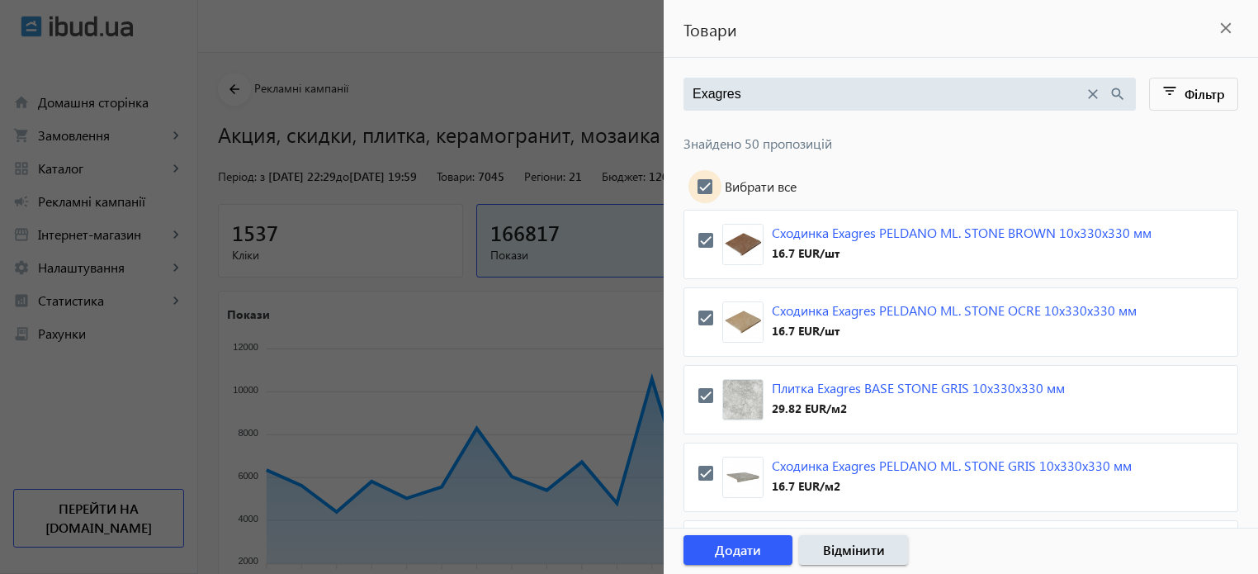
checkbox input "true"
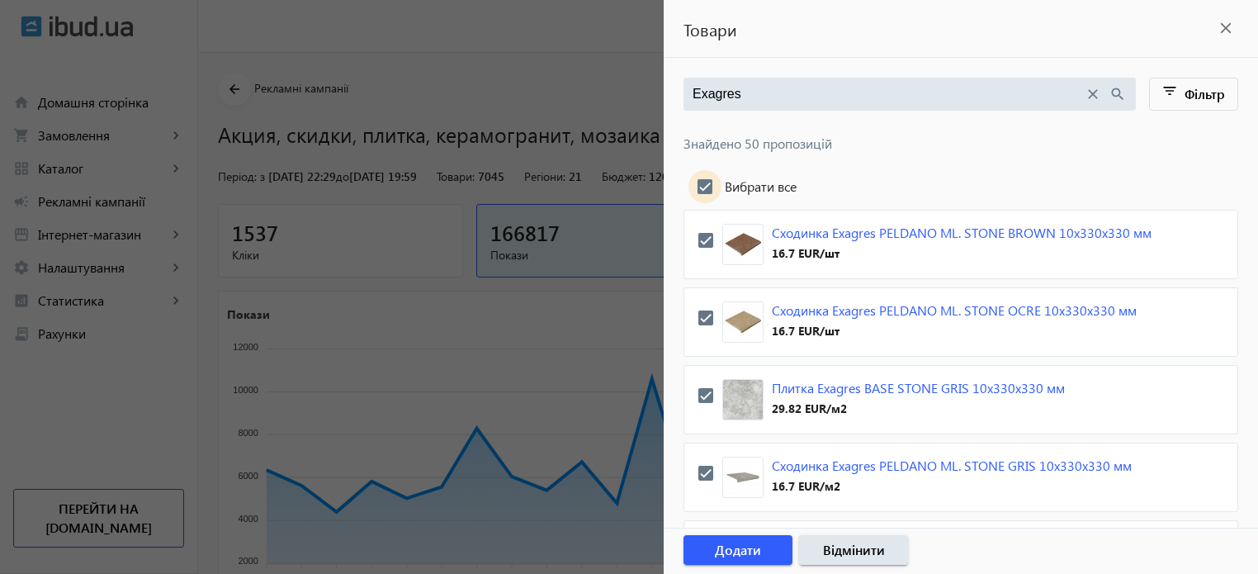
checkbox input "true"
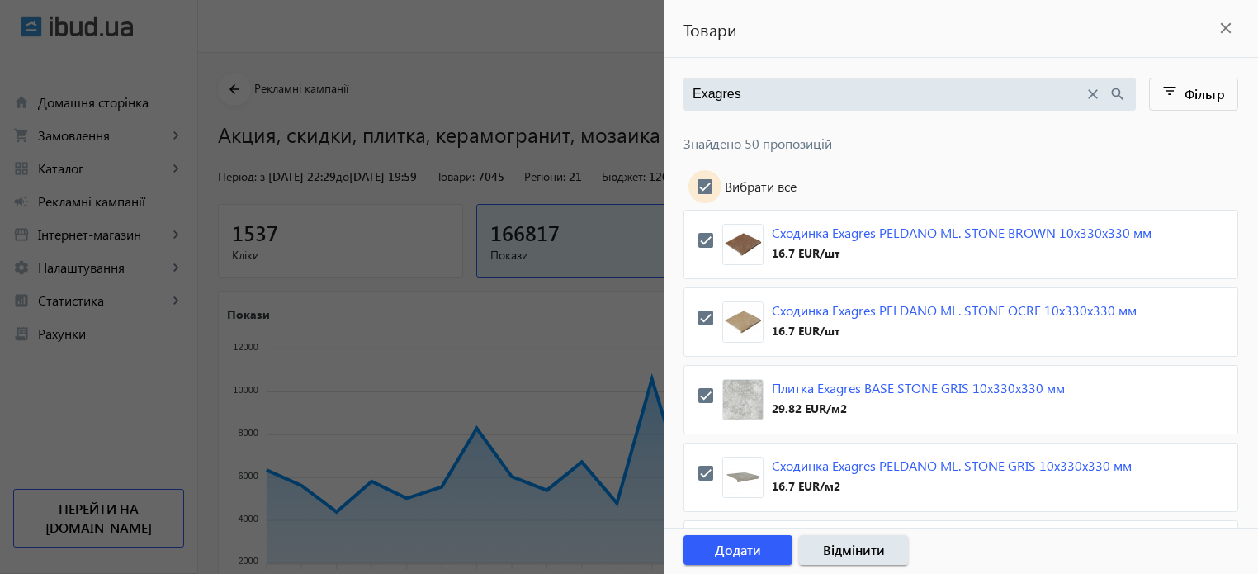
checkbox input "true"
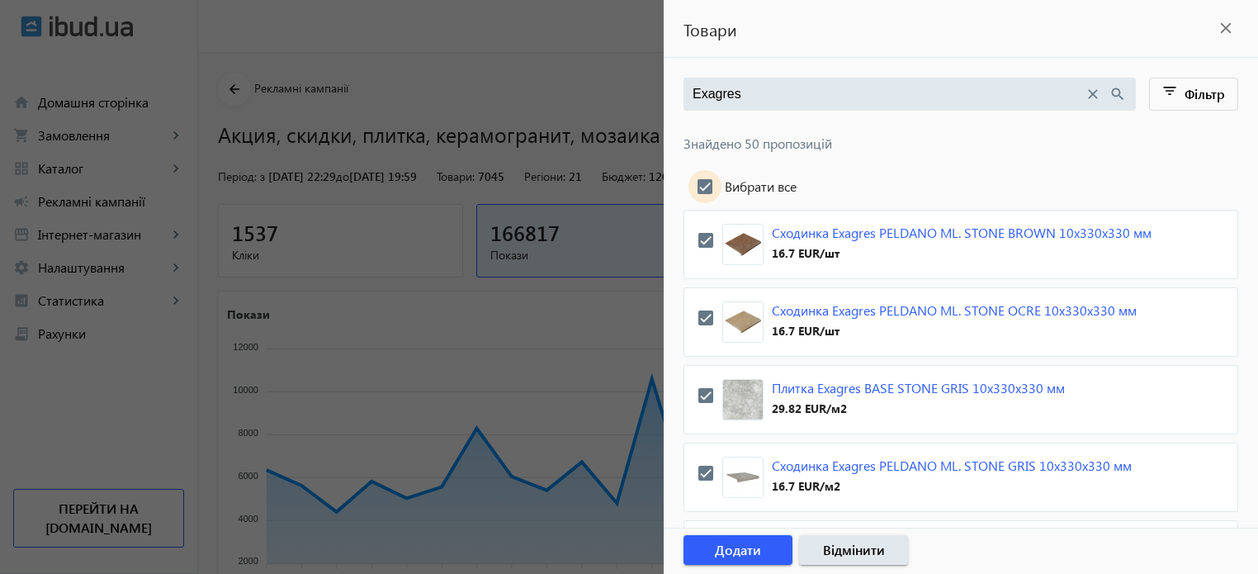
checkbox input "true"
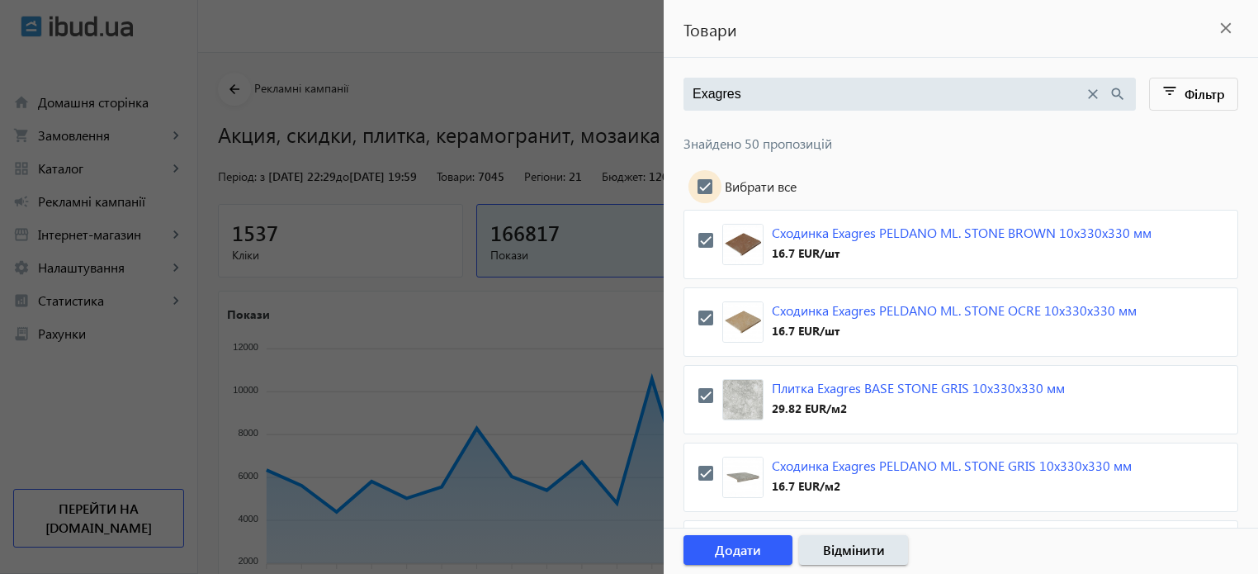
checkbox input "true"
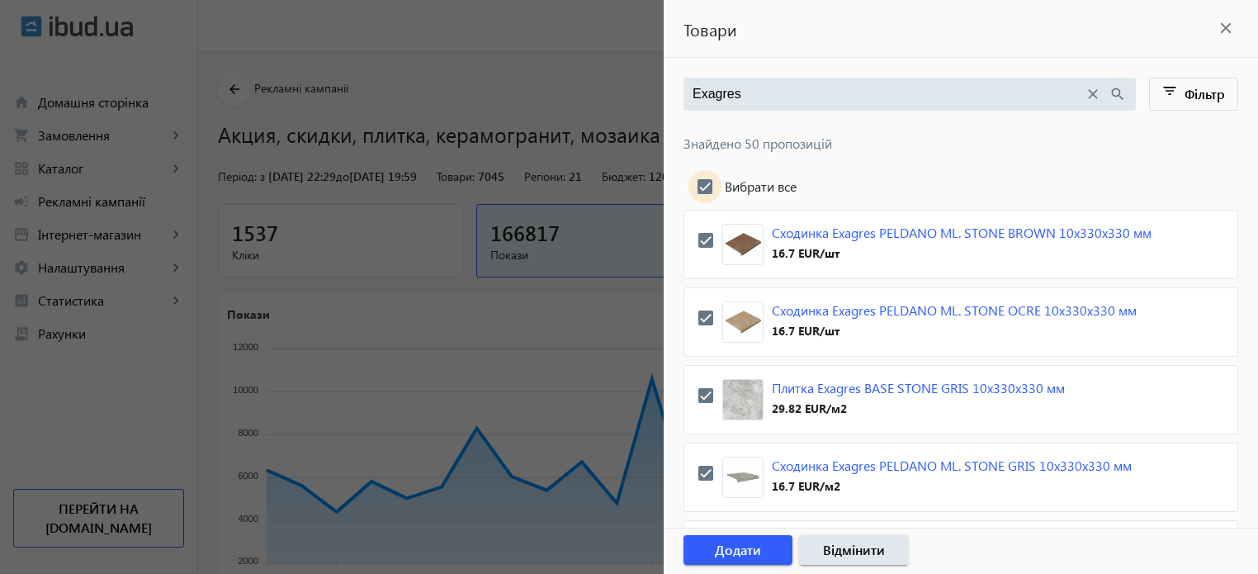
checkbox input "true"
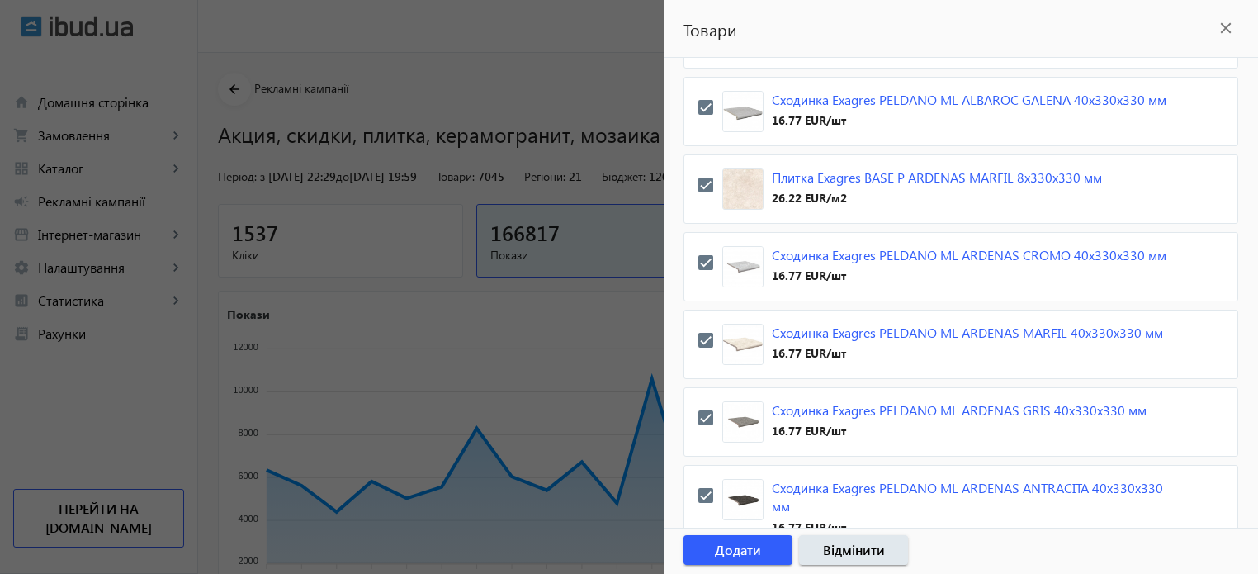
scroll to position [3844, 0]
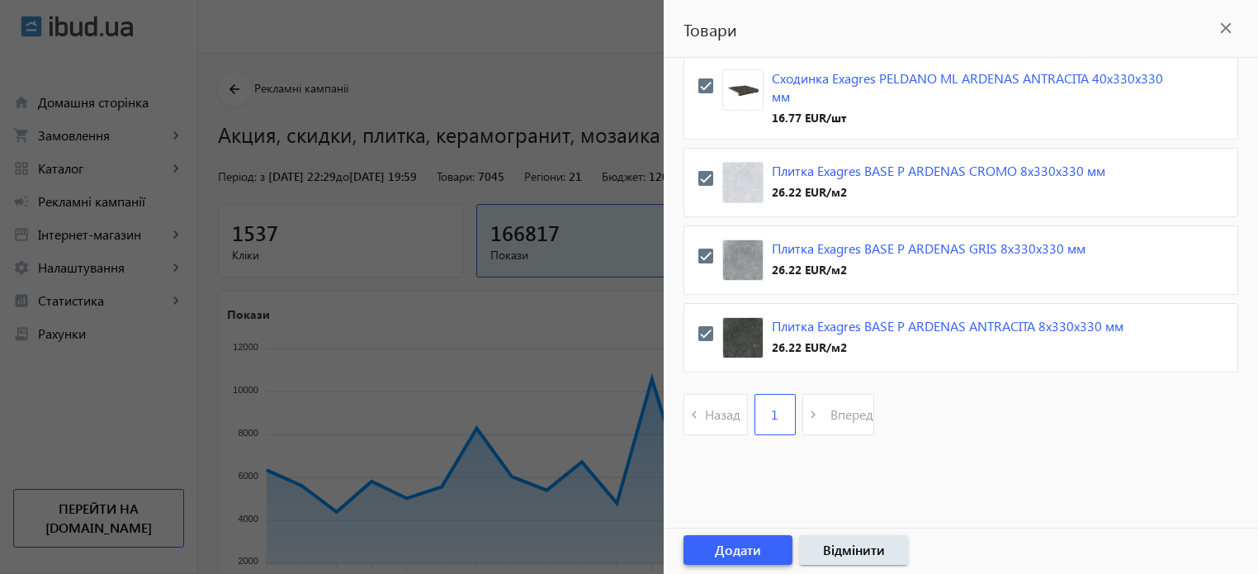
click at [748, 547] on span "Додати" at bounding box center [738, 550] width 46 height 18
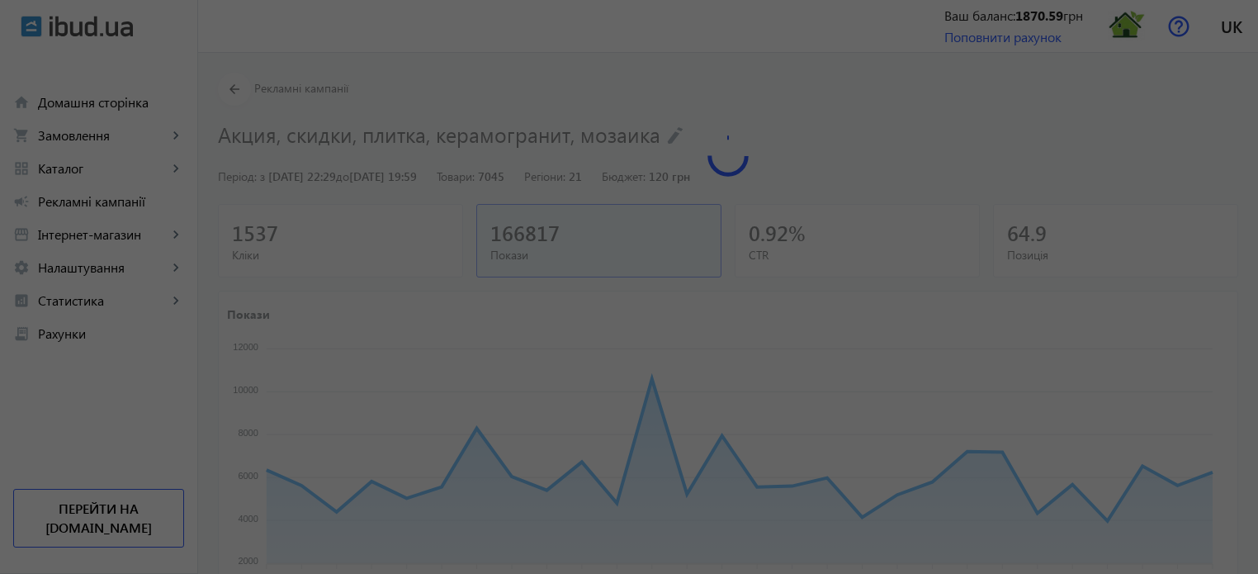
scroll to position [358, 0]
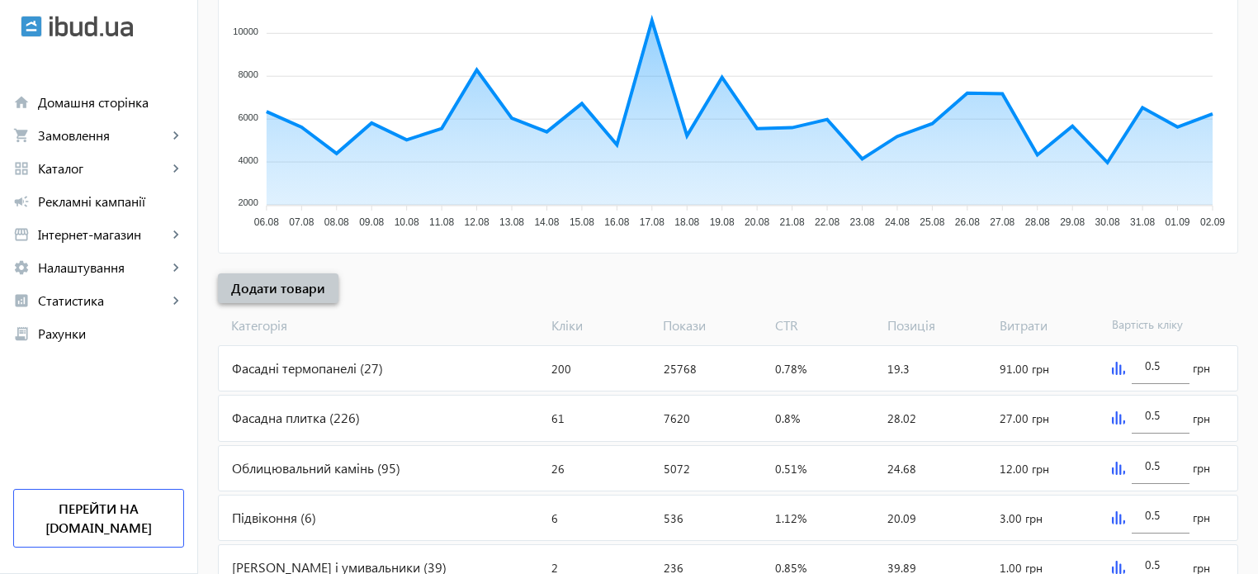
click at [262, 279] on span "Додати товари" at bounding box center [278, 288] width 94 height 18
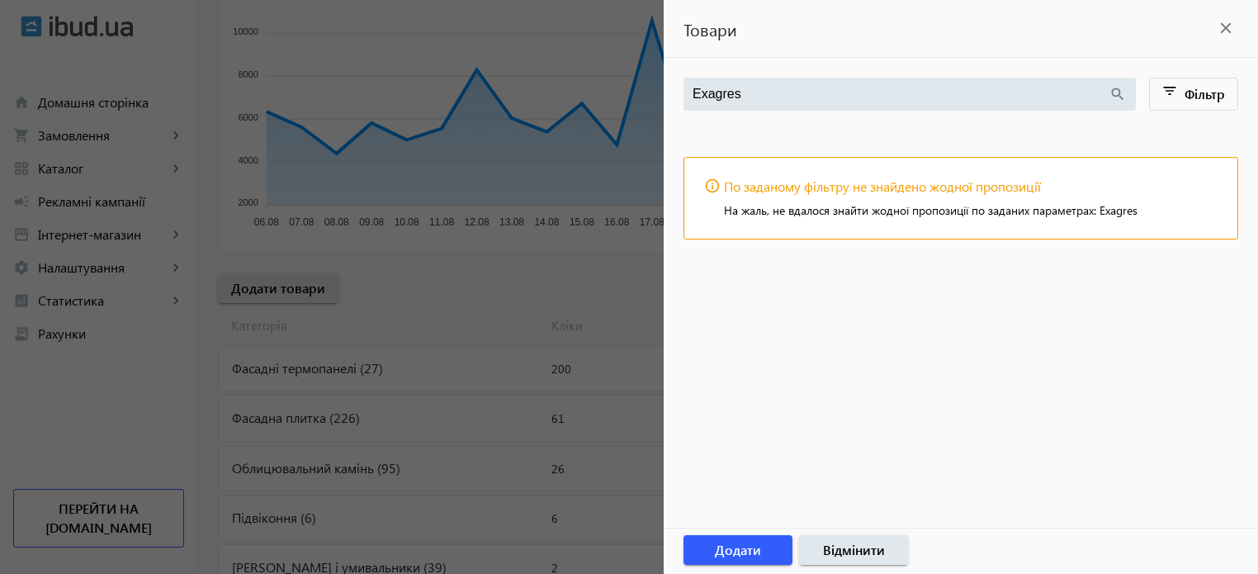
drag, startPoint x: 760, startPoint y: 99, endPoint x: 536, endPoint y: 72, distance: 225.4
click at [542, 78] on mat-sidenav-container "arrow_back Рекламні кампанії Акция, скидки, плитка, керамогранит, мозаика Зупин…" at bounding box center [728, 327] width 1060 height 1267
paste input "Kaindl"
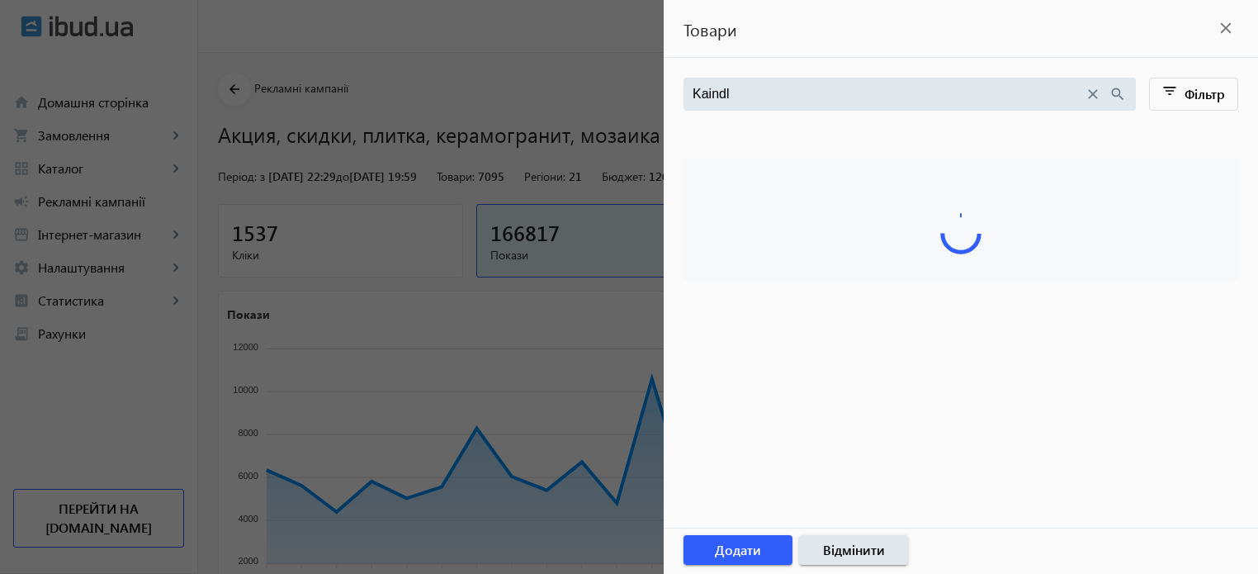
type input "Kaindl"
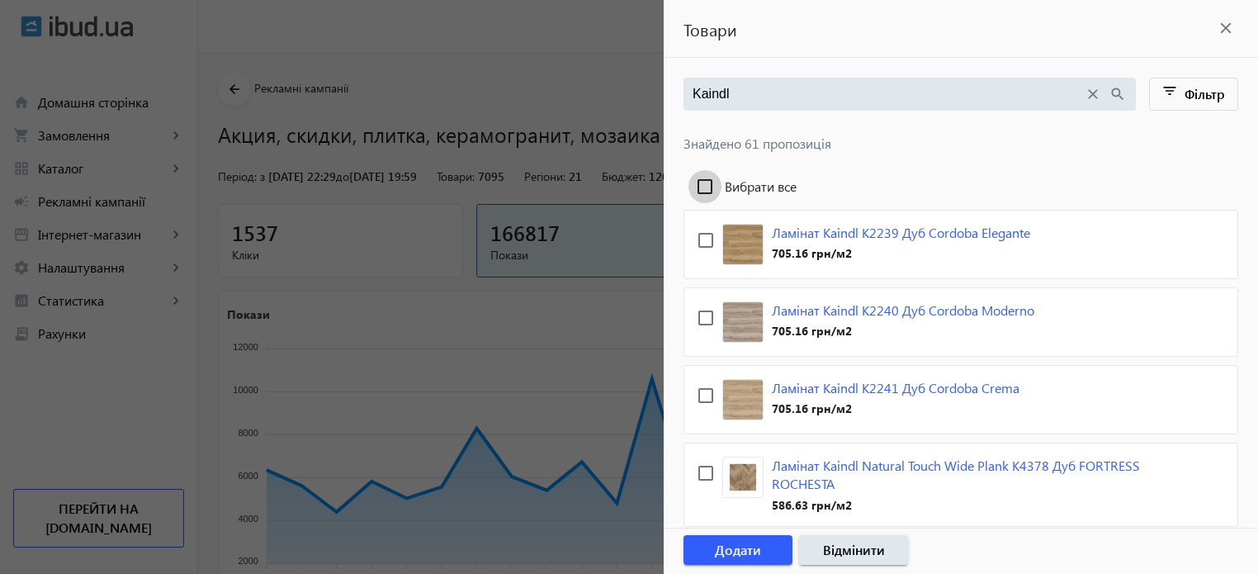
click at [708, 187] on input "Вибрати все" at bounding box center [705, 186] width 33 height 33
checkbox input "true"
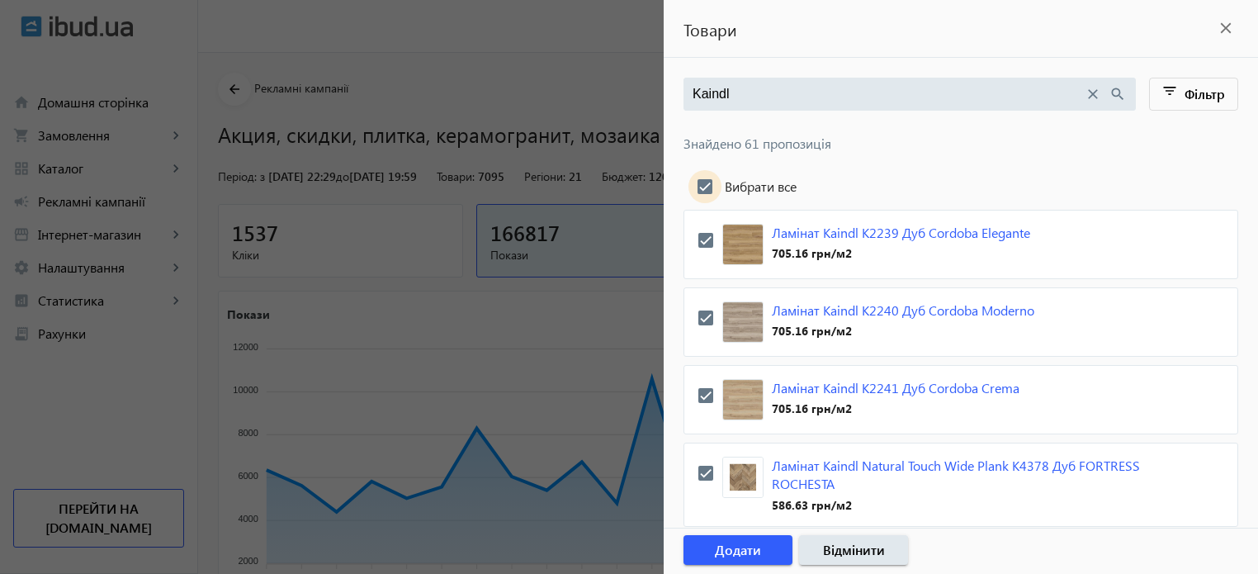
checkbox input "true"
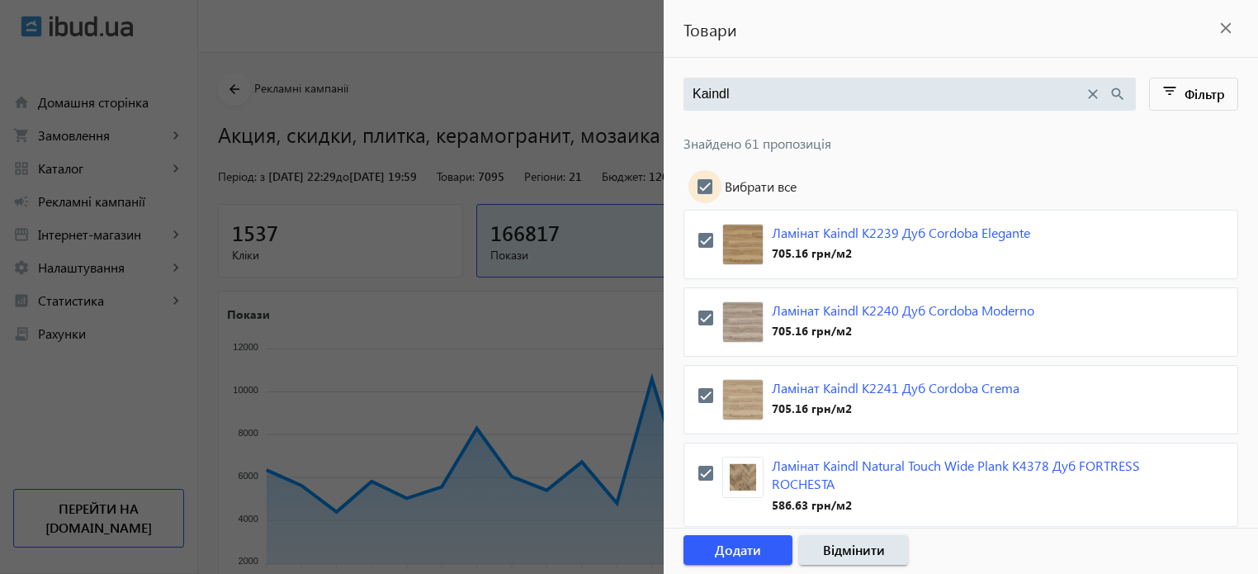
checkbox input "true"
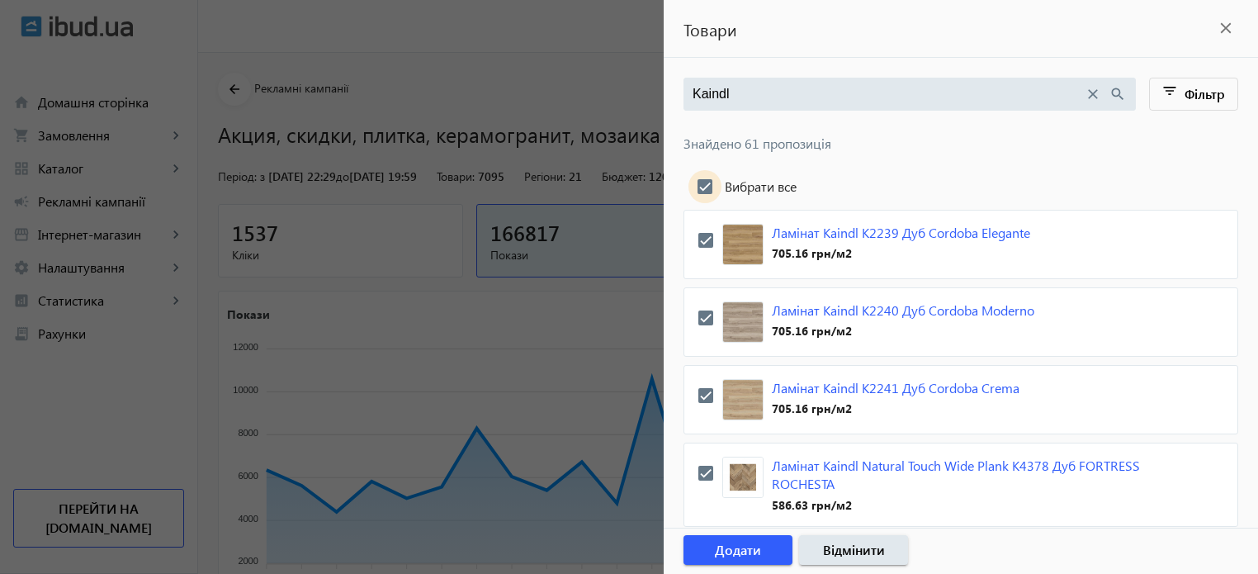
checkbox input "true"
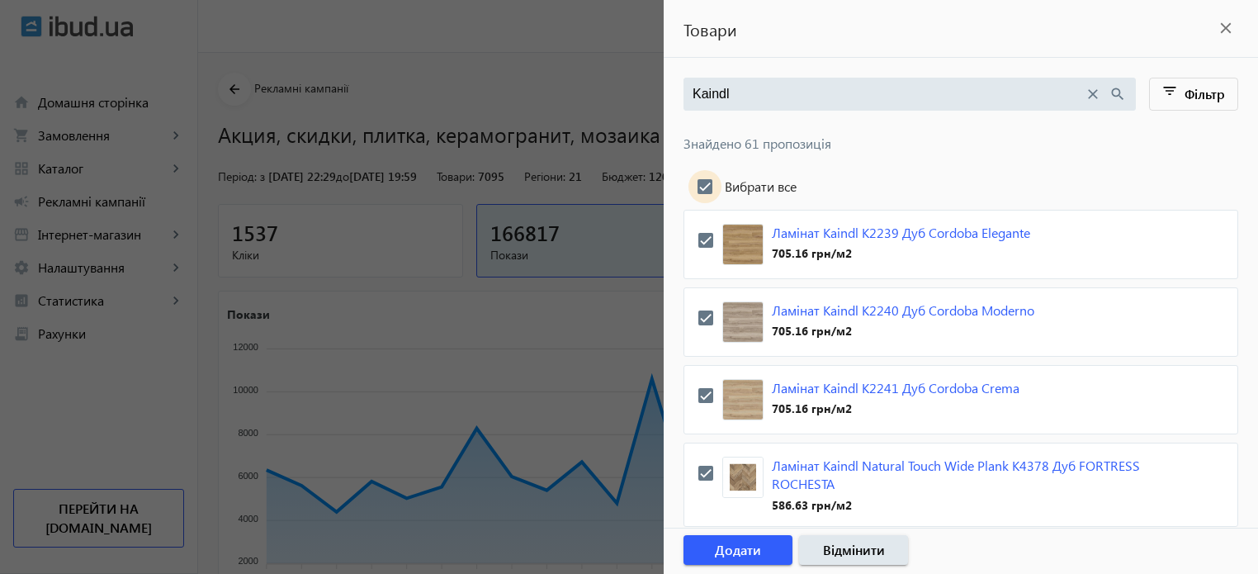
checkbox input "true"
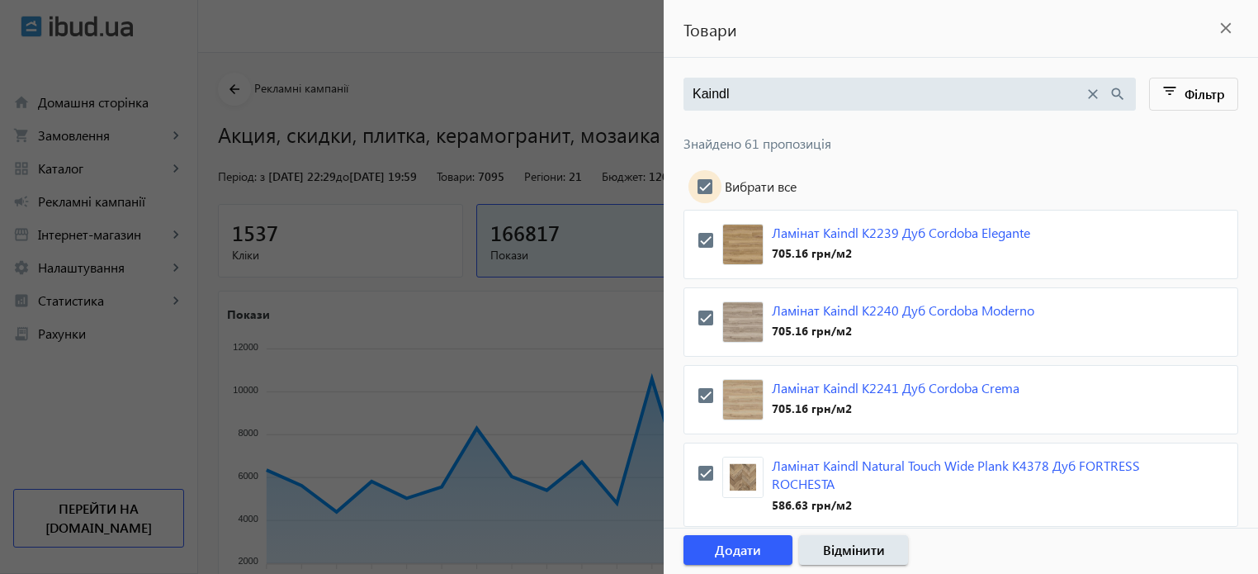
checkbox input "true"
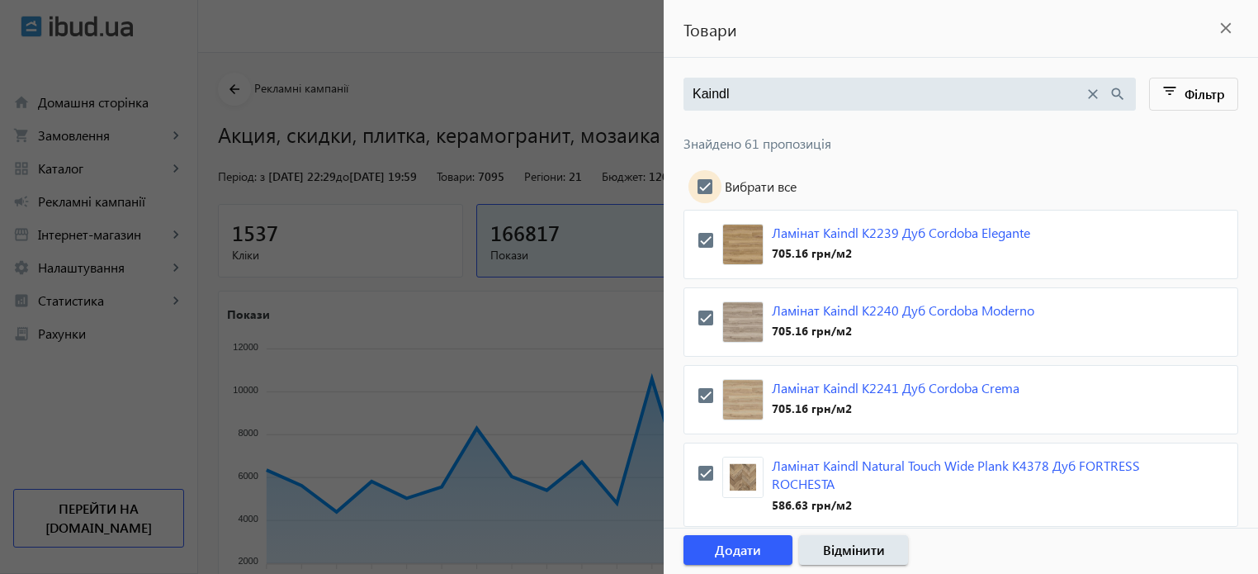
checkbox input "true"
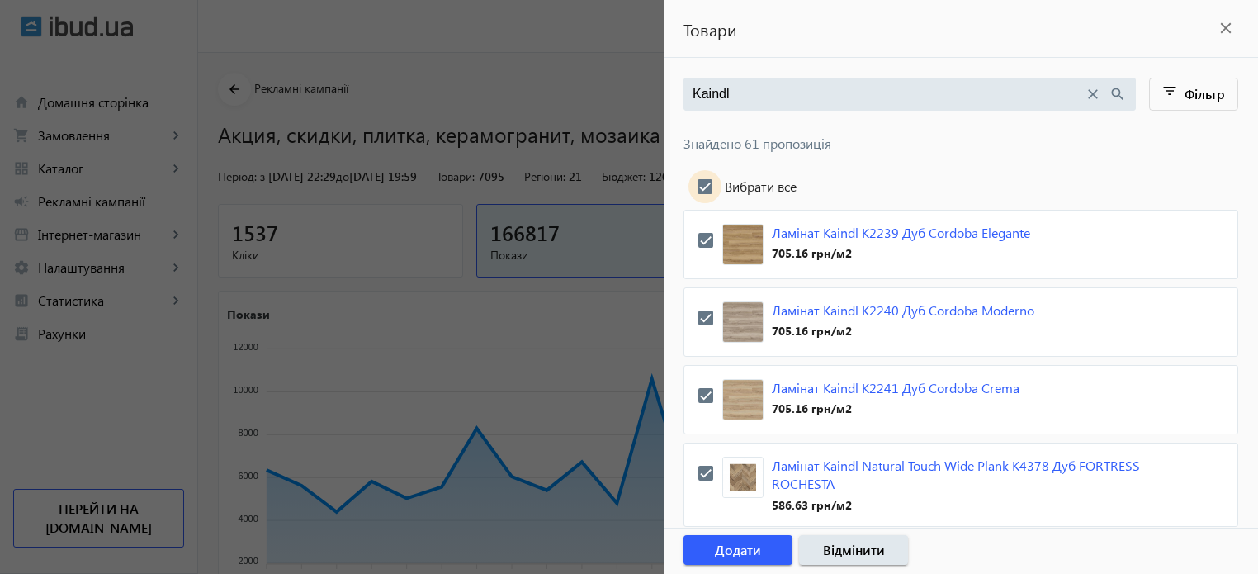
checkbox input "true"
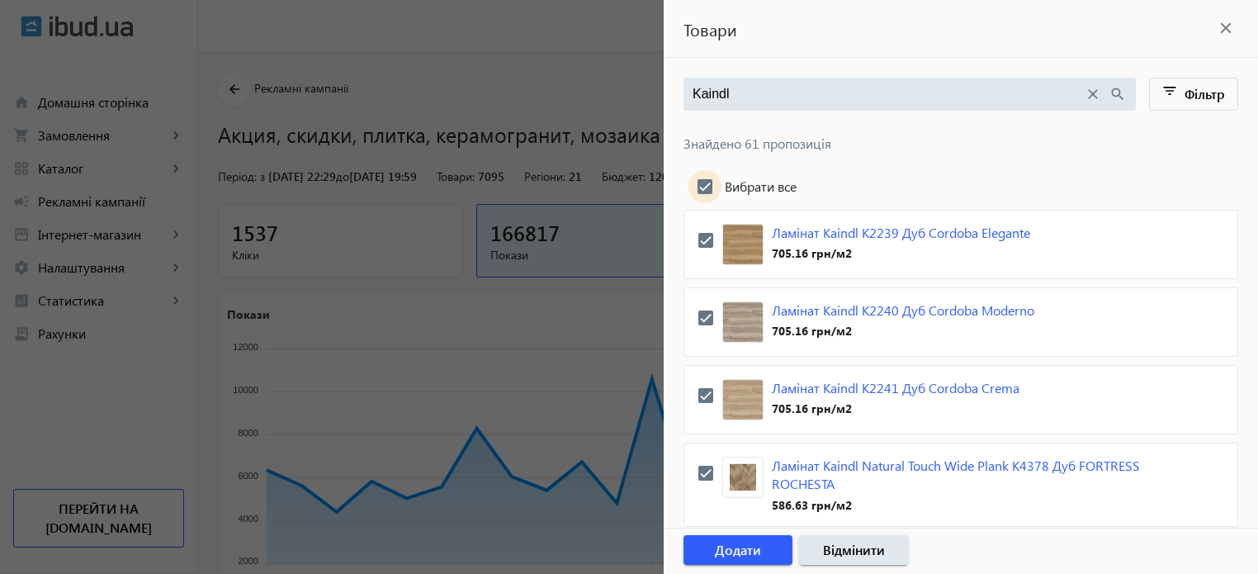
checkbox input "true"
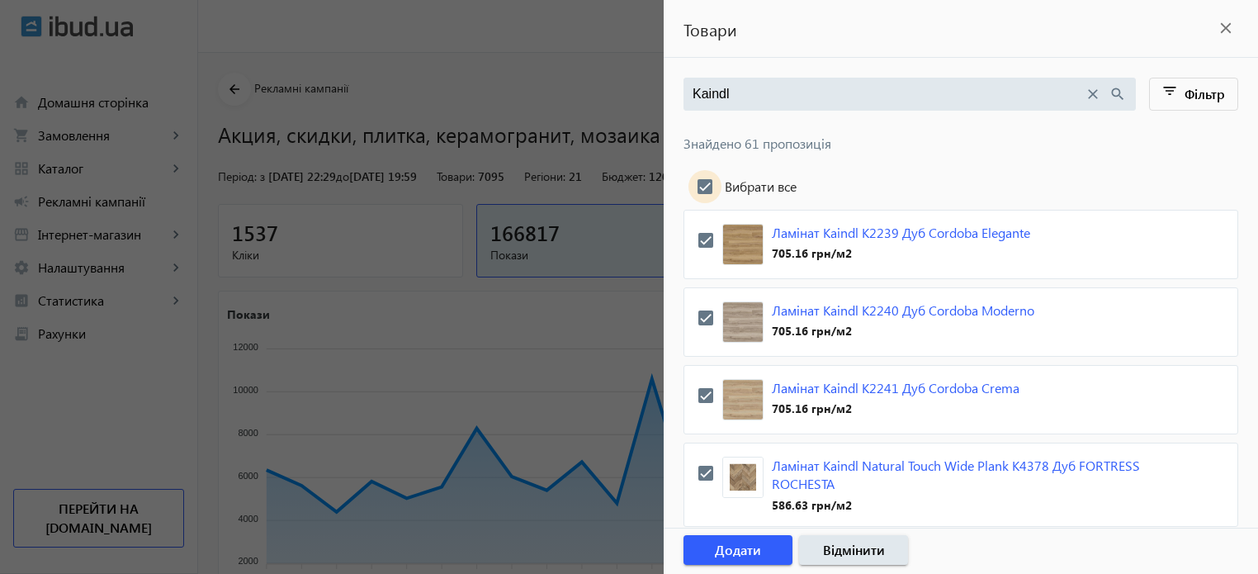
checkbox input "true"
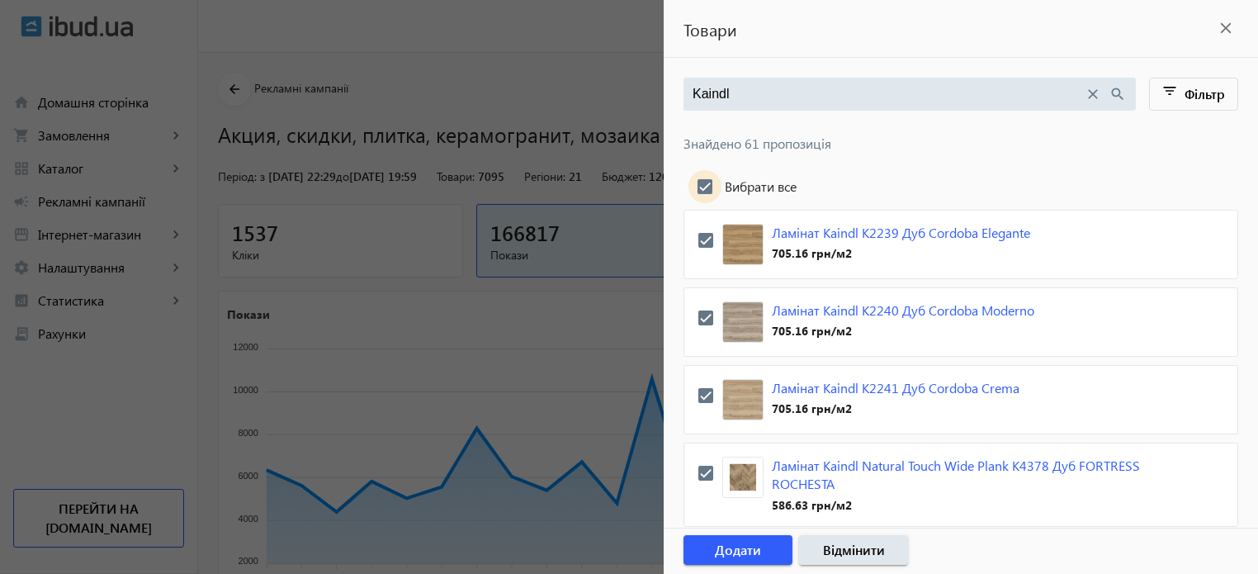
checkbox input "true"
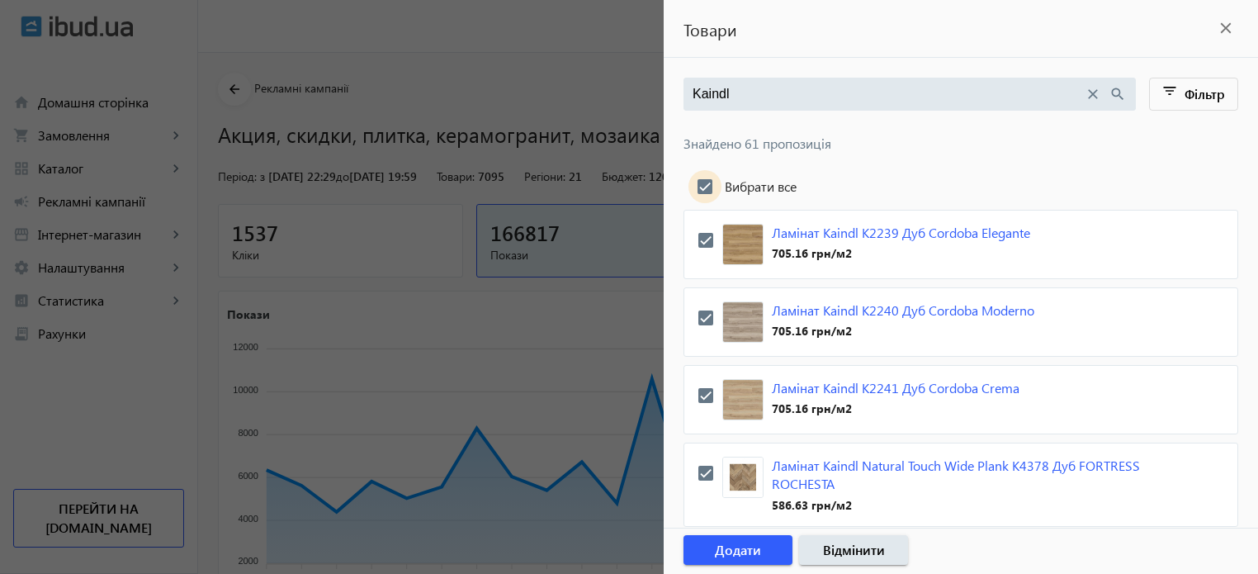
checkbox input "true"
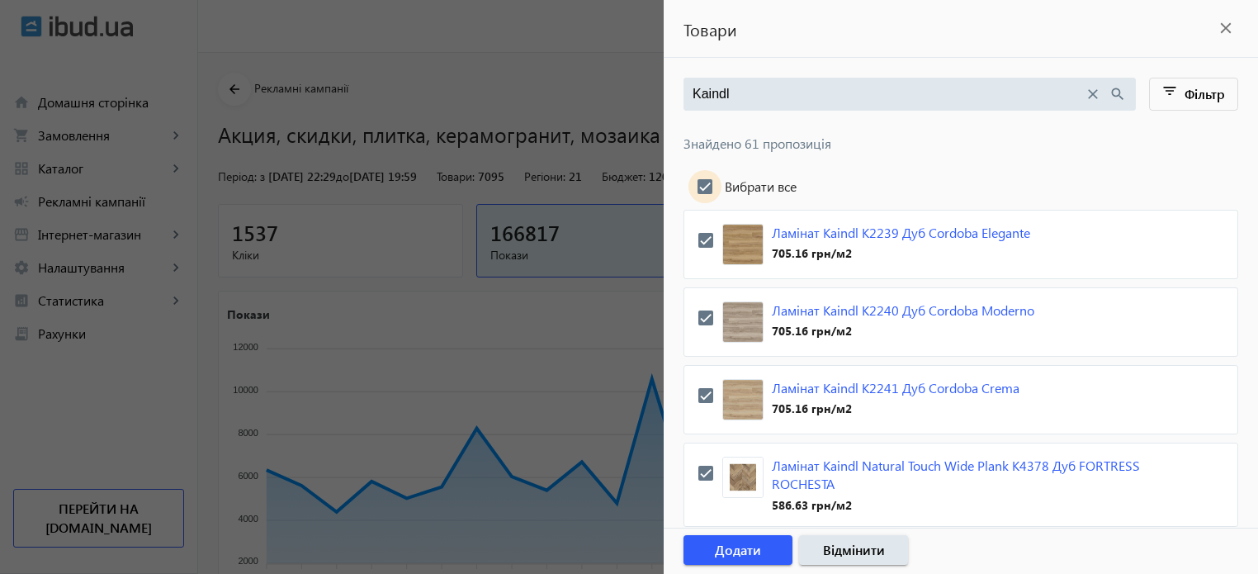
checkbox input "true"
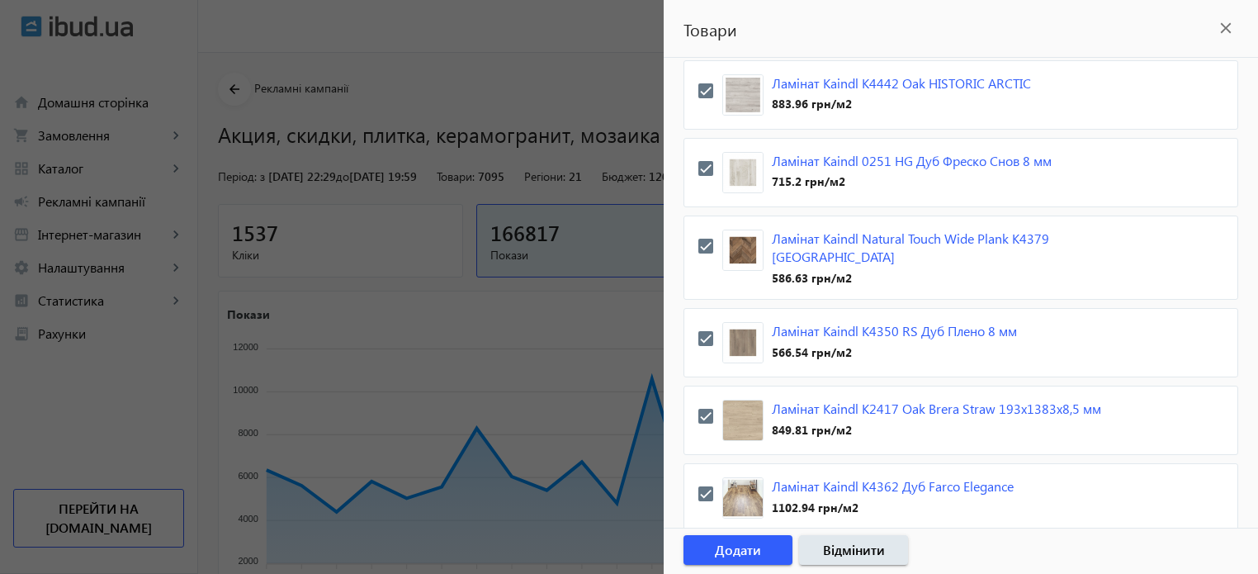
scroll to position [4799, 0]
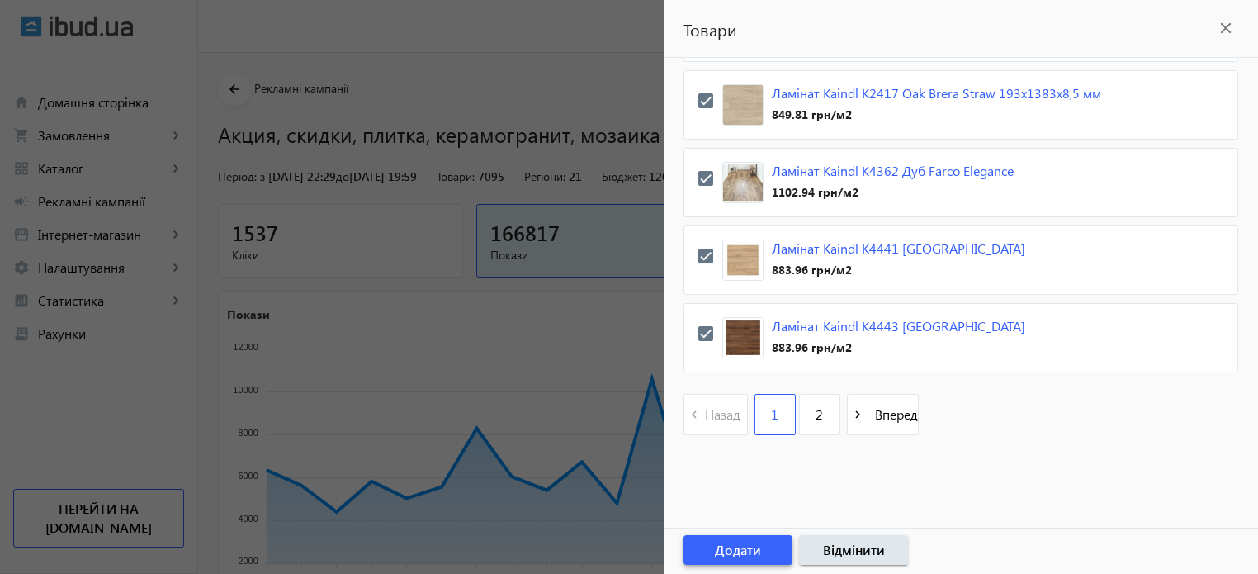
click at [760, 551] on span "Додати" at bounding box center [738, 550] width 46 height 18
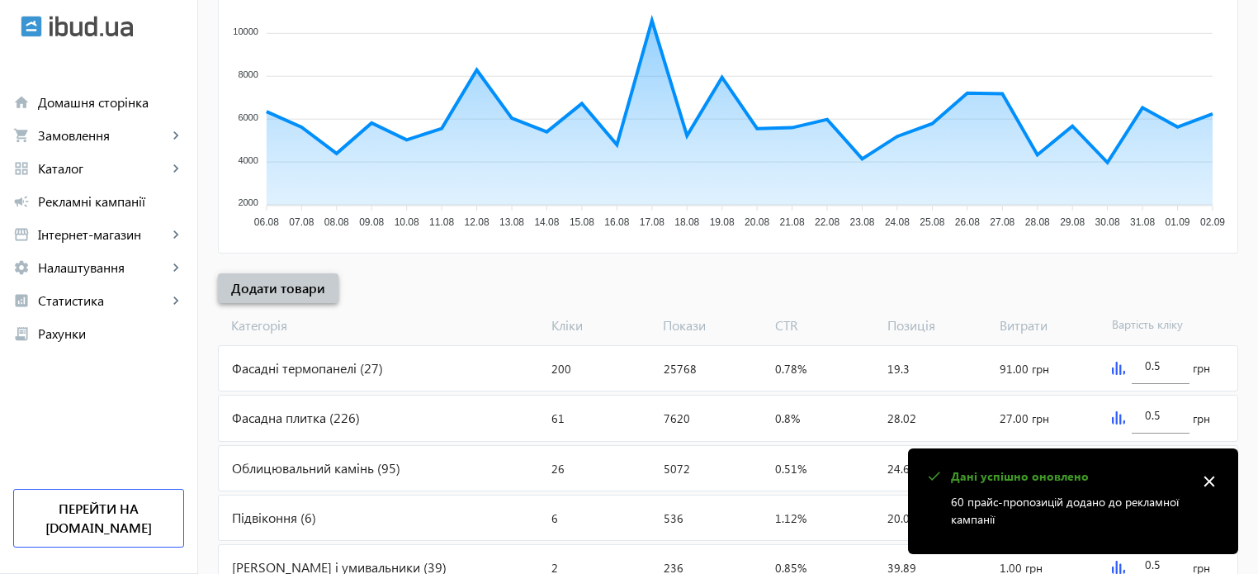
click at [231, 287] on span "Додати товари" at bounding box center [278, 288] width 94 height 18
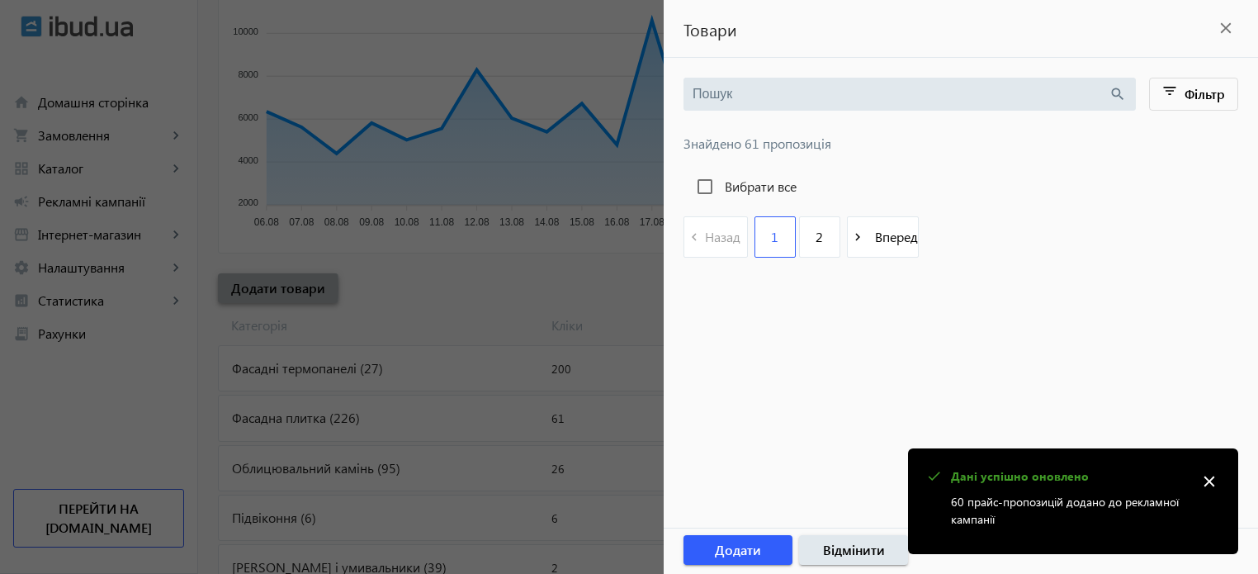
type input "Kaindl"
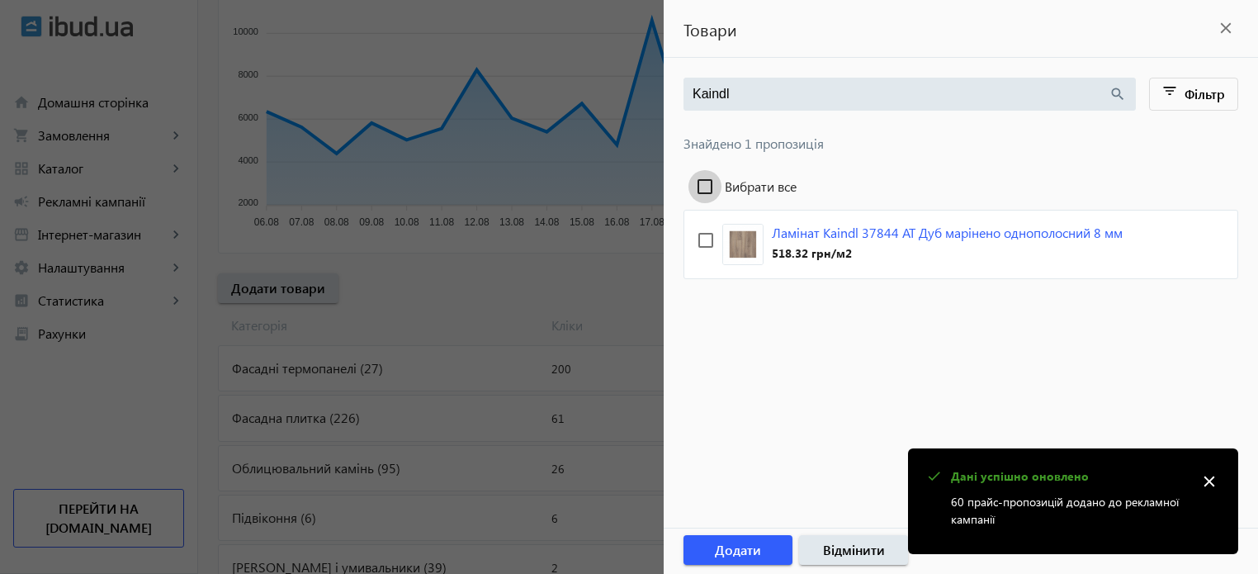
click at [710, 182] on input "Вибрати все" at bounding box center [705, 186] width 33 height 33
checkbox input "true"
click at [748, 552] on span "Додати" at bounding box center [738, 550] width 46 height 18
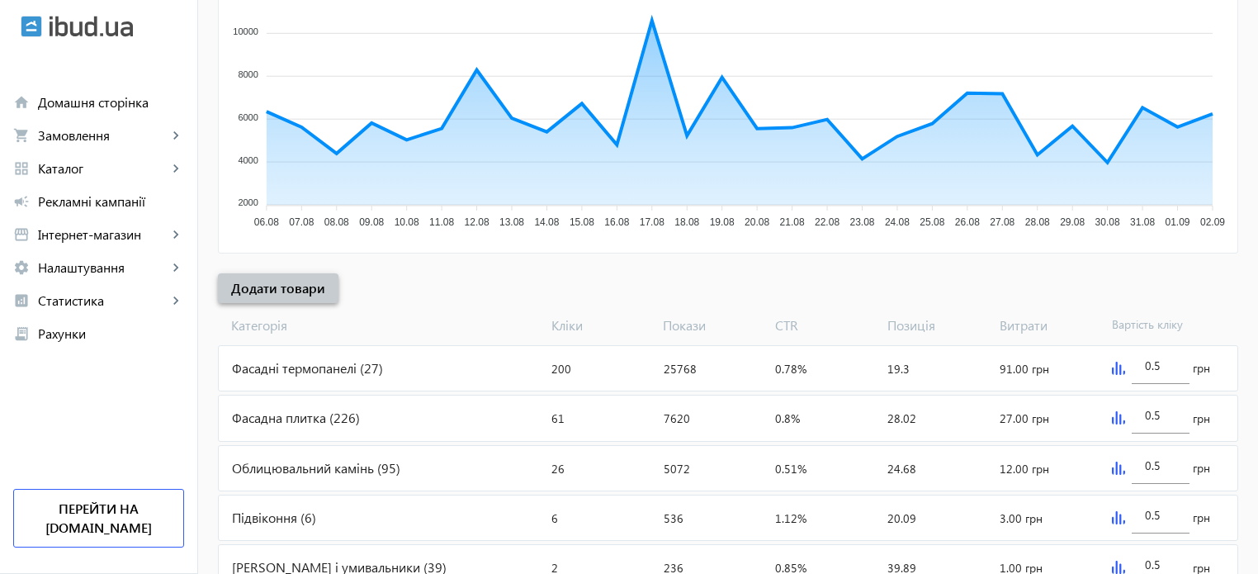
click at [300, 282] on span "Додати товари" at bounding box center [278, 288] width 94 height 18
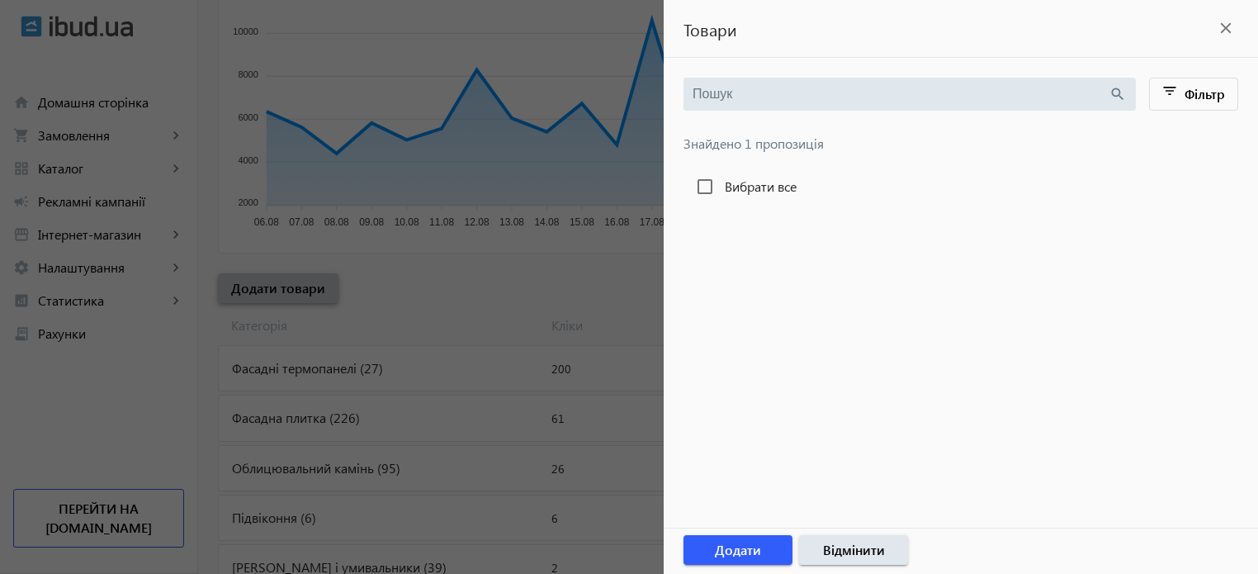
type input "Kaindl"
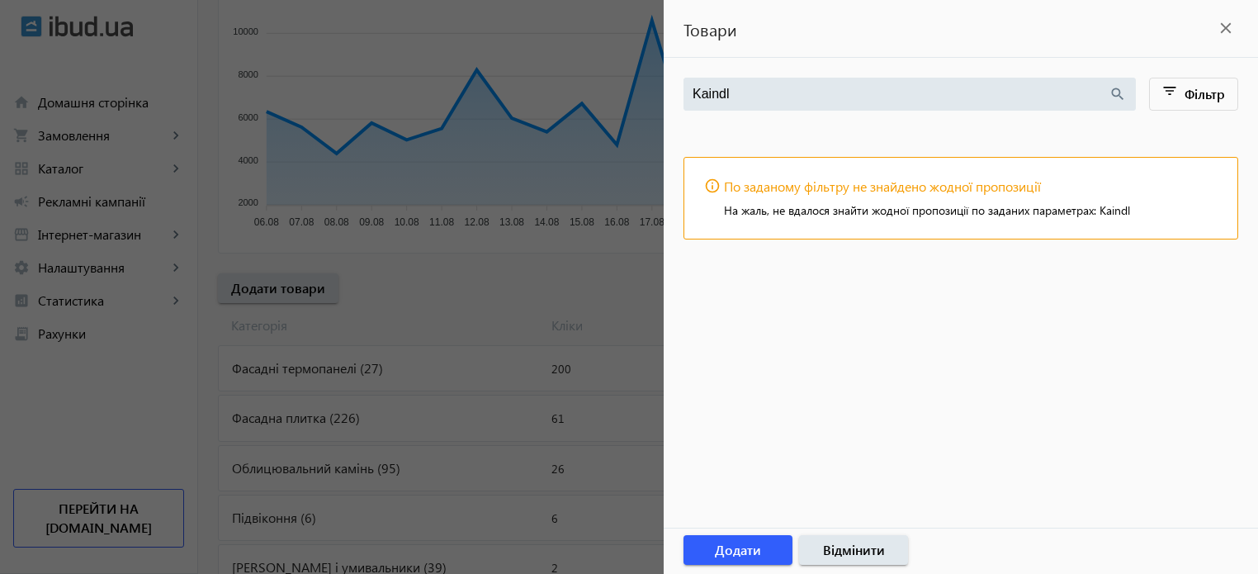
drag, startPoint x: 737, startPoint y: 91, endPoint x: 352, endPoint y: 63, distance: 385.8
click at [370, 69] on mat-sidenav-container "arrow_back Рекламні кампанії Акция, скидки, плитка, керамогранит, мозаика Зупин…" at bounding box center [728, 327] width 1060 height 1267
paste input "Opoczno"
type input "Opoczno"
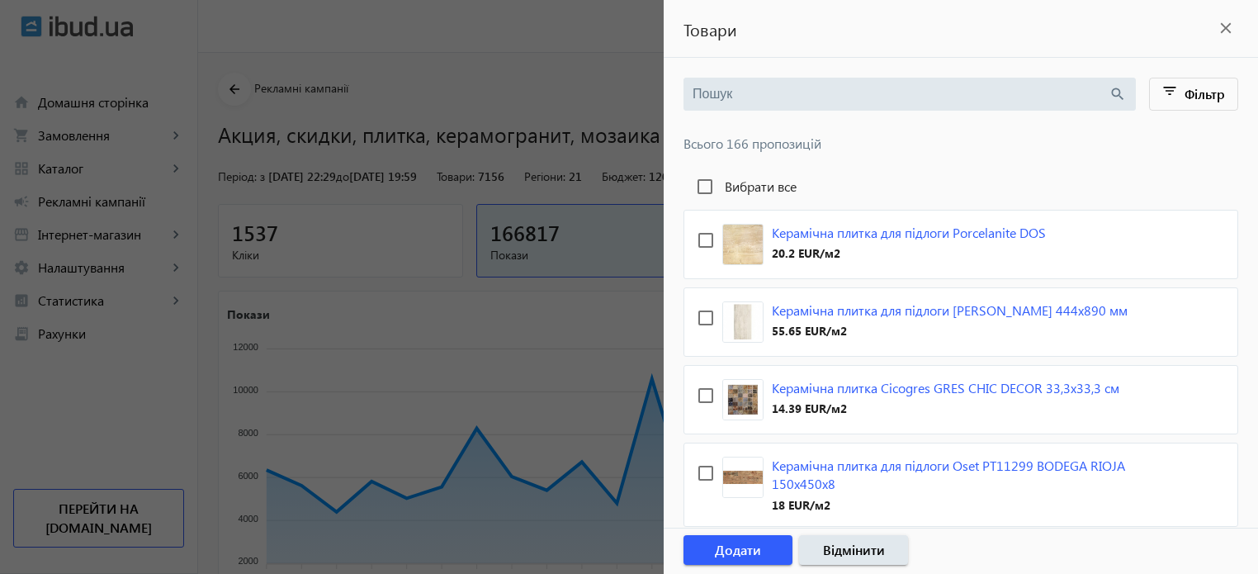
click at [727, 97] on input "search" at bounding box center [901, 94] width 416 height 18
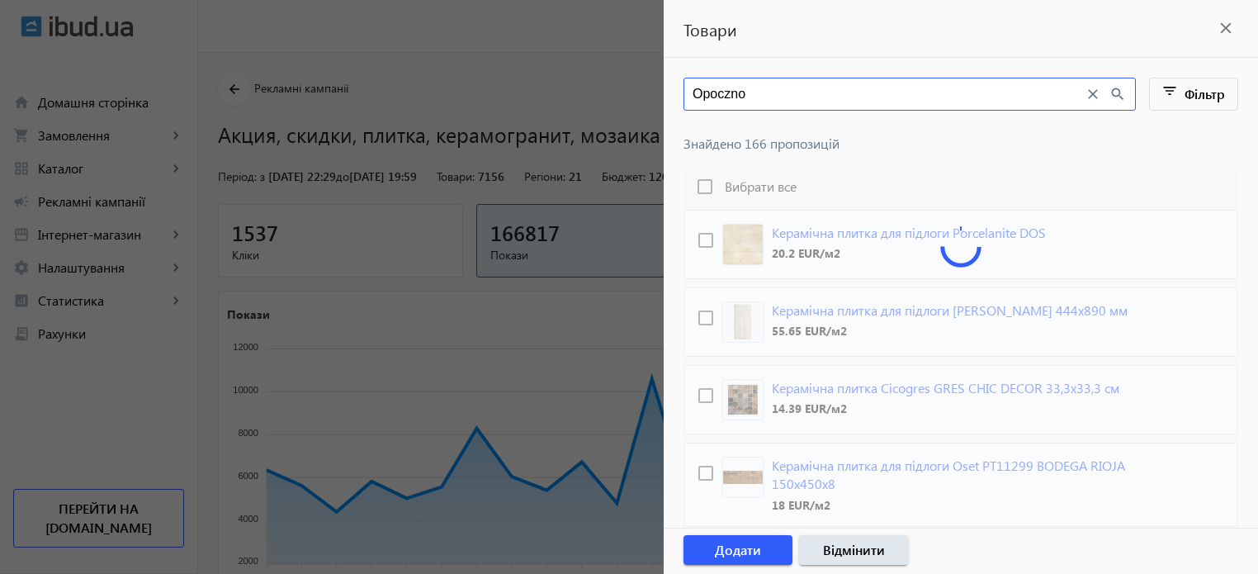
type input "Opoczno"
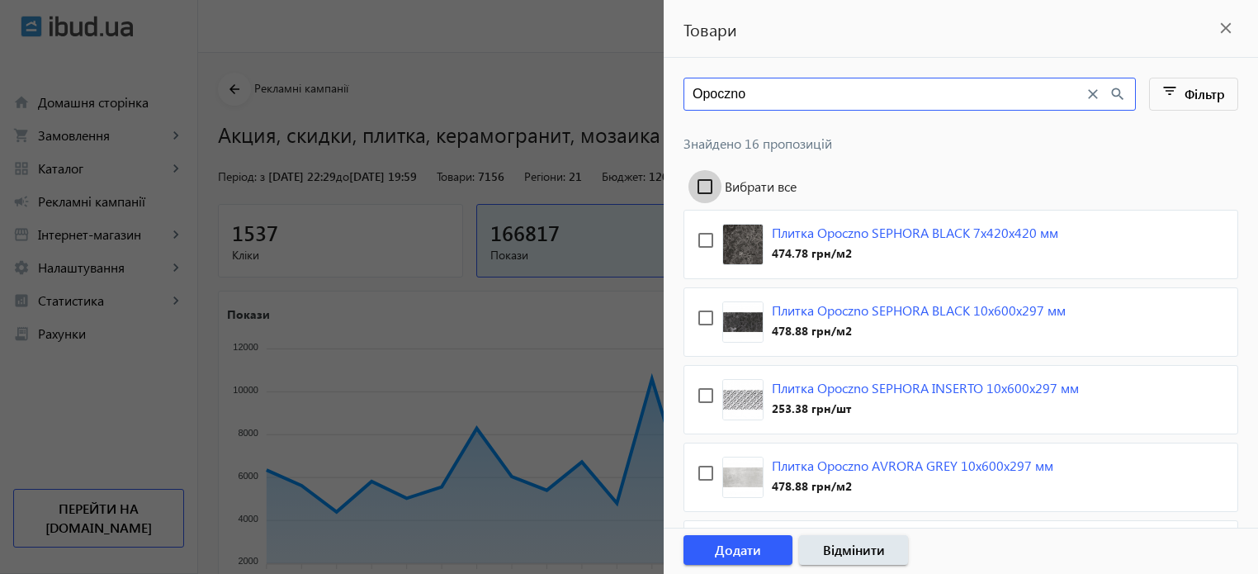
click at [702, 177] on input "Вибрати все" at bounding box center [705, 186] width 33 height 33
checkbox input "true"
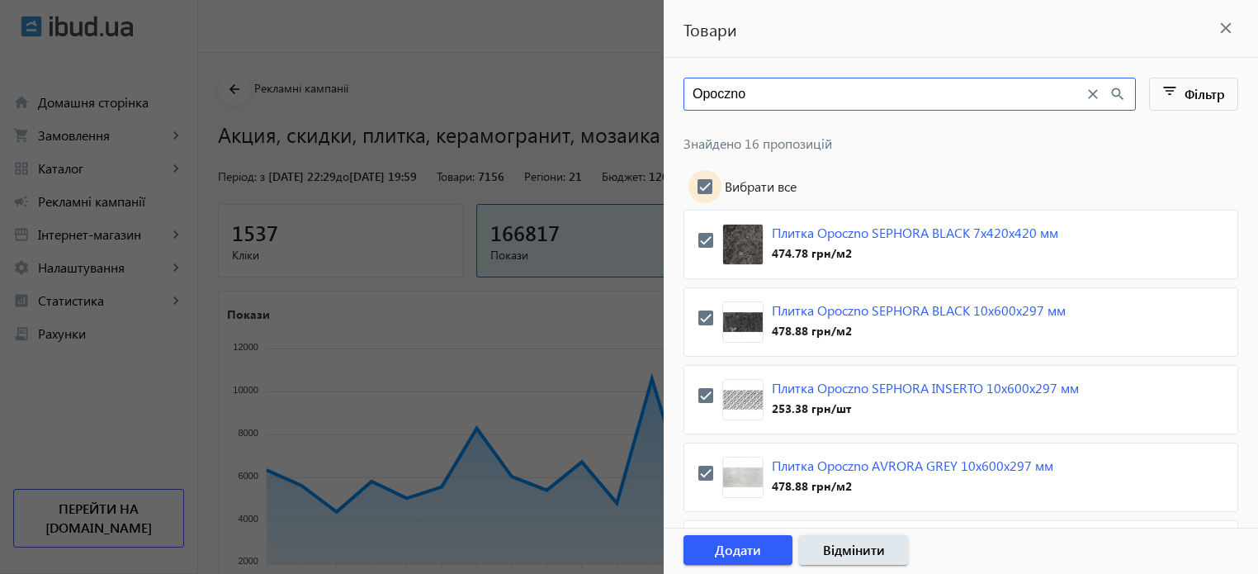
checkbox input "true"
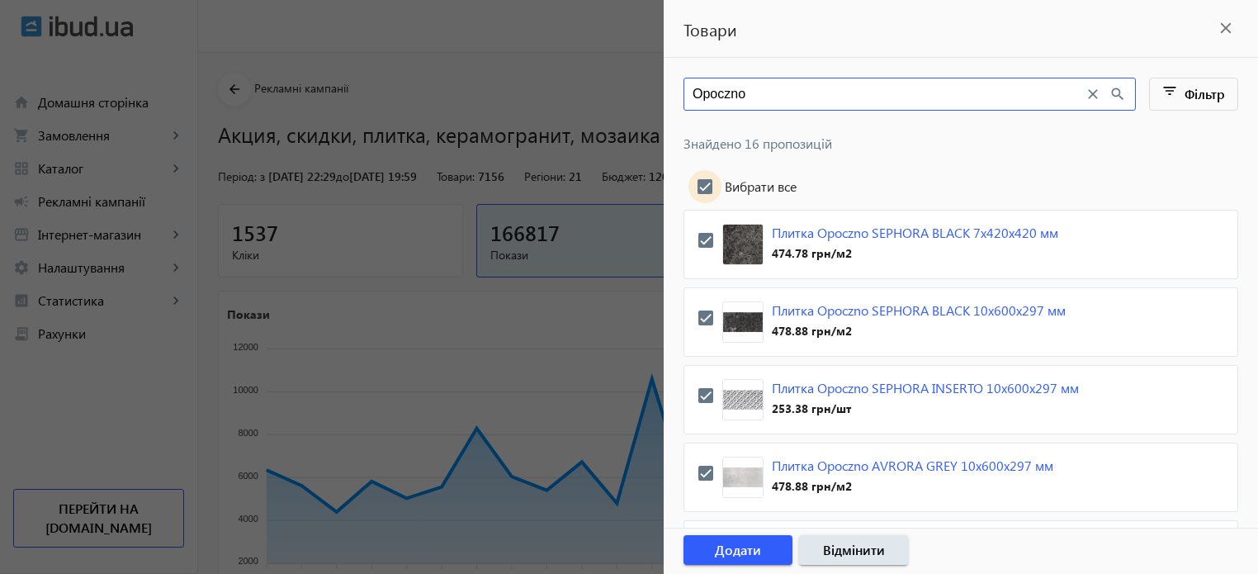
checkbox input "true"
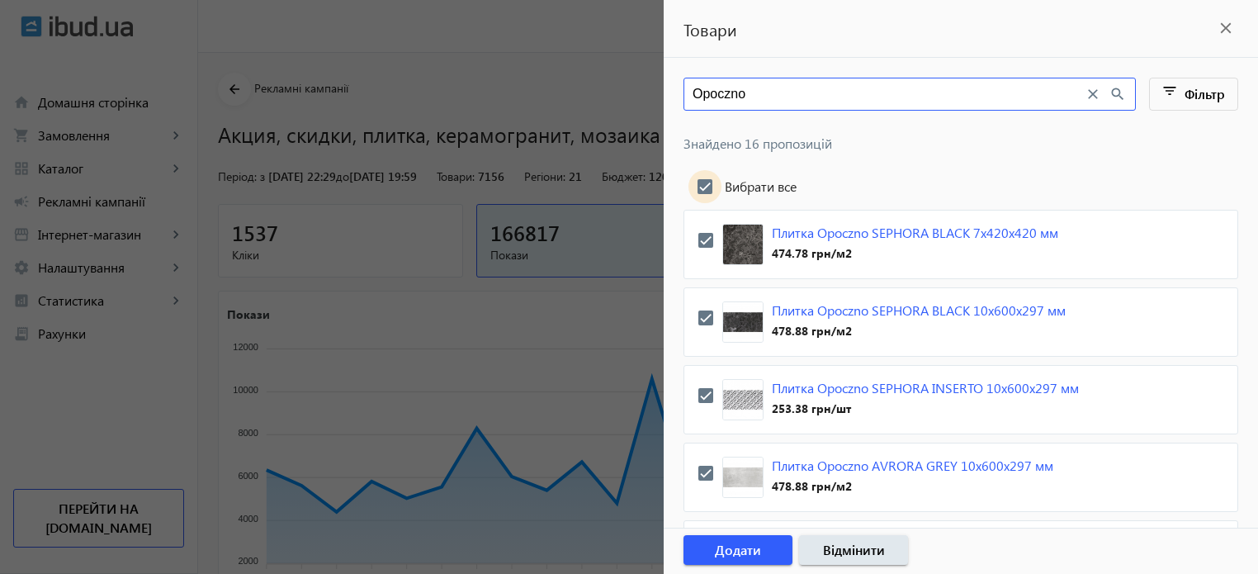
checkbox input "true"
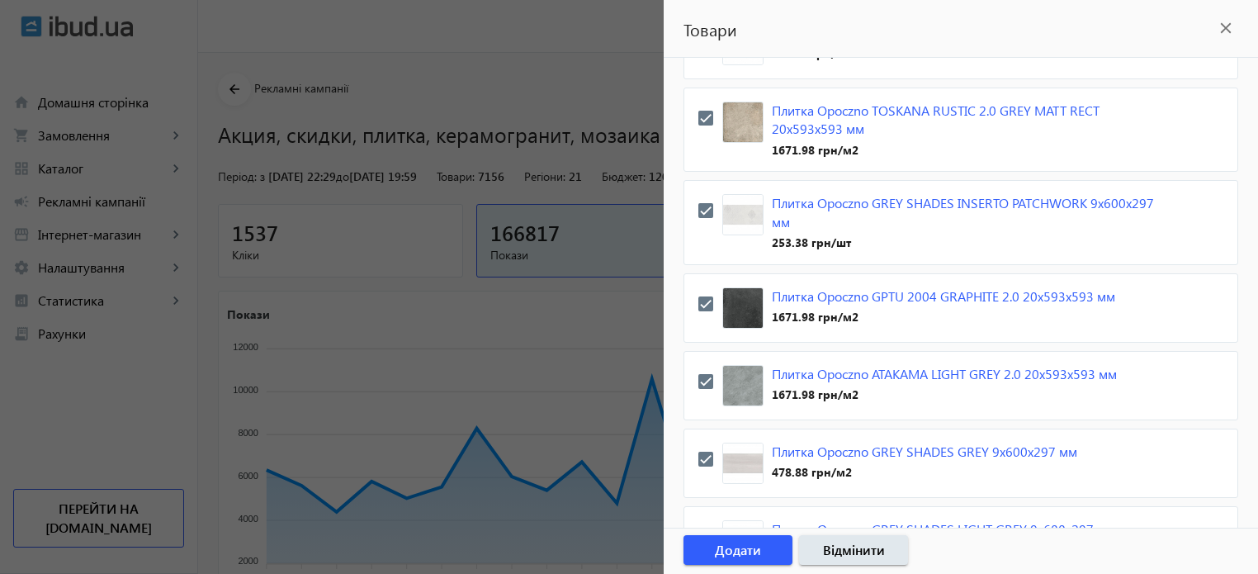
scroll to position [1024, 0]
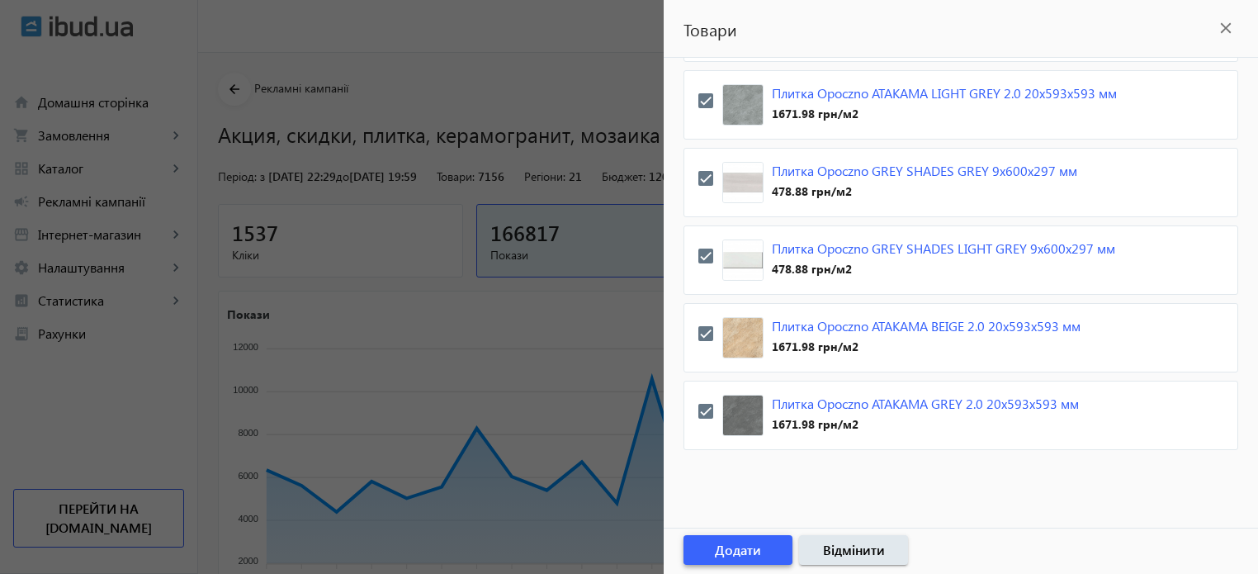
click at [743, 551] on span "Додати" at bounding box center [738, 550] width 46 height 18
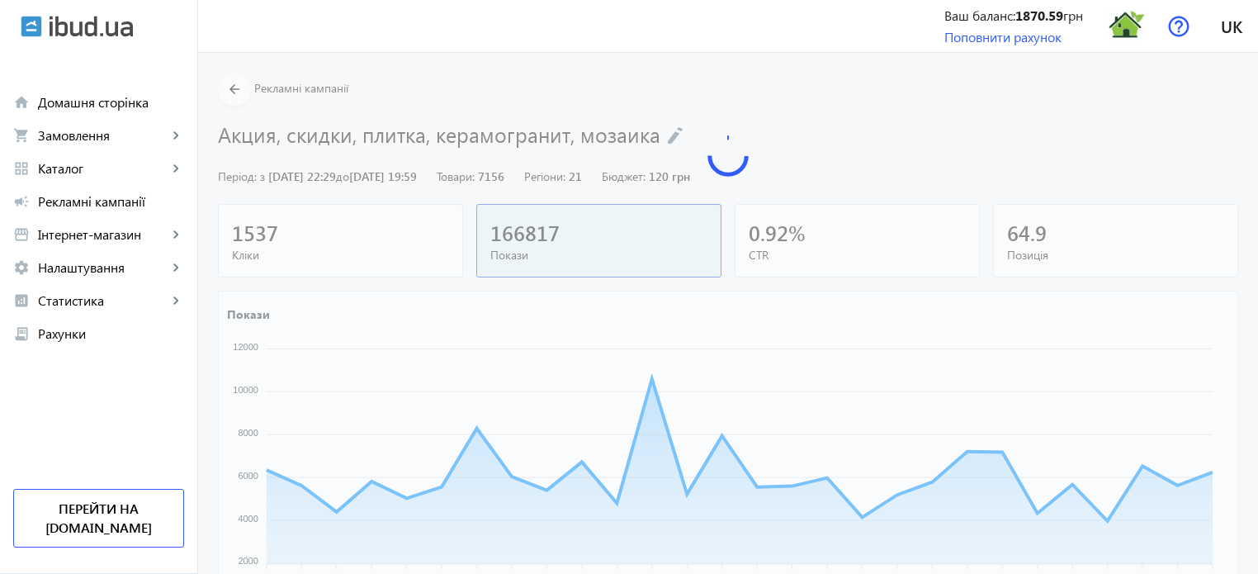
scroll to position [358, 0]
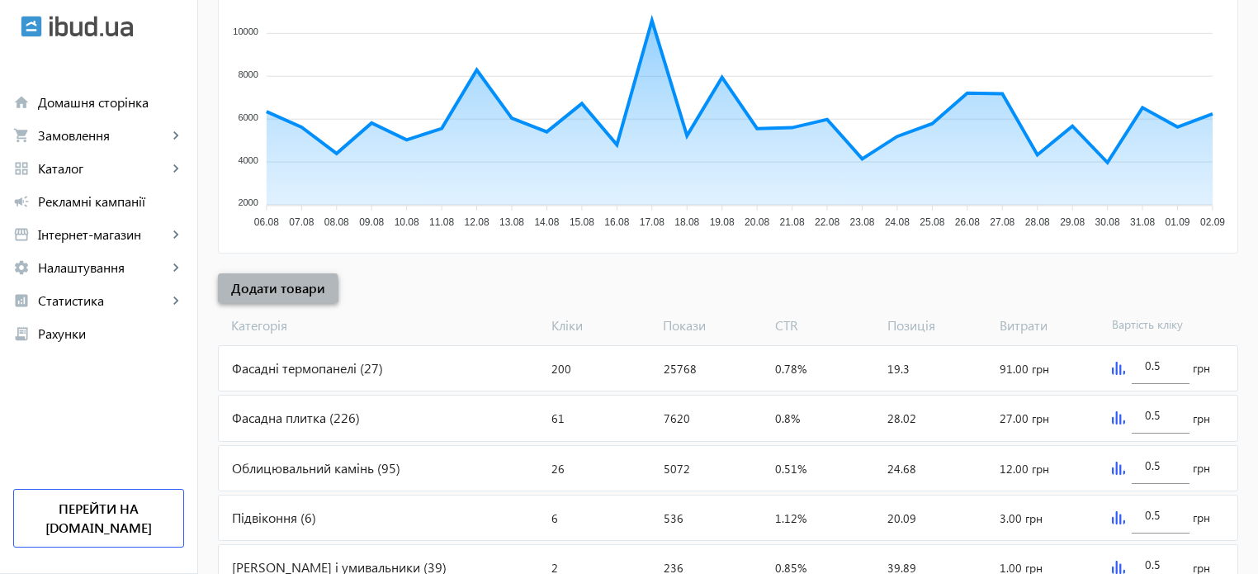
click at [256, 291] on span "Додати товари" at bounding box center [278, 288] width 94 height 18
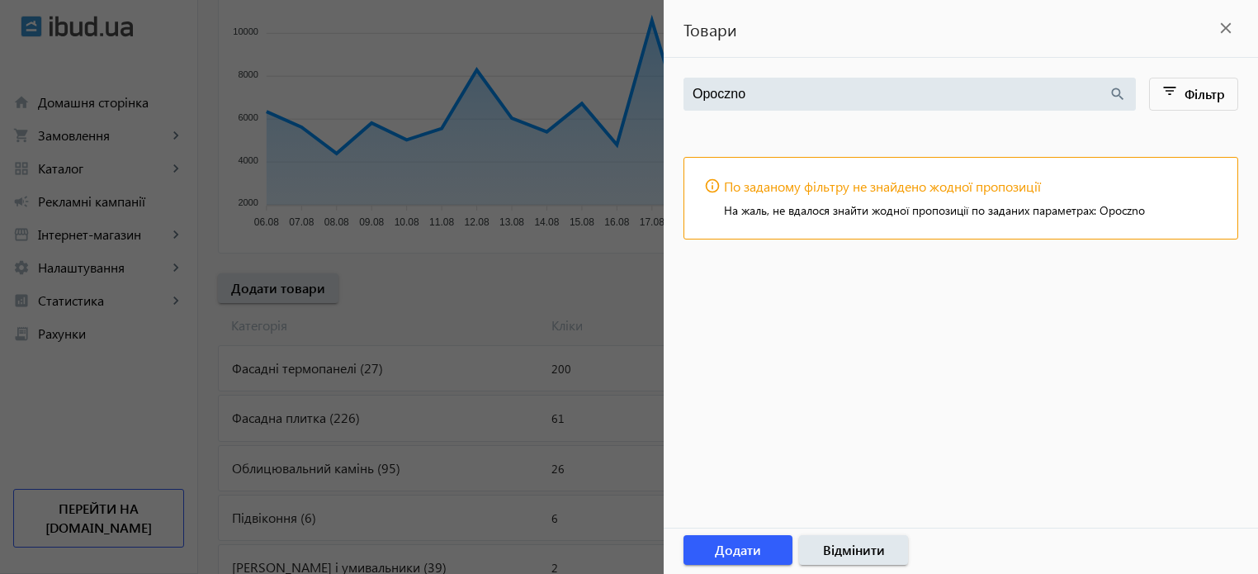
drag, startPoint x: 752, startPoint y: 96, endPoint x: 477, endPoint y: 69, distance: 276.2
click at [481, 71] on mat-sidenav-container "arrow_back Рекламні кампанії Акция, скидки, плитка, керамогранит, мозаика Зупин…" at bounding box center [728, 327] width 1060 height 1267
paste input "Beauty Floor"
type input "Beauty Floor"
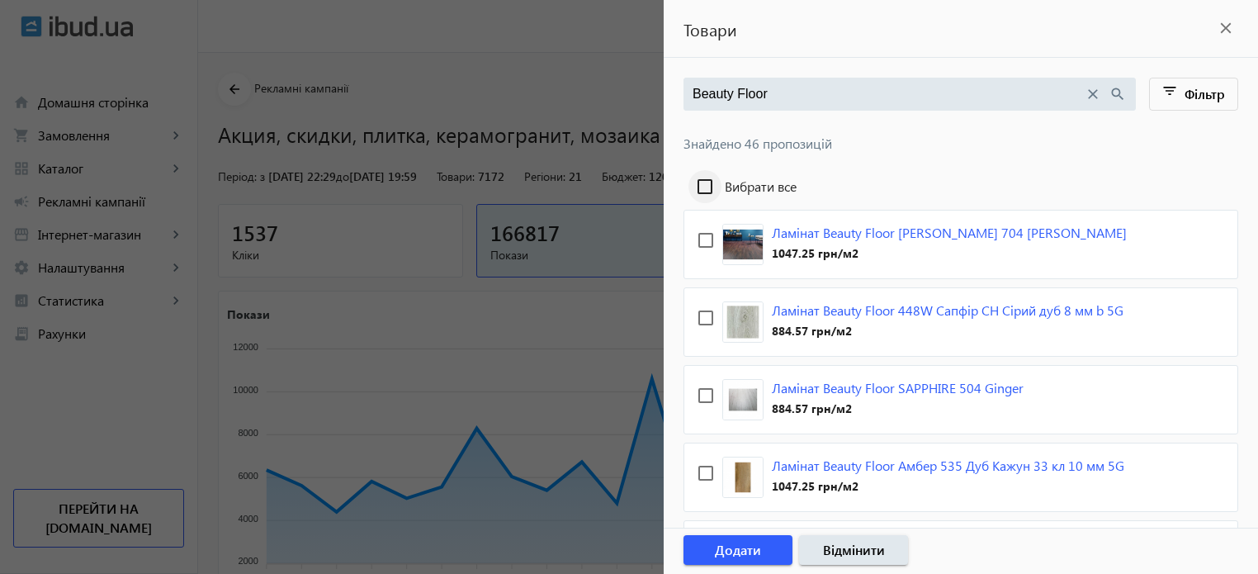
type input "Beauty Floor"
click at [708, 182] on input "Вибрати все" at bounding box center [705, 186] width 33 height 33
checkbox input "true"
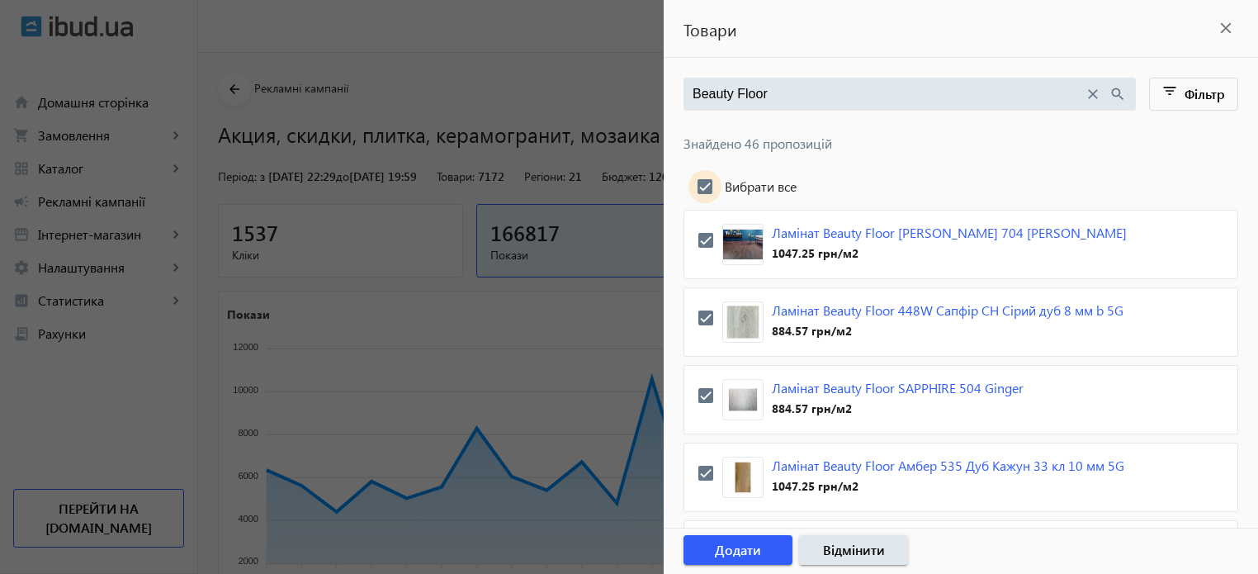
checkbox input "true"
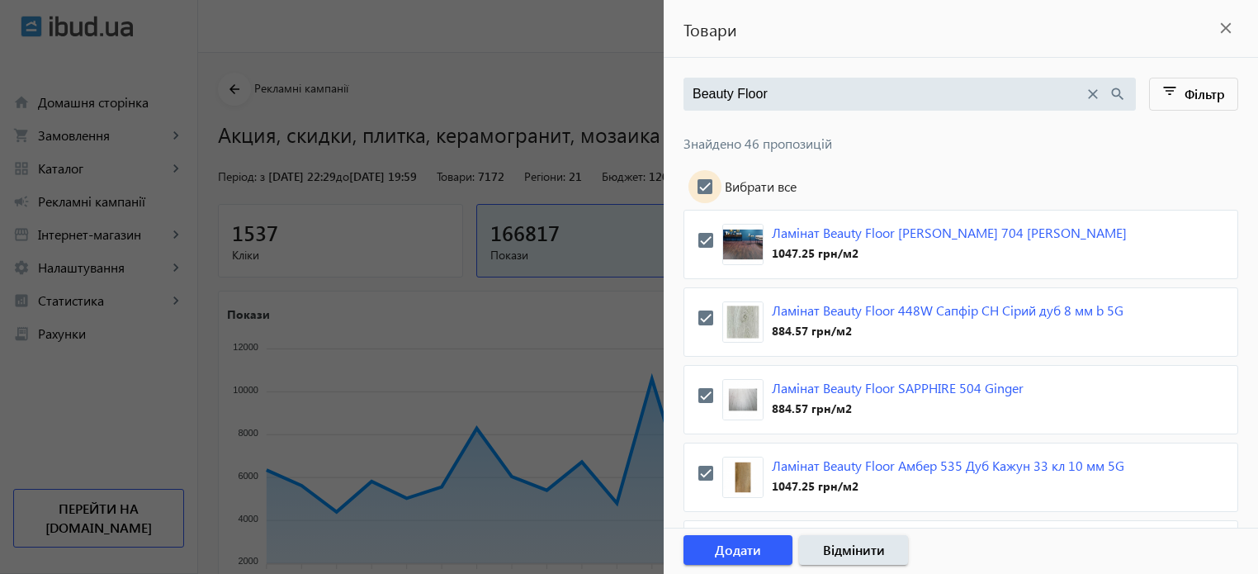
checkbox input "true"
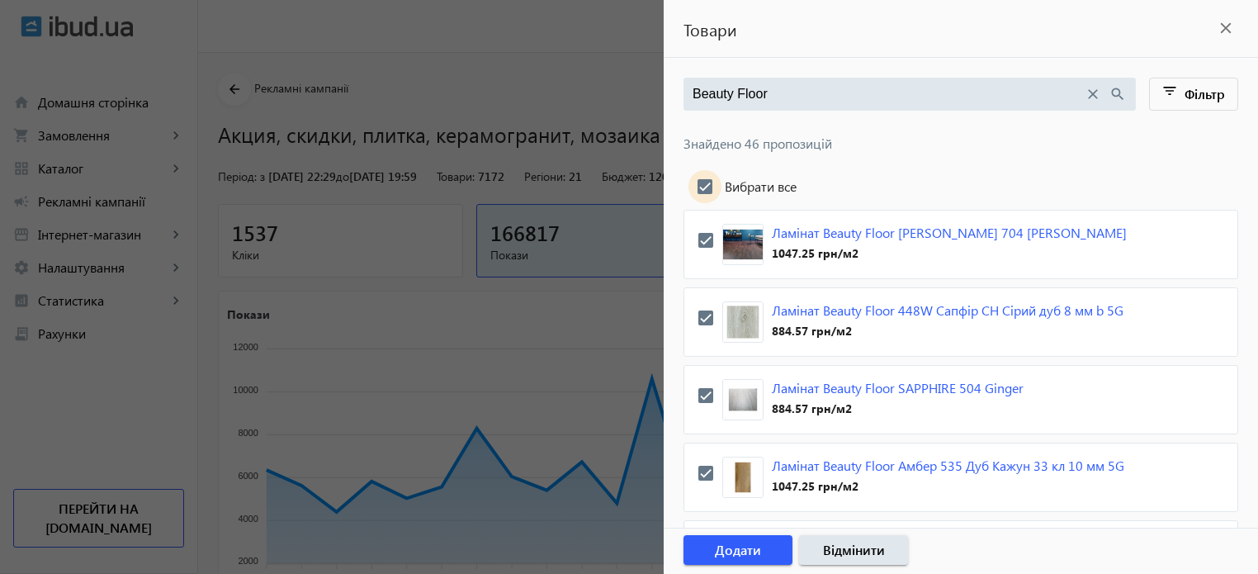
checkbox input "true"
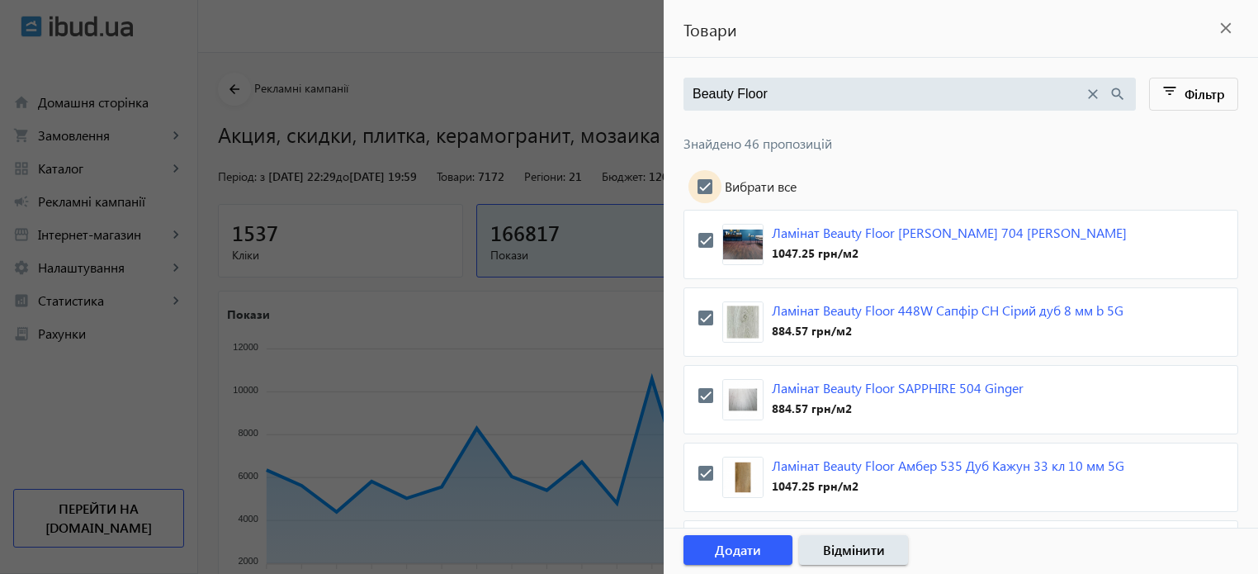
checkbox input "true"
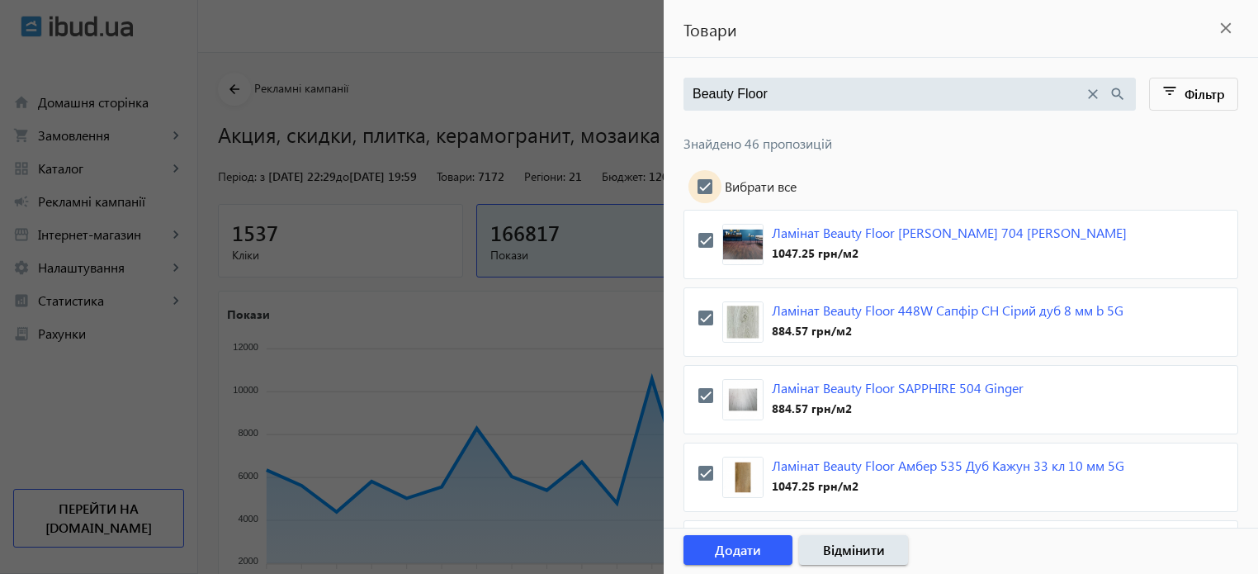
checkbox input "true"
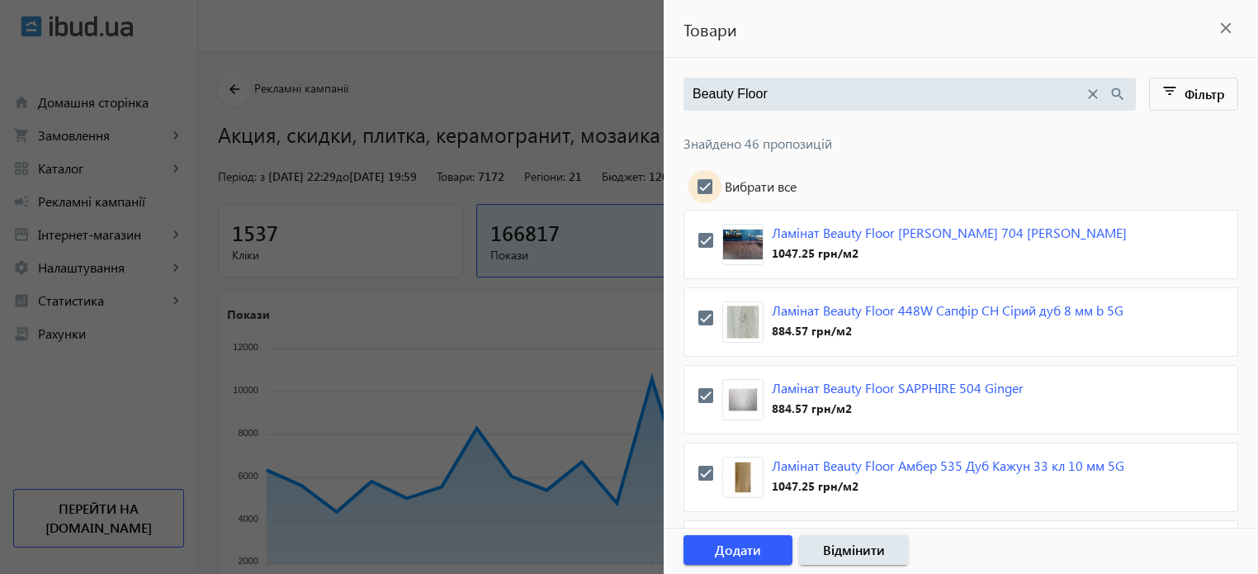
checkbox input "true"
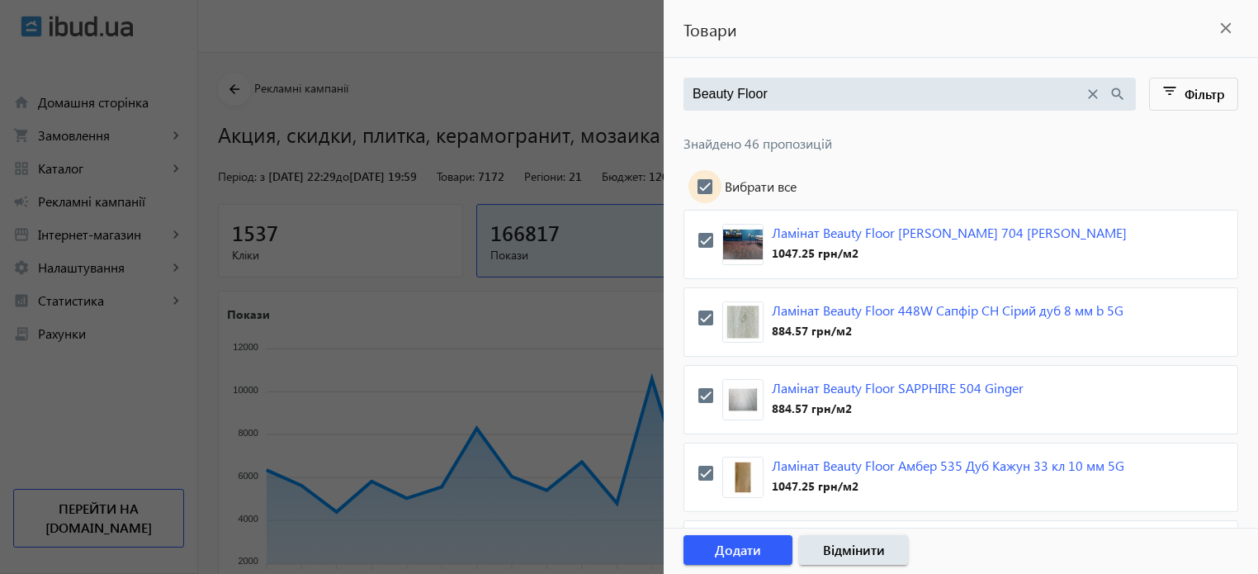
checkbox input "true"
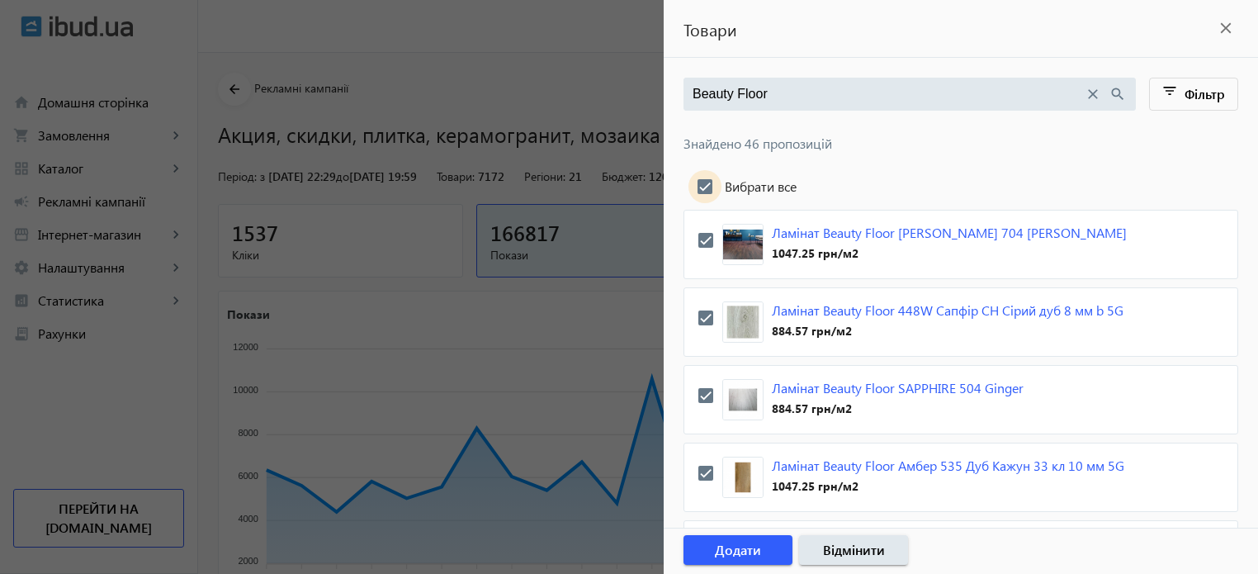
checkbox input "true"
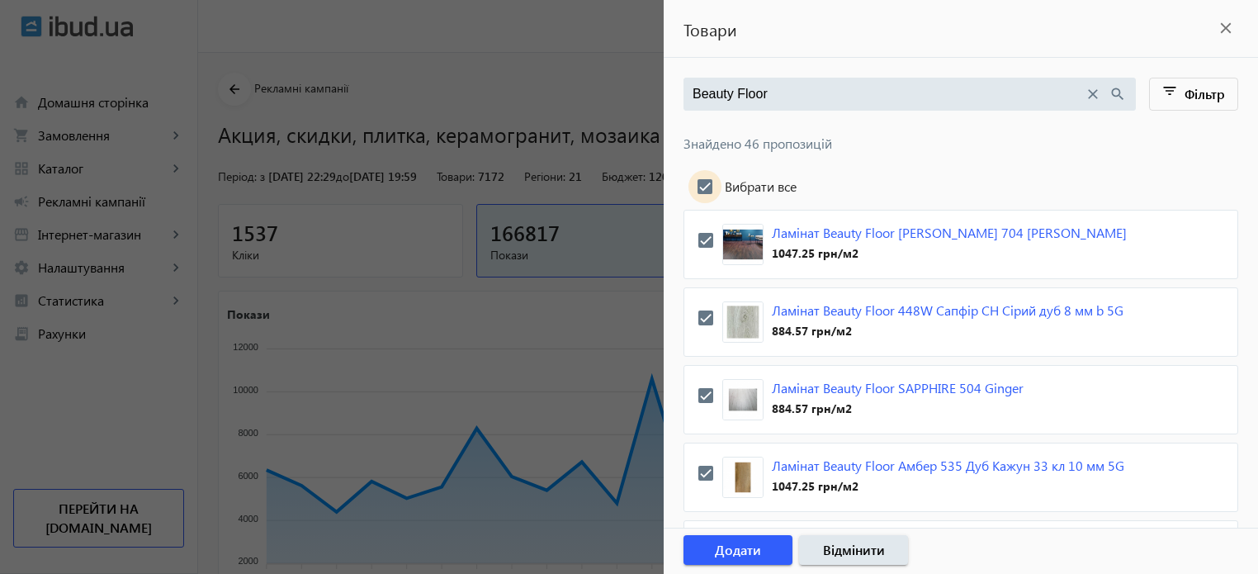
checkbox input "true"
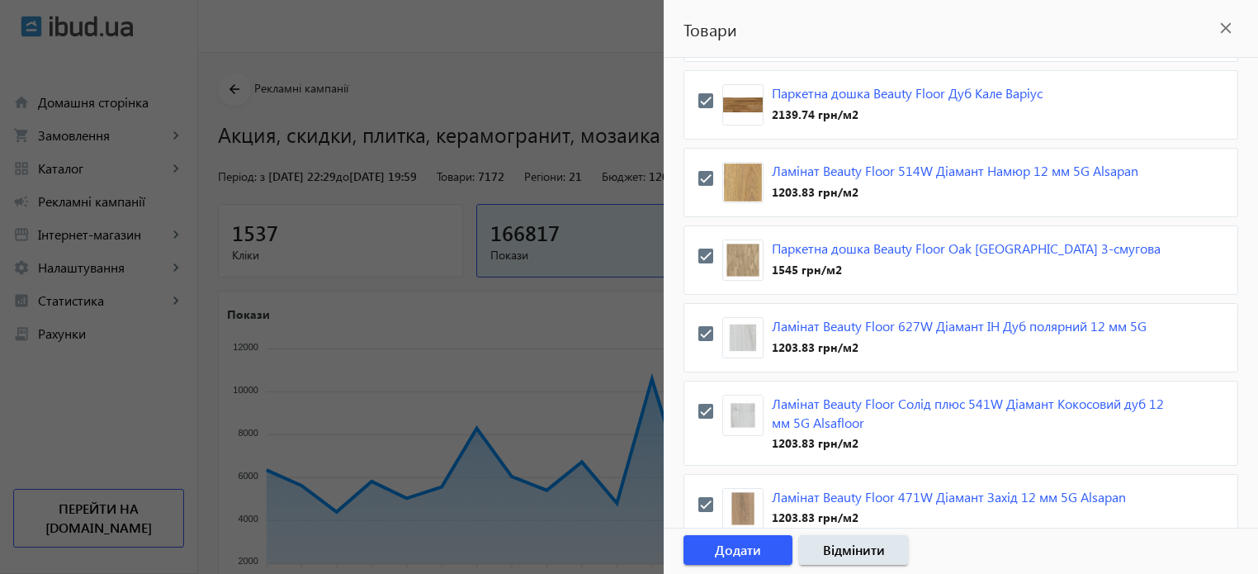
scroll to position [3626, 0]
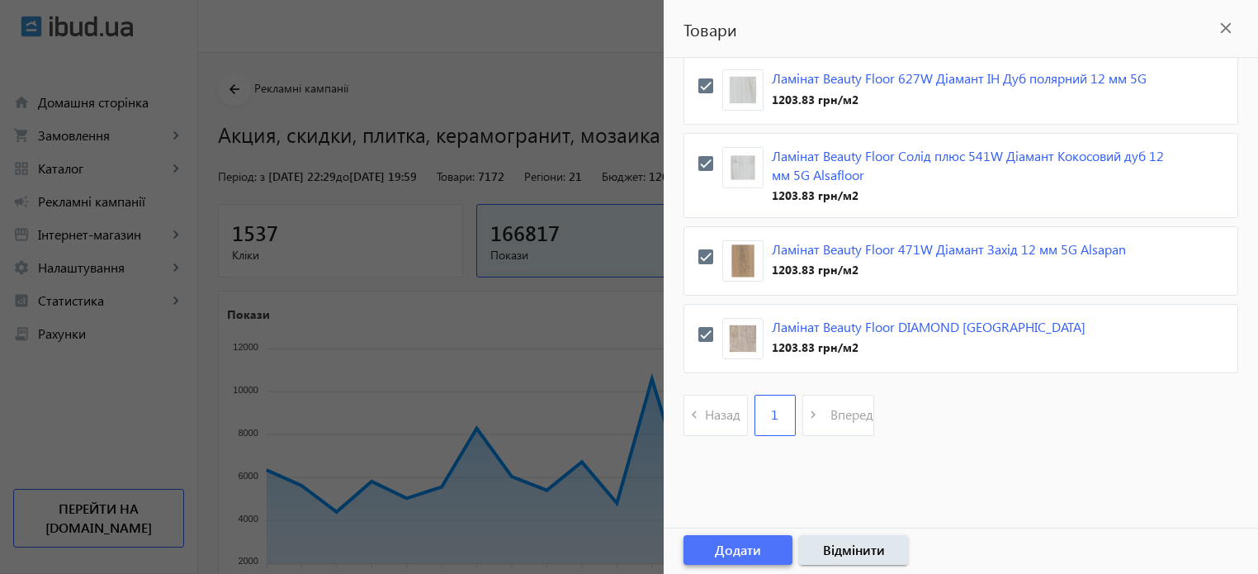
click at [752, 548] on span "Додати" at bounding box center [738, 550] width 46 height 18
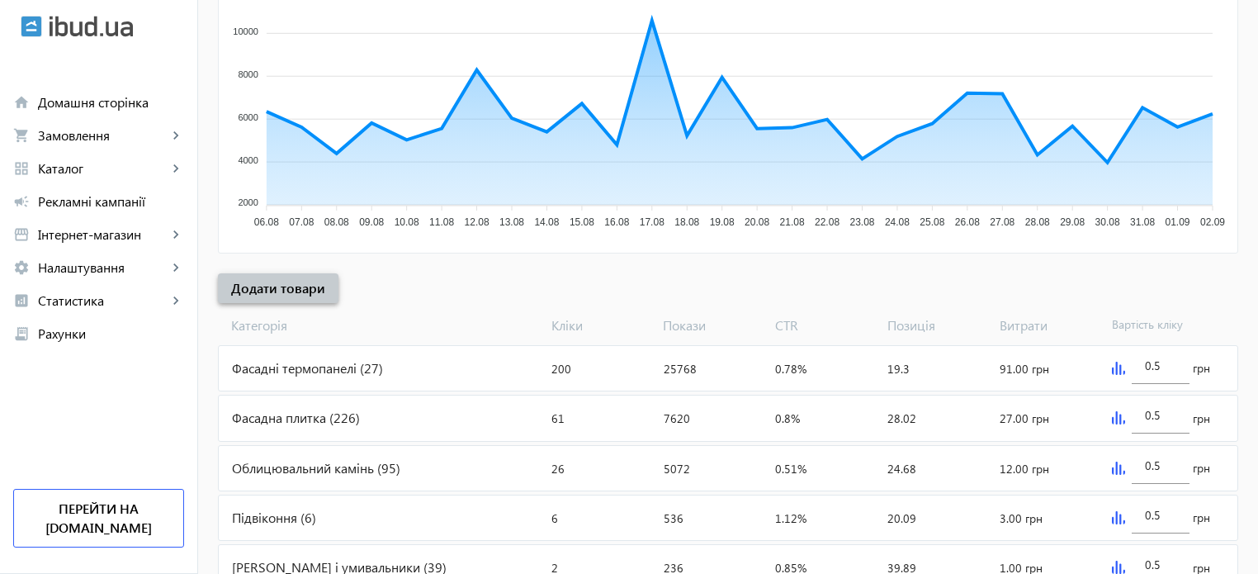
click at [285, 290] on span "Додати товари" at bounding box center [278, 288] width 94 height 18
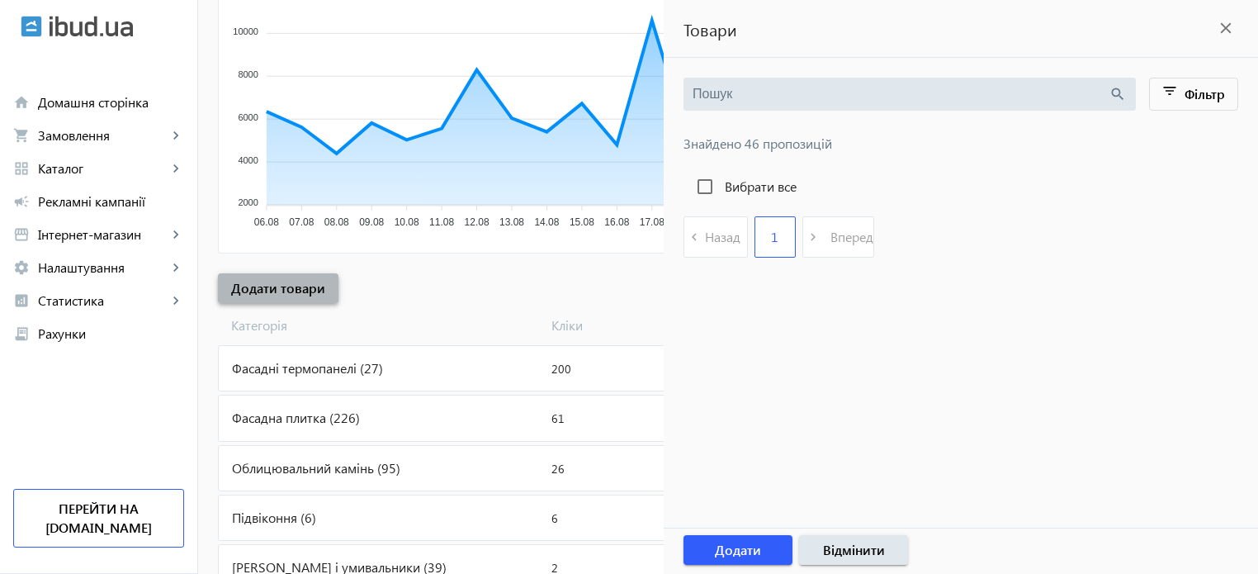
type input "Beauty Floor"
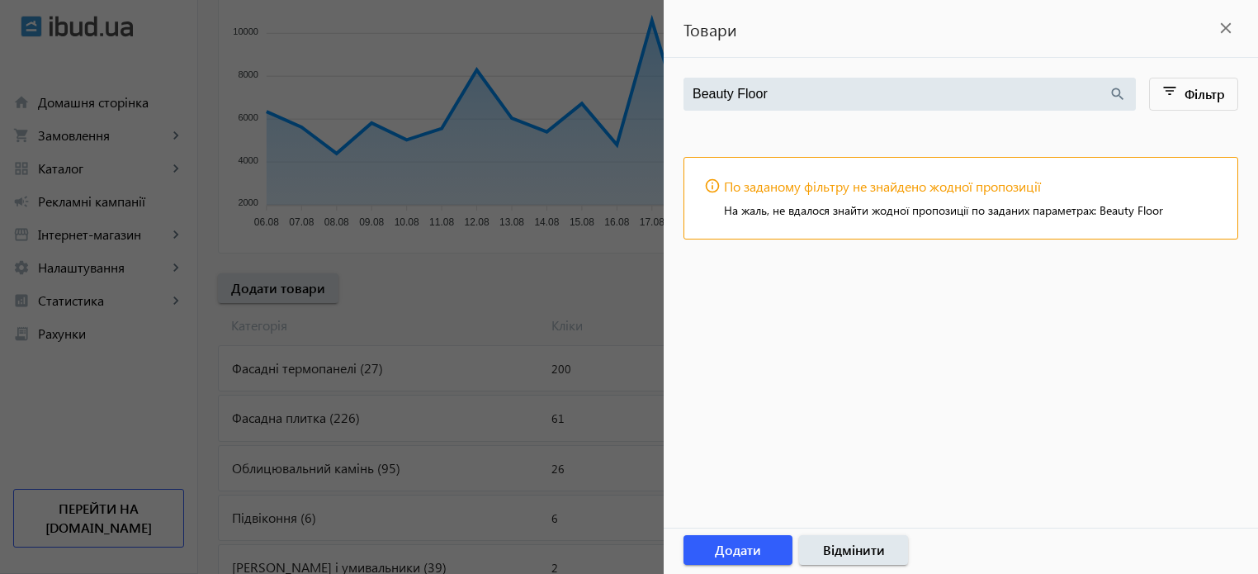
drag, startPoint x: 792, startPoint y: 92, endPoint x: 338, endPoint y: 26, distance: 458.9
click at [354, 27] on mat-sidenav-container "arrow_back Рекламні кампанії Акция, скидки, плитка, керамогранит, мозаика Зупин…" at bounding box center [728, 327] width 1060 height 1267
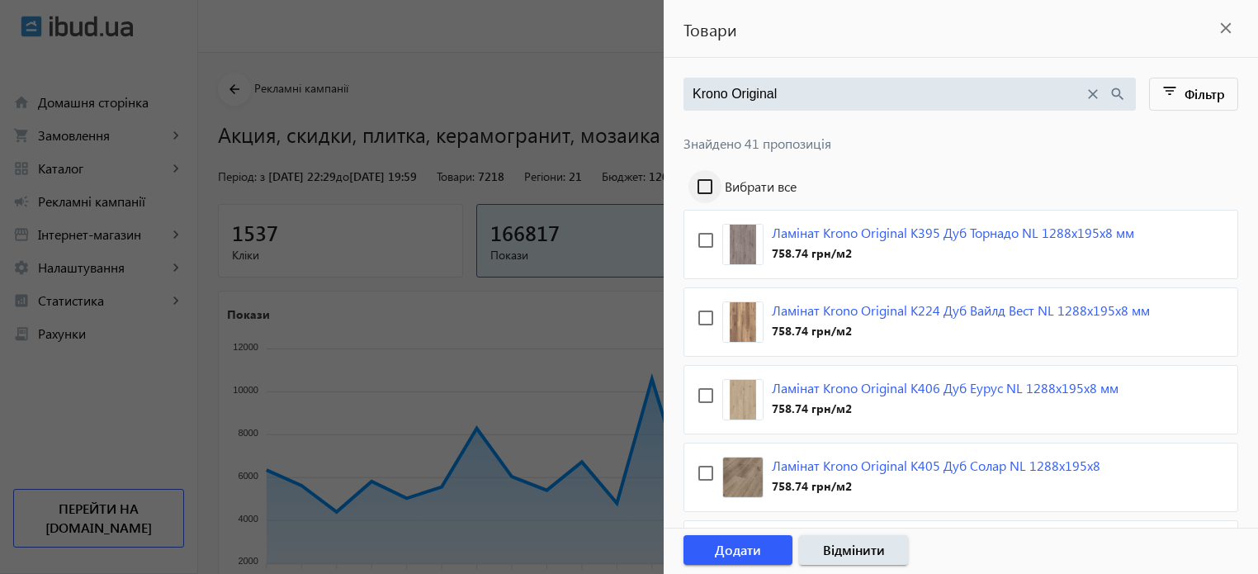
type input "Krono Original"
click at [707, 182] on input "Вибрати все" at bounding box center [705, 186] width 33 height 33
checkbox input "true"
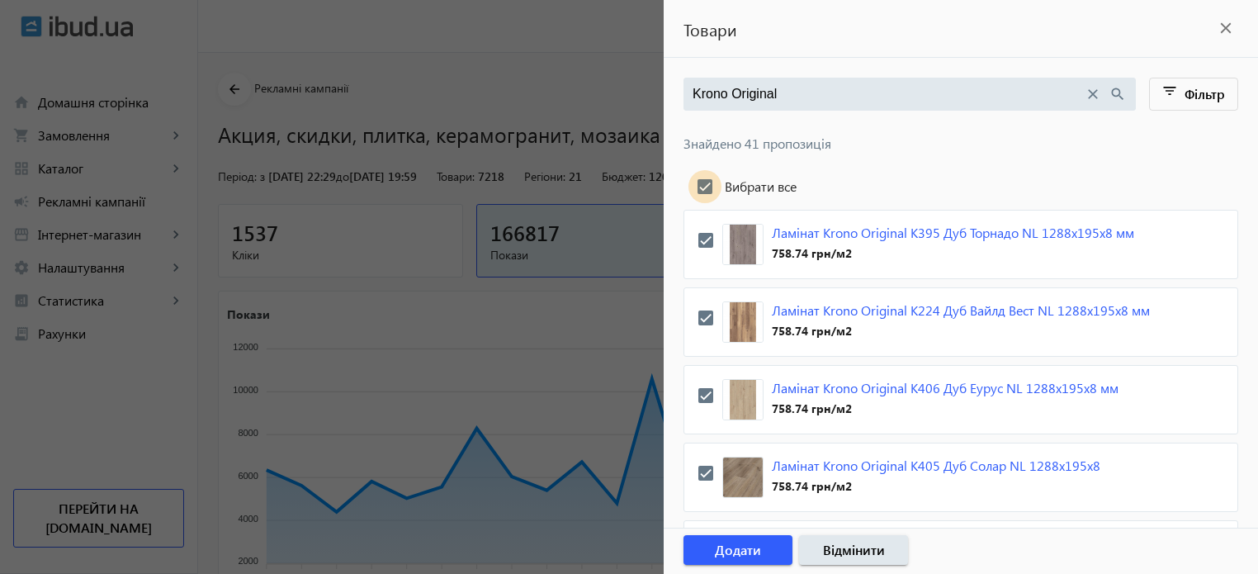
checkbox input "true"
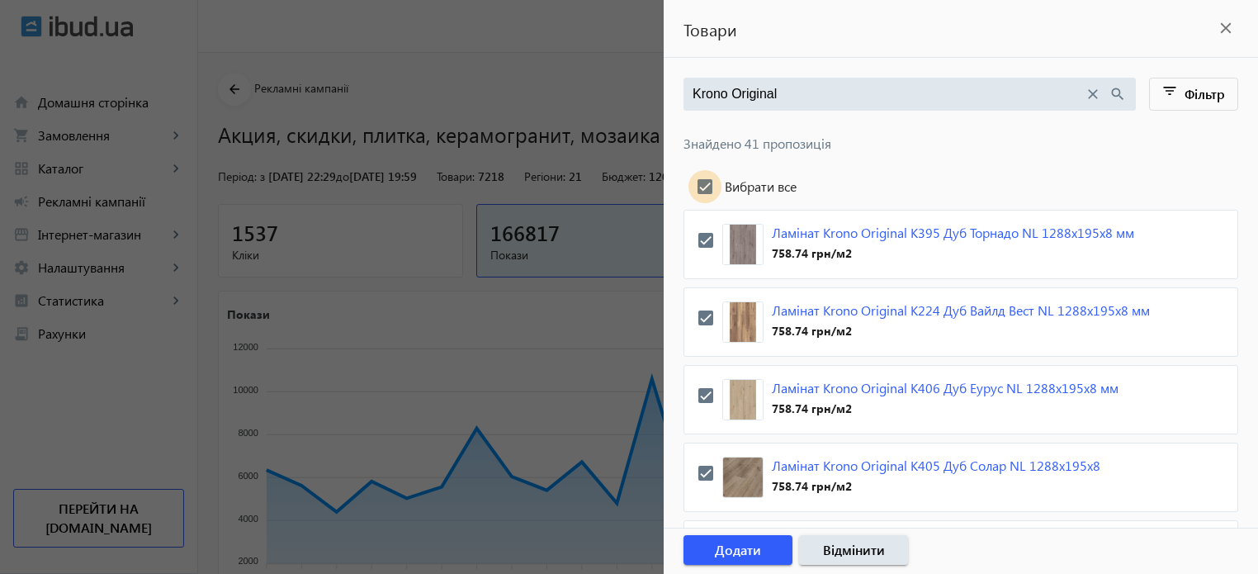
checkbox input "true"
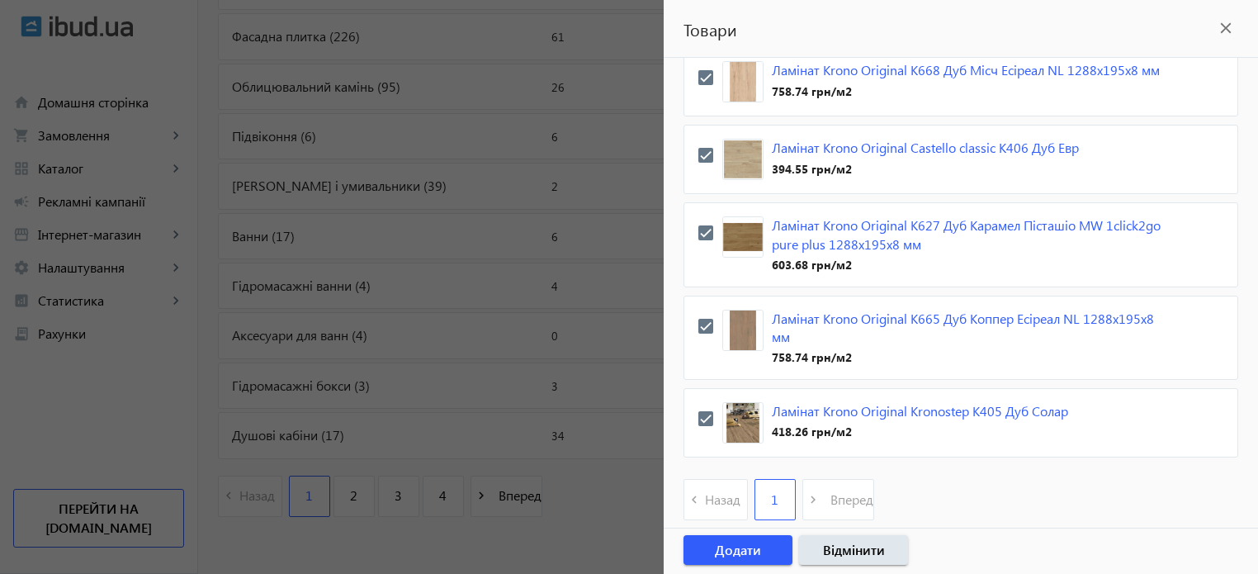
scroll to position [3240, 0]
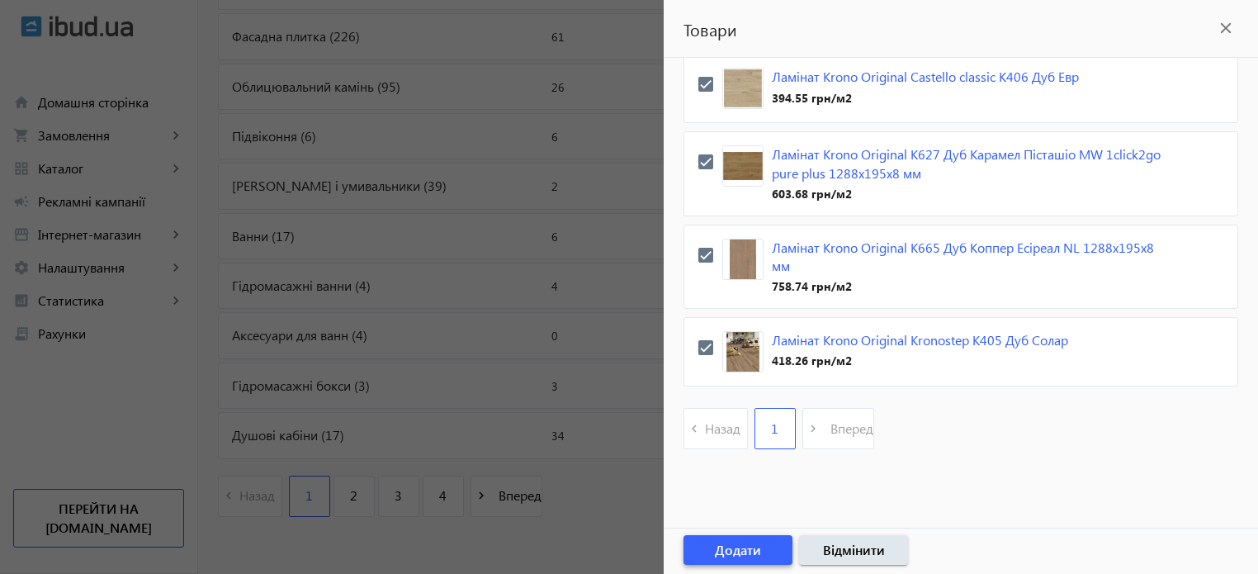
click at [761, 551] on span "button" at bounding box center [738, 550] width 109 height 40
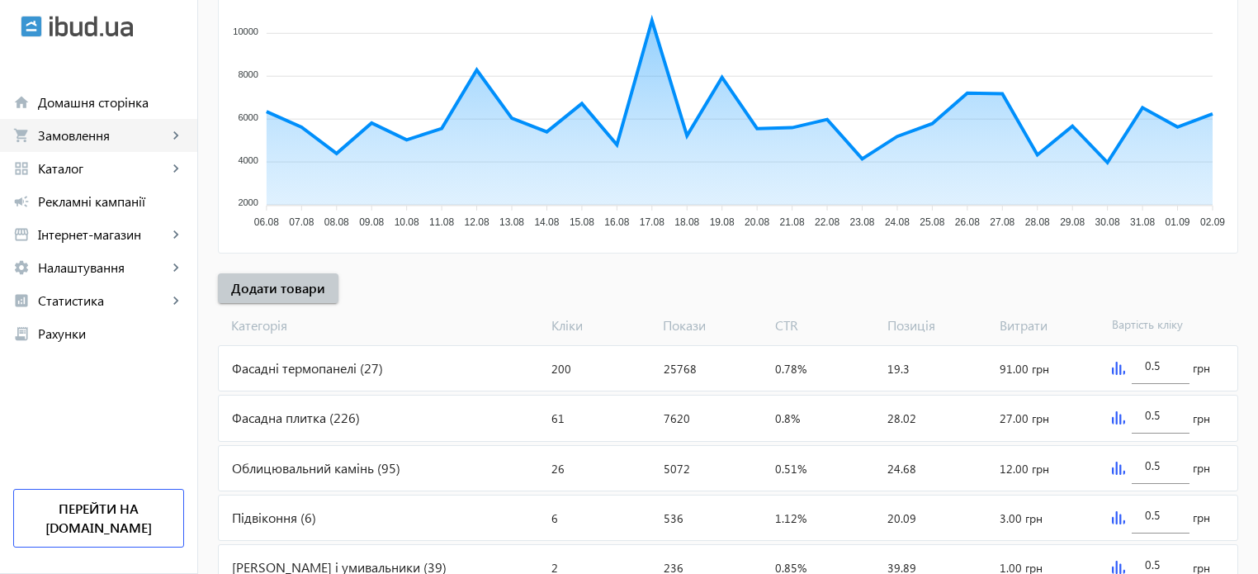
click at [89, 138] on span "Замовлення" at bounding box center [103, 135] width 130 height 17
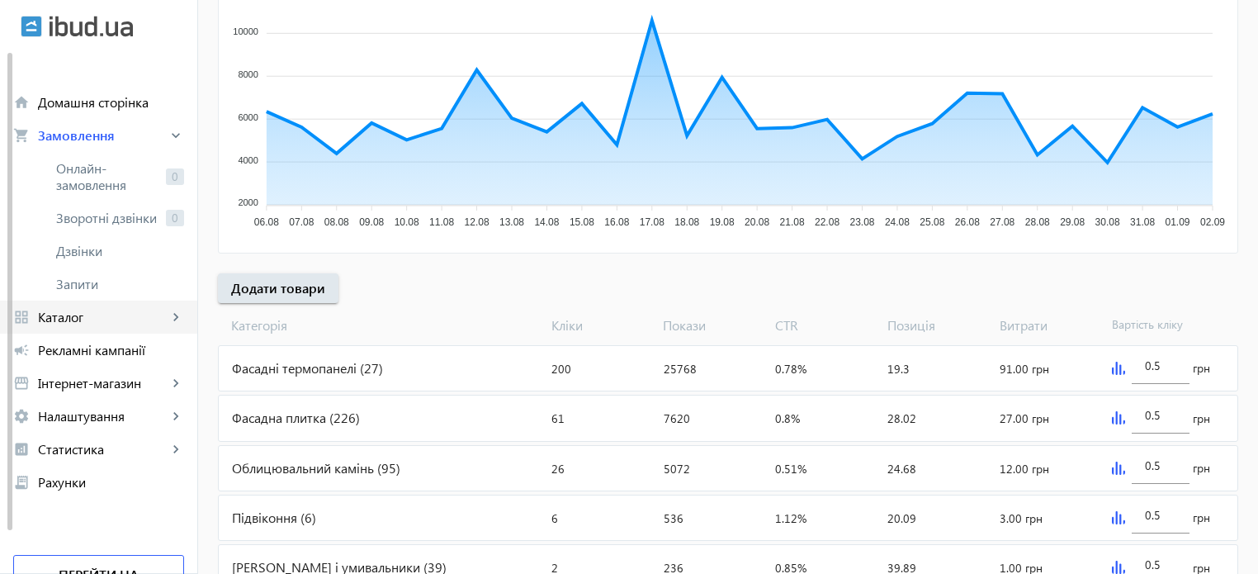
click at [79, 320] on span "Каталог" at bounding box center [103, 317] width 130 height 17
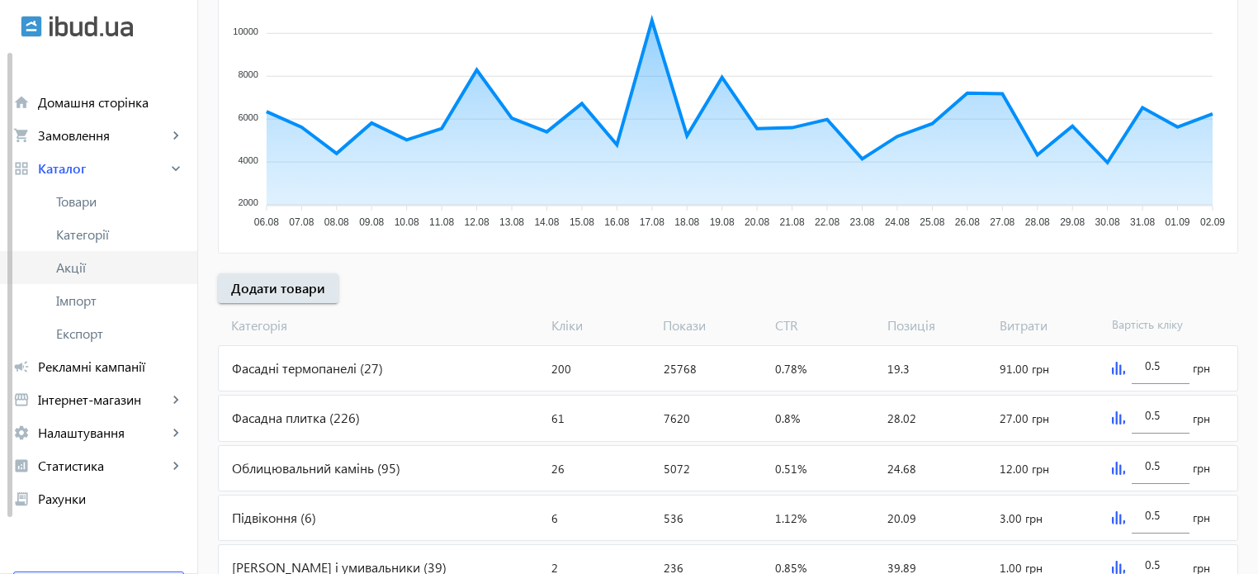
click at [81, 266] on span "Акції" at bounding box center [120, 267] width 128 height 17
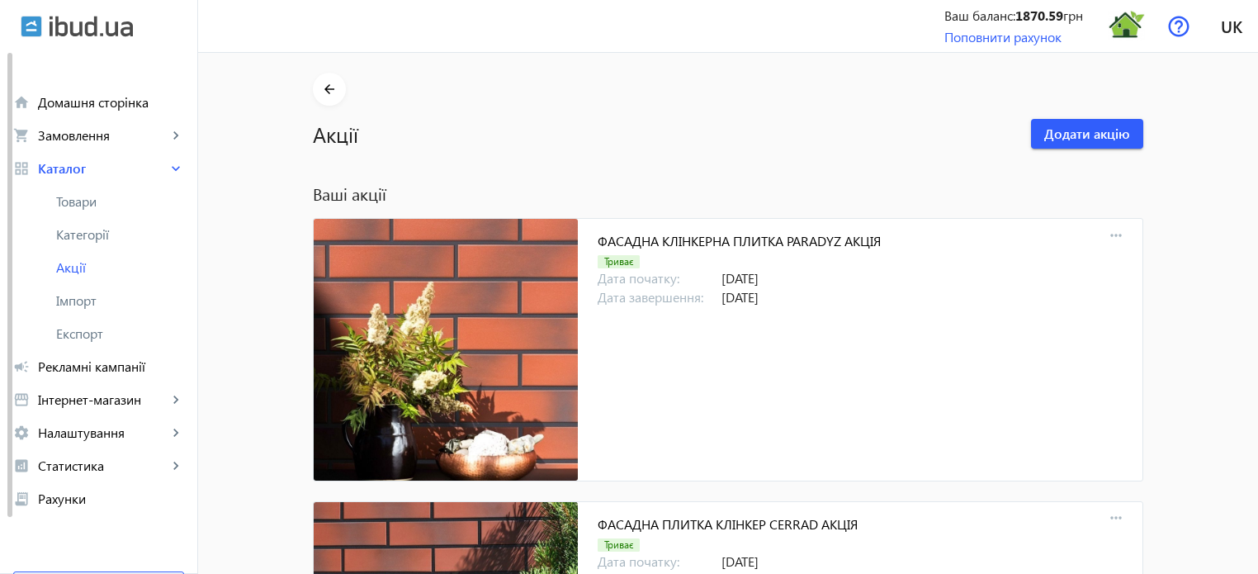
scroll to position [17435, 0]
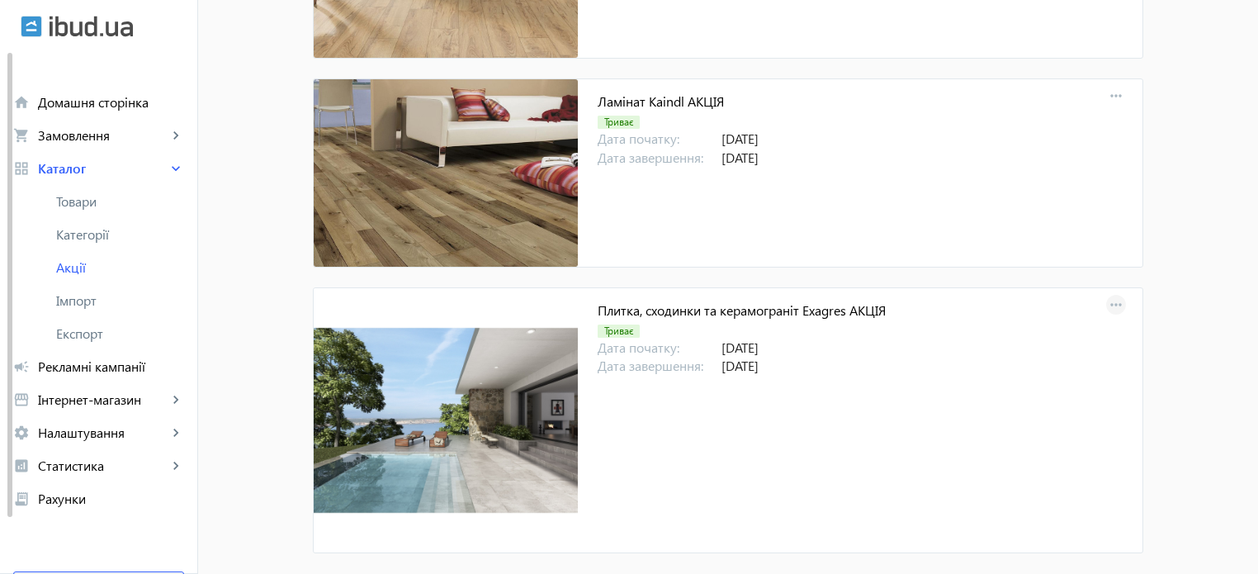
click at [1111, 294] on mat-icon "more_horiz" at bounding box center [1116, 305] width 23 height 23
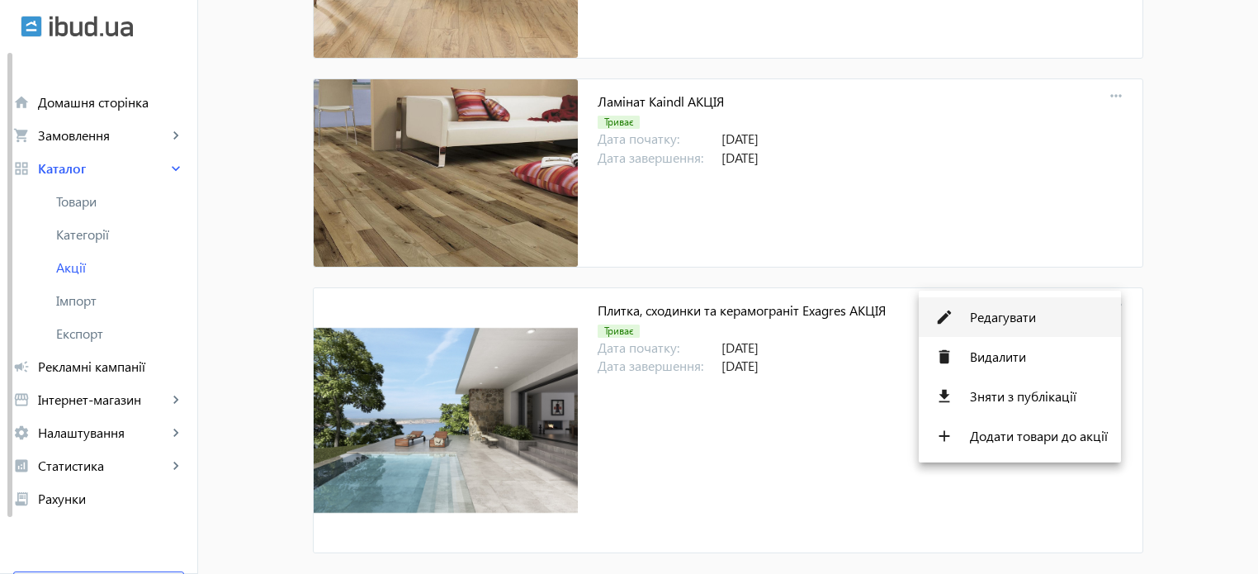
click at [1006, 312] on span "Редагувати" at bounding box center [1039, 316] width 138 height 13
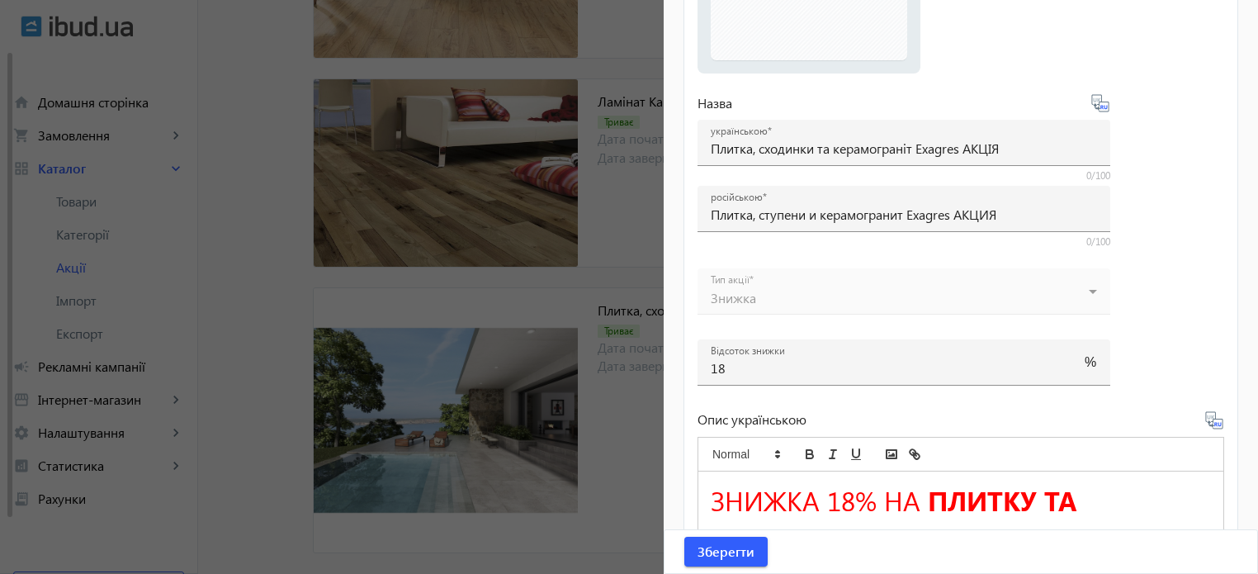
scroll to position [578, 0]
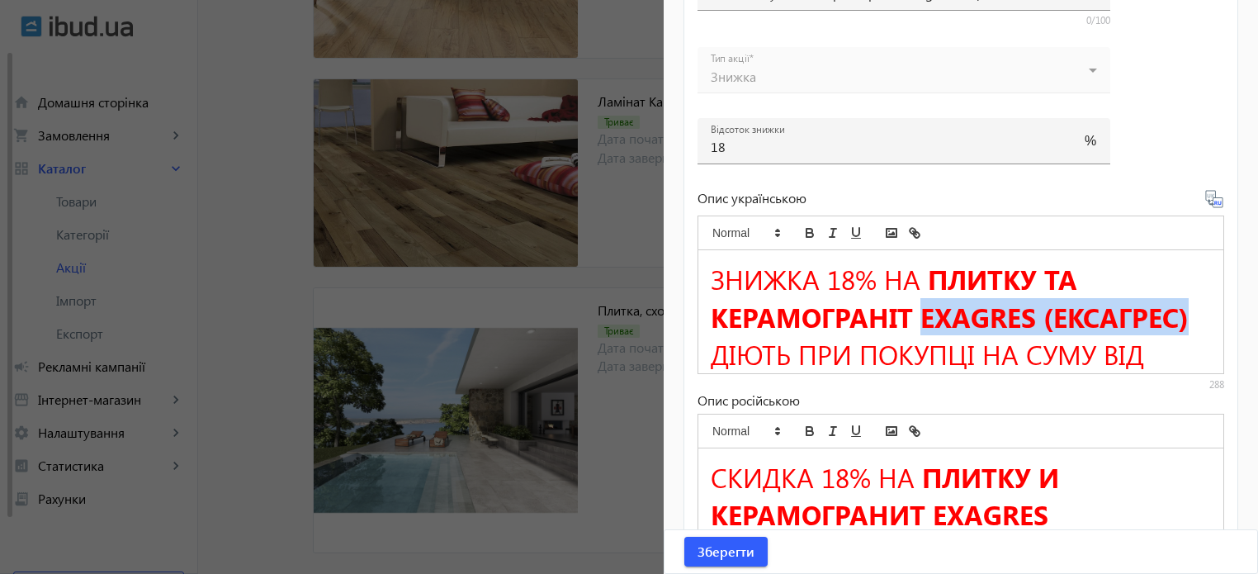
drag, startPoint x: 923, startPoint y: 315, endPoint x: 1185, endPoint y: 321, distance: 261.8
click at [1185, 321] on strong "ПЛИТКУ ТА КЕРАМОГРАНІТ EXAGRES (ЕКСАГРЕС)" at bounding box center [950, 297] width 478 height 74
copy strong "EXAGRES (ЕКСАГРЕС)"
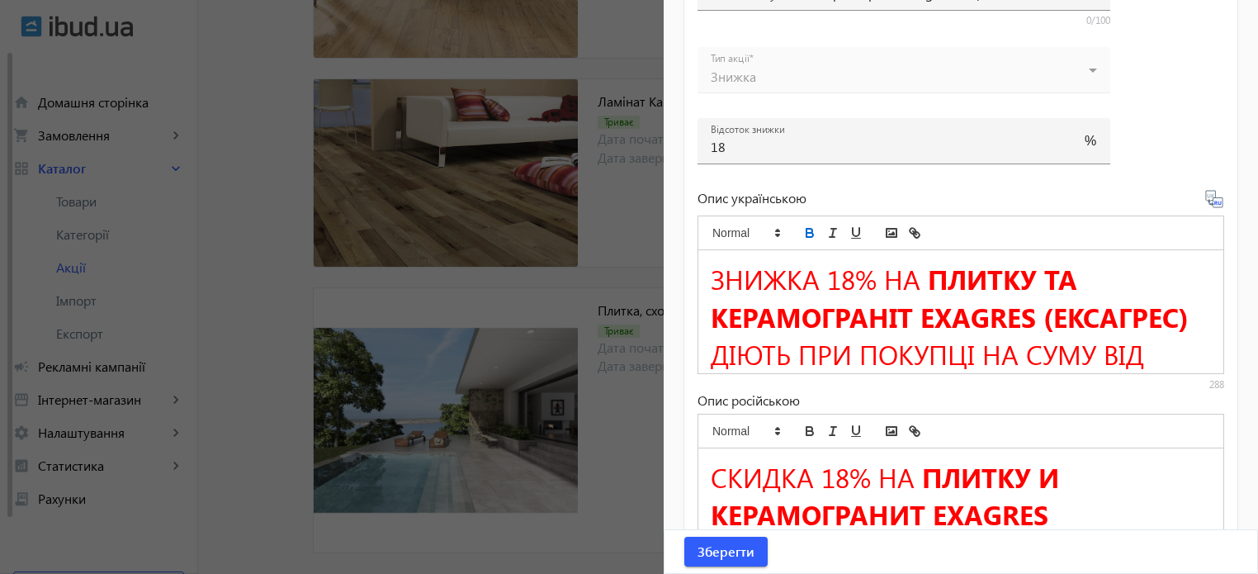
click at [621, 211] on div at bounding box center [629, 287] width 1258 height 574
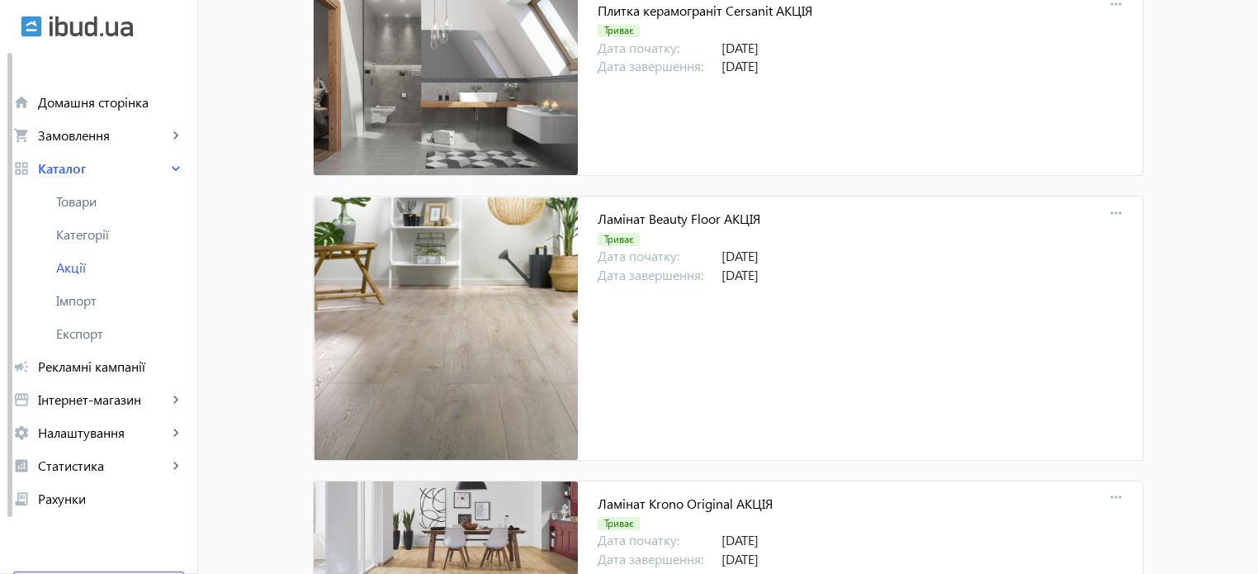
scroll to position [16693, 0]
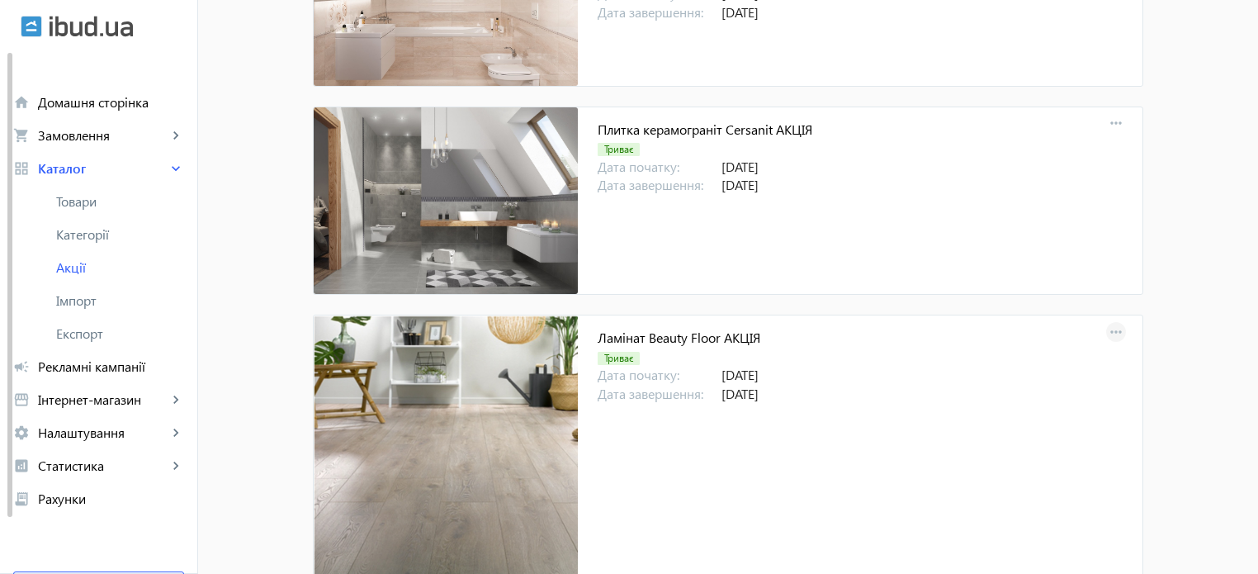
click at [1115, 321] on mat-icon "more_horiz" at bounding box center [1116, 332] width 23 height 23
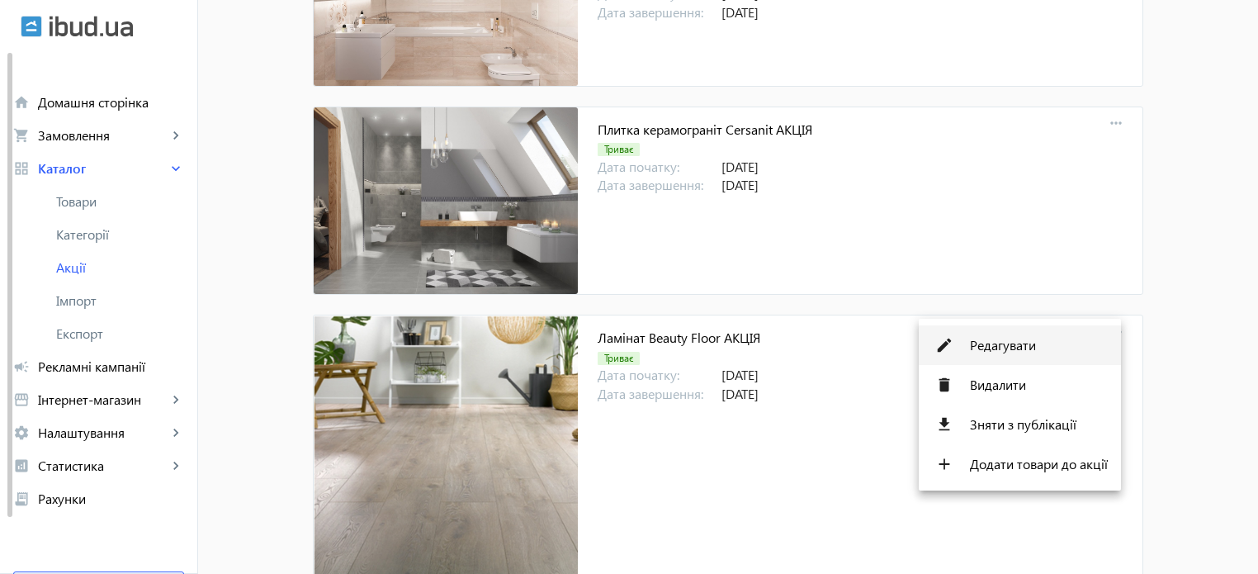
click at [1000, 346] on span "Редагувати" at bounding box center [1039, 345] width 138 height 13
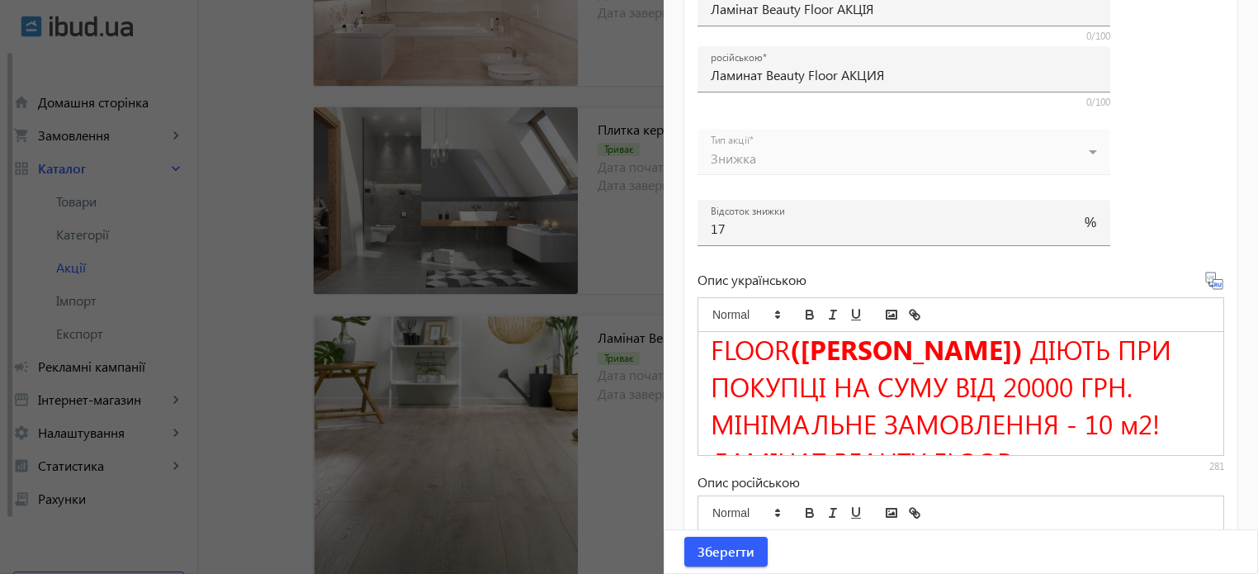
scroll to position [0, 0]
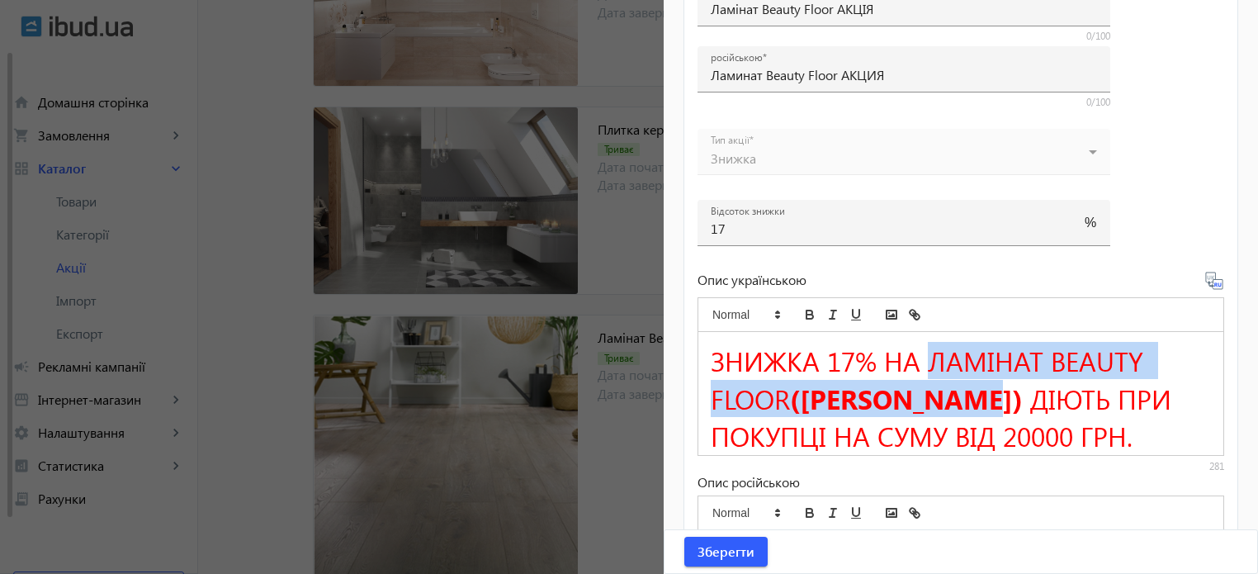
drag, startPoint x: 931, startPoint y: 356, endPoint x: 983, endPoint y: 402, distance: 69.6
click at [983, 402] on h1 "ЗНИЖКА 17% НА ЛАМІНАТ BEAUTY FLOOR (БЬЮТІ ФЛОР) ДІЮТЬ ПРИ ПОКУПЦІ НА СУМУ ВІД 2…" at bounding box center [961, 398] width 500 height 112
copy h1 "ЛАМІНАТ BEAUTY FLOOR (БЬЮТІ ФЛОР)"
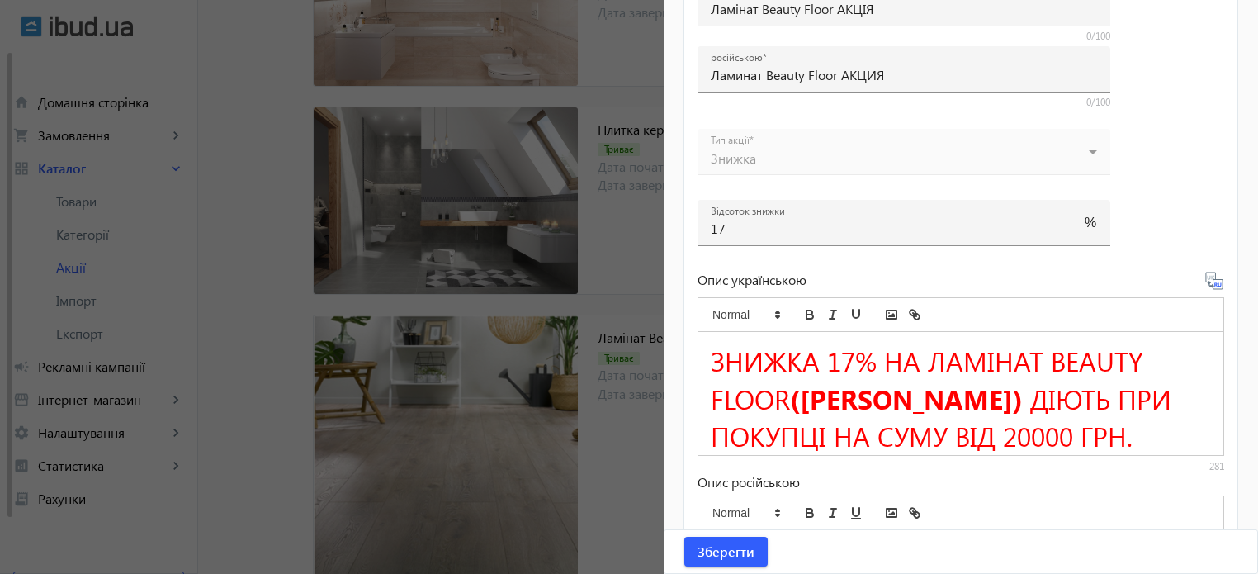
click at [631, 215] on div at bounding box center [629, 287] width 1258 height 574
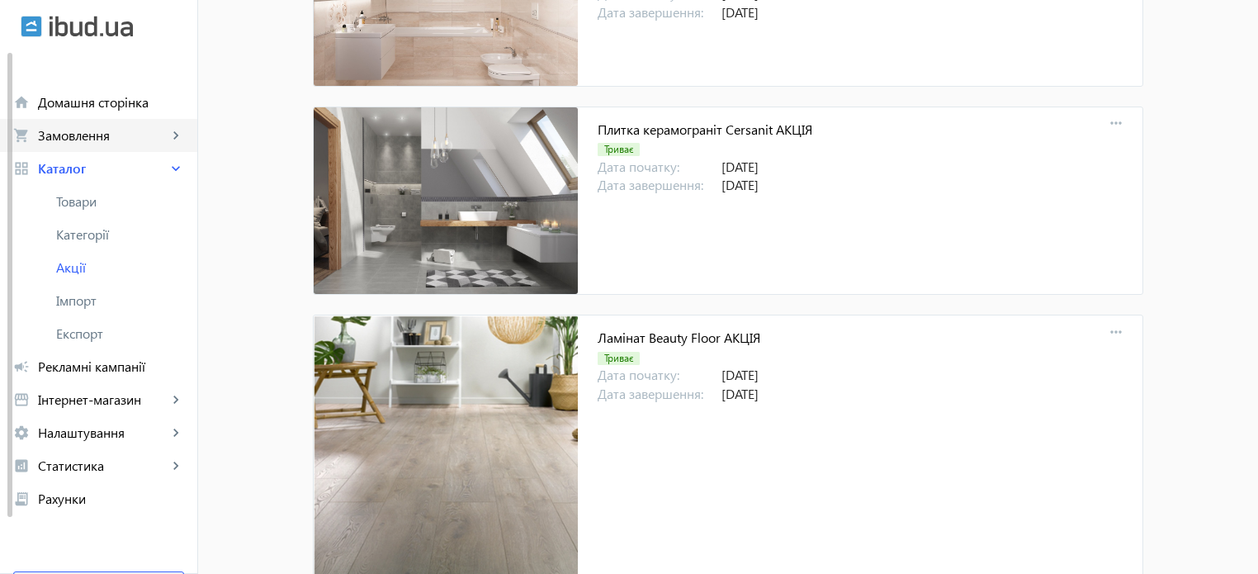
click at [116, 135] on span "Замовлення" at bounding box center [103, 135] width 130 height 17
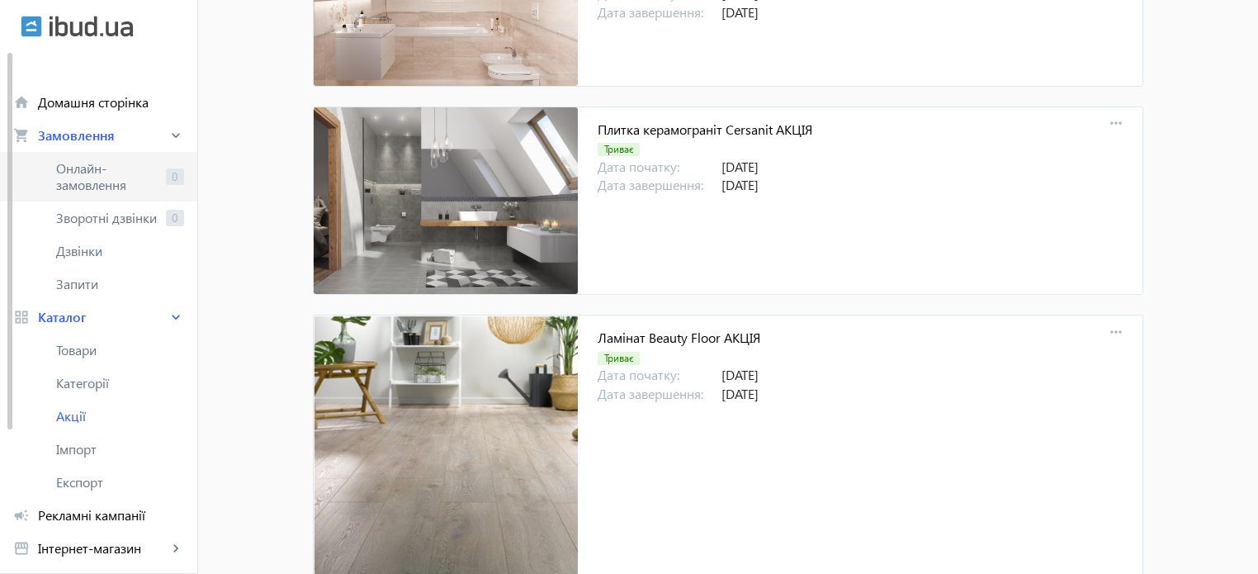
click at [102, 170] on span "Онлайн-замовлення" at bounding box center [107, 176] width 103 height 33
